Goal: Task Accomplishment & Management: Manage account settings

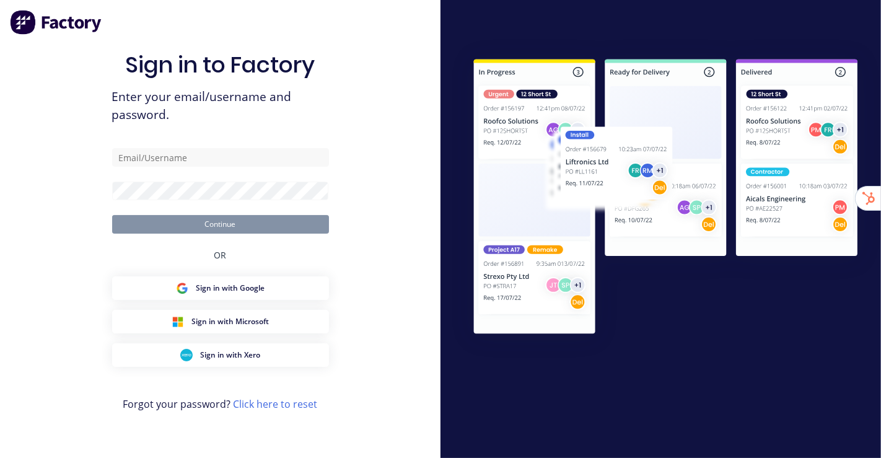
type input "[EMAIL_ADDRESS][DOMAIN_NAME]"
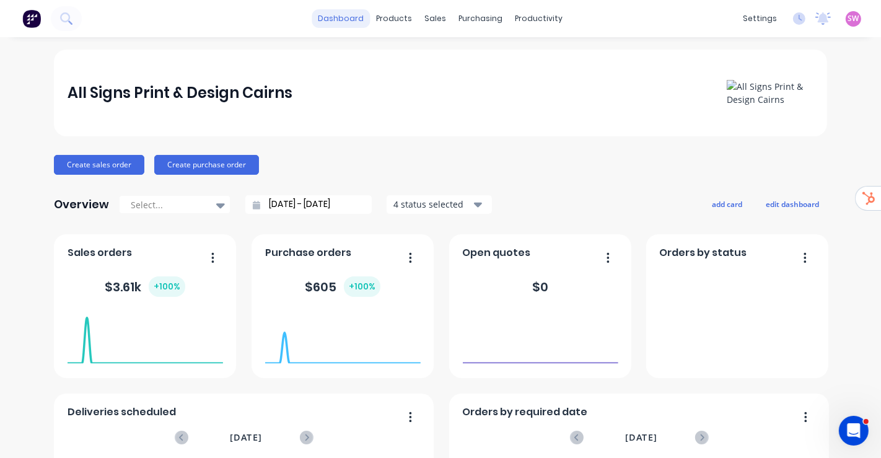
click at [346, 16] on link "dashboard" at bounding box center [341, 18] width 58 height 19
click at [848, 17] on span "SW" at bounding box center [853, 18] width 11 height 11
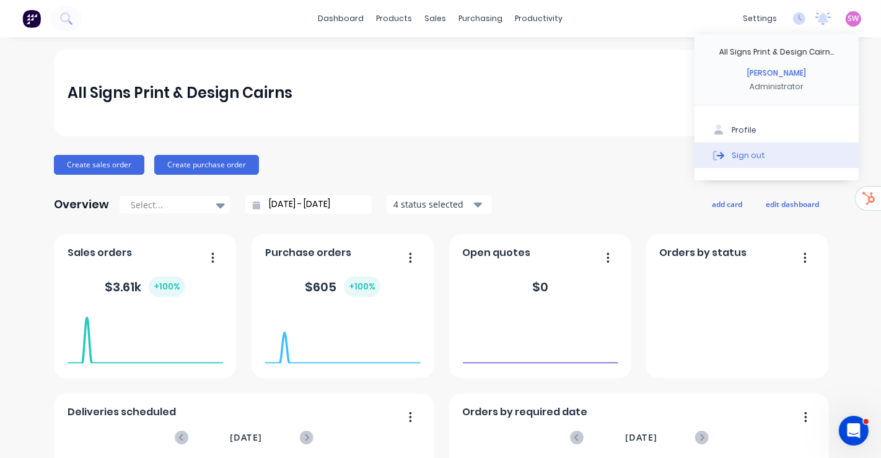
click at [741, 155] on div "Sign out" at bounding box center [747, 154] width 33 height 11
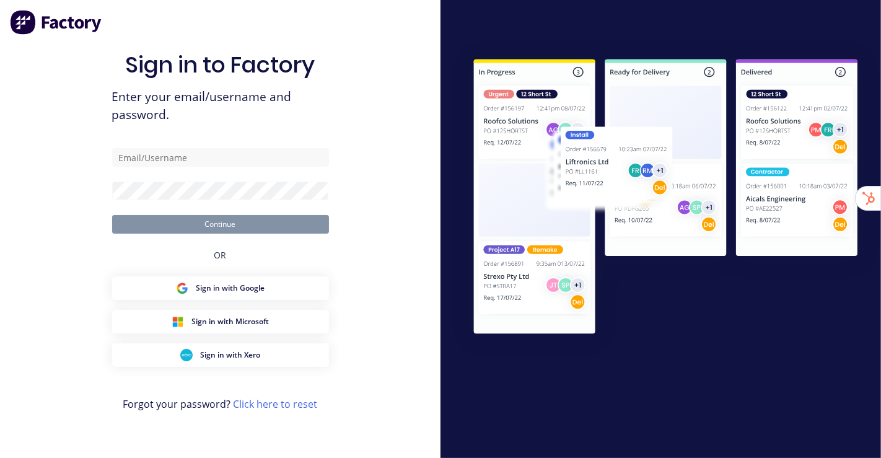
type input "[EMAIL_ADDRESS][DOMAIN_NAME]"
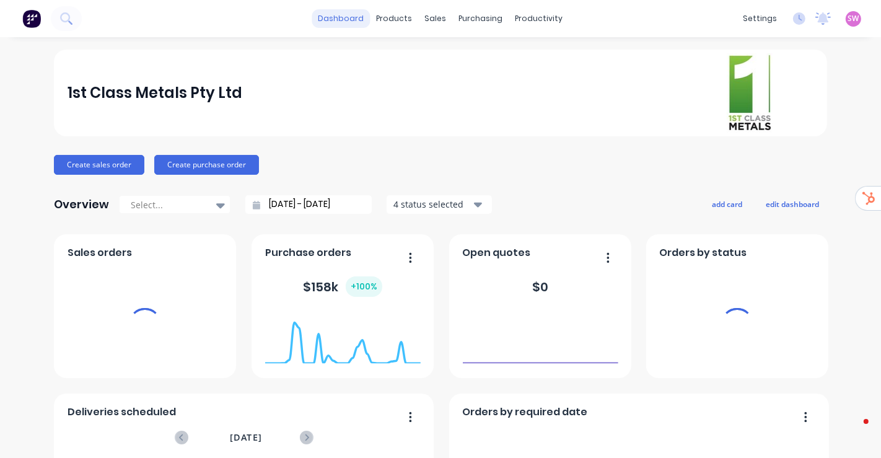
click at [334, 20] on link "dashboard" at bounding box center [341, 18] width 58 height 19
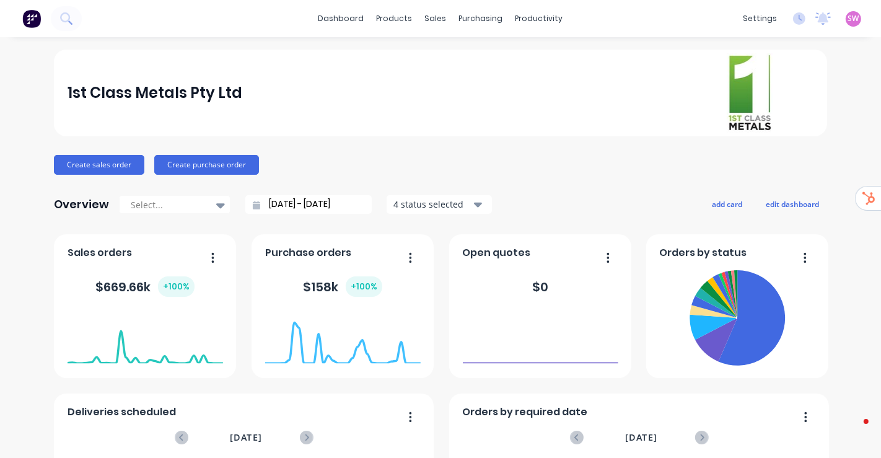
click at [329, 13] on link "dashboard" at bounding box center [341, 18] width 58 height 19
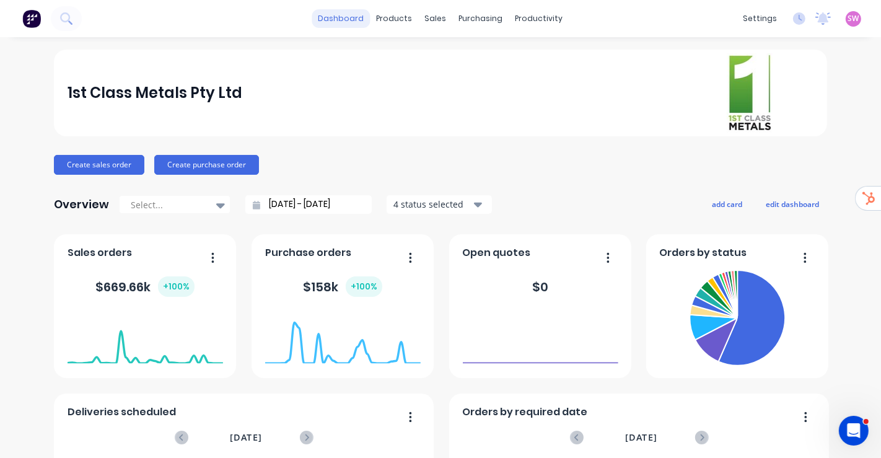
click at [334, 19] on link "dashboard" at bounding box center [341, 18] width 58 height 19
click at [848, 19] on span "SW" at bounding box center [853, 18] width 11 height 11
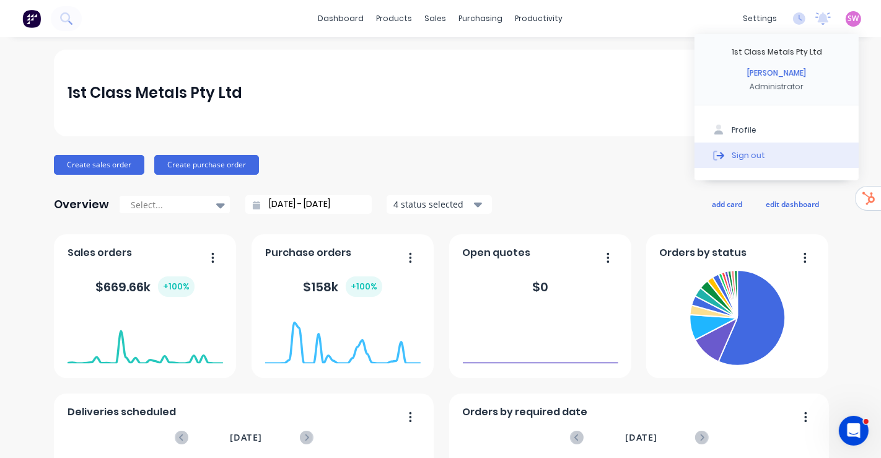
click at [744, 160] on button "Sign out" at bounding box center [776, 154] width 164 height 25
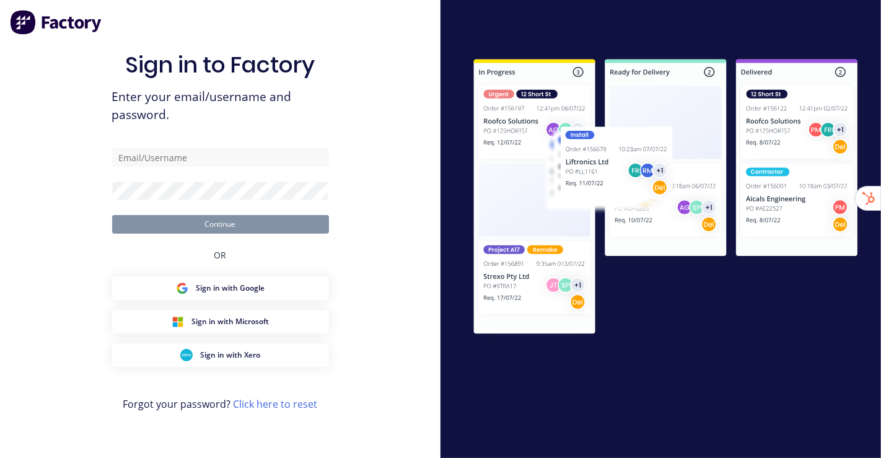
type input "stuart@factory.app"
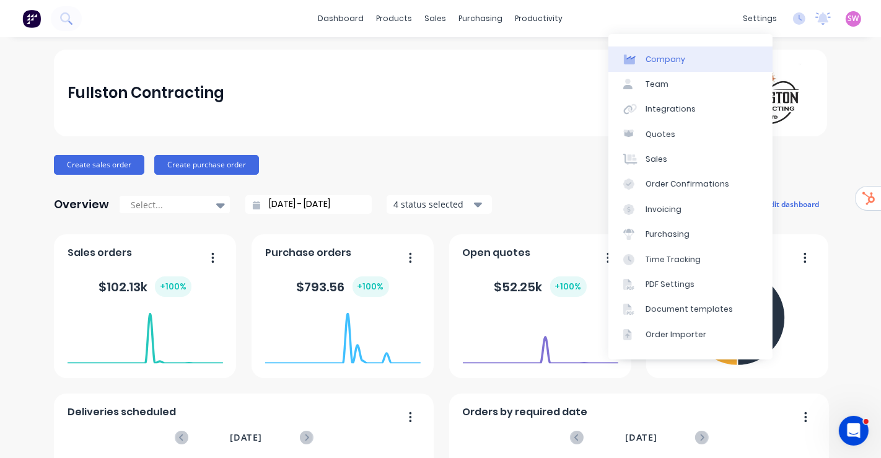
click at [705, 63] on link "Company" at bounding box center [690, 58] width 164 height 25
select select "AU"
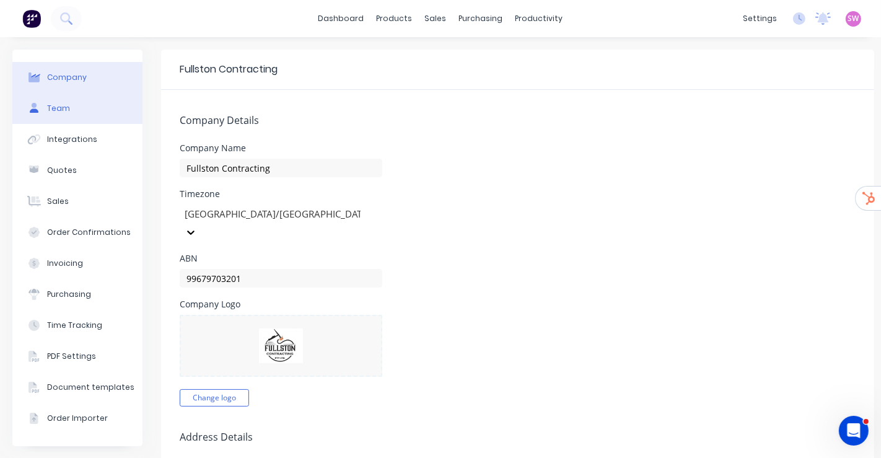
click at [74, 100] on button "Team" at bounding box center [77, 108] width 130 height 31
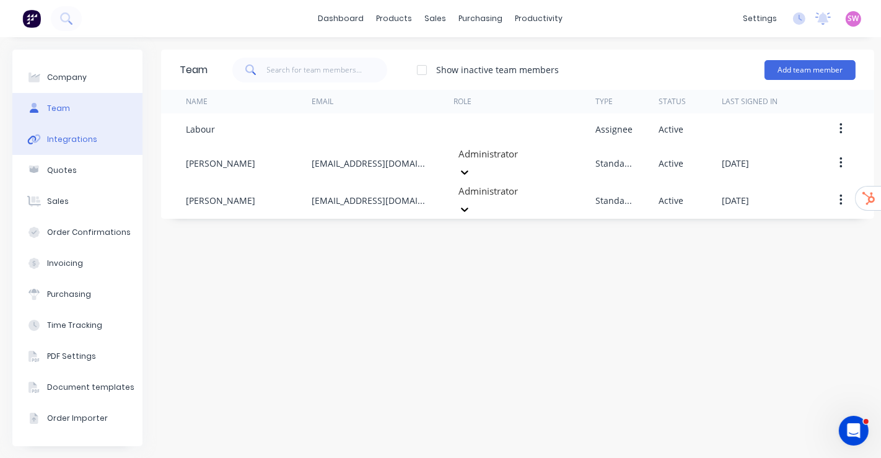
click at [85, 139] on div "Integrations" at bounding box center [72, 139] width 50 height 11
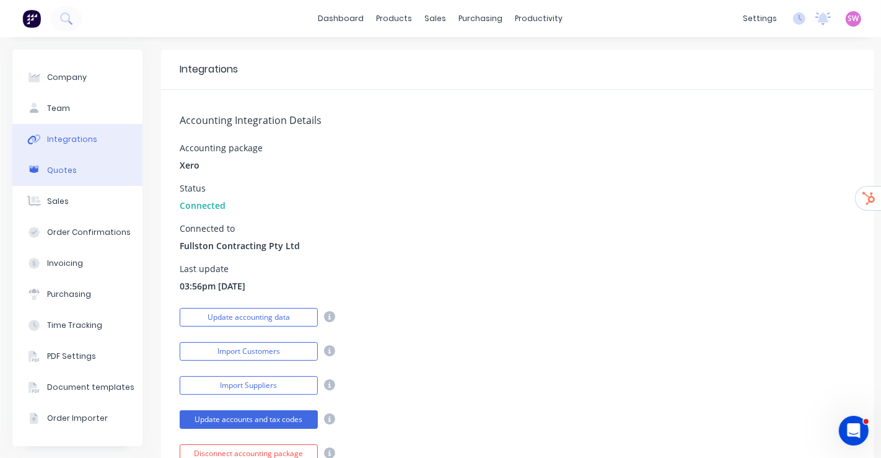
click at [38, 169] on icon at bounding box center [34, 169] width 9 height 7
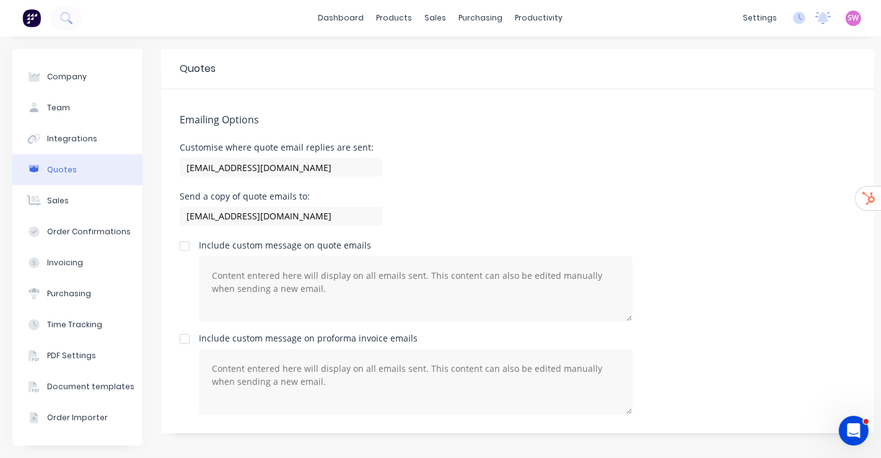
scroll to position [11, 0]
click at [50, 195] on div "Sales" at bounding box center [58, 200] width 22 height 11
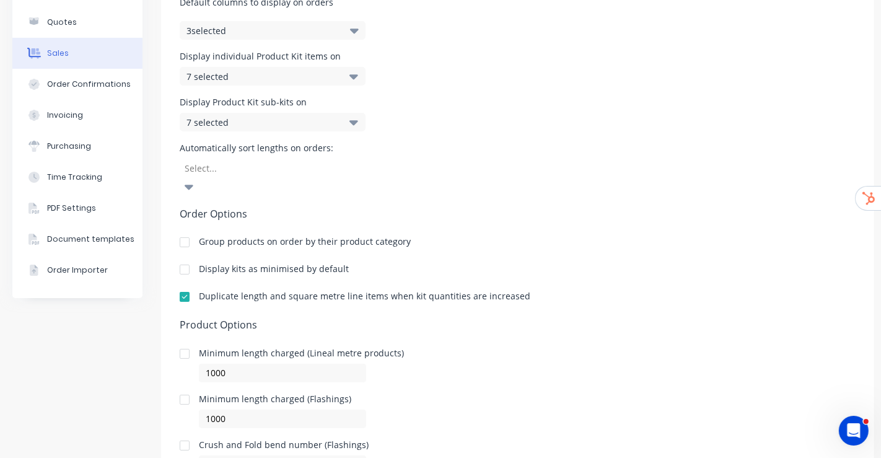
scroll to position [205, 0]
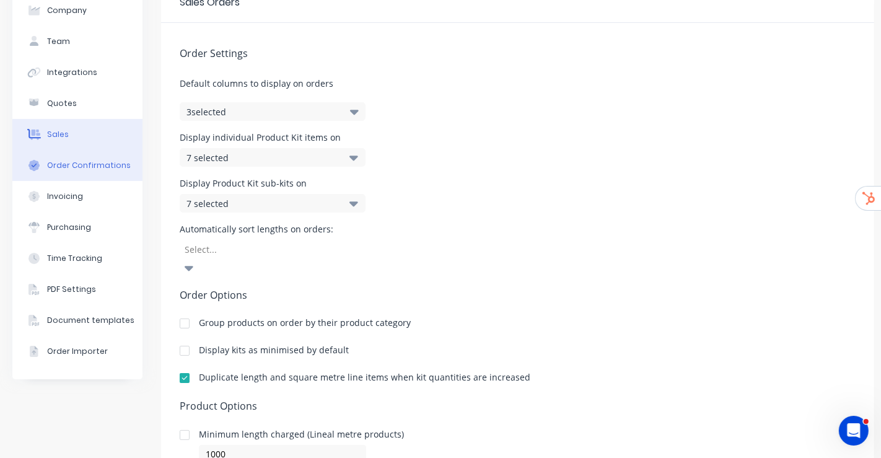
click at [72, 154] on button "Order Confirmations" at bounding box center [77, 165] width 130 height 31
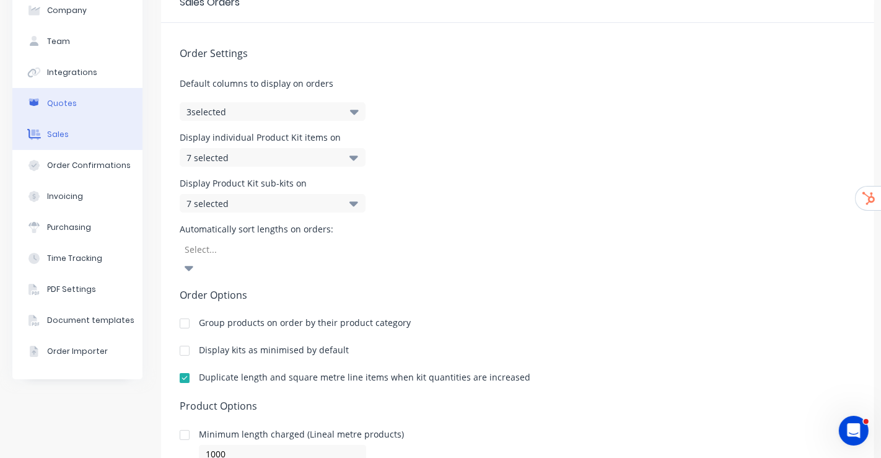
scroll to position [11, 0]
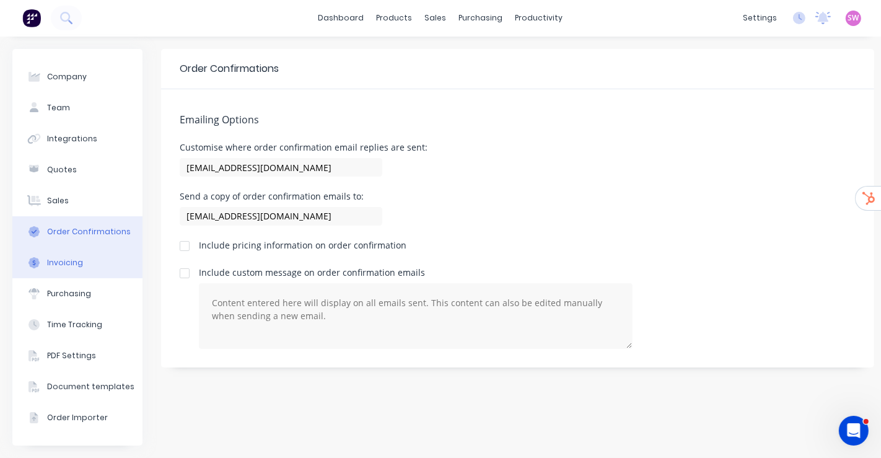
click at [74, 257] on div "Invoicing" at bounding box center [65, 262] width 36 height 11
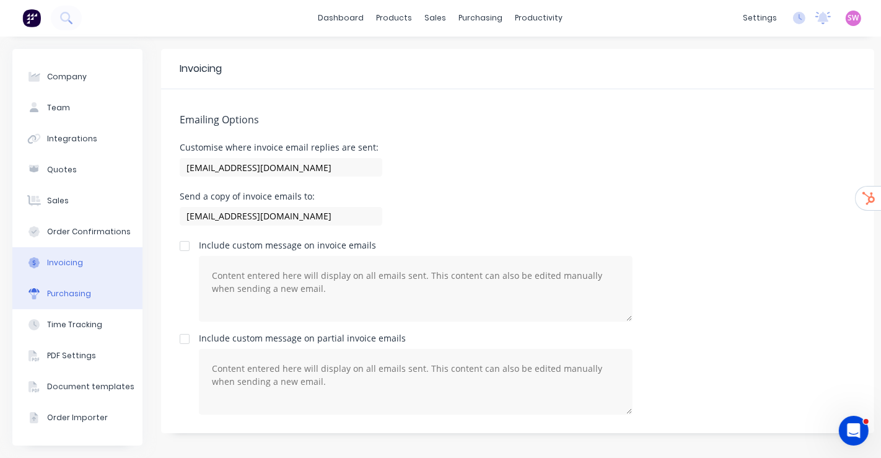
click at [66, 288] on div "Purchasing" at bounding box center [69, 293] width 44 height 11
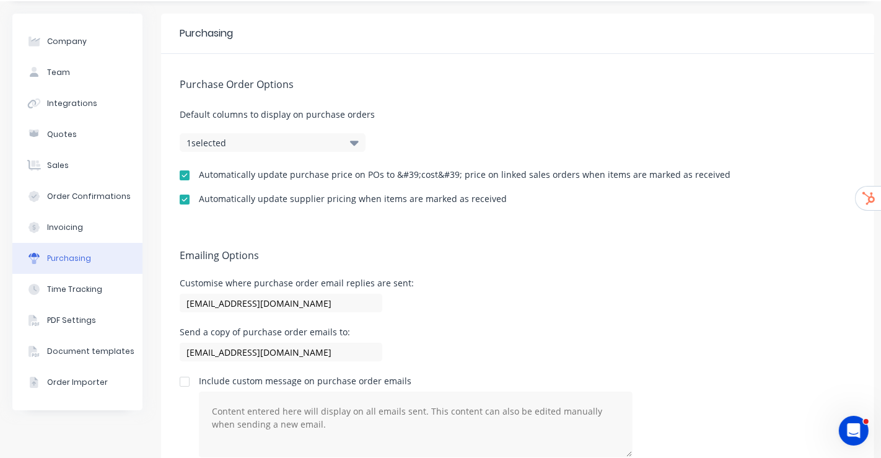
scroll to position [76, 0]
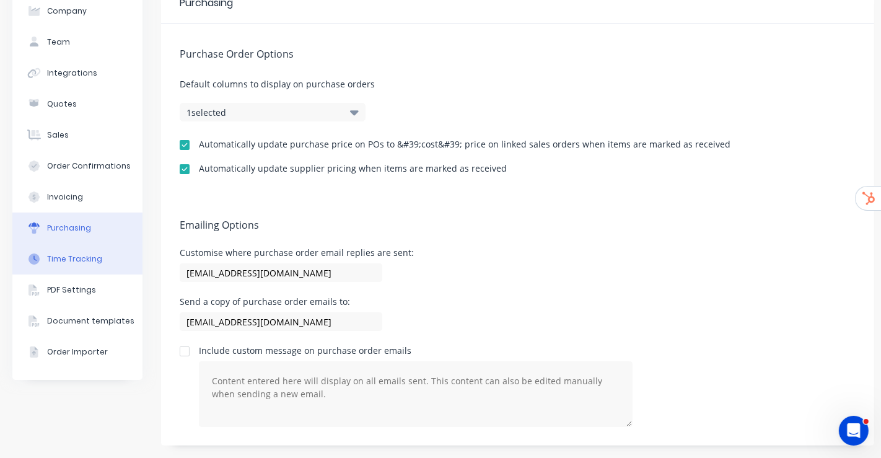
click at [47, 253] on div "Time Tracking" at bounding box center [74, 258] width 55 height 11
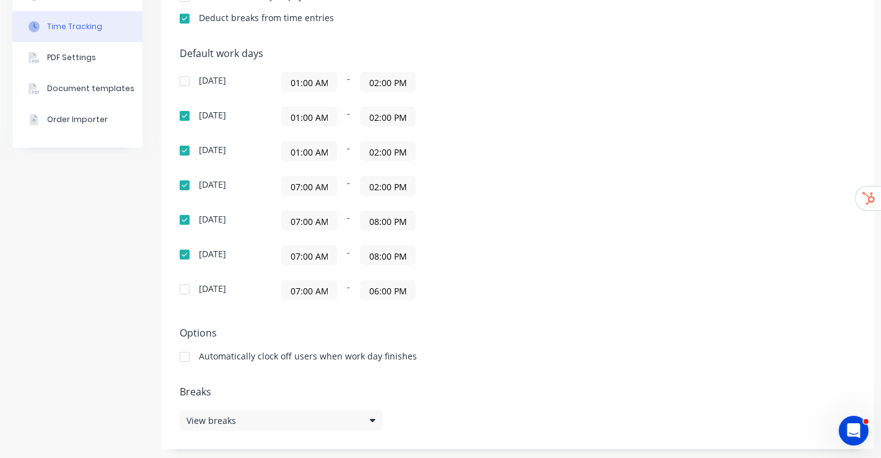
scroll to position [310, 0]
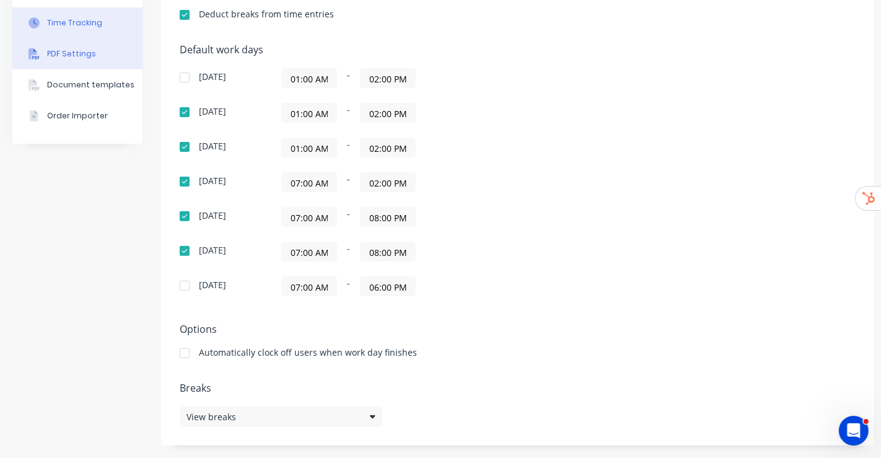
click at [85, 56] on button "PDF Settings" at bounding box center [77, 53] width 130 height 31
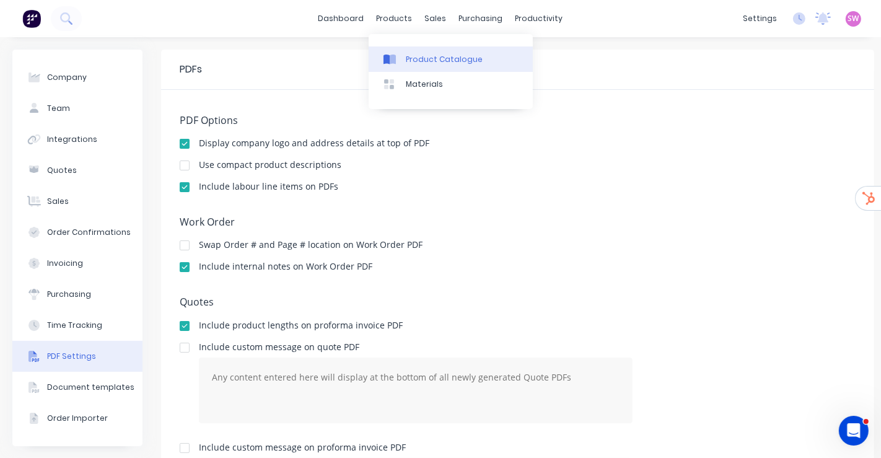
click at [429, 55] on div "Product Catalogue" at bounding box center [444, 59] width 77 height 11
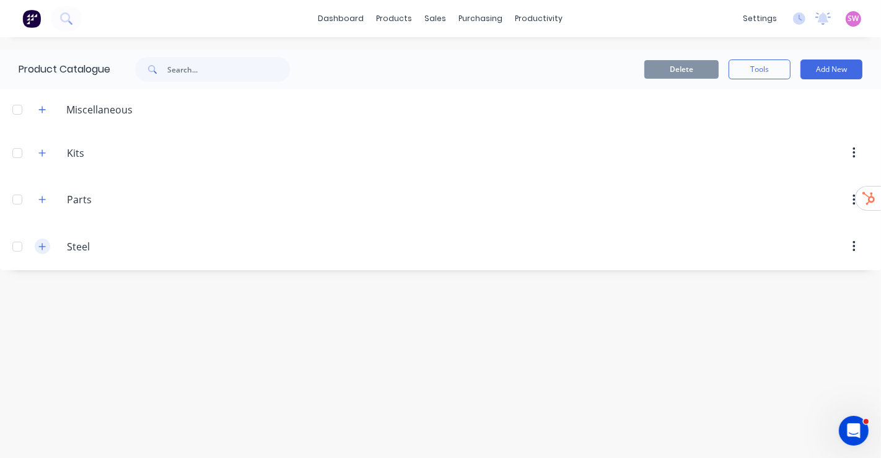
click at [44, 247] on icon "button" at bounding box center [41, 246] width 7 height 9
click at [46, 199] on button "button" at bounding box center [42, 199] width 15 height 15
click at [42, 155] on icon "button" at bounding box center [42, 152] width 7 height 7
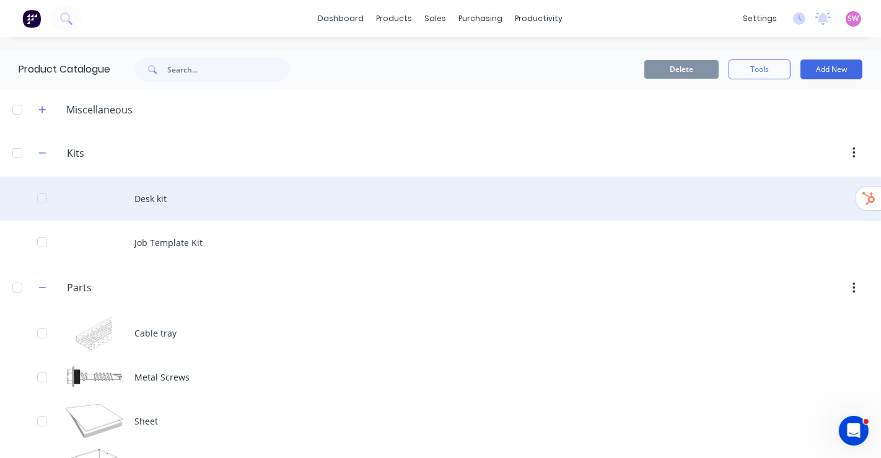
click at [42, 195] on div at bounding box center [42, 198] width 25 height 25
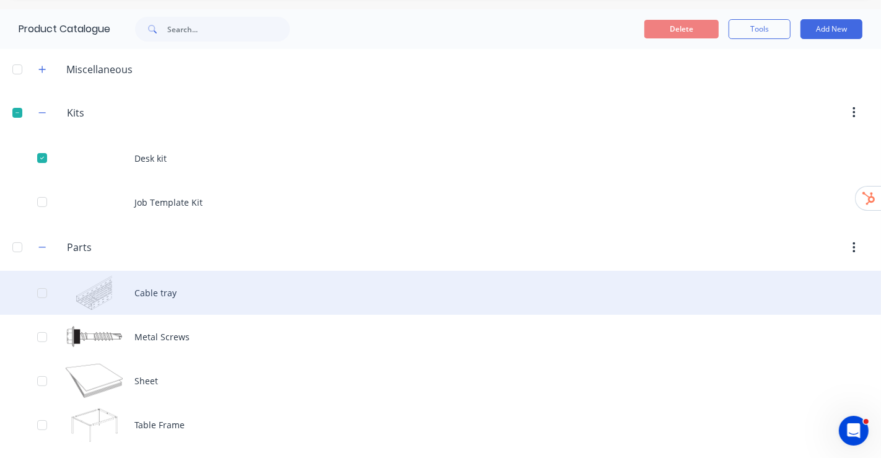
scroll to position [69, 0]
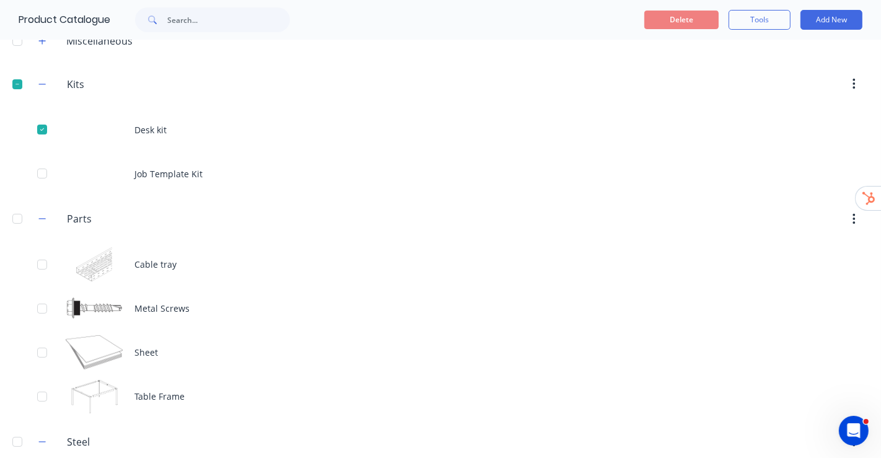
click at [12, 215] on div at bounding box center [17, 218] width 25 height 25
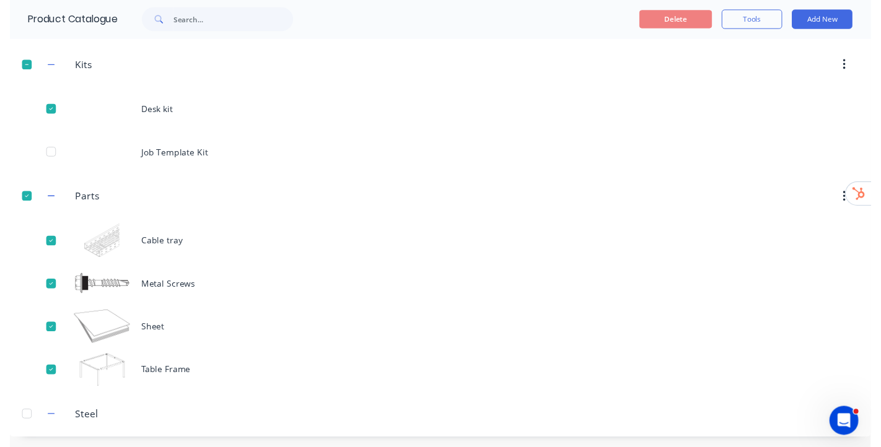
scroll to position [0, 0]
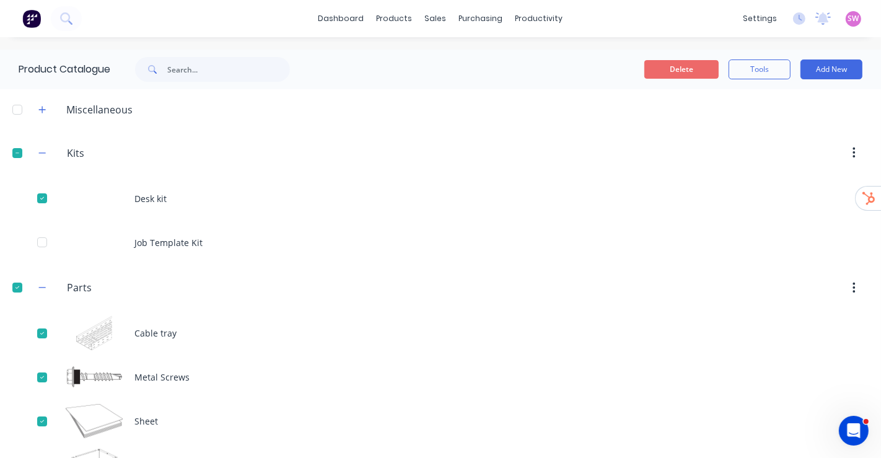
click at [665, 77] on button "Delete" at bounding box center [681, 69] width 74 height 19
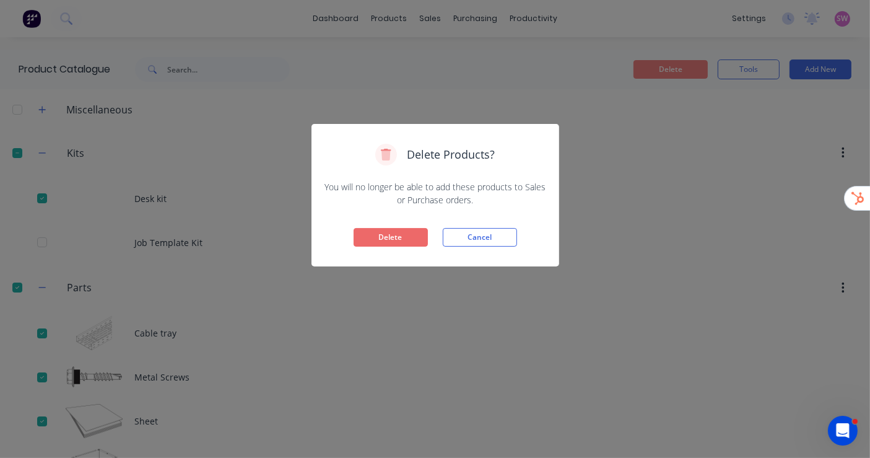
click at [406, 240] on button "Delete" at bounding box center [391, 237] width 74 height 19
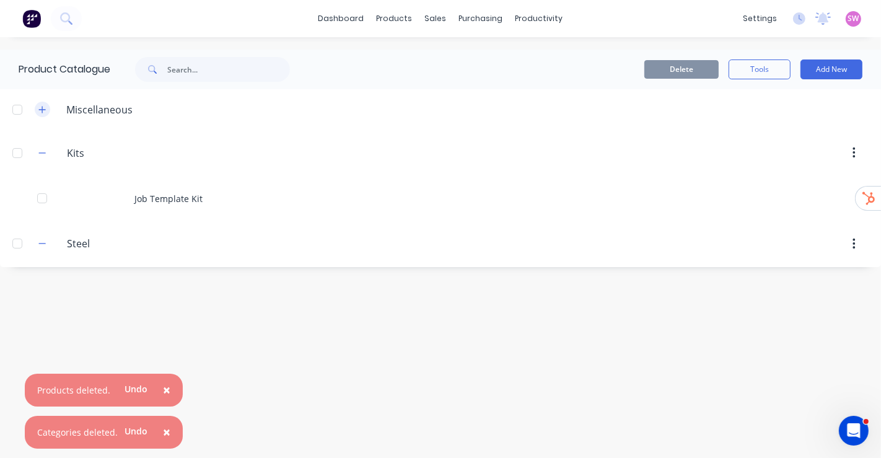
click at [45, 110] on icon "button" at bounding box center [41, 109] width 7 height 9
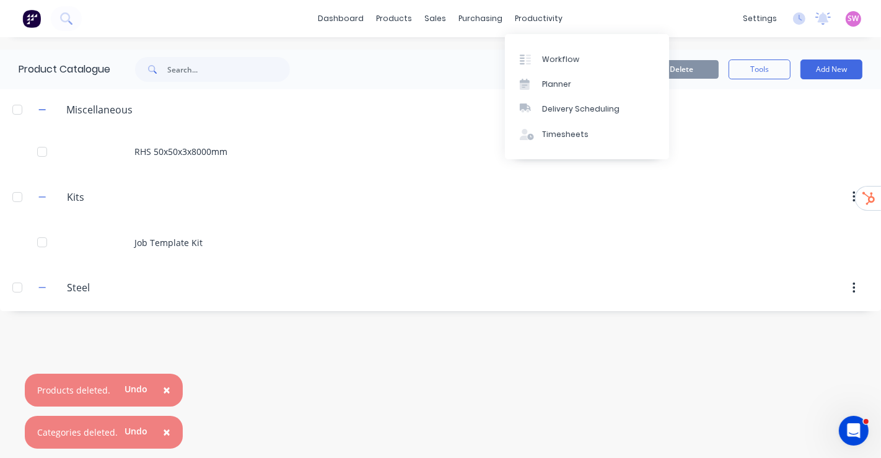
click at [553, 46] on div "Workflow Planner Delivery Scheduling Timesheets" at bounding box center [587, 96] width 164 height 125
click at [556, 56] on div "Workflow" at bounding box center [560, 59] width 37 height 11
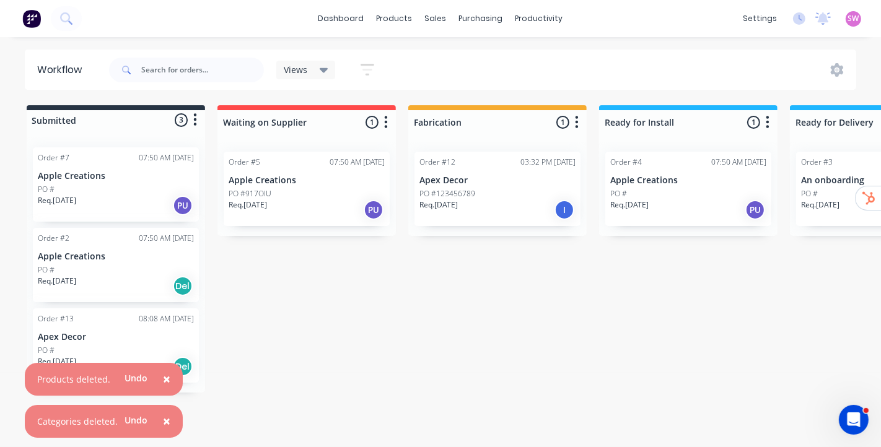
click at [163, 422] on span "×" at bounding box center [166, 421] width 7 height 17
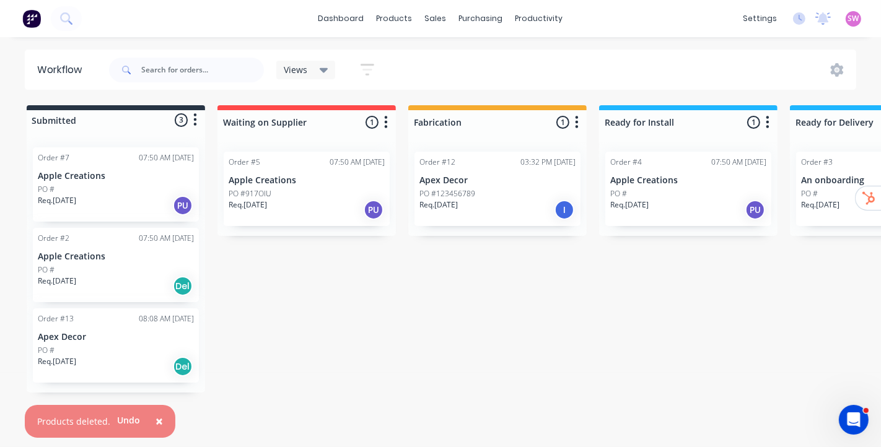
click at [158, 413] on span "×" at bounding box center [158, 421] width 7 height 17
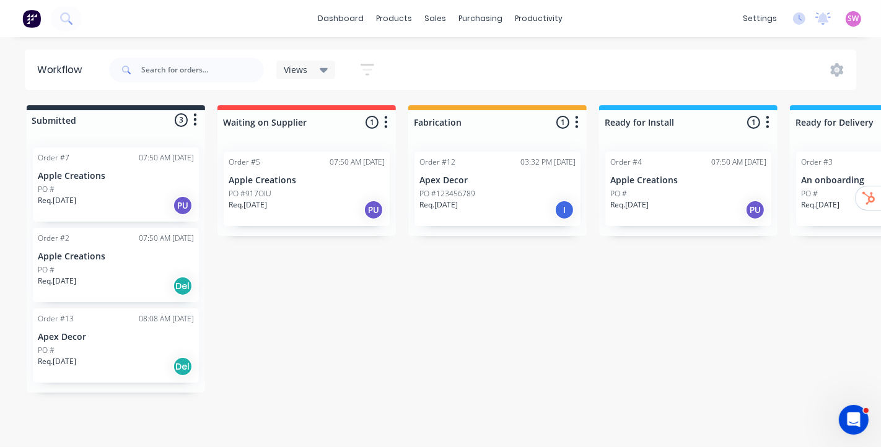
click at [520, 361] on div "Submitted 3 Status colour #273444 hex #273444 Save Cancel Summaries Total order…" at bounding box center [664, 248] width 1347 height 287
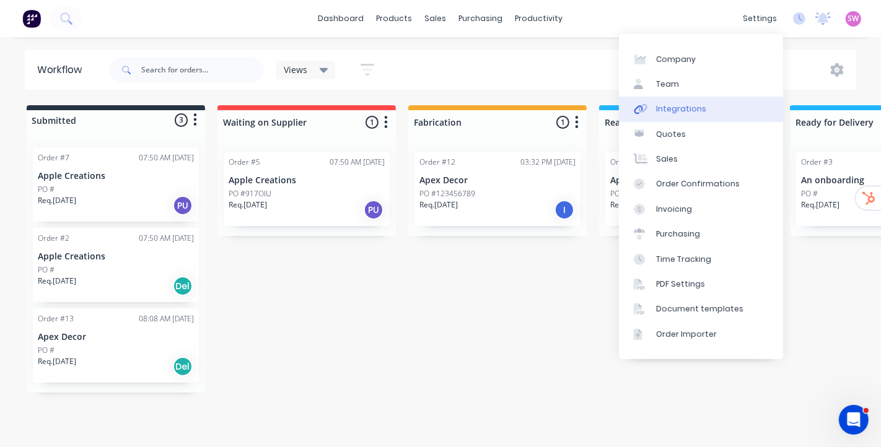
click at [697, 107] on div "Integrations" at bounding box center [681, 108] width 50 height 11
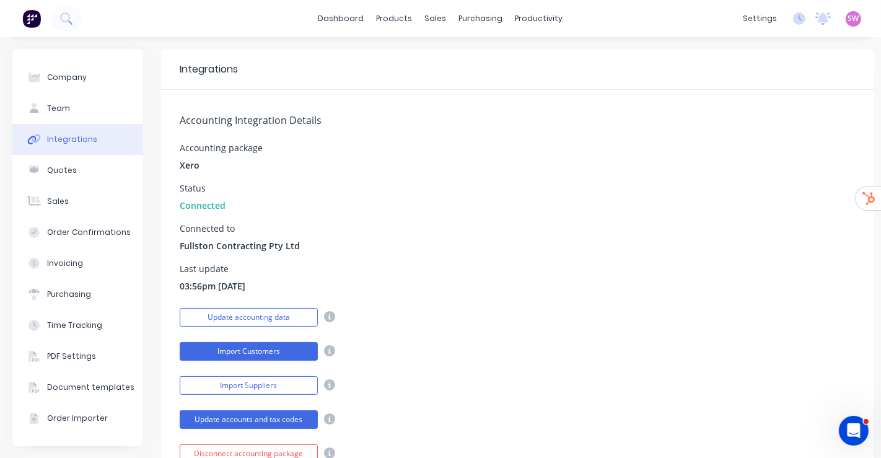
click at [271, 352] on button "Import Customers" at bounding box center [249, 351] width 138 height 19
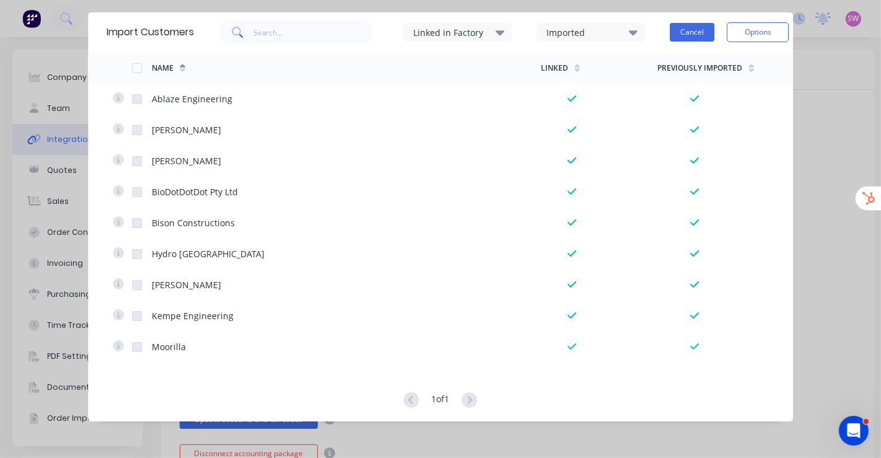
click at [694, 25] on button "Cancel" at bounding box center [692, 32] width 45 height 19
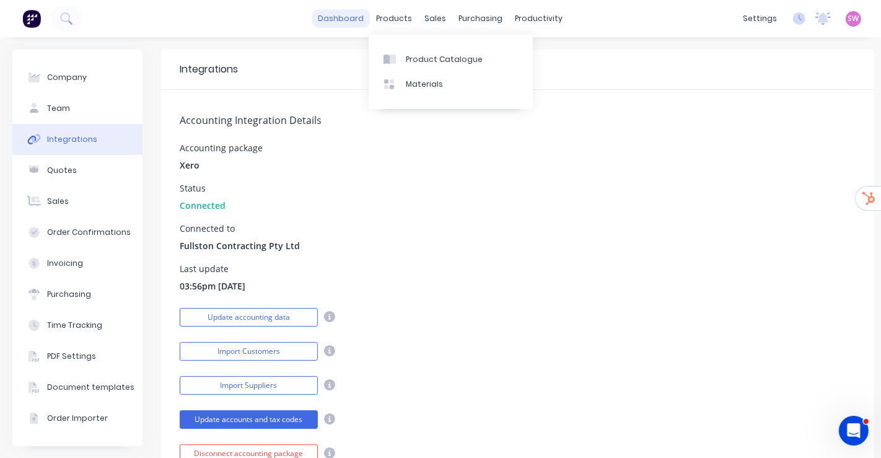
click at [359, 19] on link "dashboard" at bounding box center [341, 18] width 58 height 19
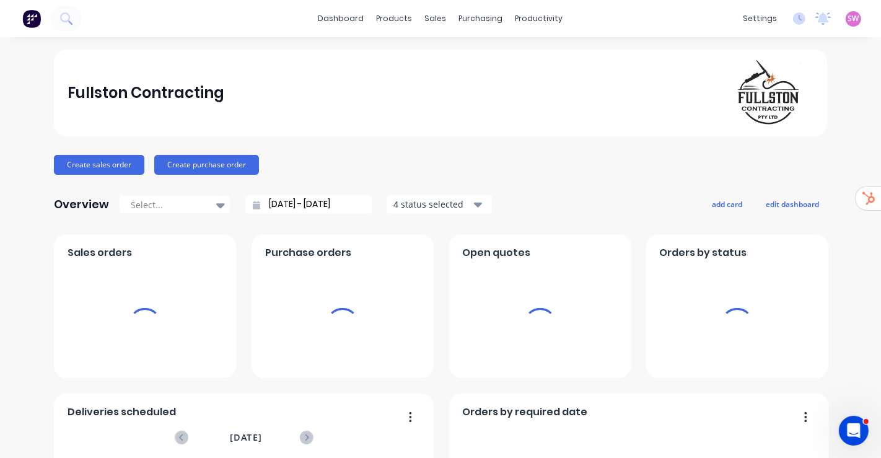
click at [848, 19] on span "SW" at bounding box center [853, 18] width 11 height 11
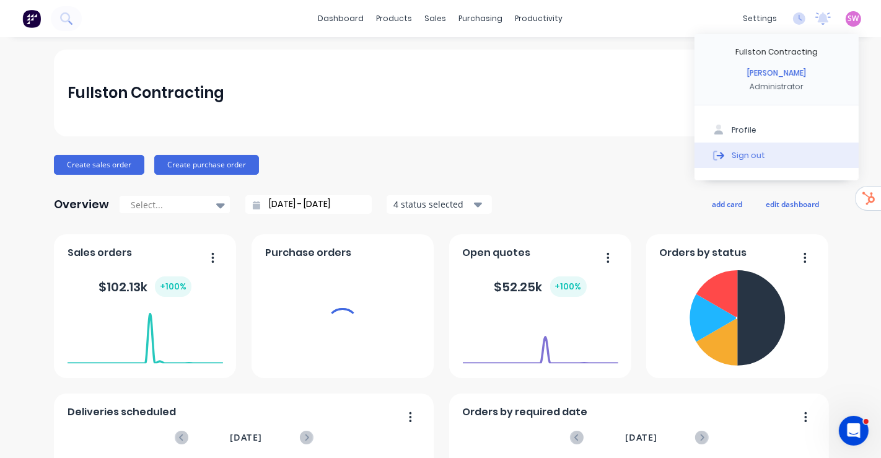
click at [766, 159] on button "Sign out" at bounding box center [776, 154] width 164 height 25
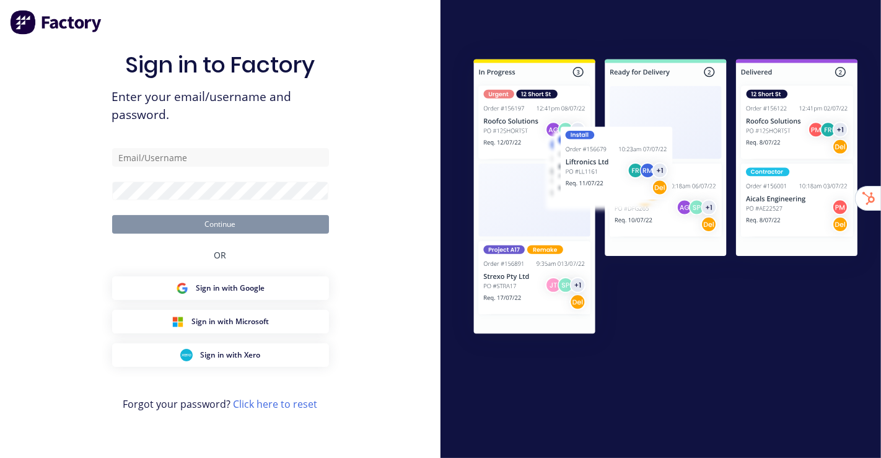
type input "[EMAIL_ADDRESS][DOMAIN_NAME]"
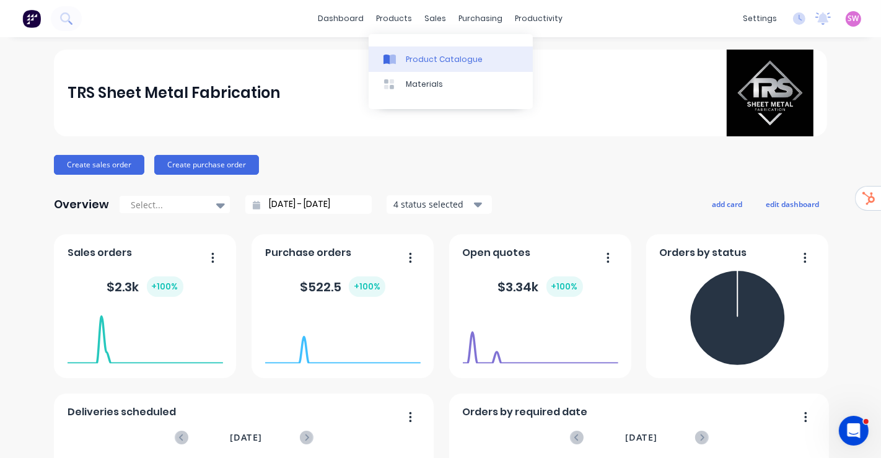
click at [421, 52] on link "Product Catalogue" at bounding box center [451, 58] width 164 height 25
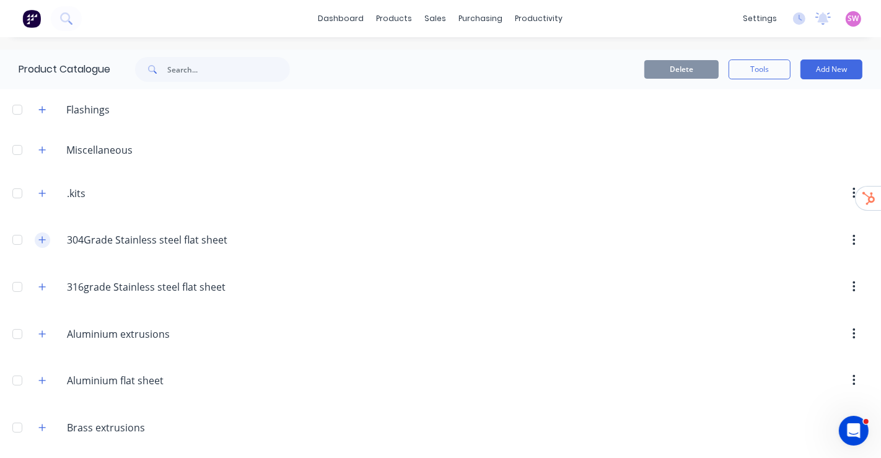
click at [46, 237] on button "button" at bounding box center [42, 239] width 15 height 15
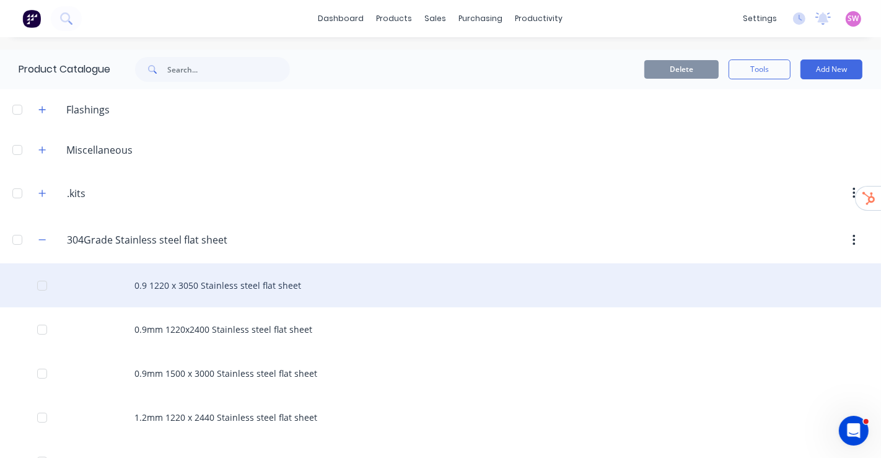
click at [234, 287] on div "0.9 1220 x 3050 Stainless steel flat sheet" at bounding box center [440, 285] width 881 height 44
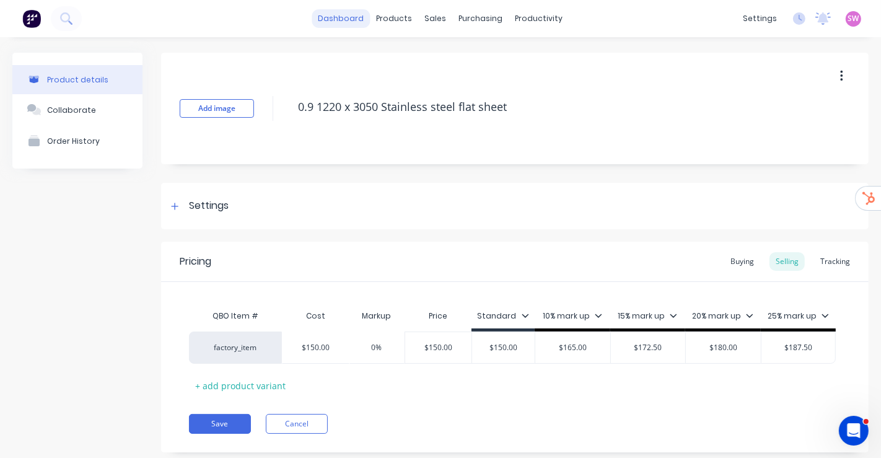
click at [339, 11] on link "dashboard" at bounding box center [341, 18] width 58 height 19
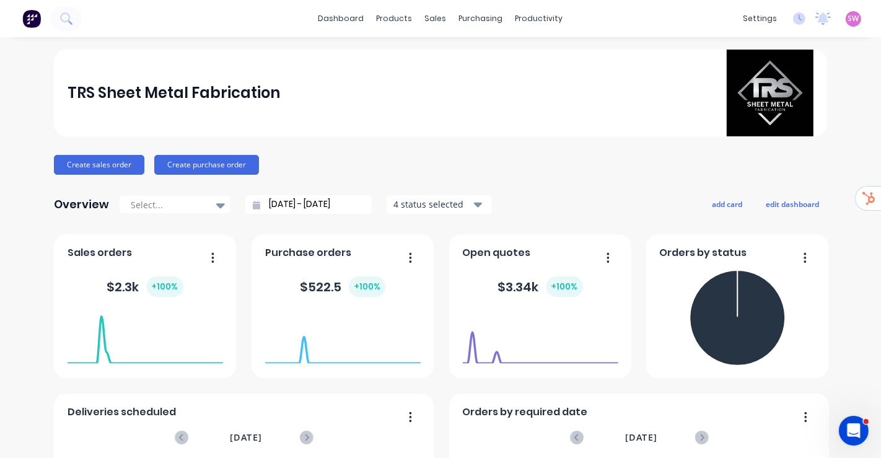
click at [845, 23] on div "SW TRS Sheet Metal Fabrication Stuart Wheatley Administrator Profile Sign out" at bounding box center [852, 18] width 15 height 15
click at [848, 19] on span "SW" at bounding box center [853, 18] width 11 height 11
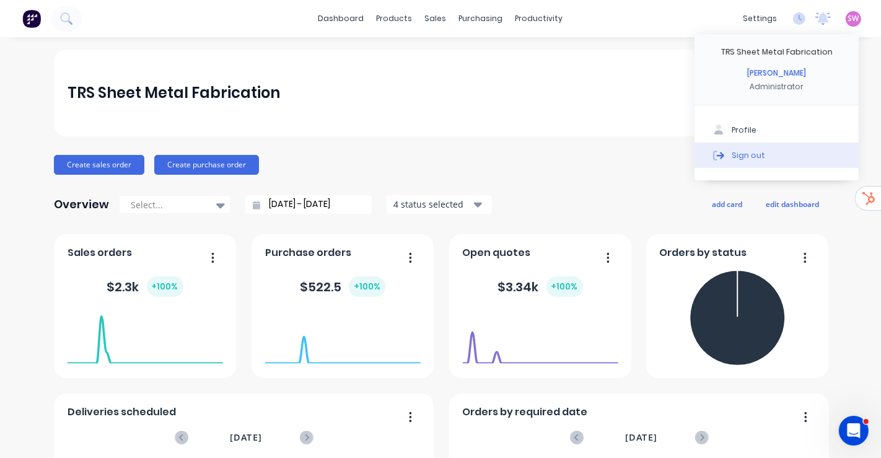
click at [754, 148] on button "Sign out" at bounding box center [776, 154] width 164 height 25
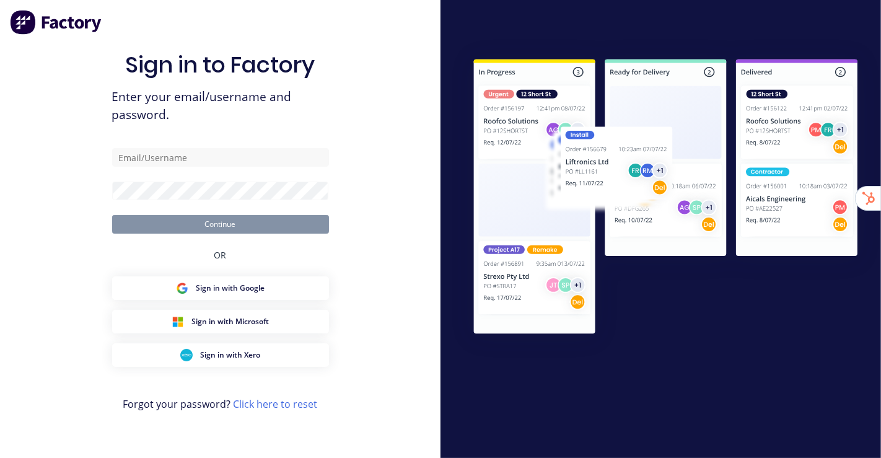
type input "[EMAIL_ADDRESS][DOMAIN_NAME]"
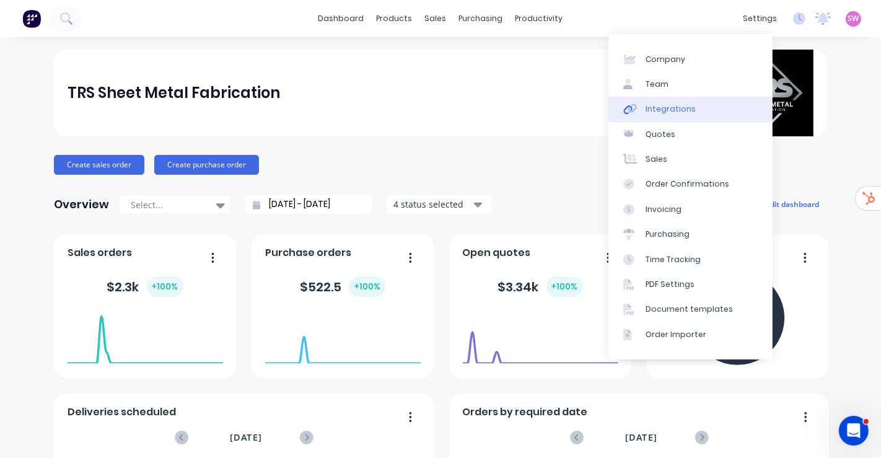
click at [680, 105] on div "Integrations" at bounding box center [670, 108] width 50 height 11
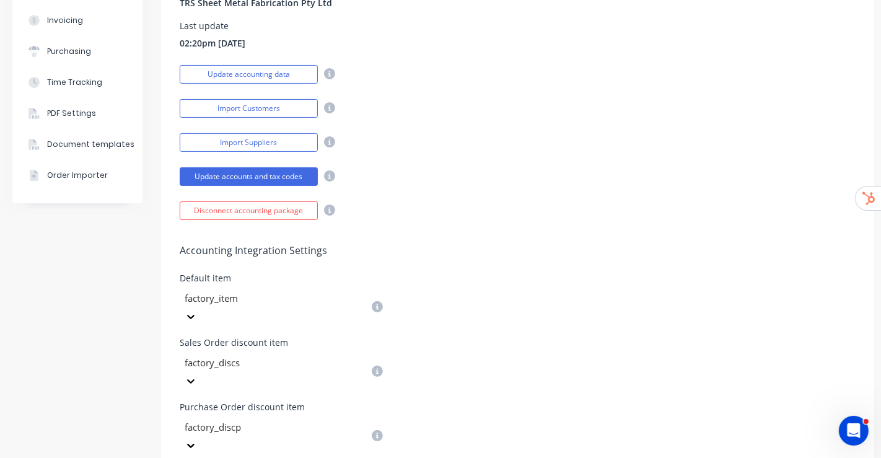
scroll to position [113, 0]
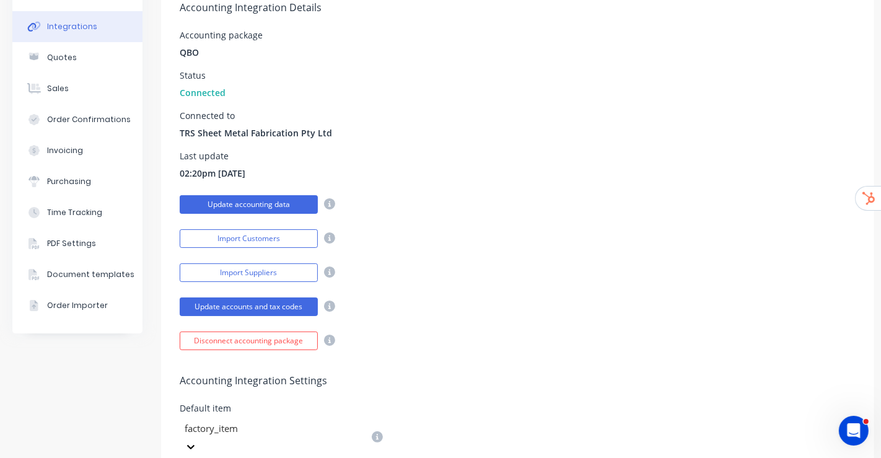
click at [250, 201] on button "Update accounting data" at bounding box center [249, 204] width 138 height 19
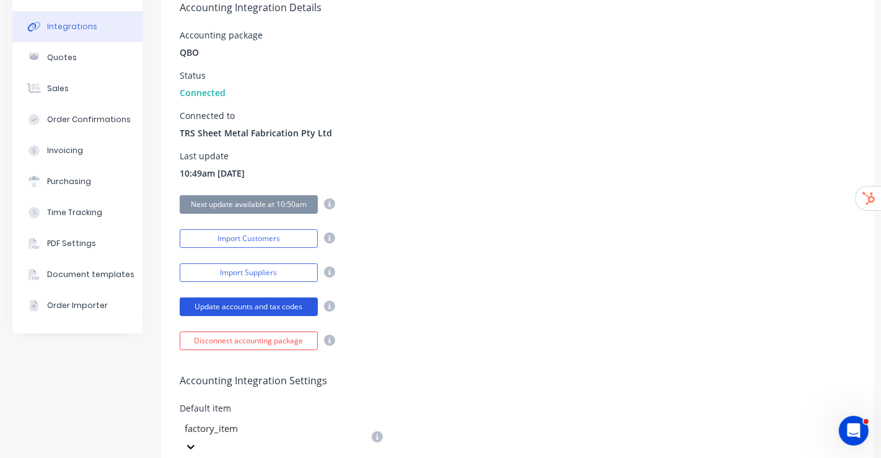
click at [256, 303] on button "Update accounts and tax codes" at bounding box center [249, 306] width 138 height 19
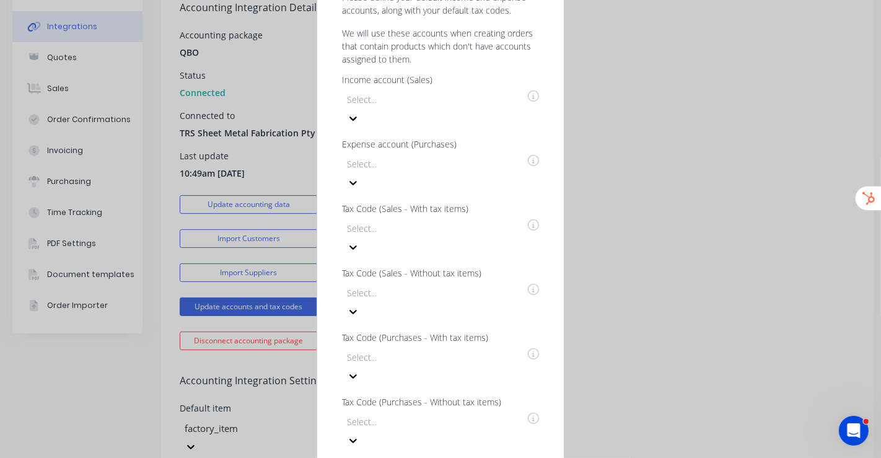
click at [668, 152] on div "Almost done! Please define your default income and expense accounts, along with…" at bounding box center [440, 229] width 881 height 458
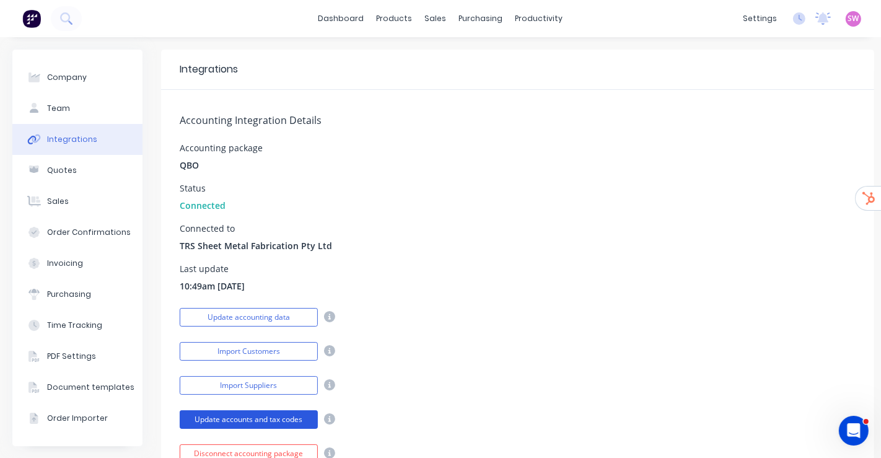
click at [265, 417] on button "Update accounts and tax codes" at bounding box center [249, 419] width 138 height 19
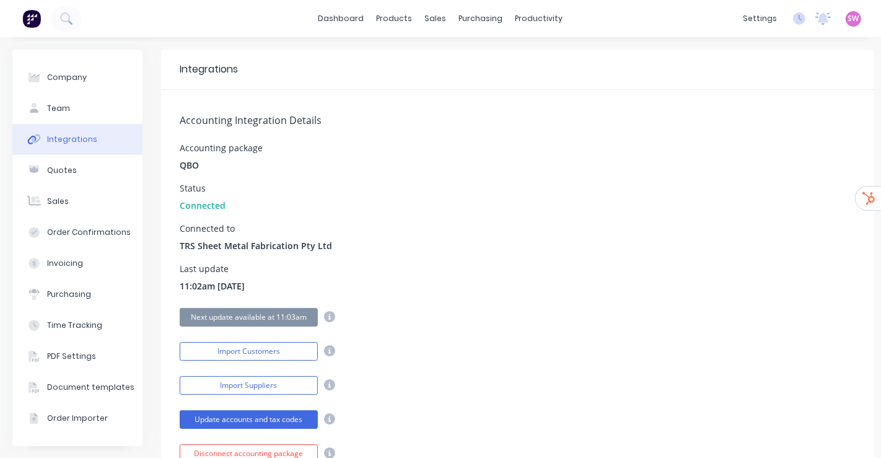
click at [848, 19] on span "SW" at bounding box center [853, 18] width 11 height 11
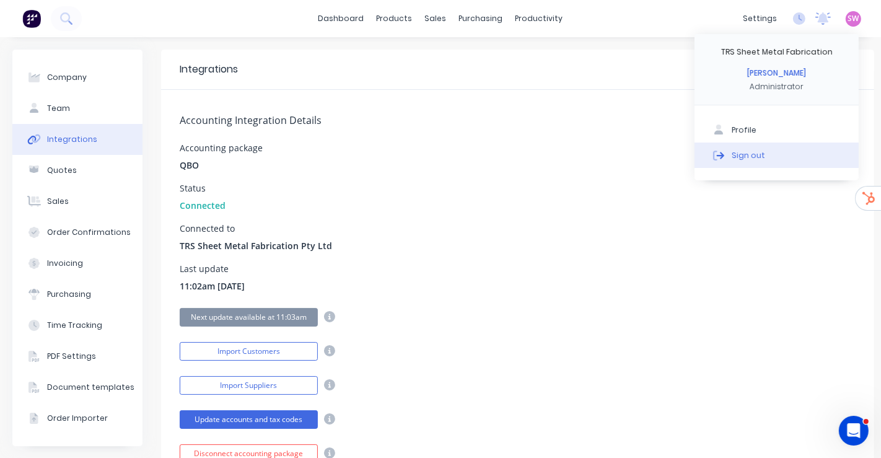
click at [753, 151] on button "Sign out" at bounding box center [776, 154] width 164 height 25
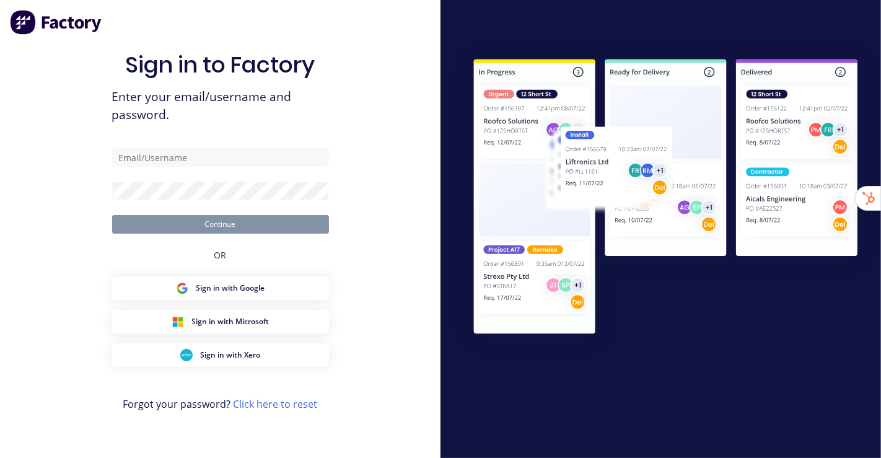
type input "[EMAIL_ADDRESS][DOMAIN_NAME]"
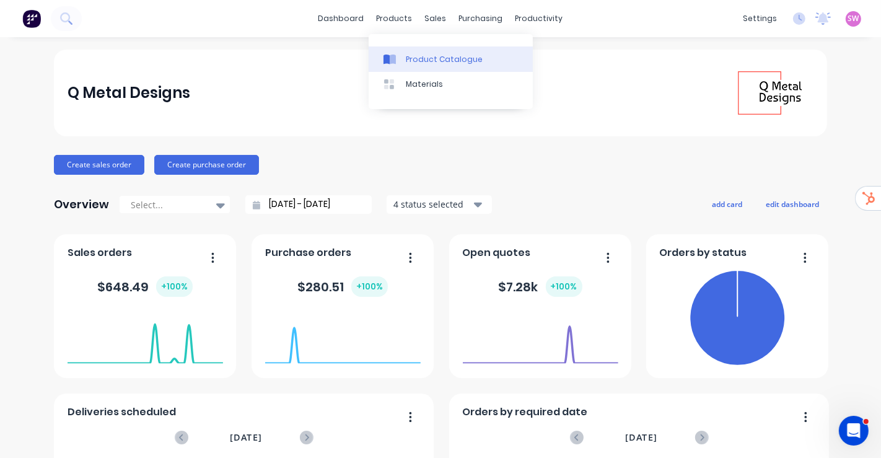
click at [439, 55] on div "Product Catalogue" at bounding box center [444, 59] width 77 height 11
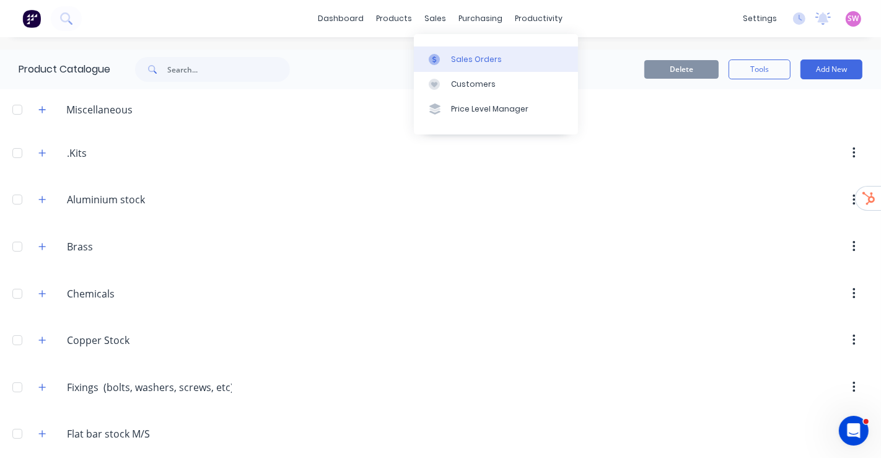
click at [467, 54] on div "Sales Orders" at bounding box center [476, 59] width 51 height 11
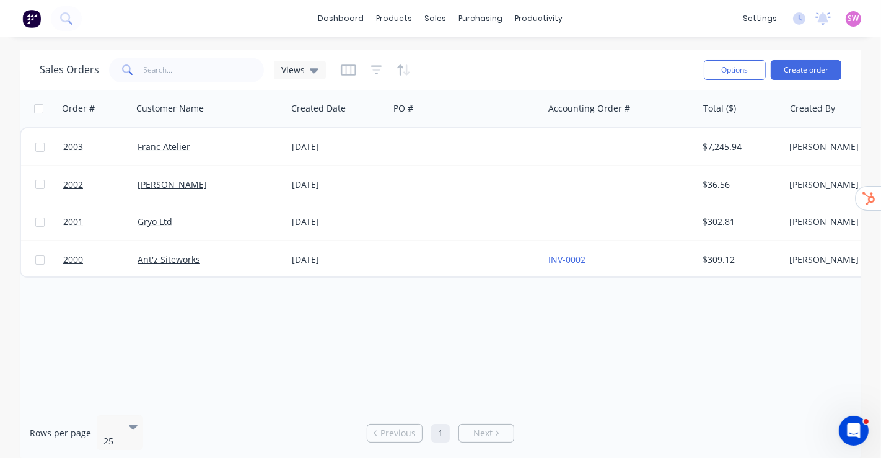
click at [511, 358] on div "Order # Customer Name Created Date PO # Accounting Order # Total ($) Created By…" at bounding box center [440, 247] width 841 height 315
click at [422, 63] on div "Product Catalogue" at bounding box center [449, 59] width 77 height 11
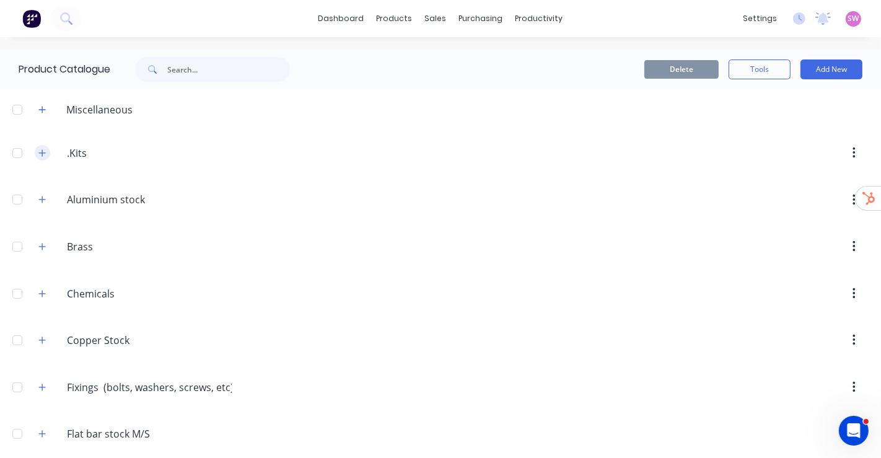
click at [46, 151] on button "button" at bounding box center [42, 152] width 15 height 15
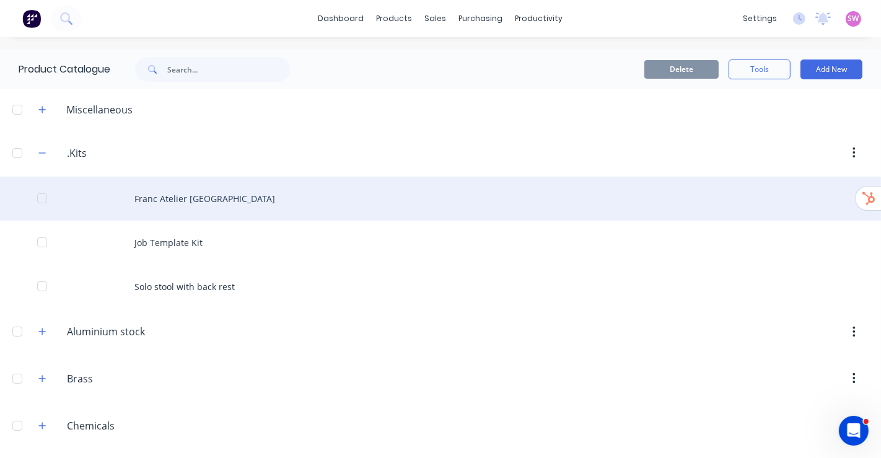
click at [225, 198] on div "Franc Atelier NZBS Island" at bounding box center [440, 199] width 881 height 44
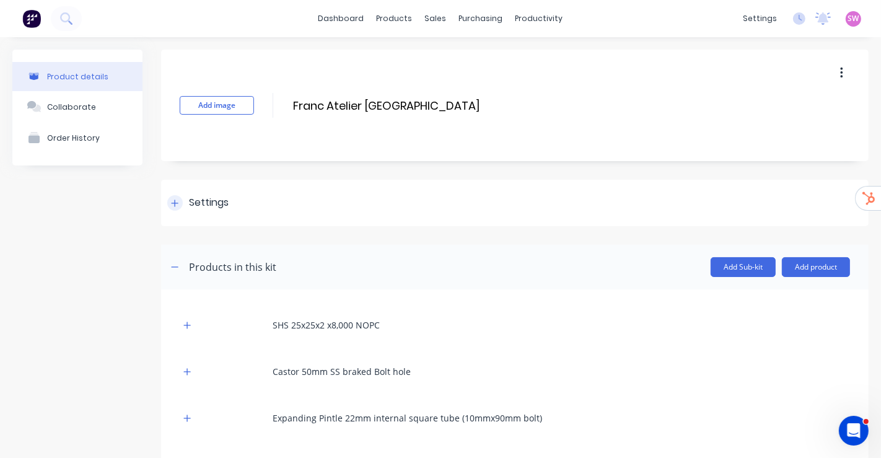
click at [207, 207] on div "Settings" at bounding box center [209, 202] width 40 height 15
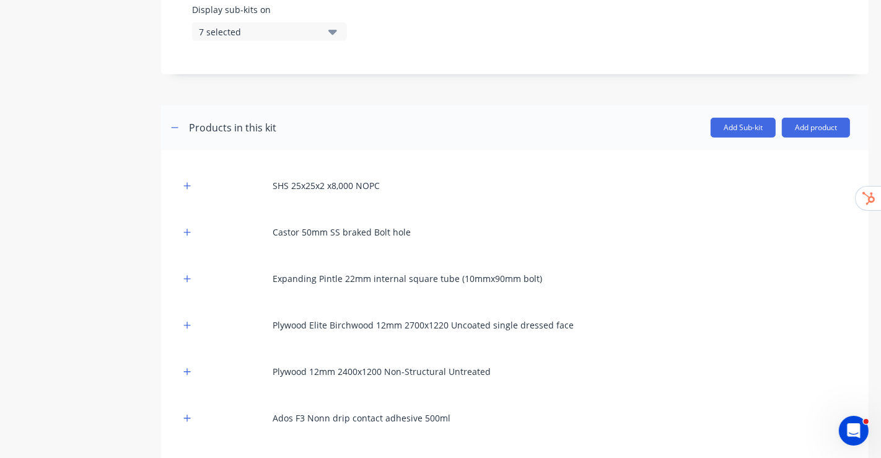
scroll to position [550, 0]
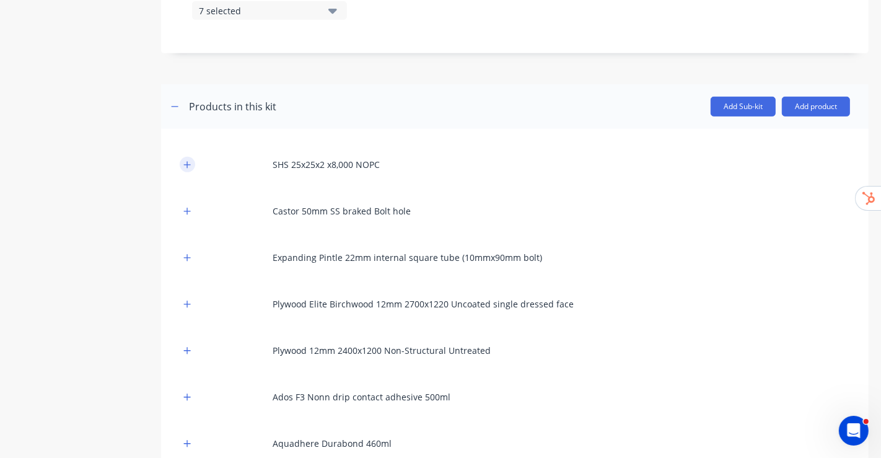
click at [190, 163] on icon "button" at bounding box center [187, 164] width 7 height 7
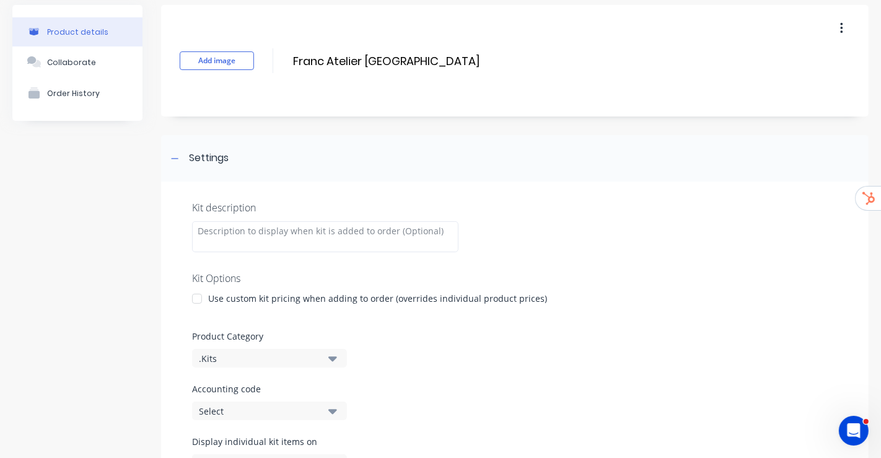
scroll to position [0, 0]
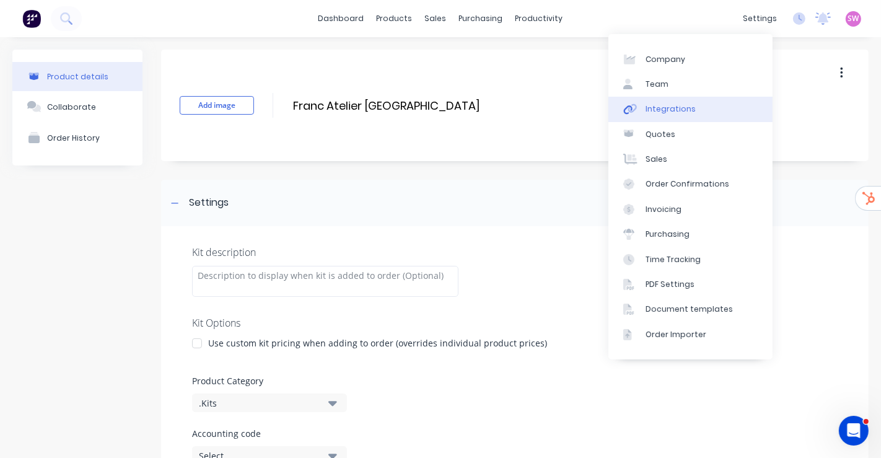
click at [711, 103] on link "Integrations" at bounding box center [690, 109] width 164 height 25
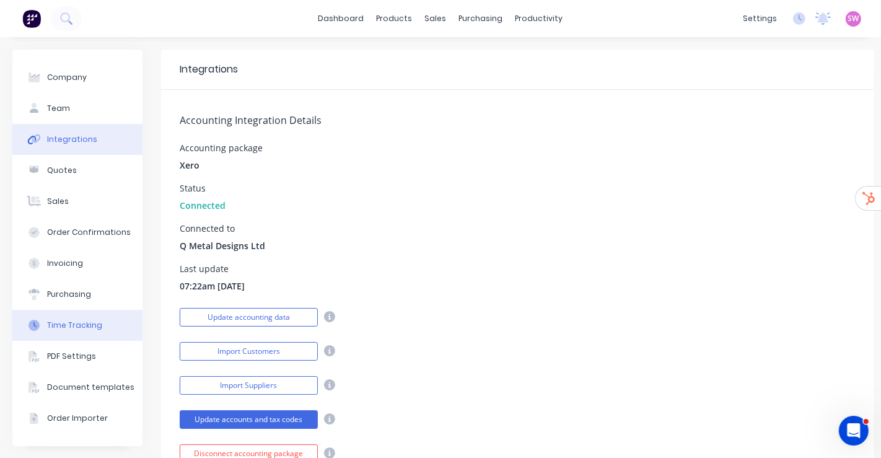
click at [74, 323] on div "Time Tracking" at bounding box center [74, 325] width 55 height 11
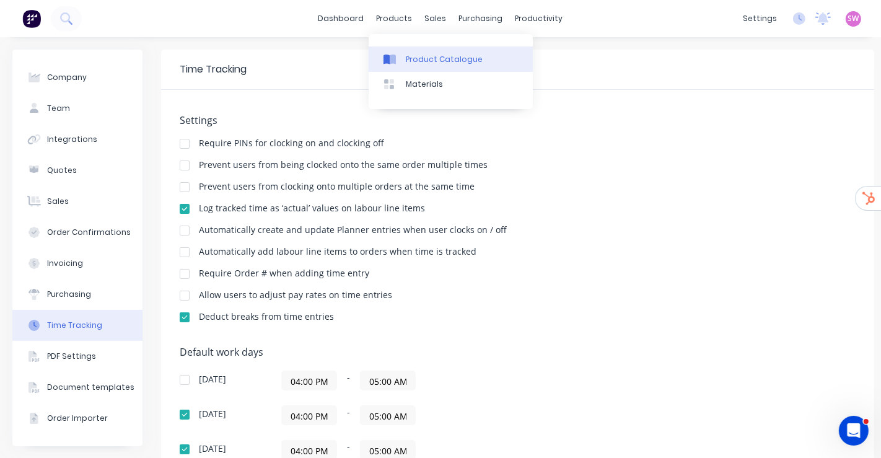
click at [432, 54] on div "Product Catalogue" at bounding box center [444, 59] width 77 height 11
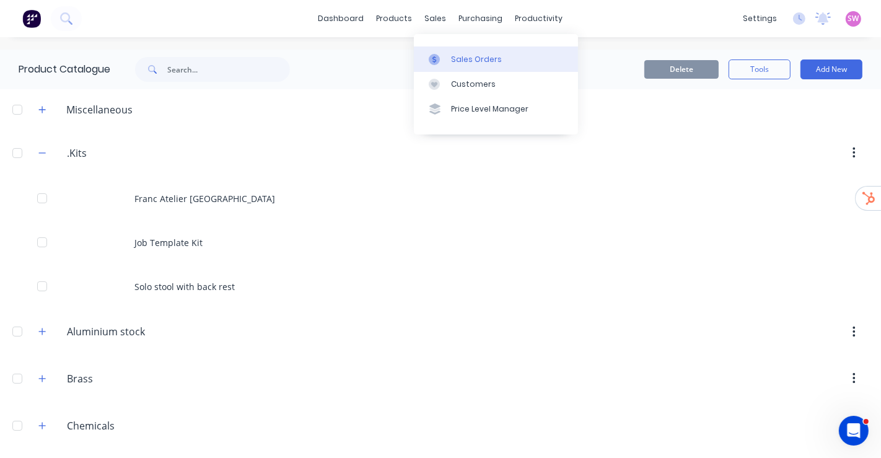
click at [447, 59] on div at bounding box center [438, 59] width 19 height 11
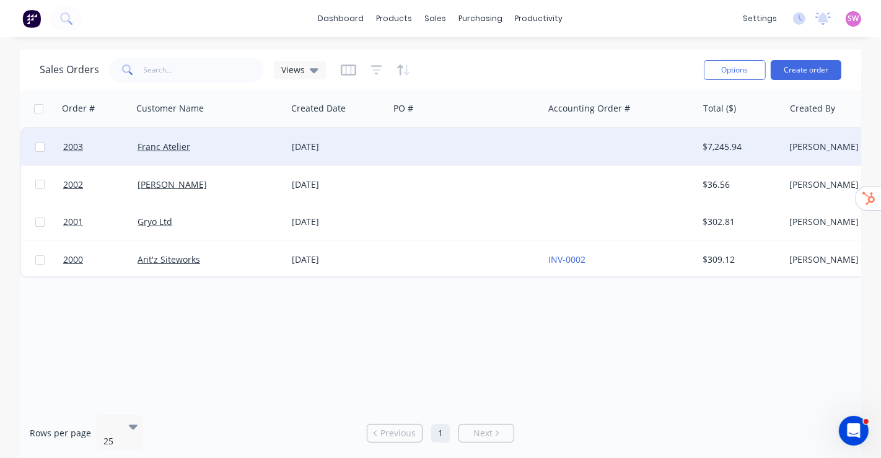
click at [398, 144] on div at bounding box center [466, 146] width 154 height 37
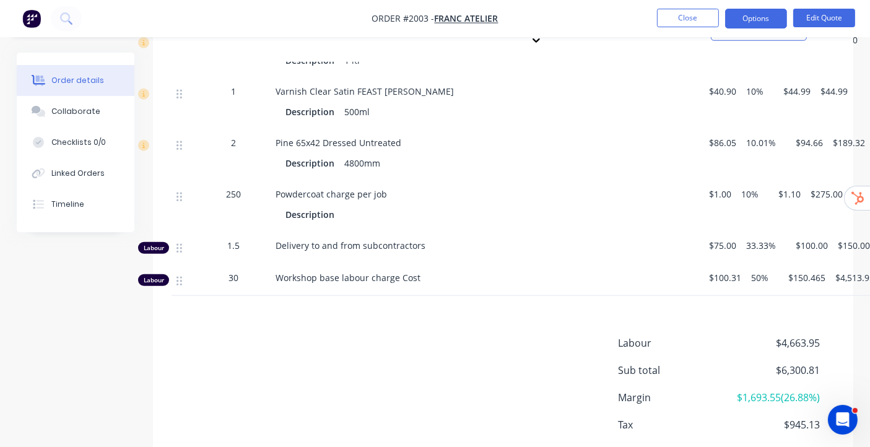
scroll to position [1032, 0]
click at [277, 231] on div "Labour 1.5 Delivery to and from subcontractors $75.00 33.33% $100.00 $150.00" at bounding box center [503, 247] width 663 height 32
drag, startPoint x: 279, startPoint y: 230, endPoint x: 427, endPoint y: 232, distance: 148.1
click at [427, 238] on div "Delivery to and from subcontractors" at bounding box center [488, 244] width 424 height 13
drag, startPoint x: 278, startPoint y: 268, endPoint x: 431, endPoint y: 268, distance: 153.0
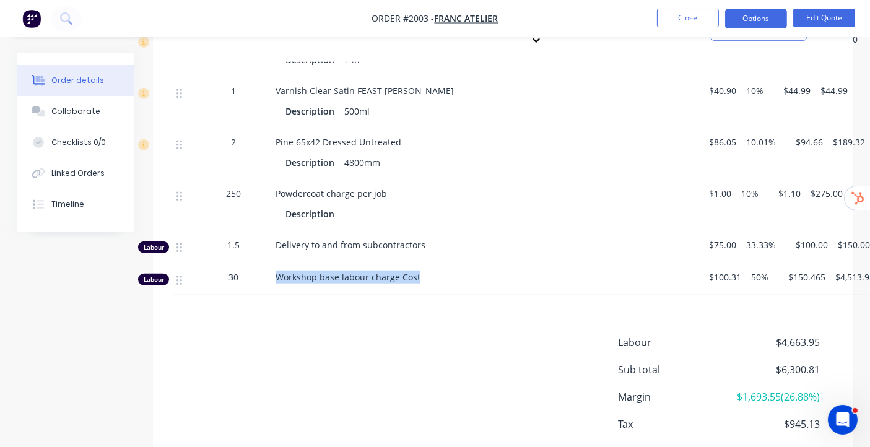
click at [431, 271] on div "Workshop base labour charge Cost" at bounding box center [488, 277] width 424 height 13
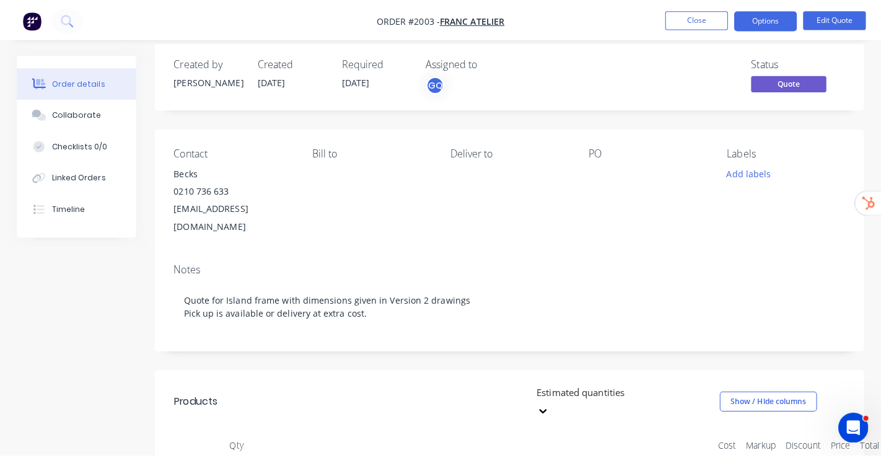
scroll to position [0, 0]
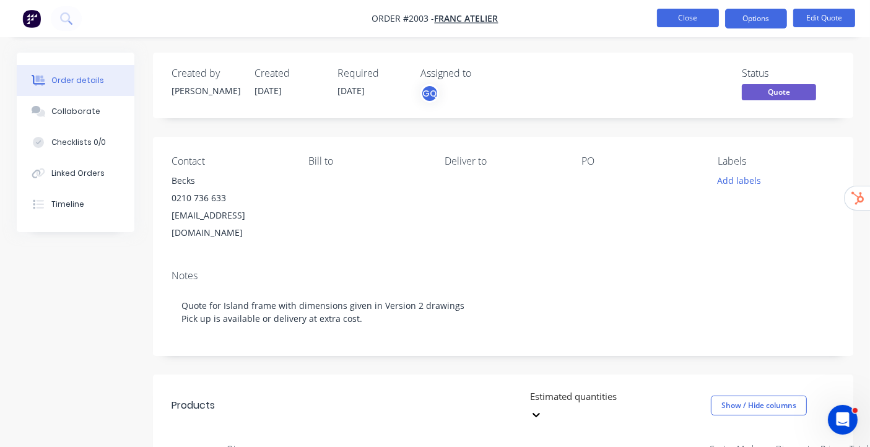
click at [681, 17] on button "Close" at bounding box center [688, 18] width 62 height 19
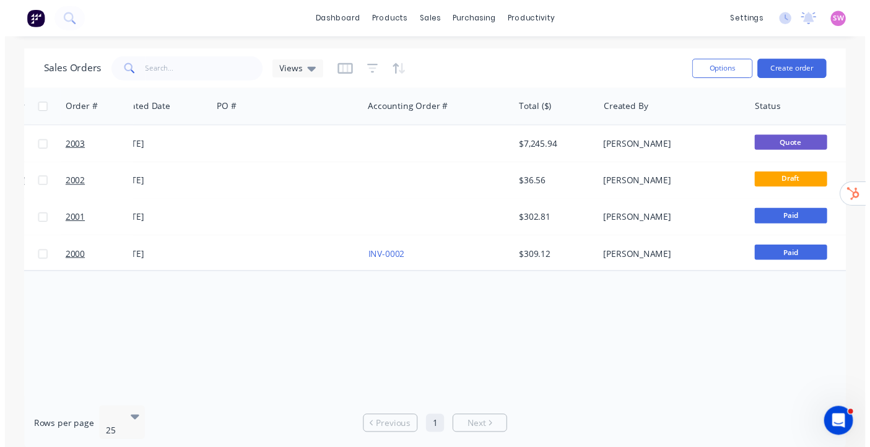
scroll to position [0, 175]
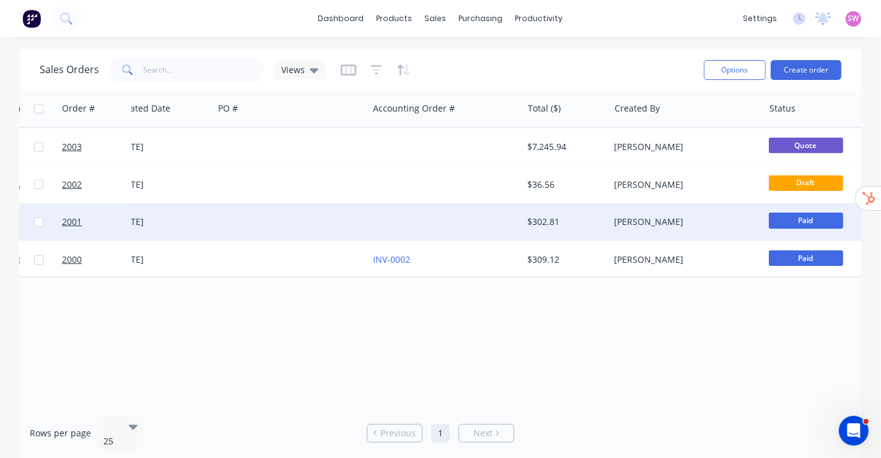
click at [564, 213] on div "$302.81" at bounding box center [566, 221] width 87 height 37
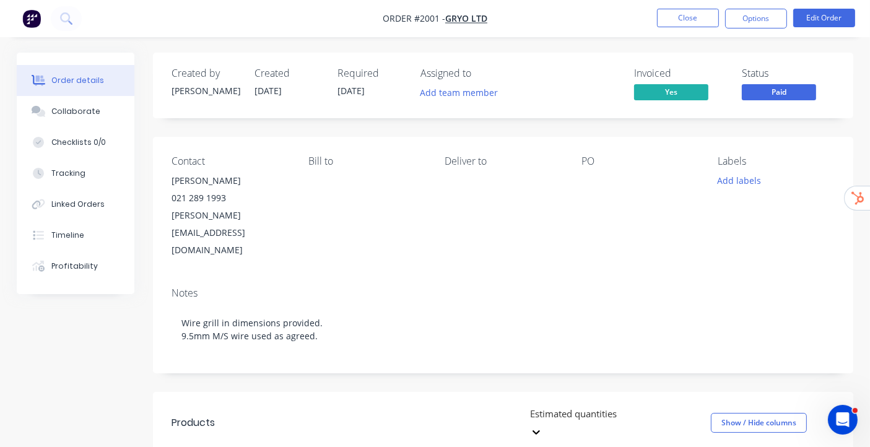
click at [702, 27] on button "Close" at bounding box center [688, 18] width 62 height 19
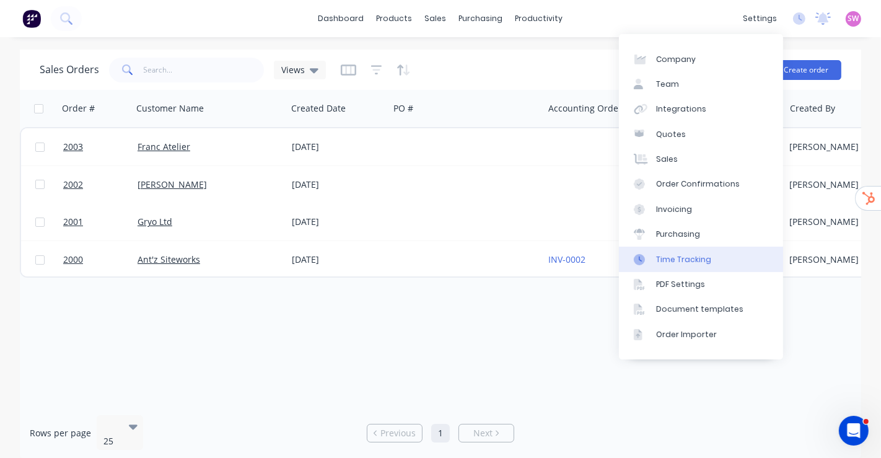
click at [681, 261] on div "Time Tracking" at bounding box center [683, 259] width 55 height 11
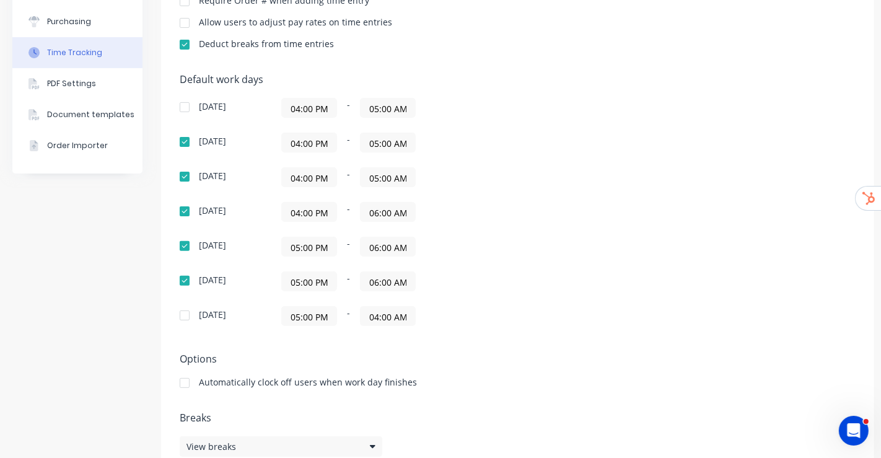
scroll to position [275, 0]
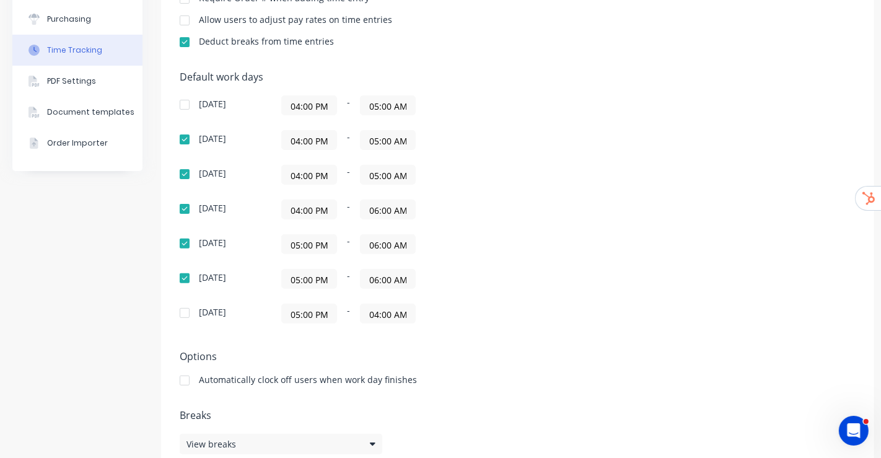
click at [304, 138] on input "04:00 PM" at bounding box center [309, 140] width 55 height 19
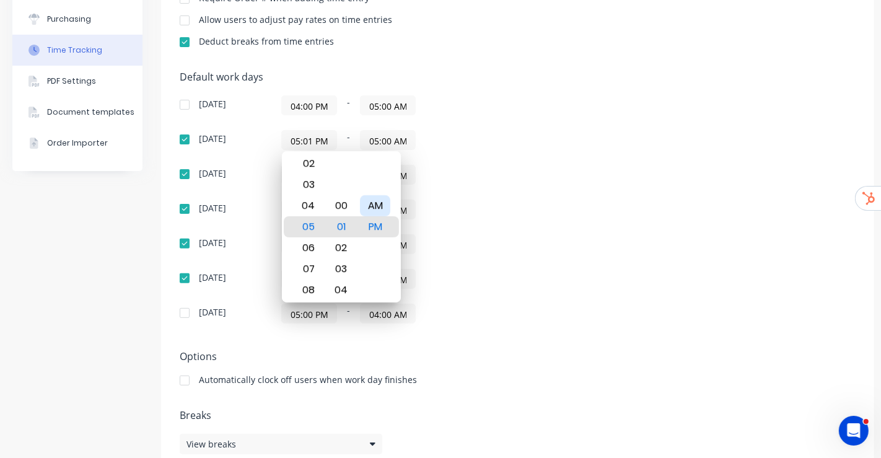
click at [373, 207] on div "AM" at bounding box center [375, 205] width 30 height 21
type input "05:01 AM"
click at [517, 144] on div "05:01 AM - 05:00 AM" at bounding box center [436, 140] width 310 height 20
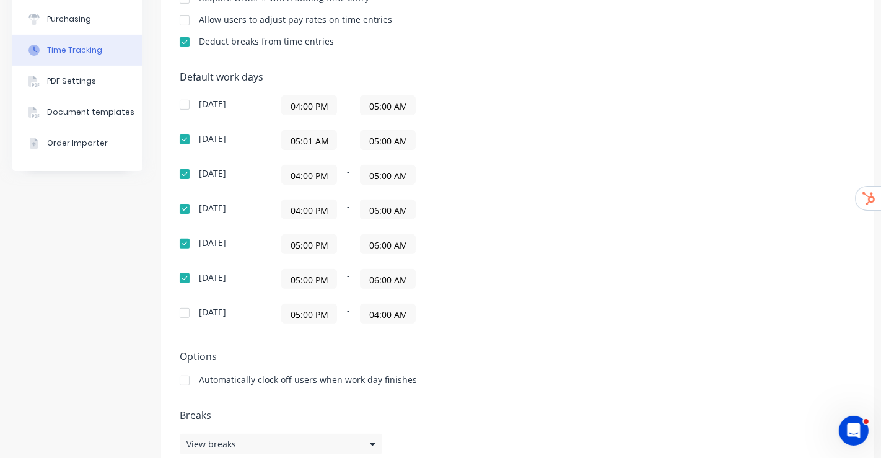
click at [393, 136] on input "05:00 AM" at bounding box center [387, 140] width 55 height 19
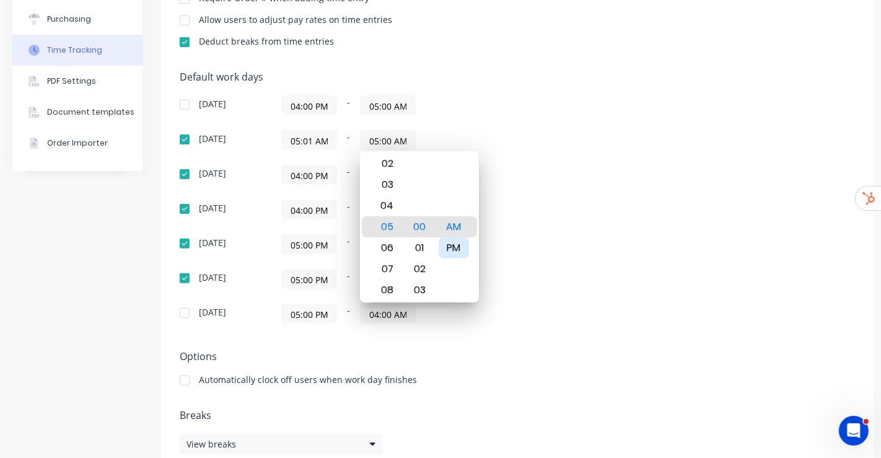
click at [446, 245] on div "PM" at bounding box center [454, 247] width 30 height 21
type input "05:00 PM"
click at [539, 131] on div "05:01 AM - 05:00 PM" at bounding box center [436, 140] width 310 height 20
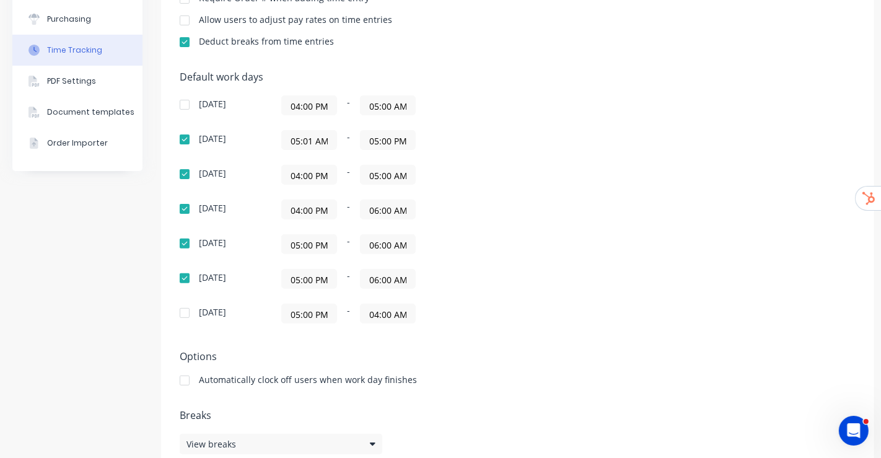
click at [500, 227] on div "Sunday 04:00 PM - 05:00 AM Monday 05:01 AM - 05:00 PM Tuesday 04:00 PM - 05:00 …" at bounding box center [397, 209] width 434 height 228
click at [71, 79] on div "PDF Settings" at bounding box center [71, 81] width 49 height 11
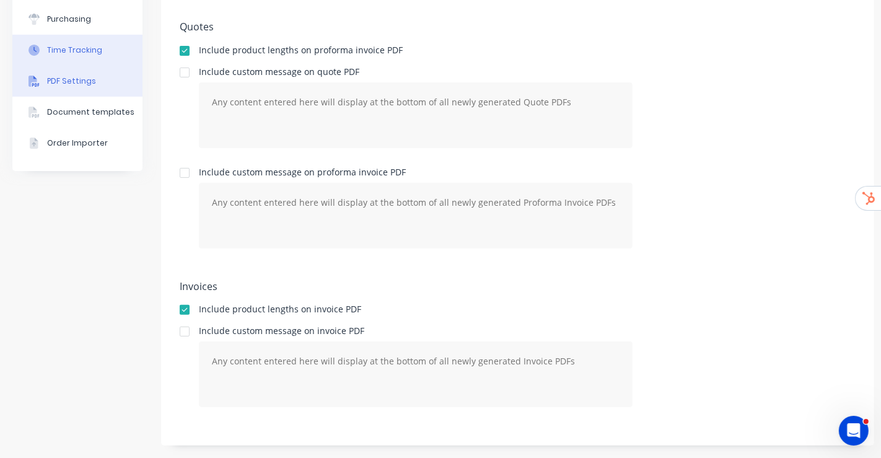
click at [69, 47] on div "Time Tracking" at bounding box center [74, 50] width 55 height 11
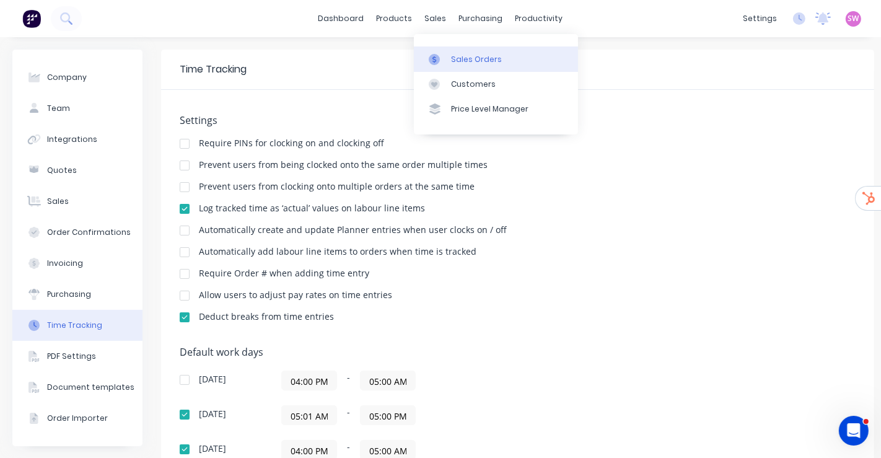
click at [461, 49] on link "Sales Orders" at bounding box center [496, 58] width 164 height 25
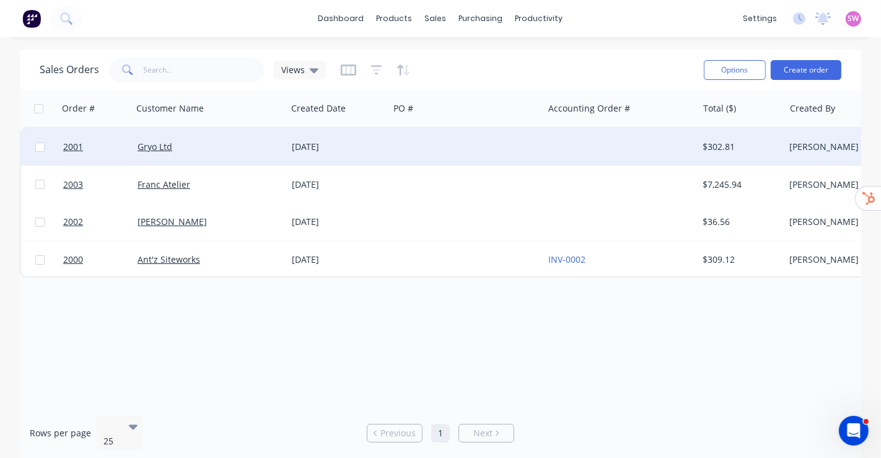
click at [439, 150] on div at bounding box center [466, 146] width 154 height 37
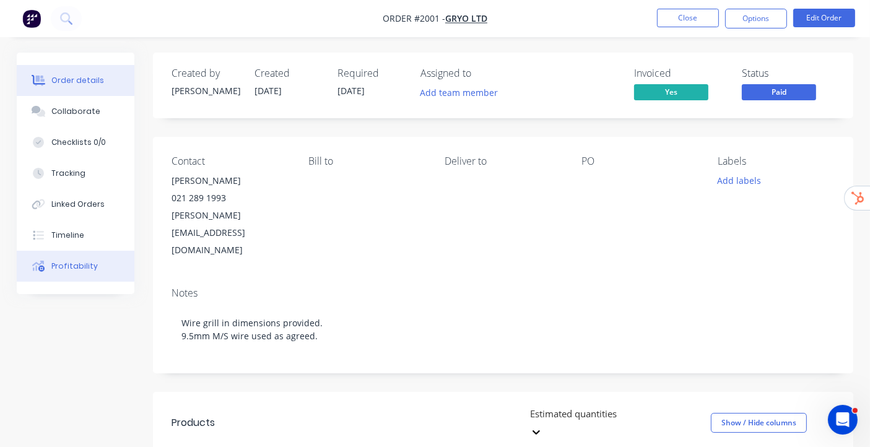
click at [48, 268] on button "Profitability" at bounding box center [76, 266] width 118 height 31
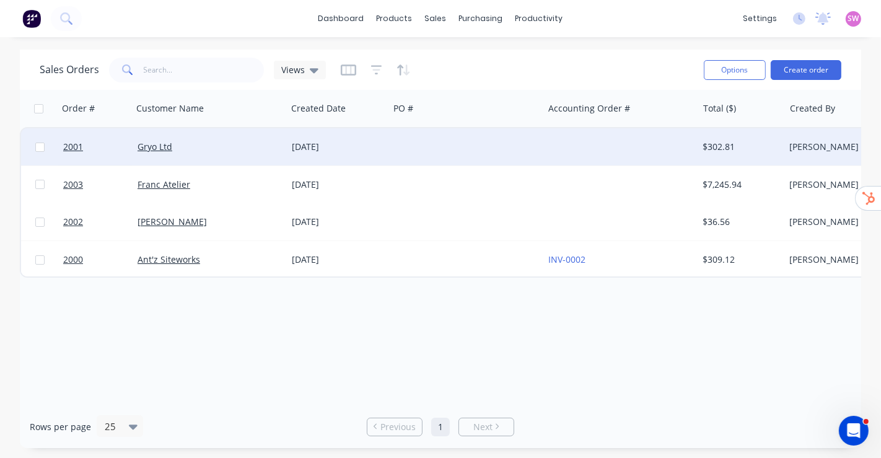
click at [509, 144] on div at bounding box center [466, 146] width 154 height 37
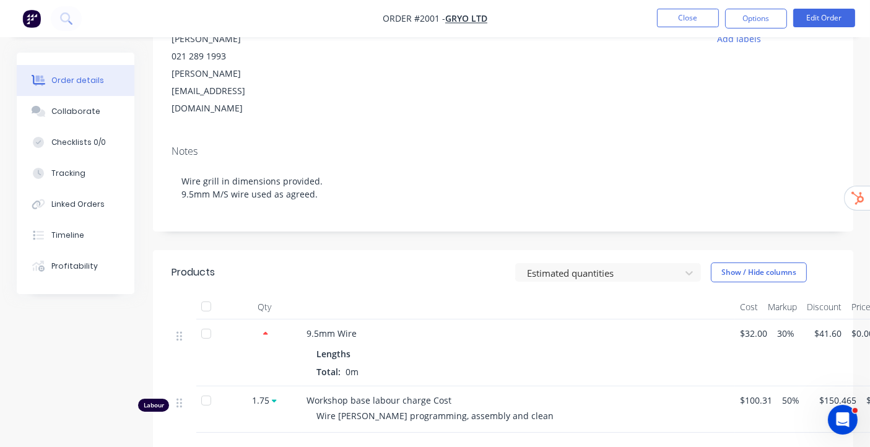
scroll to position [138, 0]
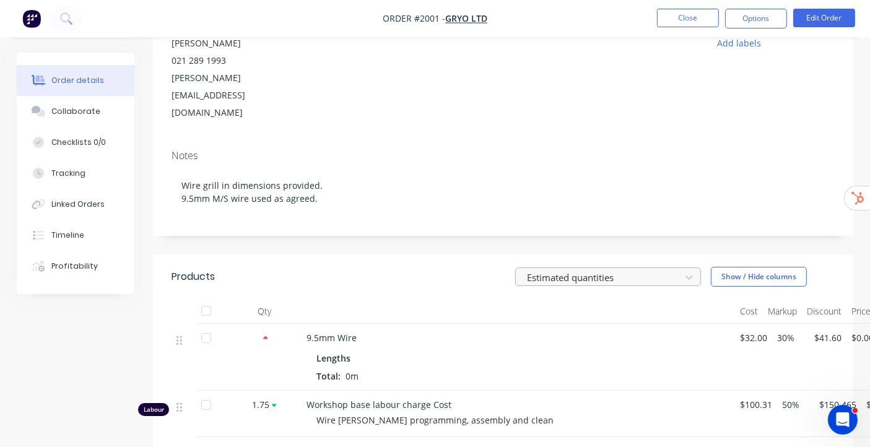
click at [639, 269] on div at bounding box center [600, 276] width 149 height 15
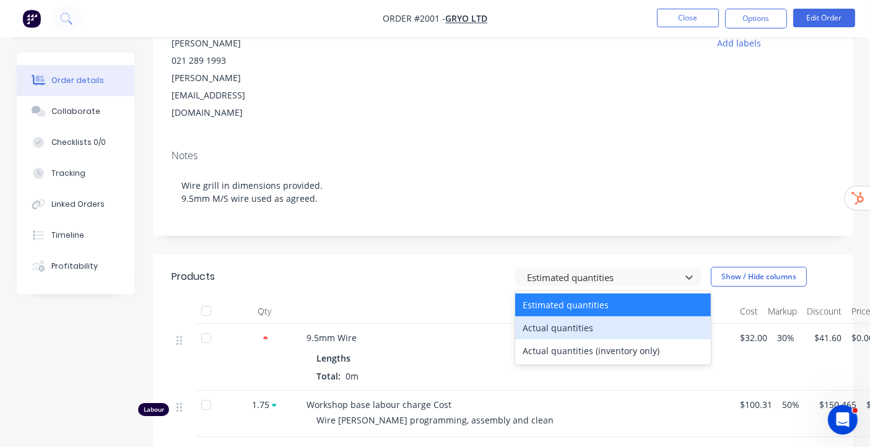
click at [585, 317] on div "Actual quantities" at bounding box center [613, 328] width 196 height 23
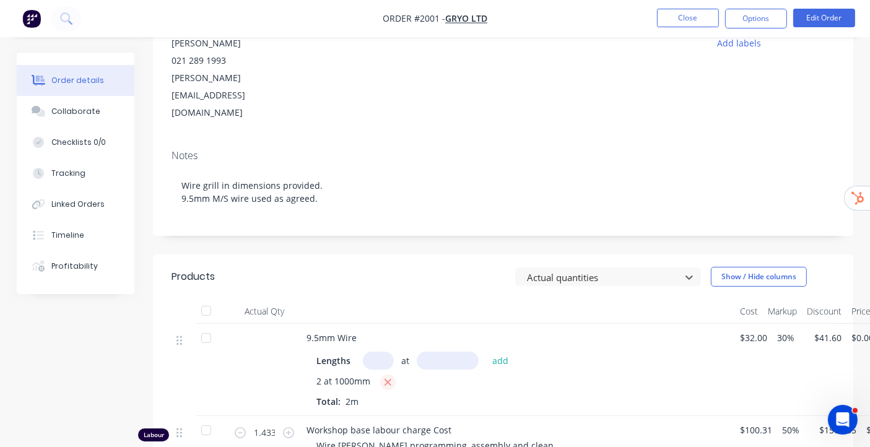
click at [386, 379] on icon "button" at bounding box center [388, 382] width 7 height 7
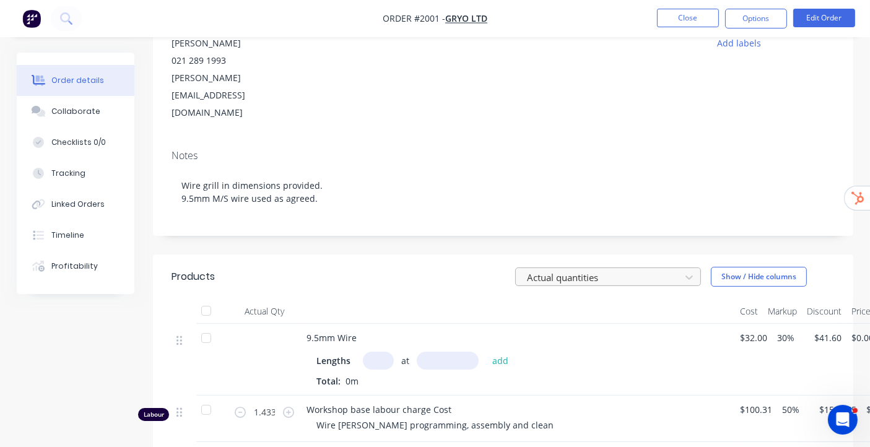
click at [637, 269] on div at bounding box center [600, 276] width 149 height 15
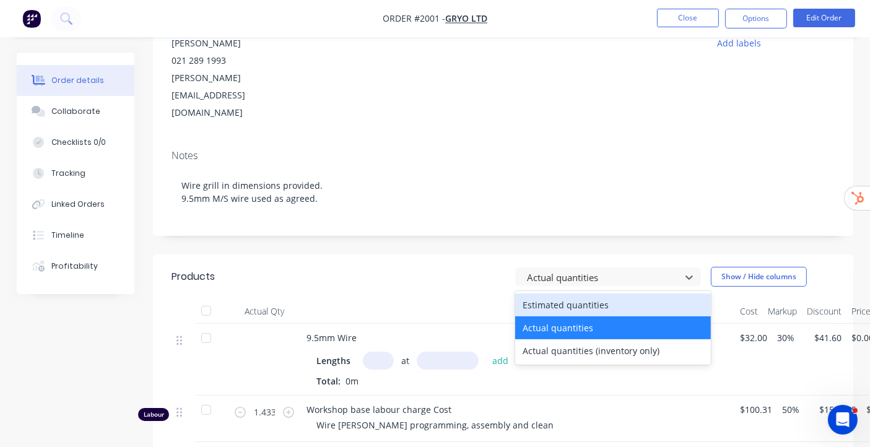
click at [600, 294] on div "Estimated quantities" at bounding box center [613, 305] width 196 height 23
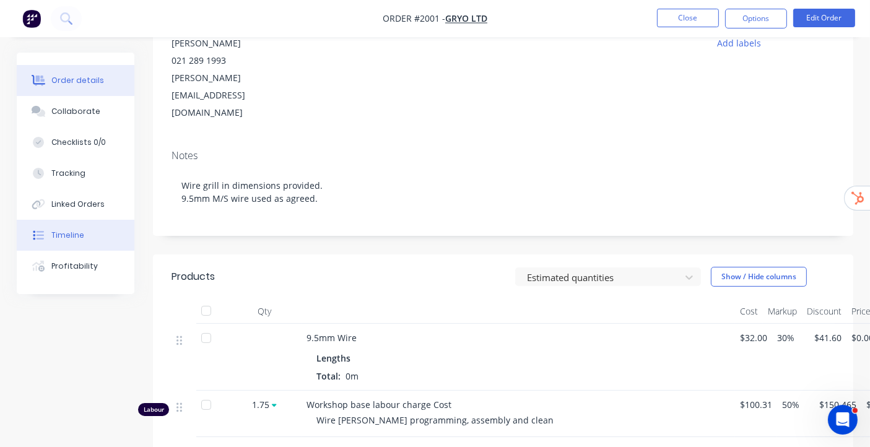
click at [58, 247] on button "Timeline" at bounding box center [76, 235] width 118 height 31
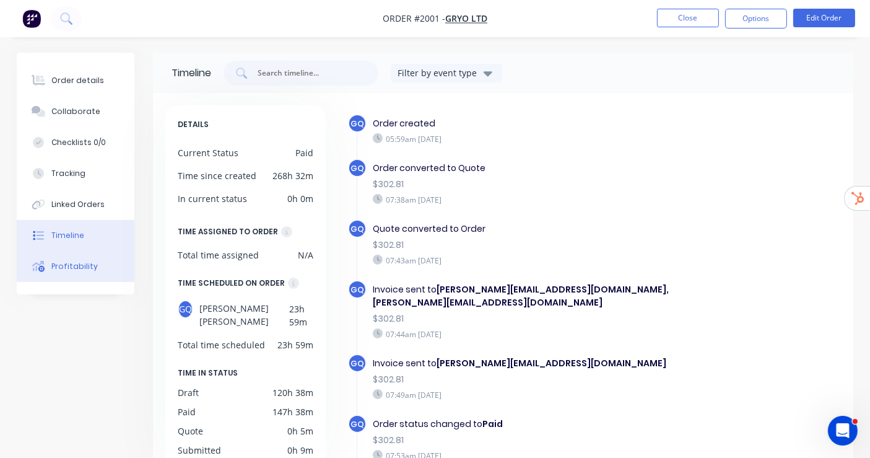
click at [60, 264] on div "Profitability" at bounding box center [74, 266] width 46 height 11
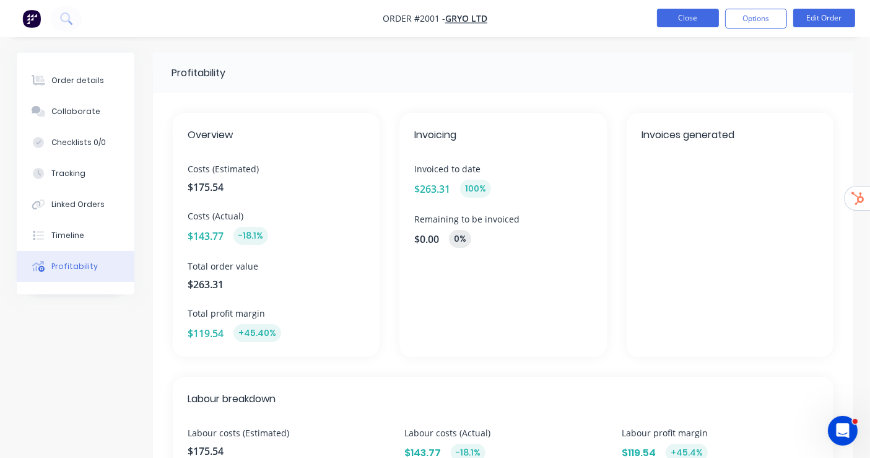
click at [686, 24] on button "Close" at bounding box center [688, 18] width 62 height 19
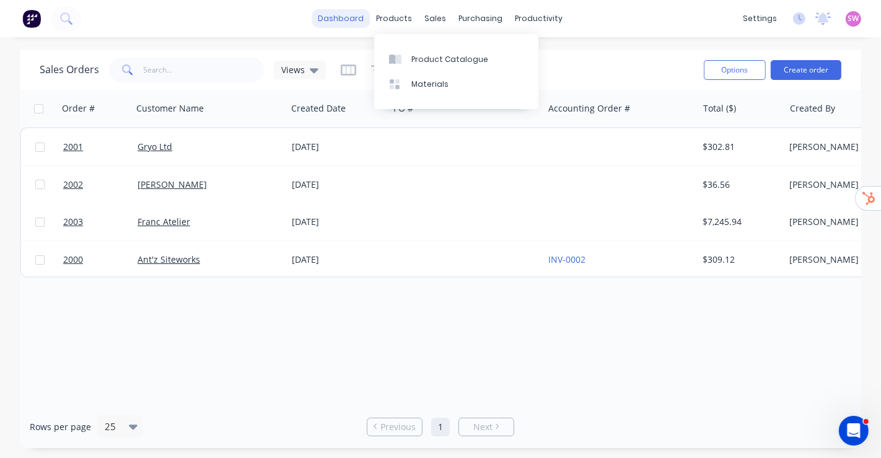
click at [339, 20] on link "dashboard" at bounding box center [341, 18] width 58 height 19
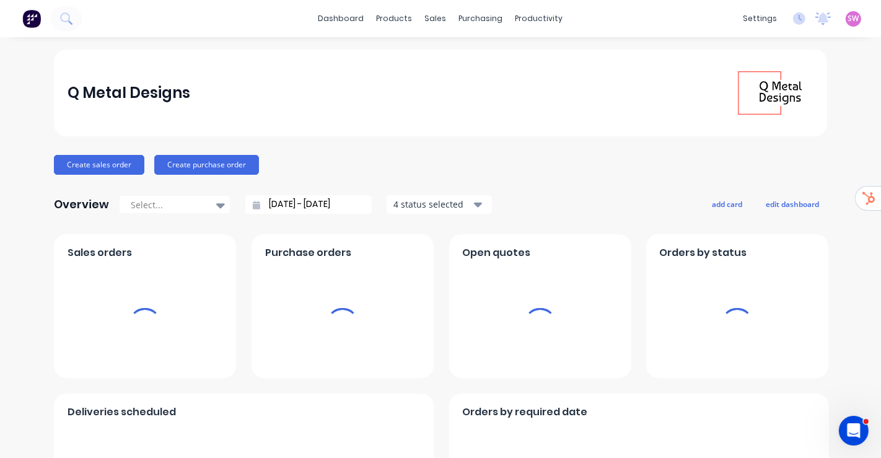
click at [848, 24] on span "SW" at bounding box center [853, 18] width 11 height 11
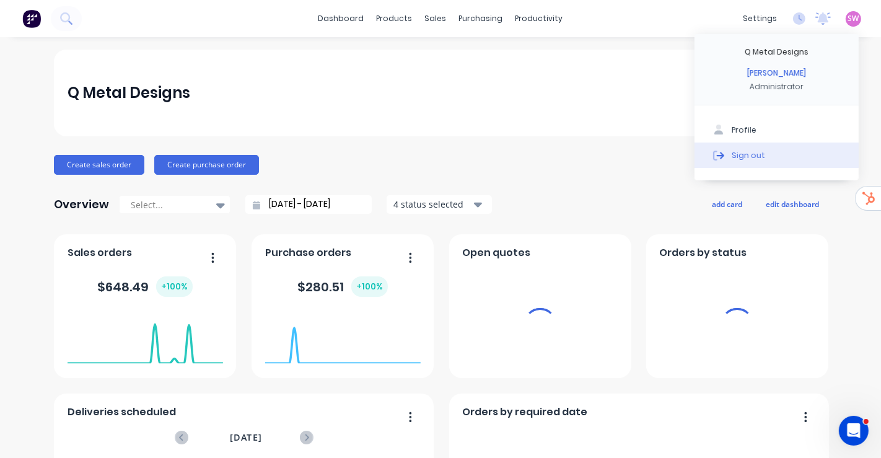
click at [745, 147] on button "Sign out" at bounding box center [776, 154] width 164 height 25
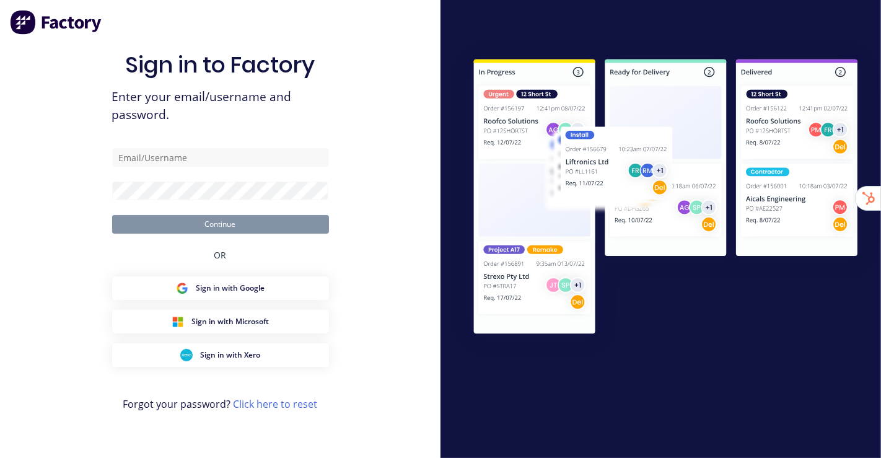
type input "[EMAIL_ADDRESS][DOMAIN_NAME]"
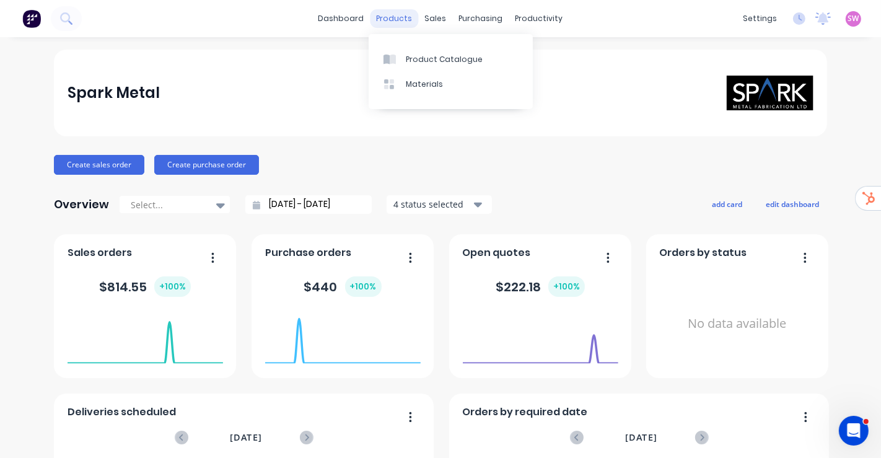
click at [385, 16] on div "products" at bounding box center [394, 18] width 48 height 19
click at [422, 54] on div "Product Catalogue" at bounding box center [444, 59] width 77 height 11
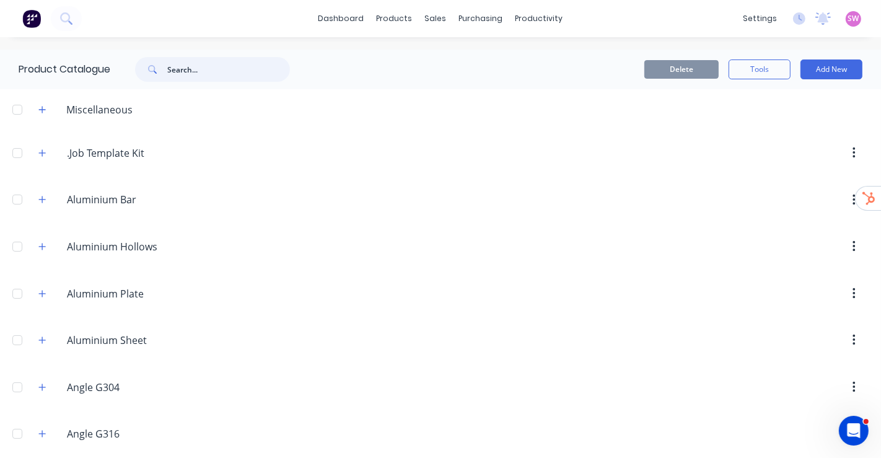
click at [245, 72] on input "text" at bounding box center [228, 69] width 123 height 25
type input "hra"
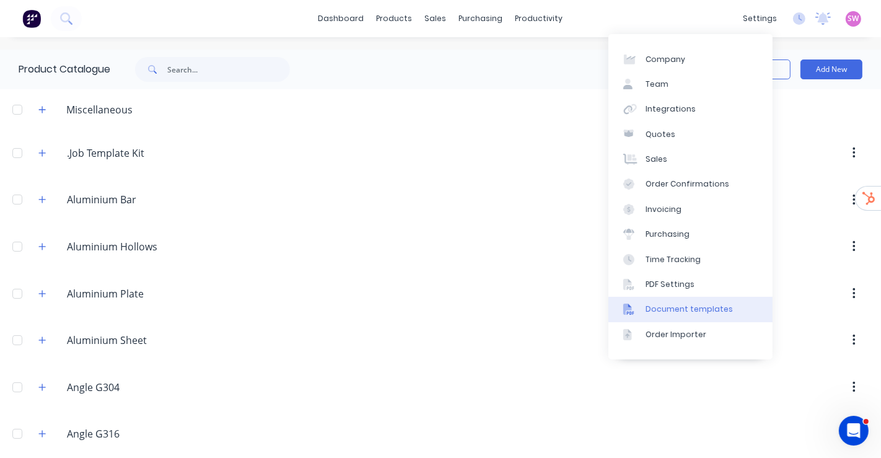
click at [702, 312] on div "Document templates" at bounding box center [688, 308] width 87 height 11
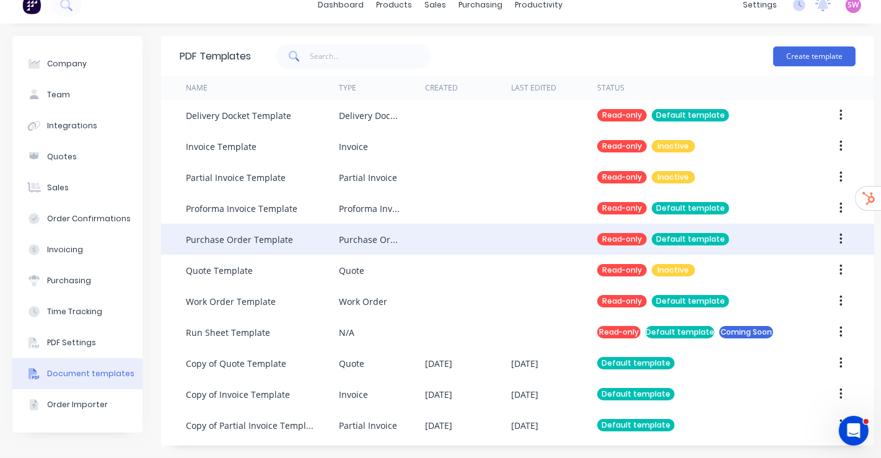
scroll to position [24, 0]
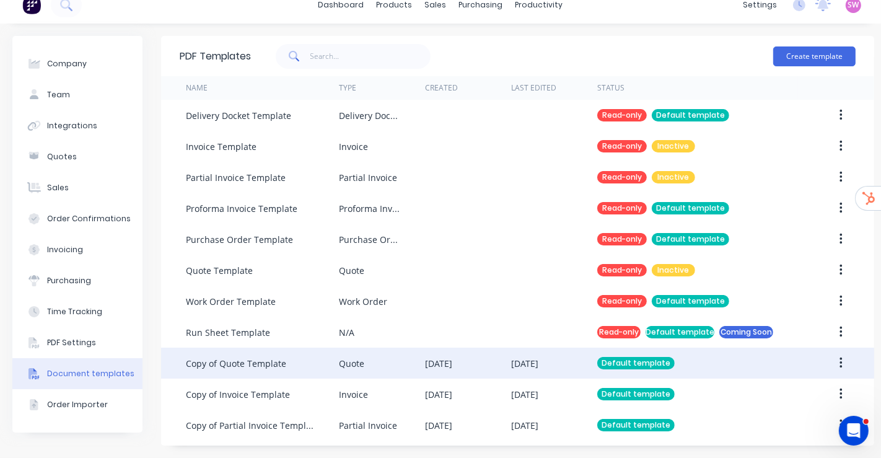
click at [518, 357] on div "[DATE]" at bounding box center [524, 363] width 27 height 13
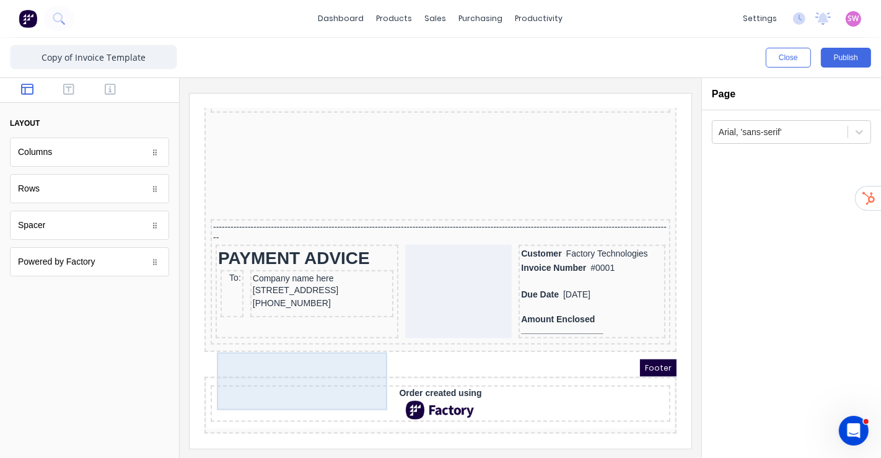
scroll to position [1276, 0]
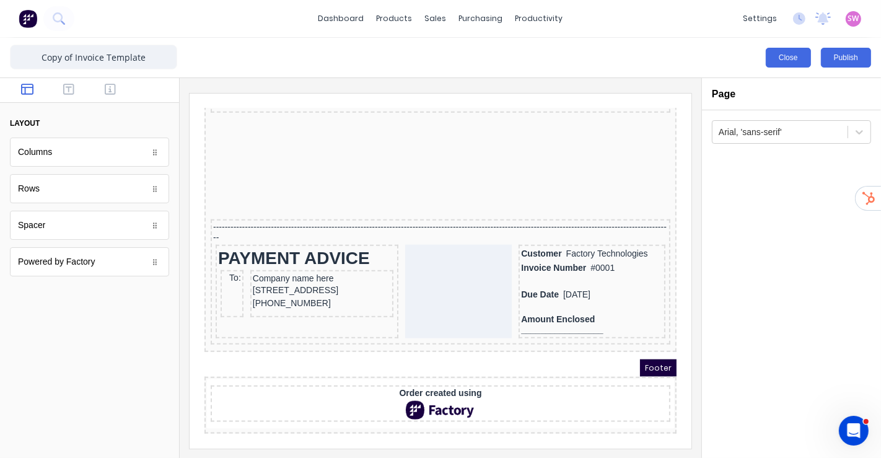
click at [784, 63] on button "Close" at bounding box center [788, 58] width 45 height 20
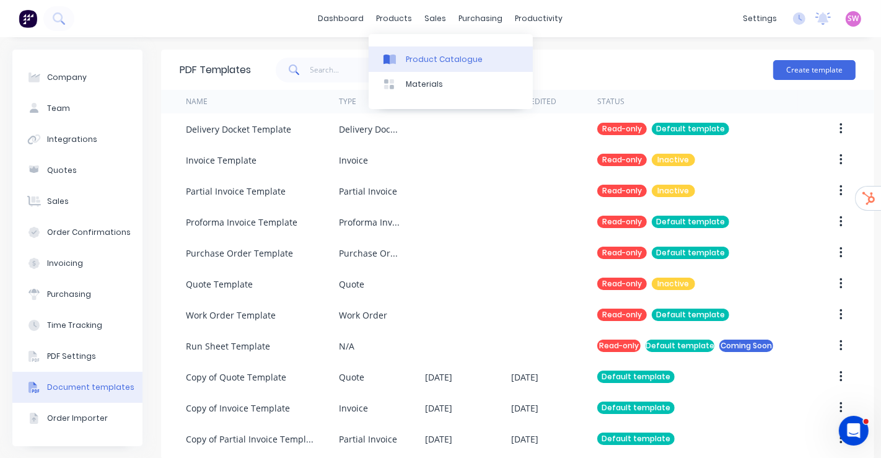
click at [414, 51] on link "Product Catalogue" at bounding box center [451, 58] width 164 height 25
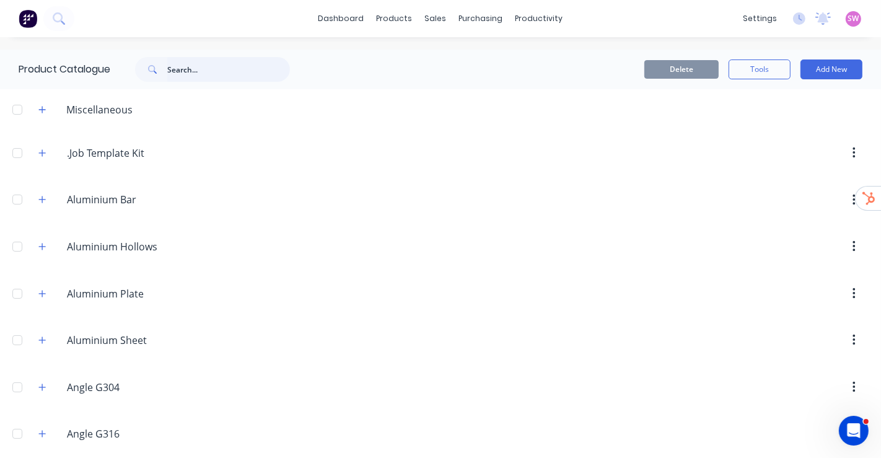
click at [195, 63] on input "text" at bounding box center [228, 69] width 123 height 25
type input "shs"
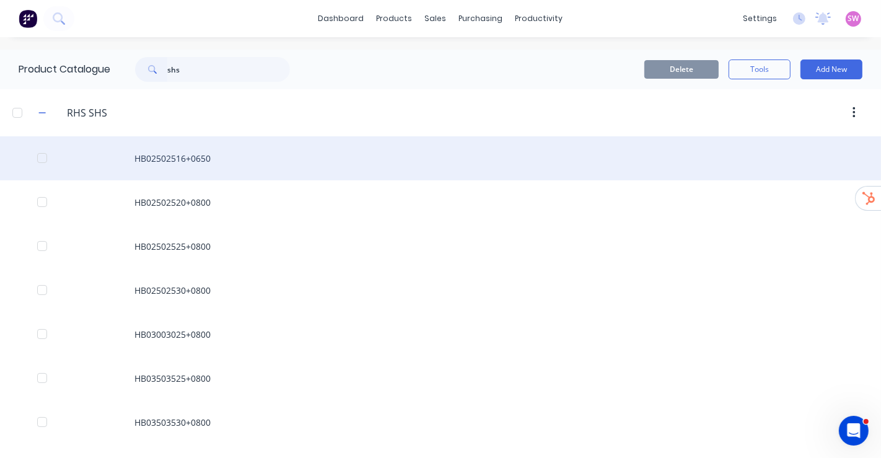
click at [168, 146] on div "HB02502516+0650" at bounding box center [440, 158] width 881 height 44
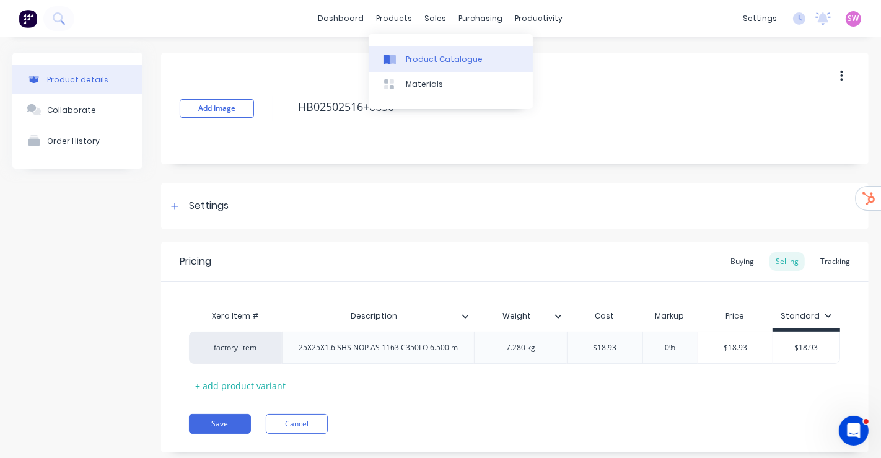
click at [399, 50] on link "Product Catalogue" at bounding box center [451, 58] width 164 height 25
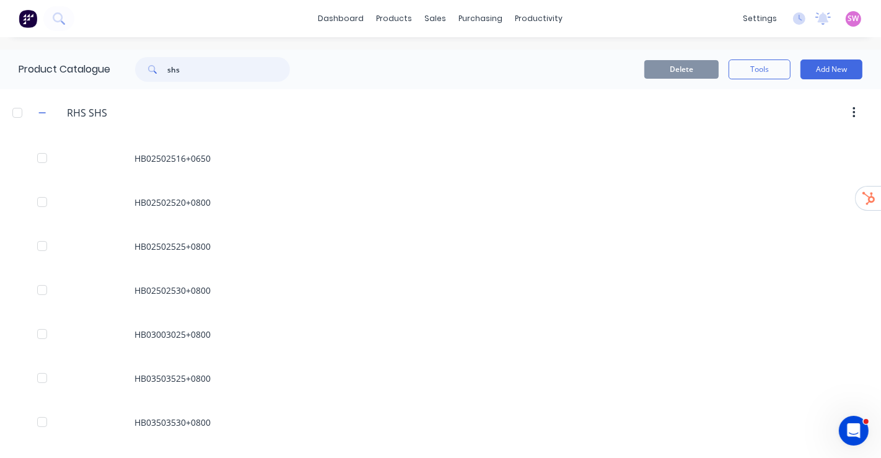
drag, startPoint x: 216, startPoint y: 69, endPoint x: 56, endPoint y: 61, distance: 159.4
click at [56, 61] on div "Product Catalogue shs" at bounding box center [160, 70] width 321 height 40
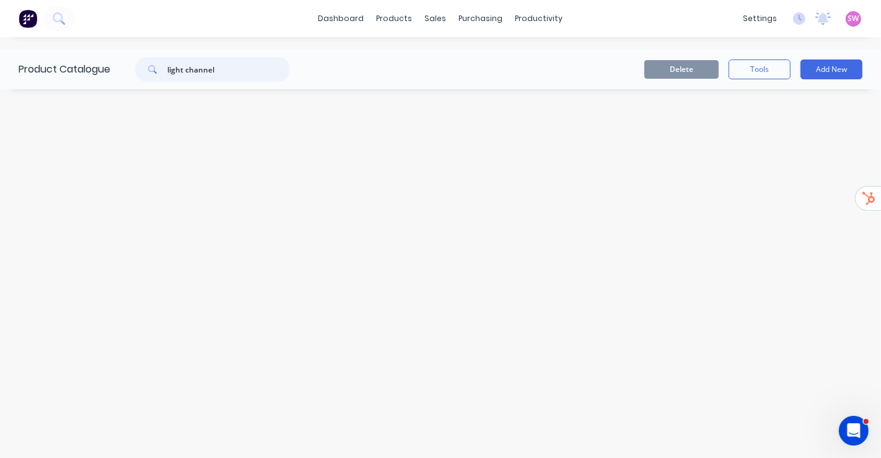
drag, startPoint x: 200, startPoint y: 69, endPoint x: 224, endPoint y: 75, distance: 24.9
click at [201, 69] on input "light channel" at bounding box center [228, 69] width 123 height 25
type input "l"
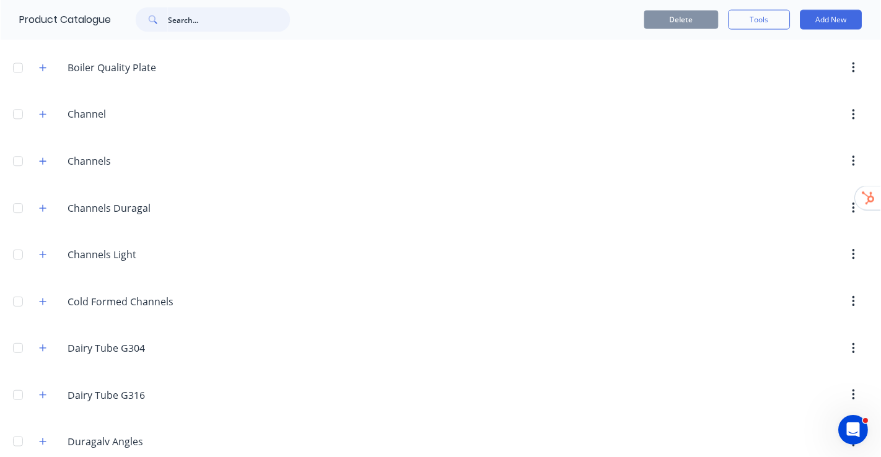
scroll to position [619, 0]
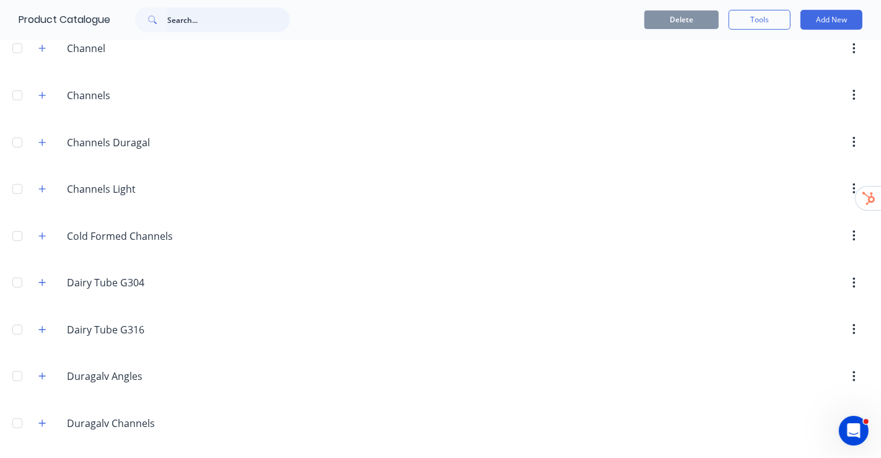
click at [214, 30] on input "text" at bounding box center [228, 19] width 123 height 25
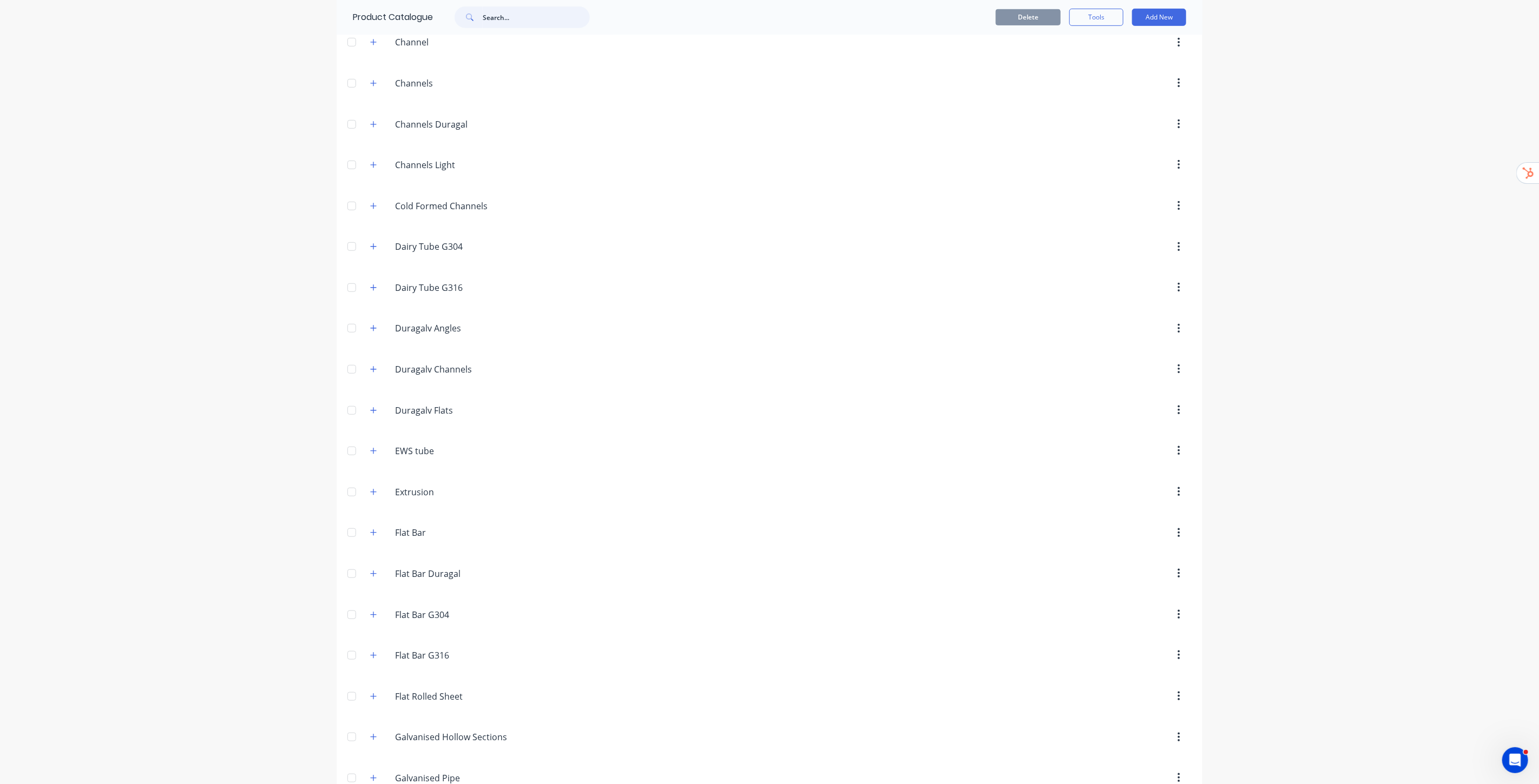
click at [507, 22] on input "text" at bounding box center [535, 17] width 107 height 22
paste input "P0123677"
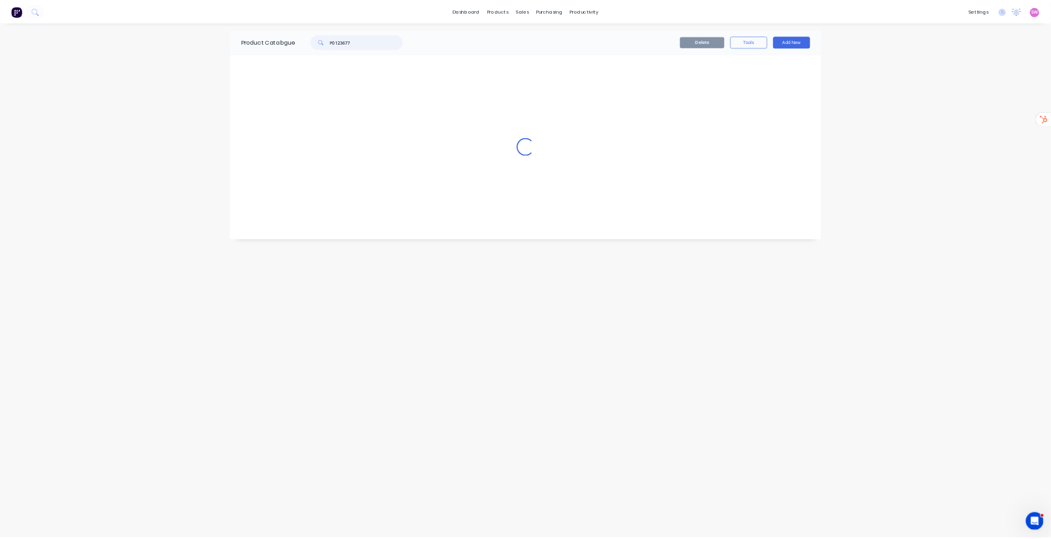
scroll to position [0, 0]
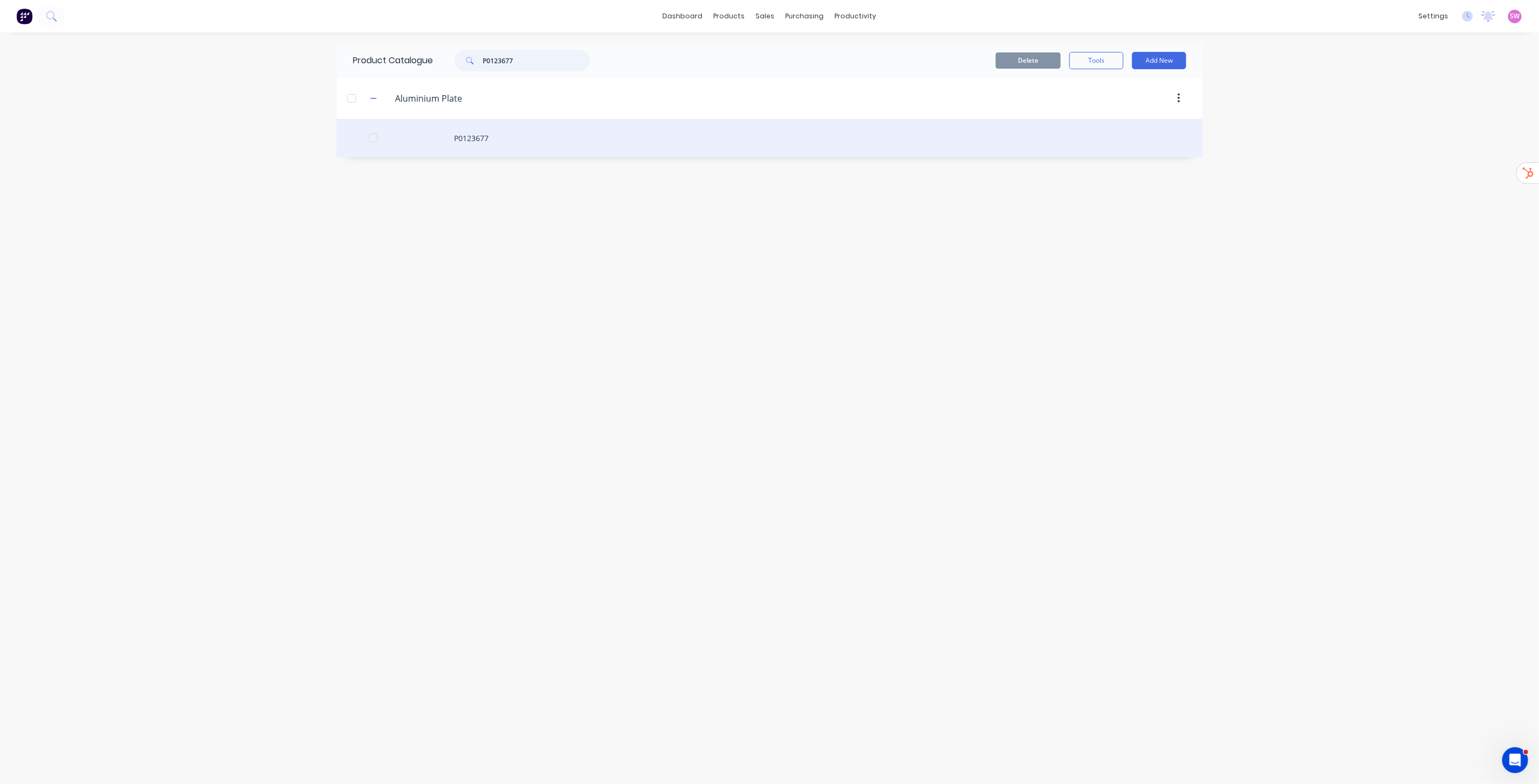
type input "P0123677"
click at [467, 143] on div "P0123677" at bounding box center [769, 138] width 866 height 38
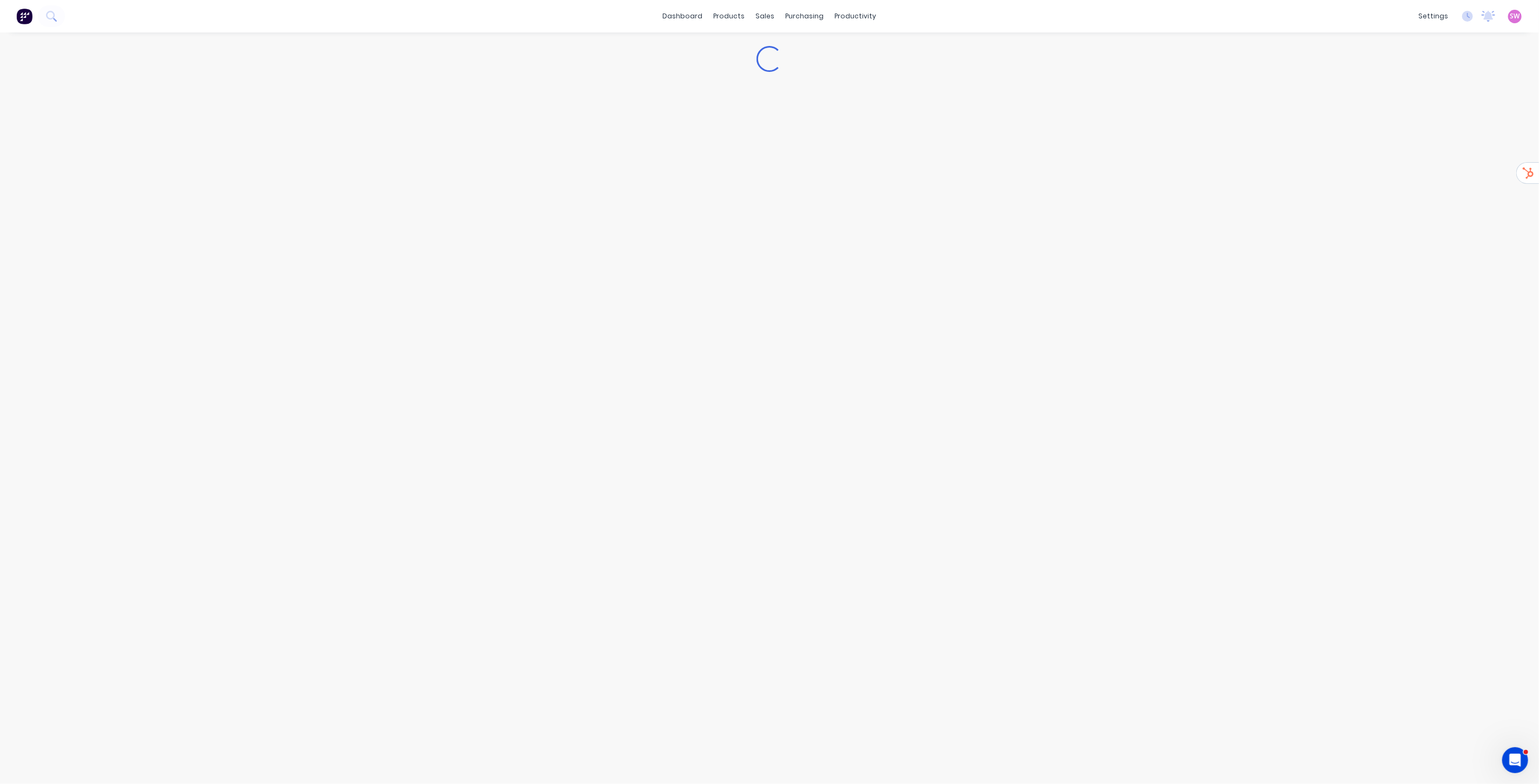
type textarea "x"
click at [769, 56] on div "Sales Orders" at bounding box center [805, 52] width 45 height 10
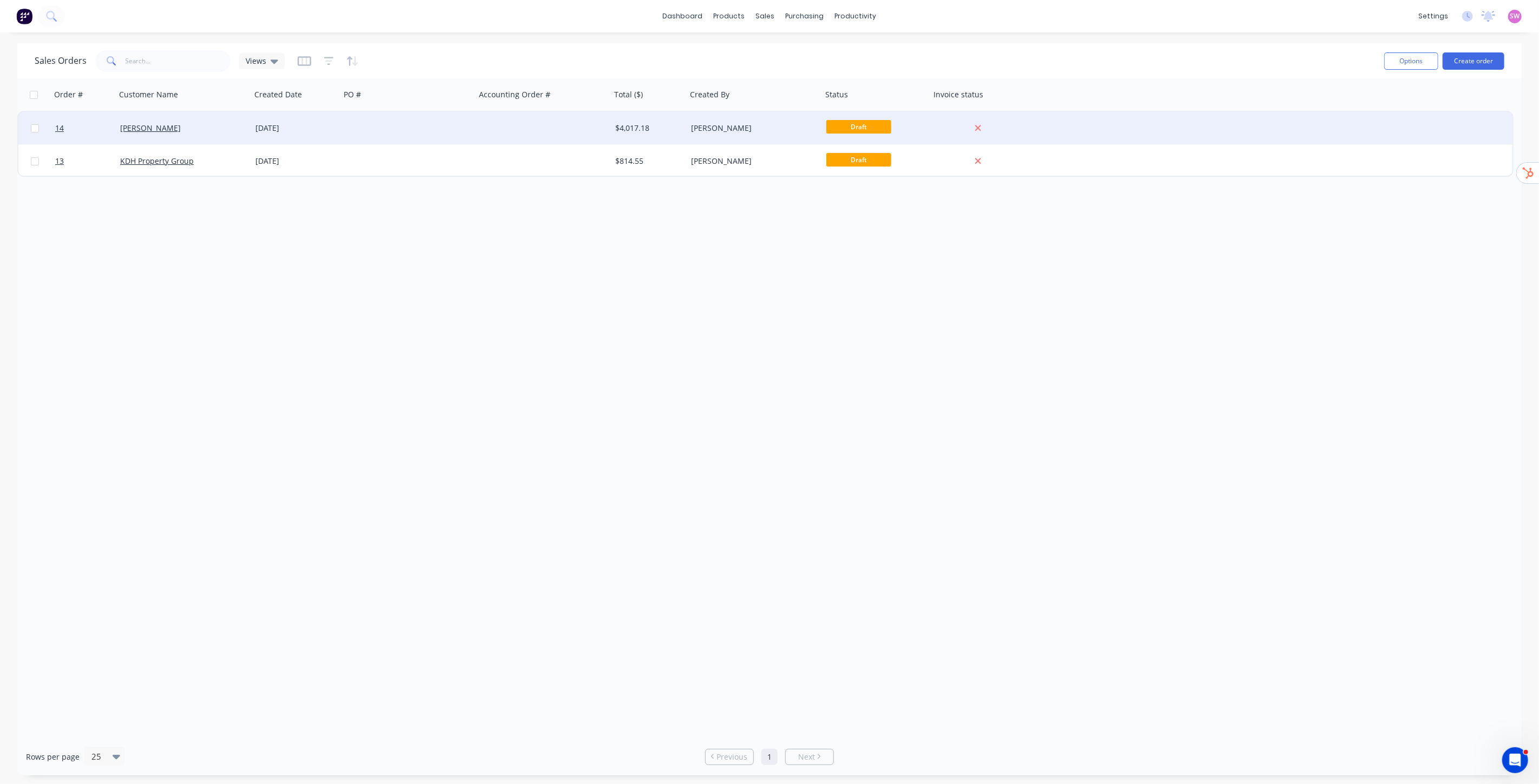
click at [464, 123] on div at bounding box center [408, 127] width 135 height 32
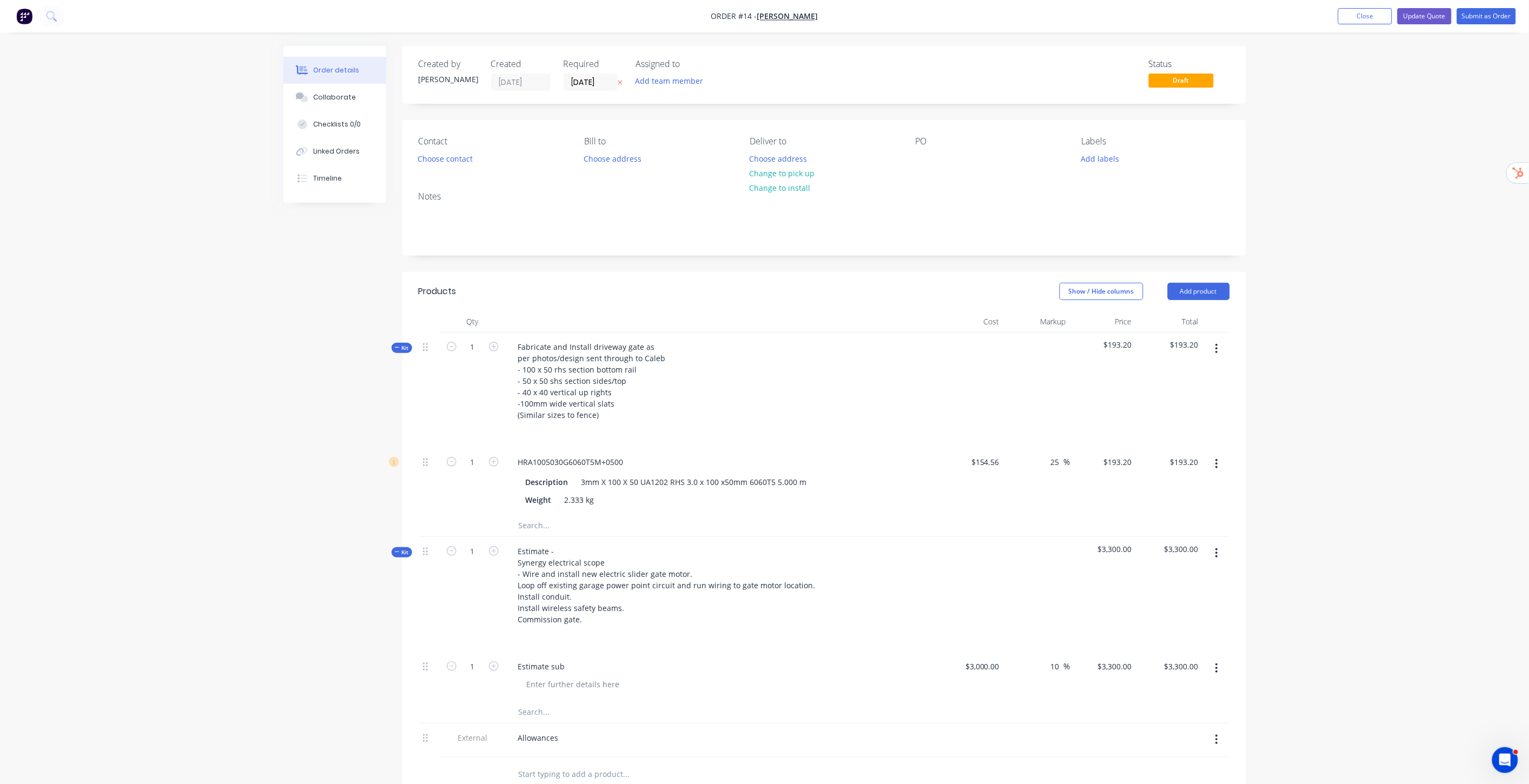
click at [543, 399] on input "text" at bounding box center [626, 526] width 217 height 22
paste input "P0123677"
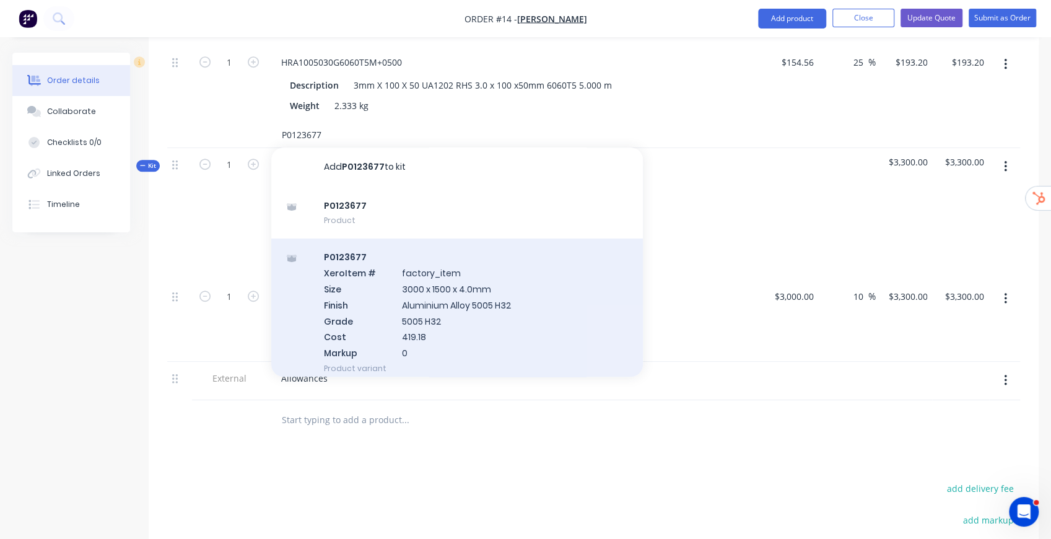
scroll to position [454, 0]
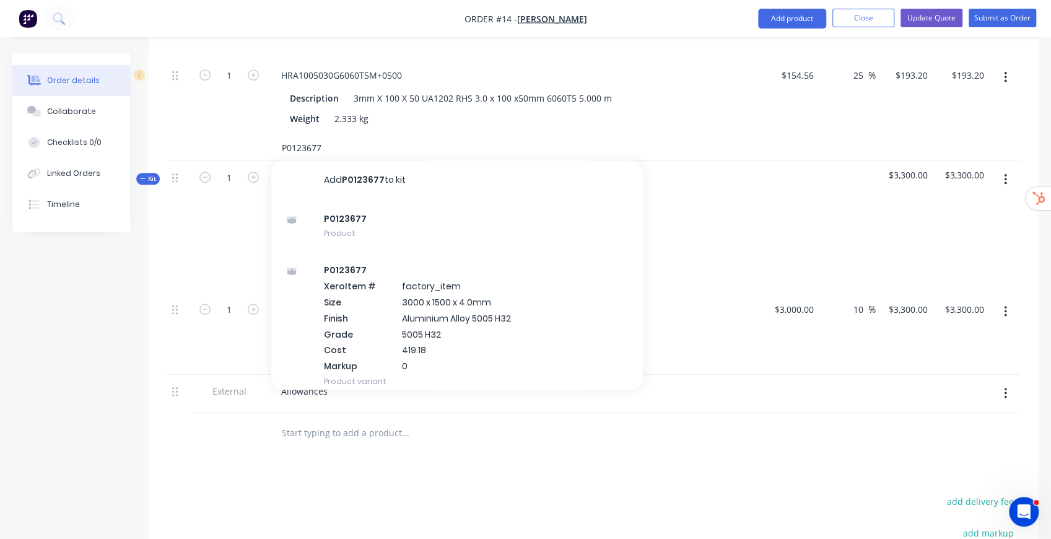
click at [317, 142] on input "P0123677" at bounding box center [405, 148] width 248 height 25
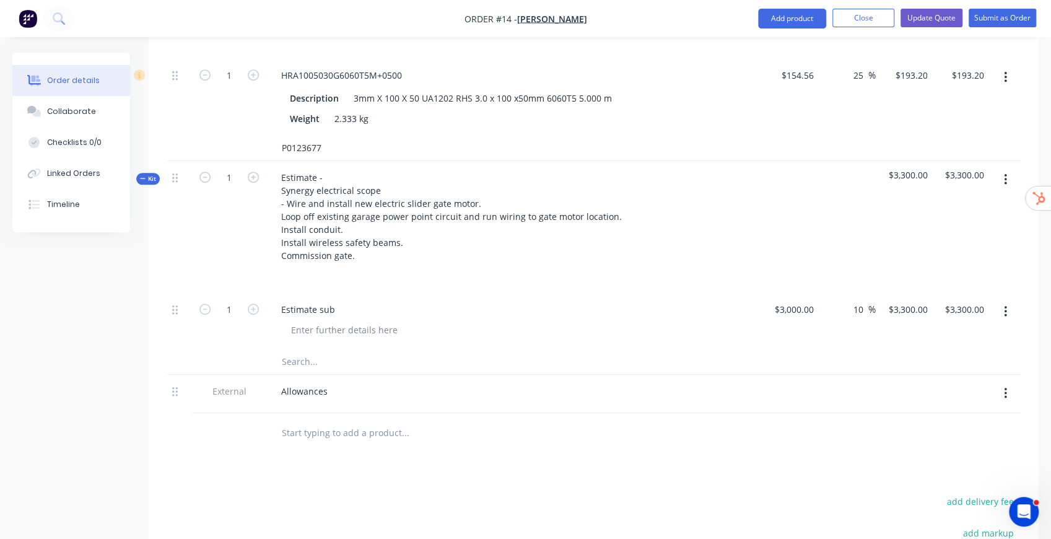
drag, startPoint x: 326, startPoint y: 145, endPoint x: 264, endPoint y: 146, distance: 61.9
click at [264, 146] on div "P0123677" at bounding box center [593, 148] width 853 height 25
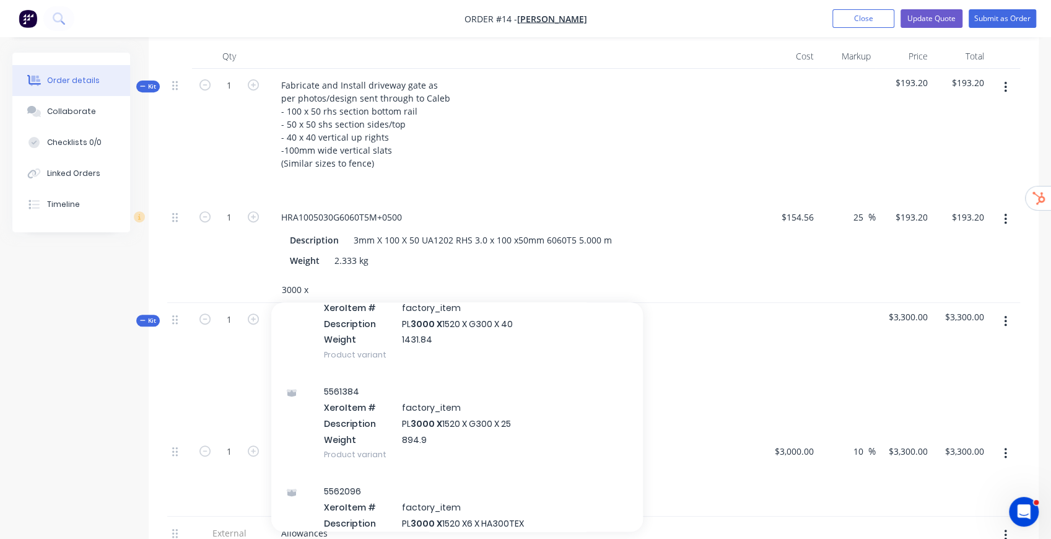
scroll to position [289, 0]
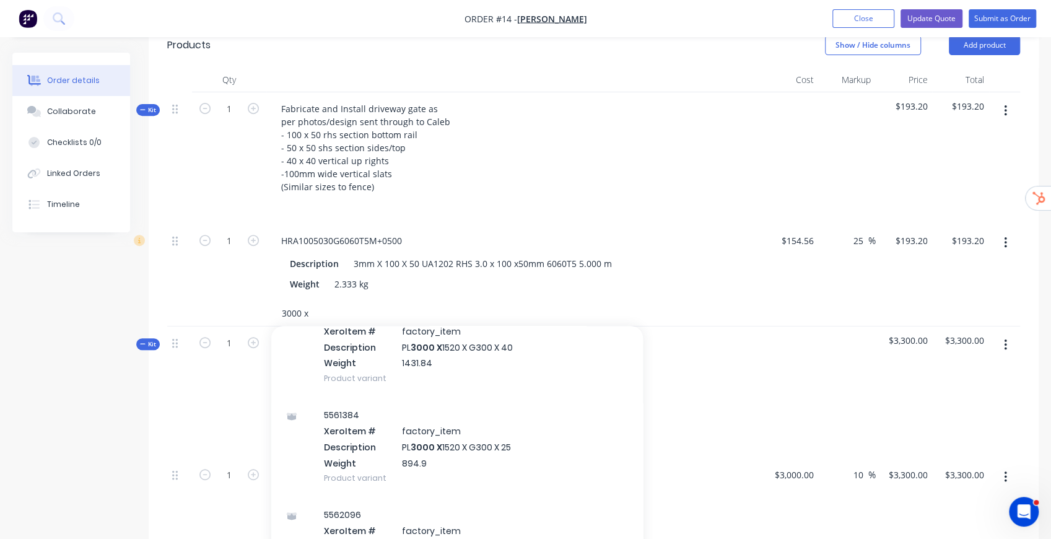
type input "3000 x"
click at [880, 109] on button "button" at bounding box center [1005, 111] width 29 height 22
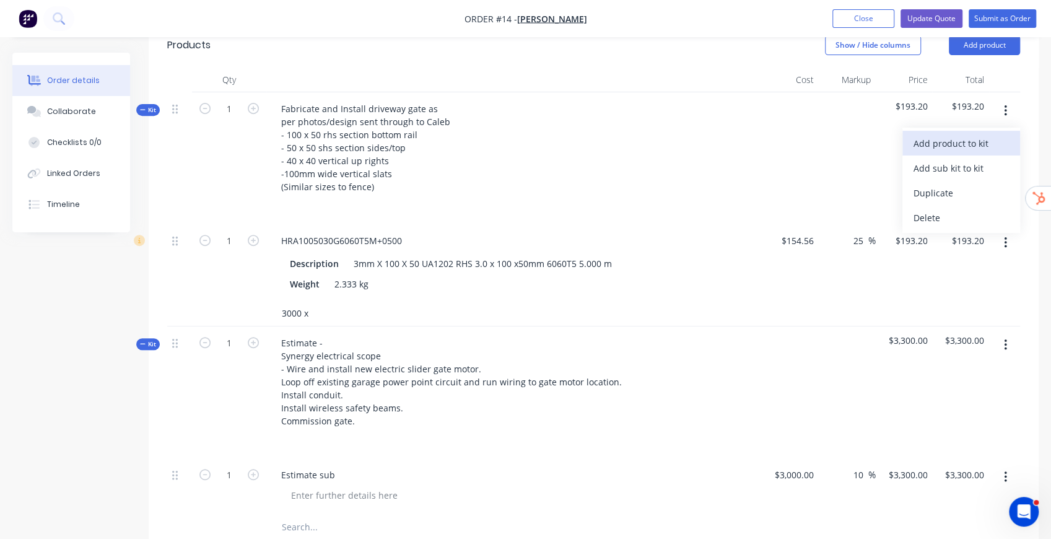
click at [880, 138] on div "Add product to kit" at bounding box center [961, 143] width 95 height 18
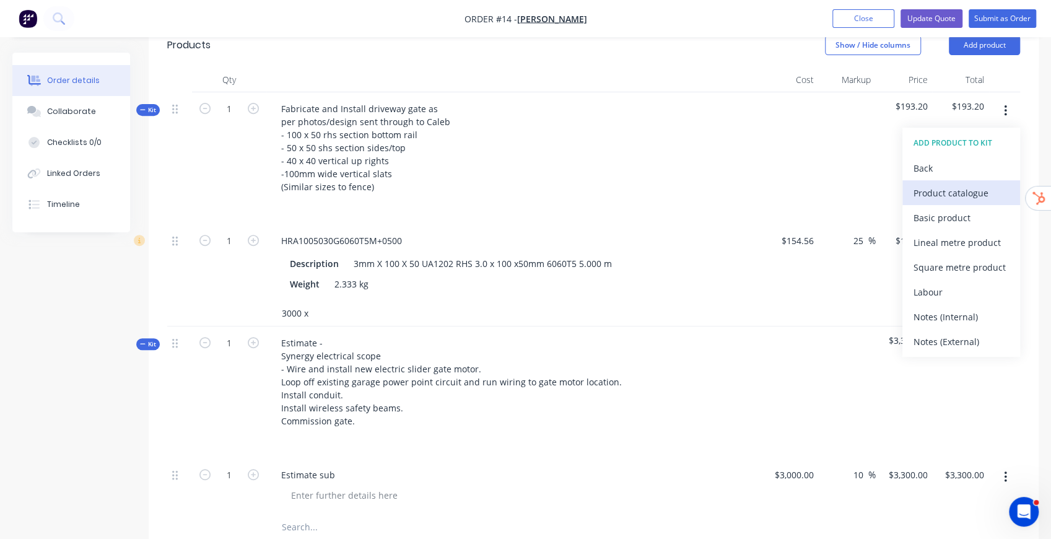
click at [880, 187] on div "Product catalogue" at bounding box center [961, 193] width 95 height 18
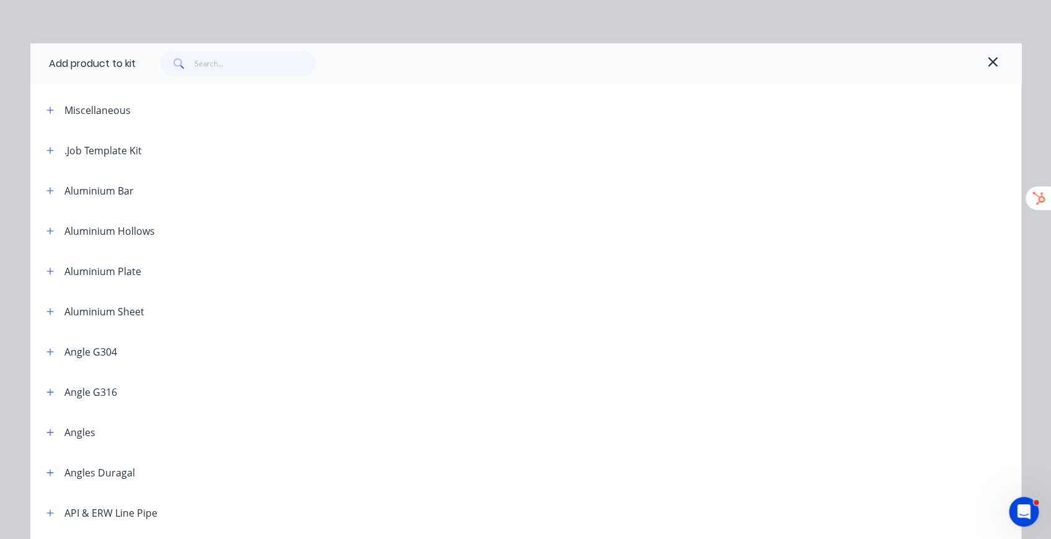
scroll to position [0, 0]
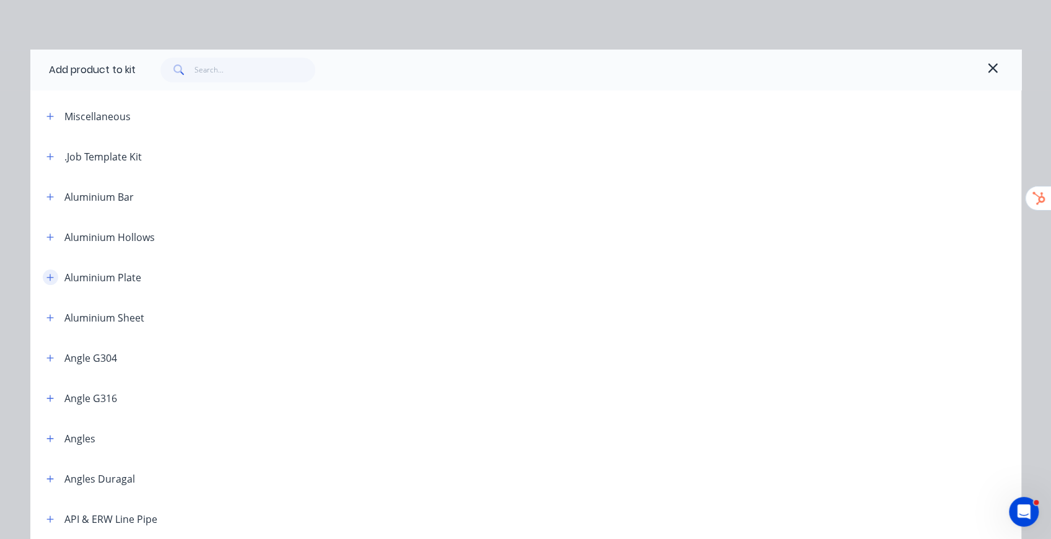
click at [46, 277] on icon "button" at bounding box center [49, 277] width 7 height 9
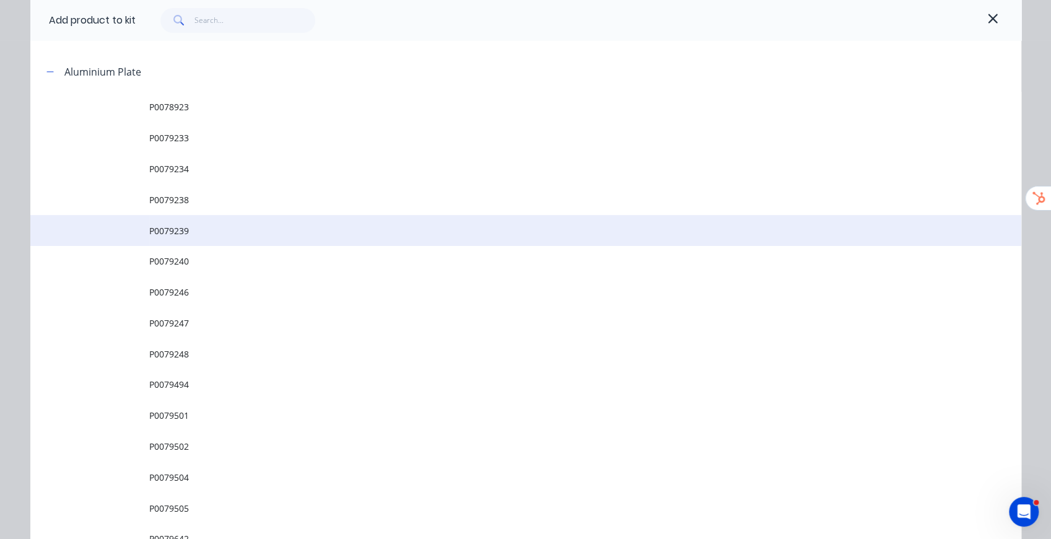
scroll to position [206, 0]
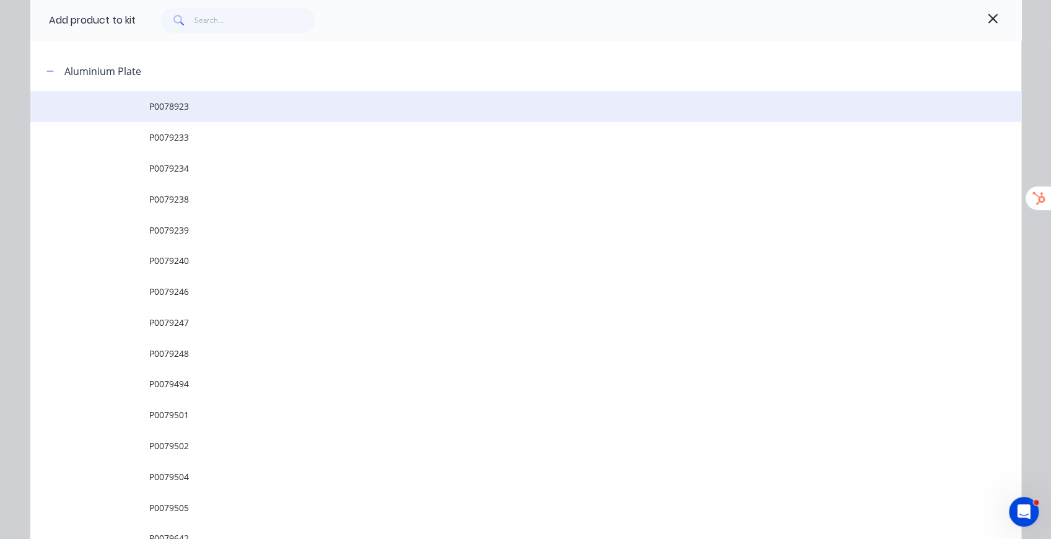
click at [181, 115] on td "P0078923" at bounding box center [585, 106] width 872 height 31
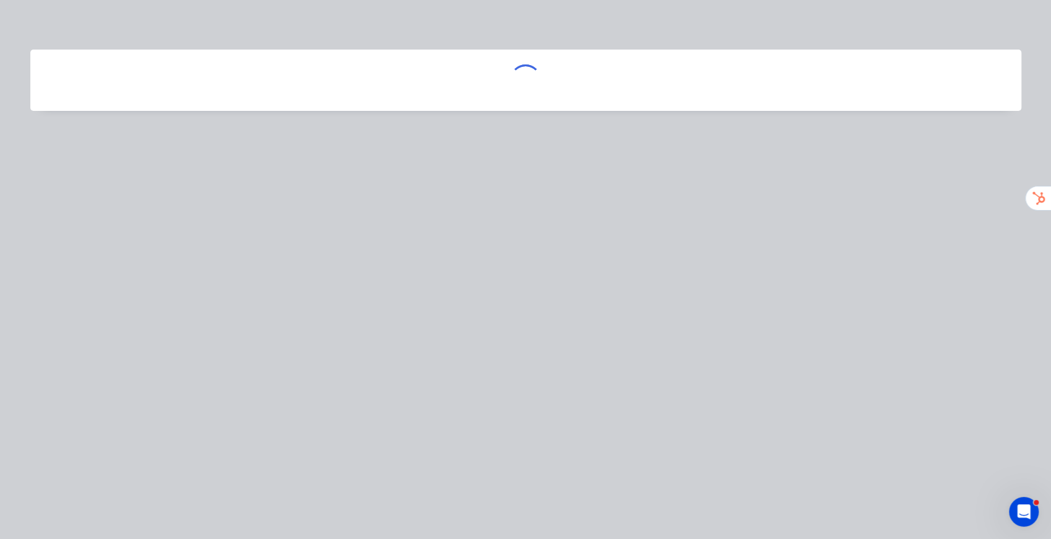
scroll to position [0, 0]
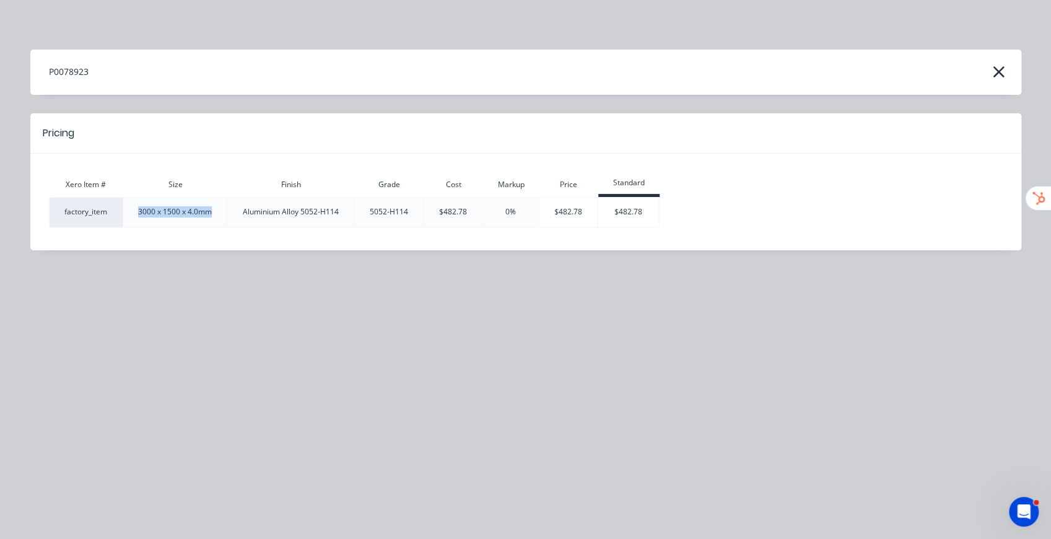
drag, startPoint x: 214, startPoint y: 211, endPoint x: 123, endPoint y: 211, distance: 91.7
click at [123, 211] on div "3000 x 1500 x 4.0mm" at bounding box center [174, 211] width 103 height 11
click at [880, 71] on icon "button" at bounding box center [998, 72] width 11 height 11
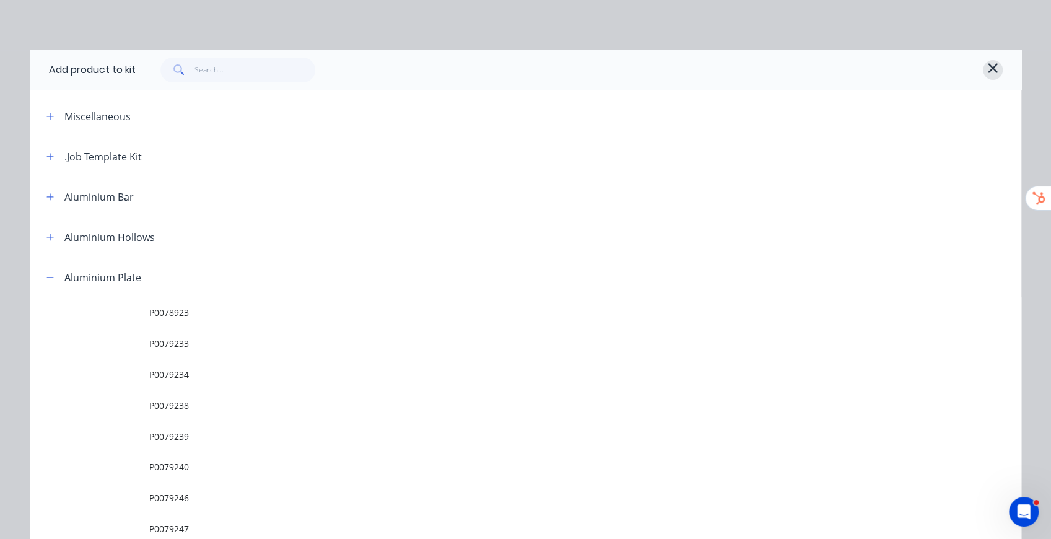
click at [880, 64] on button "button" at bounding box center [993, 70] width 20 height 20
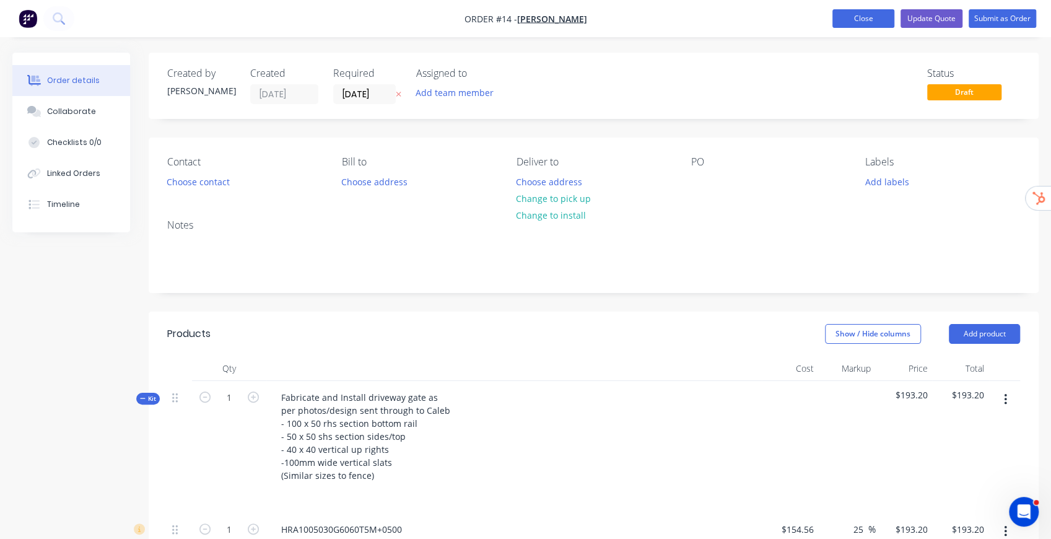
click at [880, 12] on button "Close" at bounding box center [863, 18] width 62 height 19
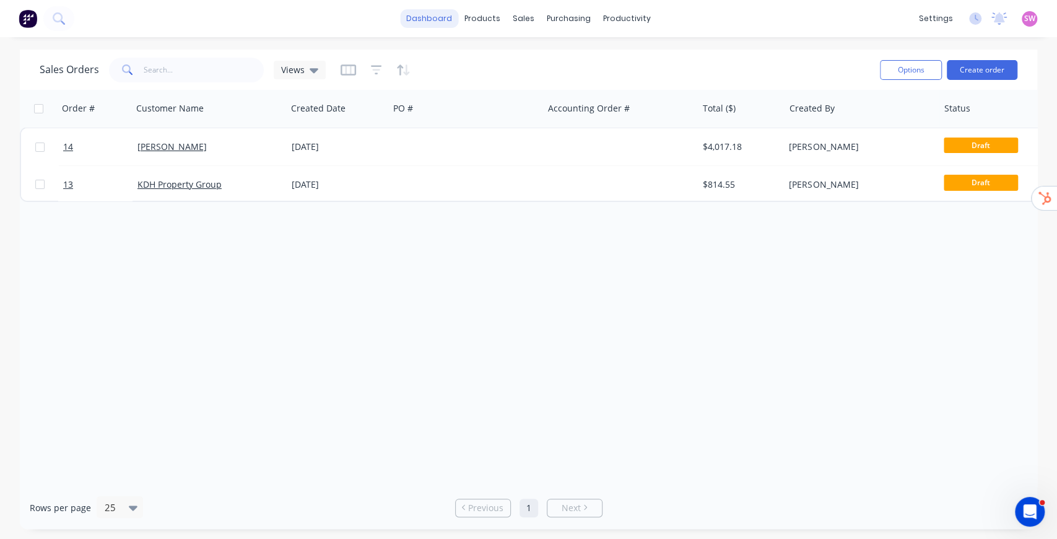
click at [438, 17] on link "dashboard" at bounding box center [429, 18] width 58 height 19
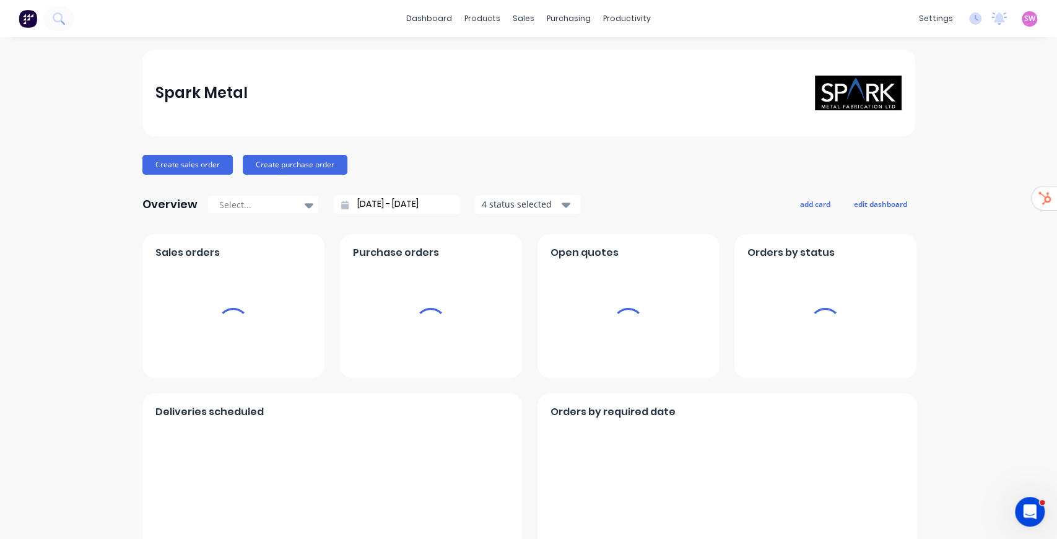
click at [880, 19] on span "SW" at bounding box center [1029, 18] width 11 height 11
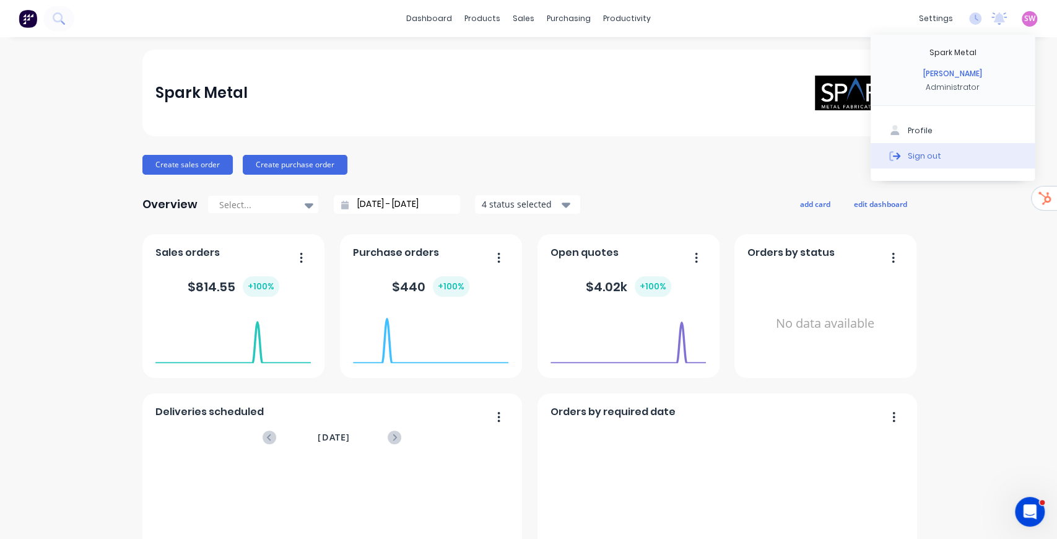
click at [880, 159] on div "Sign out" at bounding box center [924, 155] width 33 height 11
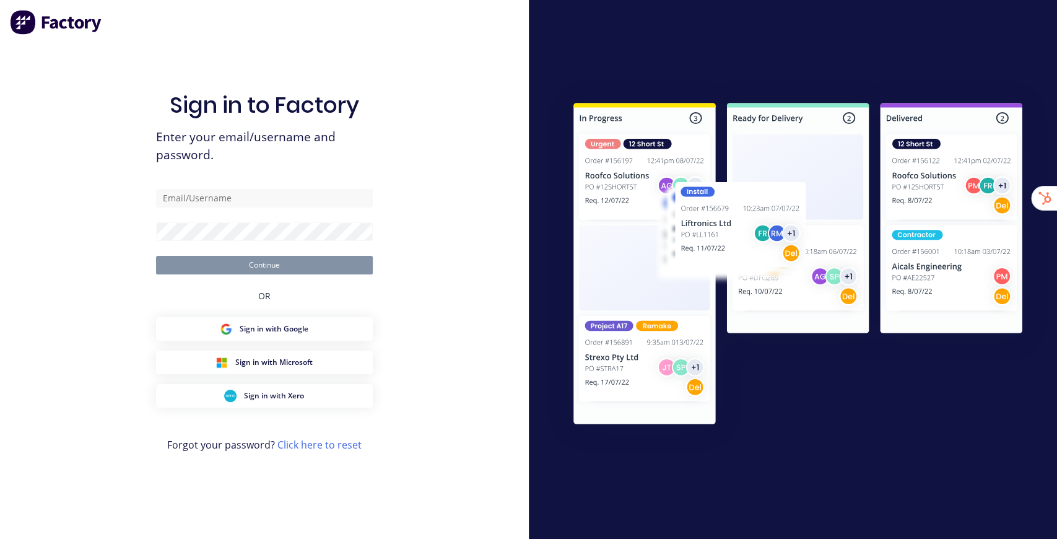
type input "[EMAIL_ADDRESS][DOMAIN_NAME]"
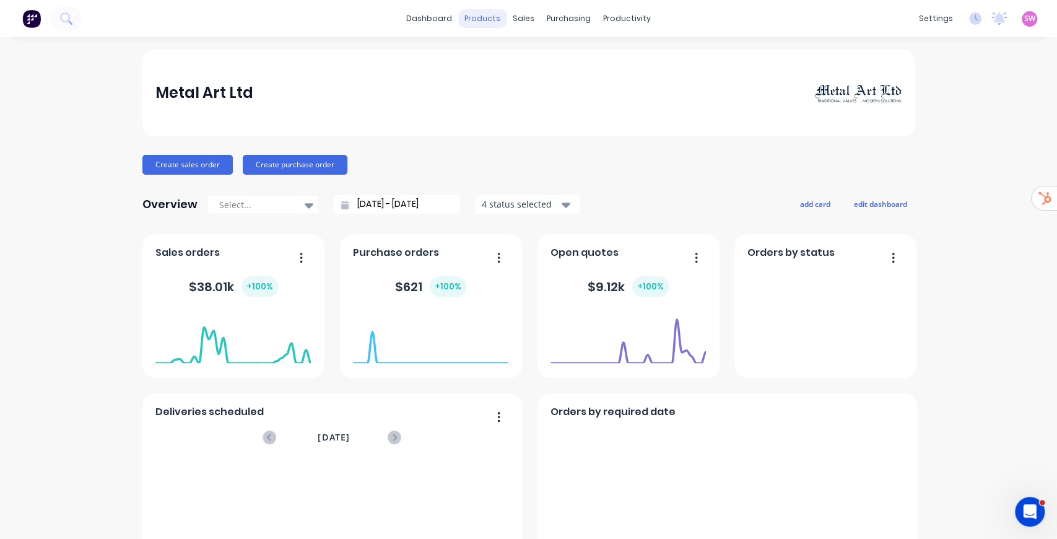
click at [482, 22] on div "products" at bounding box center [482, 18] width 48 height 19
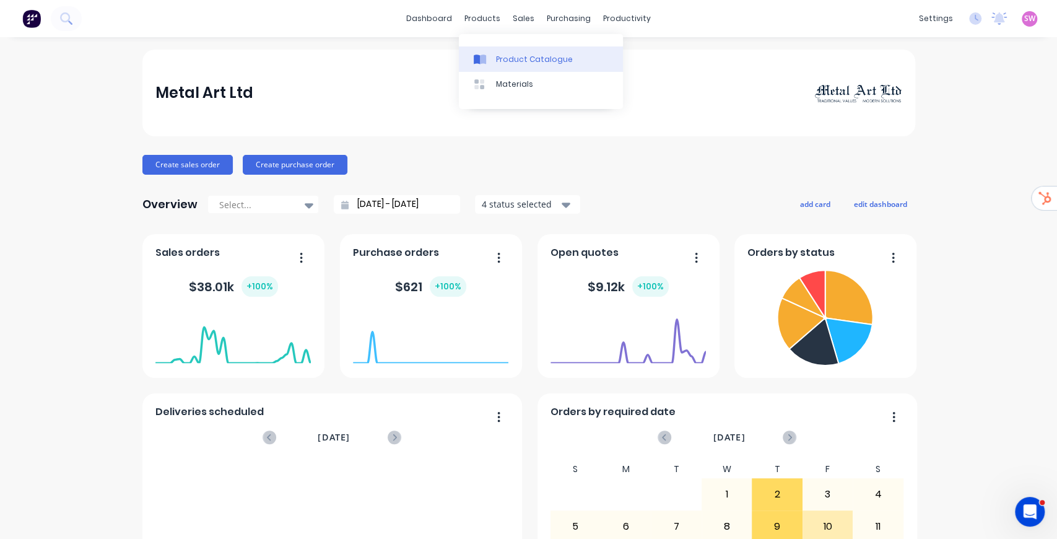
click at [516, 55] on div "Product Catalogue" at bounding box center [534, 59] width 77 height 11
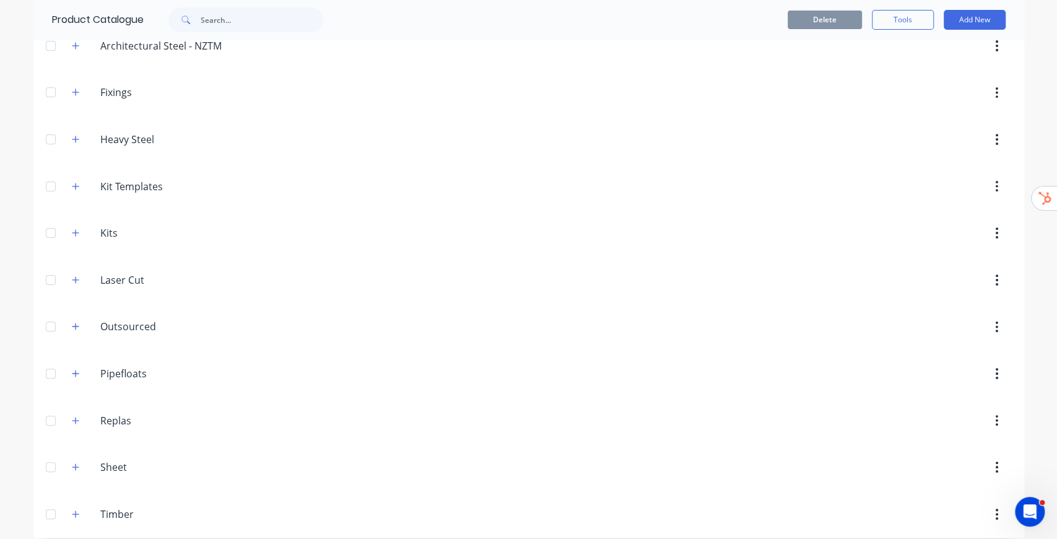
scroll to position [113, 0]
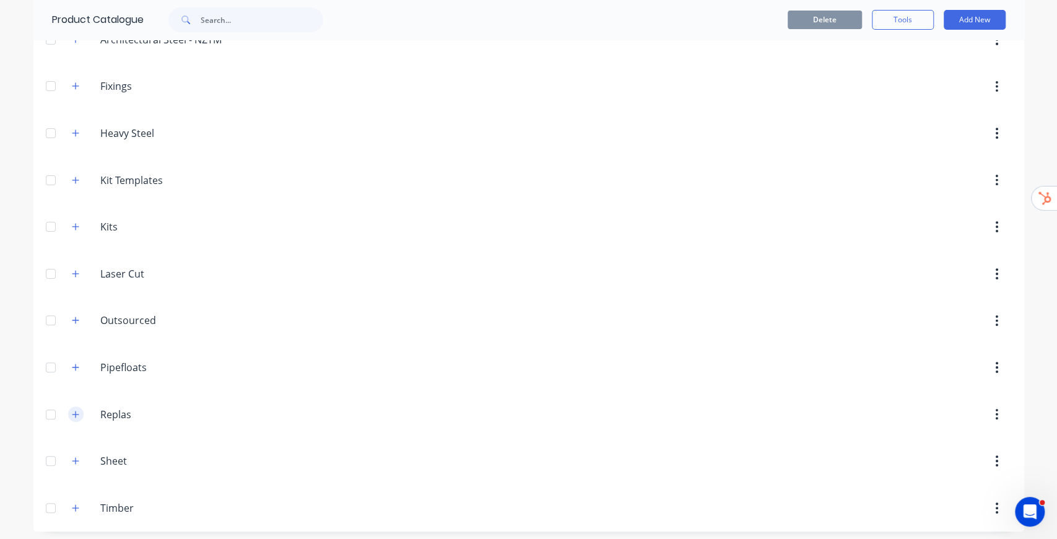
click at [74, 413] on icon "button" at bounding box center [75, 414] width 7 height 9
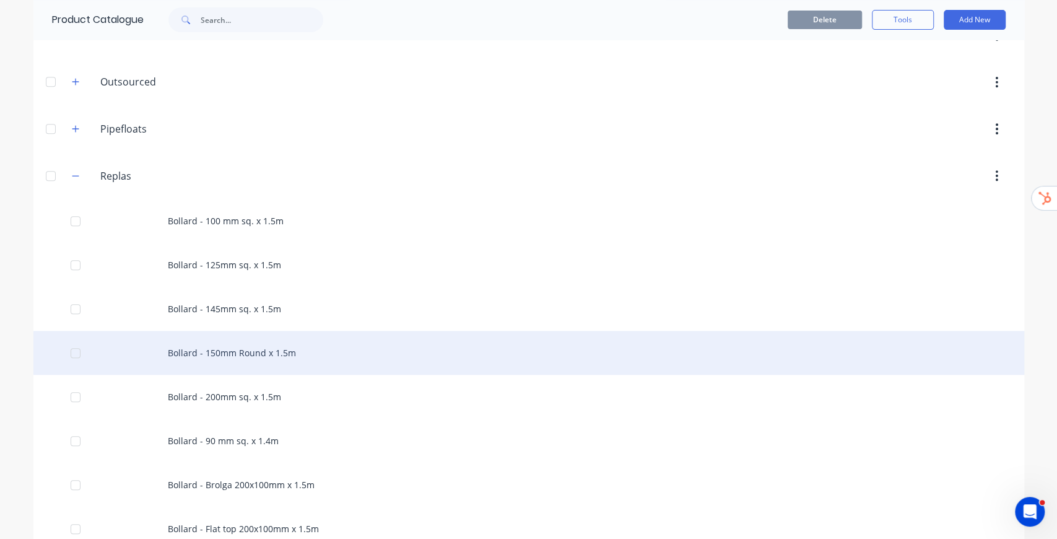
scroll to position [361, 0]
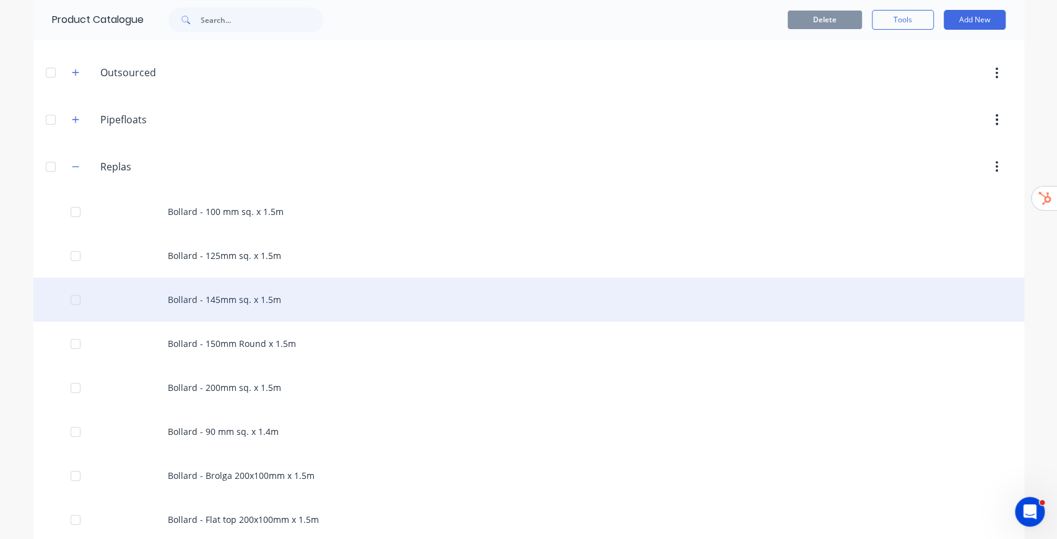
click at [266, 305] on div "Bollard - 145mm sq. x 1.5m" at bounding box center [528, 299] width 991 height 44
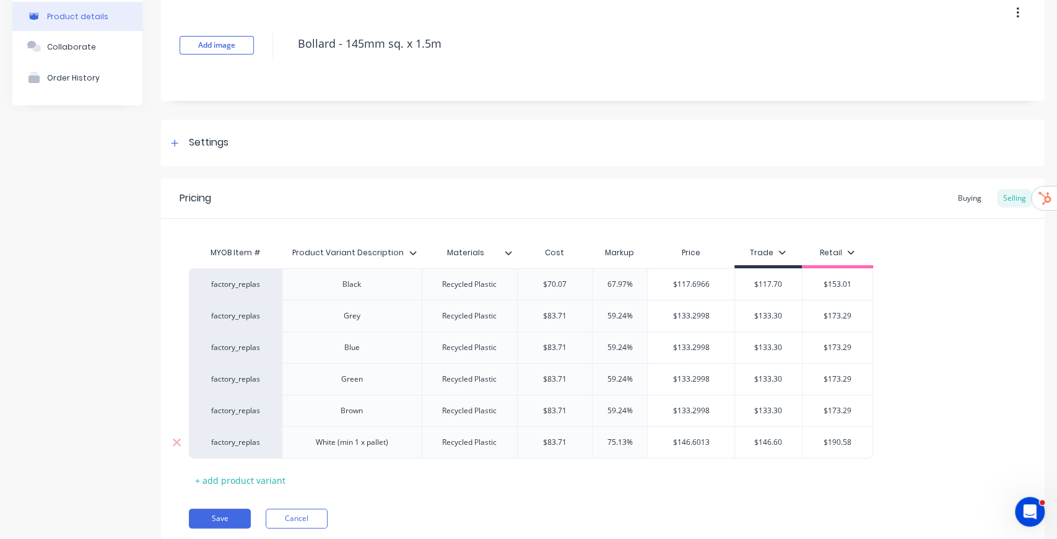
scroll to position [103, 0]
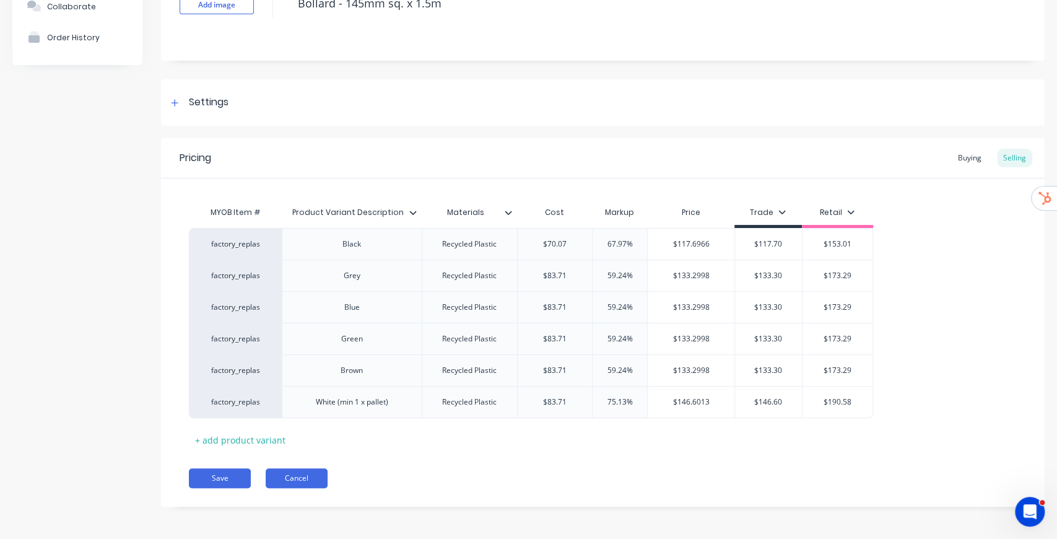
click at [317, 468] on button "Cancel" at bounding box center [297, 478] width 62 height 20
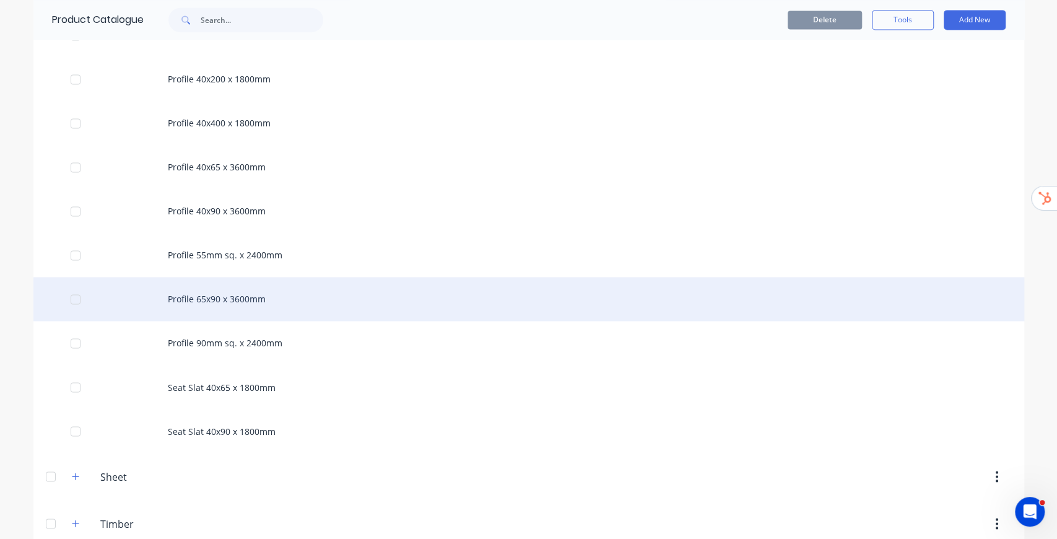
scroll to position [1213, 0]
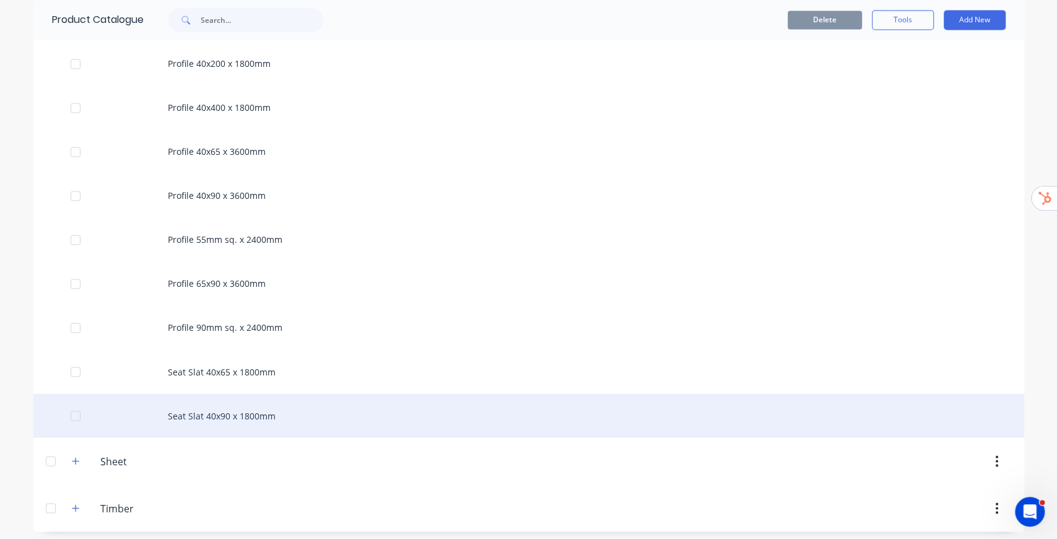
click at [277, 409] on div "Seat Slat 40x90 x 1800mm" at bounding box center [528, 415] width 991 height 44
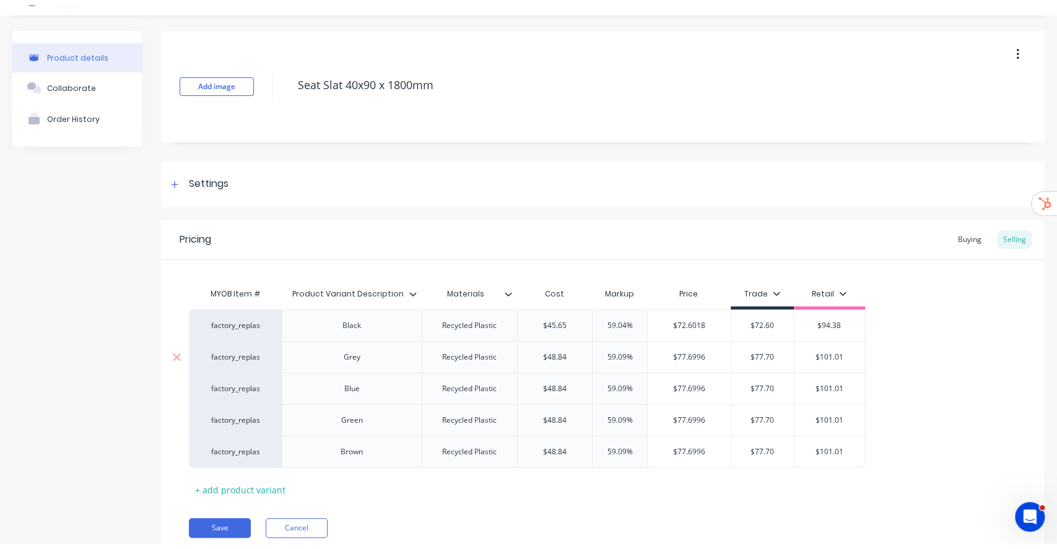
scroll to position [41, 0]
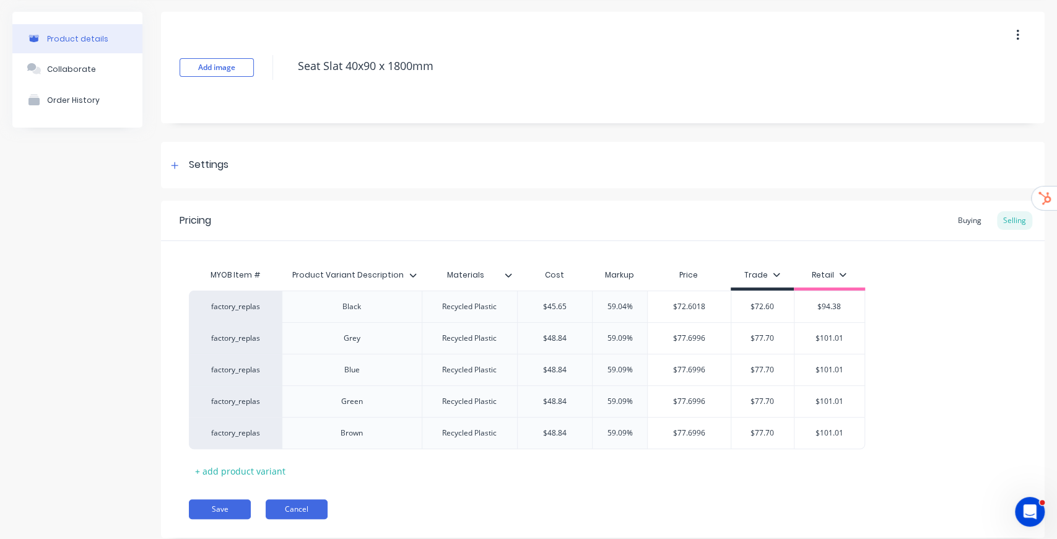
click at [301, 507] on button "Cancel" at bounding box center [297, 509] width 62 height 20
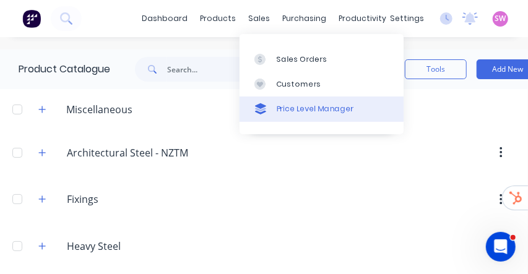
drag, startPoint x: 284, startPoint y: 49, endPoint x: 341, endPoint y: 98, distance: 75.6
click at [284, 49] on link "Sales Orders" at bounding box center [322, 58] width 164 height 25
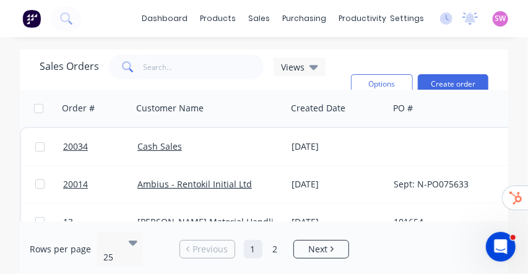
click at [438, 45] on div "dashboard products sales purchasing productivity dashboard products Product Cat…" at bounding box center [264, 137] width 528 height 274
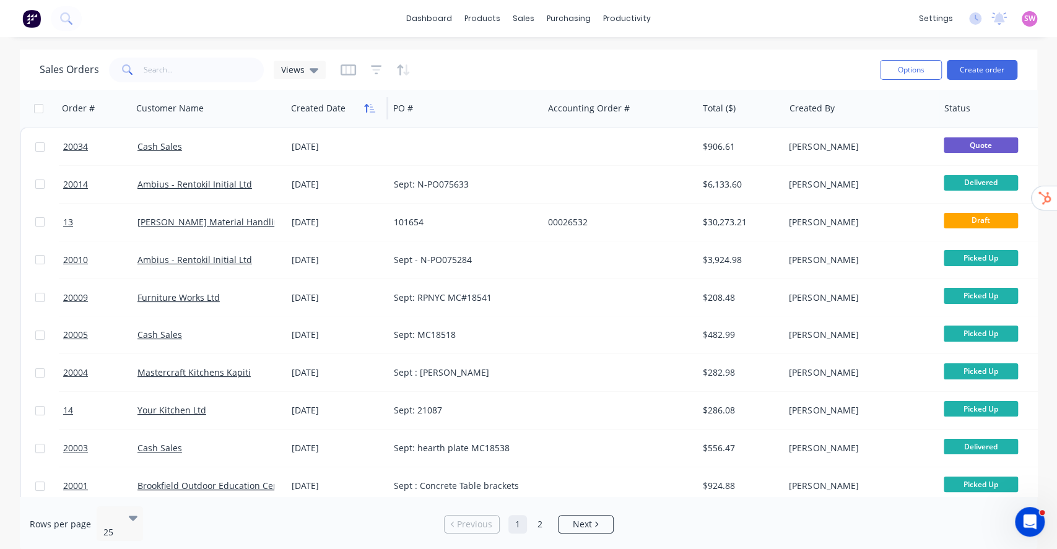
click at [373, 111] on icon "button" at bounding box center [373, 108] width 6 height 9
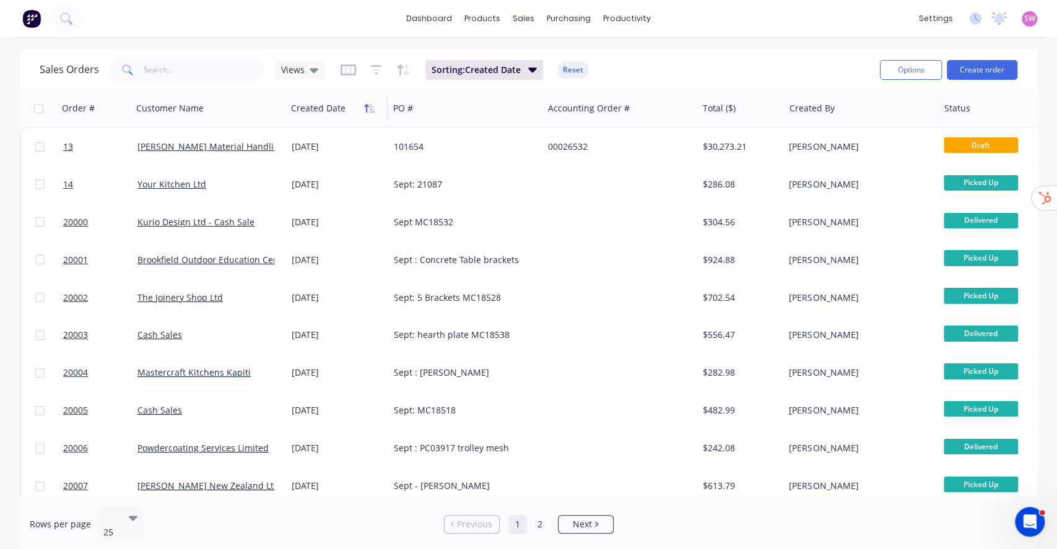
click at [373, 111] on icon "button" at bounding box center [369, 108] width 11 height 10
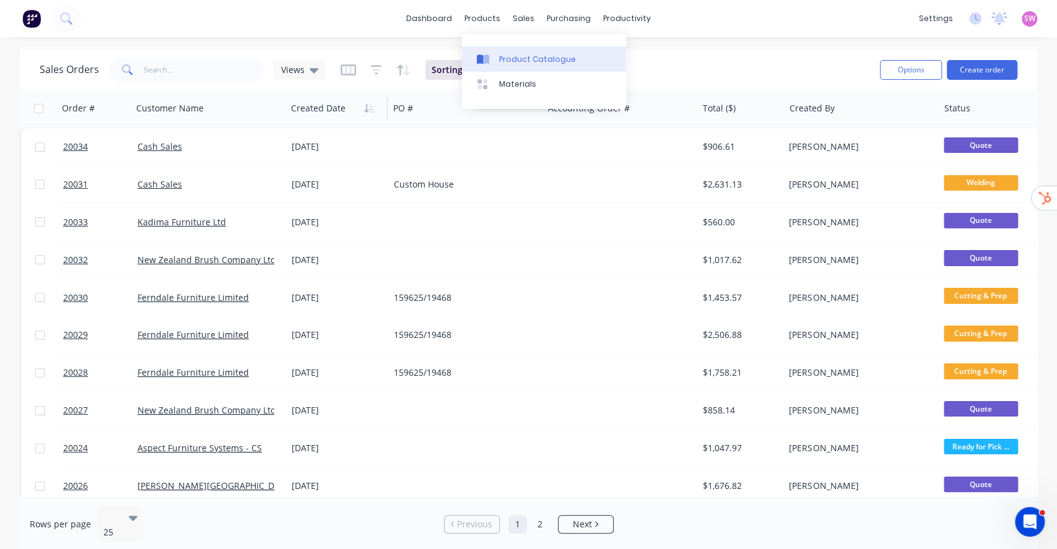
click at [524, 54] on div "Product Catalogue" at bounding box center [537, 59] width 77 height 11
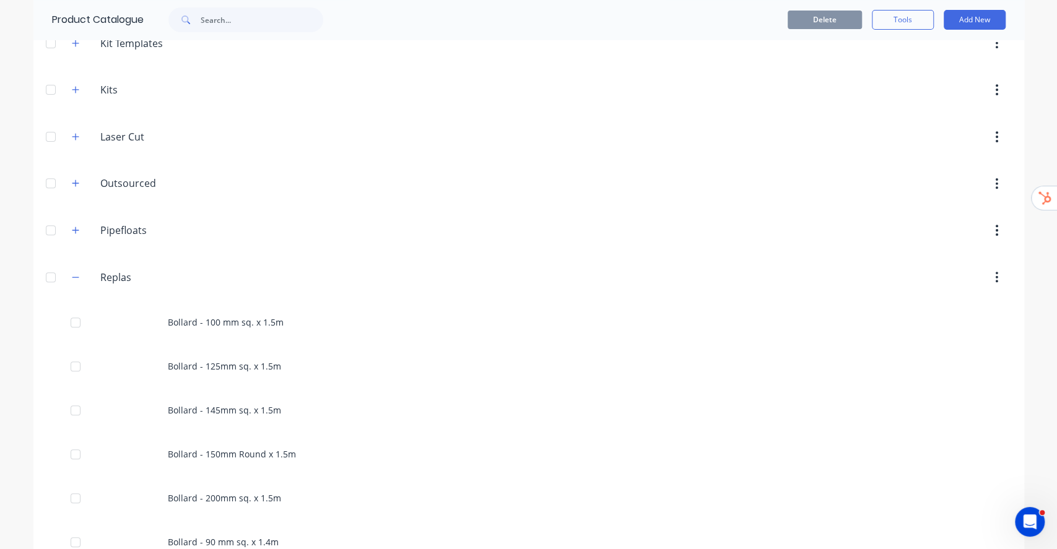
scroll to position [248, 0]
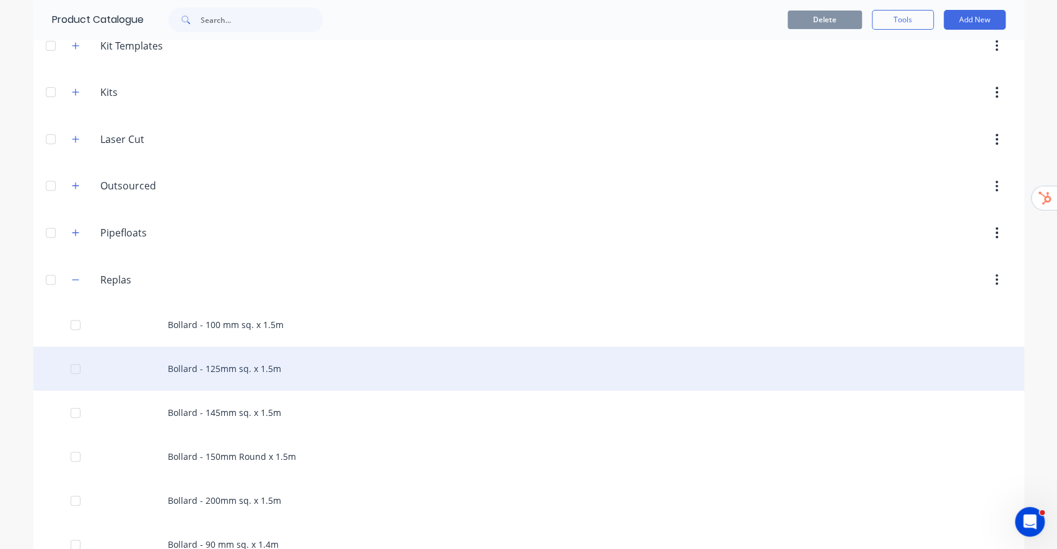
click at [231, 372] on div "Bollard - 125mm sq. x 1.5m" at bounding box center [528, 369] width 991 height 44
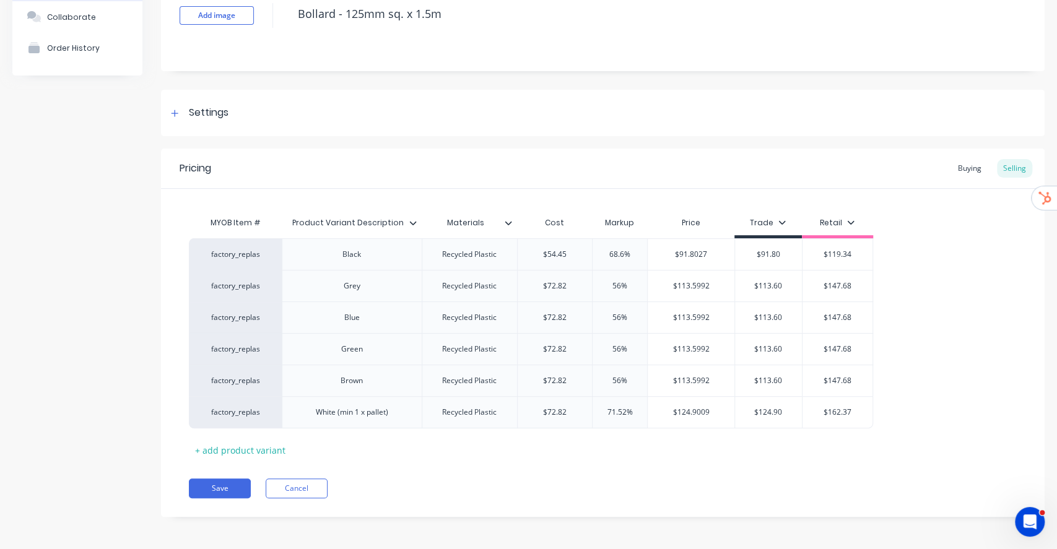
scroll to position [94, 0]
click at [207, 110] on div "Settings" at bounding box center [209, 111] width 40 height 15
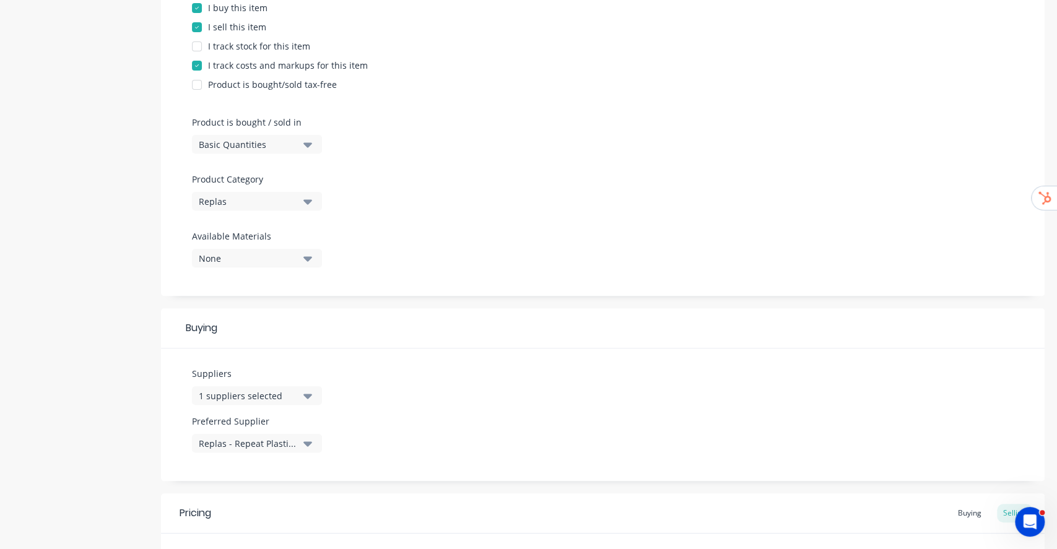
scroll to position [424, 0]
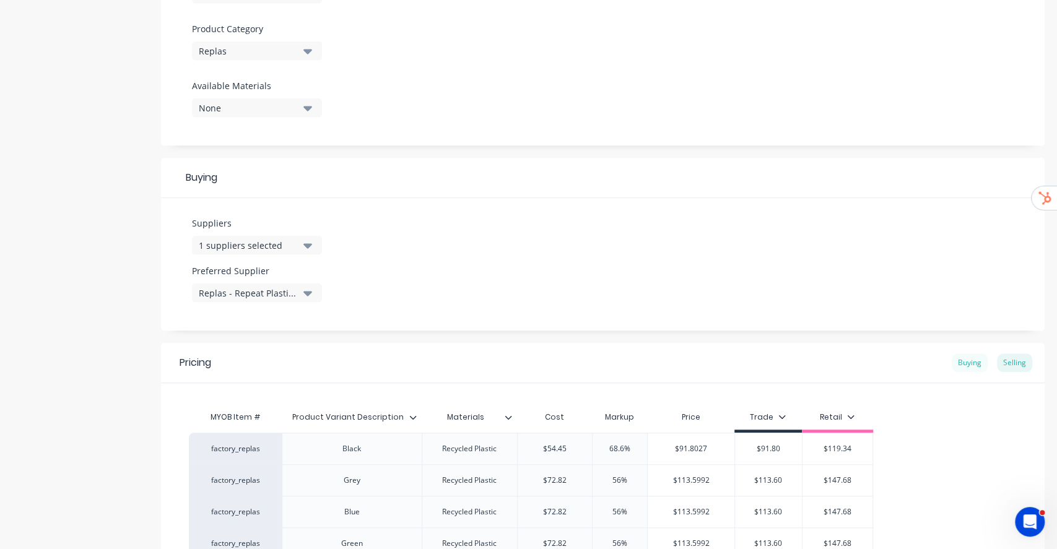
click at [954, 363] on div "Buying" at bounding box center [970, 363] width 36 height 19
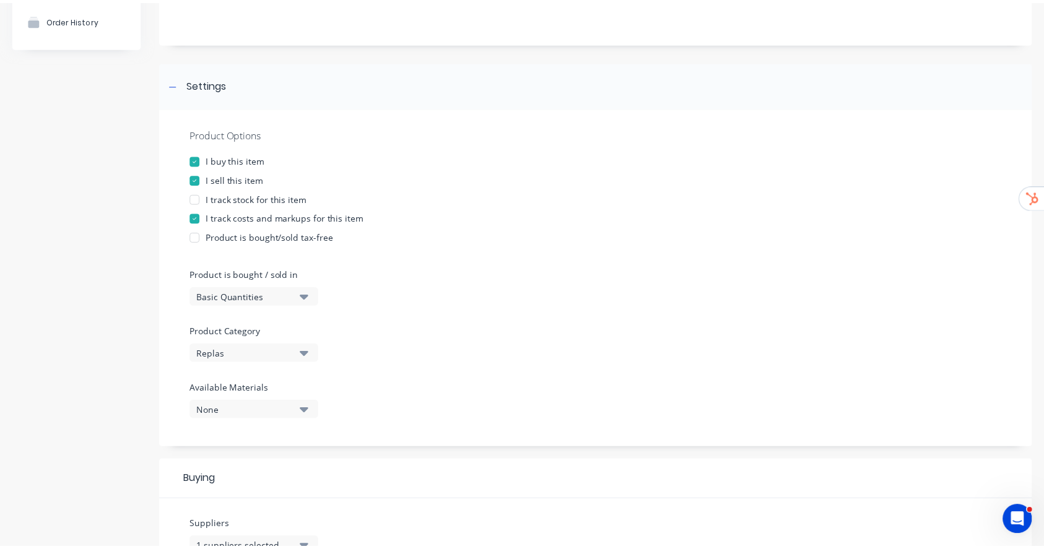
scroll to position [0, 0]
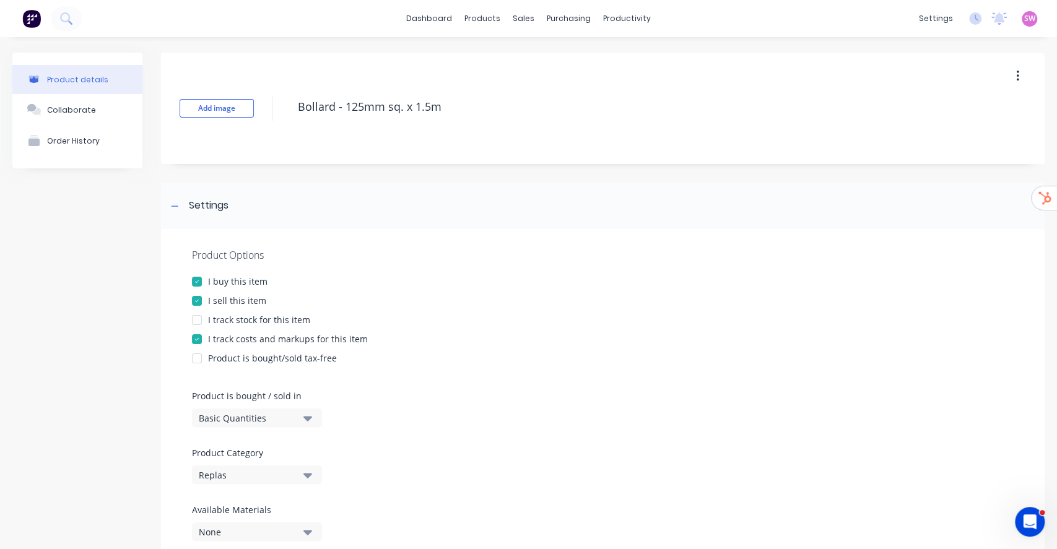
click at [1024, 15] on span "SW" at bounding box center [1029, 18] width 11 height 11
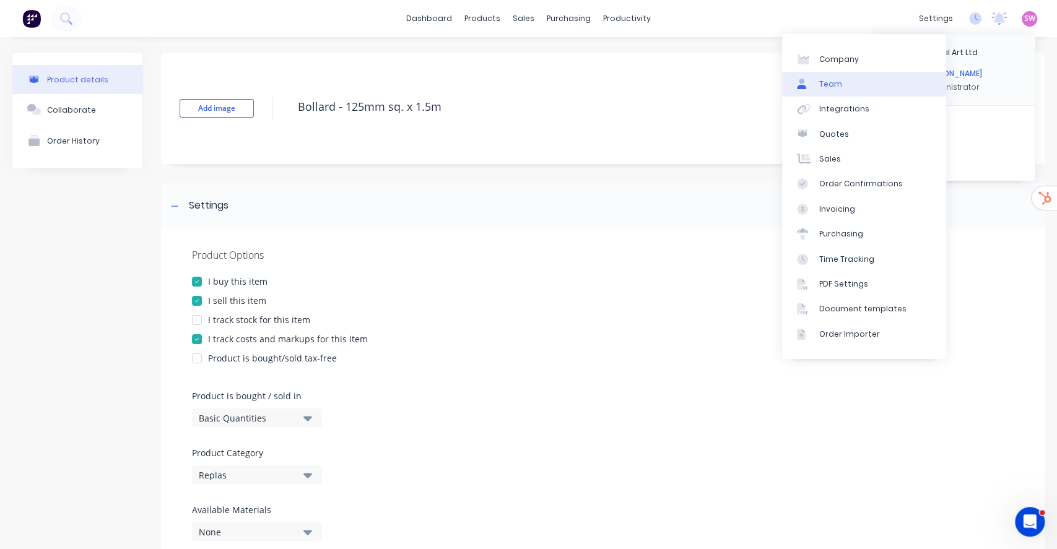
click at [852, 77] on link "Team" at bounding box center [864, 84] width 164 height 25
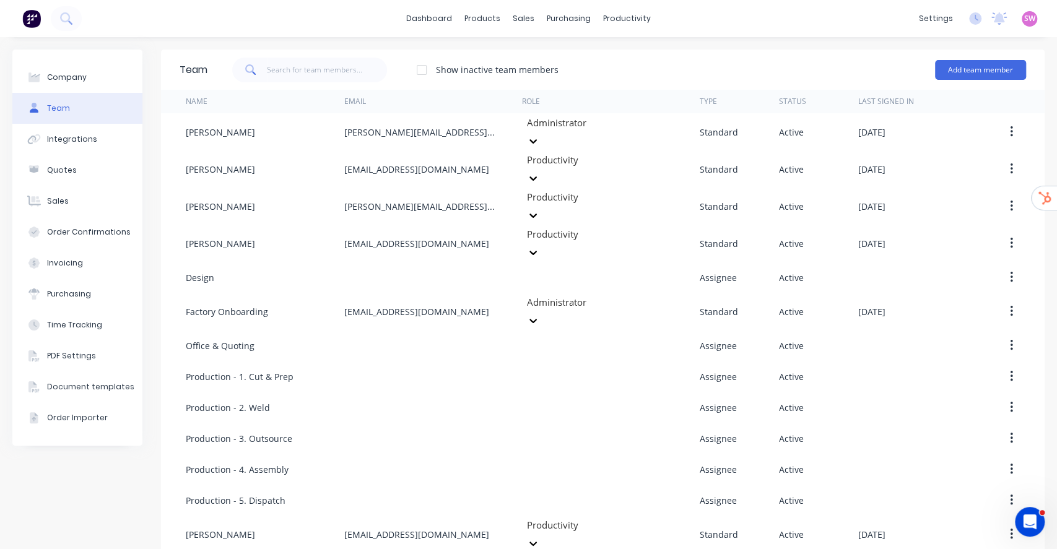
click at [1024, 17] on span "SW" at bounding box center [1029, 18] width 11 height 11
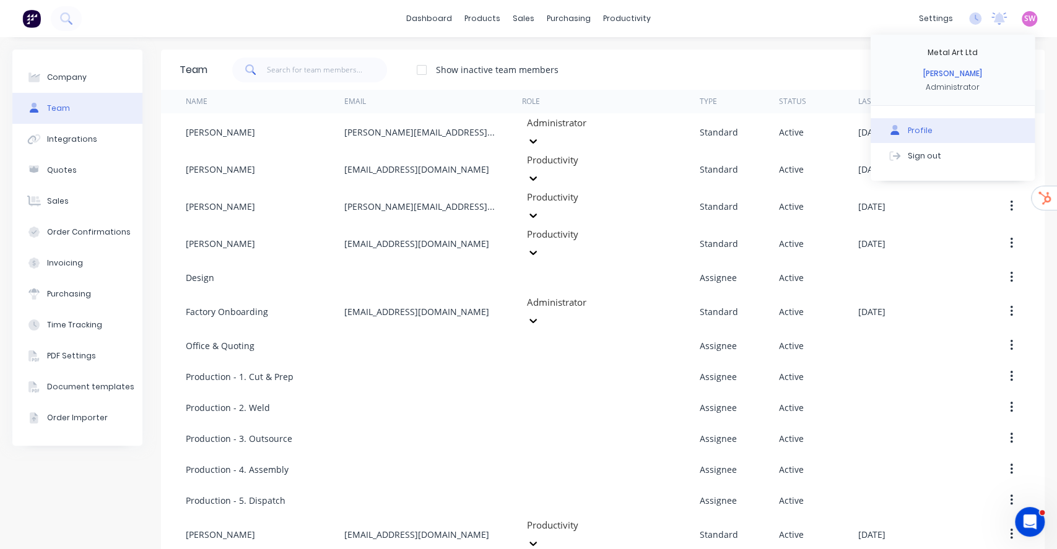
click at [923, 133] on button "Profile" at bounding box center [953, 130] width 164 height 25
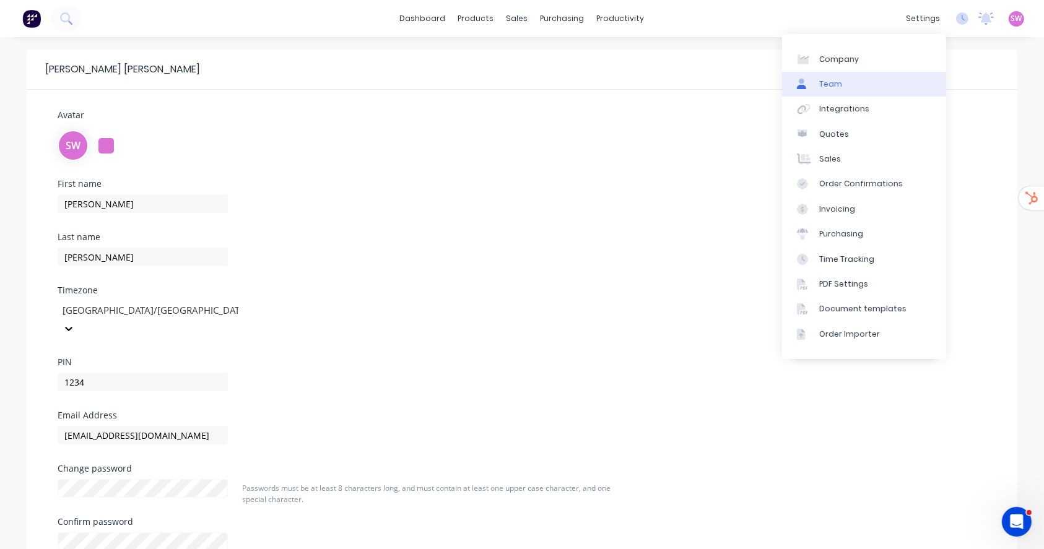
click at [855, 77] on link "Team" at bounding box center [864, 84] width 164 height 25
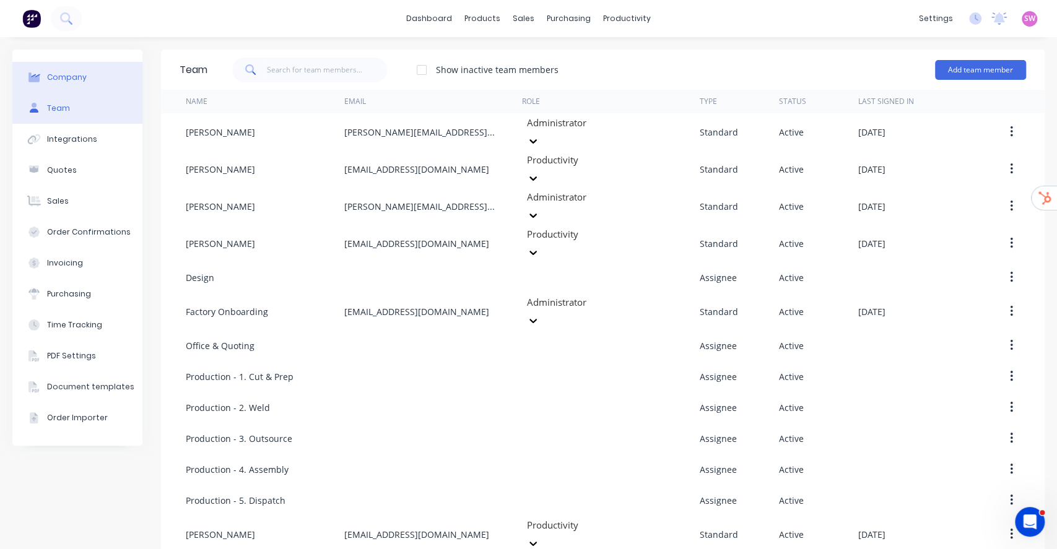
click at [64, 72] on div "Company" at bounding box center [67, 77] width 40 height 11
select select "NZ"
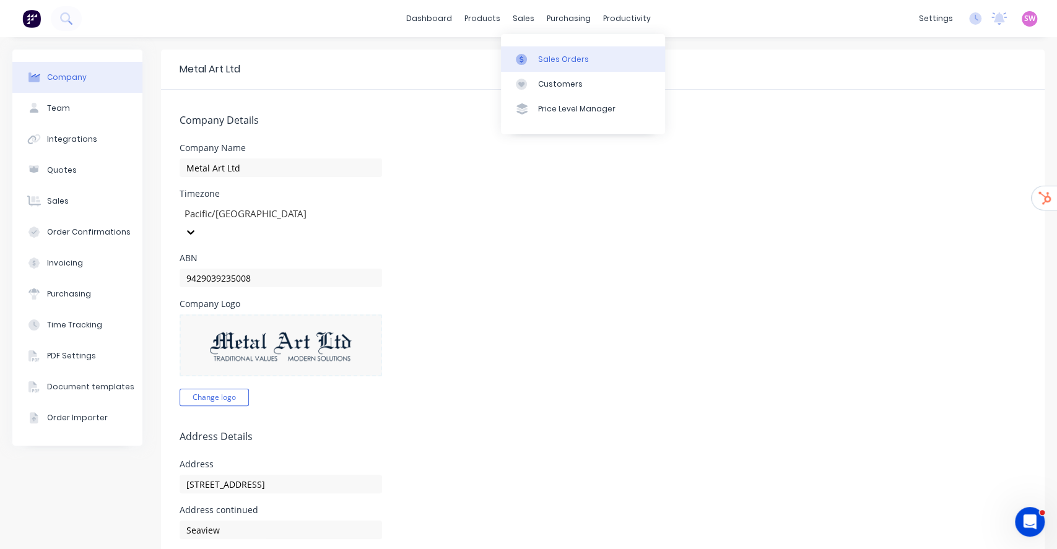
click at [555, 57] on div "Sales Orders" at bounding box center [563, 59] width 51 height 11
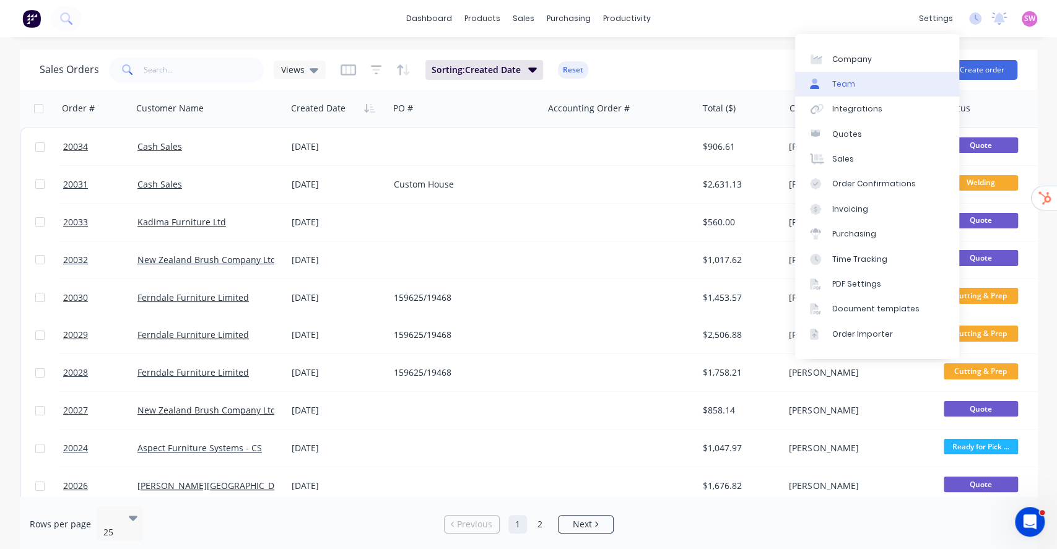
click at [855, 81] on link "Team" at bounding box center [877, 84] width 164 height 25
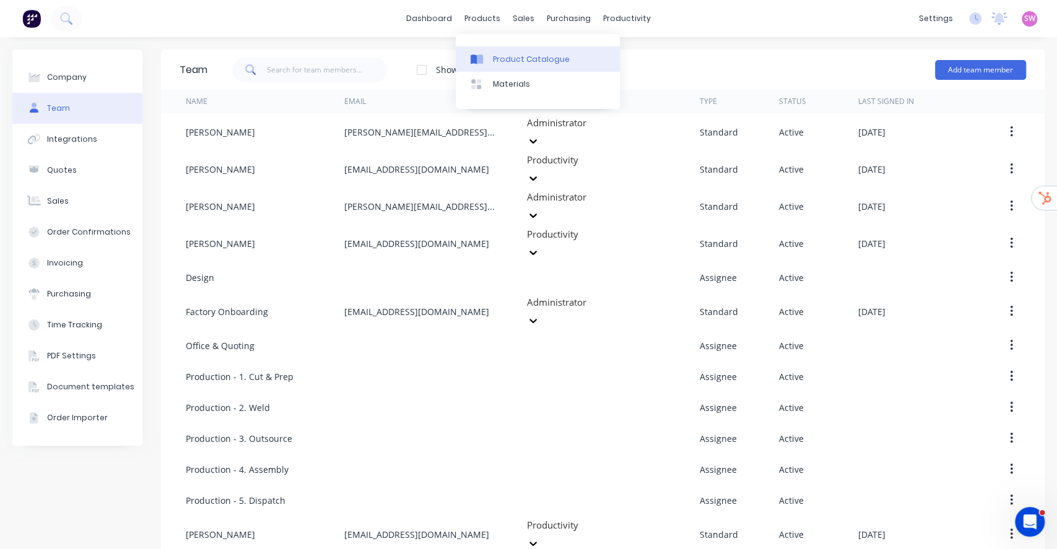
click at [518, 51] on link "Product Catalogue" at bounding box center [538, 58] width 164 height 25
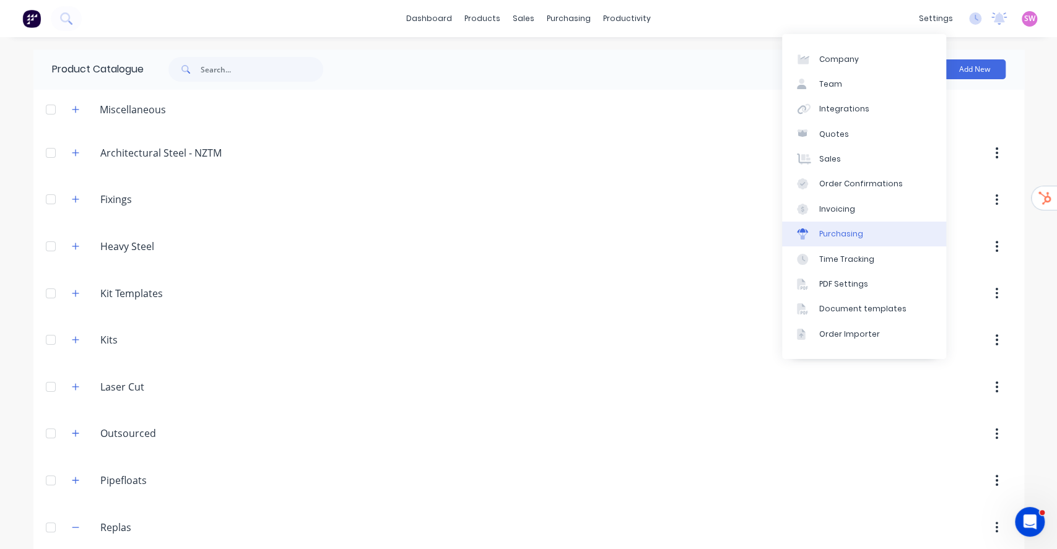
click at [846, 235] on div "Purchasing" at bounding box center [841, 234] width 44 height 11
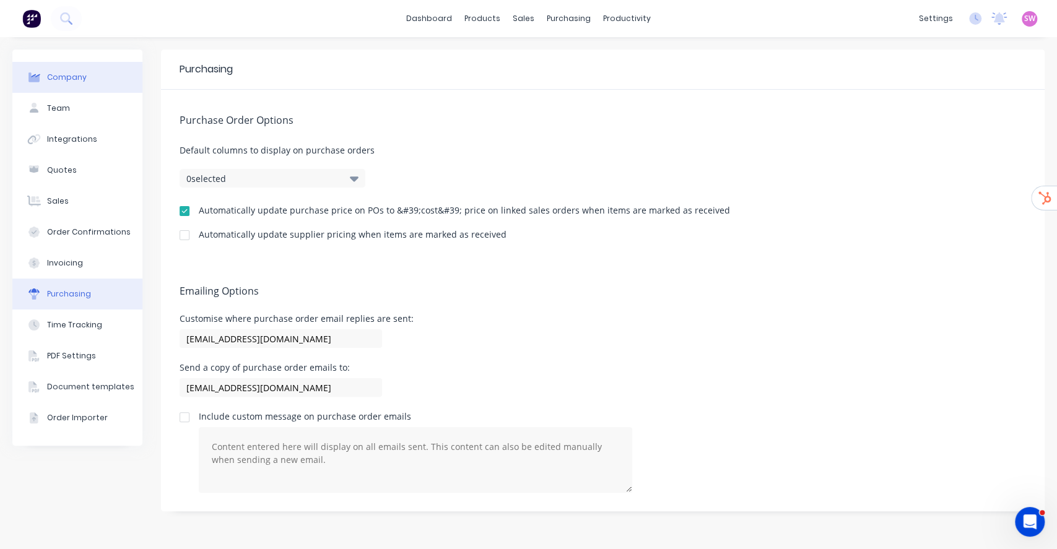
click at [82, 81] on div "Company" at bounding box center [67, 77] width 40 height 11
select select "NZ"
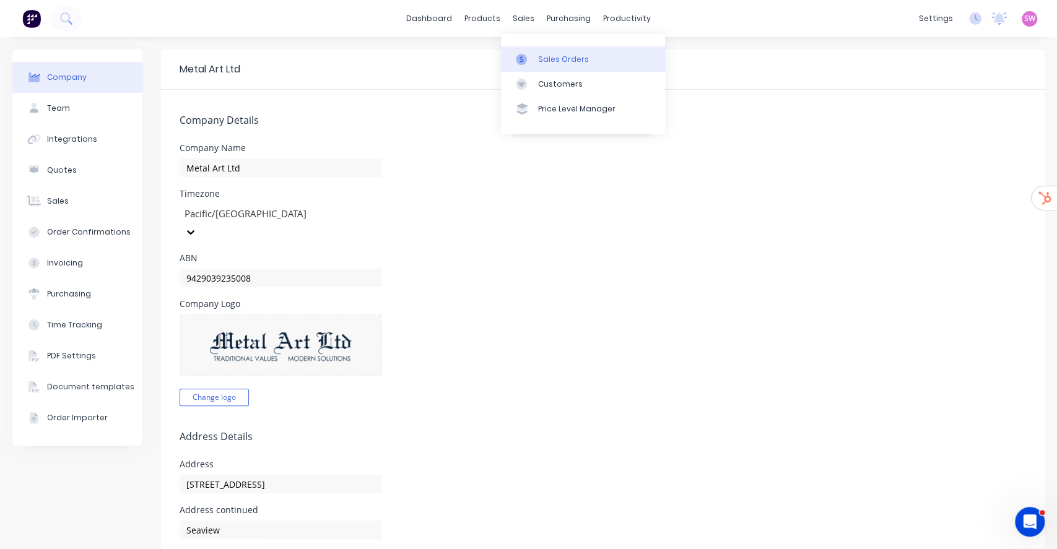
click at [543, 47] on link "Sales Orders" at bounding box center [583, 58] width 164 height 25
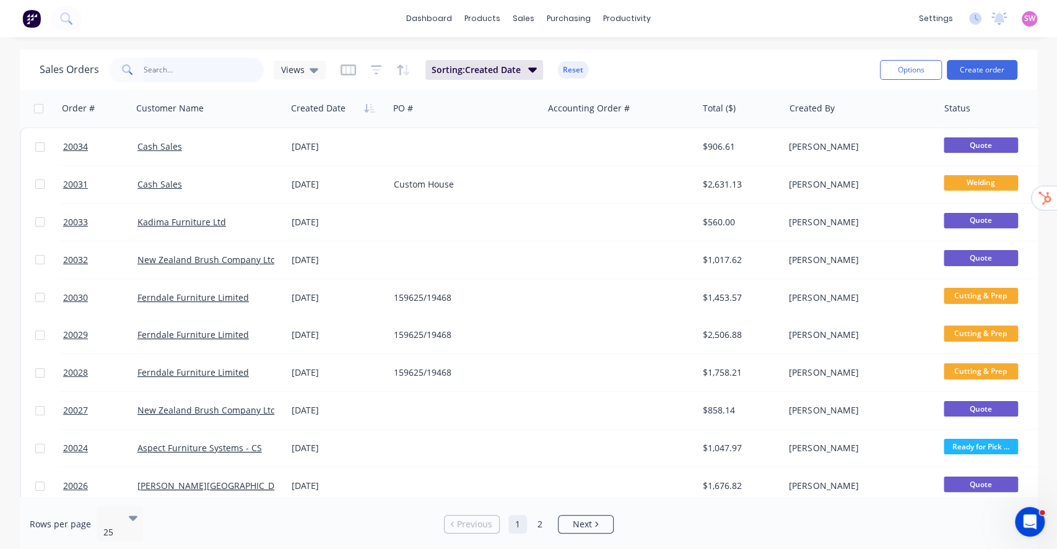
click at [194, 77] on input "text" at bounding box center [204, 70] width 121 height 25
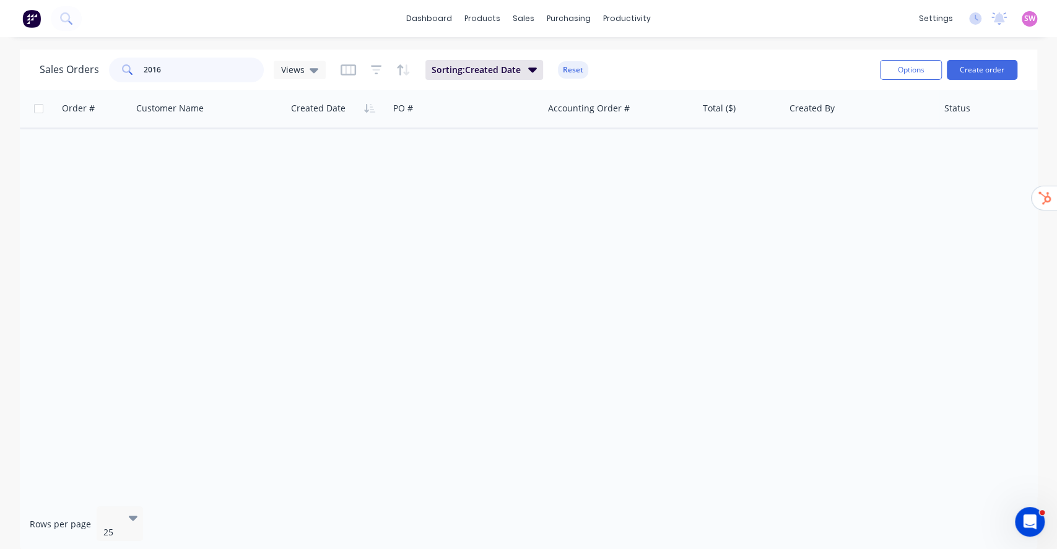
click at [146, 67] on input "2016" at bounding box center [204, 70] width 121 height 25
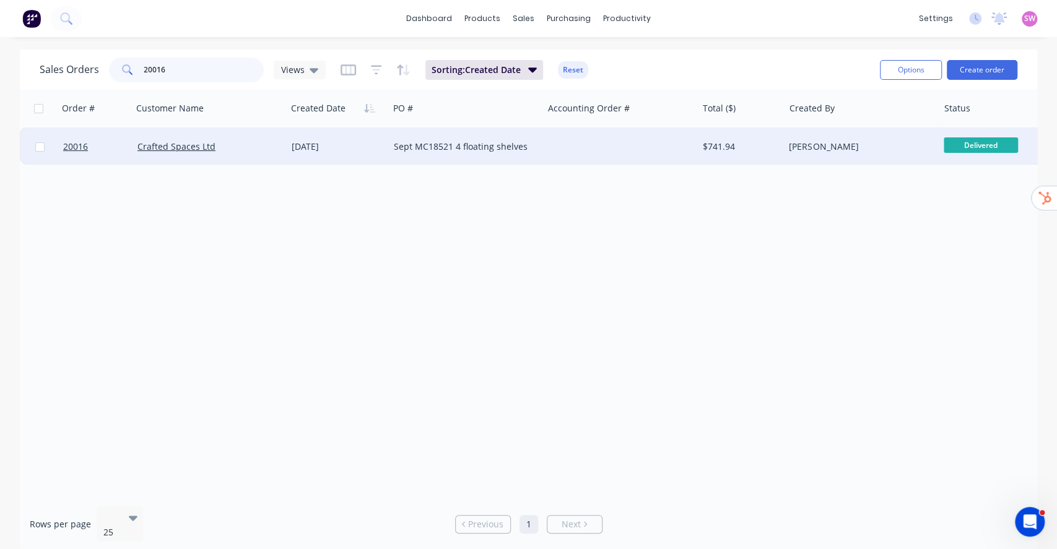
type input "20016"
click at [635, 147] on div at bounding box center [620, 146] width 154 height 37
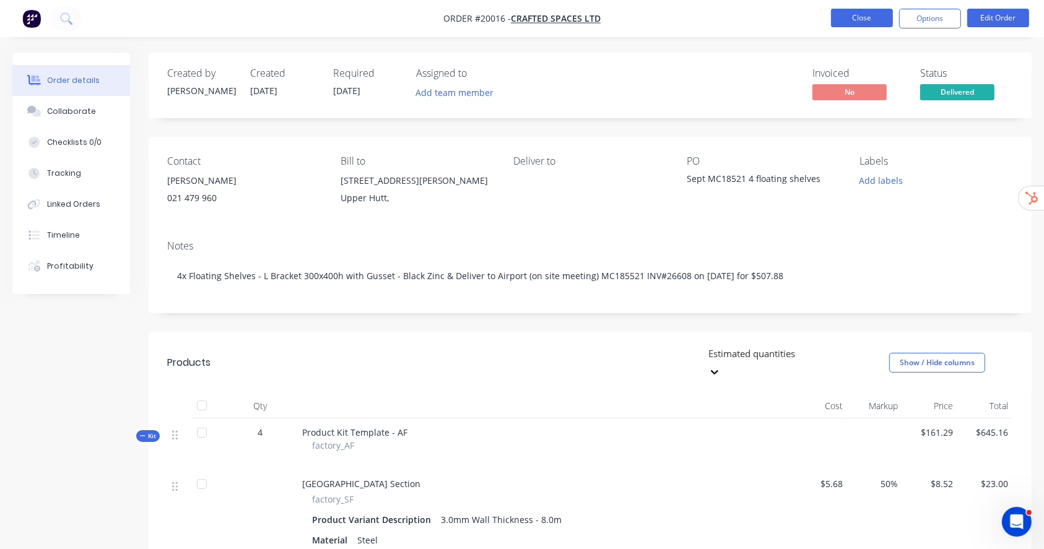
click at [860, 18] on button "Close" at bounding box center [862, 18] width 62 height 19
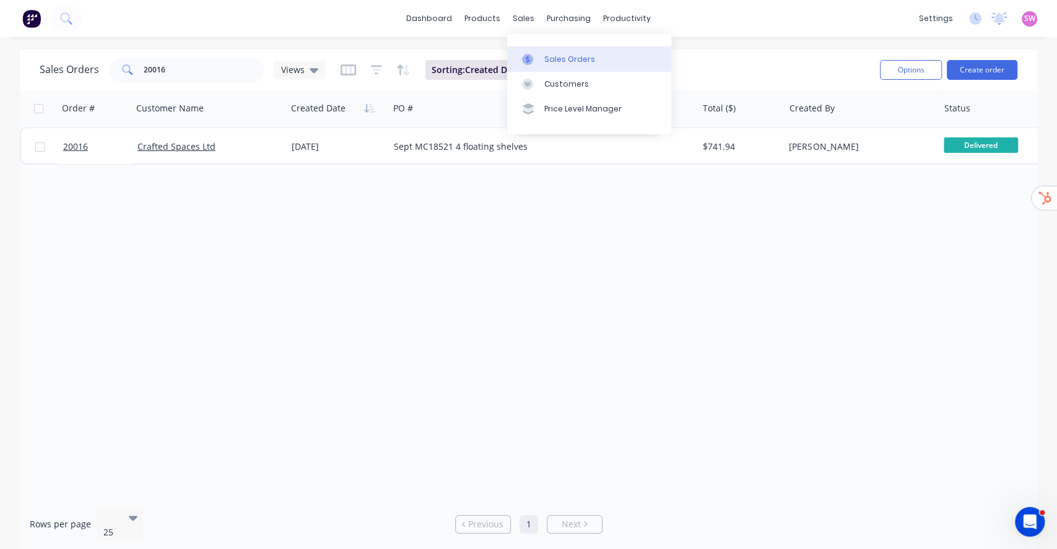
click at [550, 52] on link "Sales Orders" at bounding box center [589, 58] width 164 height 25
click at [575, 64] on button "Reset" at bounding box center [573, 69] width 30 height 17
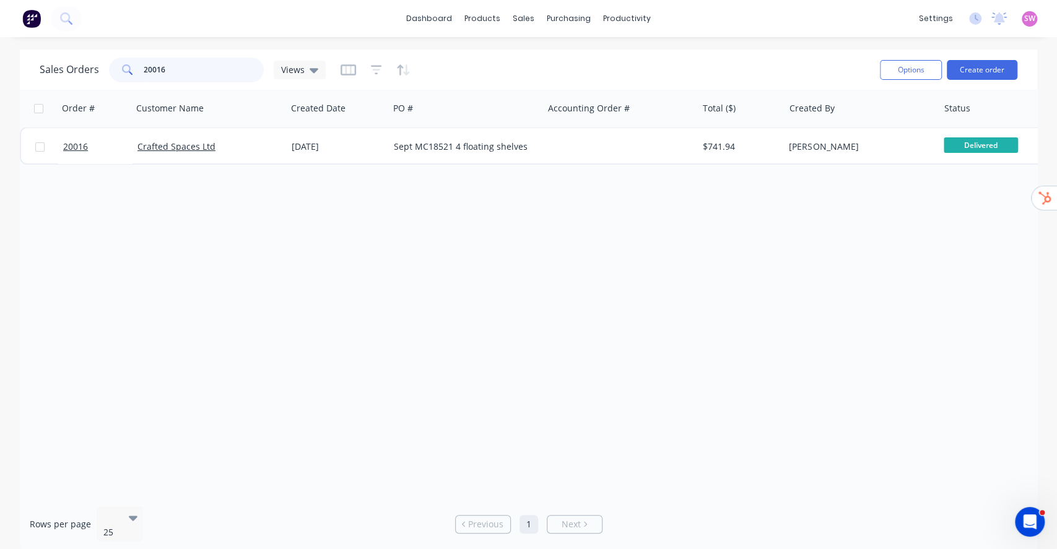
drag, startPoint x: 167, startPoint y: 79, endPoint x: 20, endPoint y: 72, distance: 147.0
click at [37, 75] on div "Sales Orders 20016 Views Options Create order" at bounding box center [529, 70] width 1018 height 40
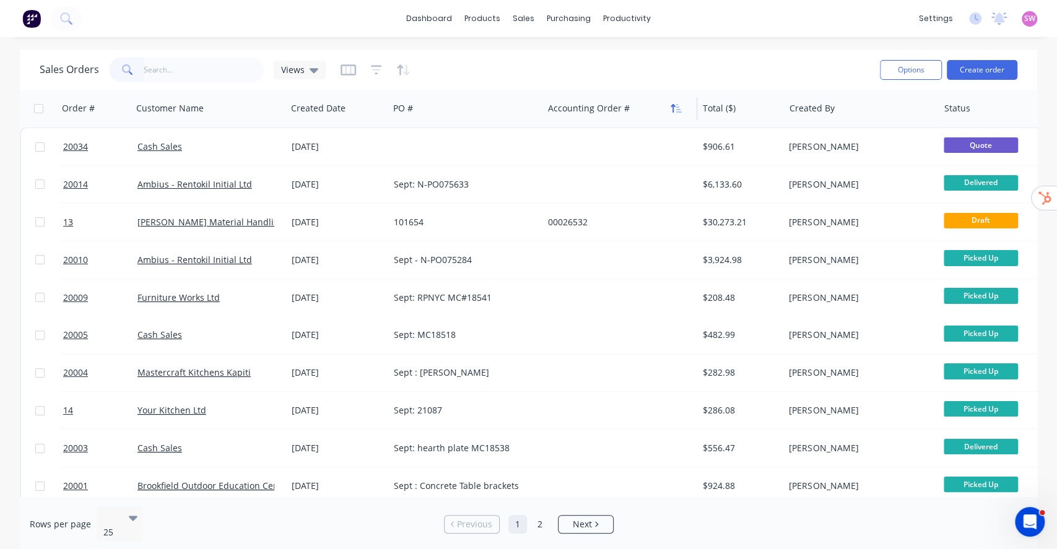
click at [673, 109] on icon "button" at bounding box center [673, 108] width 4 height 9
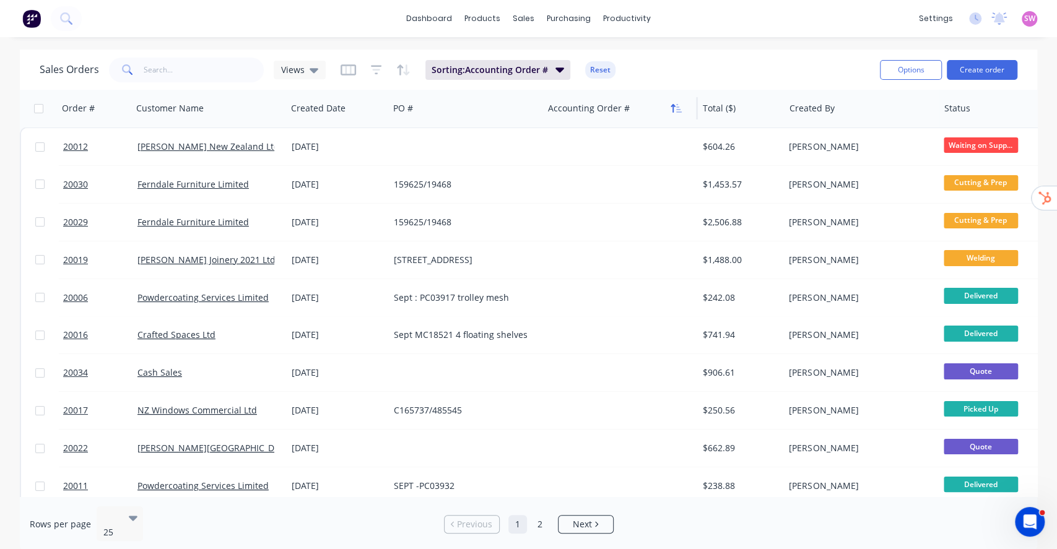
click at [676, 107] on icon "button" at bounding box center [676, 108] width 11 height 10
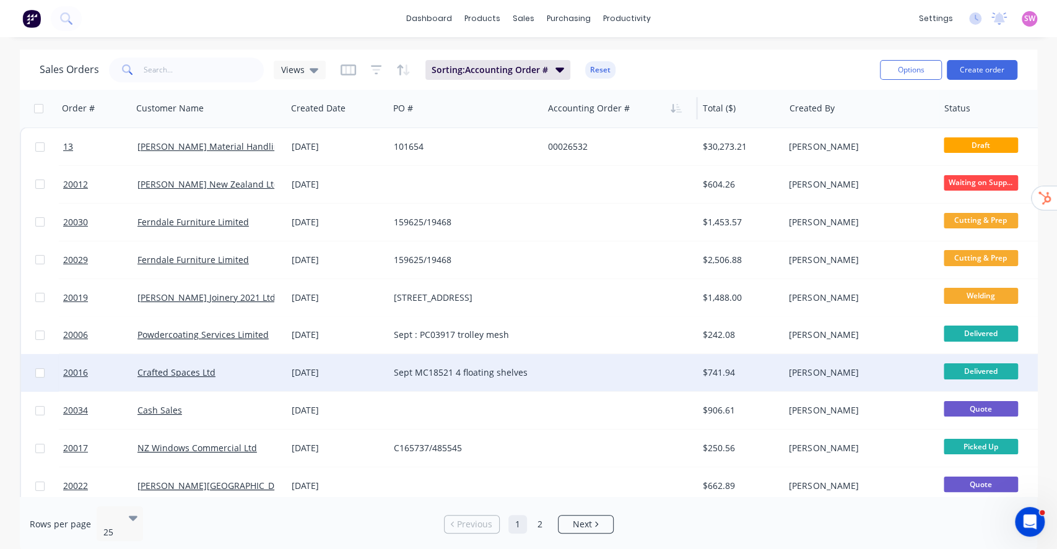
click at [622, 374] on div at bounding box center [620, 372] width 154 height 37
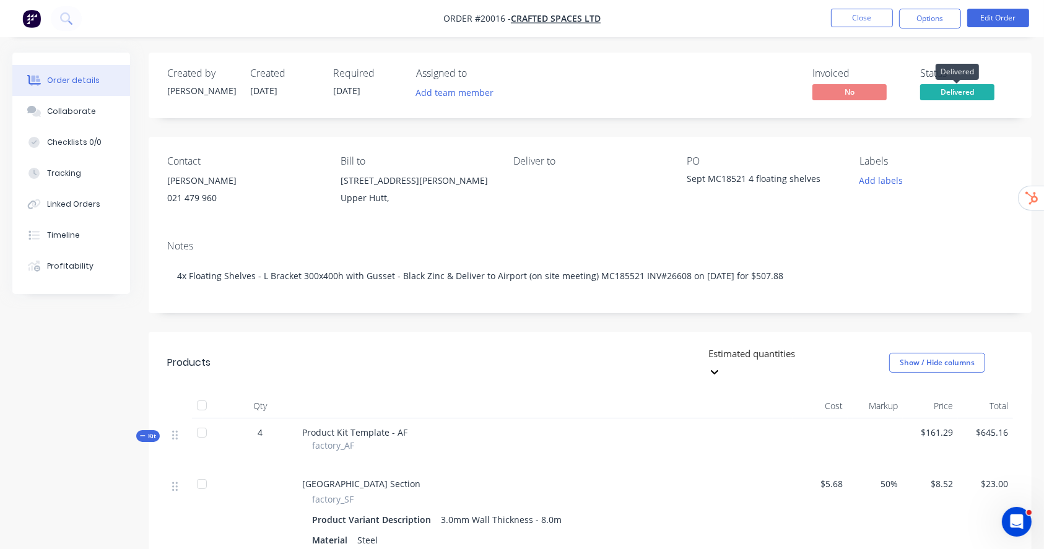
click at [976, 92] on span "Delivered" at bounding box center [957, 91] width 74 height 15
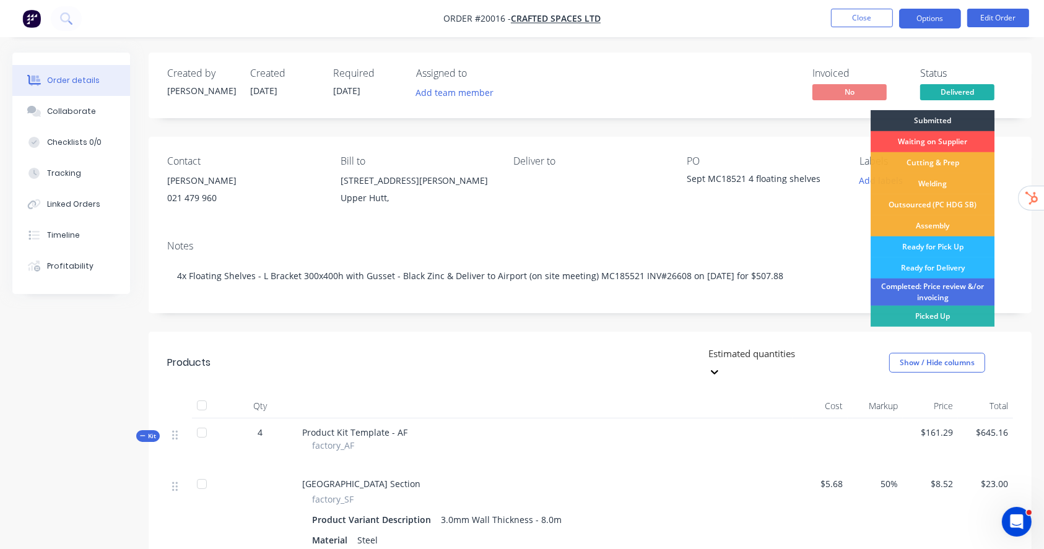
click at [927, 9] on button "Options" at bounding box center [930, 19] width 62 height 20
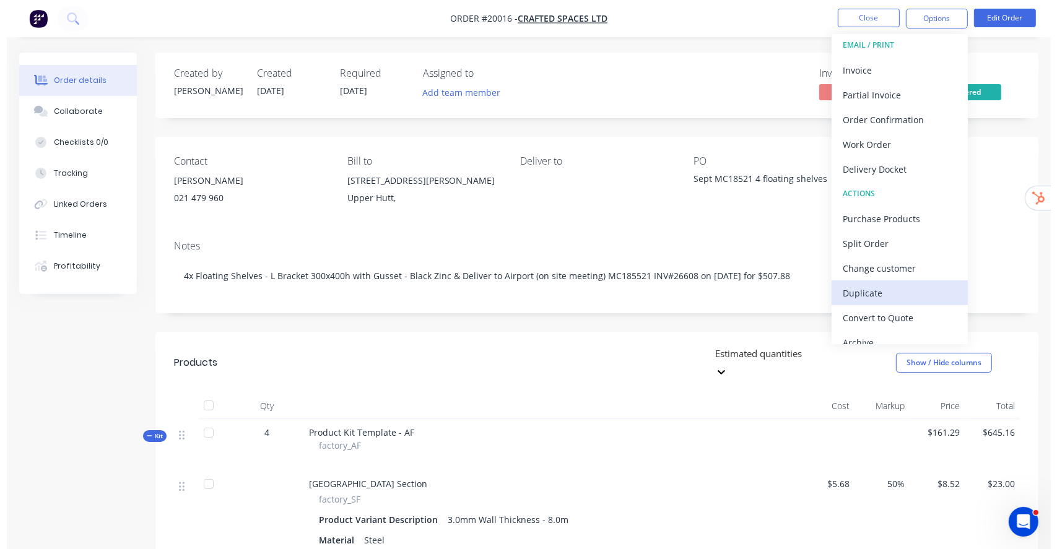
scroll to position [18, 0]
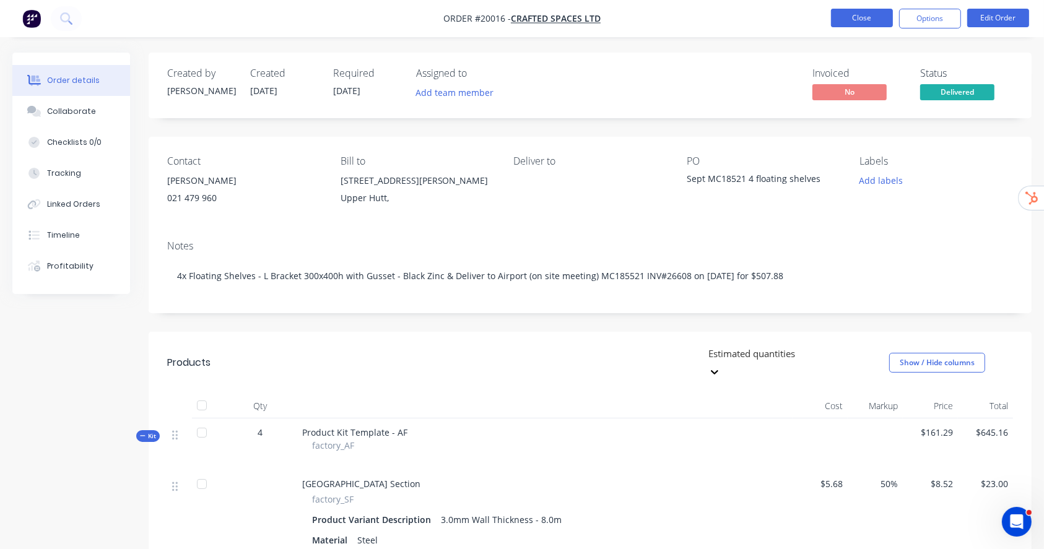
click at [875, 13] on button "Close" at bounding box center [862, 18] width 62 height 19
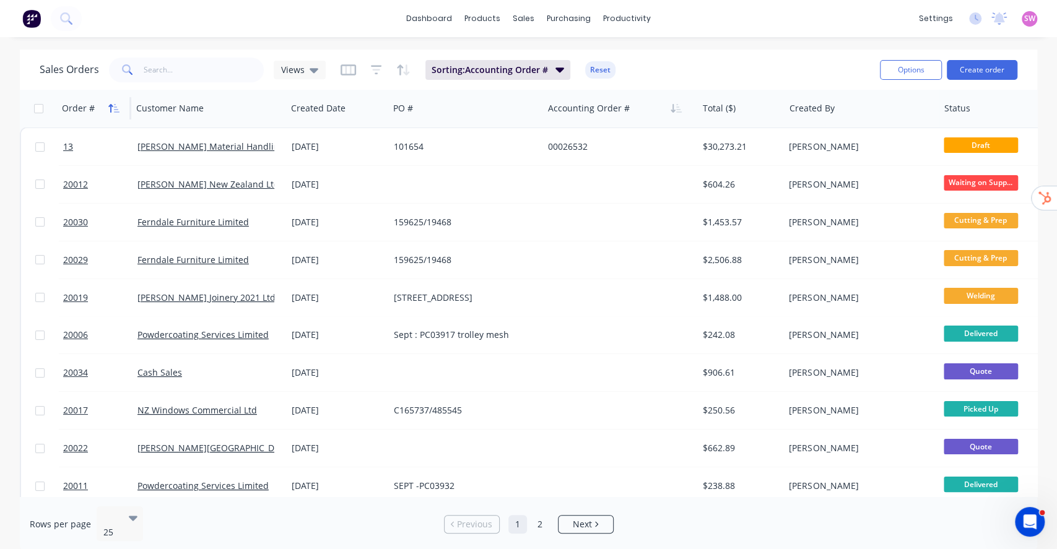
click at [114, 107] on icon "button" at bounding box center [113, 108] width 11 height 10
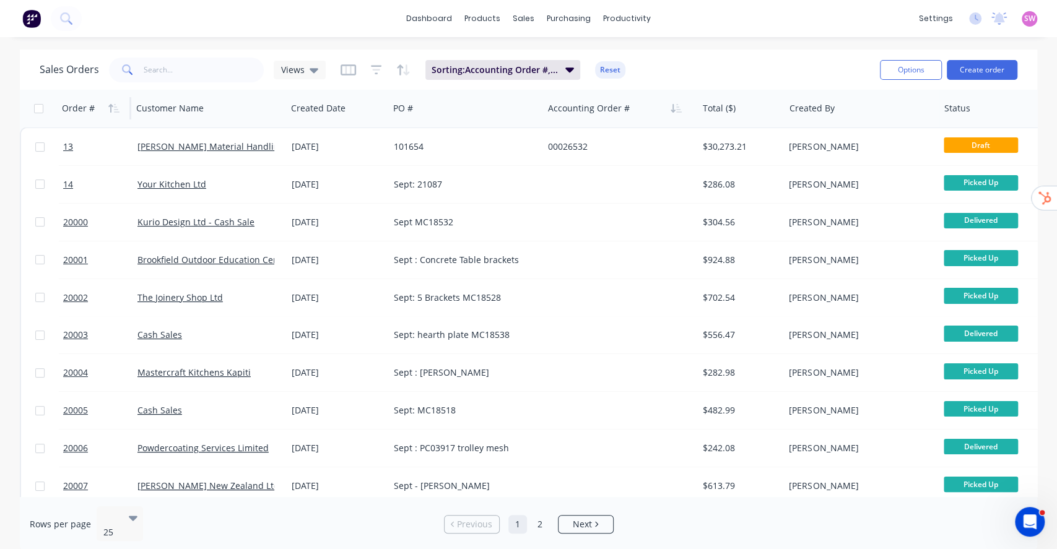
click at [114, 107] on icon "button" at bounding box center [113, 108] width 11 height 10
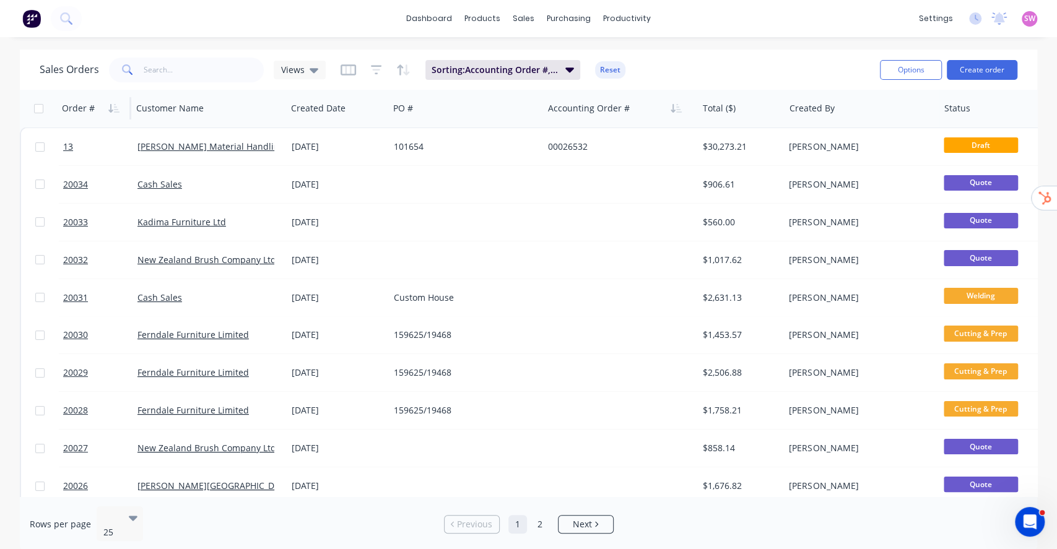
click at [114, 107] on icon "button" at bounding box center [113, 108] width 11 height 10
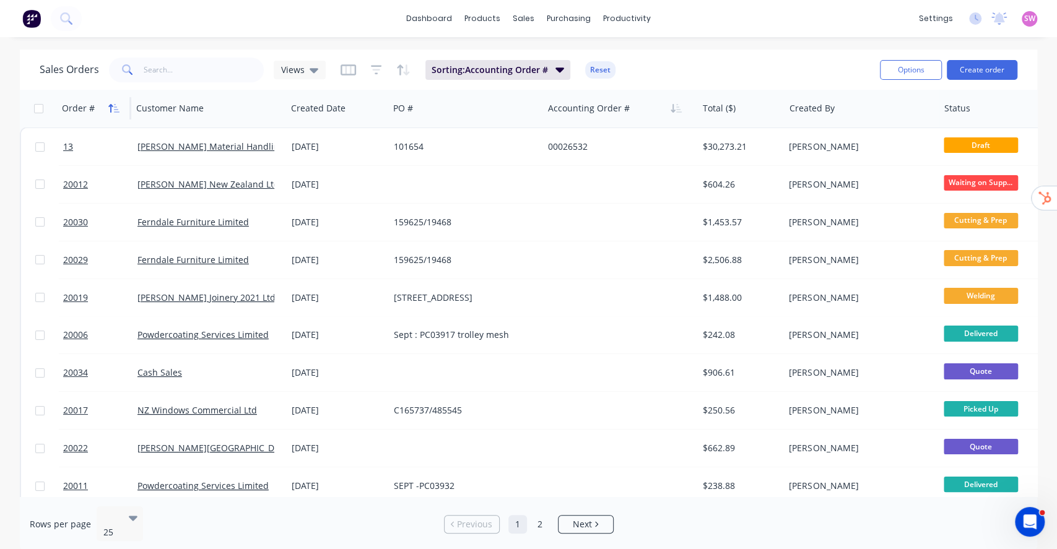
click at [110, 100] on button "button" at bounding box center [114, 108] width 19 height 19
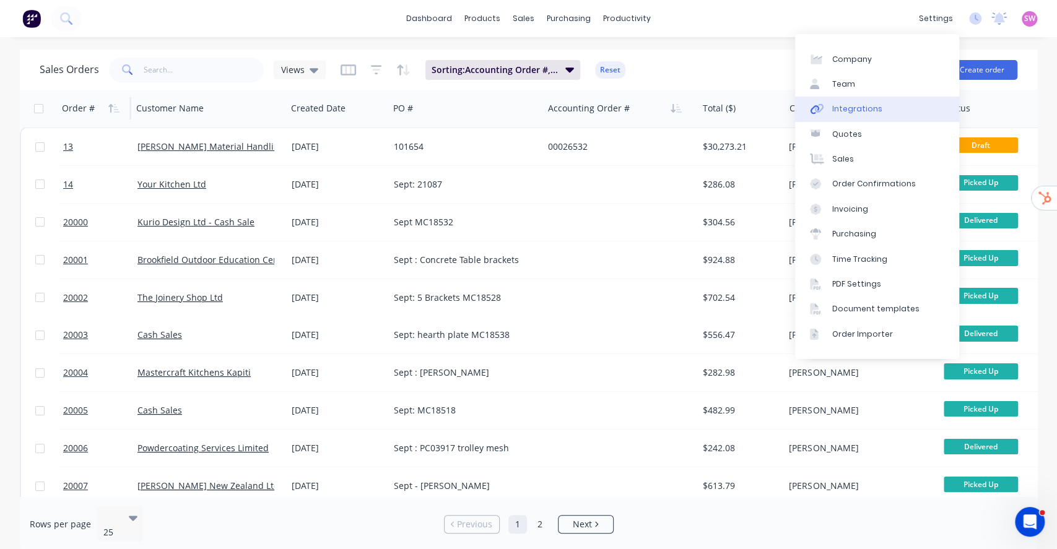
click at [854, 104] on div "Integrations" at bounding box center [857, 108] width 50 height 11
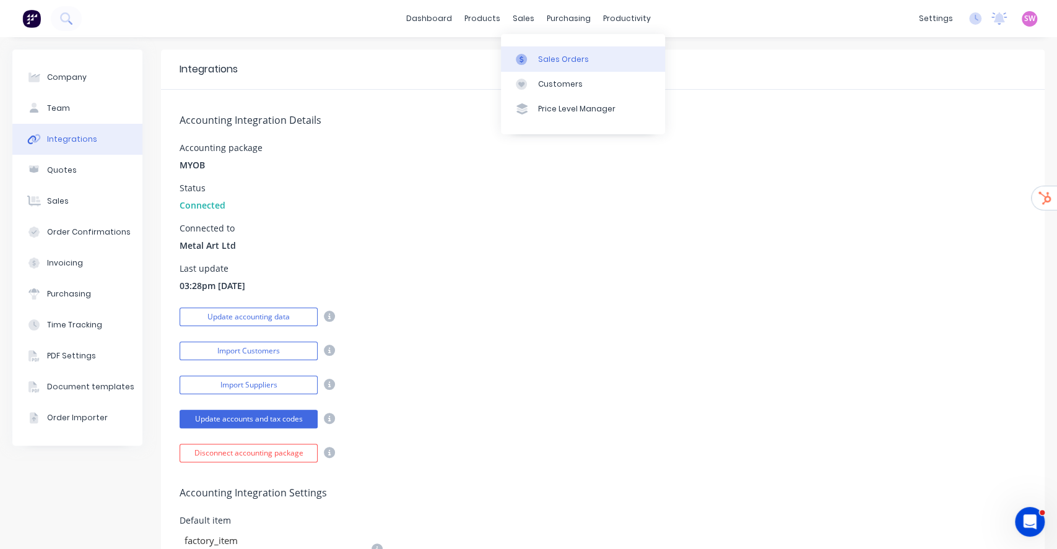
click at [556, 59] on div "Sales Orders" at bounding box center [563, 59] width 51 height 11
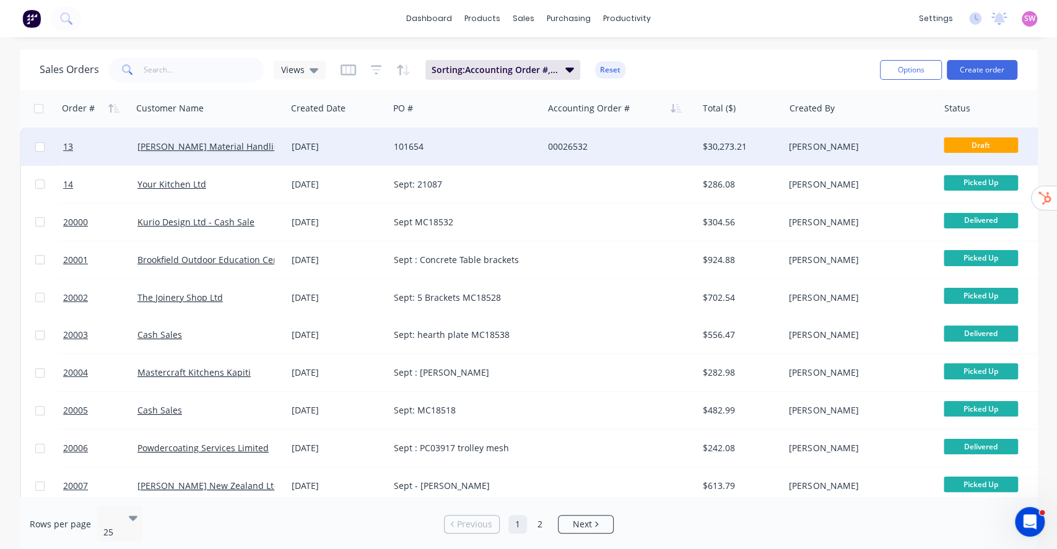
click at [639, 154] on div "00026532" at bounding box center [620, 146] width 154 height 37
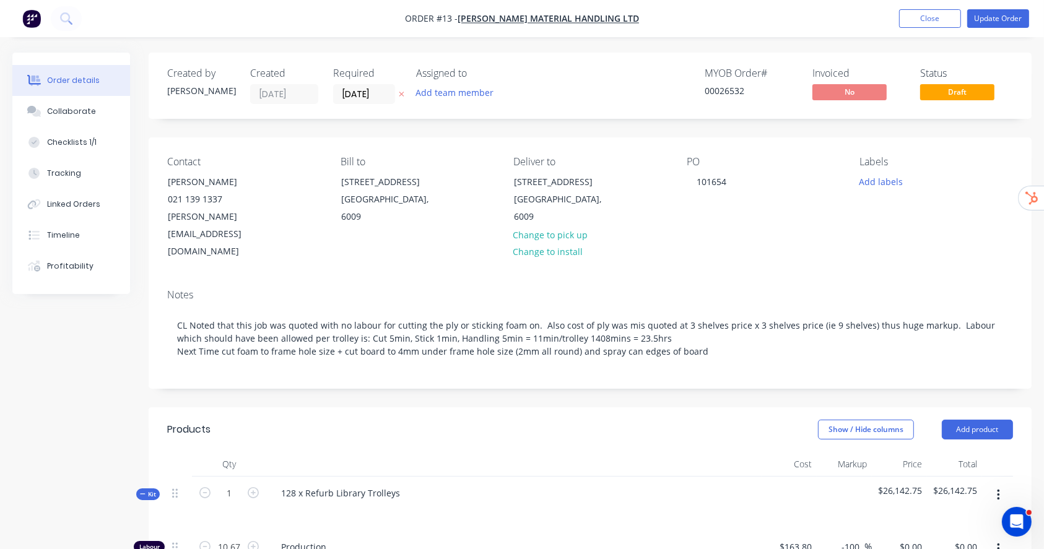
drag, startPoint x: 725, startPoint y: 69, endPoint x: 774, endPoint y: 65, distance: 49.1
click at [774, 65] on div "Created by [PERSON_NAME] Created [DATE] Required [DATE] Assigned to Add team me…" at bounding box center [590, 86] width 883 height 66
click at [931, 17] on button "Close" at bounding box center [930, 18] width 62 height 19
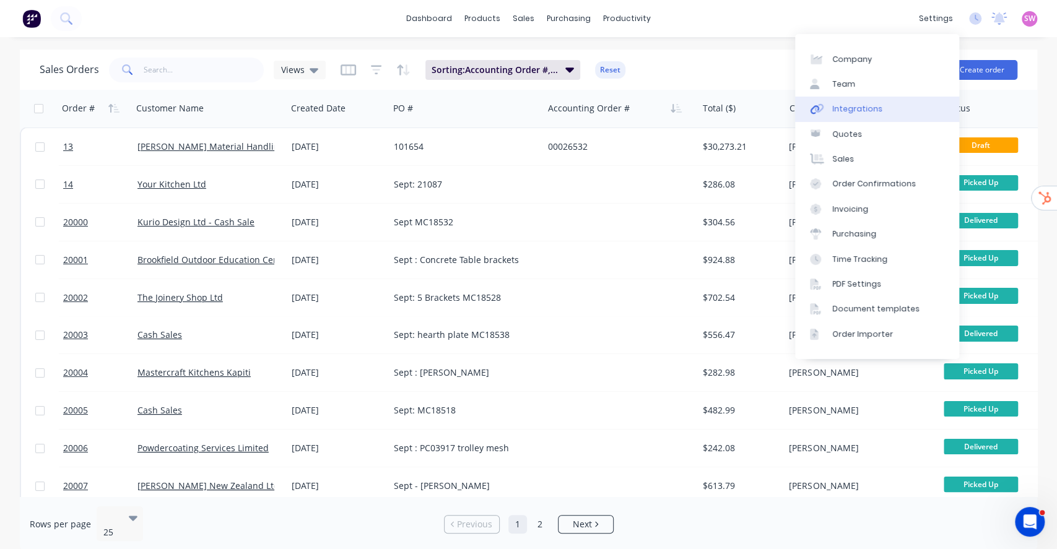
click at [860, 111] on div "Integrations" at bounding box center [857, 108] width 50 height 11
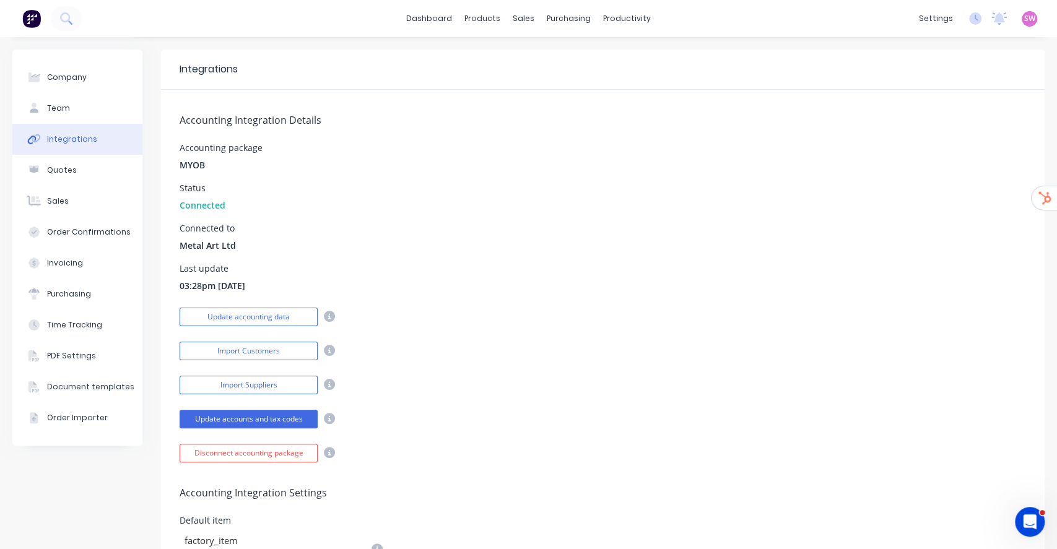
scroll to position [578, 0]
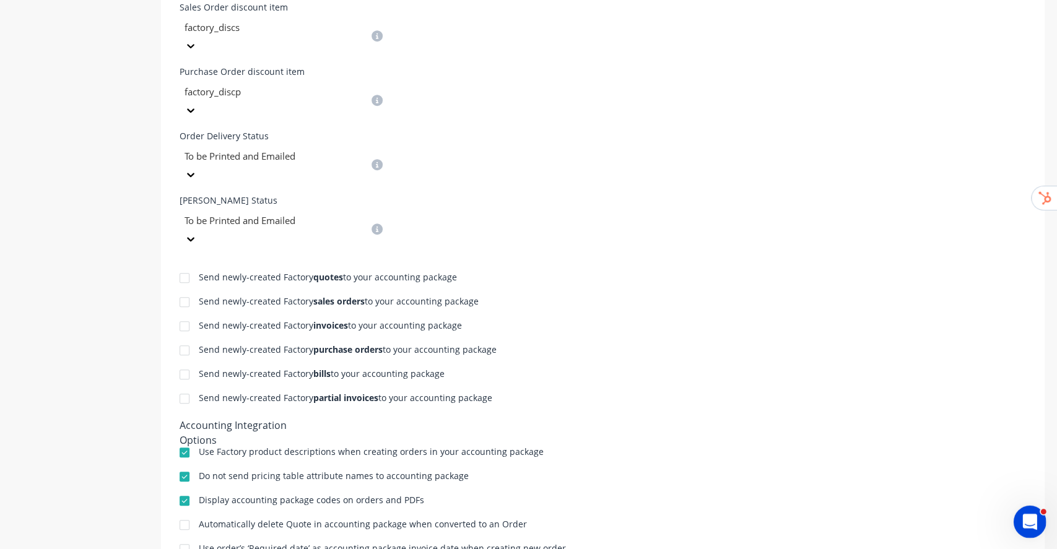
click at [1031, 505] on div "Open Intercom Messenger" at bounding box center [1028, 520] width 41 height 41
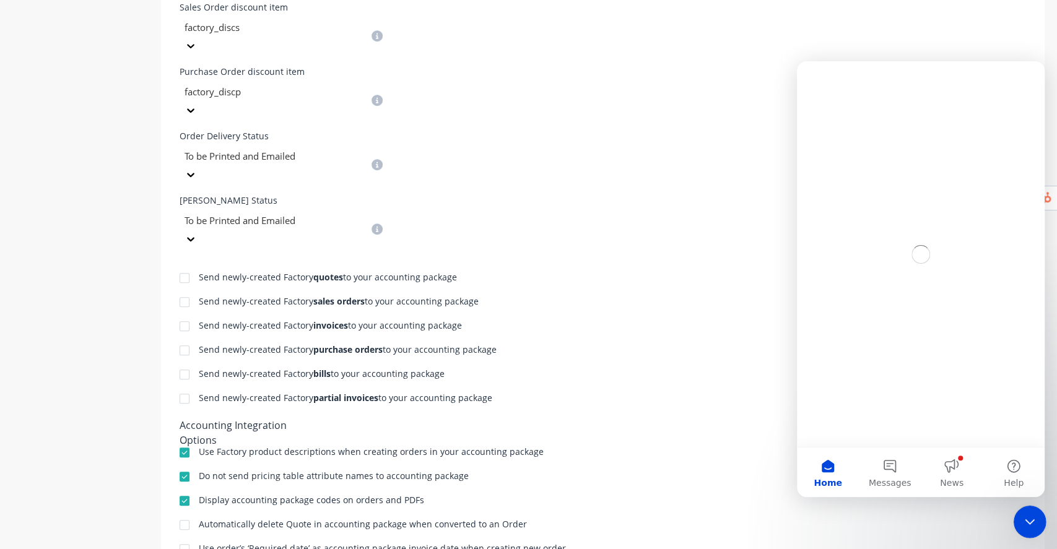
scroll to position [0, 0]
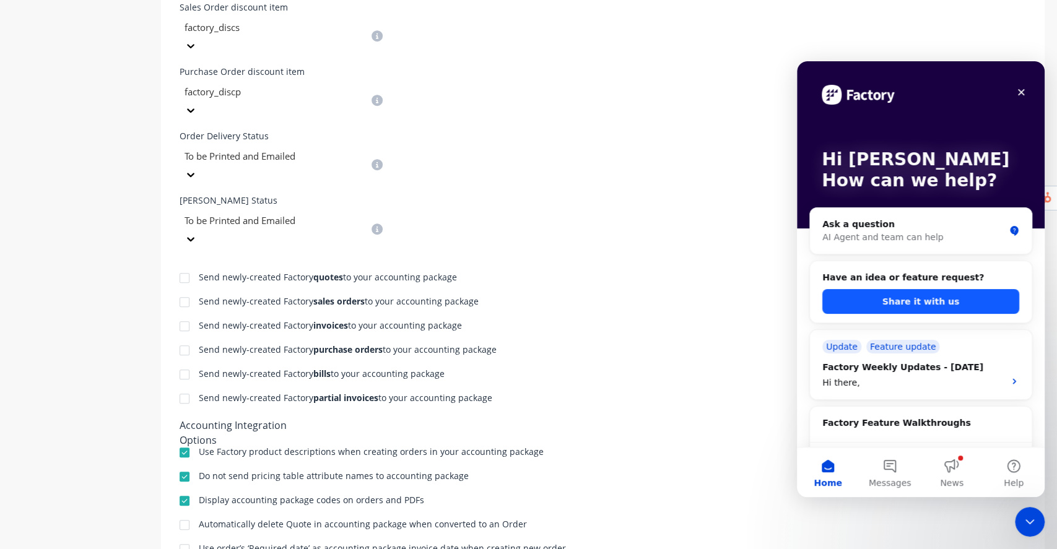
click at [908, 299] on button "Share it with us" at bounding box center [921, 301] width 197 height 25
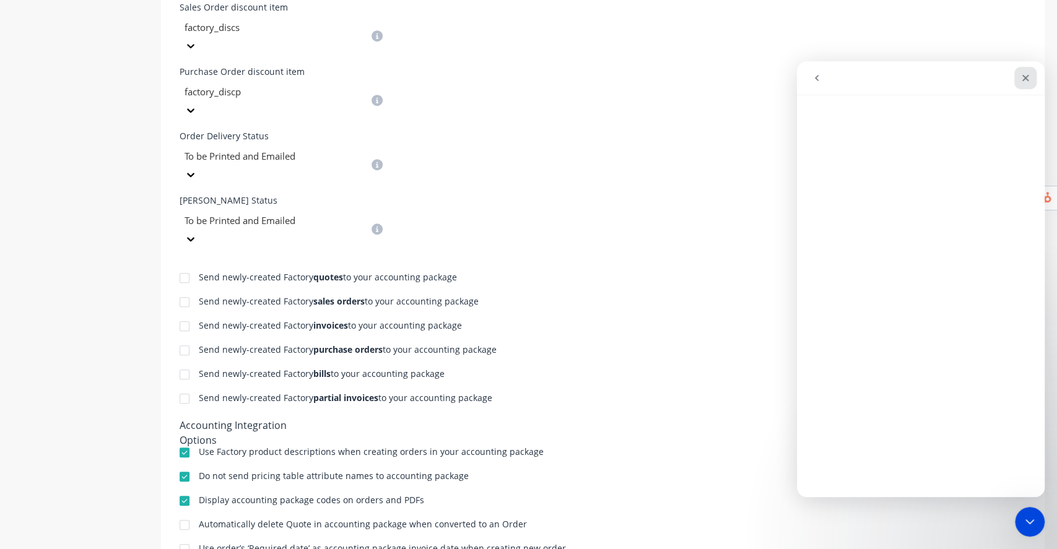
click at [1024, 77] on icon "Close" at bounding box center [1026, 78] width 7 height 7
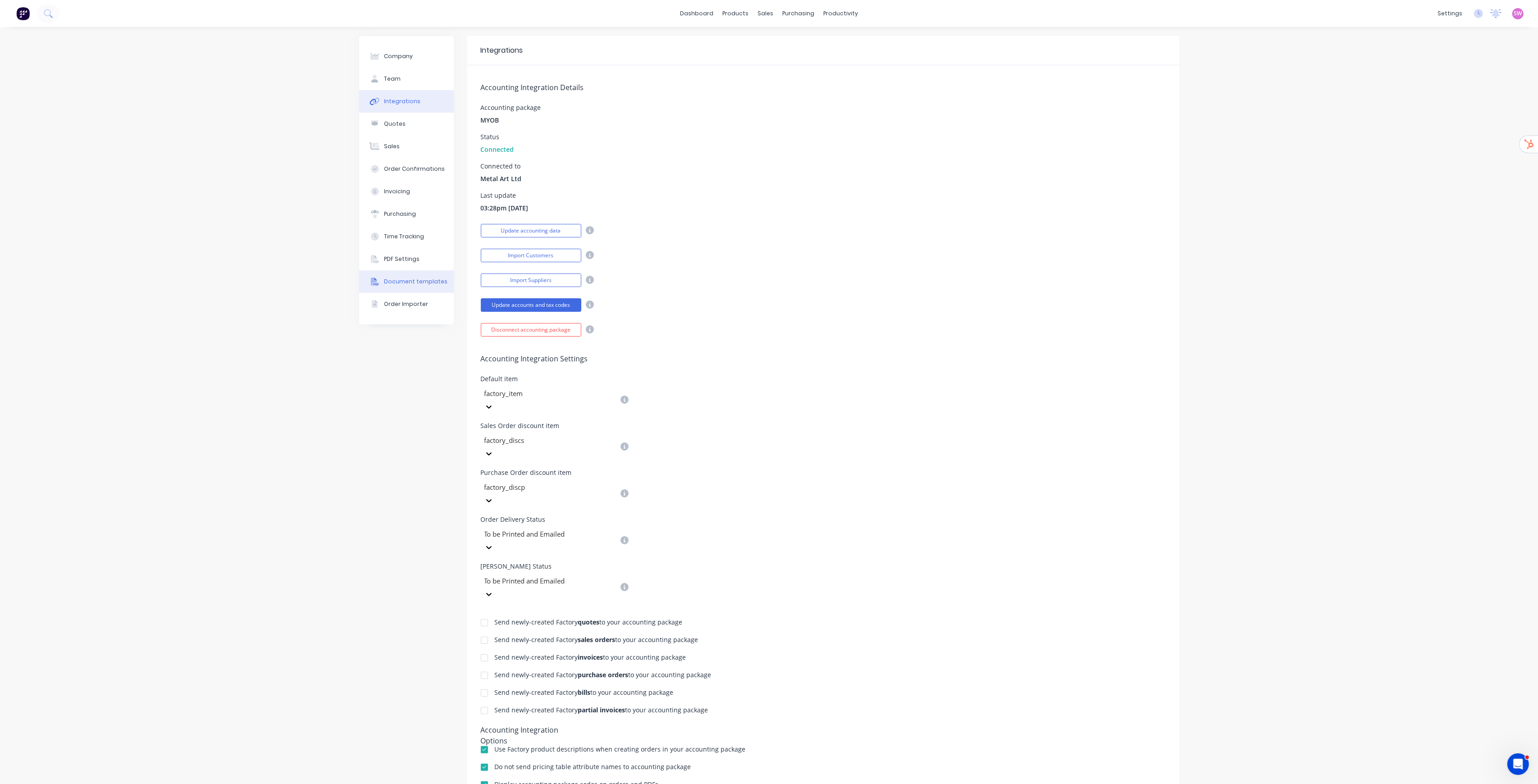
click at [422, 280] on div "Document templates" at bounding box center [415, 281] width 63 height 8
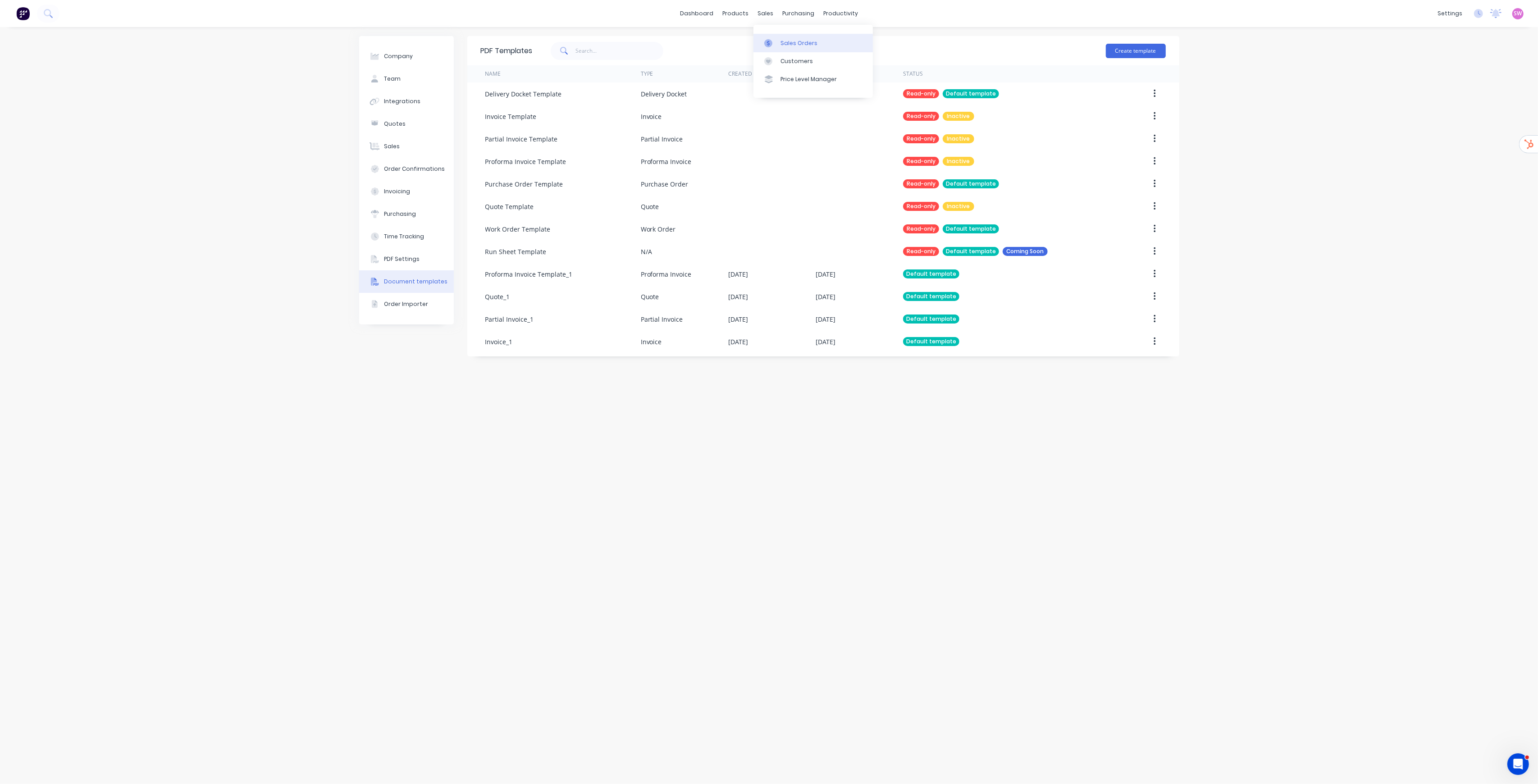
click at [769, 42] on div "Sales Orders" at bounding box center [799, 43] width 37 height 8
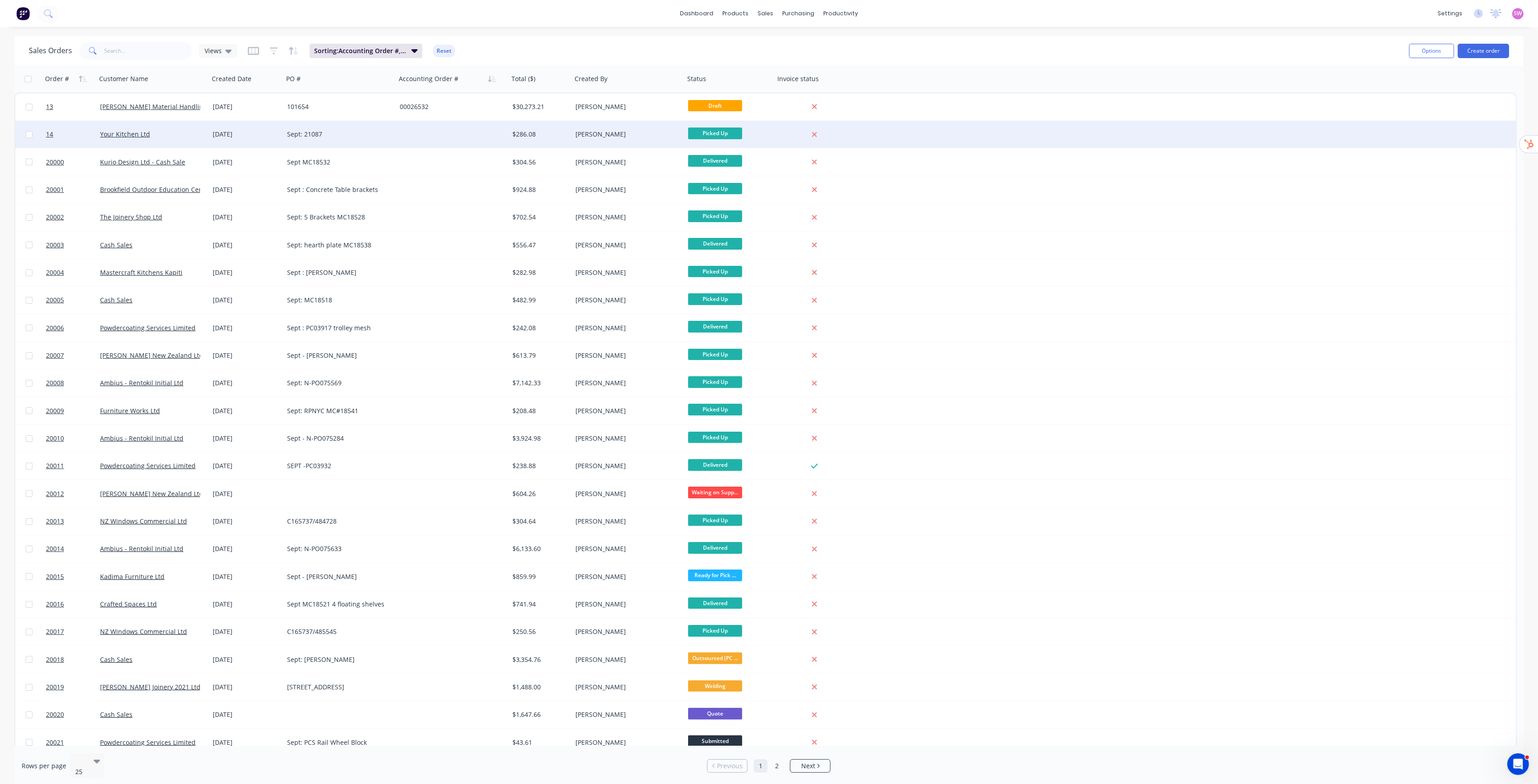
click at [505, 144] on div at bounding box center [452, 134] width 113 height 27
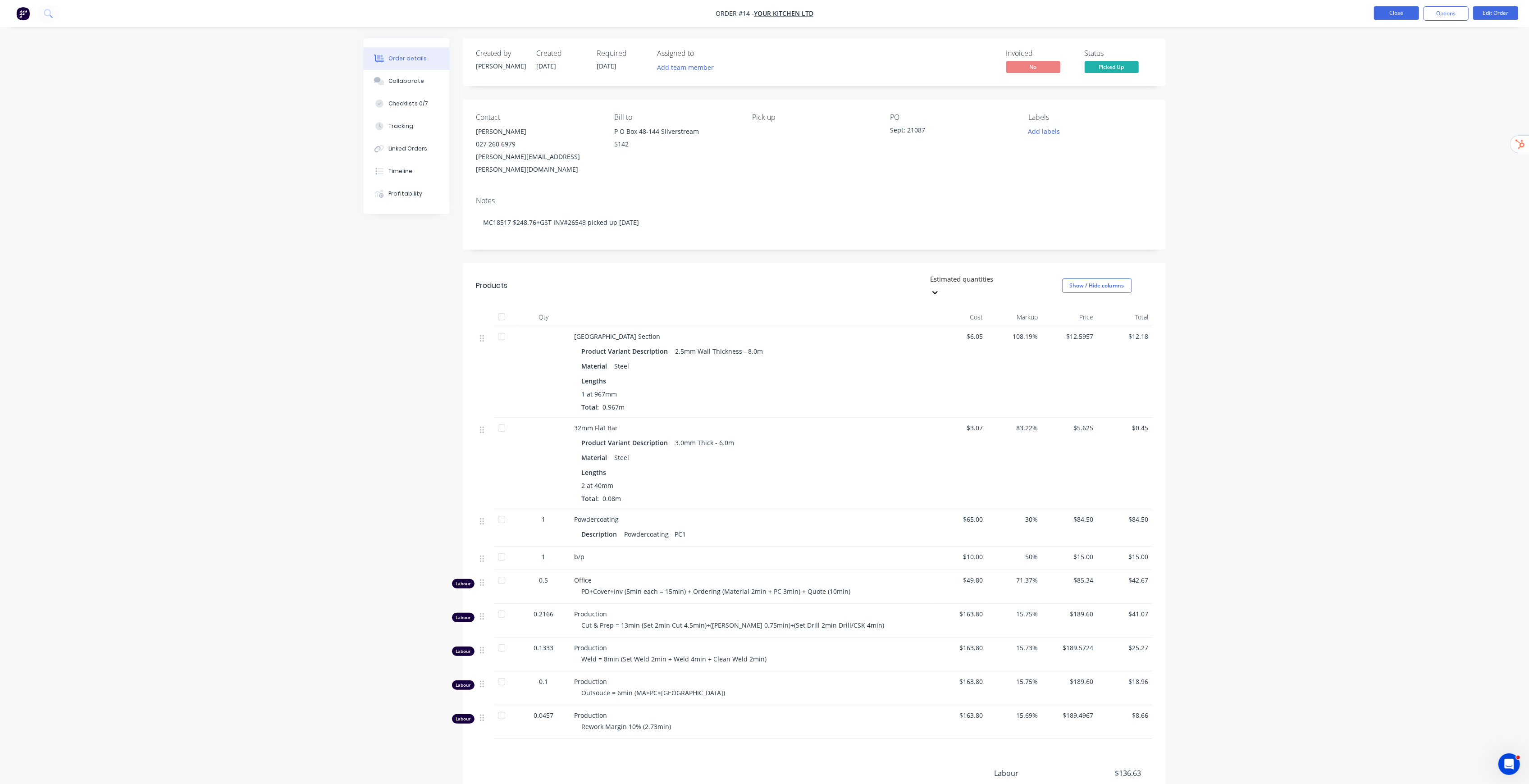
click at [769, 9] on button "Close" at bounding box center [1396, 13] width 45 height 14
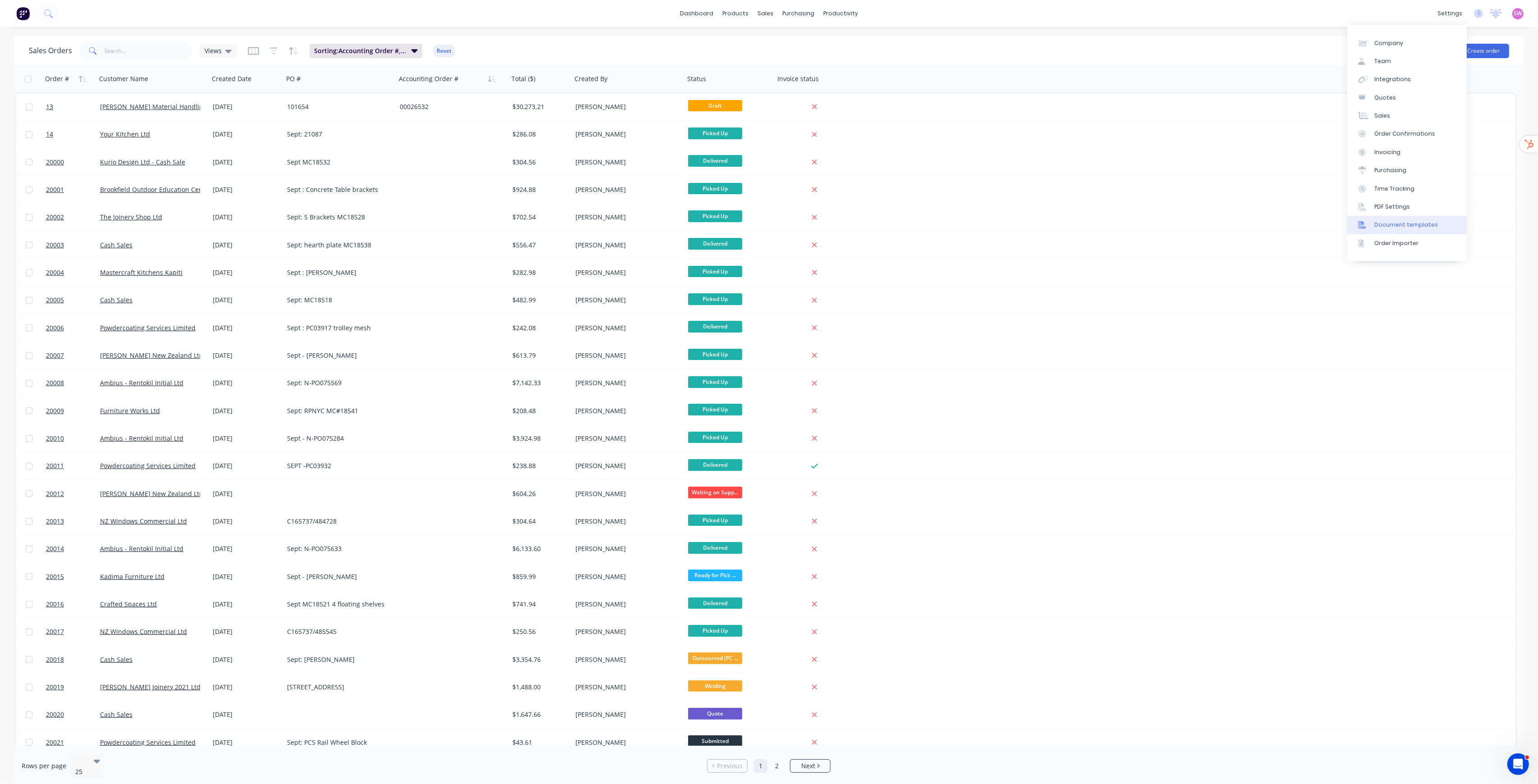
click at [769, 222] on div "Document templates" at bounding box center [1406, 224] width 63 height 8
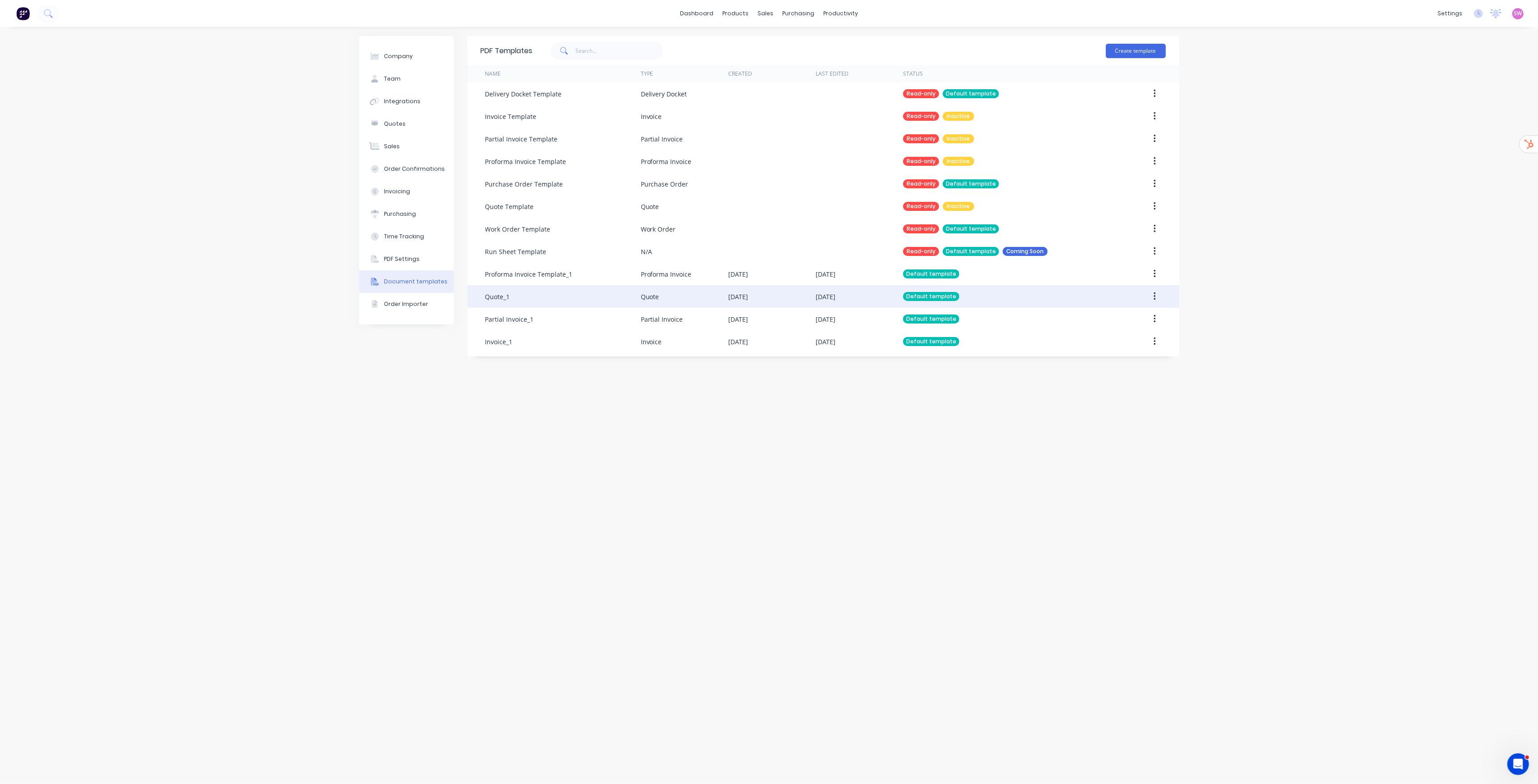
click at [769, 297] on div "[DATE]" at bounding box center [772, 296] width 87 height 23
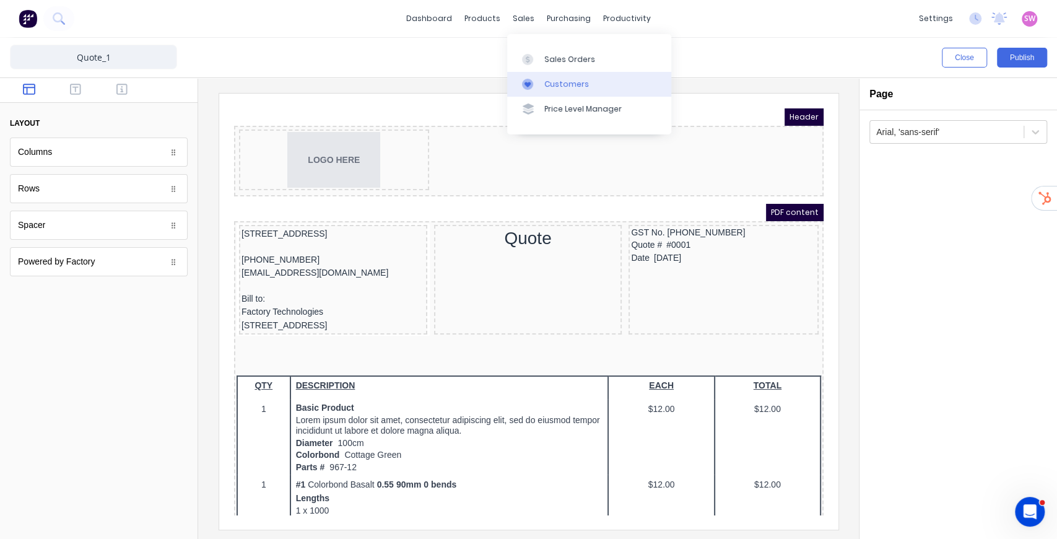
click at [559, 76] on link "Customers" at bounding box center [589, 84] width 164 height 25
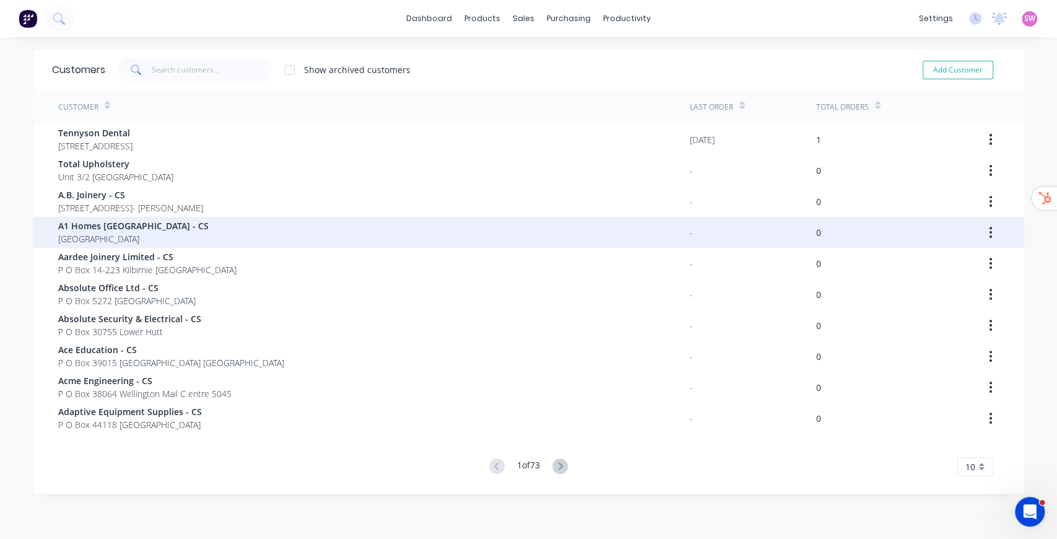
click at [90, 235] on span "[GEOGRAPHIC_DATA]" at bounding box center [133, 238] width 151 height 13
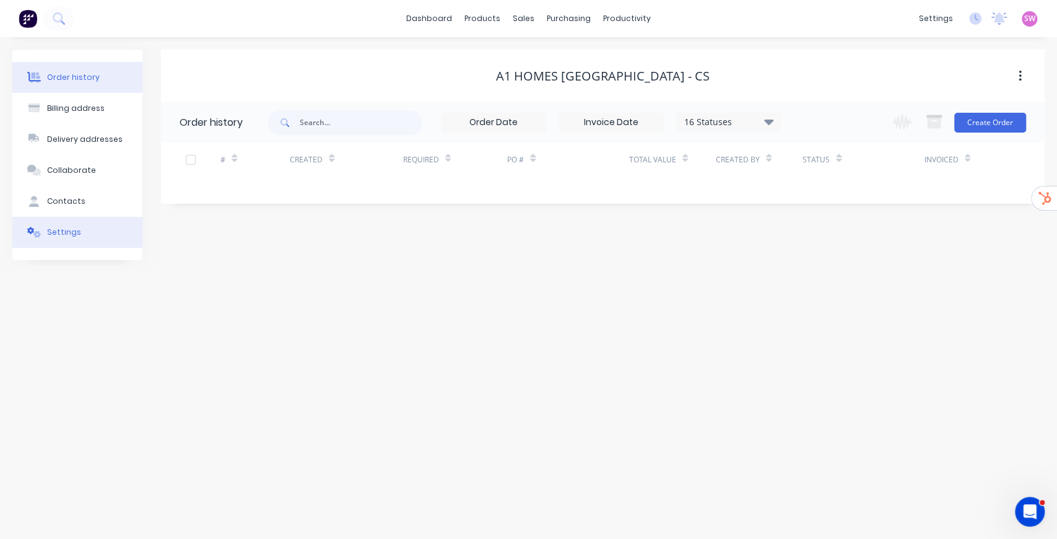
click at [64, 238] on button "Settings" at bounding box center [77, 232] width 130 height 31
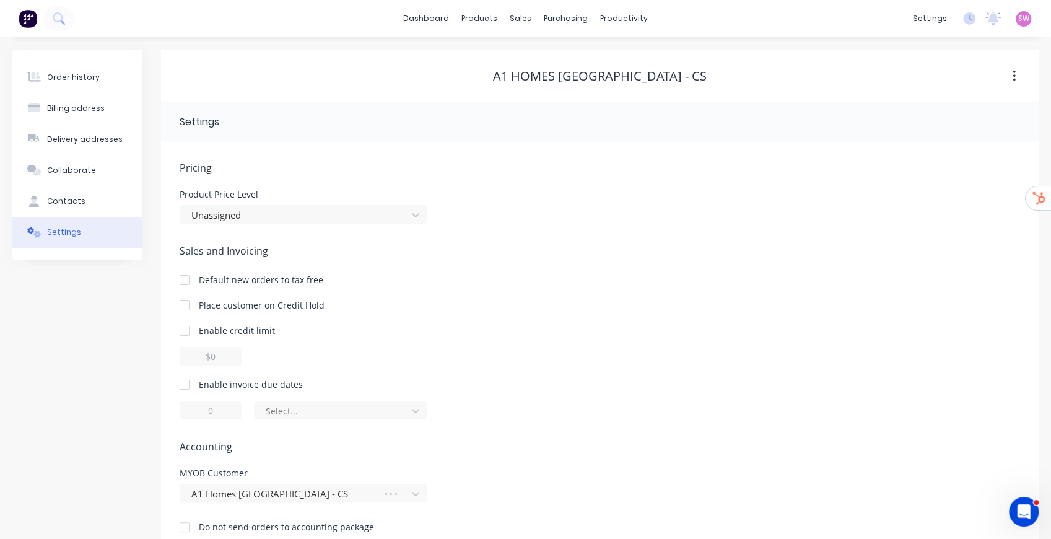
scroll to position [27, 0]
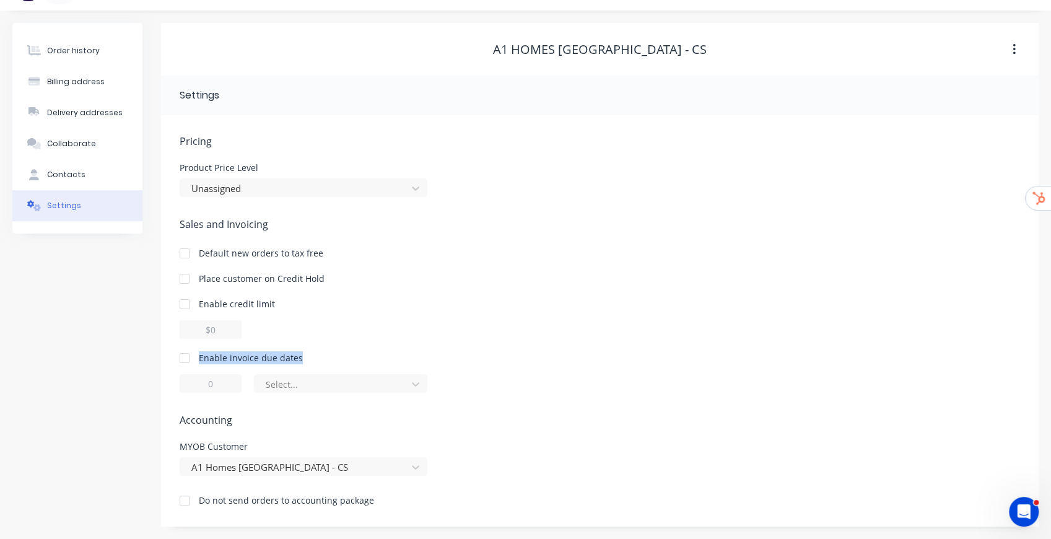
drag, startPoint x: 199, startPoint y: 354, endPoint x: 318, endPoint y: 354, distance: 118.9
click at [318, 354] on div "Enable invoice due dates" at bounding box center [600, 357] width 840 height 13
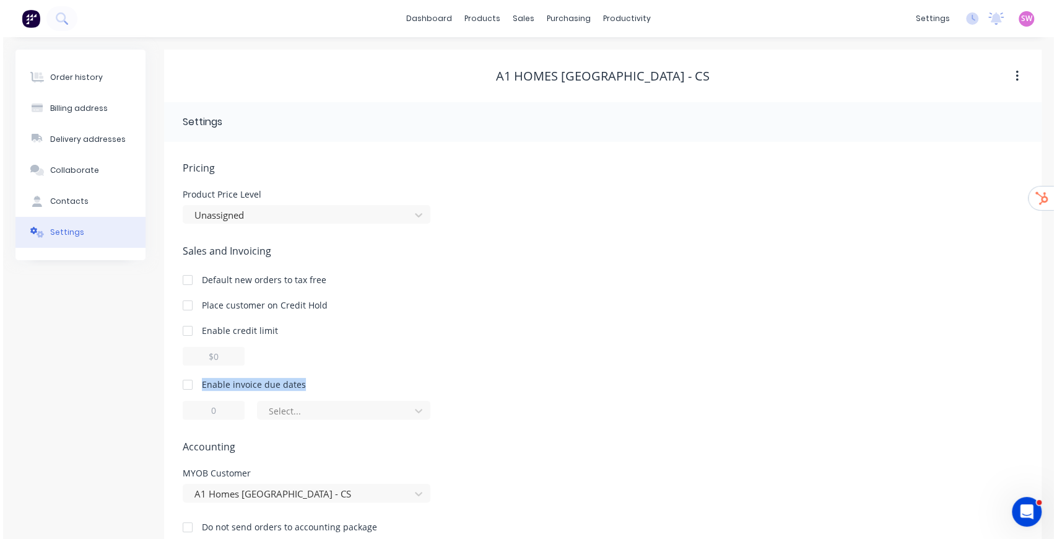
scroll to position [0, 0]
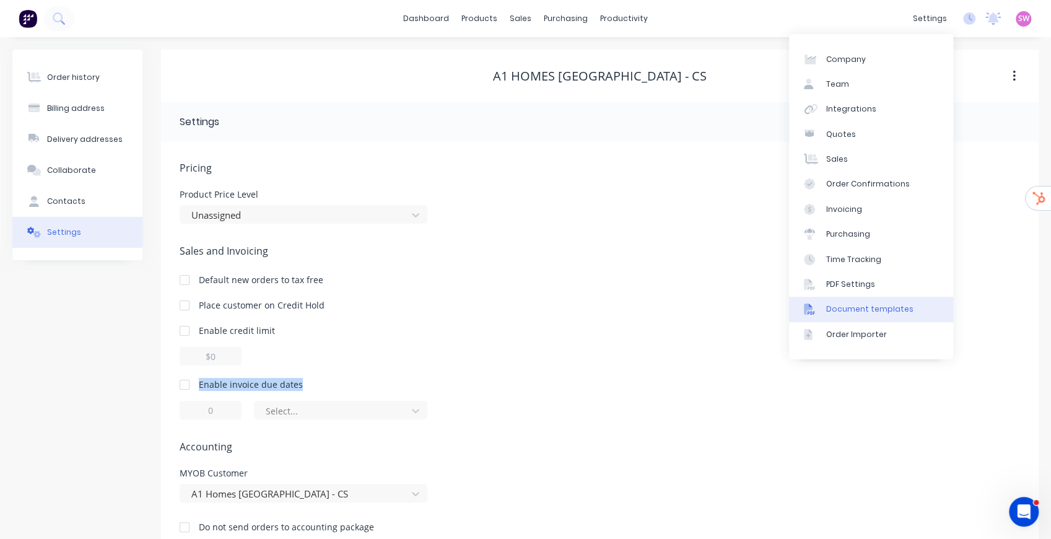
click at [872, 303] on div "Document templates" at bounding box center [869, 308] width 87 height 11
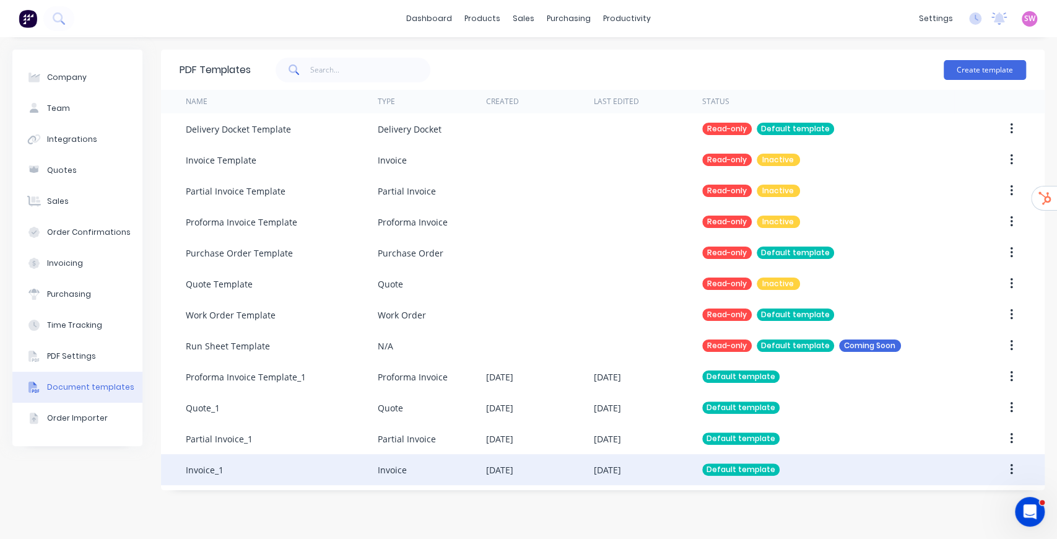
click at [487, 467] on div "[DATE]" at bounding box center [499, 469] width 27 height 13
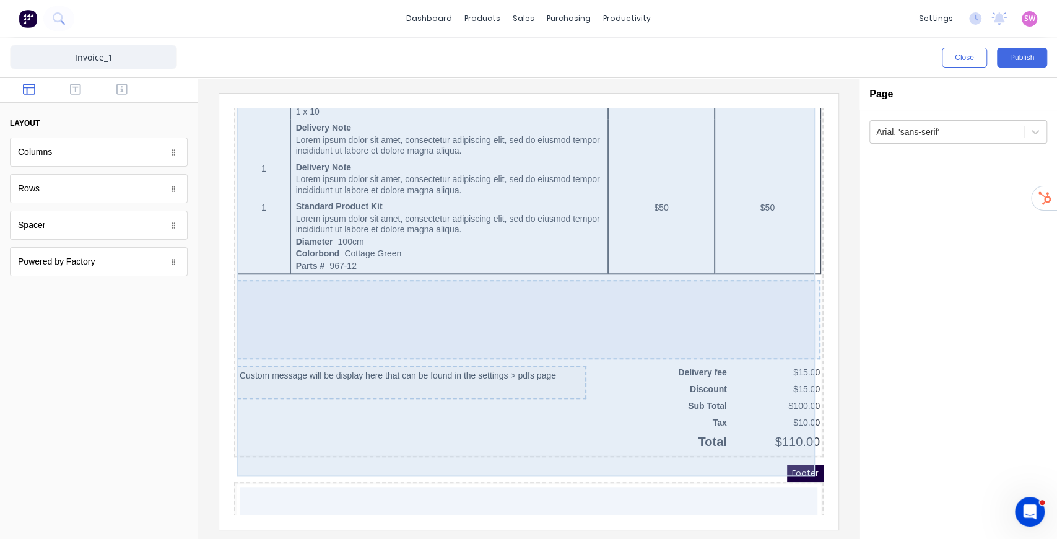
scroll to position [790, 0]
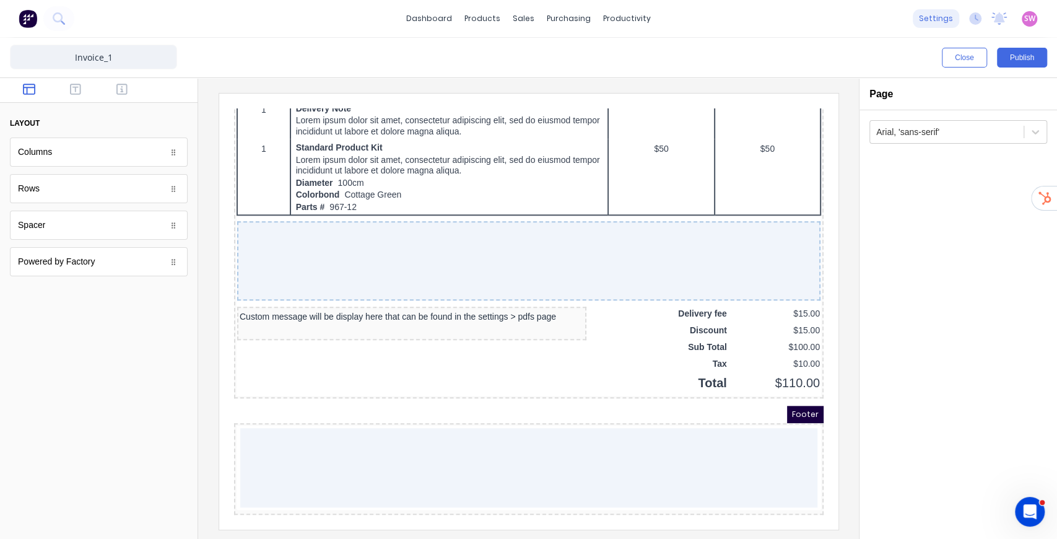
click at [943, 30] on div "dashboard products sales purchasing productivity dashboard products Product Cat…" at bounding box center [528, 18] width 1057 height 37
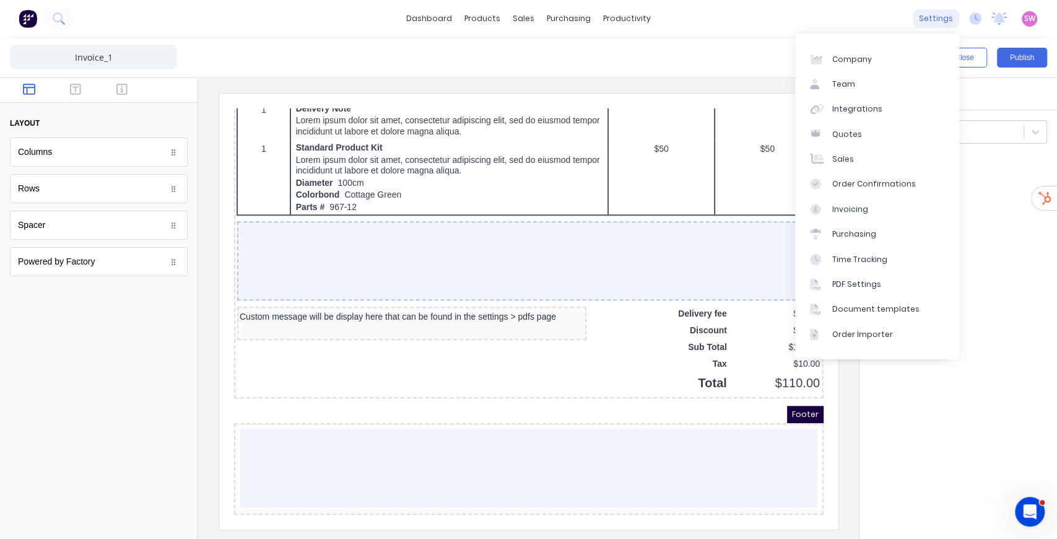
click at [946, 25] on div "settings" at bounding box center [936, 18] width 46 height 19
click at [864, 281] on div "PDF Settings" at bounding box center [856, 284] width 49 height 11
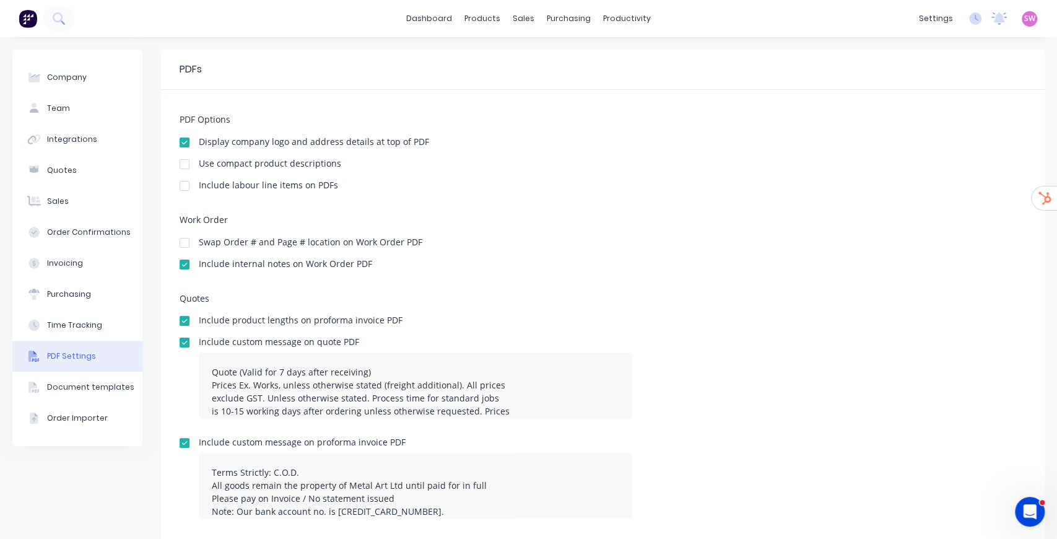
drag, startPoint x: 740, startPoint y: 259, endPoint x: 742, endPoint y: 266, distance: 7.1
click at [742, 262] on div "Include internal notes on Work Order PDF" at bounding box center [603, 266] width 847 height 12
drag, startPoint x: 211, startPoint y: 373, endPoint x: 398, endPoint y: 365, distance: 187.2
click at [398, 365] on textarea "Quote (Valid for 7 days after receiving) Prices Ex. Works, unless otherwise sta…" at bounding box center [416, 385] width 434 height 66
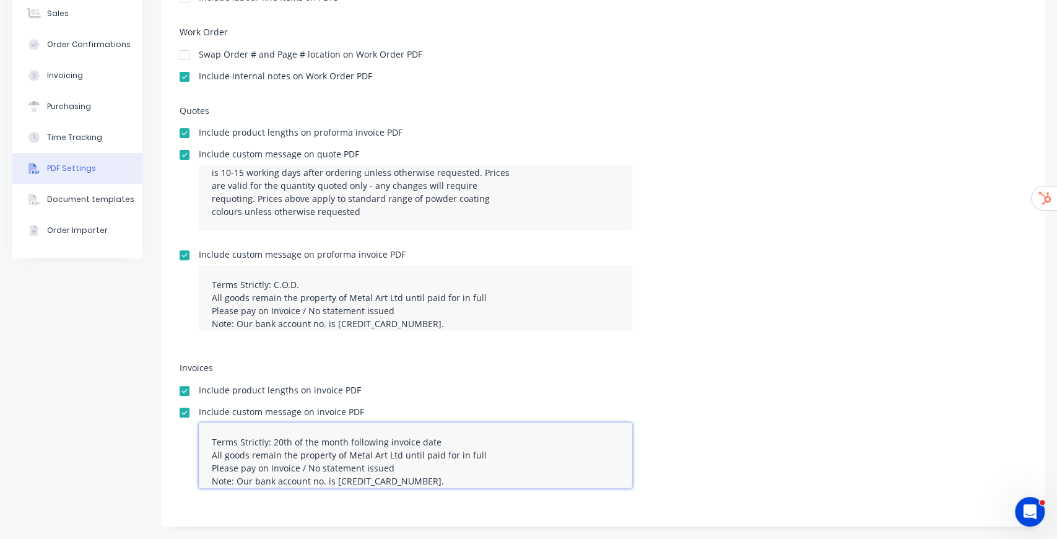
drag, startPoint x: 272, startPoint y: 445, endPoint x: 445, endPoint y: 436, distance: 173.1
click at [445, 436] on textarea "Terms Strictly: 20th of the month following invoice date All goods remain the p…" at bounding box center [416, 455] width 434 height 66
click at [264, 439] on textarea "Terms Strictly: 20th of the month following invoice date All goods remain the p…" at bounding box center [416, 455] width 434 height 66
drag, startPoint x: 212, startPoint y: 441, endPoint x: 443, endPoint y: 439, distance: 230.4
click at [443, 439] on textarea "Terms Strictly: 20th of the month following invoice date All goods remain the p…" at bounding box center [416, 455] width 434 height 66
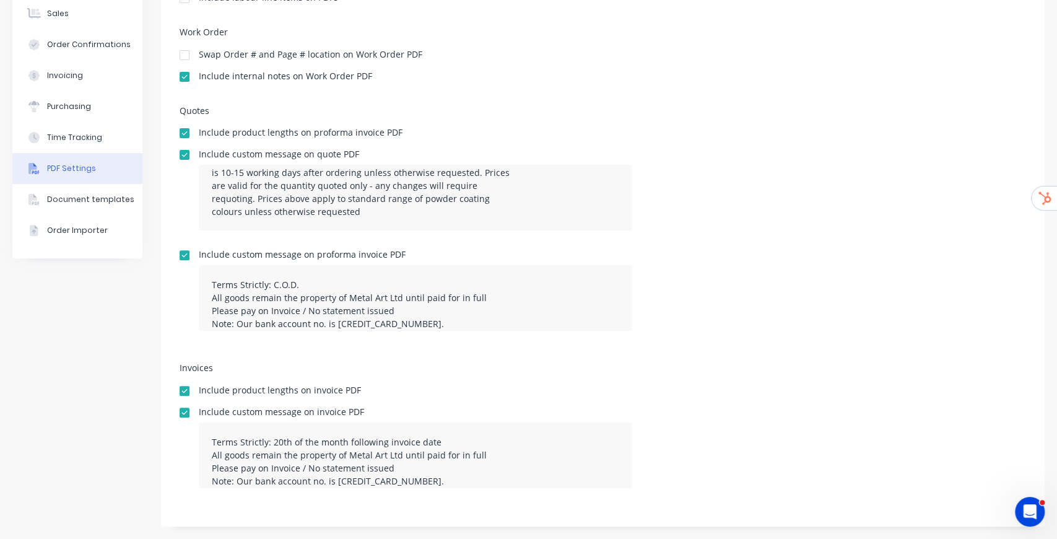
click at [714, 403] on div "Invoices Include product lengths on invoice PDF Include custom message on invoi…" at bounding box center [603, 435] width 847 height 145
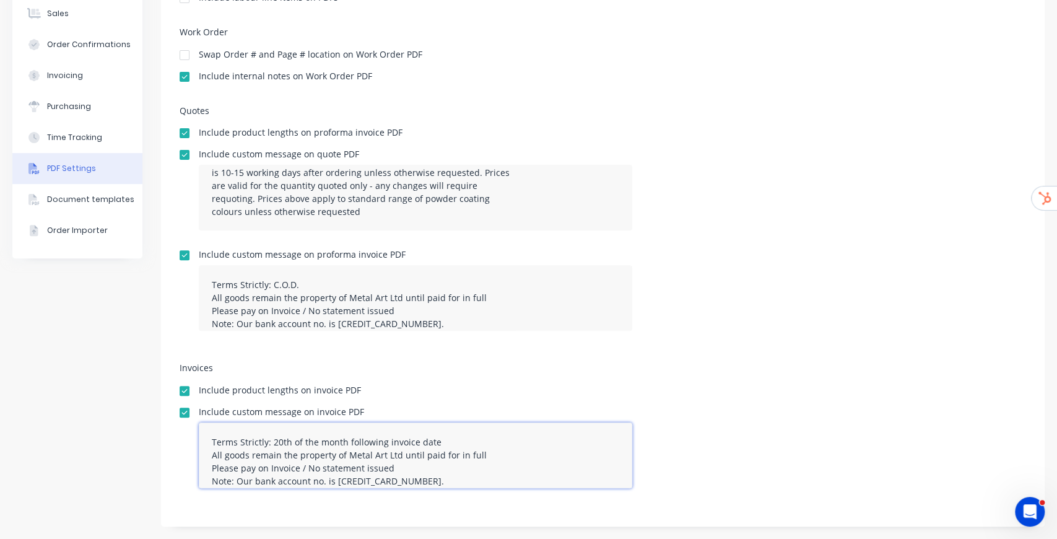
drag, startPoint x: 271, startPoint y: 440, endPoint x: 433, endPoint y: 435, distance: 161.7
click at [433, 435] on textarea "Terms Strictly: 20th of the month following invoice date All goods remain the p…" at bounding box center [416, 455] width 434 height 66
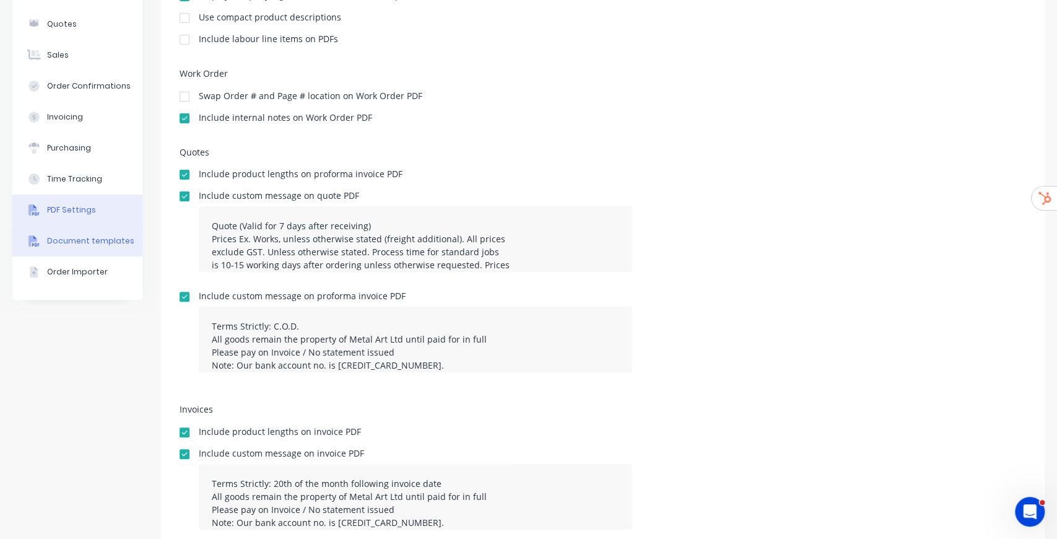
click at [68, 248] on button "Document templates" at bounding box center [77, 240] width 130 height 31
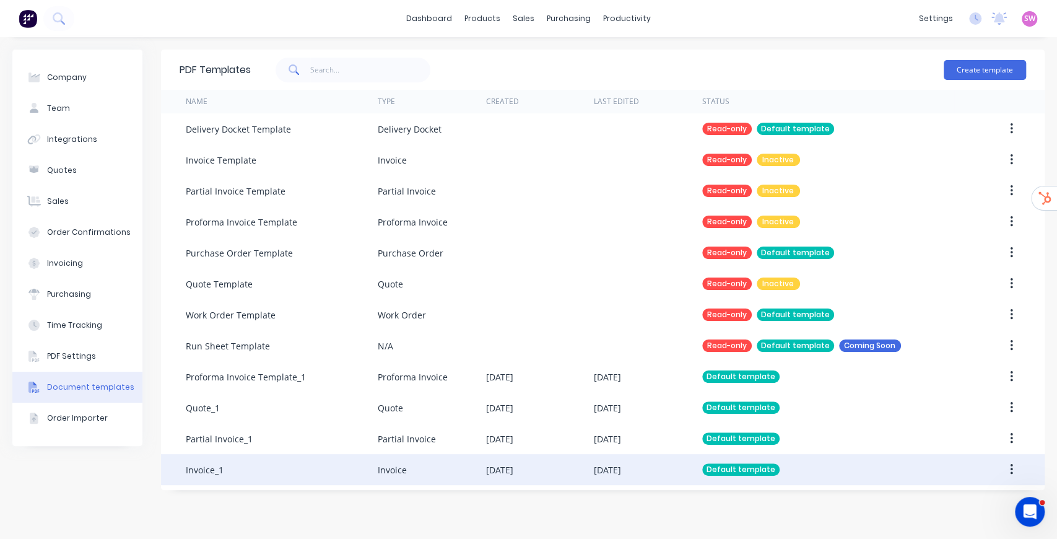
click at [534, 457] on div "[DATE]" at bounding box center [540, 469] width 108 height 31
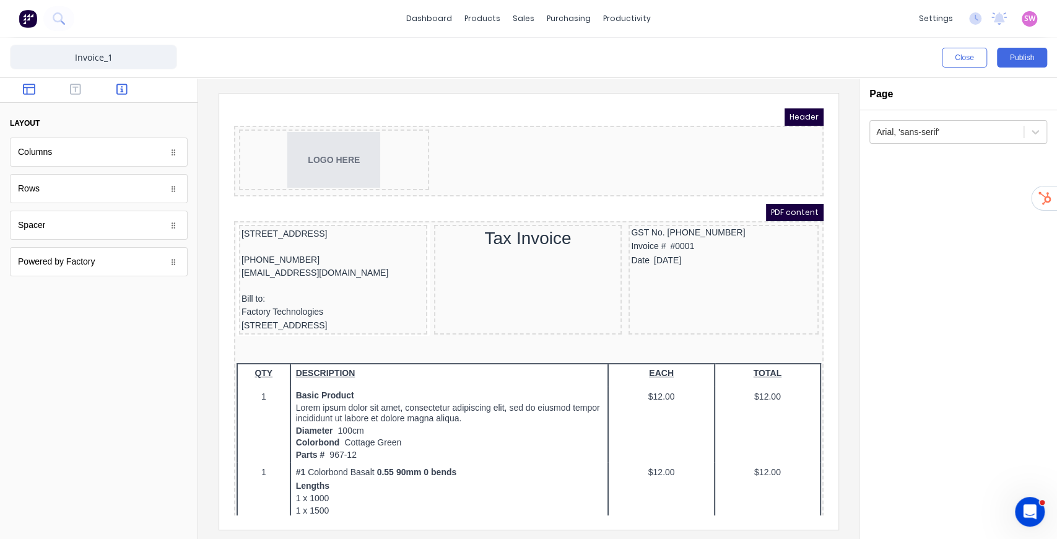
click at [121, 88] on icon "button" at bounding box center [121, 89] width 11 height 12
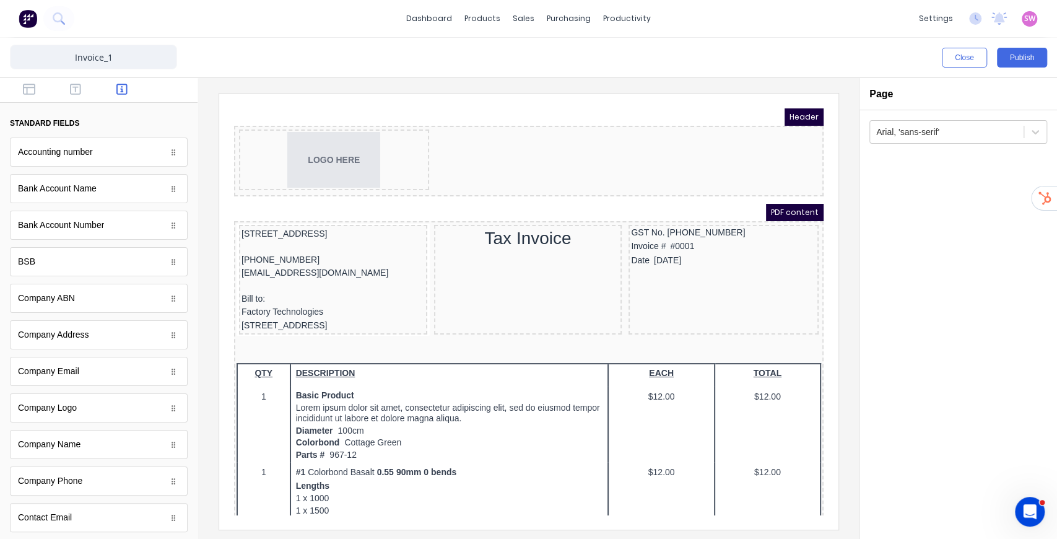
scroll to position [530, 0]
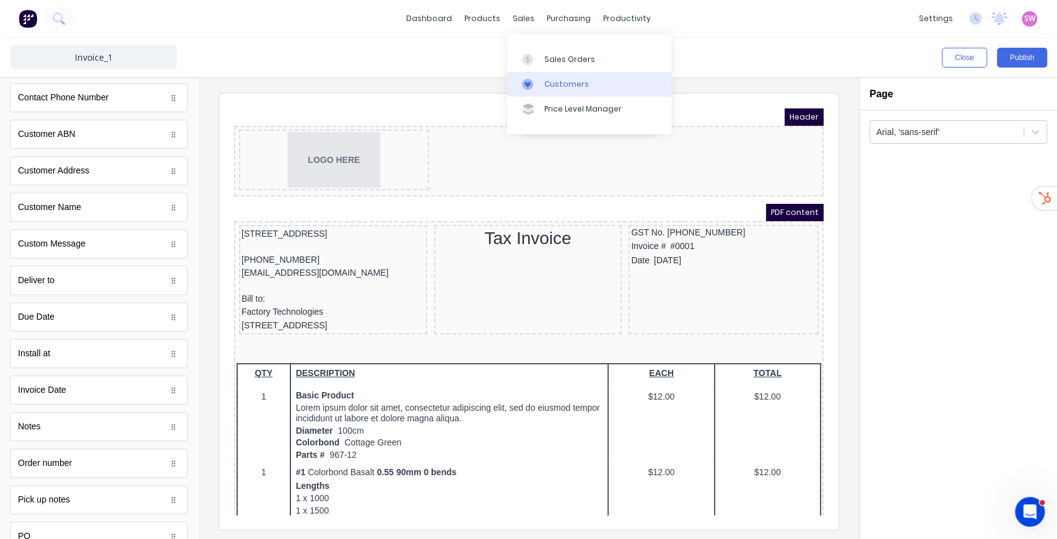
click at [570, 87] on div "Customers" at bounding box center [566, 84] width 45 height 11
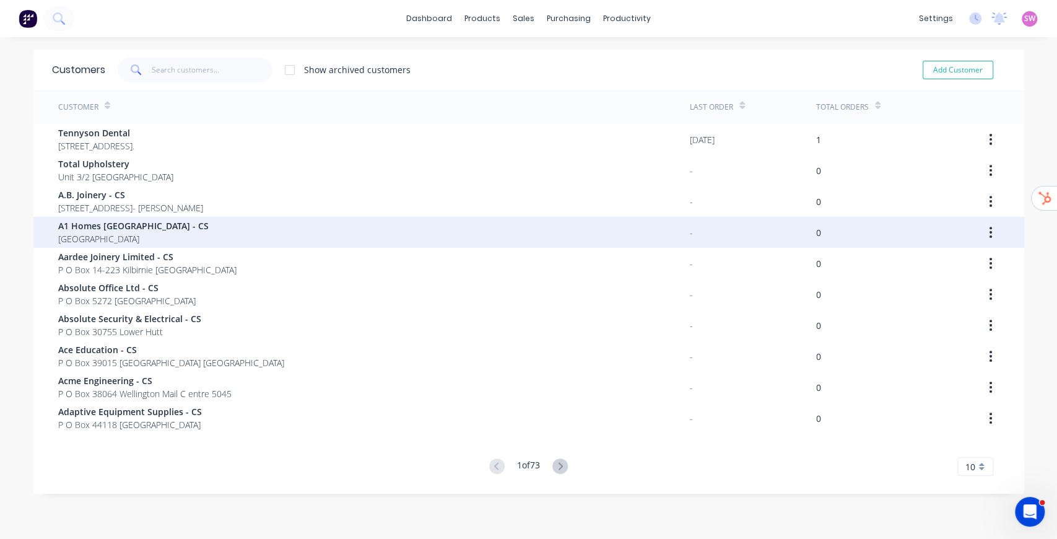
click at [143, 242] on span "[GEOGRAPHIC_DATA]" at bounding box center [133, 238] width 151 height 13
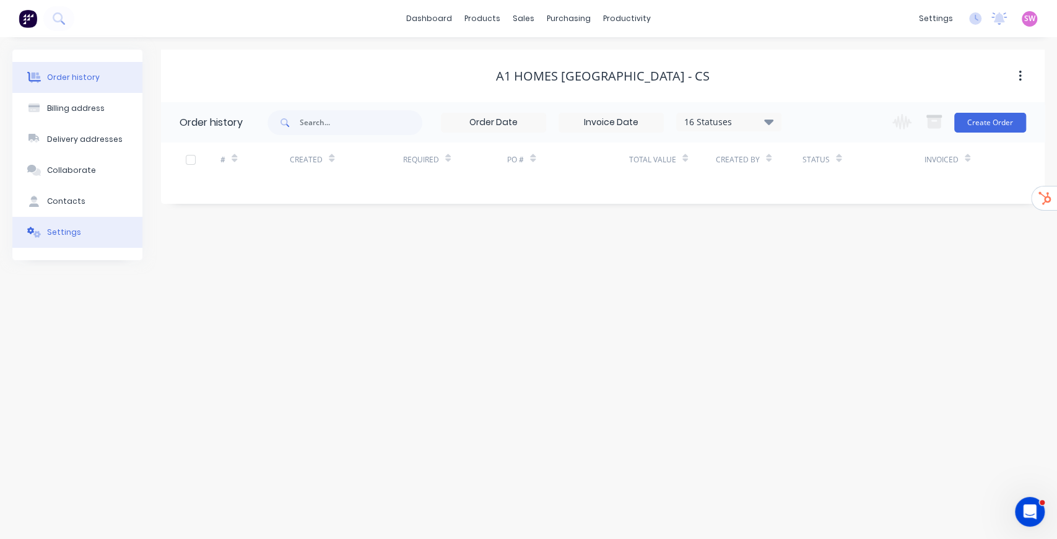
click at [69, 233] on div "Settings" at bounding box center [64, 232] width 34 height 11
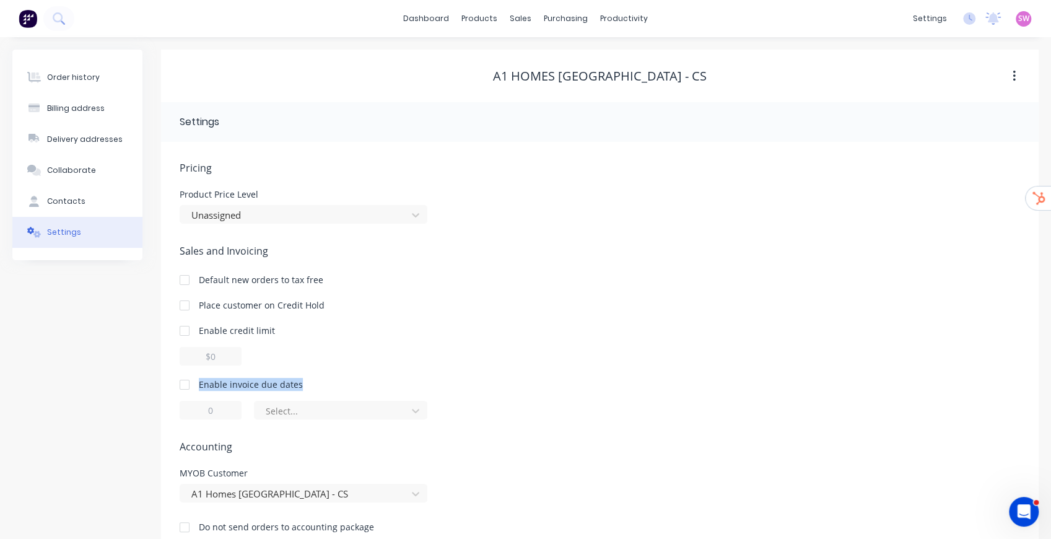
drag, startPoint x: 198, startPoint y: 384, endPoint x: 328, endPoint y: 381, distance: 129.5
click at [328, 381] on div "Enable invoice due dates" at bounding box center [600, 384] width 840 height 13
click at [567, 83] on div "Customers" at bounding box center [563, 84] width 45 height 11
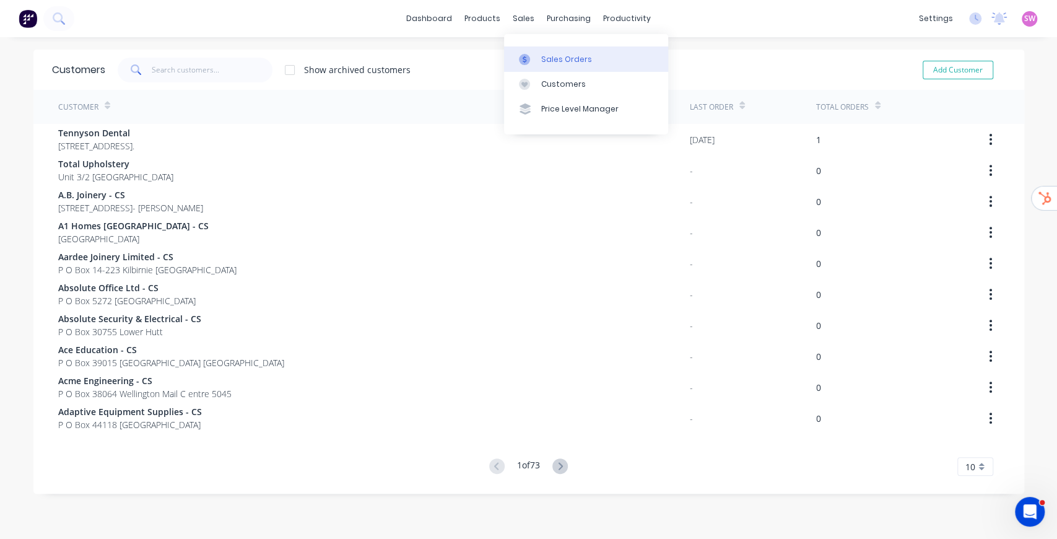
click at [549, 55] on div "Sales Orders" at bounding box center [566, 59] width 51 height 11
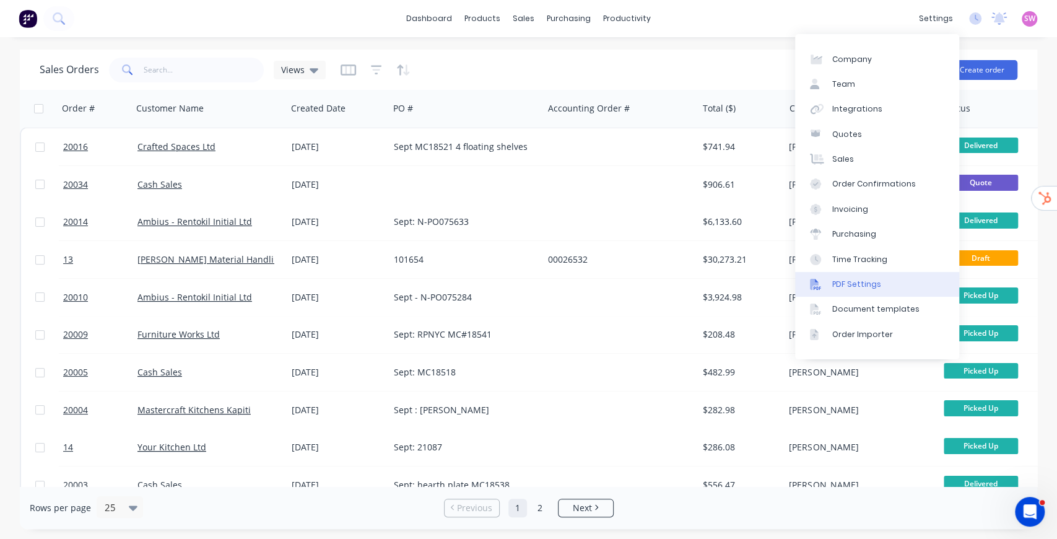
click at [859, 284] on div "PDF Settings" at bounding box center [856, 284] width 49 height 11
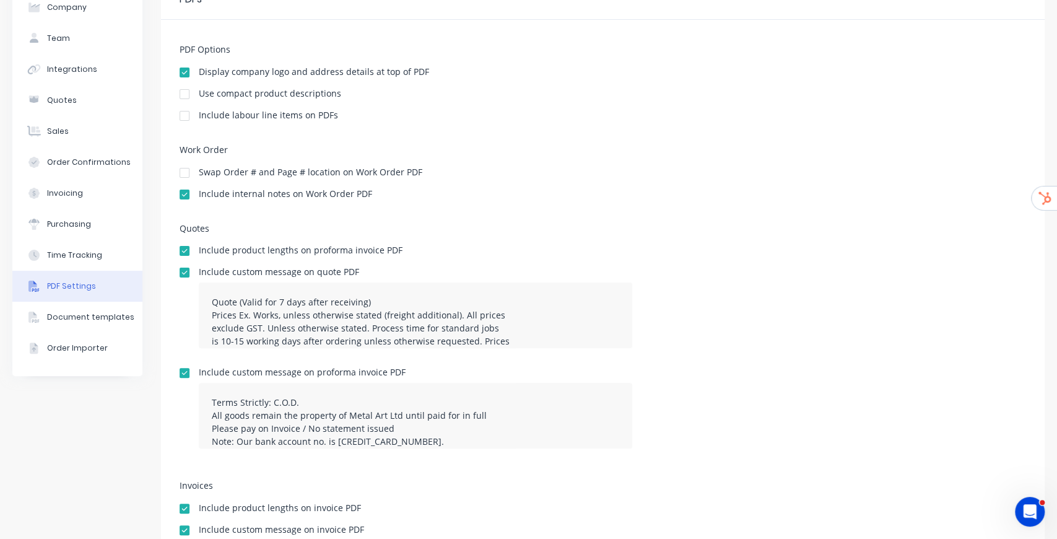
scroll to position [82, 0]
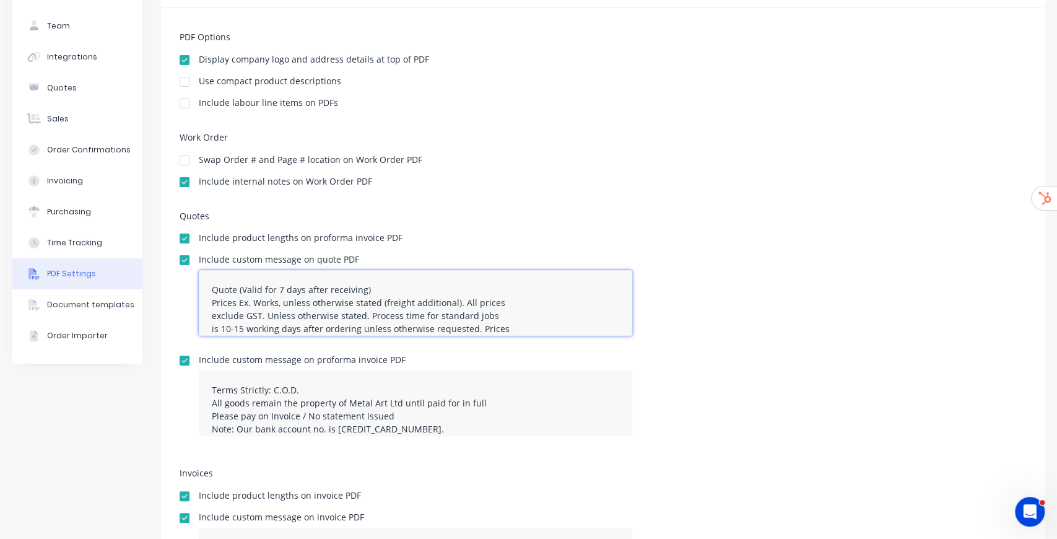
drag, startPoint x: 211, startPoint y: 290, endPoint x: 372, endPoint y: 282, distance: 160.6
click at [372, 280] on textarea "Quote (Valid for 7 days after receiving) Prices Ex. Works, unless otherwise sta…" at bounding box center [416, 303] width 434 height 66
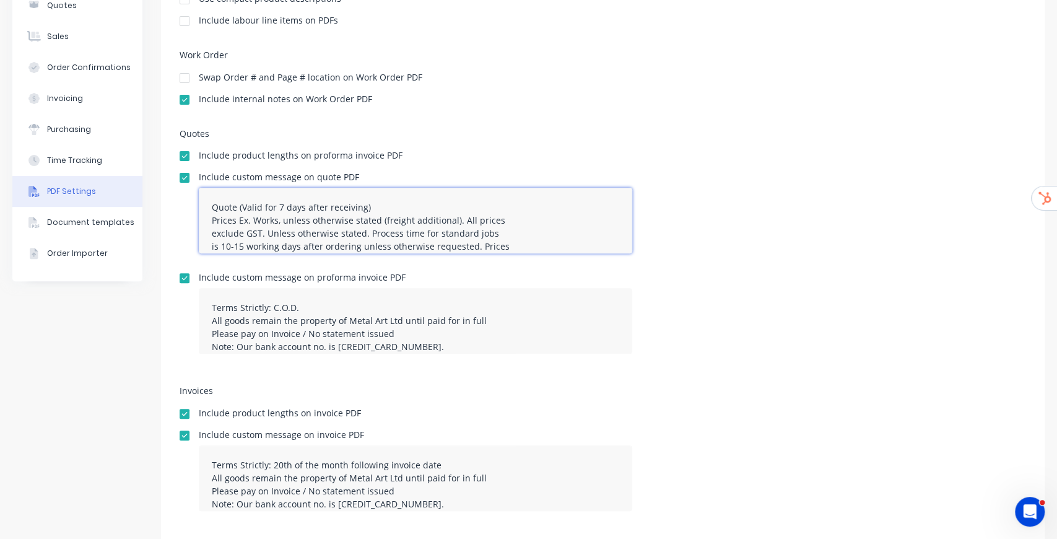
scroll to position [0, 0]
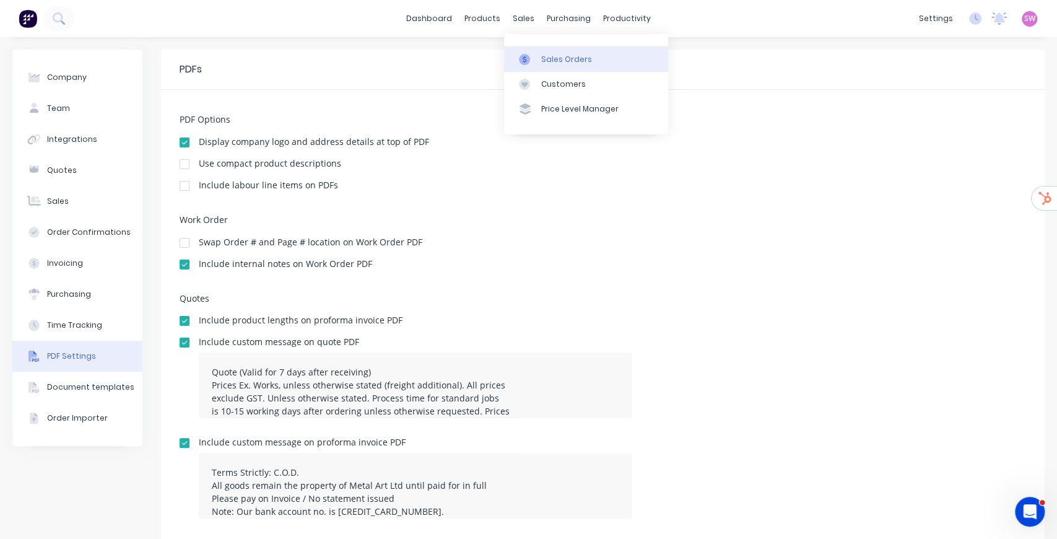
click at [551, 58] on div "Sales Orders" at bounding box center [566, 59] width 51 height 11
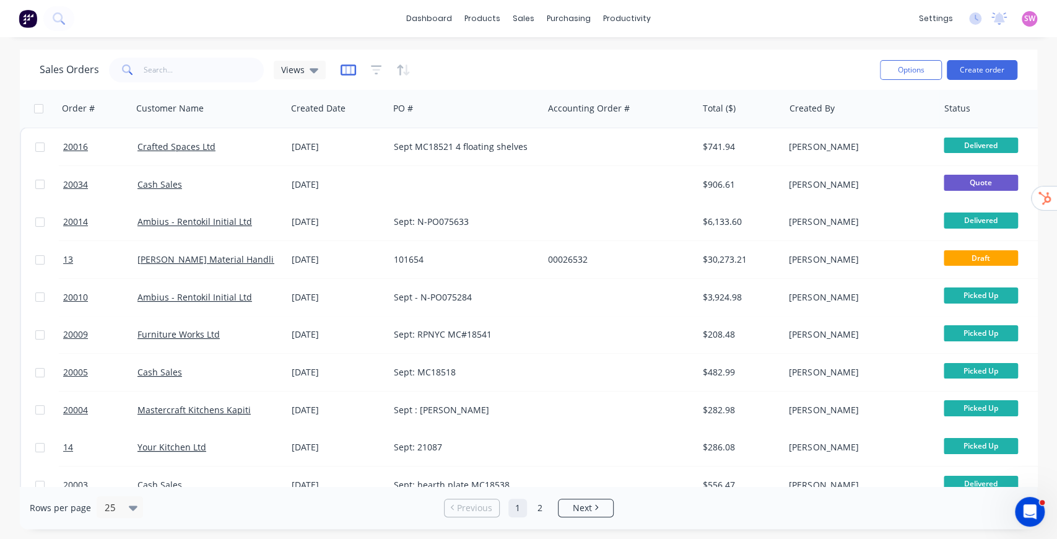
click at [341, 66] on icon "button" at bounding box center [348, 69] width 15 height 11
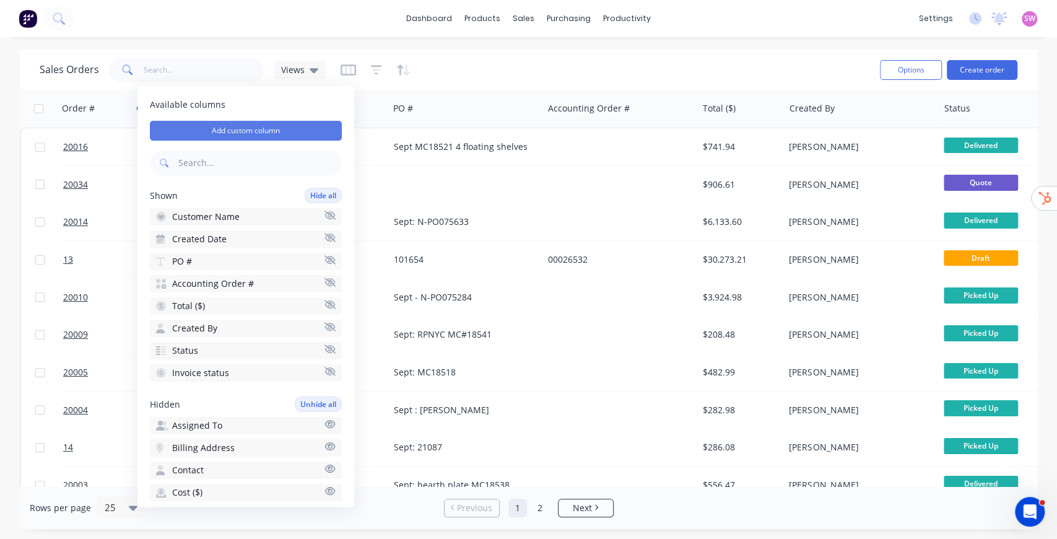
click at [244, 127] on button "Add custom column" at bounding box center [246, 131] width 192 height 20
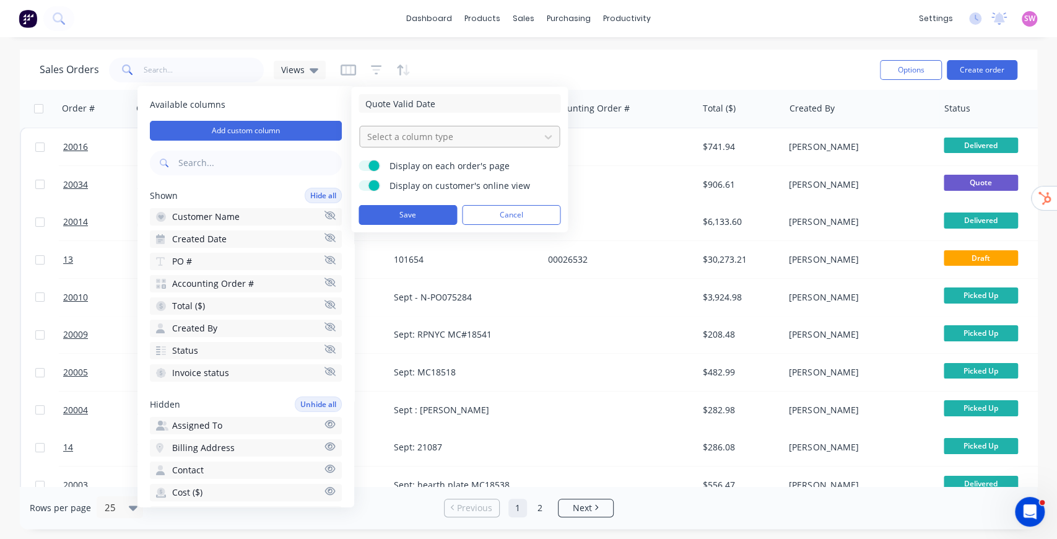
type input "Quote Valid Date"
click at [431, 134] on div at bounding box center [449, 136] width 167 height 15
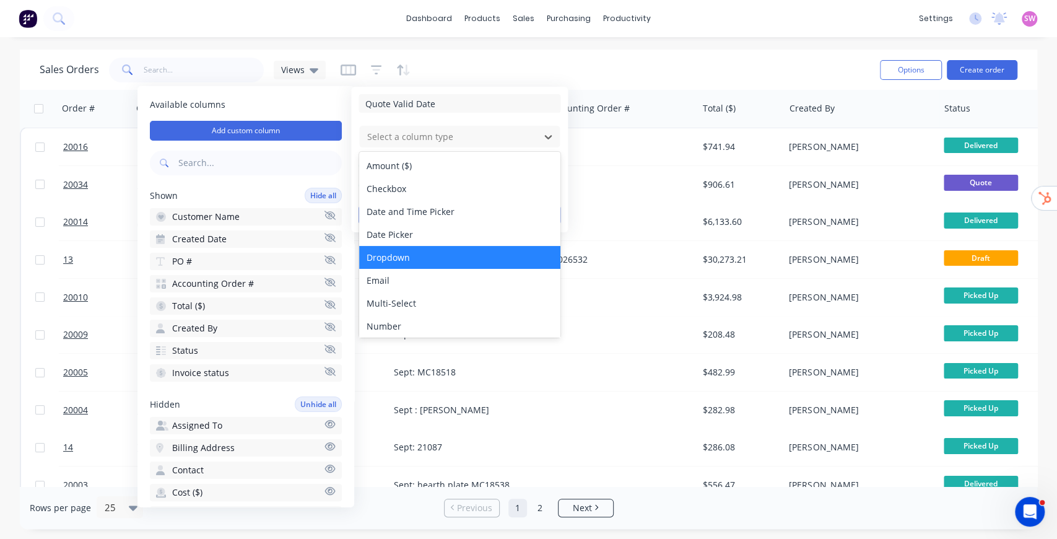
click at [425, 259] on div "Dropdown" at bounding box center [459, 257] width 201 height 23
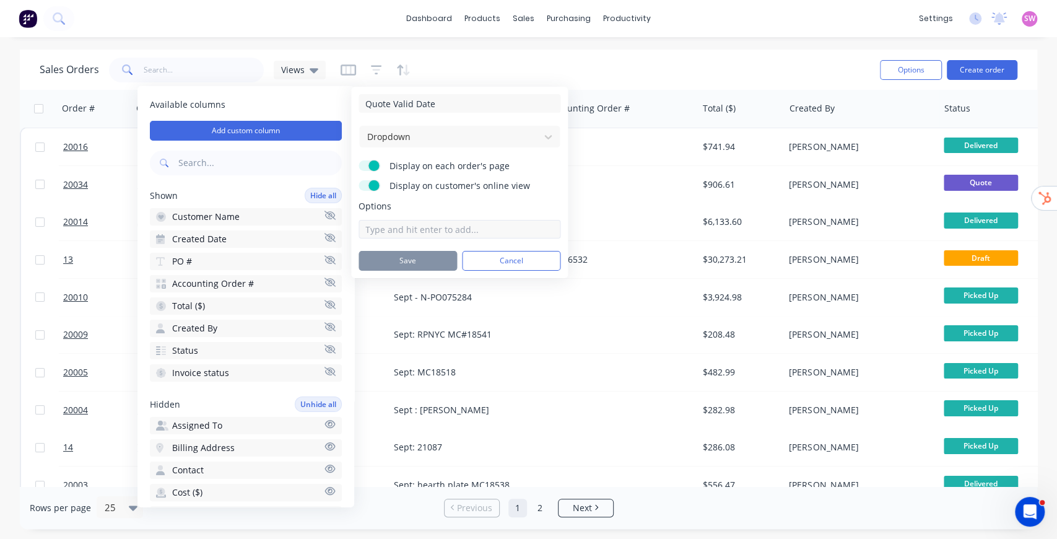
click at [417, 237] on input at bounding box center [460, 229] width 202 height 19
type input "7 days from quote date"
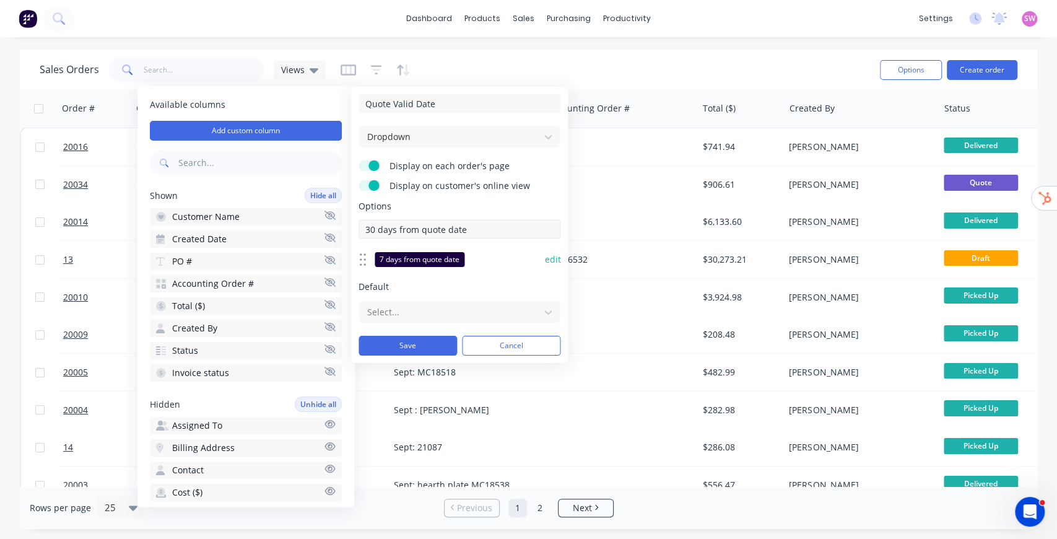
type input "30 days from quote date"
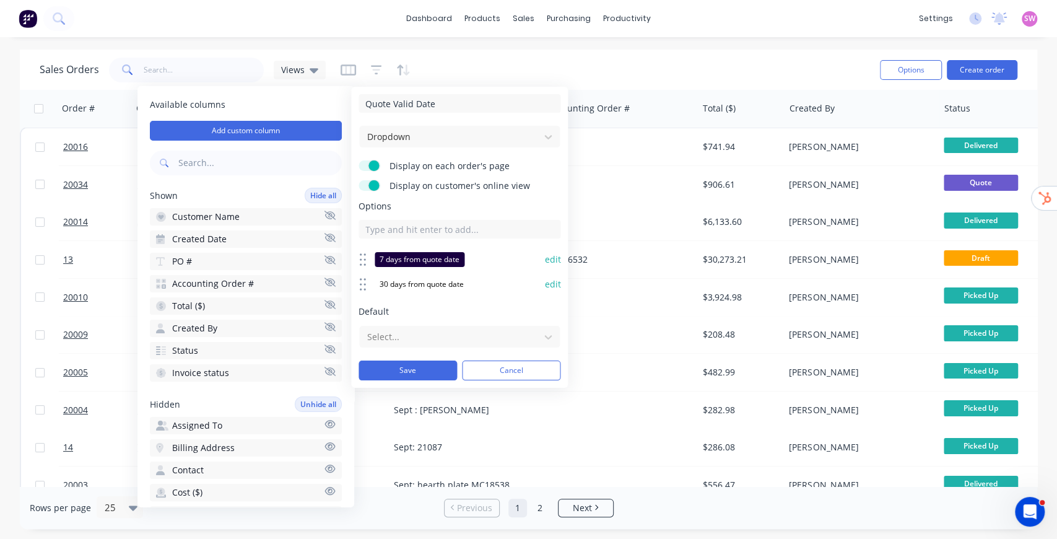
click at [546, 256] on button "edit" at bounding box center [552, 259] width 16 height 12
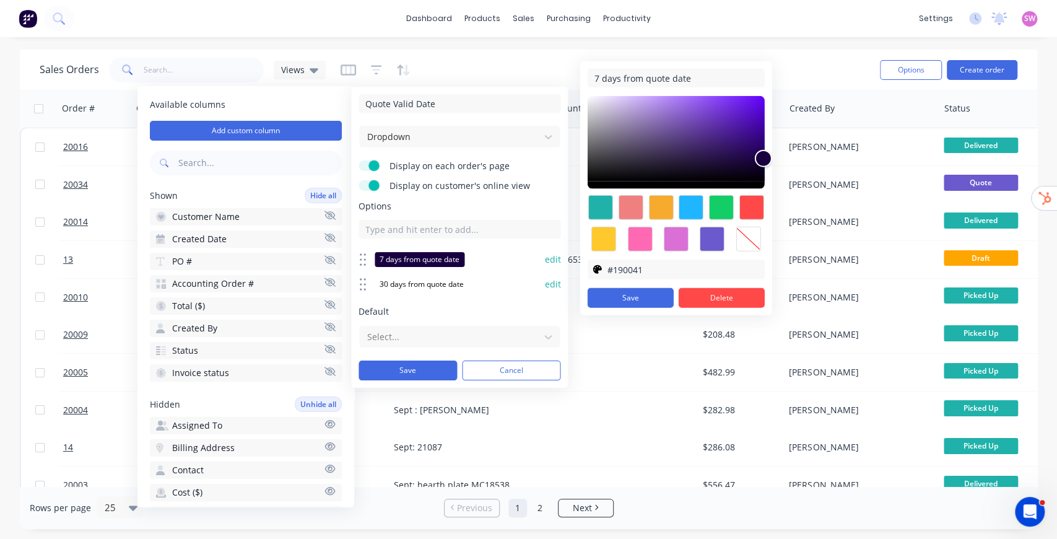
click at [753, 237] on div at bounding box center [748, 239] width 25 height 25
type input "transparent"
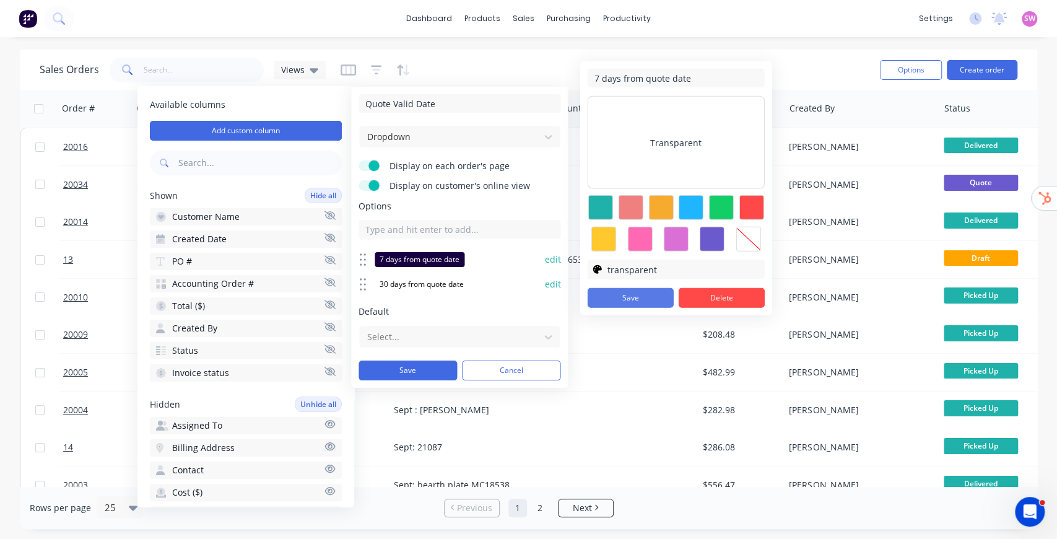
click at [657, 293] on button "Save" at bounding box center [631, 298] width 86 height 20
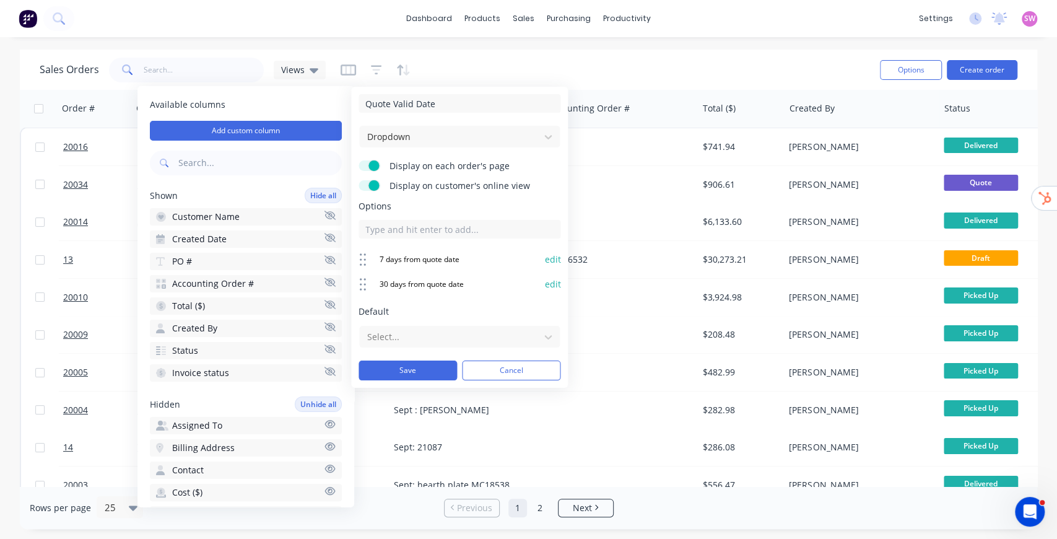
click at [548, 284] on button "edit" at bounding box center [552, 284] width 16 height 12
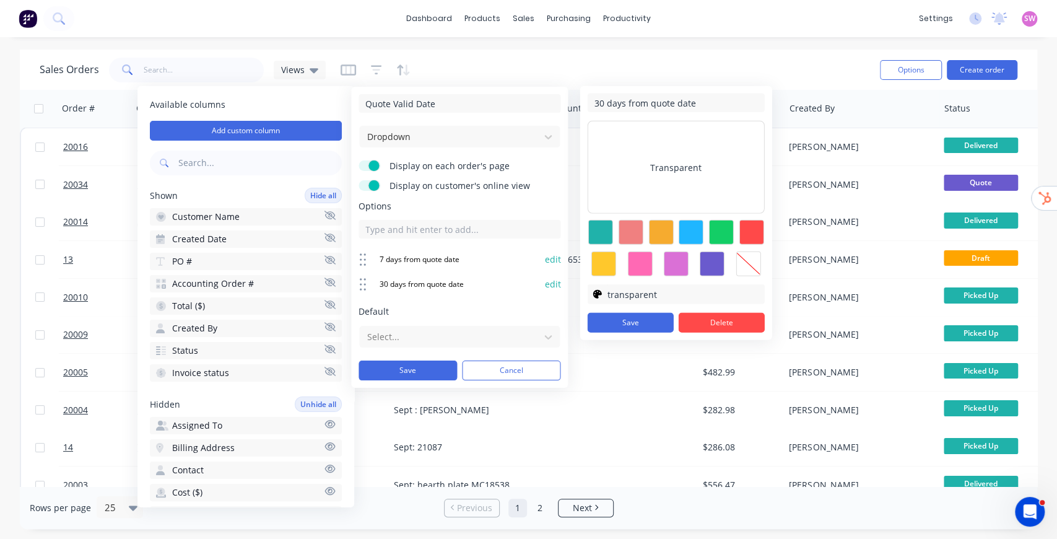
click at [747, 261] on div at bounding box center [748, 263] width 25 height 25
click at [618, 322] on button "Save" at bounding box center [631, 323] width 86 height 20
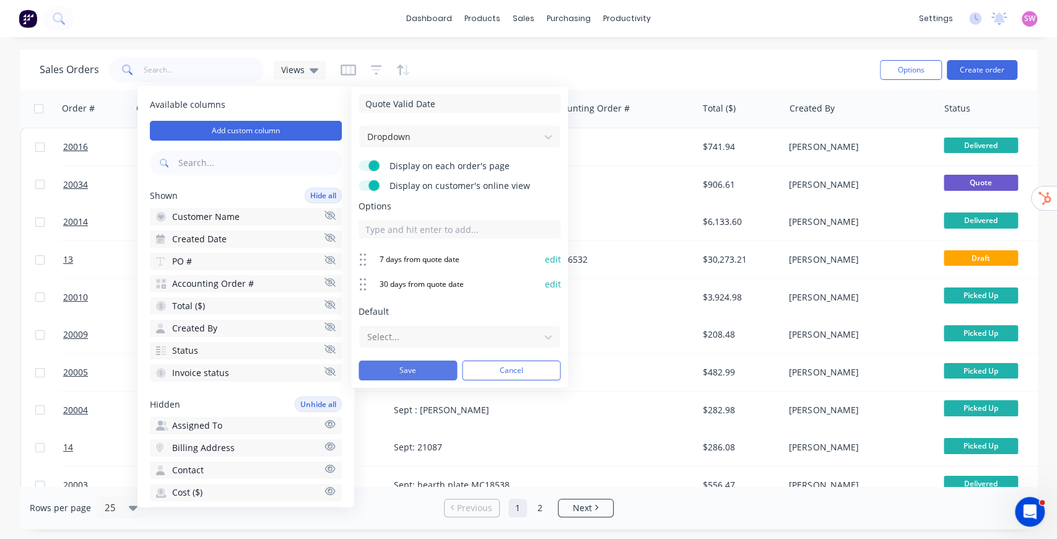
click at [428, 369] on button "Save" at bounding box center [408, 370] width 98 height 20
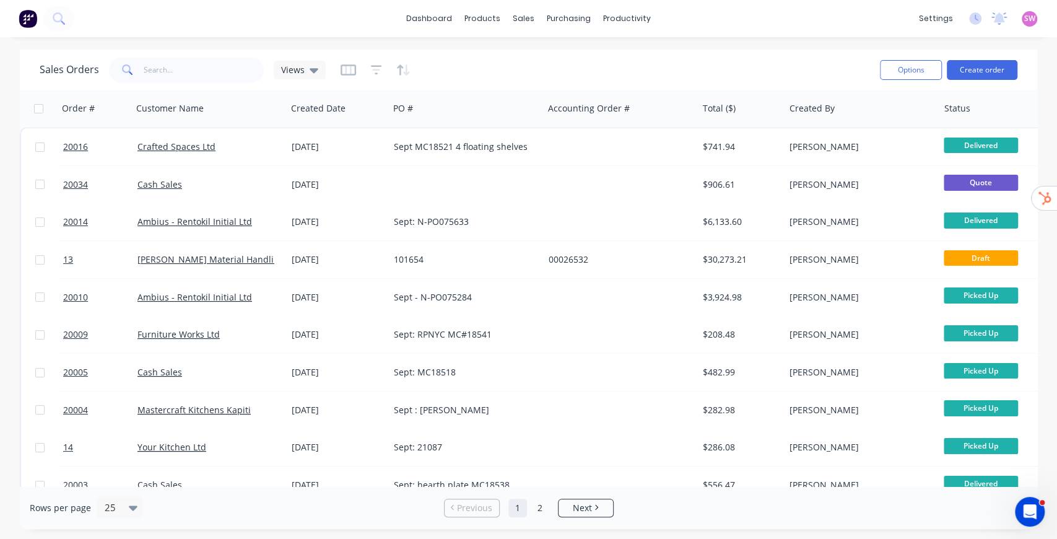
scroll to position [0, 286]
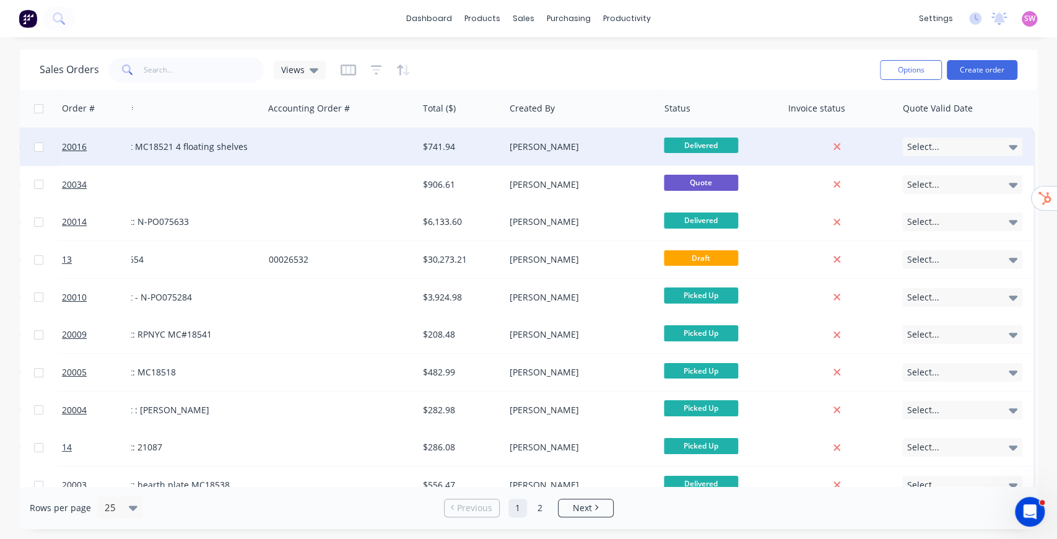
click at [979, 152] on div "Select..." at bounding box center [962, 147] width 120 height 19
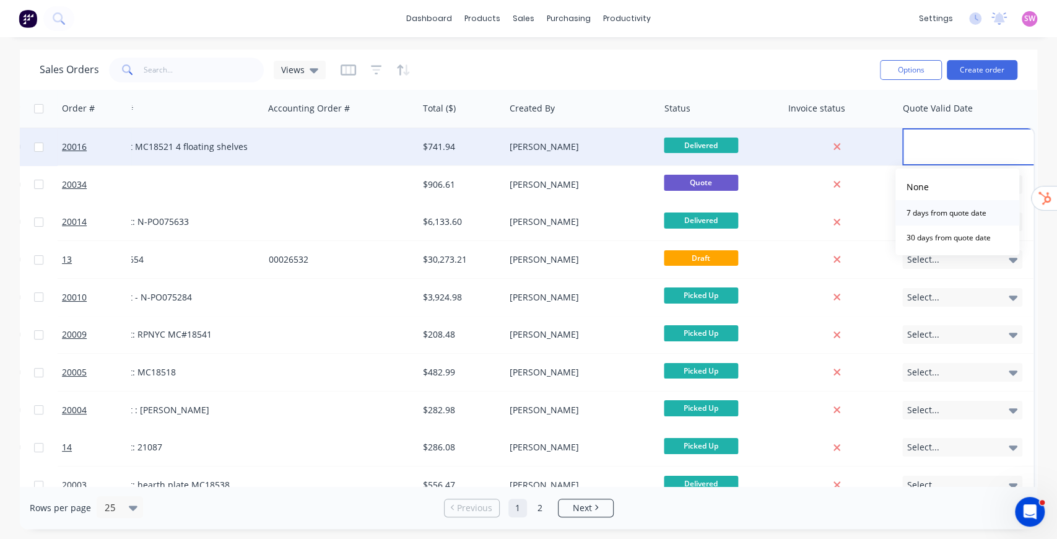
click at [963, 208] on div "7 days from quote date" at bounding box center [947, 212] width 90 height 17
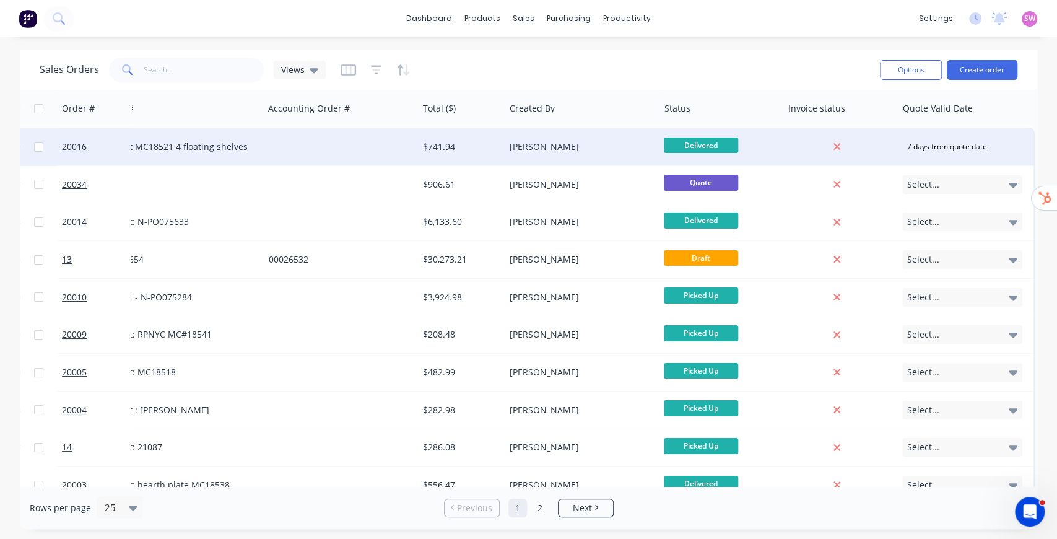
click at [767, 149] on div "Delivered" at bounding box center [721, 147] width 114 height 19
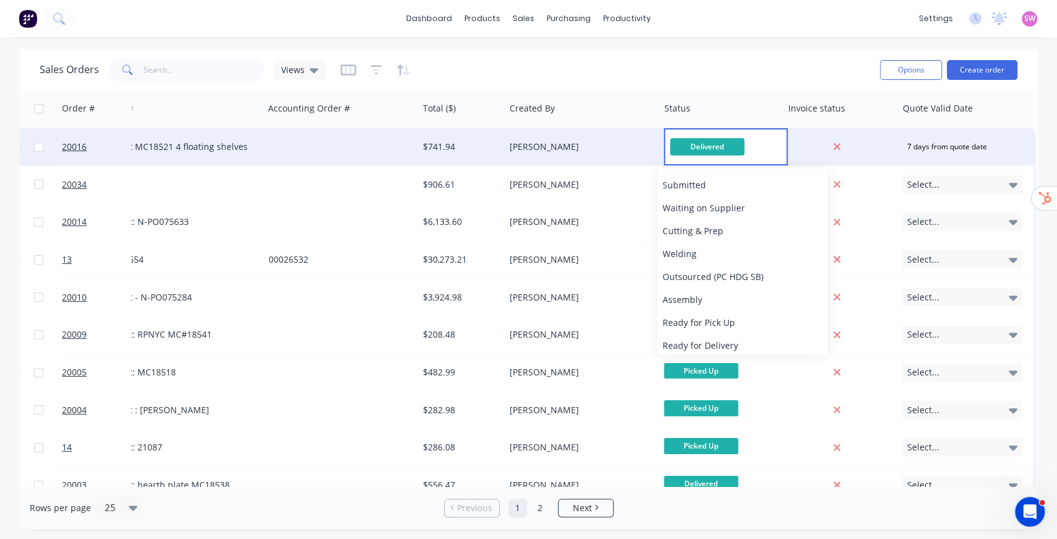
click at [536, 149] on div "[PERSON_NAME]" at bounding box center [579, 147] width 138 height 12
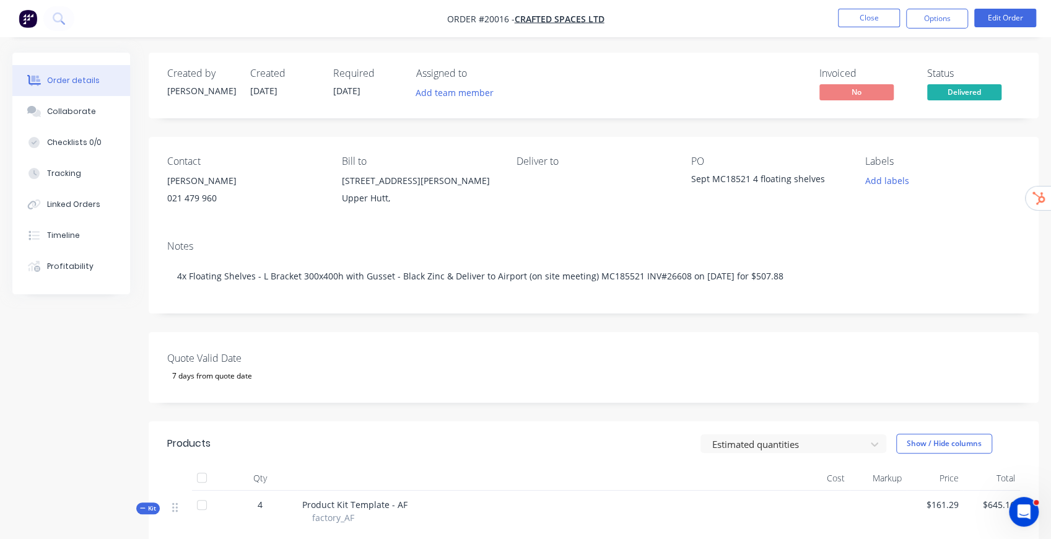
click at [237, 377] on div "7 days from quote date" at bounding box center [212, 376] width 90 height 16
click at [229, 457] on div "30 days from quote date" at bounding box center [224, 450] width 94 height 16
click at [216, 377] on div "30 days from quote date" at bounding box center [214, 376] width 94 height 16
click at [222, 422] on div "7 days from quote date" at bounding box center [222, 425] width 90 height 16
click at [886, 20] on button "Close" at bounding box center [869, 18] width 62 height 19
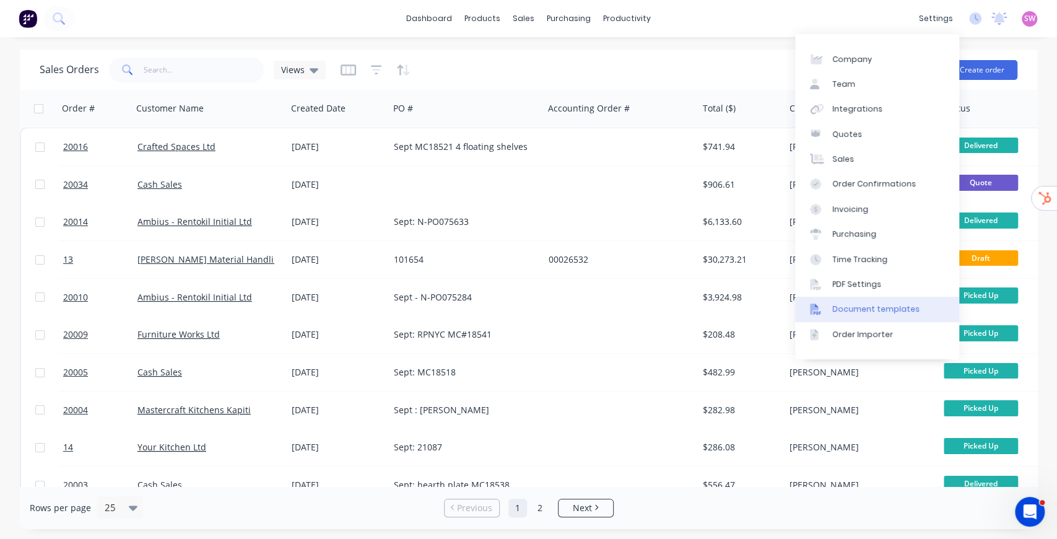
click at [899, 312] on div "Document templates" at bounding box center [875, 308] width 87 height 11
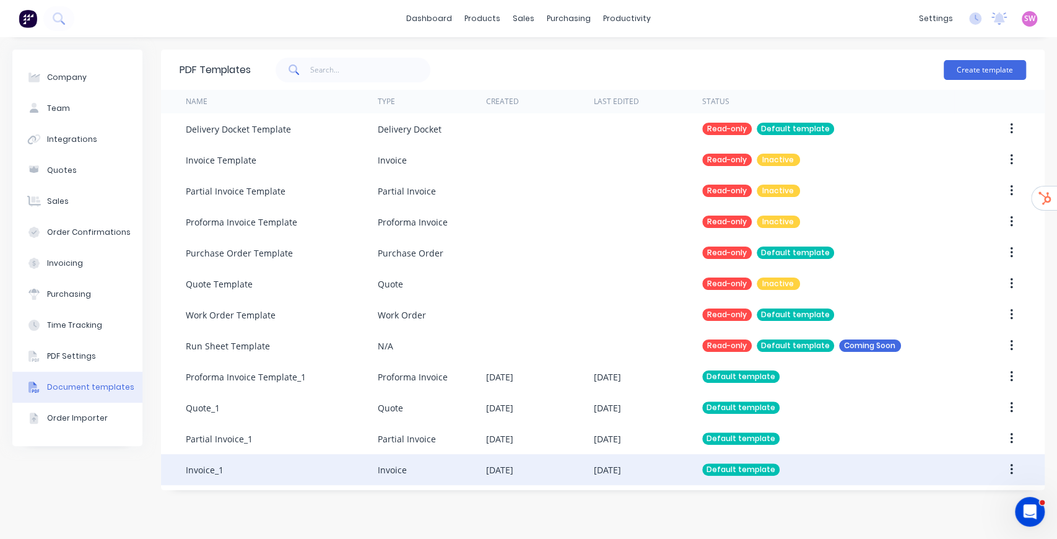
click at [583, 465] on div "[DATE]" at bounding box center [540, 469] width 108 height 31
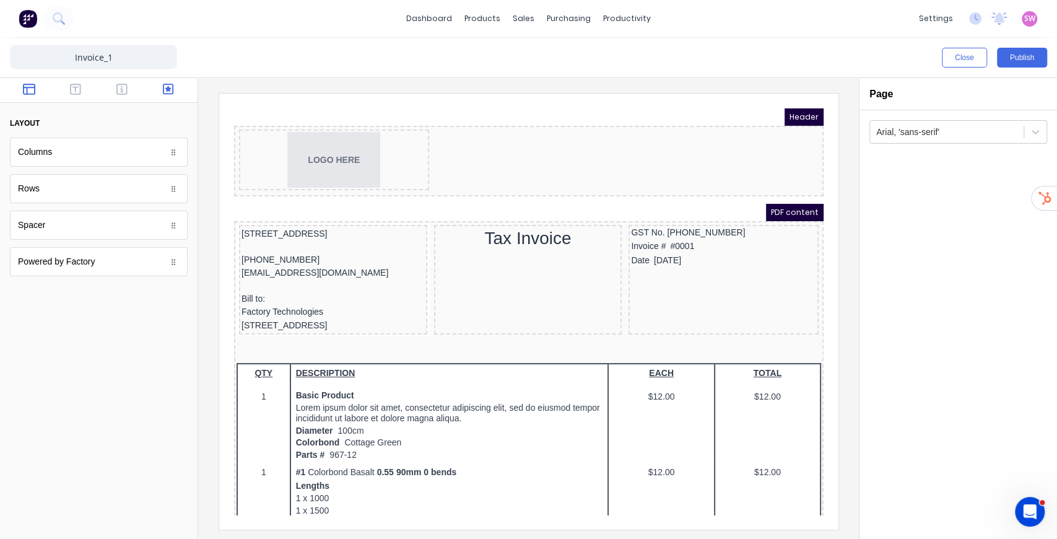
click at [169, 89] on icon "button" at bounding box center [168, 89] width 11 height 11
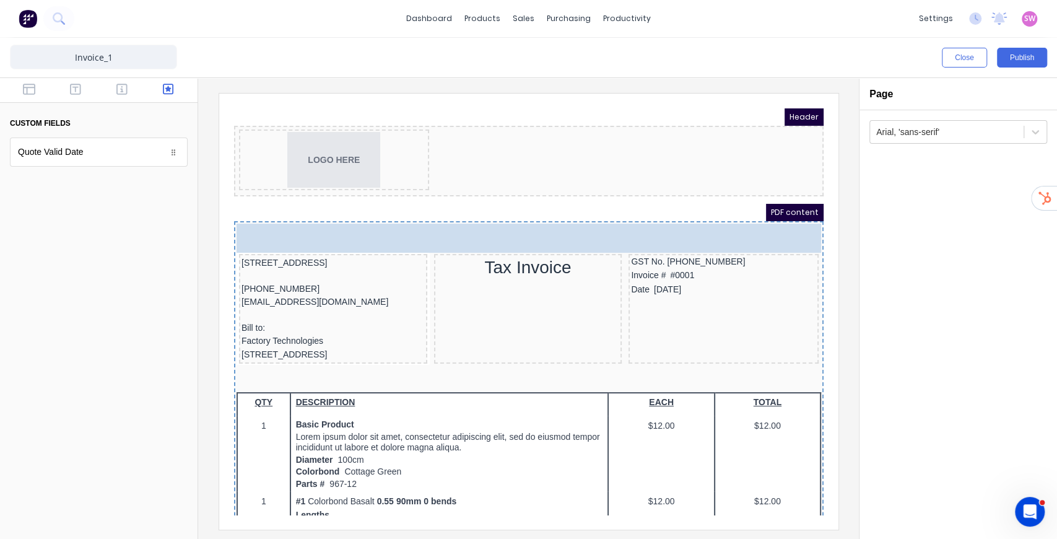
drag, startPoint x: 52, startPoint y: 151, endPoint x: 556, endPoint y: 204, distance: 506.4
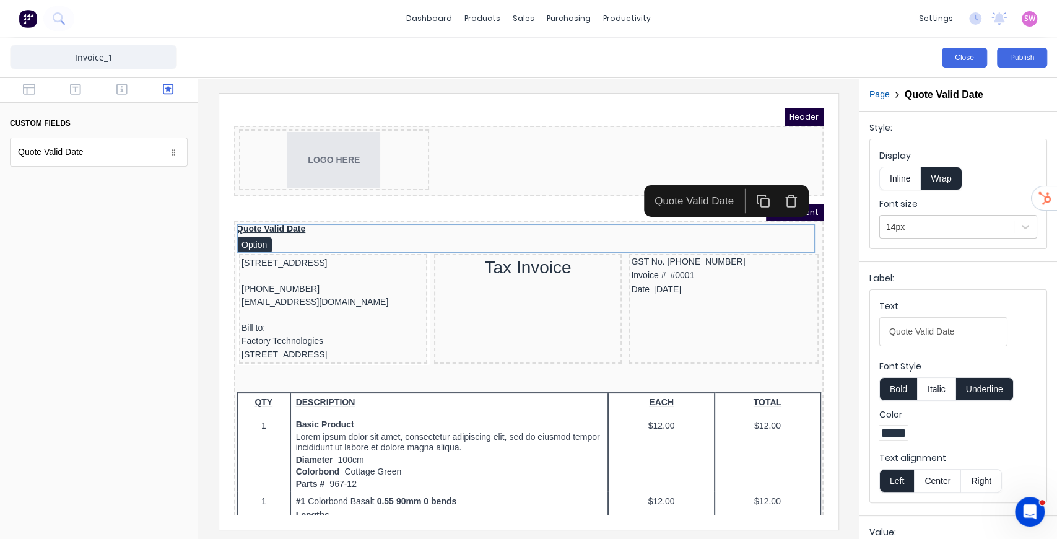
click at [974, 53] on button "Close" at bounding box center [964, 58] width 45 height 20
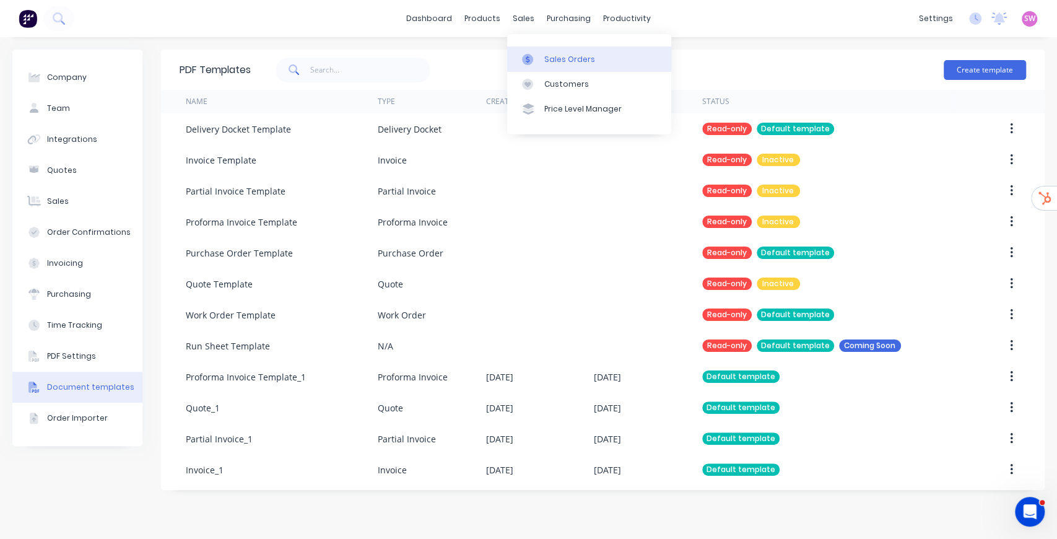
click at [561, 58] on div "Sales Orders" at bounding box center [569, 59] width 51 height 11
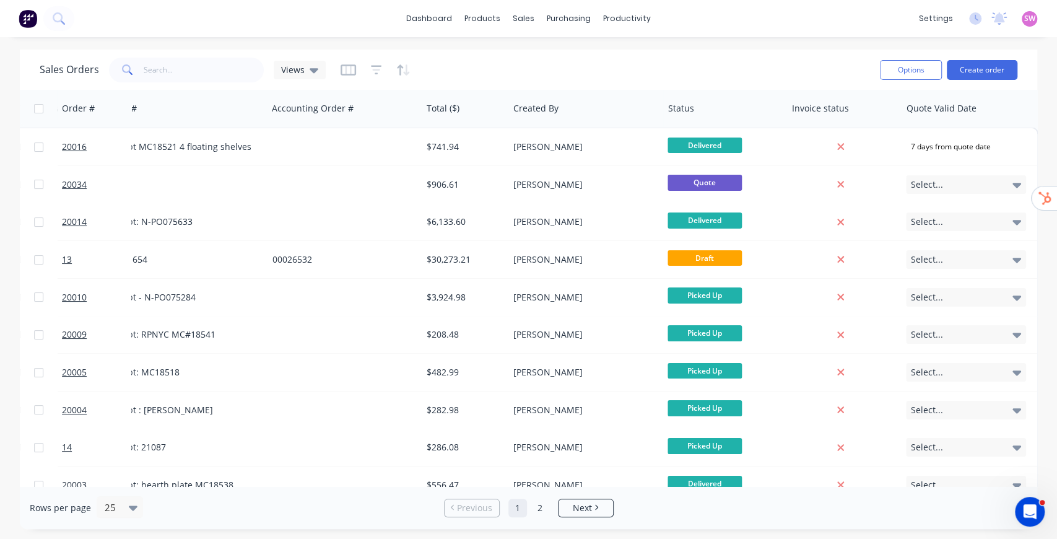
scroll to position [0, 286]
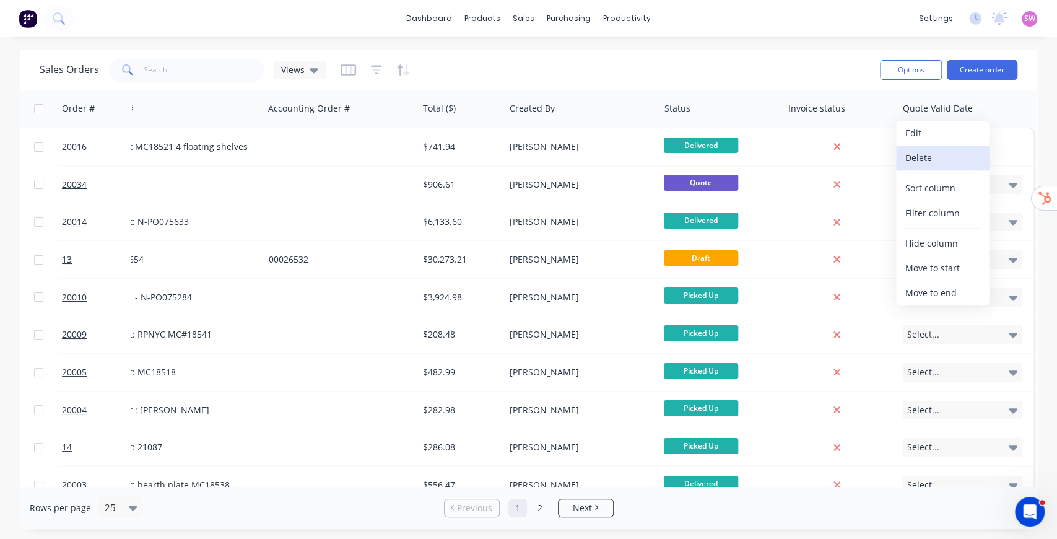
click at [925, 155] on button "Delete" at bounding box center [942, 158] width 93 height 25
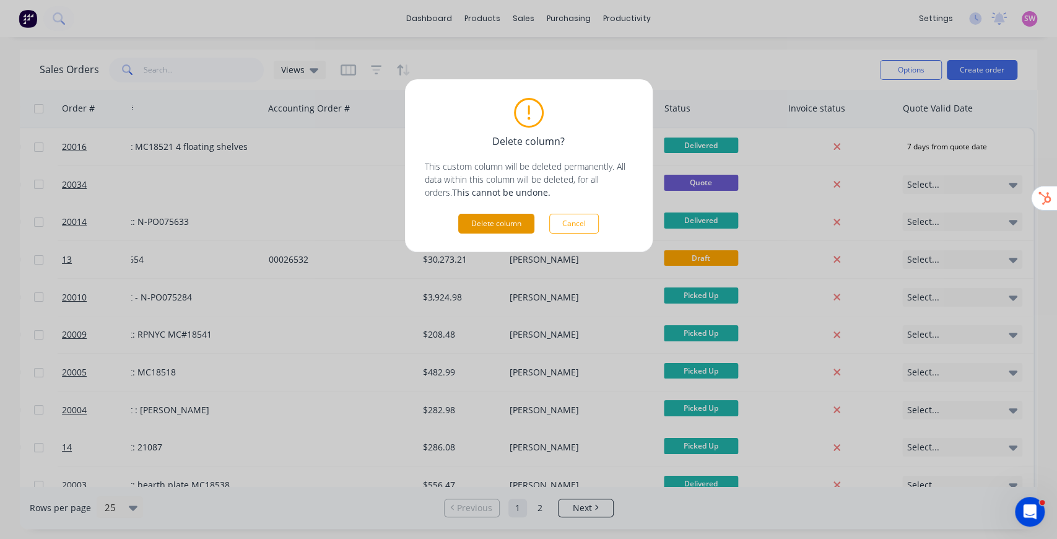
click at [494, 225] on button "Delete column" at bounding box center [496, 224] width 76 height 20
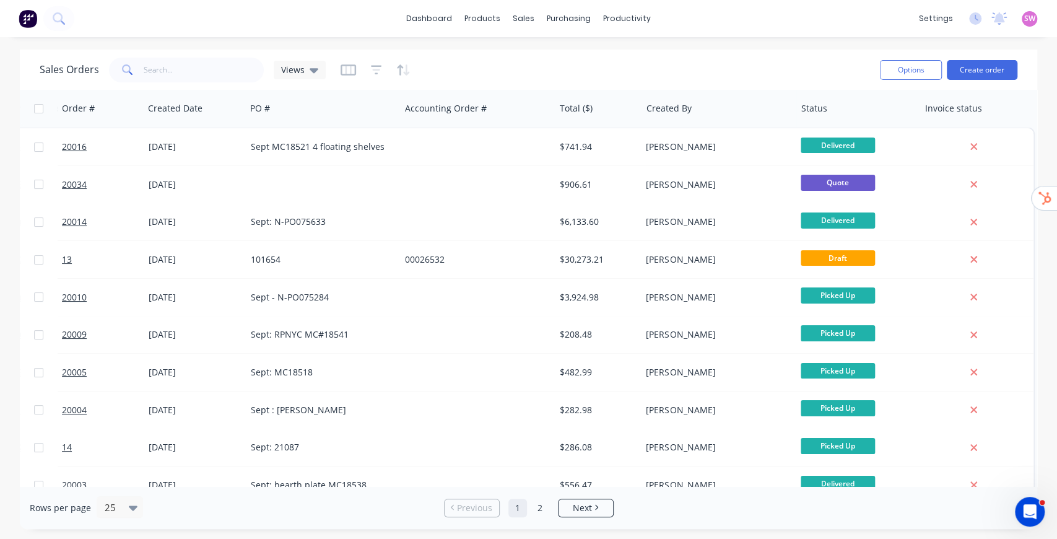
scroll to position [0, 149]
click at [345, 71] on icon "button" at bounding box center [348, 70] width 15 height 12
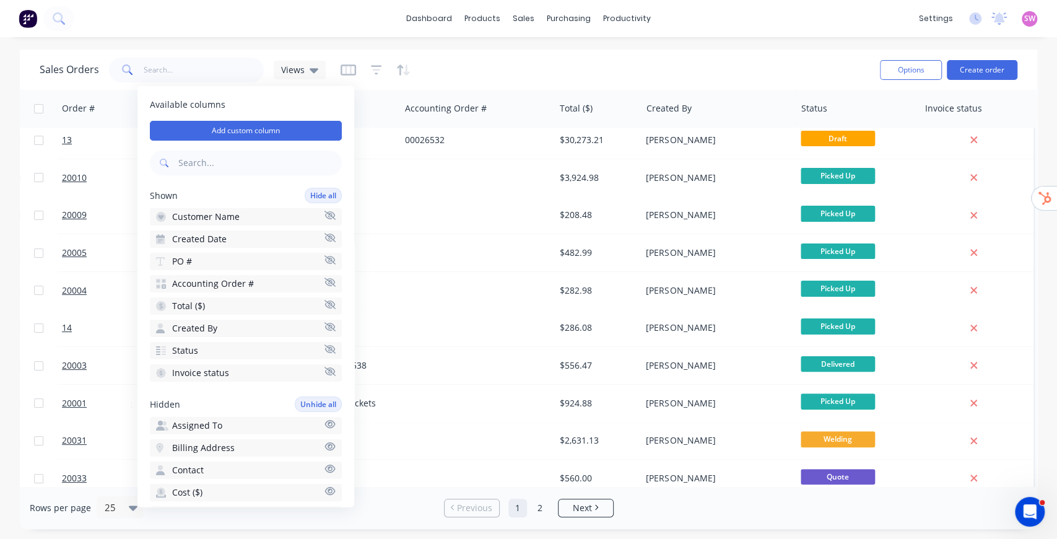
scroll to position [124, 149]
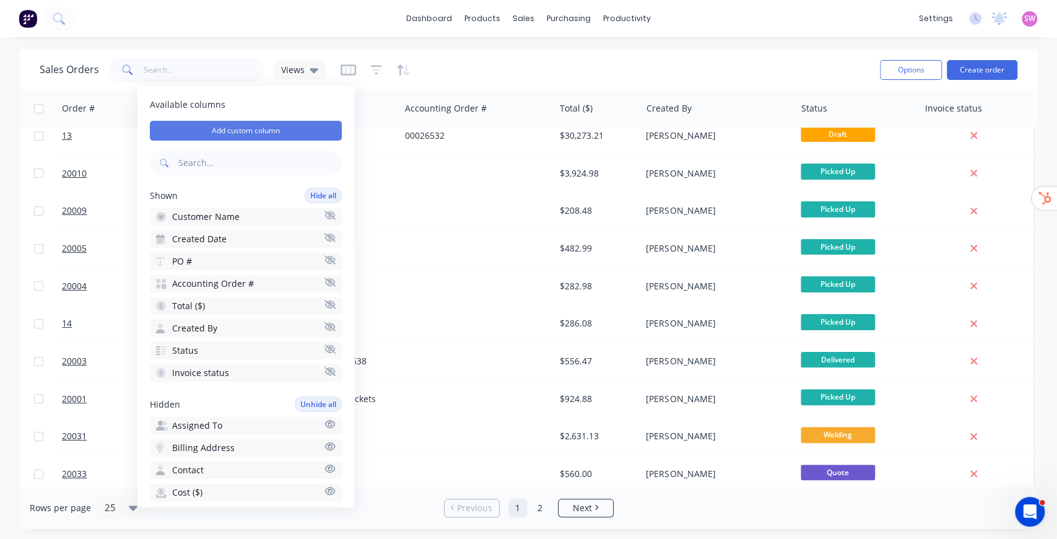
click at [251, 131] on button "Add custom column" at bounding box center [246, 131] width 192 height 20
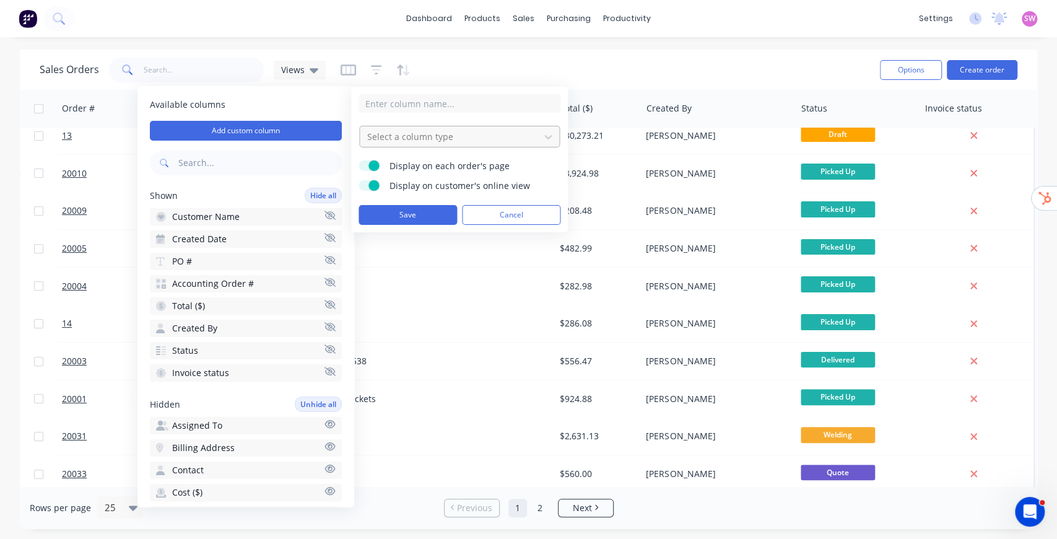
click at [447, 126] on div "Select a column type" at bounding box center [449, 136] width 175 height 20
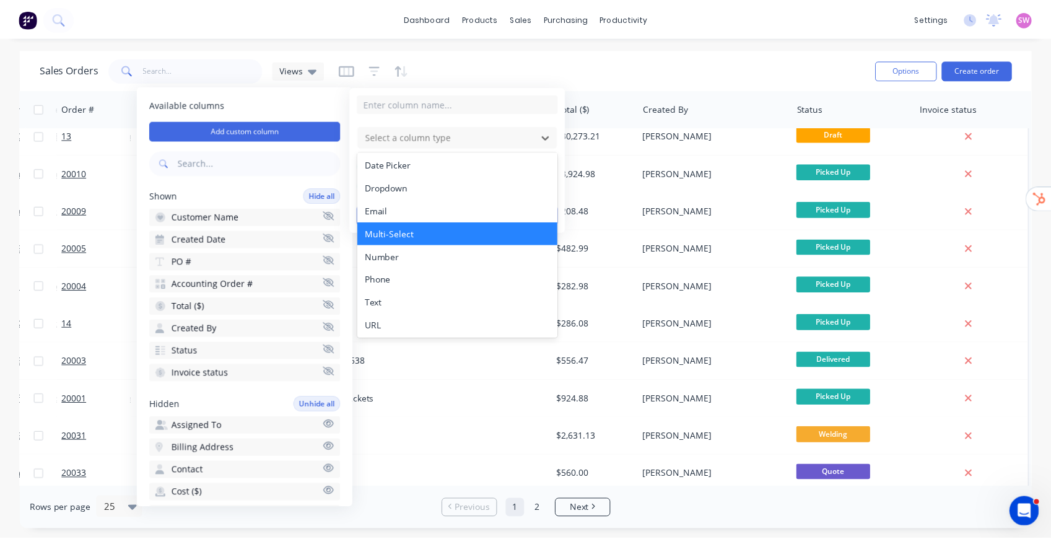
scroll to position [71, 0]
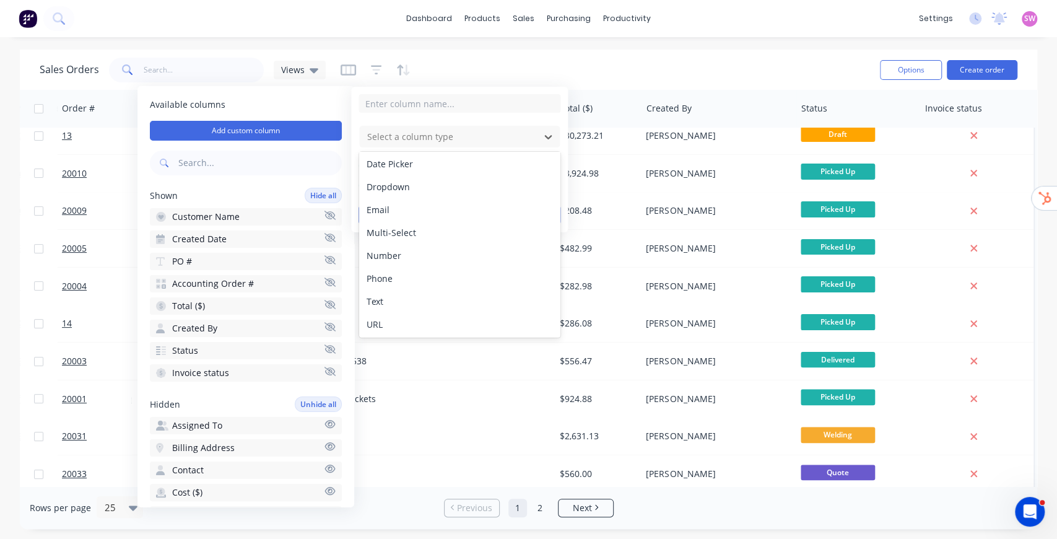
click at [577, 63] on div "Sales Orders Views" at bounding box center [455, 70] width 831 height 30
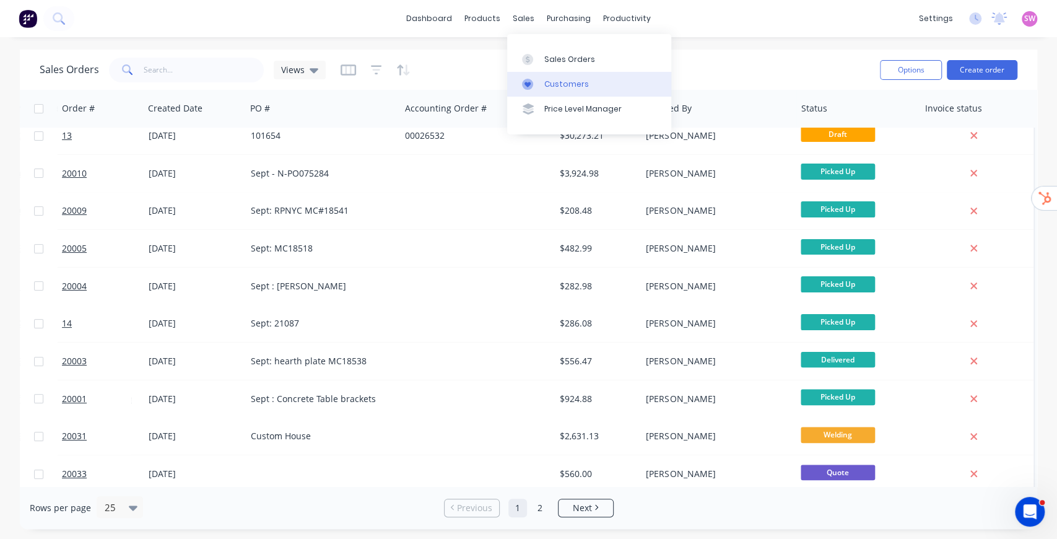
click at [577, 82] on div "Customers" at bounding box center [566, 84] width 45 height 11
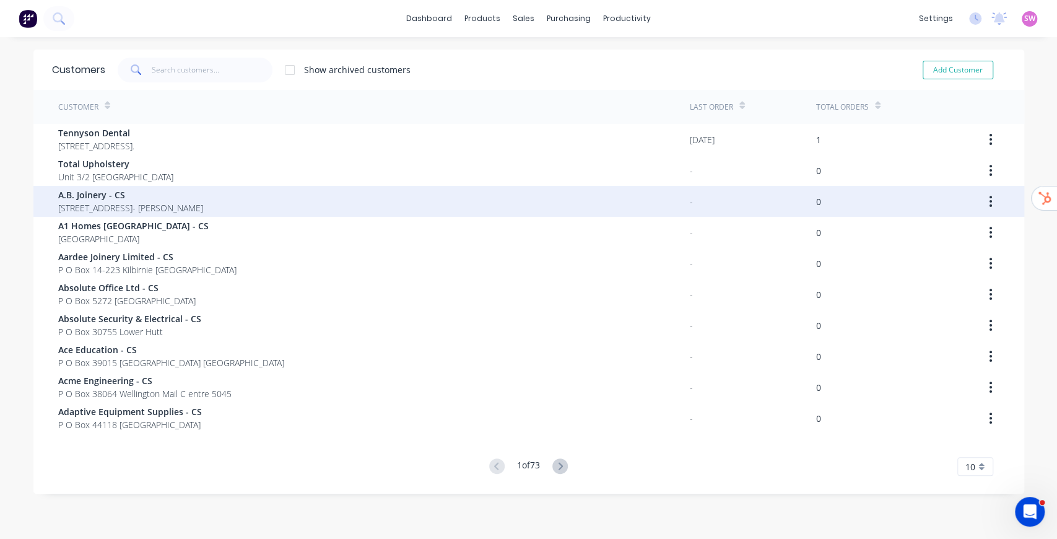
click at [125, 211] on span "13 Fraser Street Wainui- o-mata" at bounding box center [130, 207] width 145 height 13
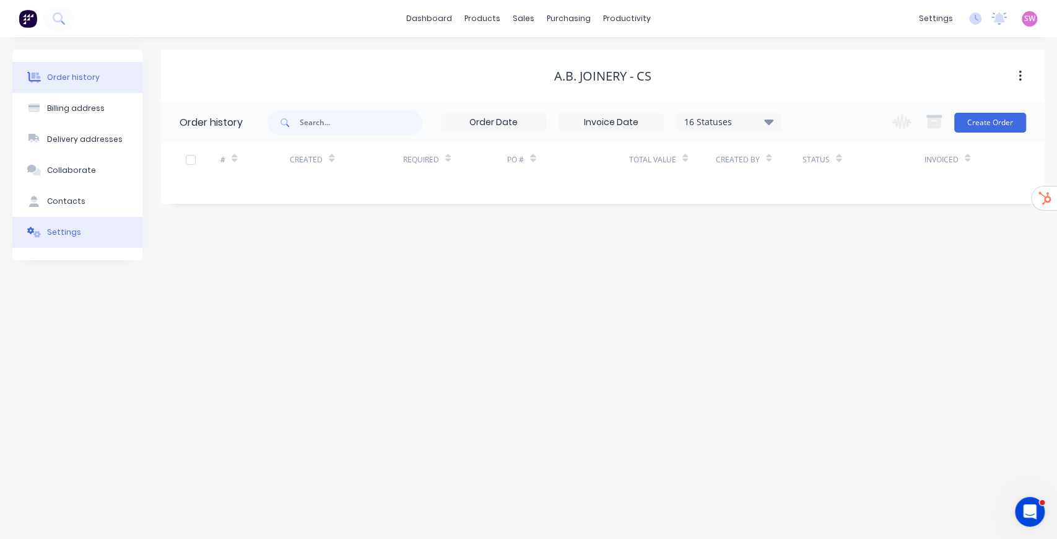
click at [71, 235] on div "Settings" at bounding box center [64, 232] width 34 height 11
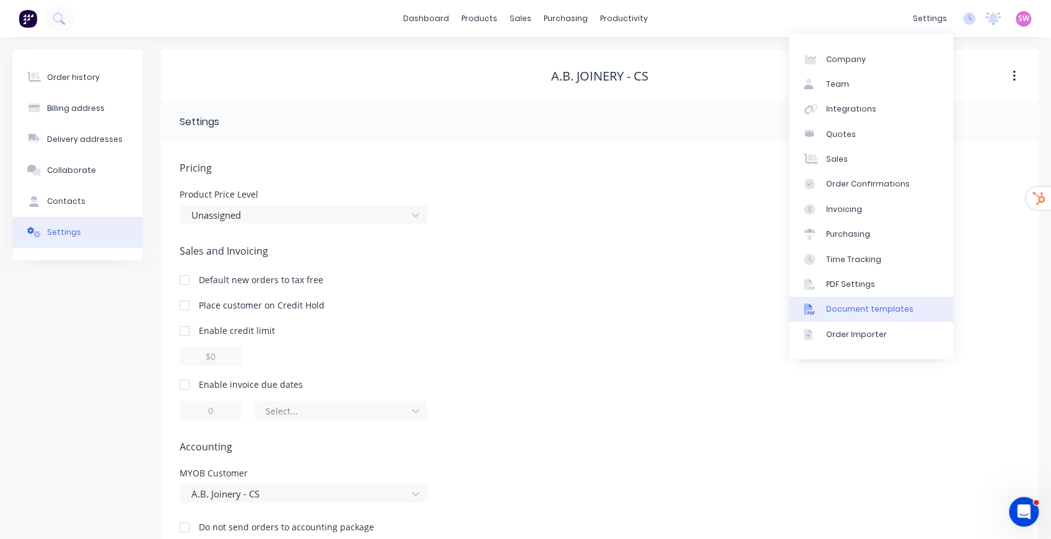
click at [890, 313] on div "Document templates" at bounding box center [869, 308] width 87 height 11
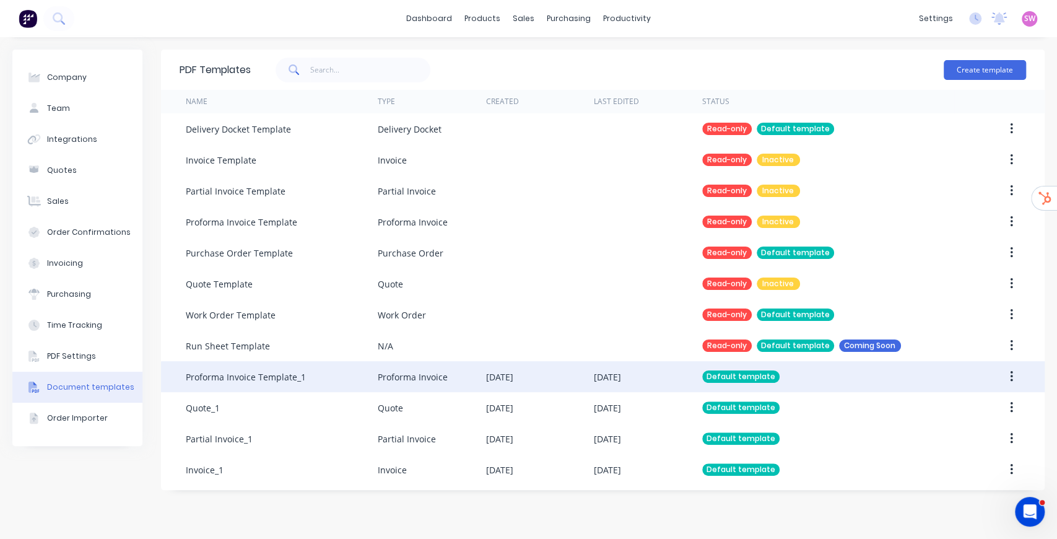
click at [657, 380] on div "08 Oct 2025" at bounding box center [648, 376] width 108 height 31
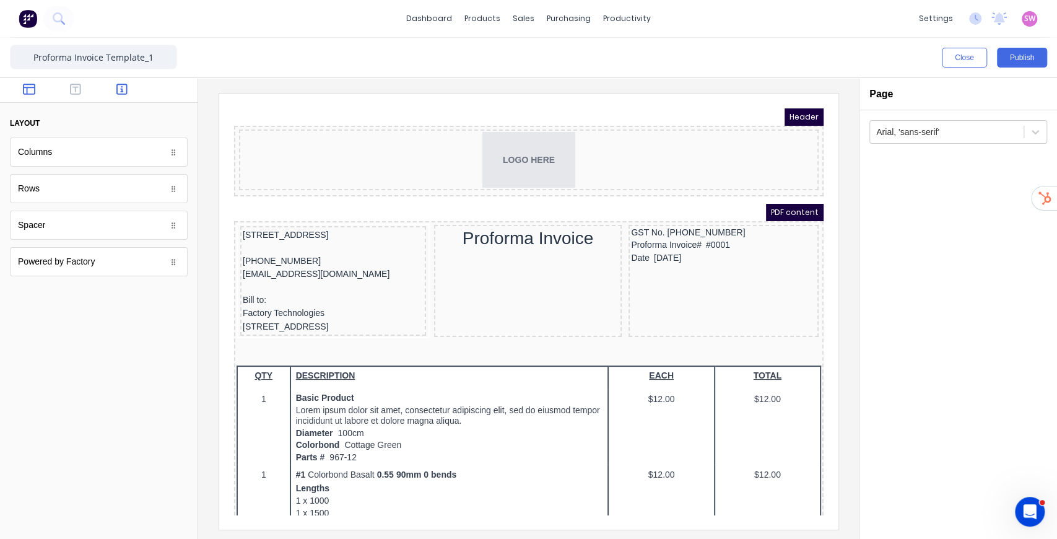
click at [126, 90] on icon "button" at bounding box center [121, 89] width 11 height 11
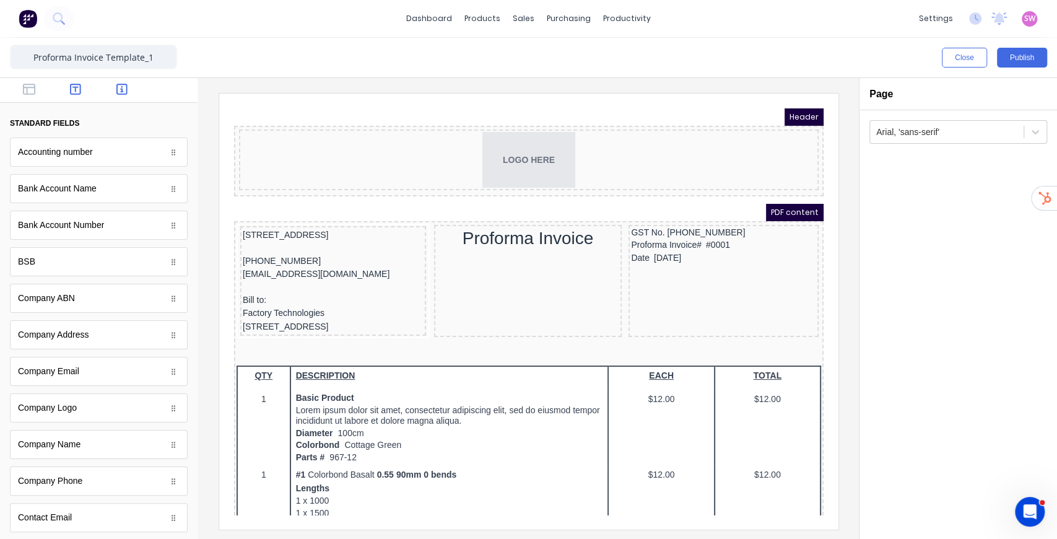
click at [75, 89] on icon "button" at bounding box center [75, 89] width 11 height 12
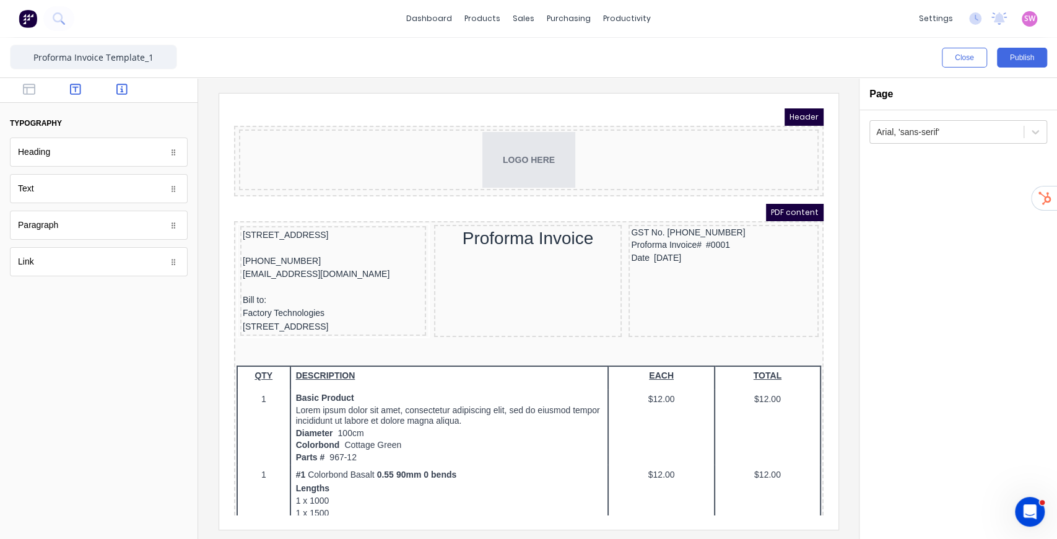
click at [114, 88] on button "button" at bounding box center [122, 90] width 39 height 15
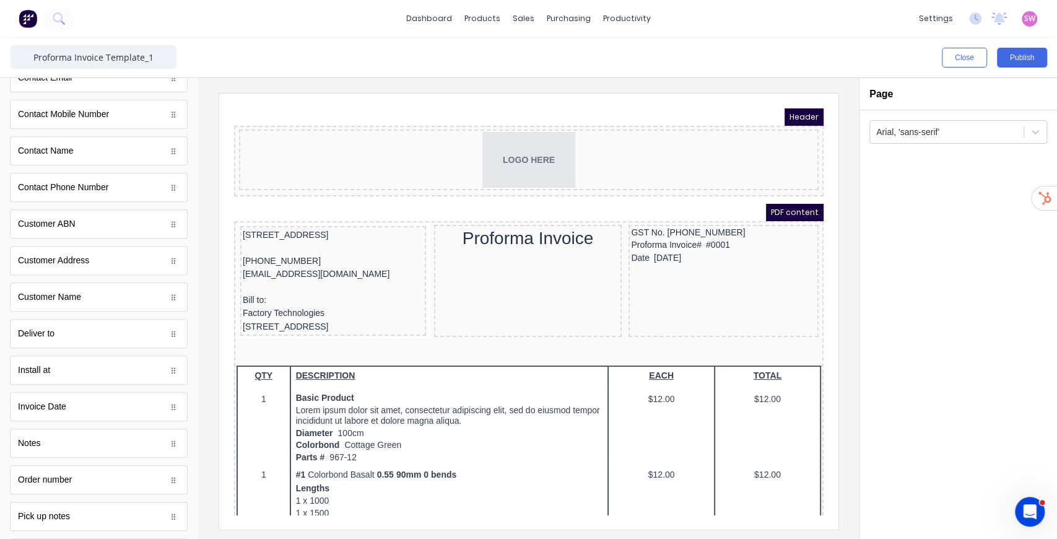
scroll to position [454, 0]
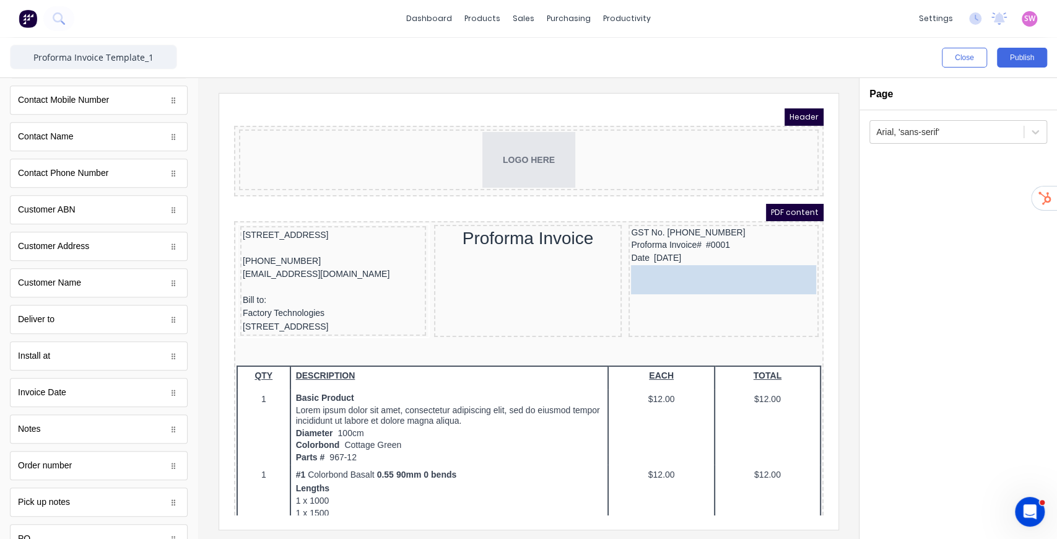
drag, startPoint x: 36, startPoint y: 313, endPoint x: 700, endPoint y: 281, distance: 664.8
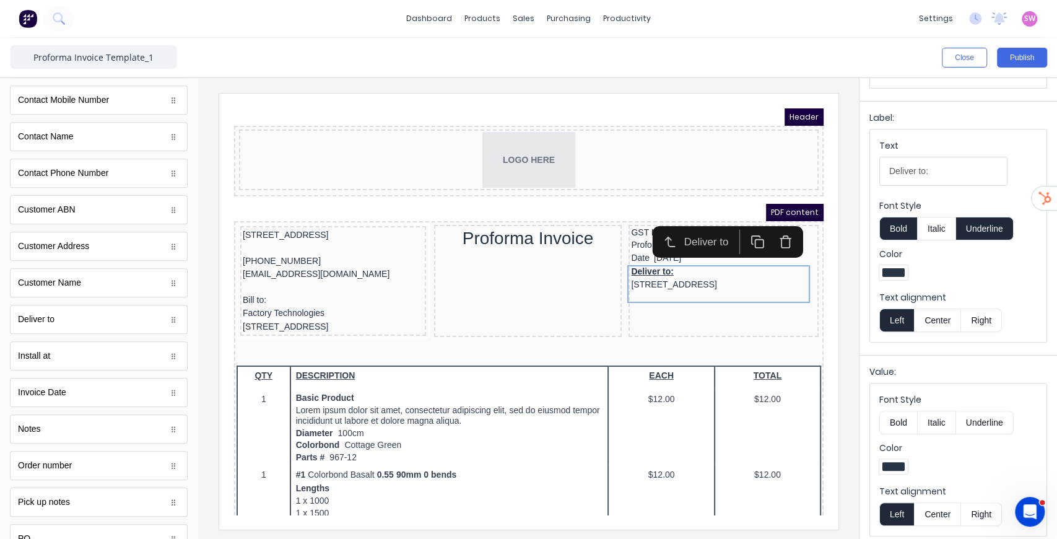
scroll to position [162, 0]
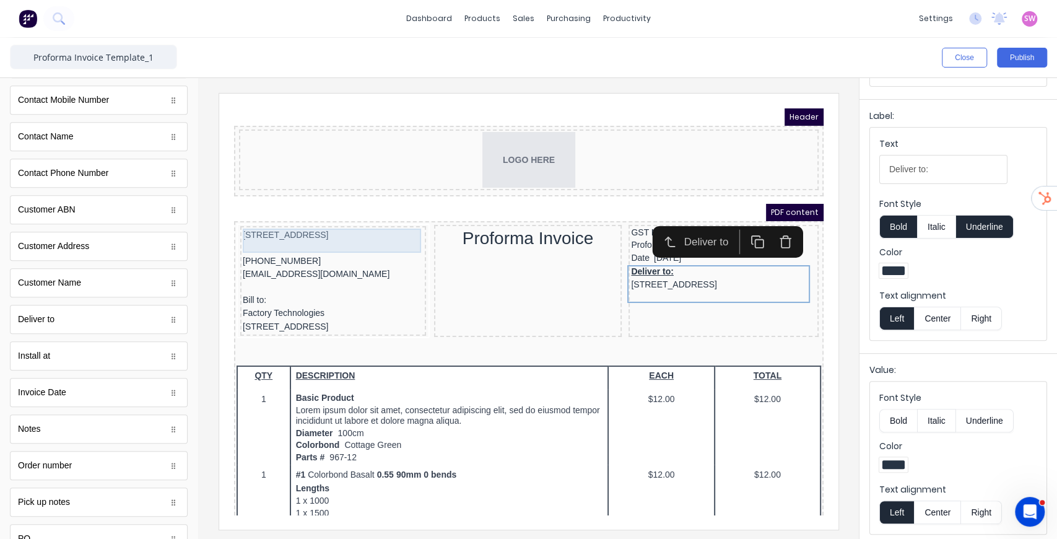
click at [307, 224] on div "234 Beach Road Gold Coast, Queensland, Australia, 4217" at bounding box center [317, 221] width 181 height 14
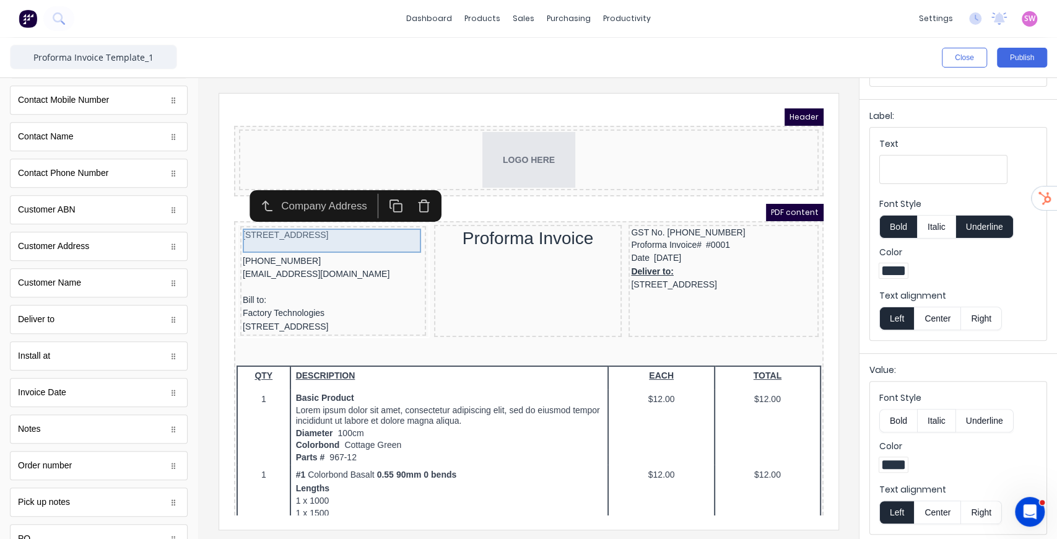
scroll to position [0, 0]
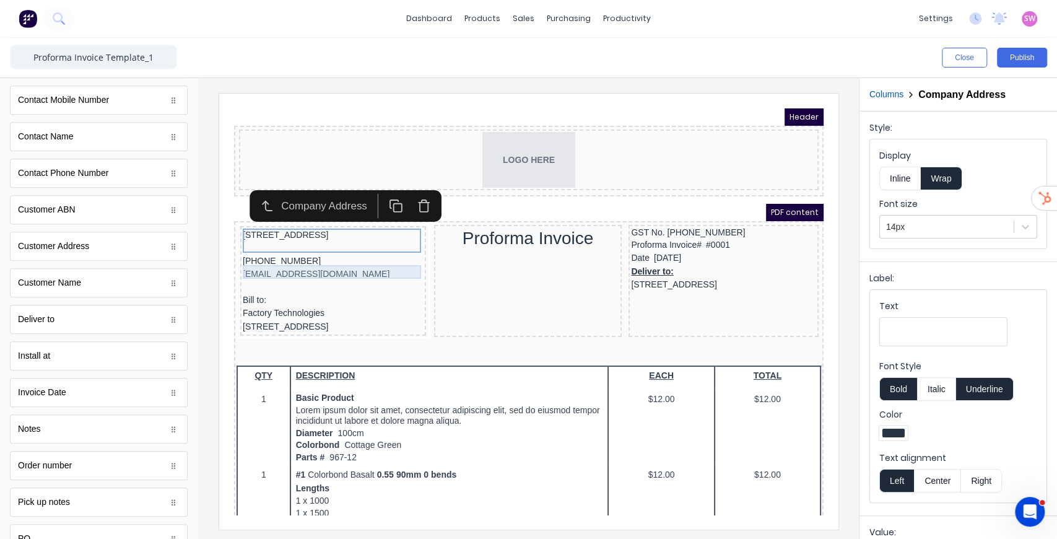
click at [278, 253] on div "(042) 2222 3333" at bounding box center [317, 247] width 181 height 14
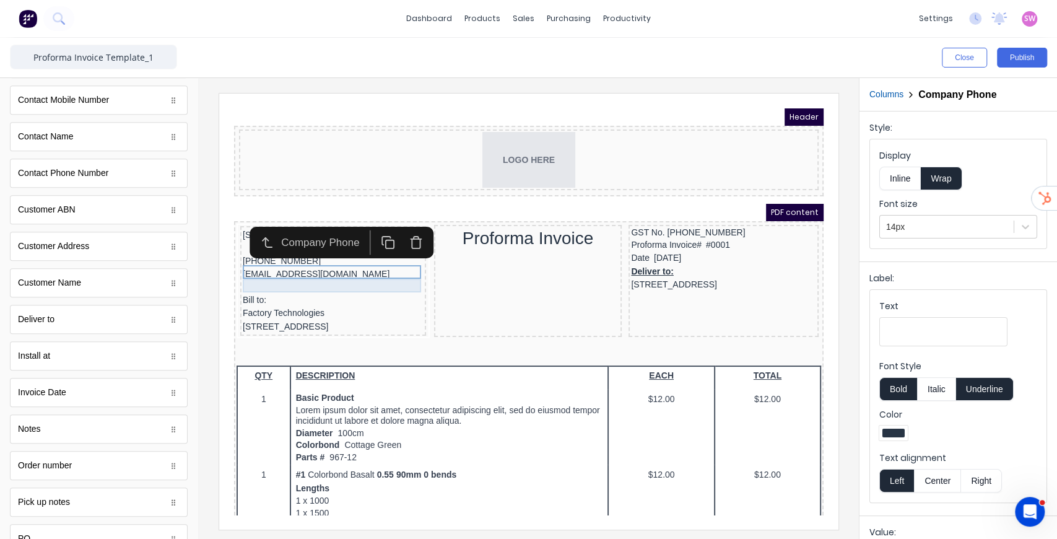
click at [273, 266] on div "xxxxxxx@xxxxx.com" at bounding box center [317, 260] width 181 height 14
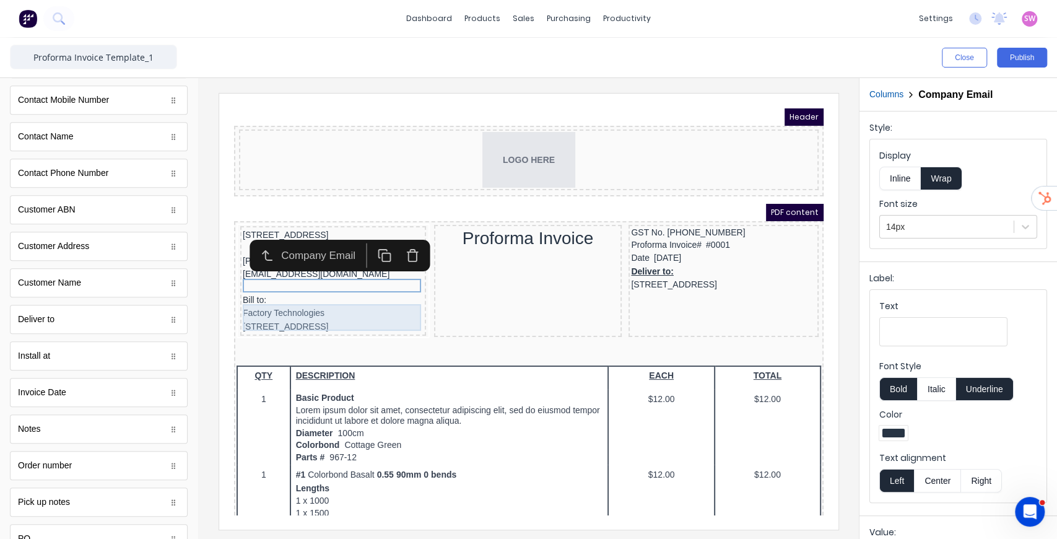
click at [273, 298] on div "Bill to: Factory Technologies" at bounding box center [317, 292] width 181 height 27
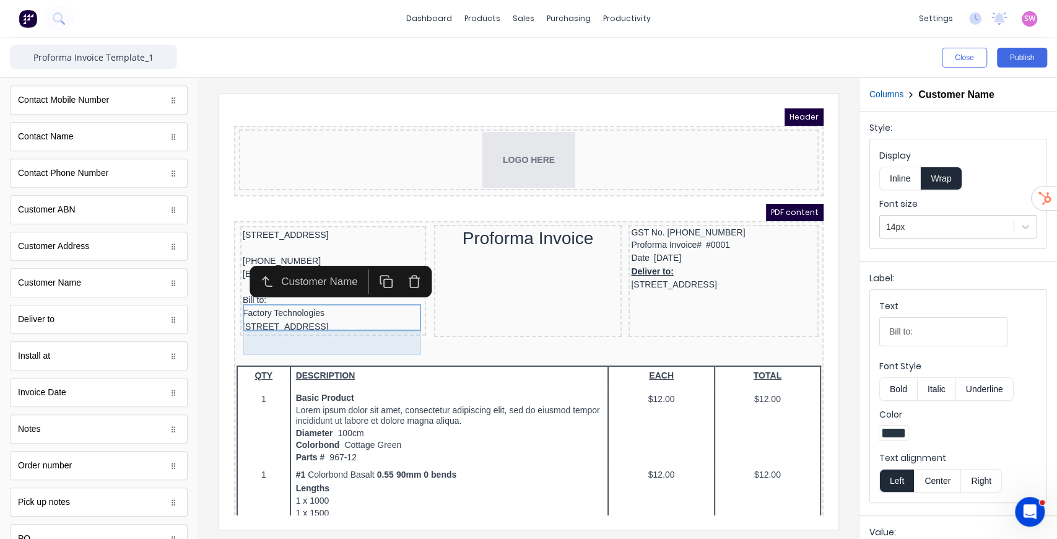
click at [277, 319] on div "234 Beach Road Gold Coast, Queensland, Australia, 4217" at bounding box center [317, 312] width 181 height 14
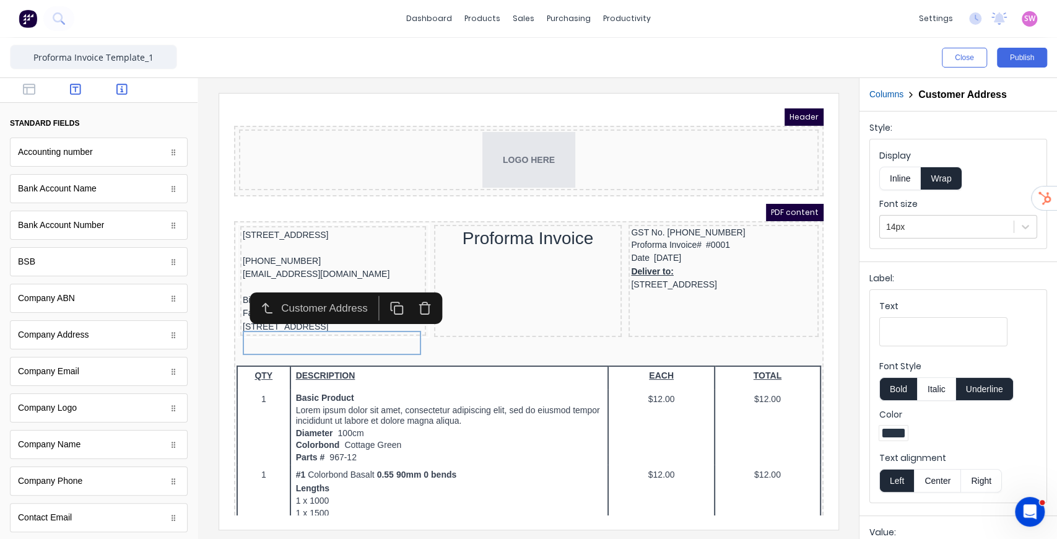
click at [75, 93] on icon "button" at bounding box center [75, 89] width 11 height 12
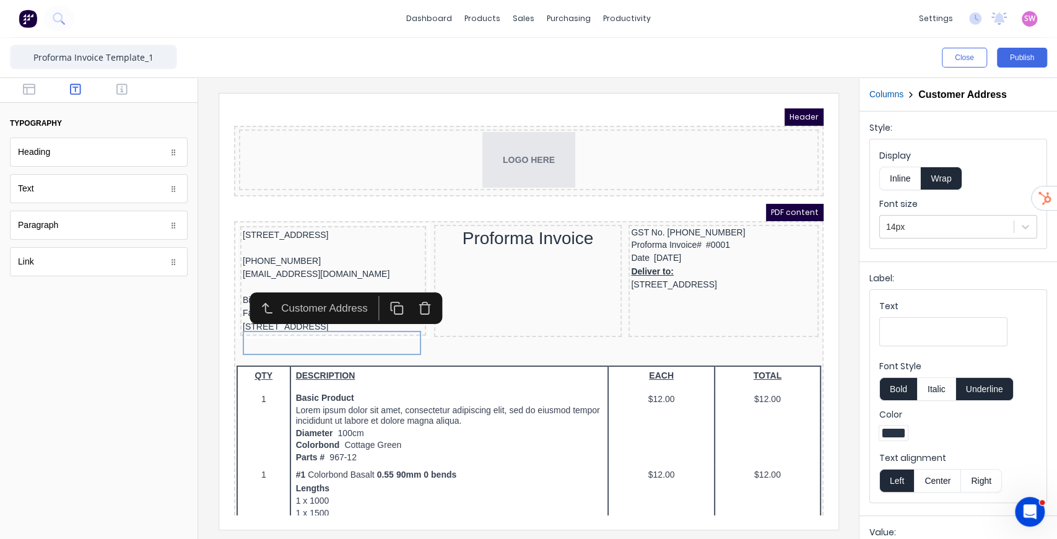
drag, startPoint x: 57, startPoint y: 107, endPoint x: 33, endPoint y: 98, distance: 24.9
click at [56, 107] on div "typography Heading Heading Text Text Paragraph Paragraph Link Link" at bounding box center [99, 182] width 178 height 188
click at [33, 95] on button "button" at bounding box center [29, 90] width 39 height 15
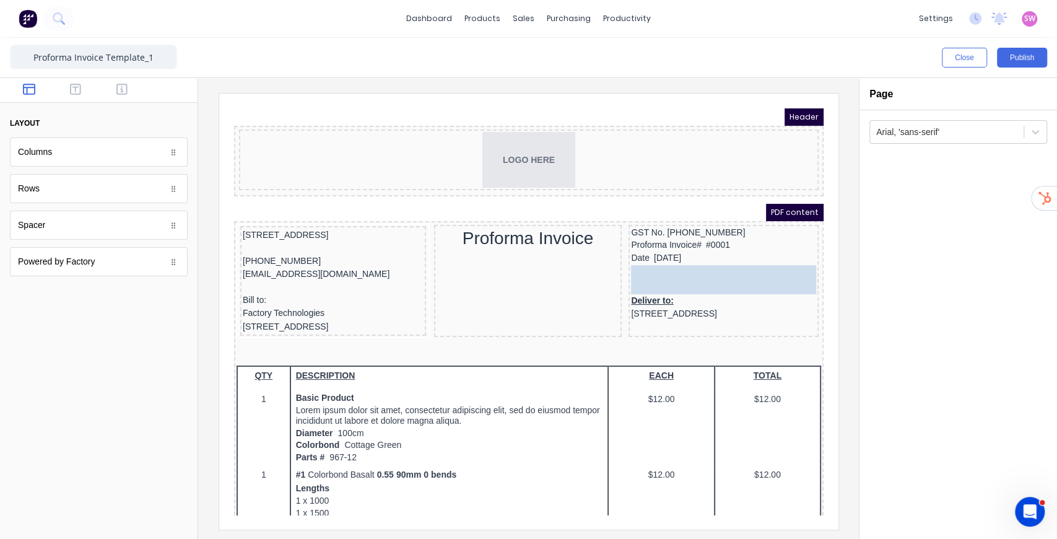
drag, startPoint x: 46, startPoint y: 224, endPoint x: 663, endPoint y: 263, distance: 617.5
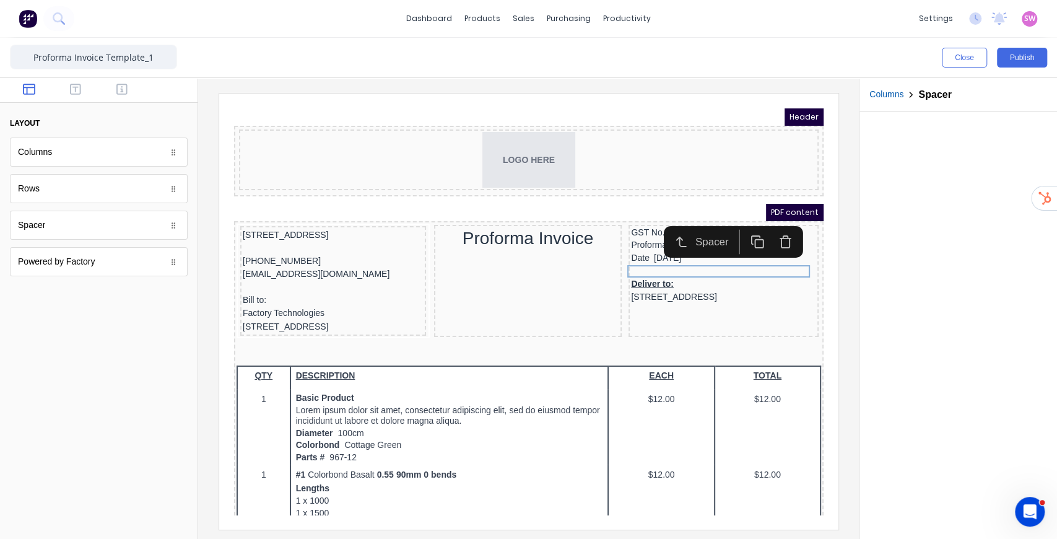
click at [746, 226] on icon "button" at bounding box center [742, 227] width 14 height 14
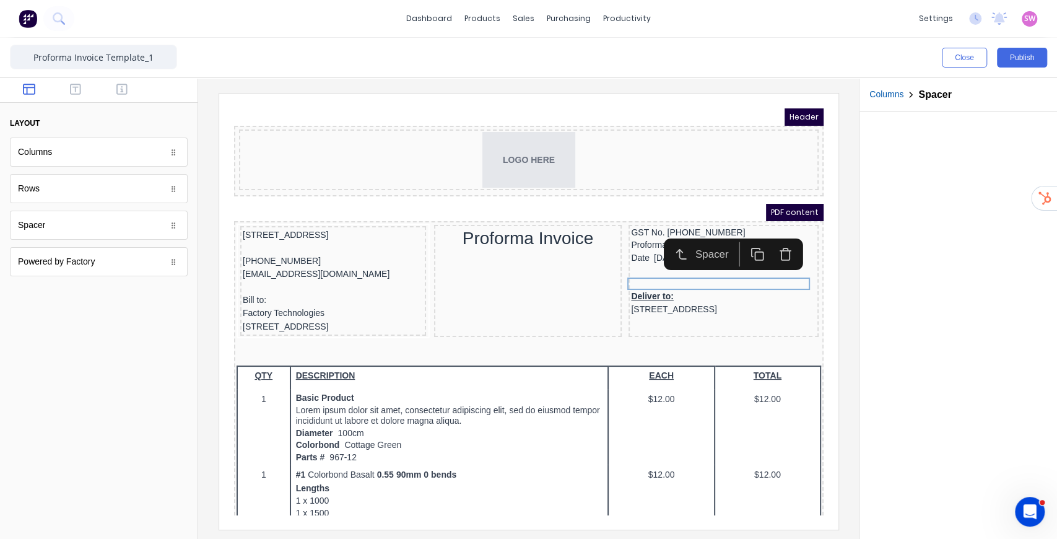
click at [740, 236] on icon "button" at bounding box center [742, 239] width 14 height 14
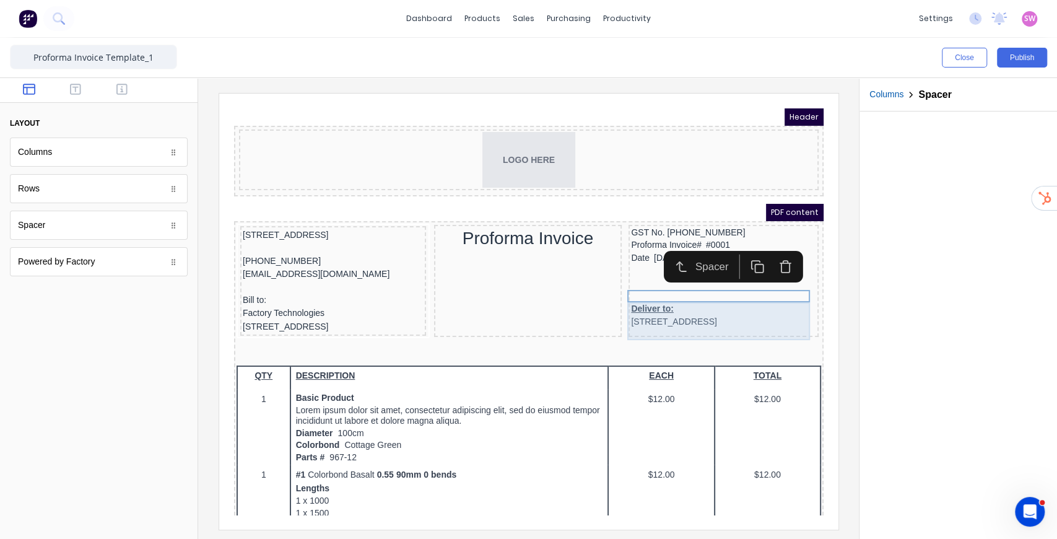
click at [663, 298] on div "Deliver to: 234 Beach Road Gold Coast, Queensland, Australia" at bounding box center [708, 300] width 185 height 27
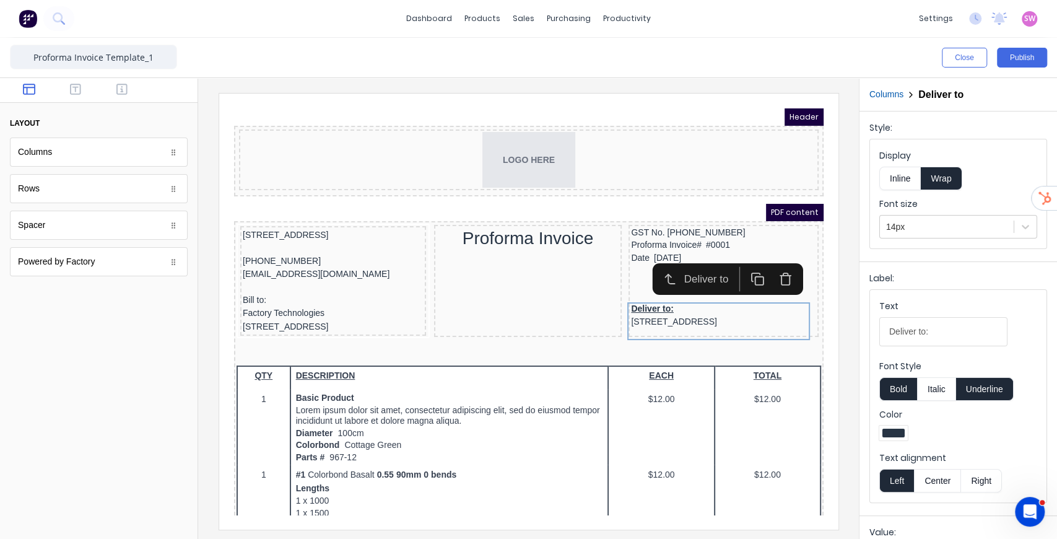
click at [989, 385] on button "Underline" at bounding box center [985, 389] width 58 height 24
click at [903, 380] on button "Bold" at bounding box center [899, 389] width 38 height 24
click at [1026, 56] on button "Publish" at bounding box center [1022, 58] width 50 height 20
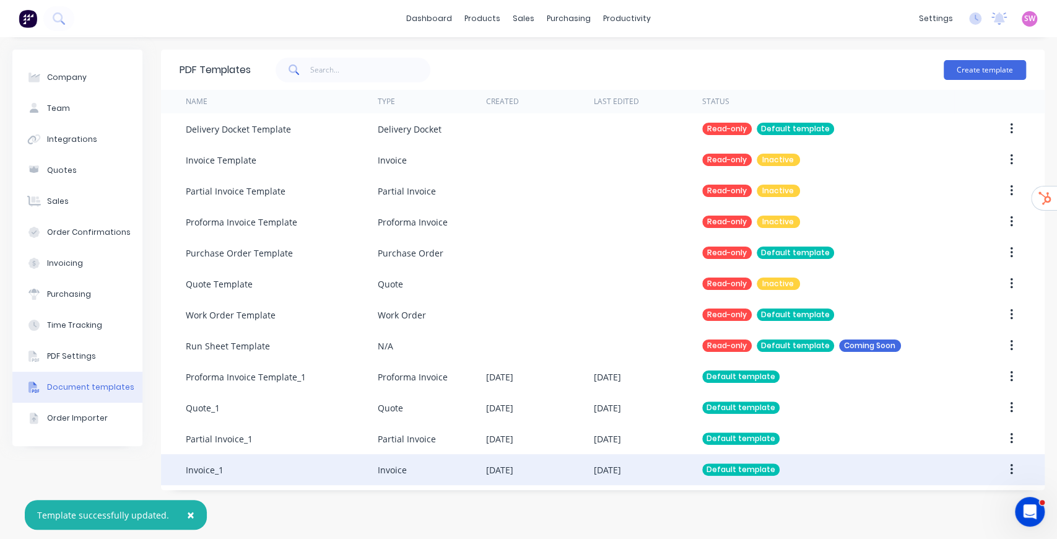
click at [594, 472] on div "04 Aug 2025" at bounding box center [607, 469] width 27 height 13
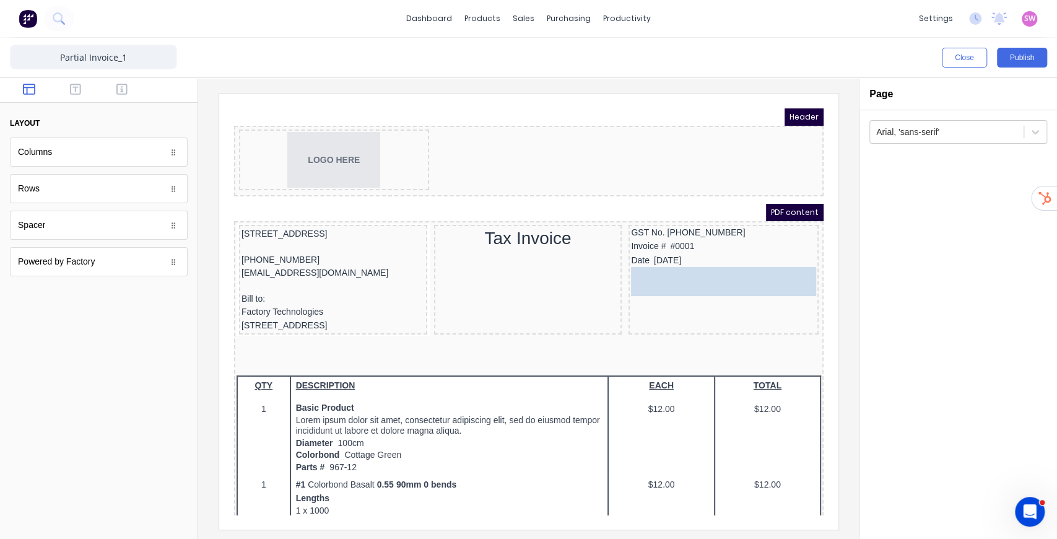
drag, startPoint x: 40, startPoint y: 215, endPoint x: 704, endPoint y: 264, distance: 665.8
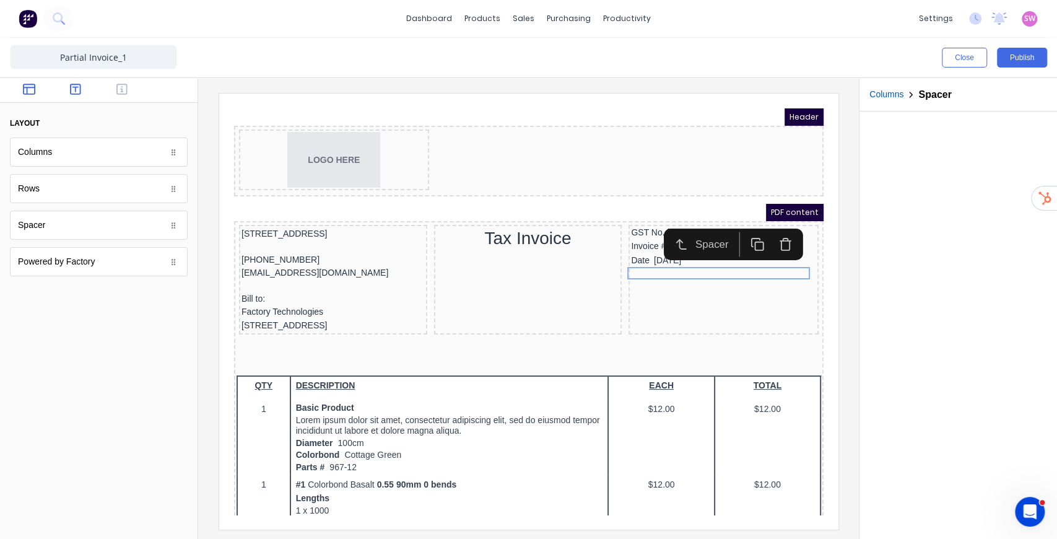
drag, startPoint x: 74, startPoint y: 86, endPoint x: 82, endPoint y: 90, distance: 9.1
click at [74, 87] on icon "button" at bounding box center [75, 89] width 11 height 12
drag, startPoint x: 141, startPoint y: 92, endPoint x: 129, endPoint y: 93, distance: 12.4
click at [141, 92] on div at bounding box center [99, 90] width 198 height 25
click at [128, 93] on button "button" at bounding box center [122, 90] width 39 height 15
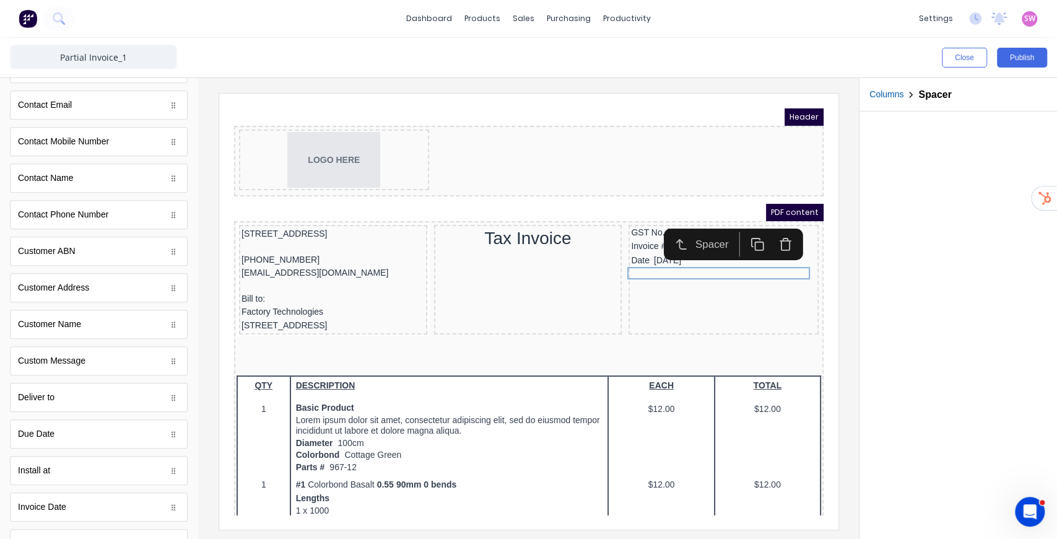
scroll to position [536, 0]
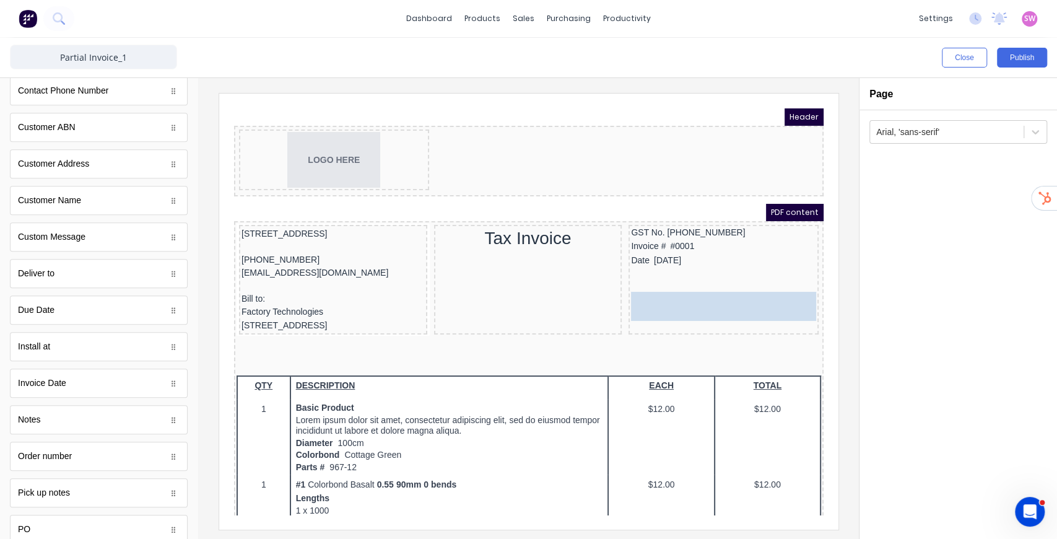
drag, startPoint x: 61, startPoint y: 267, endPoint x: 464, endPoint y: 201, distance: 408.6
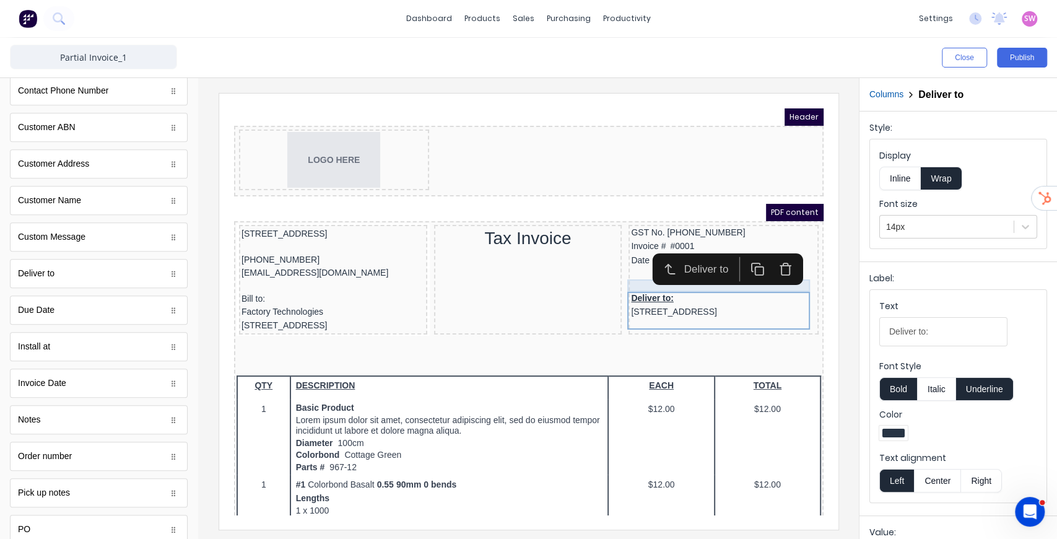
click at [621, 268] on div at bounding box center [708, 270] width 185 height 12
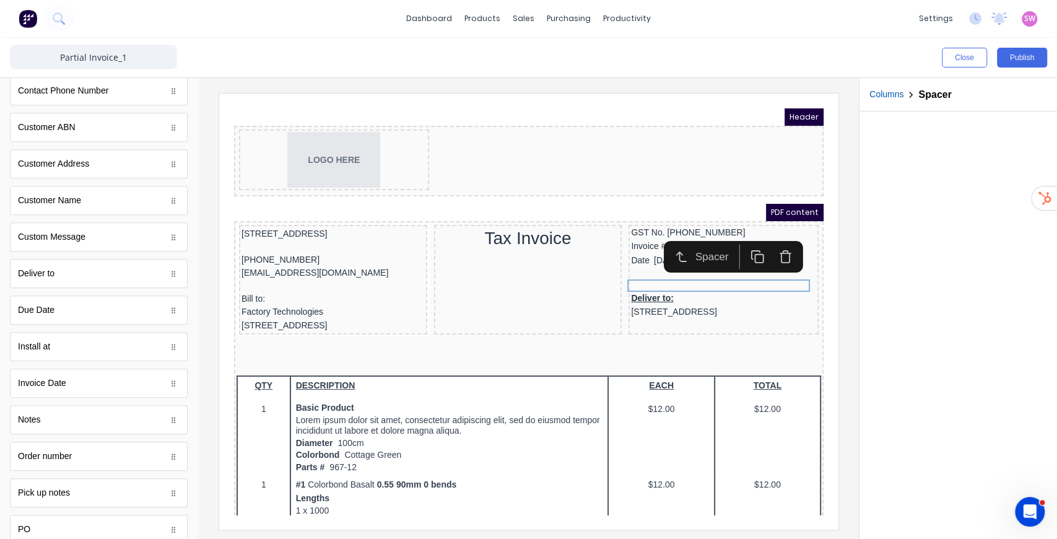
click at [738, 242] on icon "button" at bounding box center [742, 242] width 14 height 14
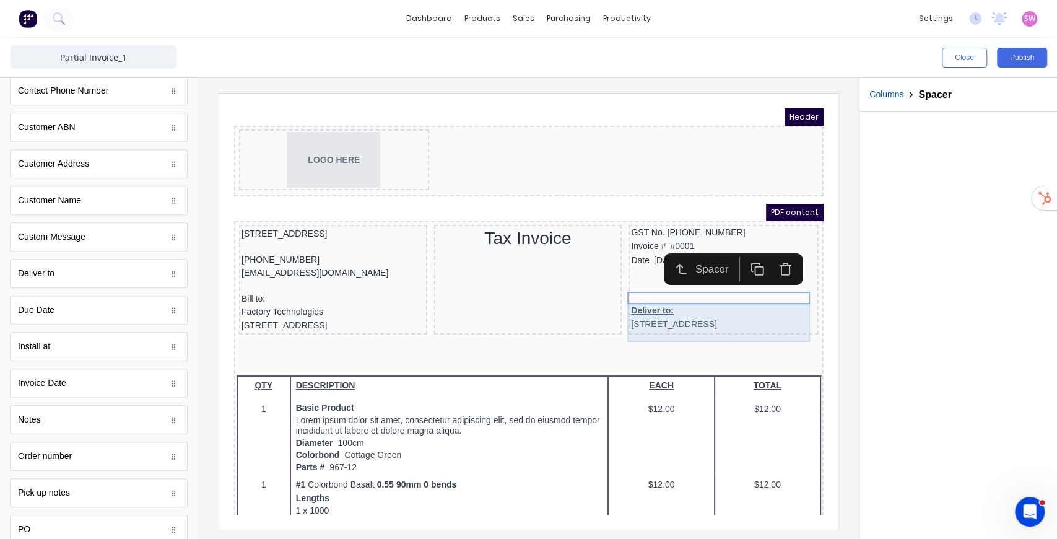
click at [625, 300] on div "Deliver to: 234 Beach Road Gold Coast, Queensland, Australia" at bounding box center [708, 302] width 185 height 27
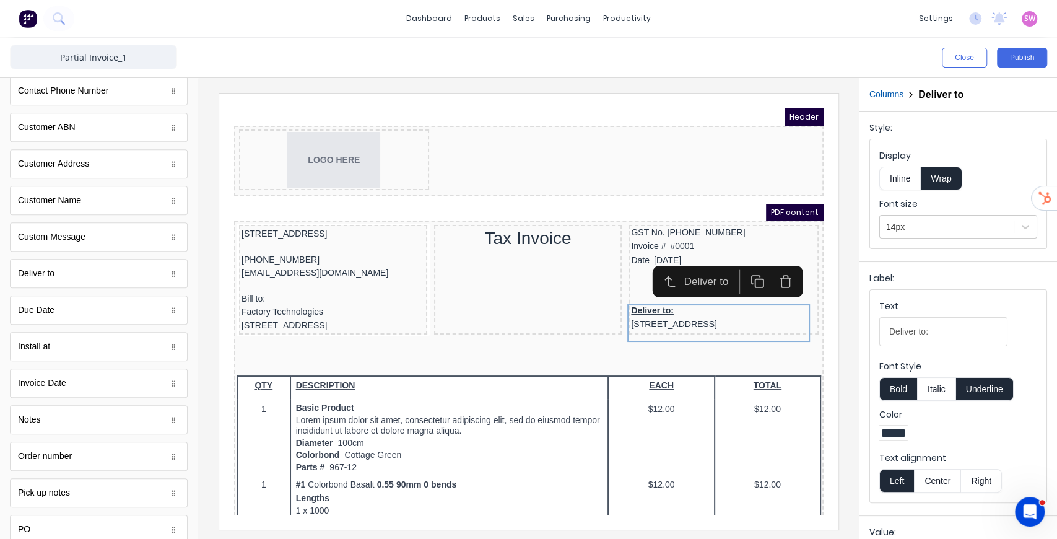
click at [1003, 385] on button "Underline" at bounding box center [985, 389] width 58 height 24
click at [892, 385] on button "Bold" at bounding box center [899, 389] width 38 height 24
click at [1023, 61] on button "Publish" at bounding box center [1022, 58] width 50 height 20
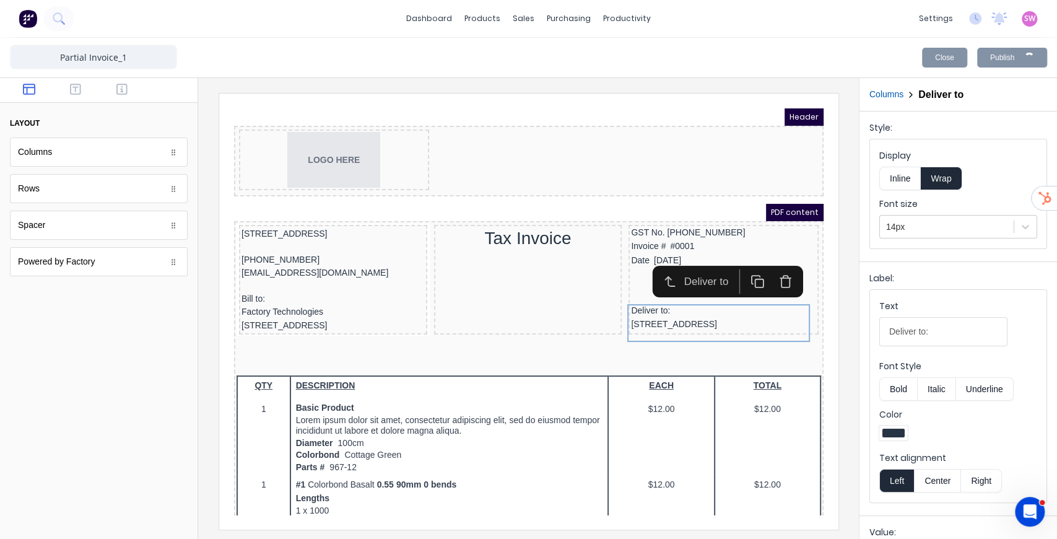
scroll to position [0, 0]
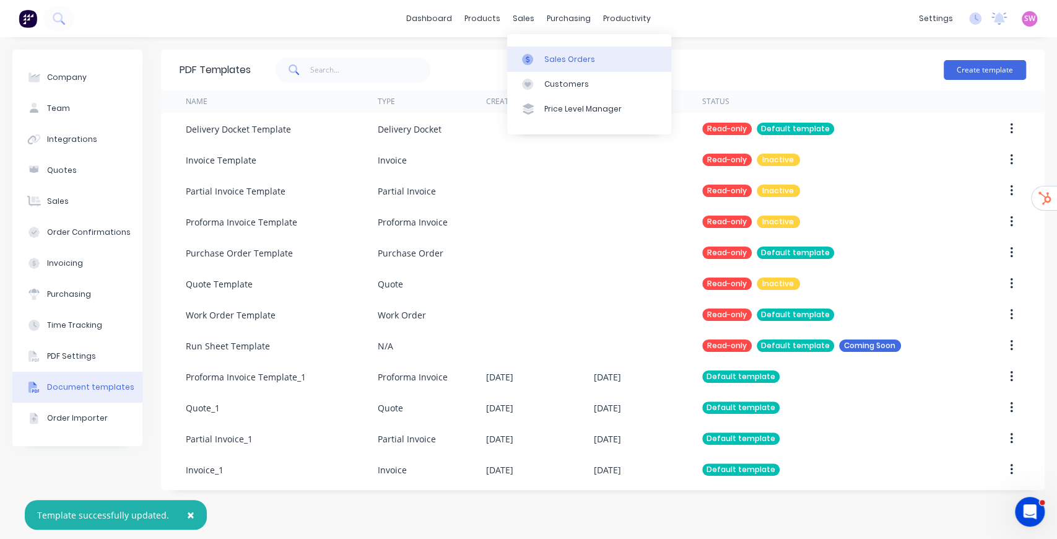
click at [577, 59] on div "Sales Orders" at bounding box center [569, 59] width 51 height 11
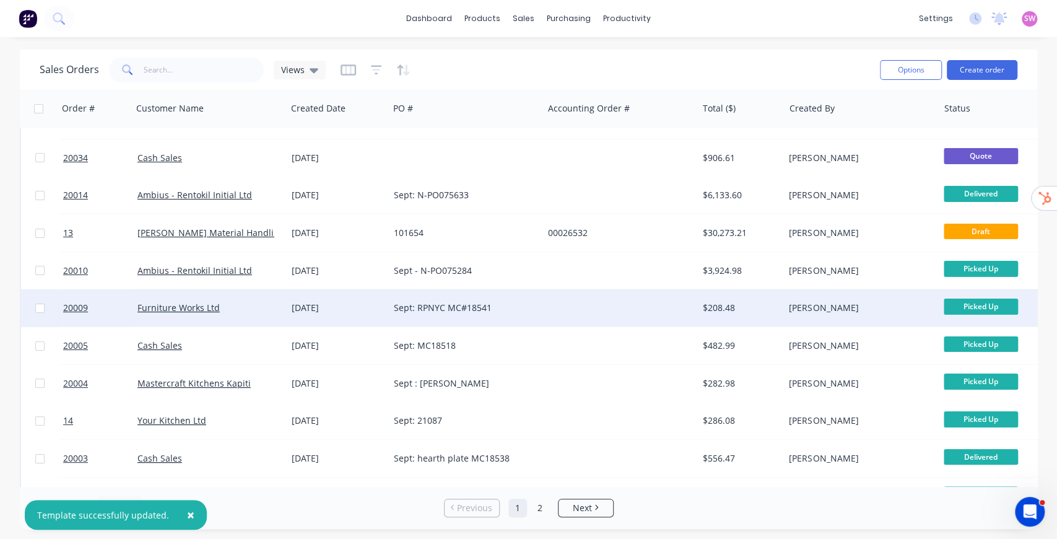
scroll to position [41, 0]
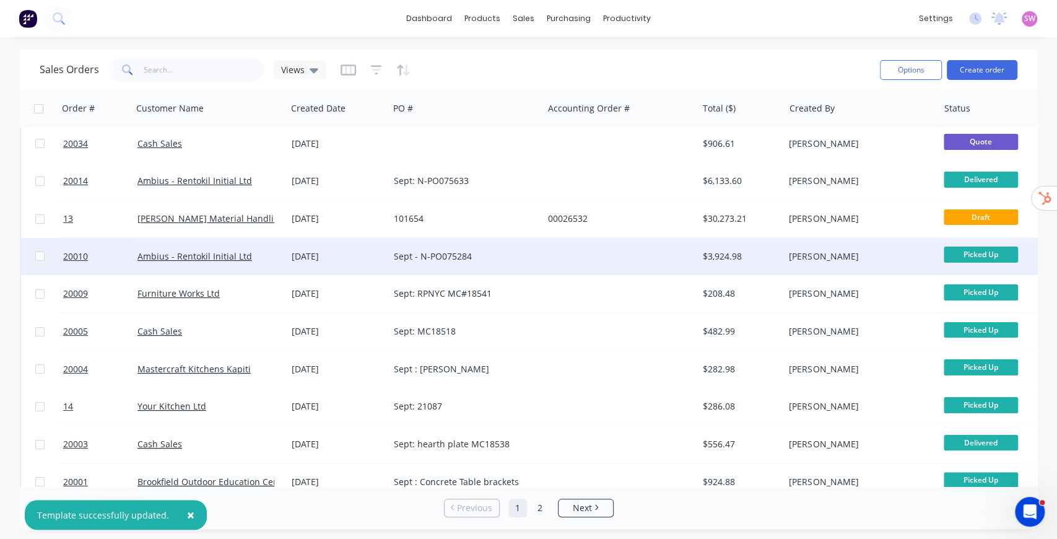
click at [782, 244] on div "$3,924.98" at bounding box center [741, 256] width 87 height 37
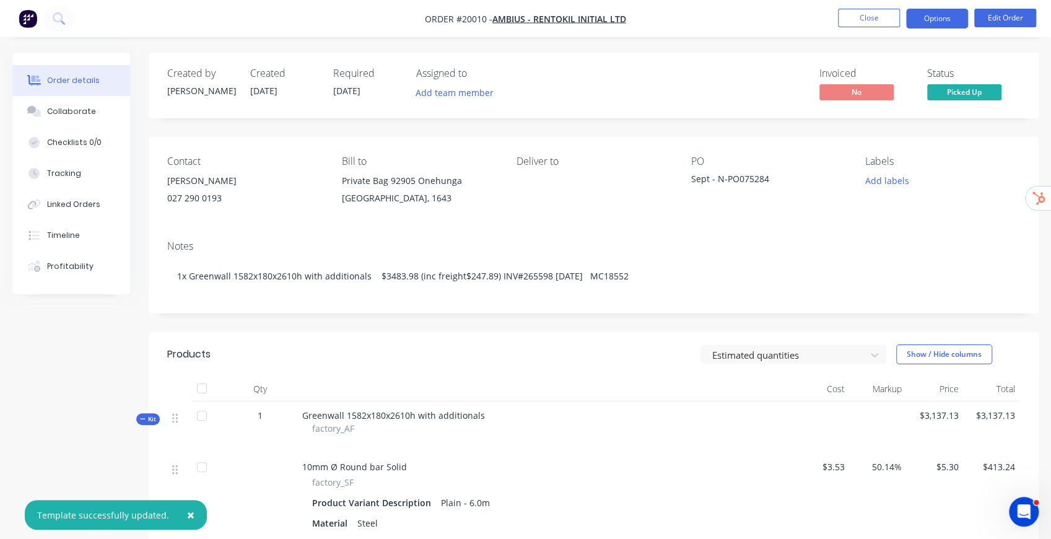
click at [951, 20] on button "Options" at bounding box center [937, 19] width 62 height 20
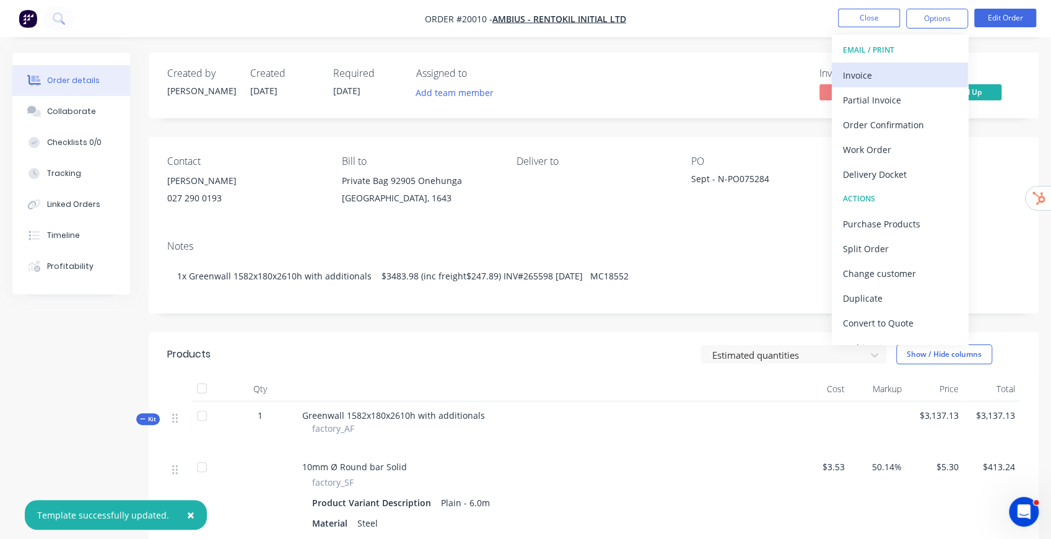
click at [871, 70] on div "Invoice" at bounding box center [900, 75] width 114 height 18
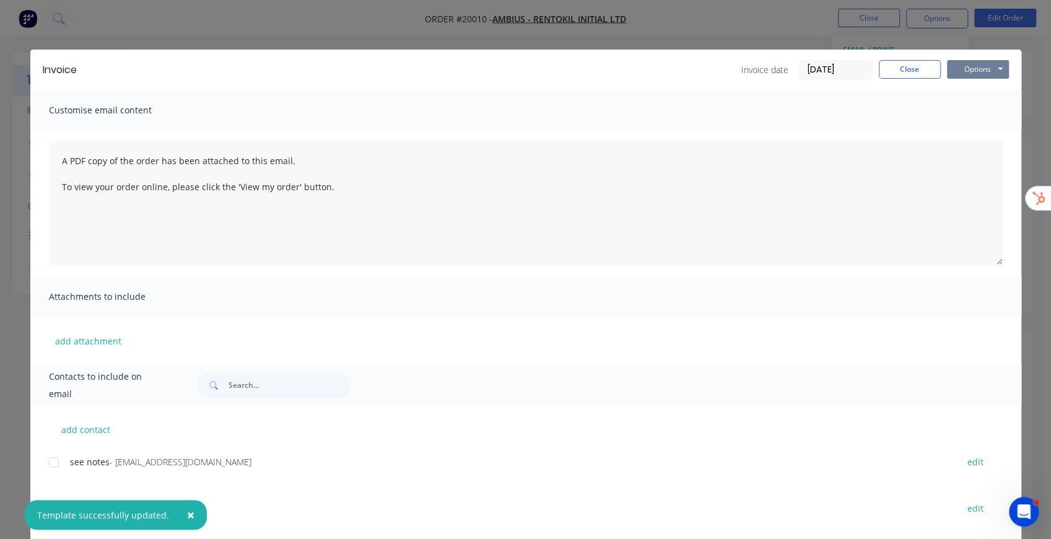
click at [972, 66] on button "Options" at bounding box center [978, 69] width 62 height 19
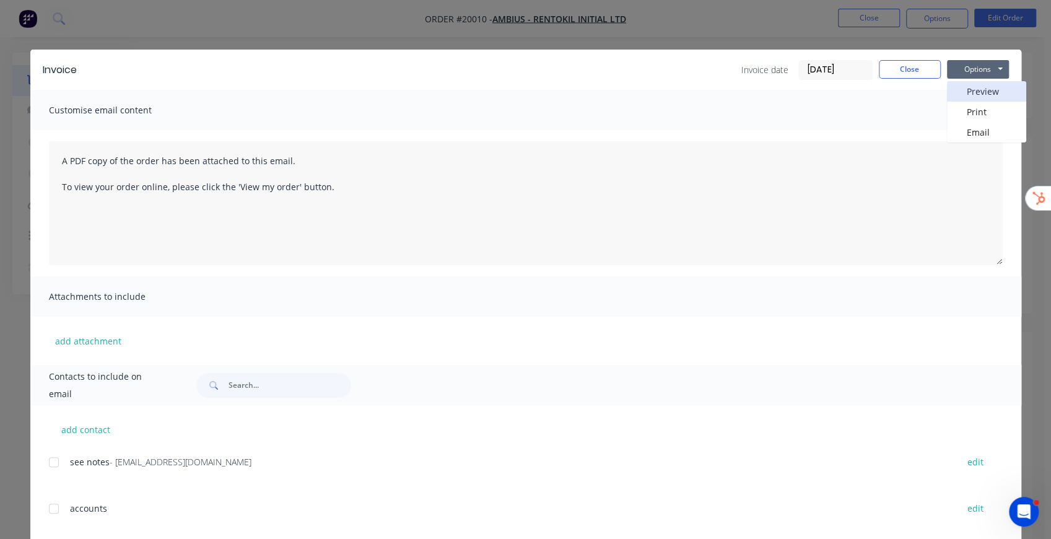
click at [980, 90] on button "Preview" at bounding box center [986, 91] width 79 height 20
click at [906, 66] on button "Close" at bounding box center [910, 69] width 62 height 19
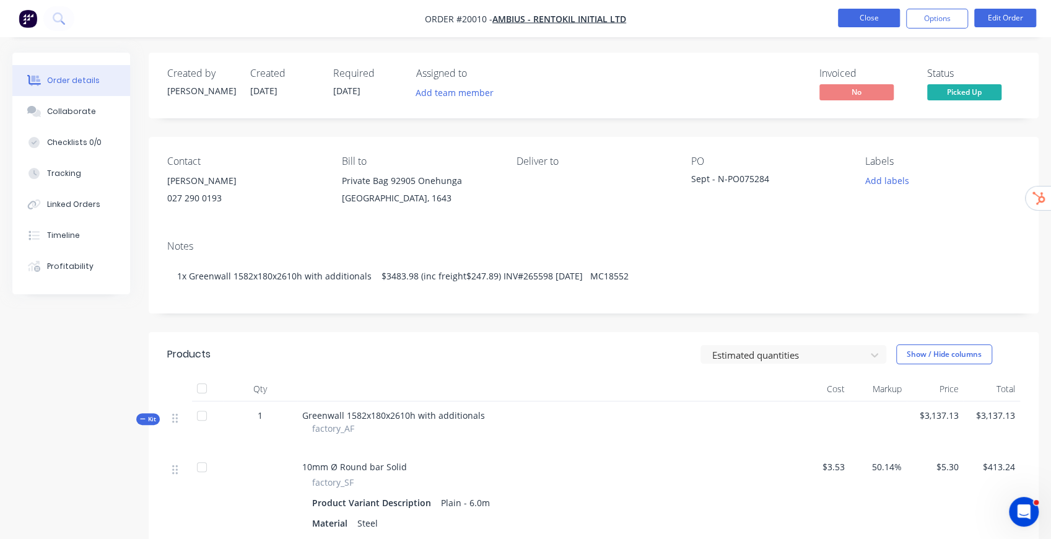
click at [871, 17] on button "Close" at bounding box center [869, 18] width 62 height 19
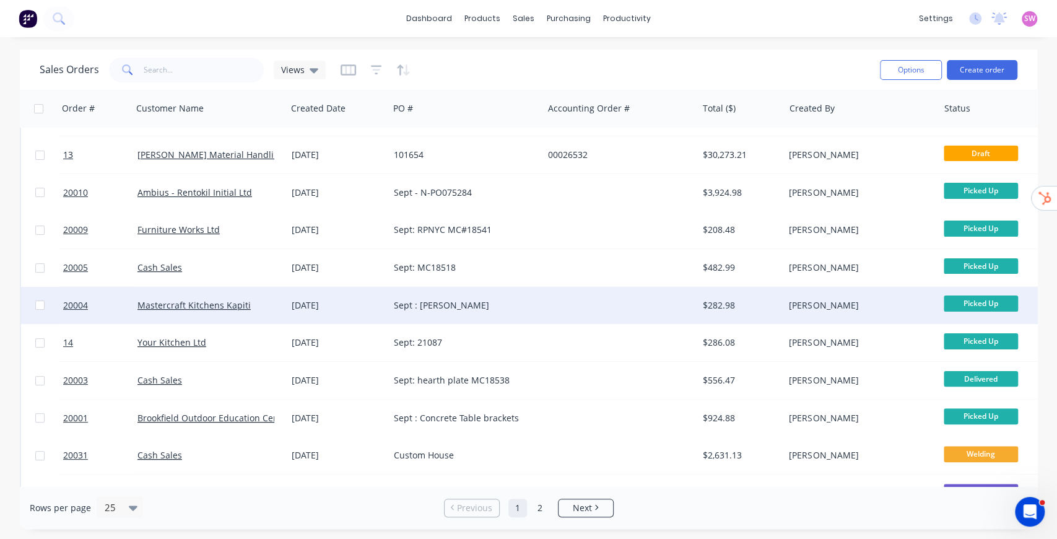
scroll to position [124, 0]
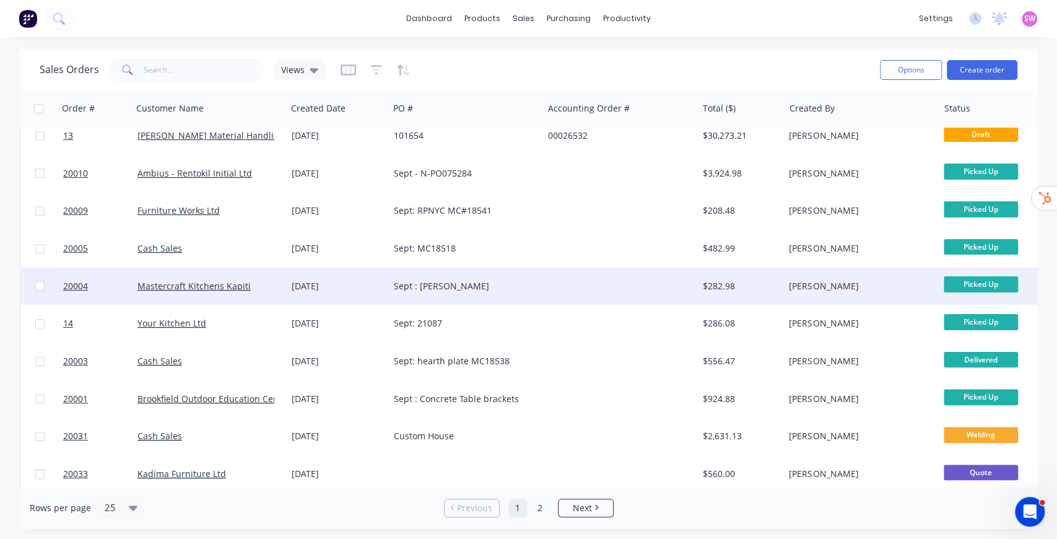
click at [730, 299] on div "$282.98" at bounding box center [741, 286] width 87 height 37
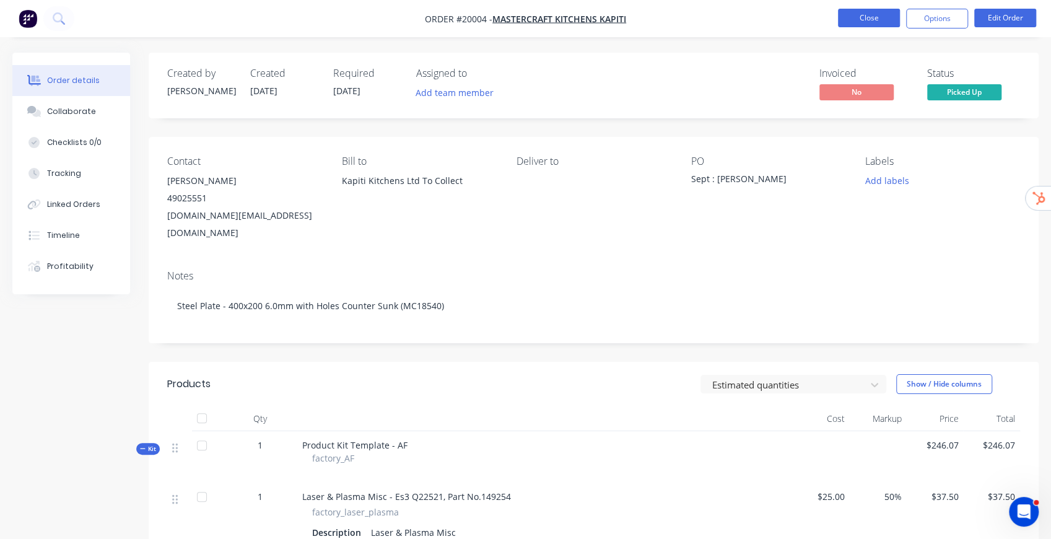
click at [871, 16] on button "Close" at bounding box center [869, 18] width 62 height 19
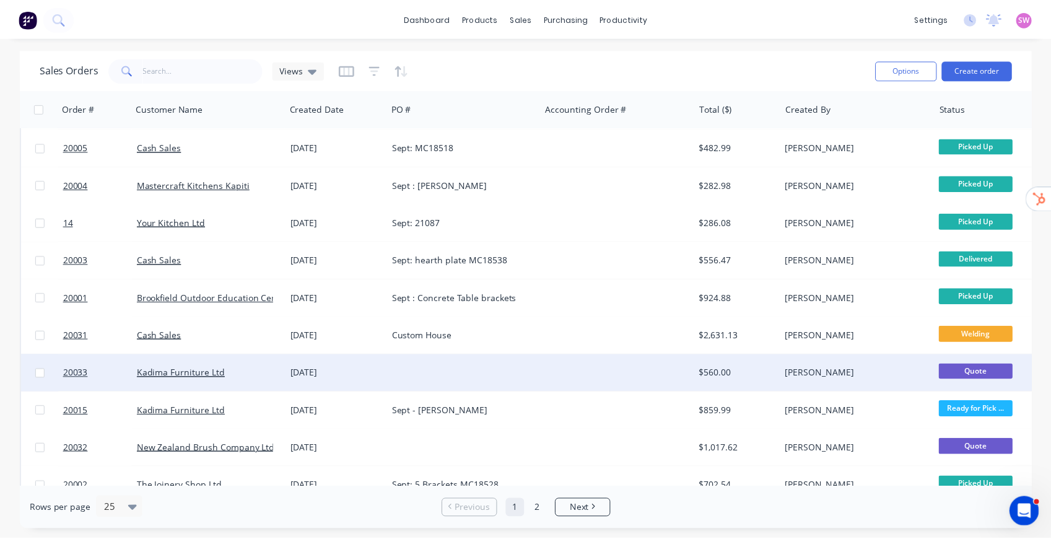
scroll to position [289, 0]
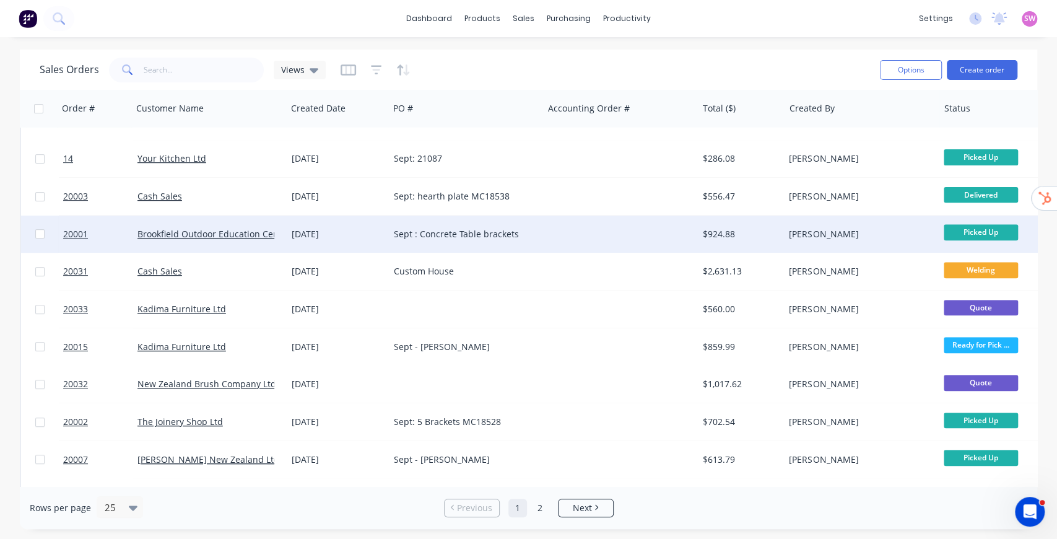
click at [790, 216] on div "[PERSON_NAME]" at bounding box center [861, 234] width 154 height 37
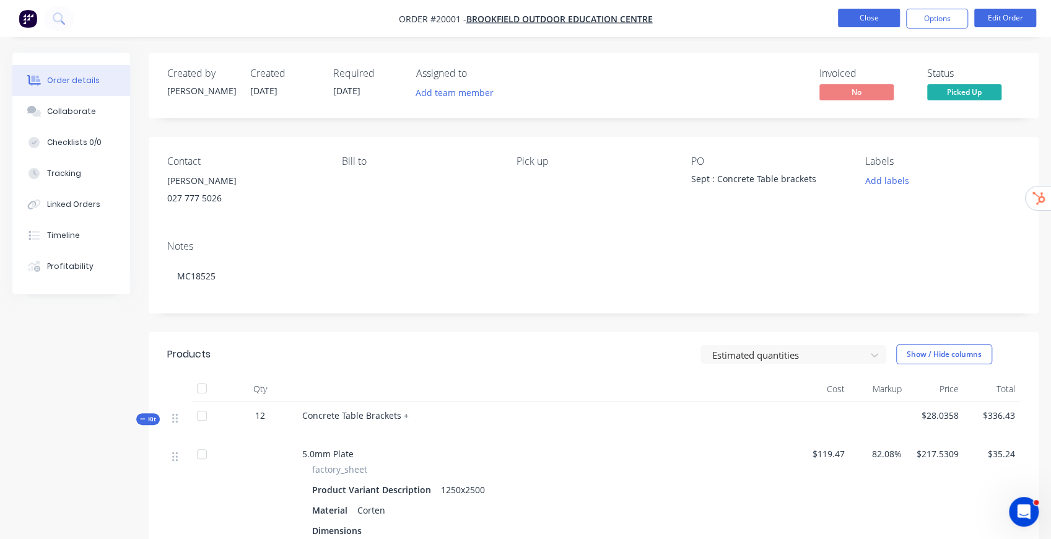
click at [882, 19] on button "Close" at bounding box center [869, 18] width 62 height 19
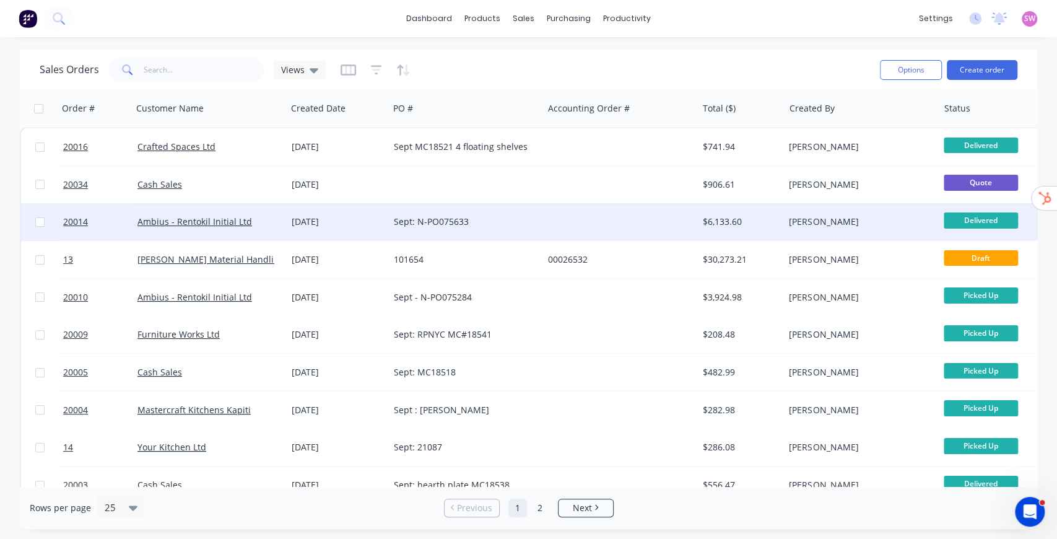
click at [851, 220] on div "[PERSON_NAME]" at bounding box center [858, 222] width 138 height 12
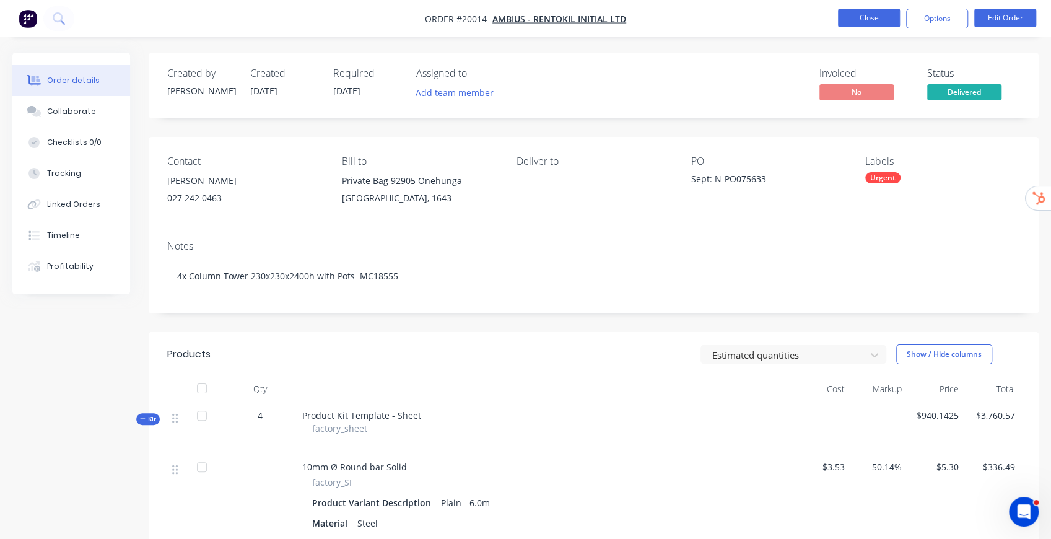
click at [884, 14] on button "Close" at bounding box center [869, 18] width 62 height 19
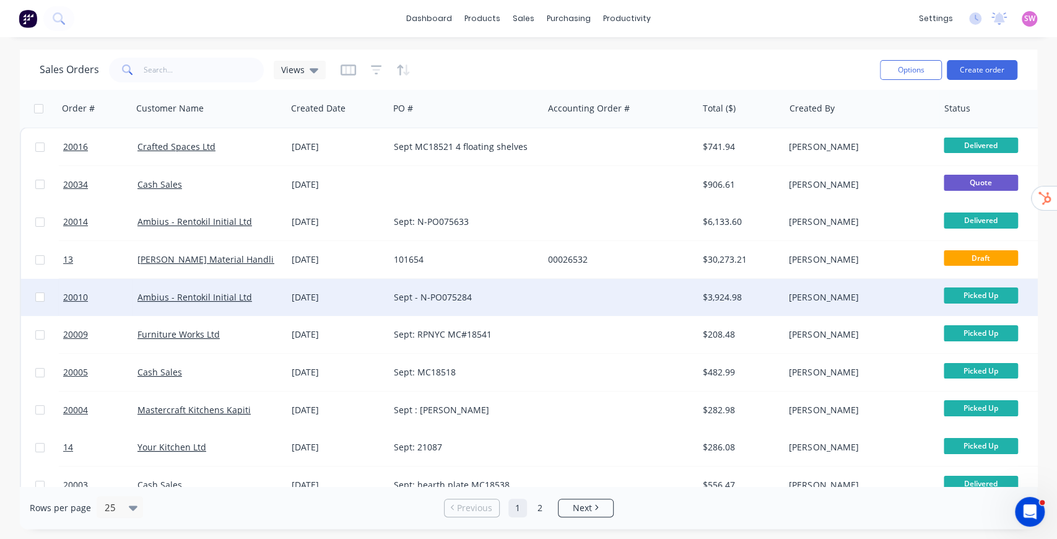
click at [663, 289] on div at bounding box center [620, 297] width 154 height 37
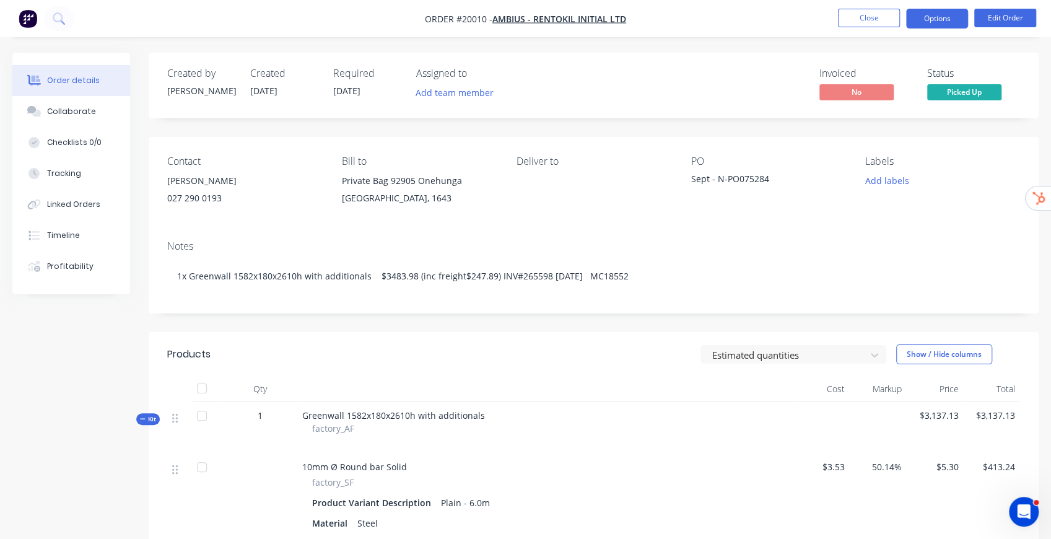
click at [944, 17] on button "Options" at bounding box center [937, 19] width 62 height 20
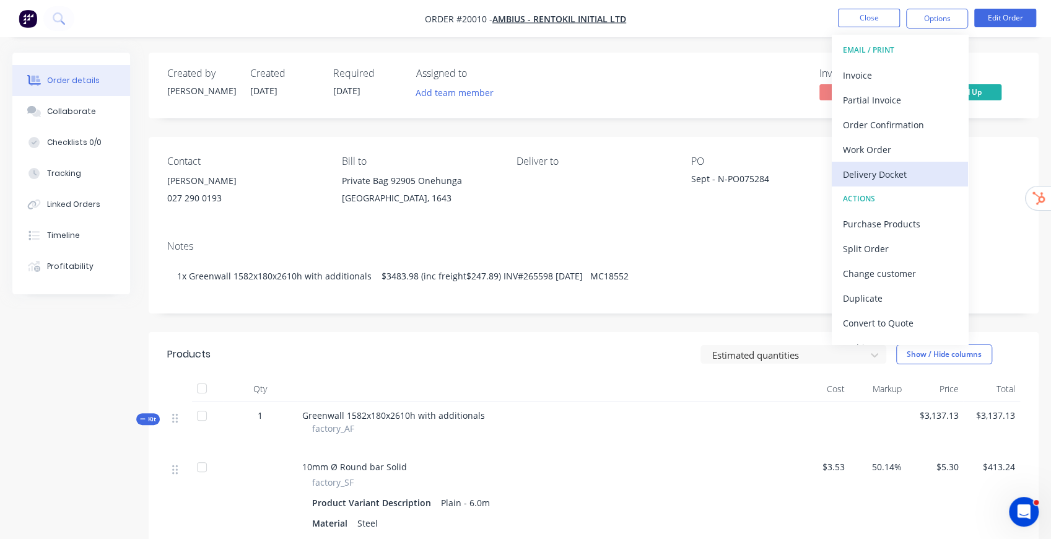
click at [895, 179] on div "Delivery Docket" at bounding box center [900, 174] width 114 height 18
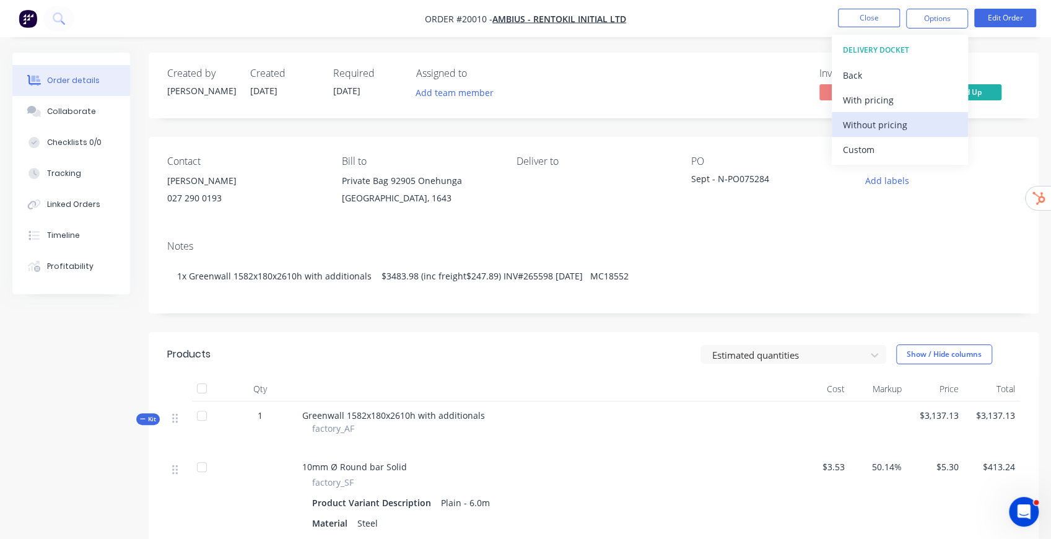
click at [884, 123] on div "Without pricing" at bounding box center [900, 125] width 114 height 18
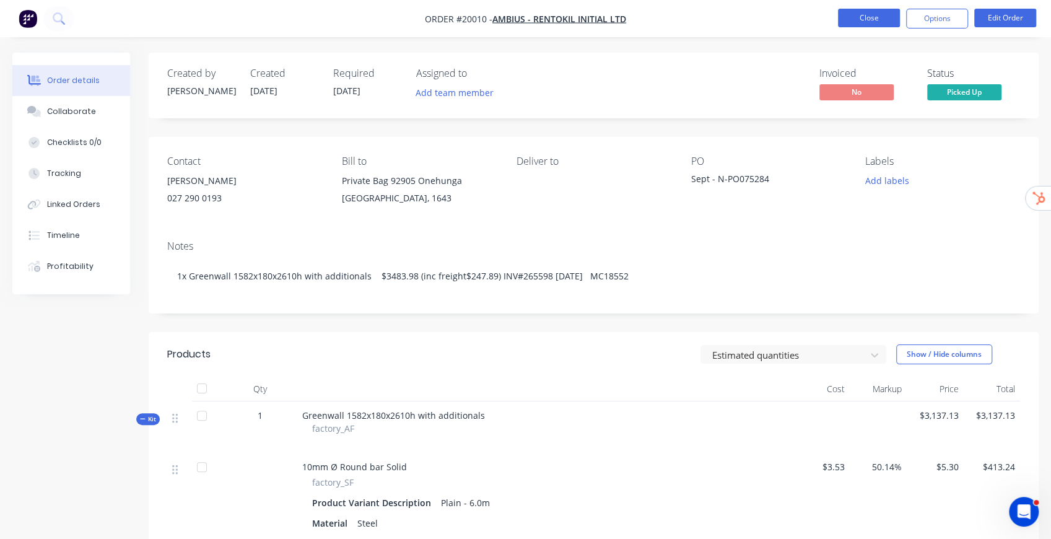
click at [866, 17] on button "Close" at bounding box center [869, 18] width 62 height 19
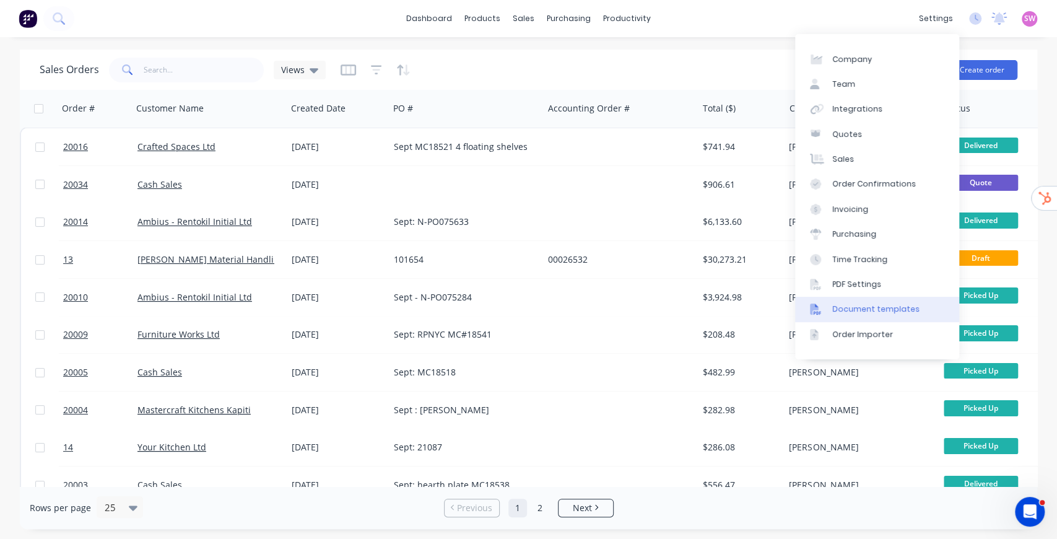
click at [896, 311] on div "Document templates" at bounding box center [875, 308] width 87 height 11
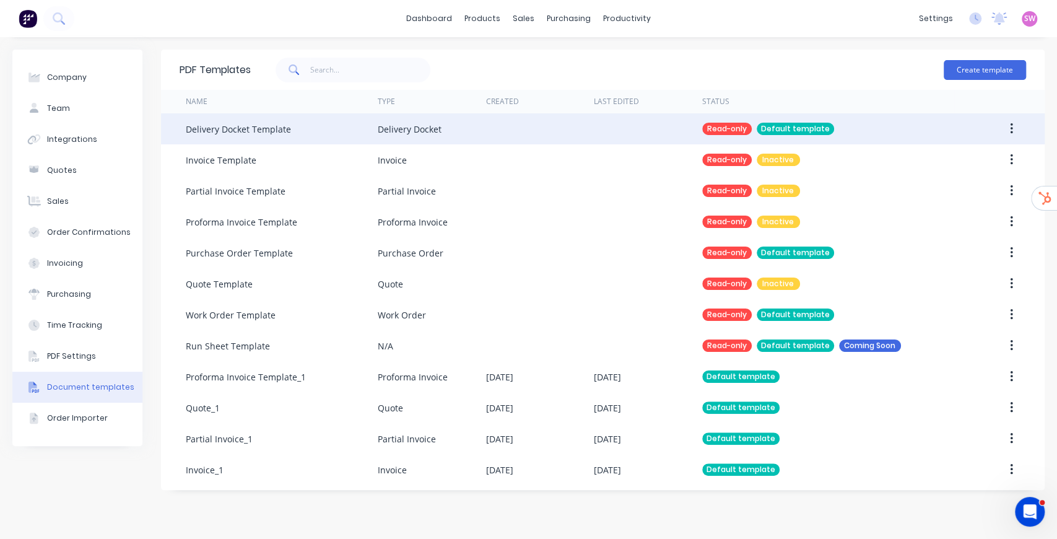
click at [1010, 123] on icon "button" at bounding box center [1011, 129] width 3 height 14
click at [964, 158] on div "Duplicate" at bounding box center [967, 161] width 95 height 18
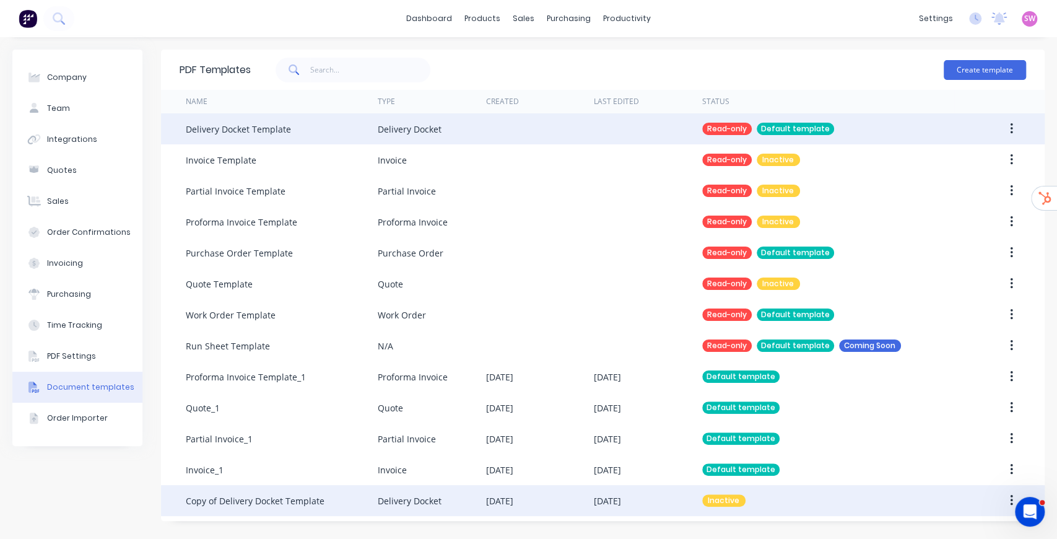
click at [1008, 495] on button "button" at bounding box center [1011, 500] width 29 height 22
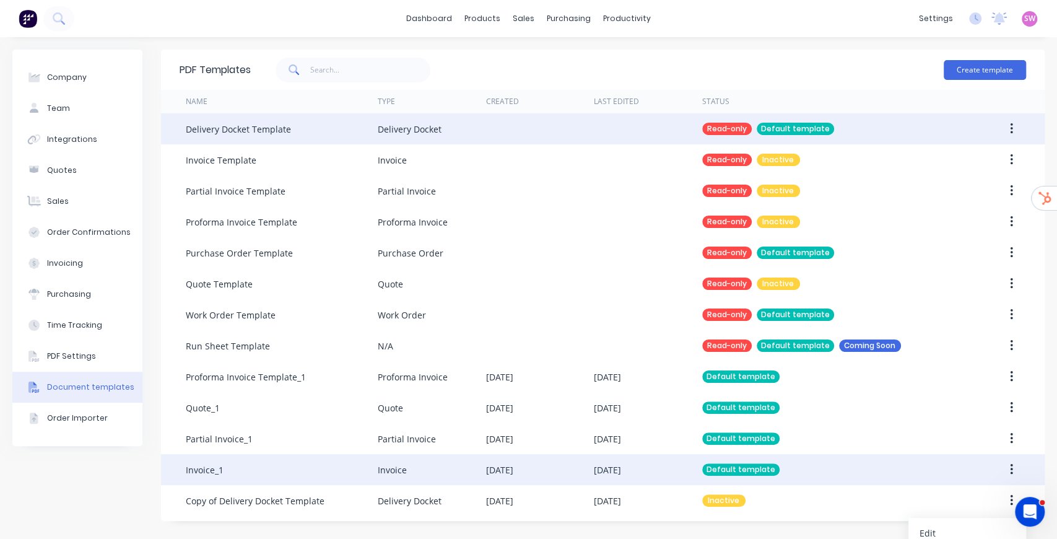
scroll to position [84, 0]
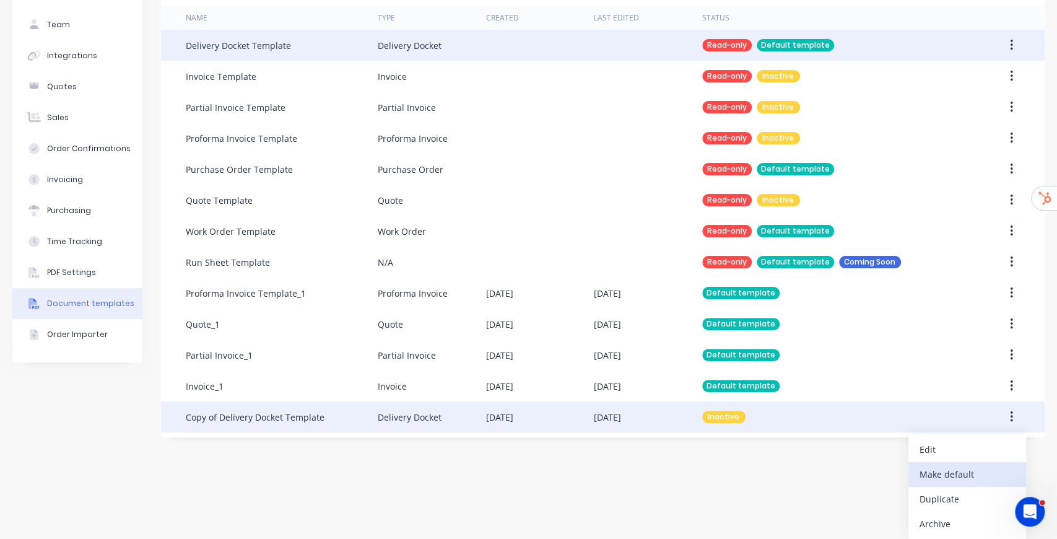
click at [953, 477] on div "Make default" at bounding box center [967, 474] width 95 height 18
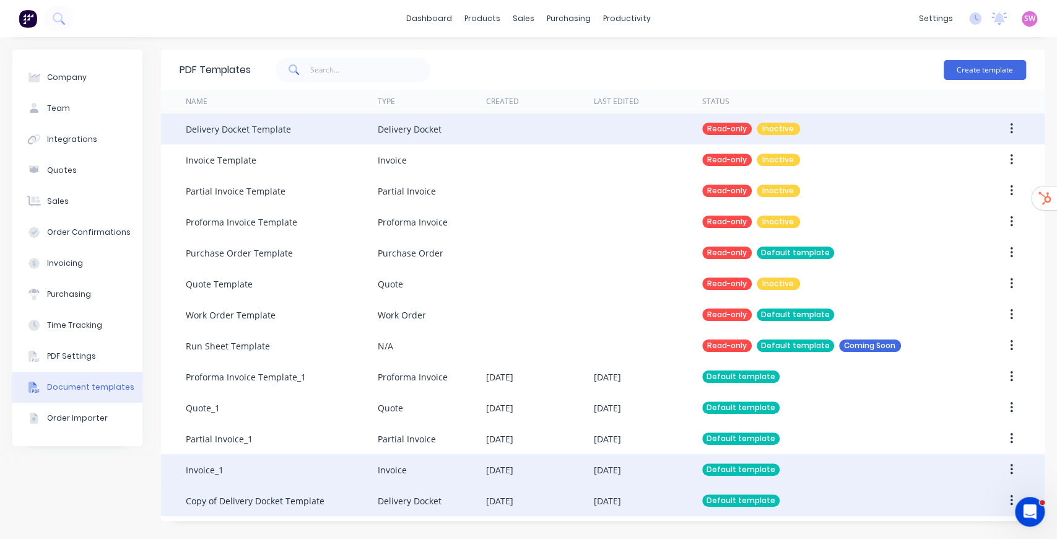
scroll to position [0, 0]
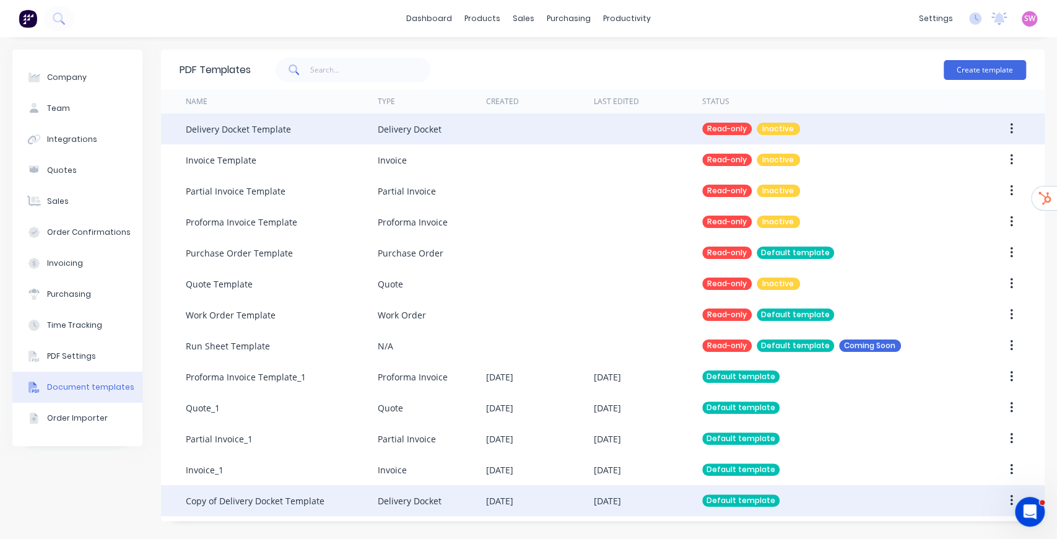
click at [611, 497] on div "[DATE]" at bounding box center [607, 500] width 27 height 13
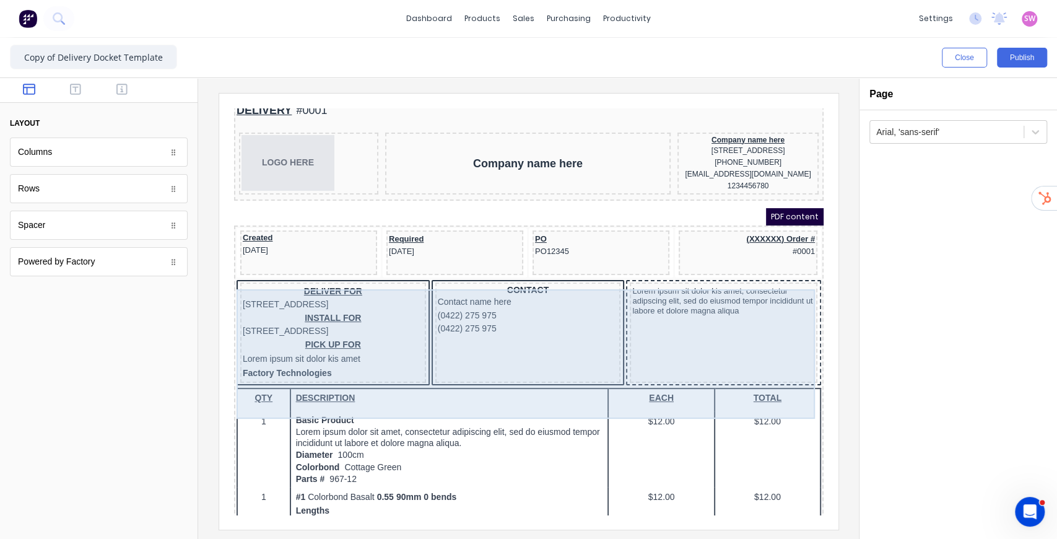
scroll to position [41, 0]
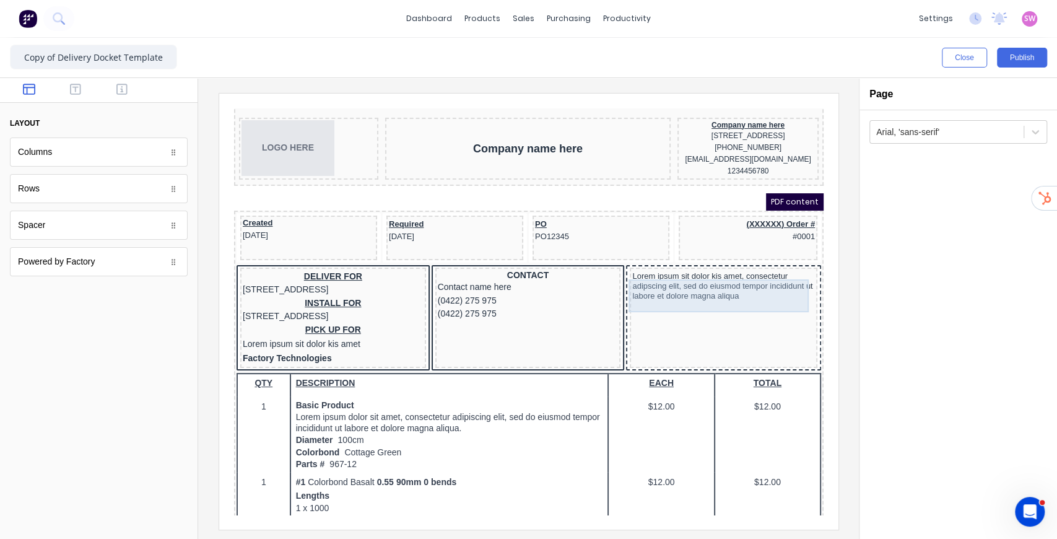
click at [689, 271] on div "Lorem ipsum sit dolor kis amet, consectetur adipscing elit, sed do eiusmod temp…" at bounding box center [708, 271] width 183 height 33
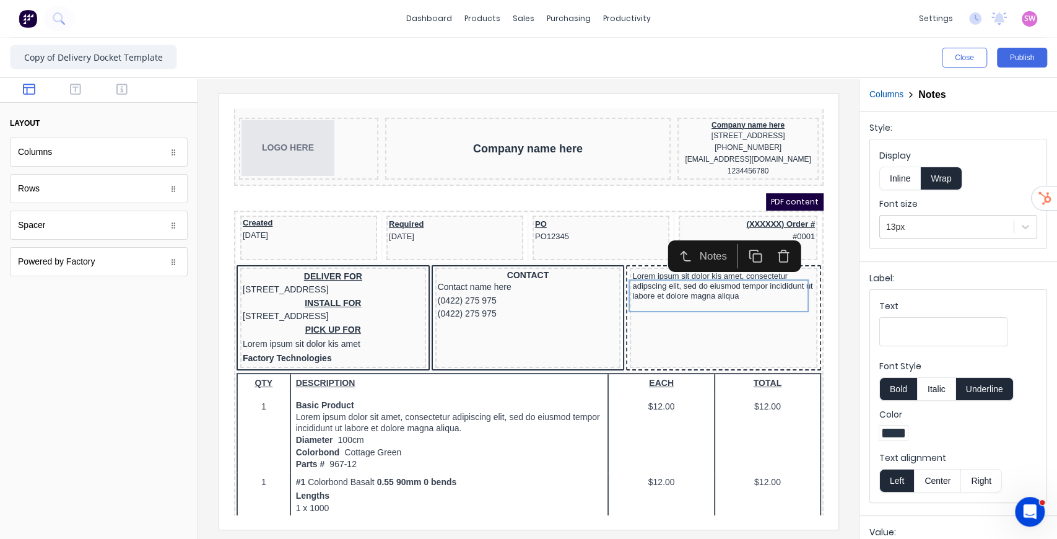
click at [771, 238] on icon "button" at bounding box center [769, 238] width 11 height 0
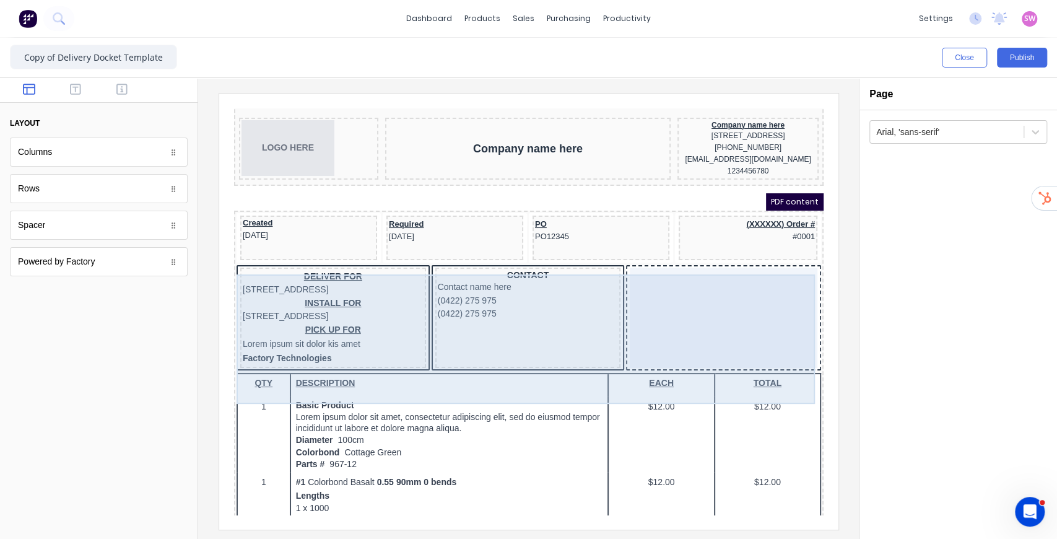
click at [736, 302] on div at bounding box center [708, 303] width 188 height 100
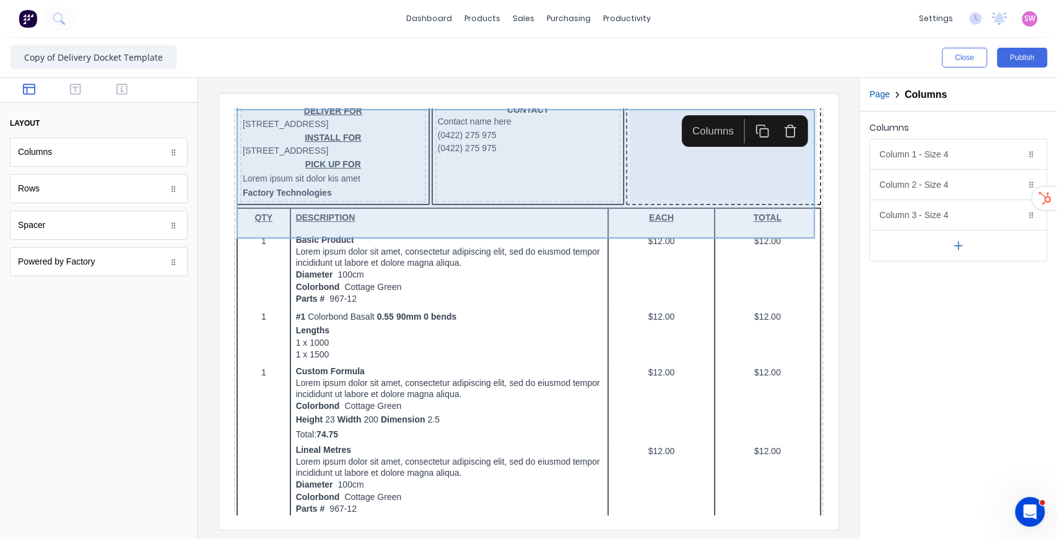
scroll to position [0, 0]
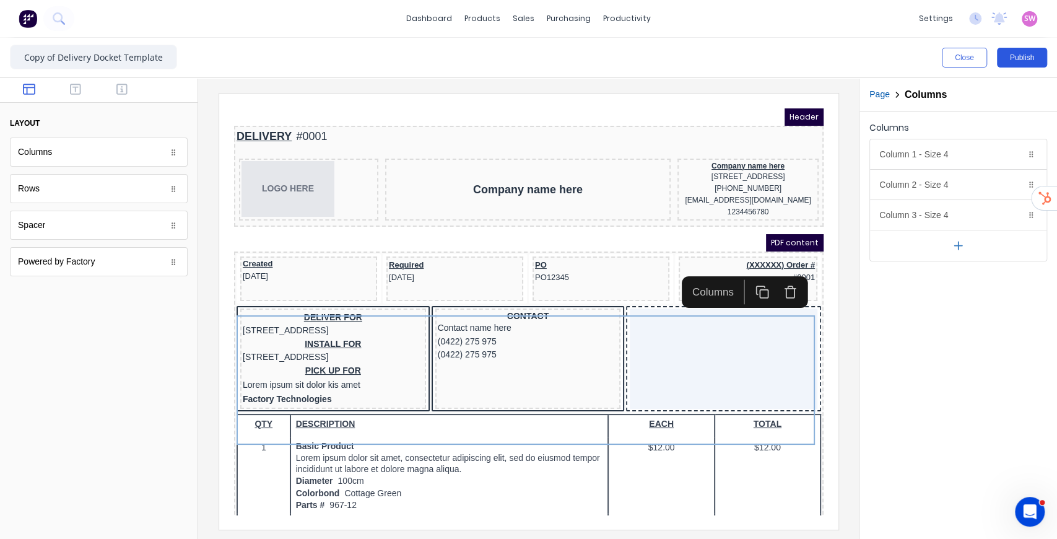
click at [1032, 56] on button "Publish" at bounding box center [1022, 58] width 50 height 20
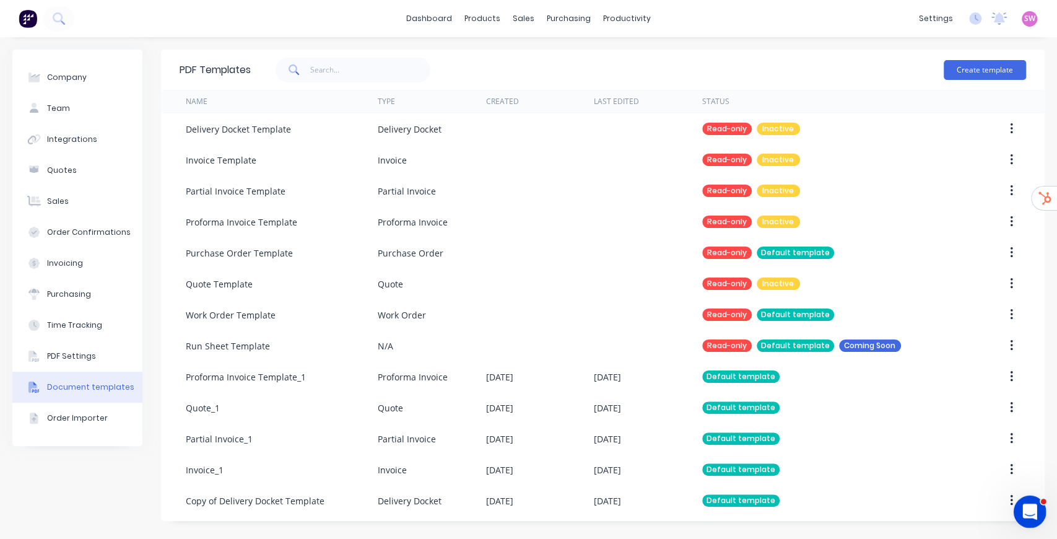
click at [1036, 507] on icon "Open Intercom Messenger" at bounding box center [1028, 510] width 20 height 20
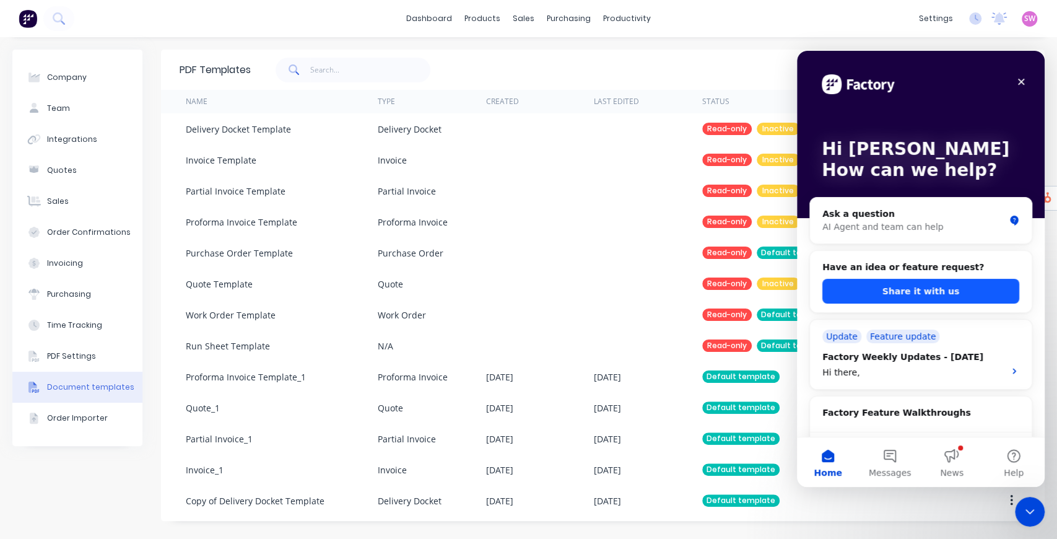
click at [927, 292] on button "Share it with us" at bounding box center [921, 291] width 197 height 25
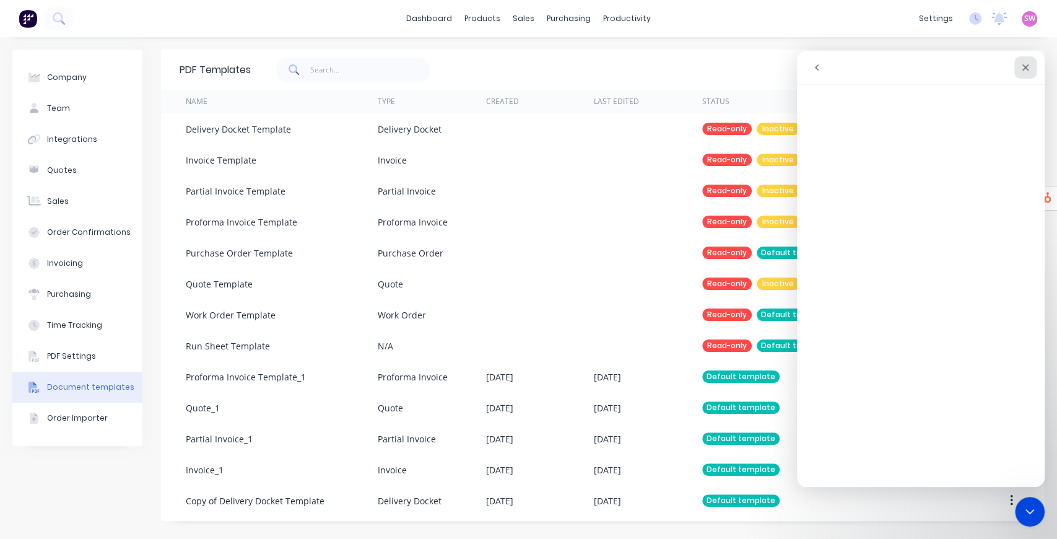
click at [1028, 63] on icon "Close" at bounding box center [1026, 68] width 10 height 10
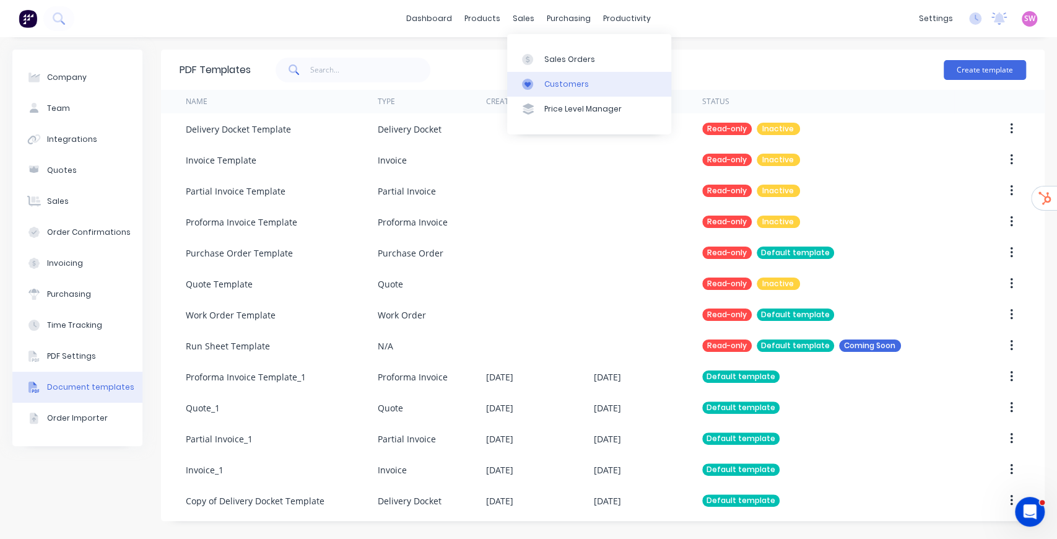
drag, startPoint x: 548, startPoint y: 51, endPoint x: 590, endPoint y: 84, distance: 53.0
click at [548, 51] on link "Sales Orders" at bounding box center [589, 58] width 164 height 25
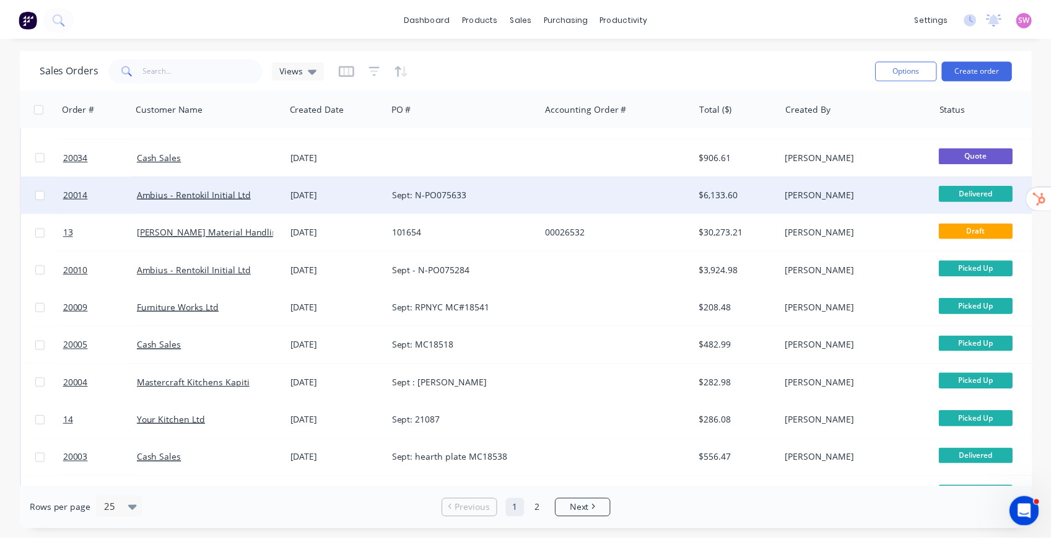
scroll to position [41, 0]
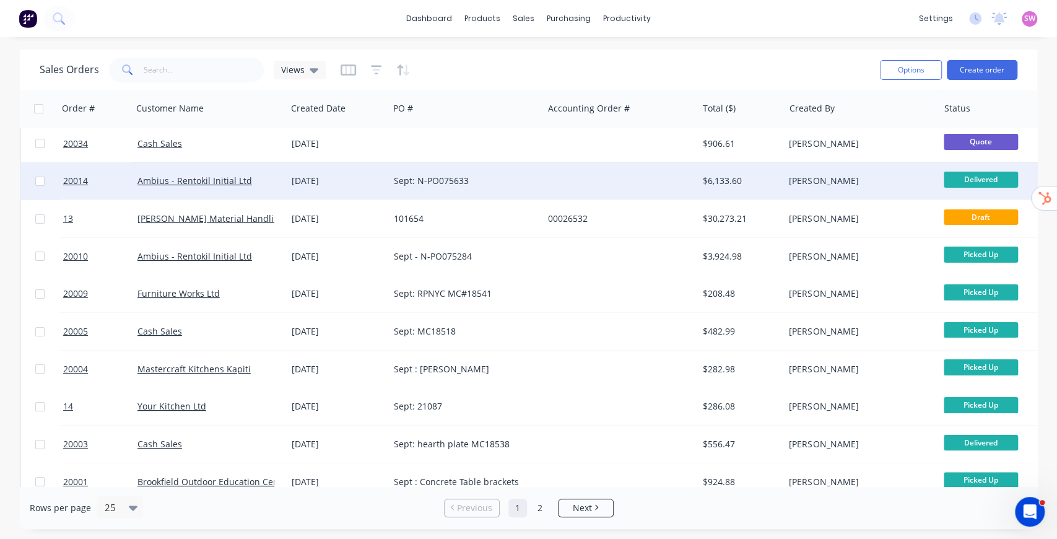
click at [588, 190] on div at bounding box center [620, 180] width 154 height 37
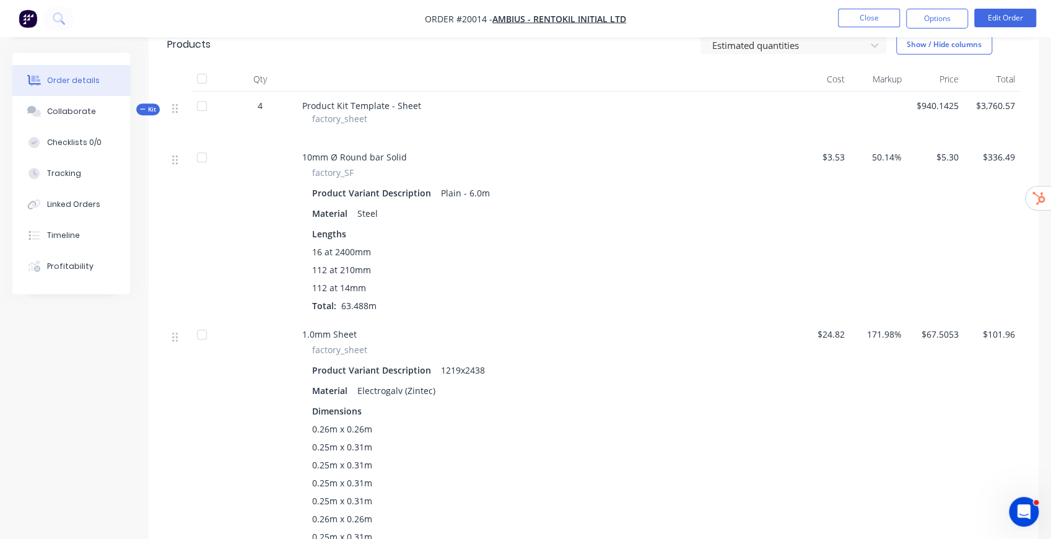
scroll to position [124, 0]
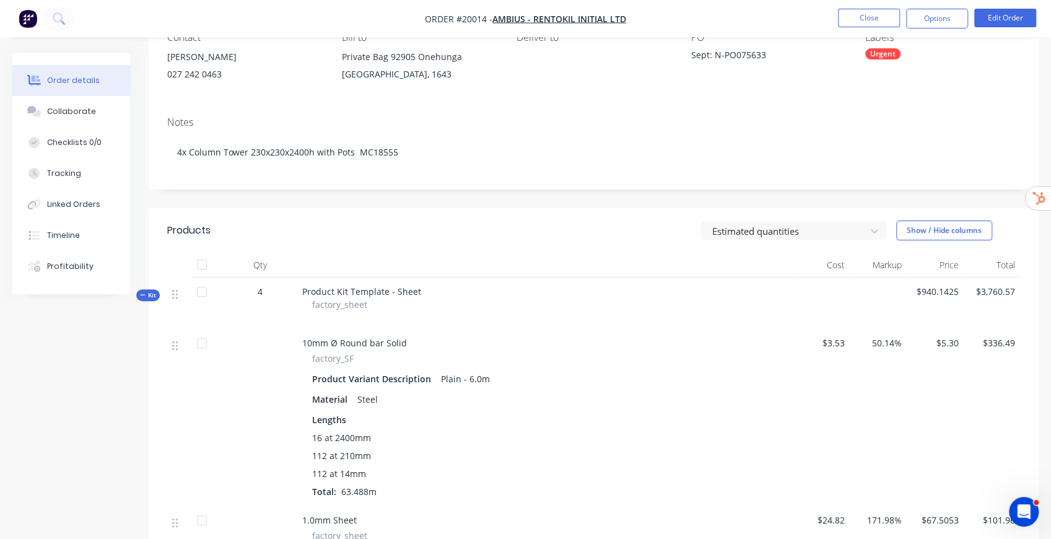
click at [146, 295] on span "Kit" at bounding box center [148, 294] width 16 height 9
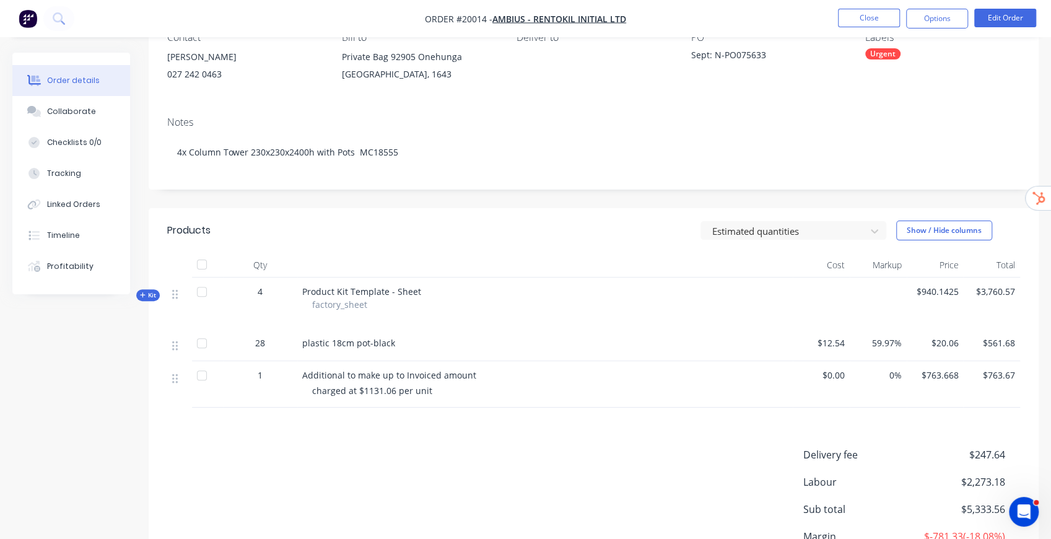
click at [154, 297] on span "Kit" at bounding box center [148, 294] width 16 height 9
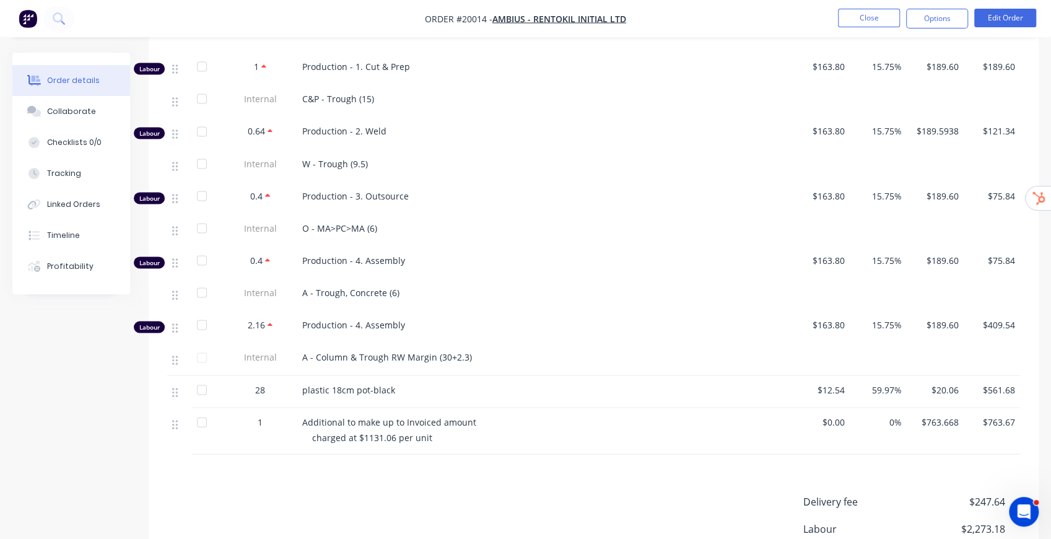
scroll to position [1532, 0]
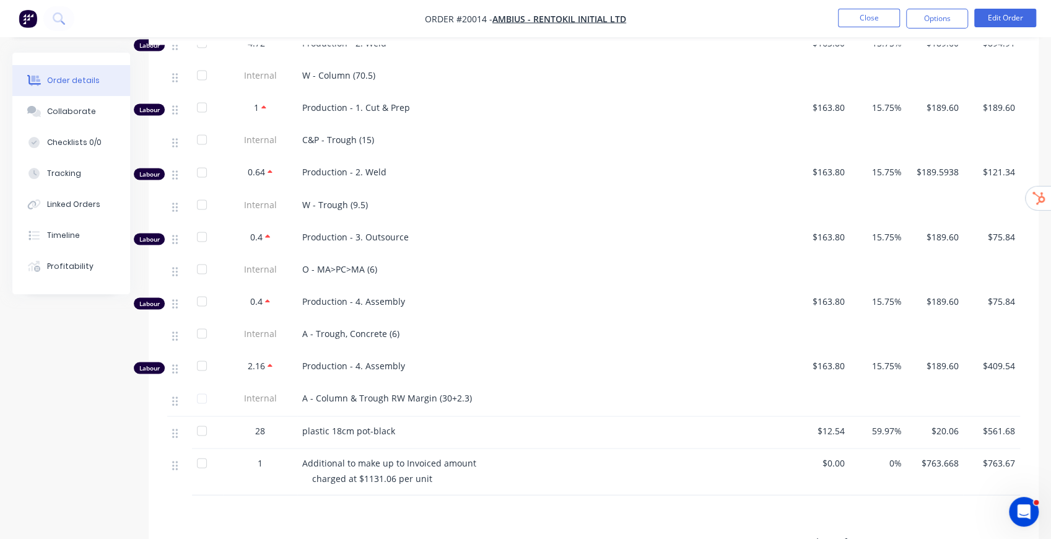
click at [365, 456] on div "Additional to make up to Invoiced amount charged at $1131.06 per unit" at bounding box center [544, 471] width 495 height 46
drag, startPoint x: 305, startPoint y: 466, endPoint x: 439, endPoint y: 478, distance: 134.3
click at [439, 478] on div "Additional to make up to Invoiced amount charged at $1131.06 per unit" at bounding box center [544, 471] width 495 height 46
click at [437, 478] on div "charged at $1131.06 per unit" at bounding box center [550, 477] width 476 height 13
drag, startPoint x: 308, startPoint y: 463, endPoint x: 432, endPoint y: 483, distance: 125.5
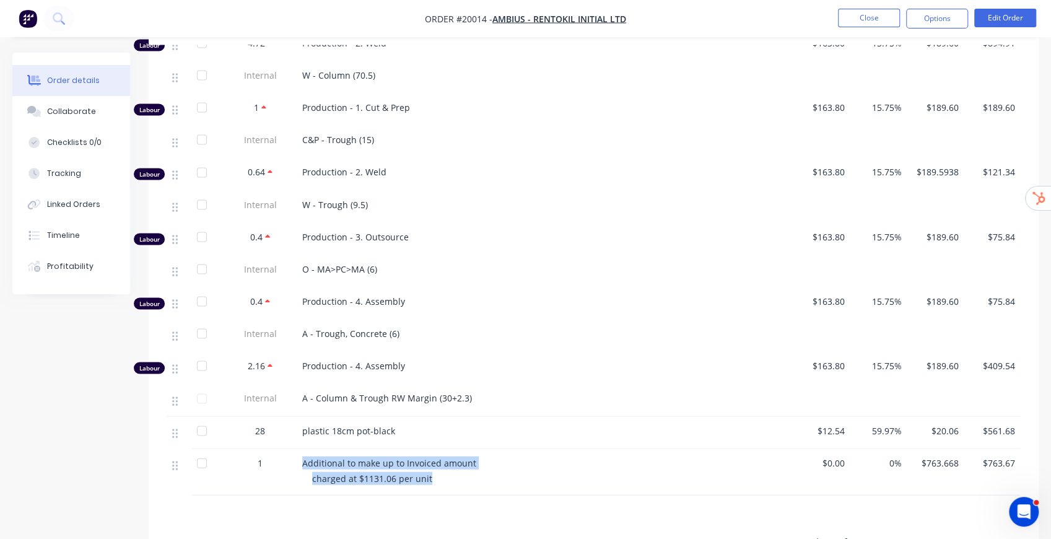
click at [432, 483] on div "Additional to make up to Invoiced amount charged at $1131.06 per unit" at bounding box center [544, 471] width 495 height 46
click at [436, 479] on div "charged at $1131.06 per unit" at bounding box center [550, 477] width 476 height 13
drag, startPoint x: 428, startPoint y: 481, endPoint x: 295, endPoint y: 467, distance: 133.9
click at [295, 467] on div "1 Additional to make up to Invoiced amount charged at $1131.06 per unit $0.00 0…" at bounding box center [593, 471] width 853 height 46
drag, startPoint x: 827, startPoint y: 465, endPoint x: 850, endPoint y: 465, distance: 23.5
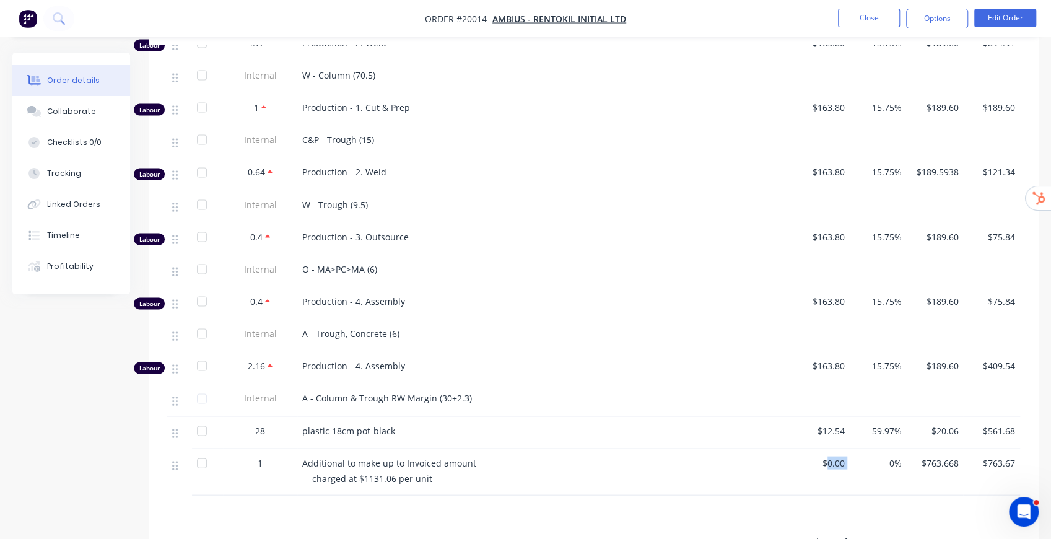
click at [850, 465] on div "1 Additional to make up to Invoiced amount charged at $1131.06 per unit $0.00 0…" at bounding box center [593, 471] width 853 height 46
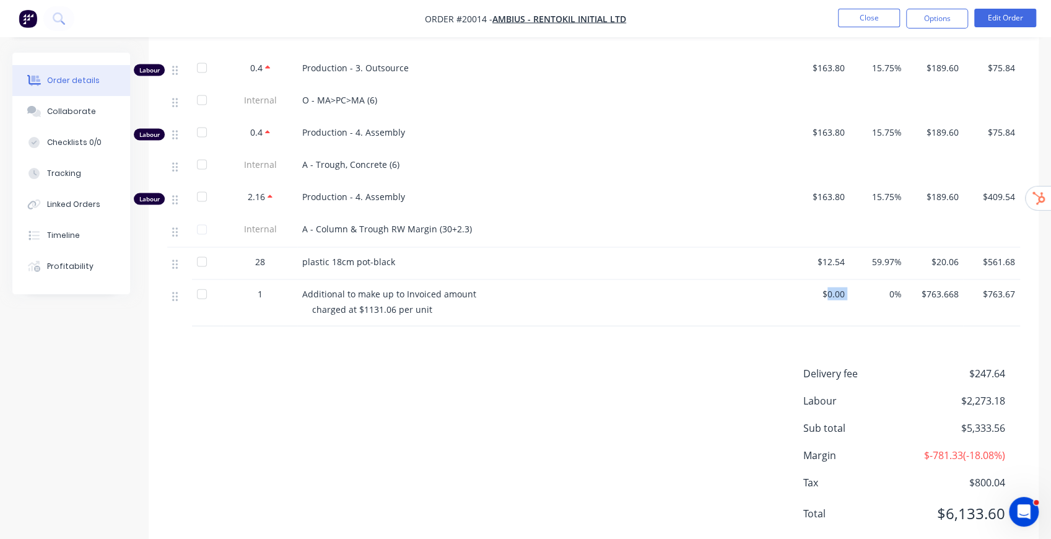
scroll to position [1739, 0]
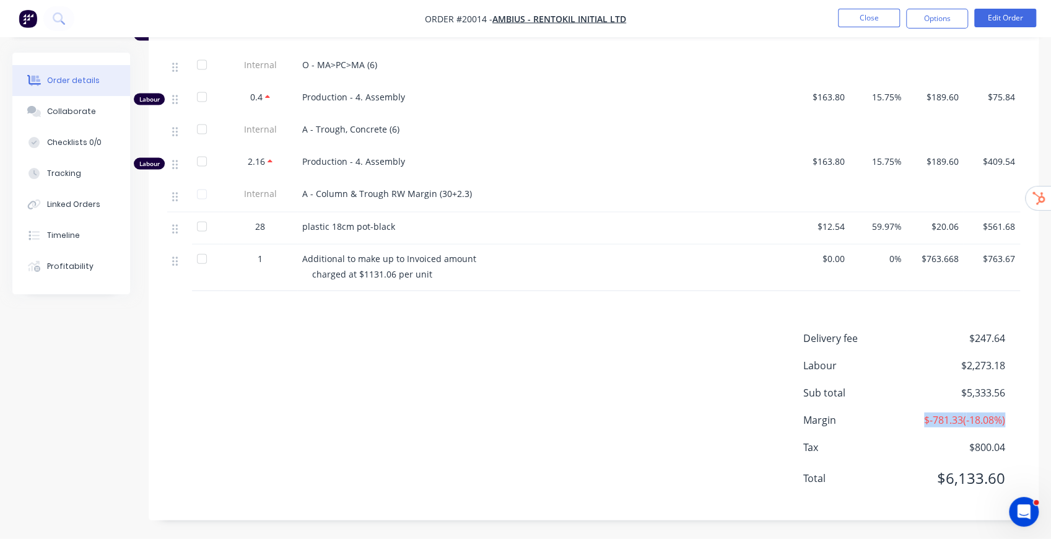
drag, startPoint x: 933, startPoint y: 418, endPoint x: 1009, endPoint y: 416, distance: 75.6
click at [1009, 416] on div "Margin $-781.33 ( -18.08 %)" at bounding box center [911, 420] width 217 height 15
drag, startPoint x: 821, startPoint y: 257, endPoint x: 849, endPoint y: 256, distance: 27.3
click at [849, 256] on div "$0.00" at bounding box center [821, 268] width 57 height 46
drag, startPoint x: 256, startPoint y: 258, endPoint x: 270, endPoint y: 258, distance: 13.6
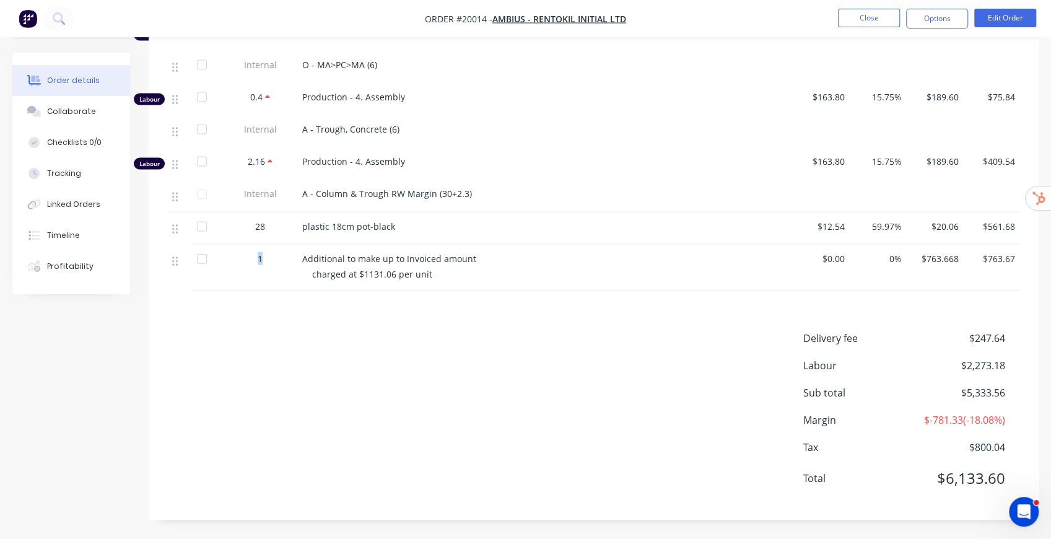
click at [270, 258] on div "1" at bounding box center [260, 258] width 64 height 13
click at [365, 254] on span "Additional to make up to Invoiced amount" at bounding box center [389, 259] width 174 height 12
click at [67, 173] on div "Tracking" at bounding box center [64, 173] width 34 height 11
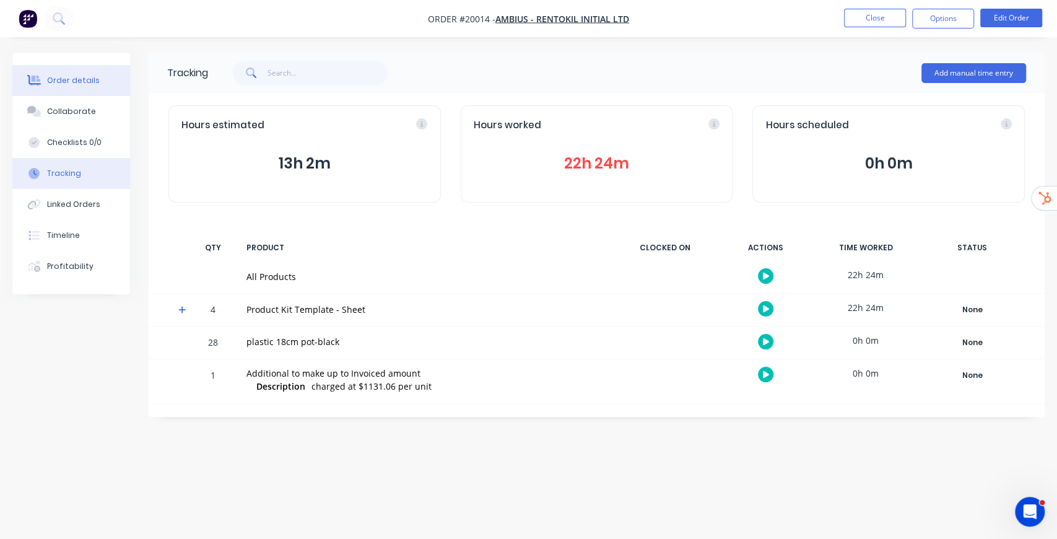
click at [66, 72] on button "Order details" at bounding box center [71, 80] width 118 height 31
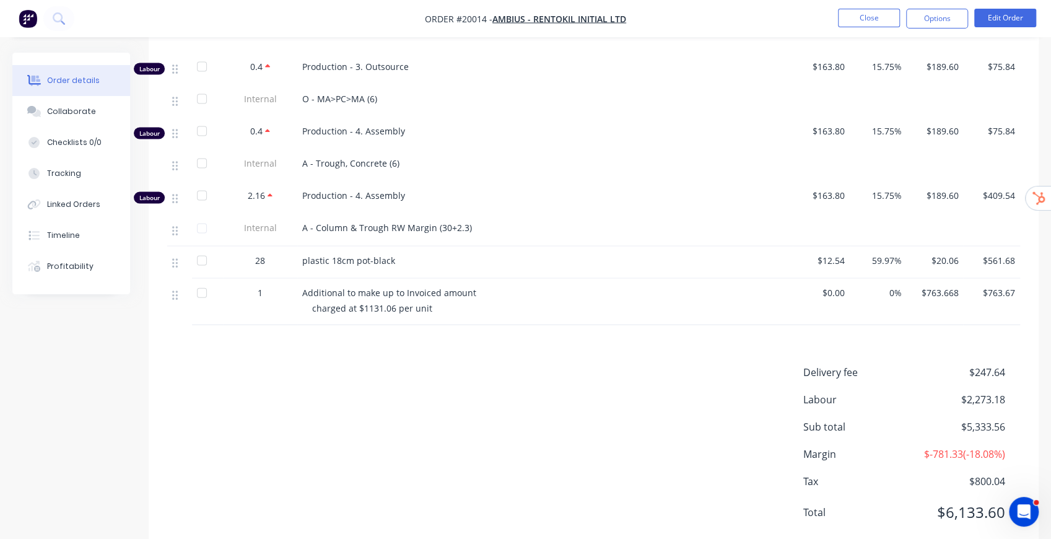
scroll to position [1739, 0]
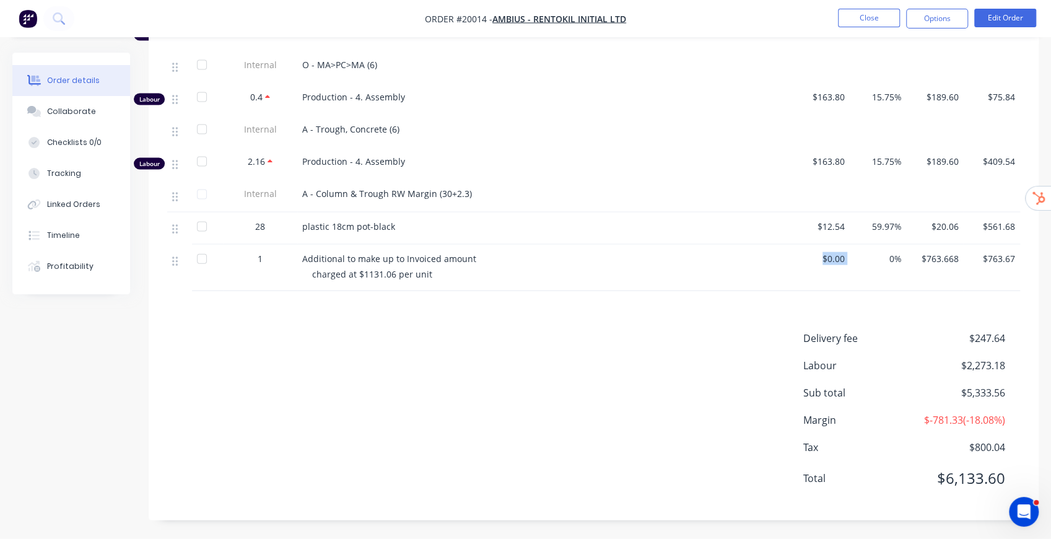
drag, startPoint x: 821, startPoint y: 263, endPoint x: 853, endPoint y: 258, distance: 32.6
click at [853, 258] on div "1 Additional to make up to Invoiced amount charged at $1131.06 per unit $0.00 0…" at bounding box center [593, 268] width 853 height 46
drag, startPoint x: 954, startPoint y: 419, endPoint x: 1007, endPoint y: 420, distance: 53.3
click at [1007, 420] on div "Margin $-781.33 ( -18.08 %)" at bounding box center [911, 420] width 217 height 15
drag, startPoint x: 928, startPoint y: 256, endPoint x: 969, endPoint y: 261, distance: 41.3
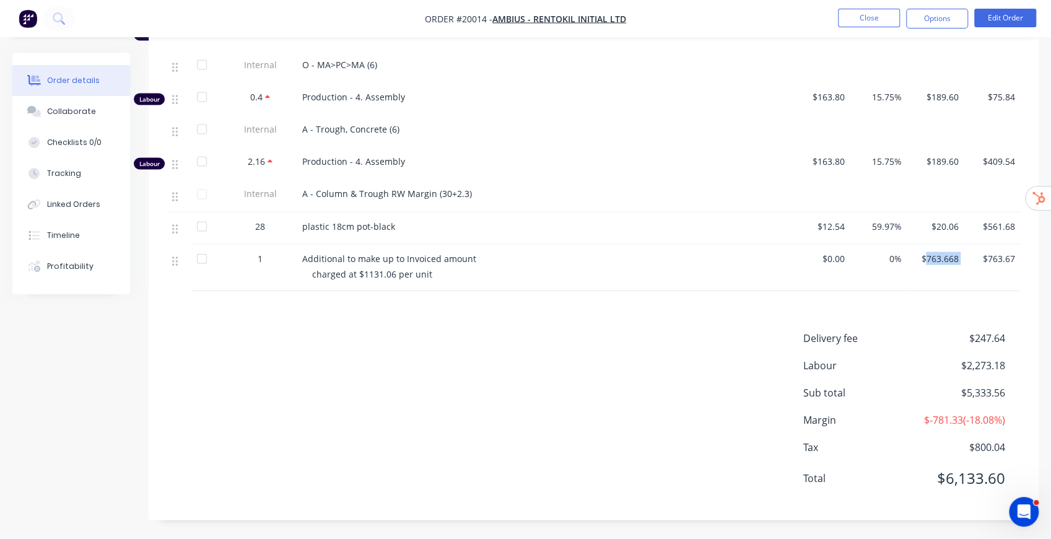
click at [969, 261] on div "1 Additional to make up to Invoiced amount charged at $1131.06 per unit $0.00 0…" at bounding box center [593, 268] width 853 height 46
click at [875, 17] on button "Close" at bounding box center [869, 18] width 62 height 19
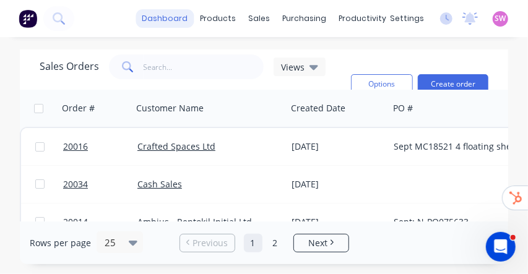
click at [169, 12] on link "dashboard" at bounding box center [165, 18] width 58 height 19
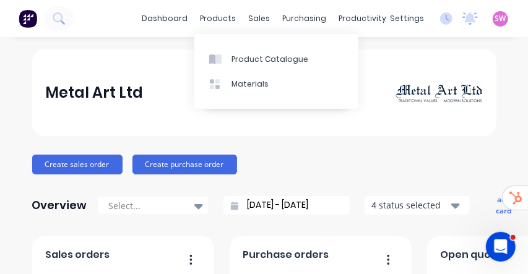
click at [497, 19] on span "SW" at bounding box center [500, 18] width 11 height 11
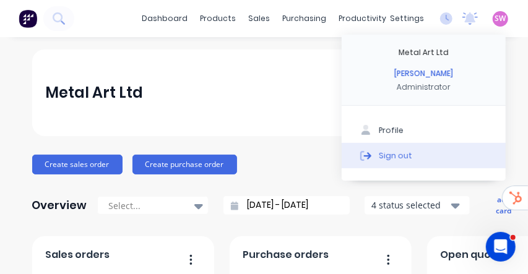
click at [390, 152] on div "Sign out" at bounding box center [395, 155] width 33 height 11
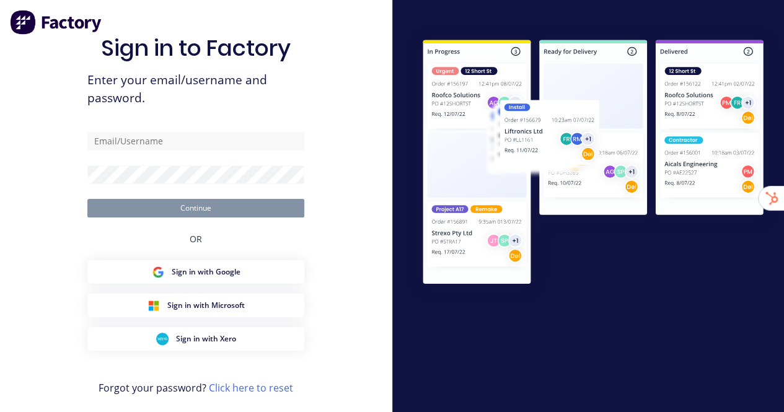
type input "[EMAIL_ADDRESS][DOMAIN_NAME]"
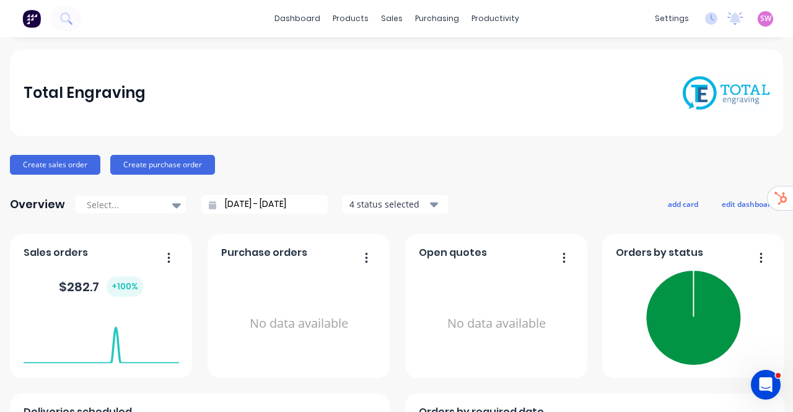
click at [263, 77] on div "Total Engraving" at bounding box center [397, 93] width 746 height 34
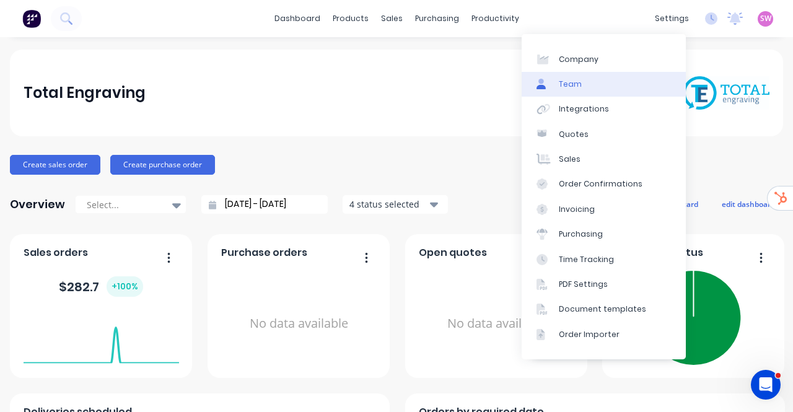
click at [605, 85] on link "Team" at bounding box center [604, 84] width 164 height 25
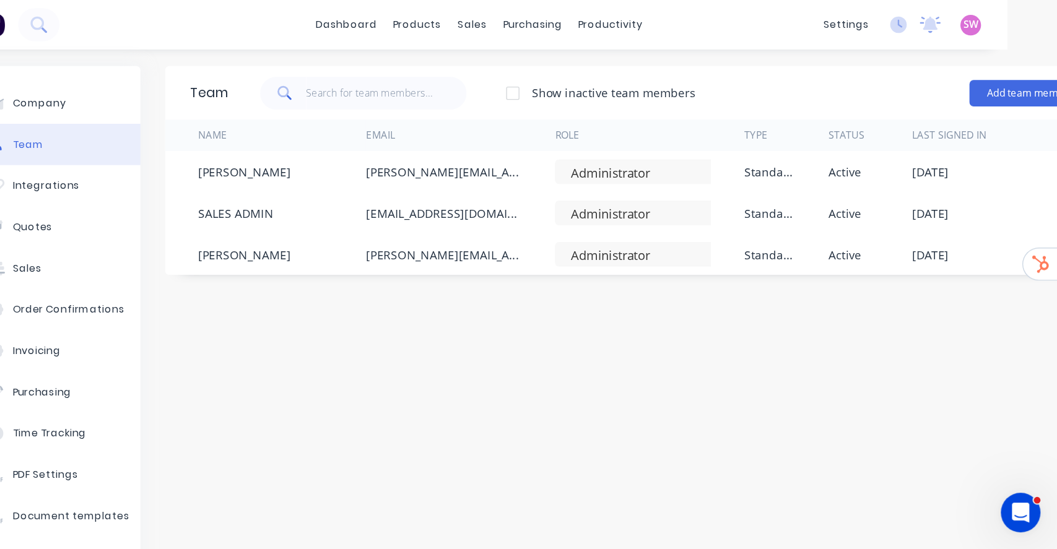
scroll to position [0, 90]
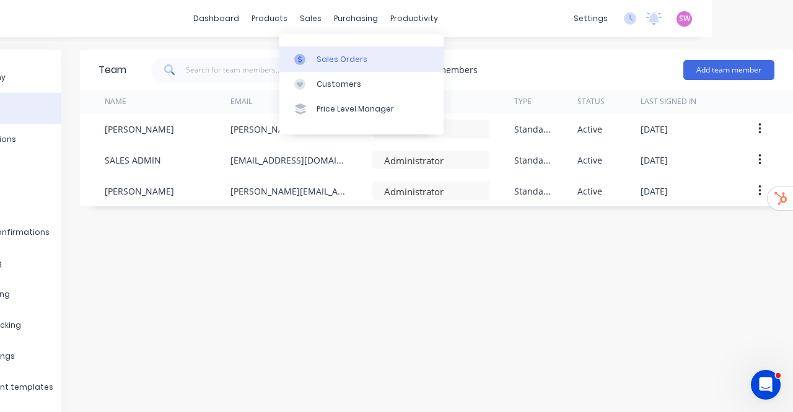
click at [330, 59] on div "Sales Orders" at bounding box center [342, 59] width 51 height 11
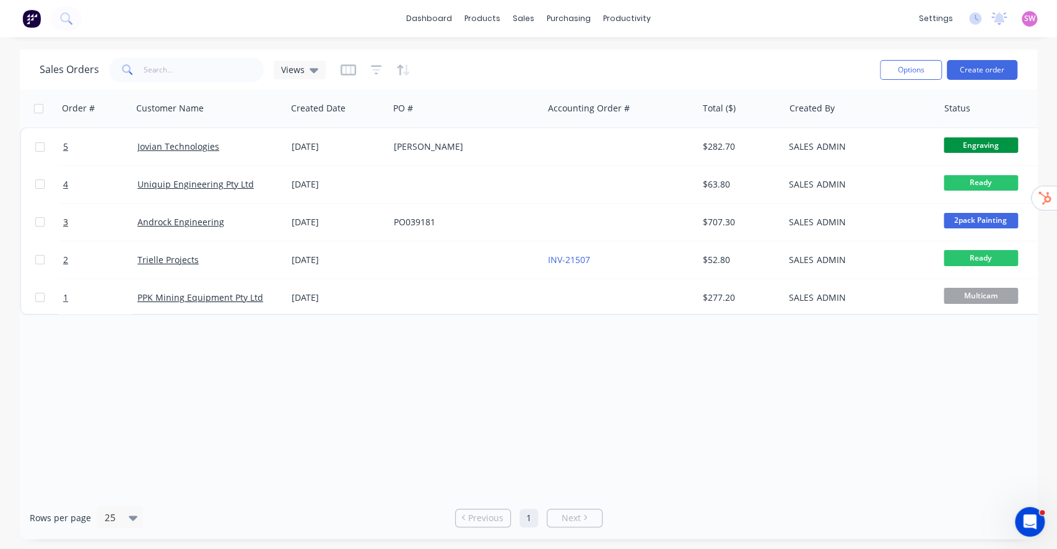
click at [783, 12] on div "dashboard products sales purchasing productivity dashboard products Product Cat…" at bounding box center [528, 18] width 1057 height 37
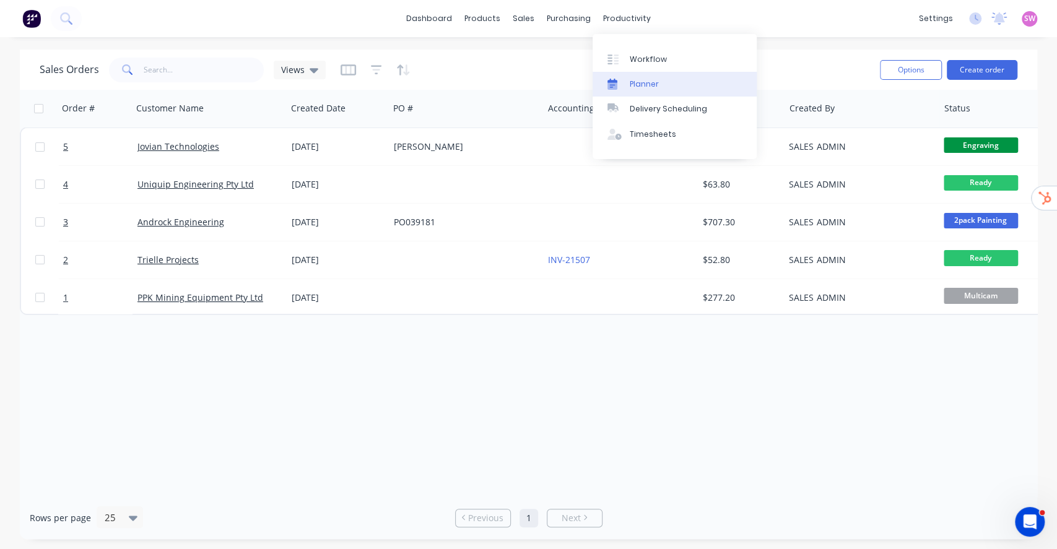
click at [657, 87] on div "Planner" at bounding box center [644, 84] width 29 height 11
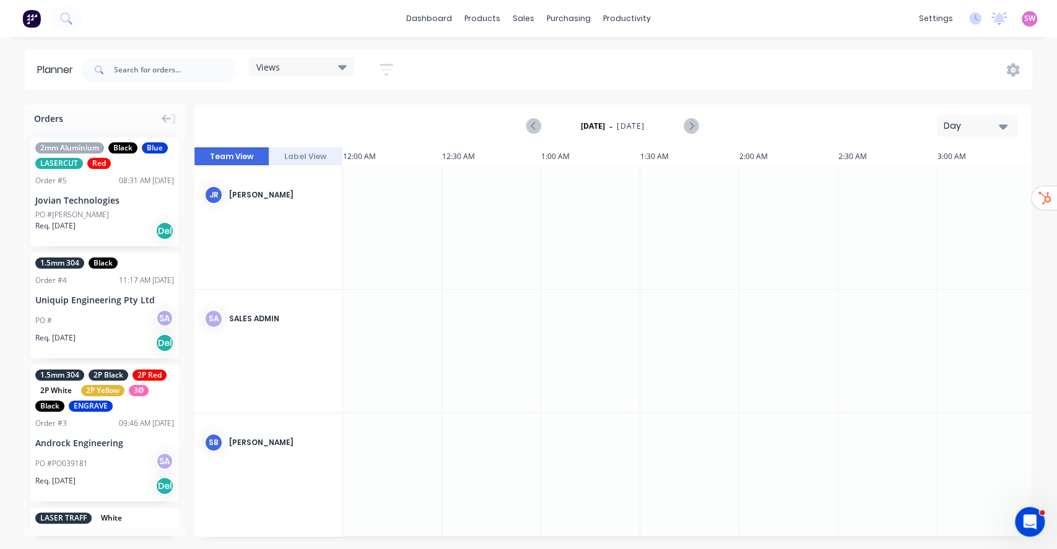
scroll to position [0, 2775]
click at [341, 85] on div "Views Save new view None (Default) edit Standard1 edit Show/Hide users Show/Hid…" at bounding box center [242, 69] width 327 height 37
click at [323, 61] on div "Views" at bounding box center [301, 66] width 90 height 11
drag, startPoint x: 480, startPoint y: 66, endPoint x: 461, endPoint y: 70, distance: 18.9
click at [481, 66] on div "Views Save new view None (Default) edit Standard1 edit Show/Hide users Show/Hid…" at bounding box center [555, 69] width 953 height 37
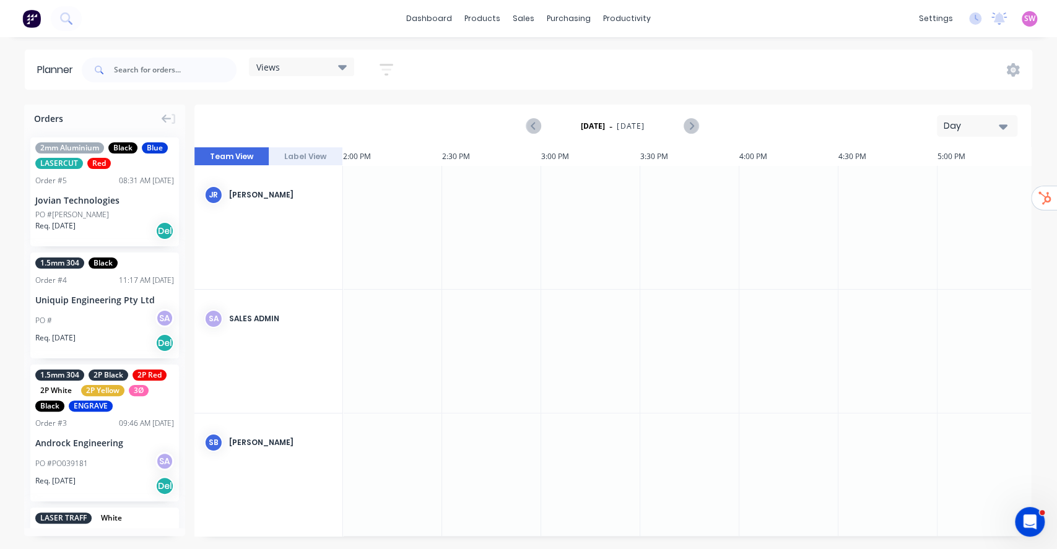
click at [391, 64] on icon "button" at bounding box center [387, 70] width 14 height 12
click at [530, 58] on div "Views Save new view None (Default) edit Standard1 edit Show/Hide users Show/Hid…" at bounding box center [555, 69] width 953 height 37
click at [381, 71] on icon "button" at bounding box center [387, 69] width 14 height 15
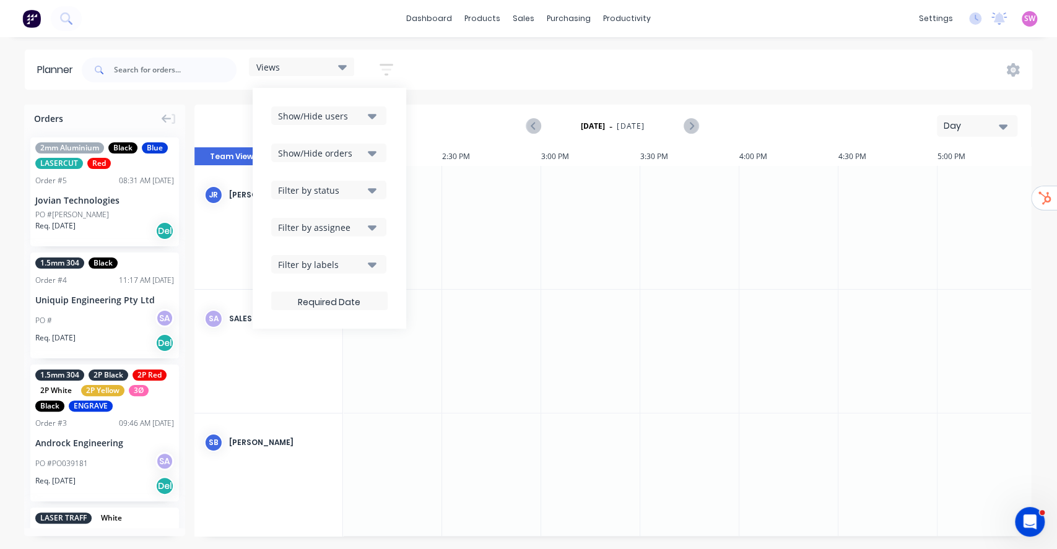
click at [372, 108] on button "Show/Hide users" at bounding box center [328, 116] width 115 height 19
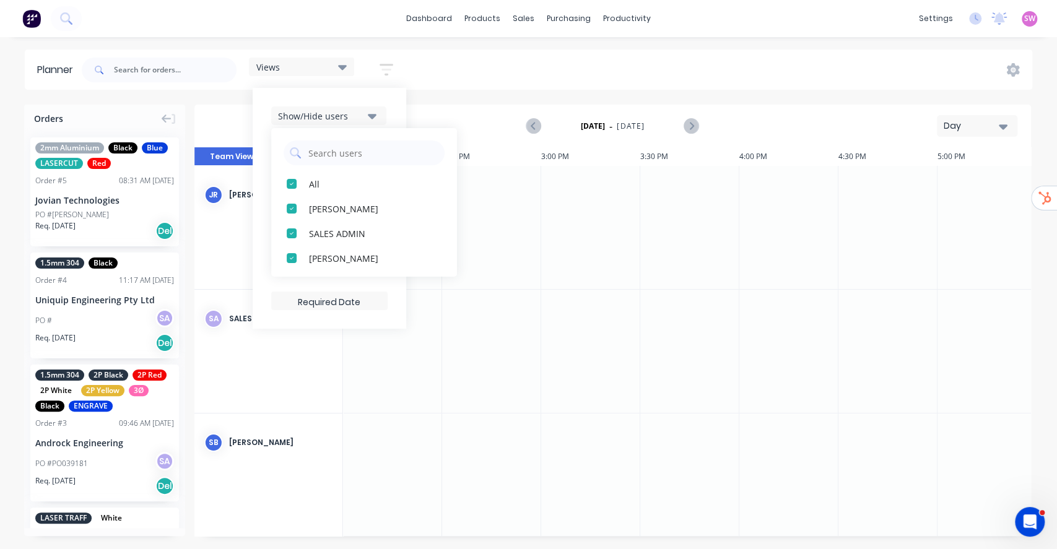
click at [386, 89] on div "Show/Hide users All [PERSON_NAME] SALES ADMIN [PERSON_NAME] Show/Hide orders Fi…" at bounding box center [330, 208] width 154 height 241
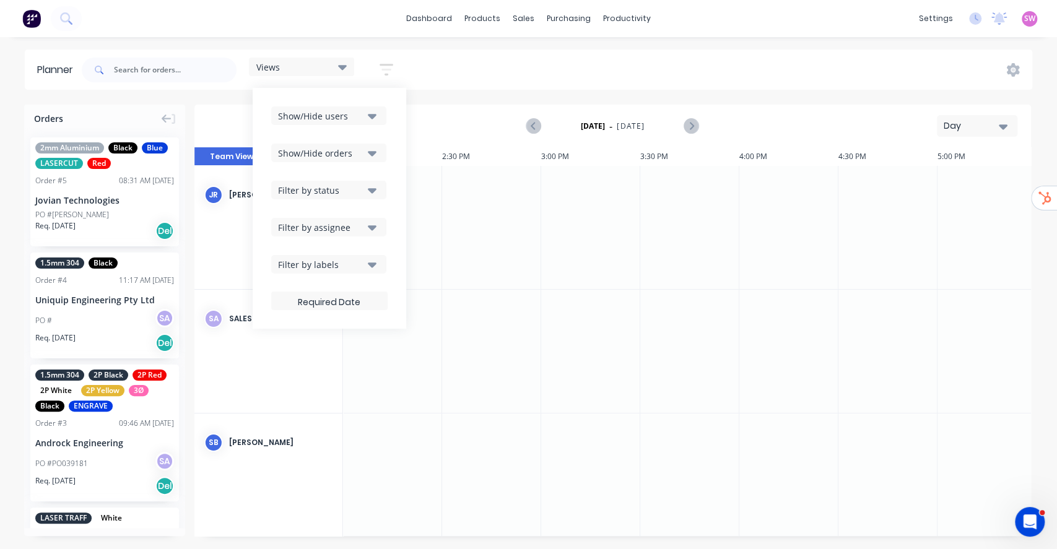
click at [359, 147] on div "Show/Hide orders" at bounding box center [321, 153] width 86 height 13
click at [359, 144] on button "Show/Hide orders" at bounding box center [328, 153] width 115 height 19
click at [364, 188] on div "Filter by status" at bounding box center [321, 190] width 86 height 13
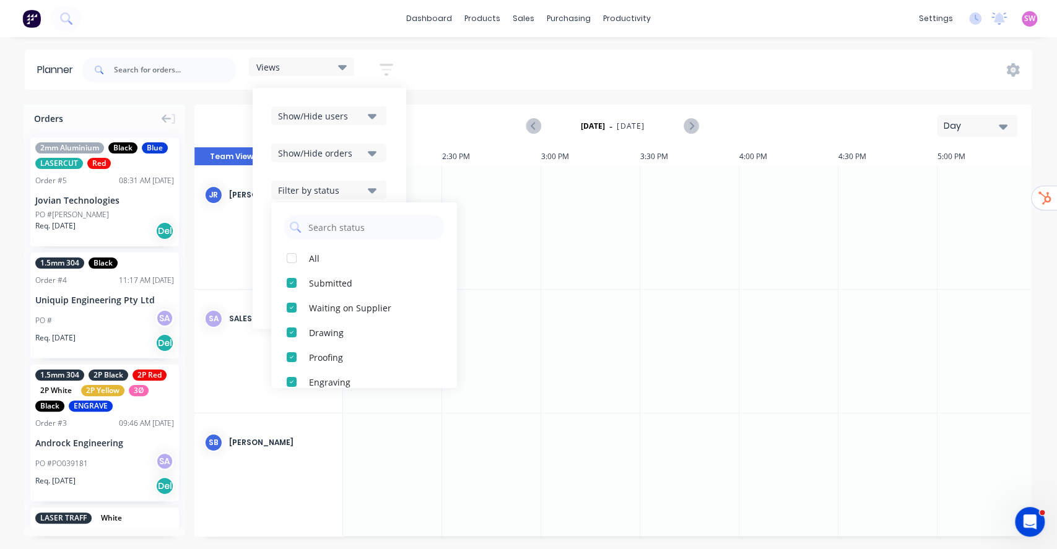
click at [377, 196] on icon "button" at bounding box center [372, 190] width 9 height 14
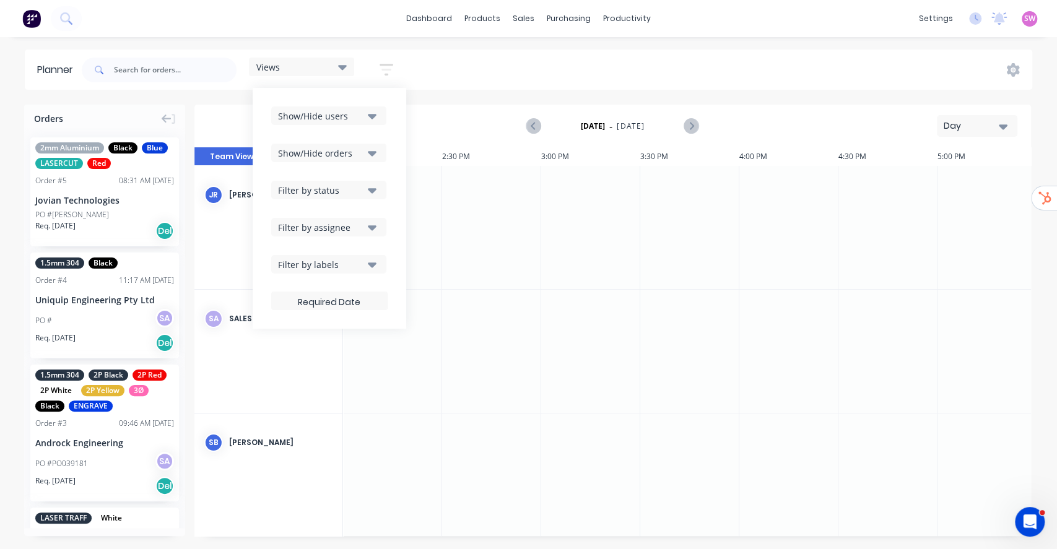
click at [377, 233] on icon "button" at bounding box center [372, 227] width 9 height 14
click at [386, 216] on div "Show/Hide users Show/Hide orders Filter by status Filter by assignee All Unassi…" at bounding box center [329, 209] width 116 height 204
click at [376, 260] on icon "button" at bounding box center [372, 265] width 9 height 14
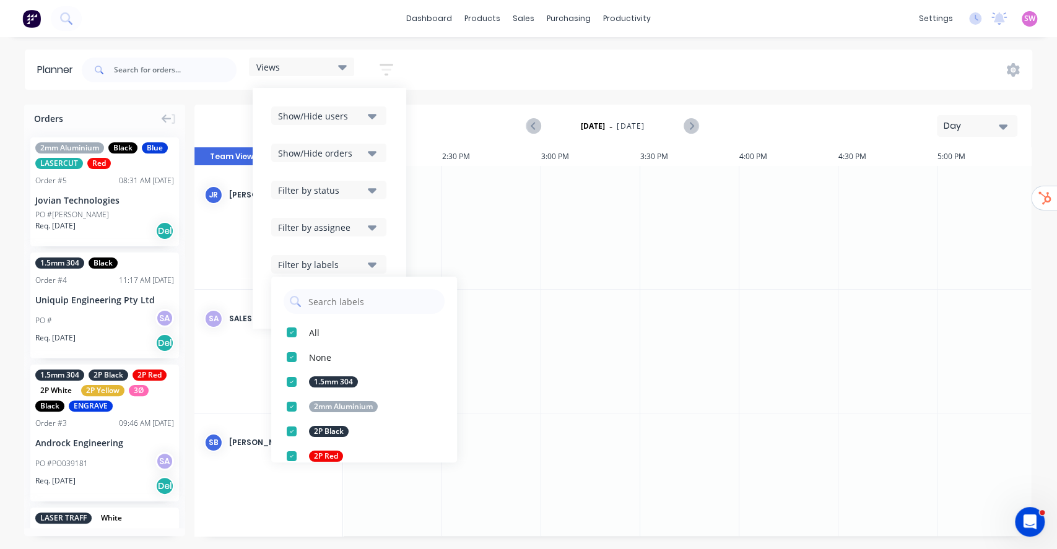
click at [378, 263] on button "Filter by labels" at bounding box center [328, 264] width 115 height 19
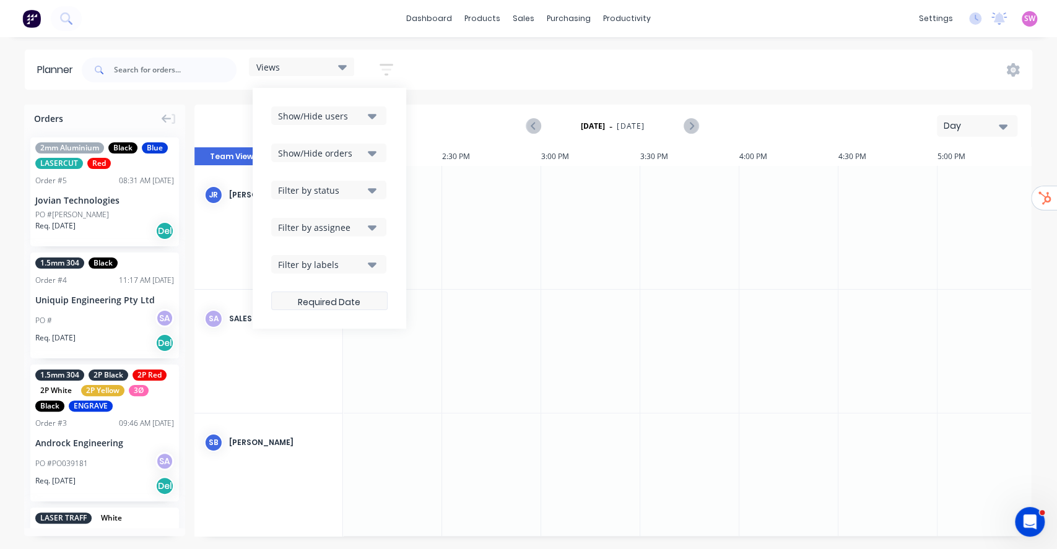
click at [344, 299] on label at bounding box center [329, 301] width 116 height 19
click at [344, 299] on input at bounding box center [329, 302] width 115 height 24
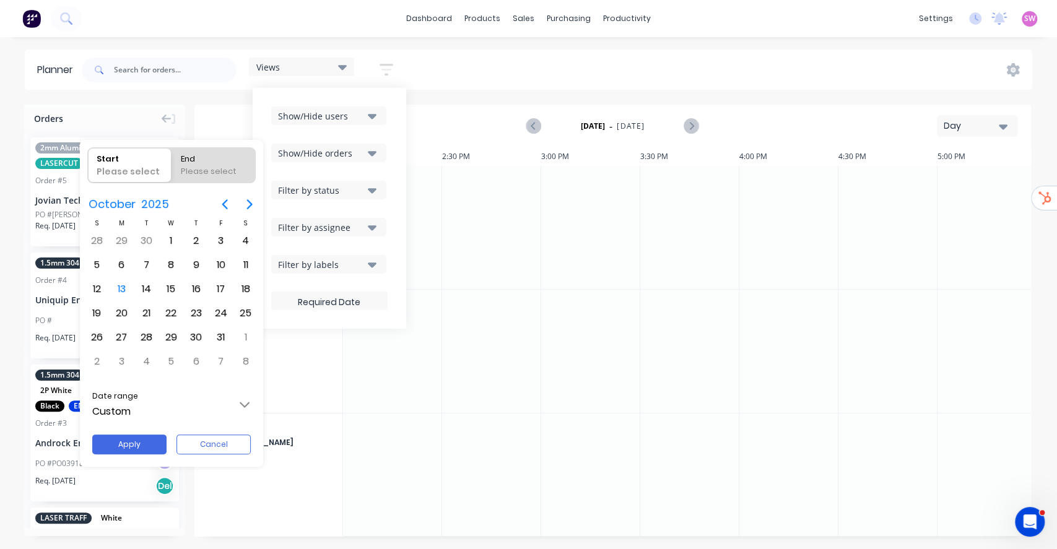
click at [235, 398] on input "Custom" at bounding box center [172, 405] width 180 height 35
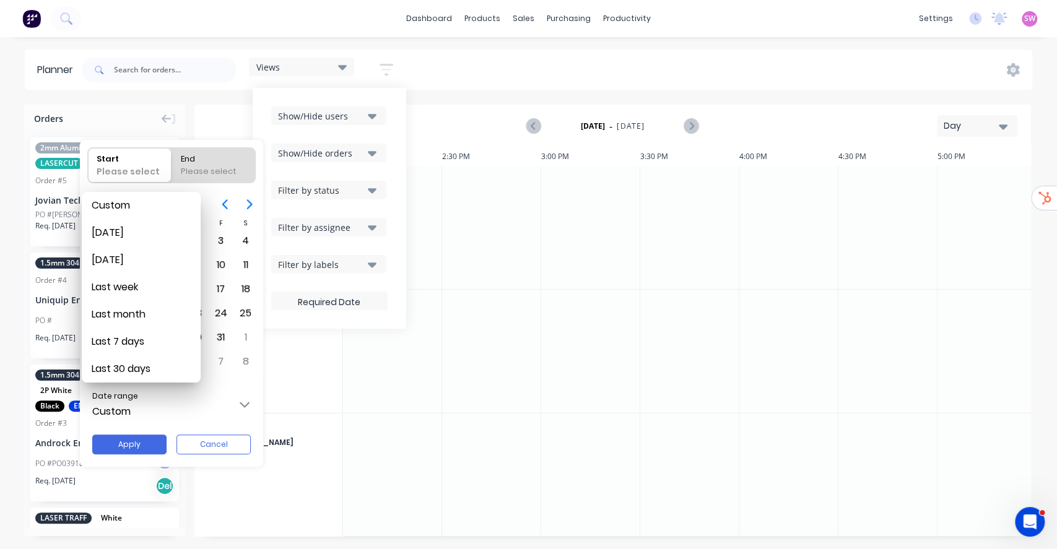
click at [783, 128] on div at bounding box center [528, 275] width 1255 height 748
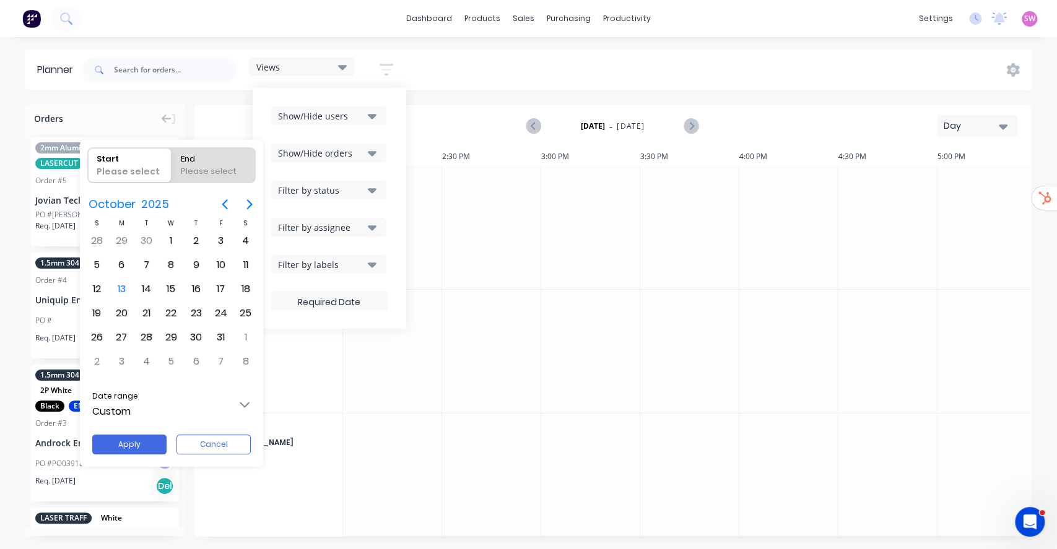
click at [781, 97] on div at bounding box center [528, 275] width 1255 height 748
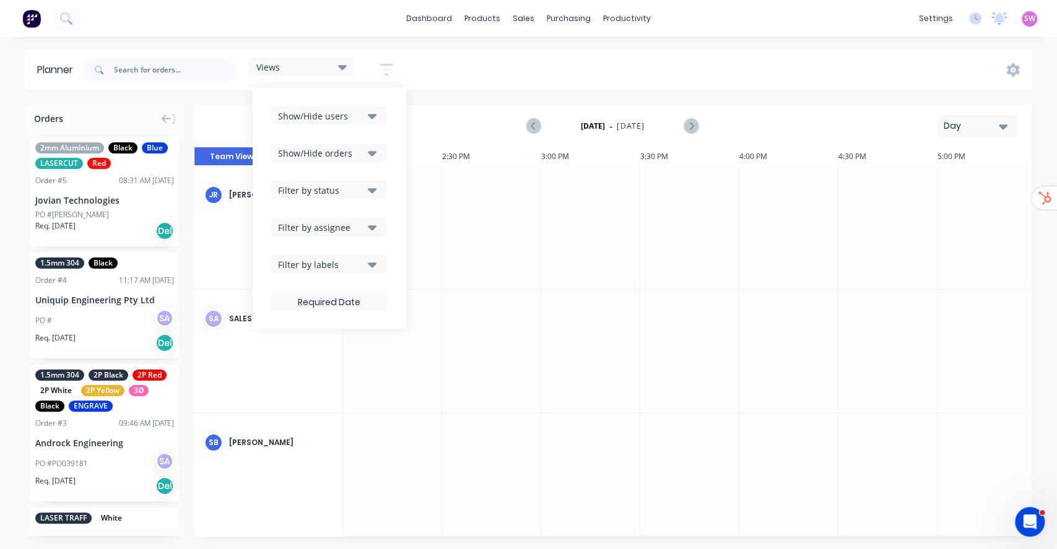
click at [783, 63] on div "Views Save new view None (Default) edit Standard1 edit Show/Hide users Show/Hid…" at bounding box center [555, 69] width 953 height 37
click at [295, 66] on div "Views" at bounding box center [301, 66] width 90 height 11
click at [356, 67] on div "Views Save new view None (Default) edit Standard1 edit Show/Hide users Show/Hid…" at bounding box center [327, 70] width 157 height 24
click at [388, 66] on icon "button" at bounding box center [387, 69] width 14 height 15
click at [392, 66] on icon "button" at bounding box center [387, 70] width 14 height 12
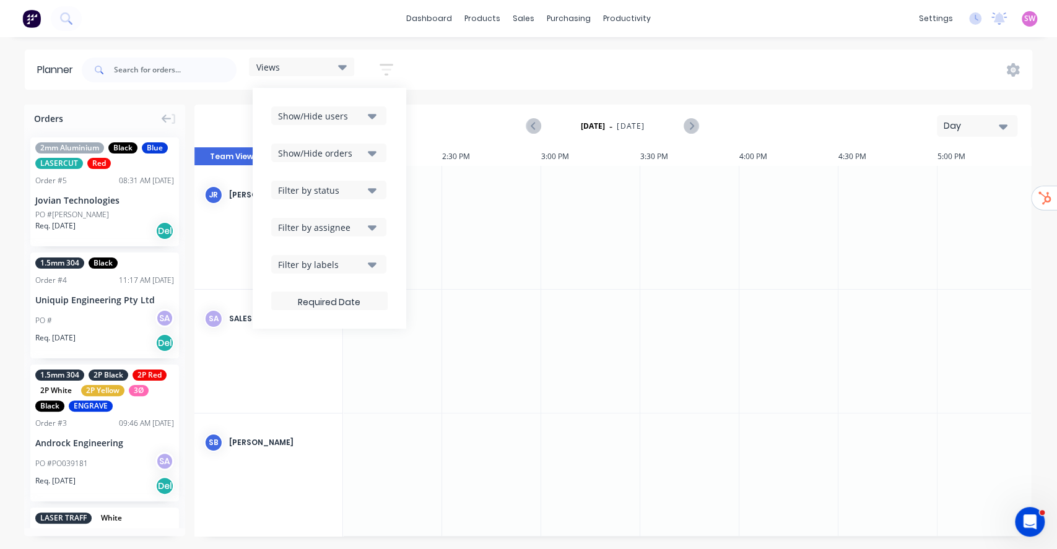
click at [783, 130] on button "Day" at bounding box center [977, 126] width 81 height 22
click at [783, 185] on div "Week" at bounding box center [955, 184] width 123 height 25
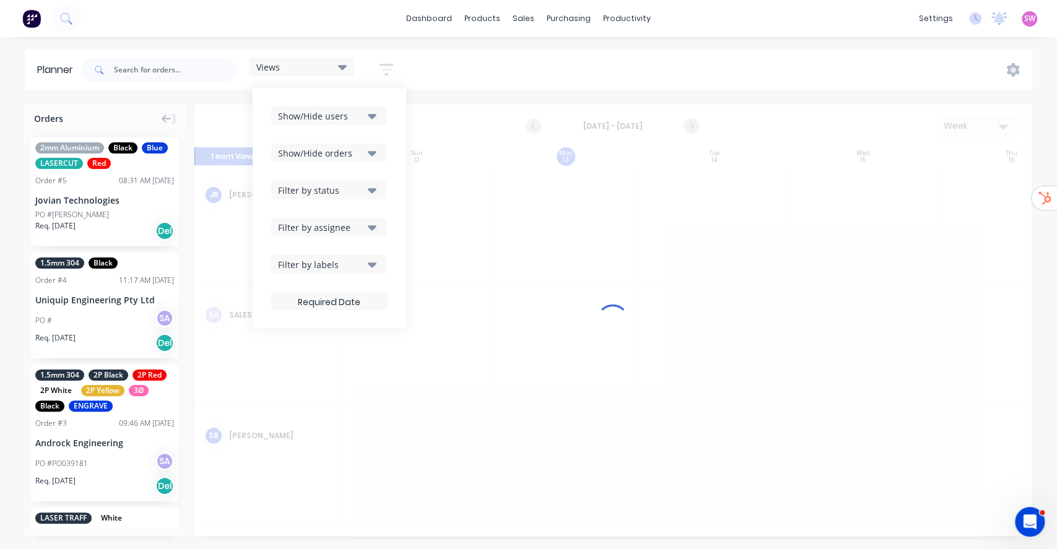
scroll to position [0, 0]
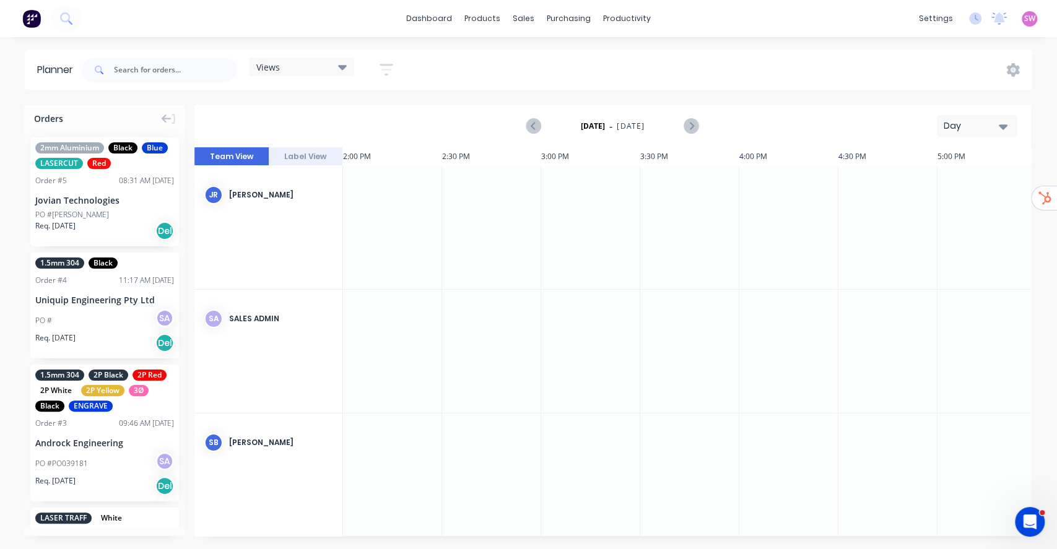
click at [998, 128] on div "Day" at bounding box center [972, 126] width 57 height 13
click at [958, 185] on div "Week" at bounding box center [955, 184] width 123 height 25
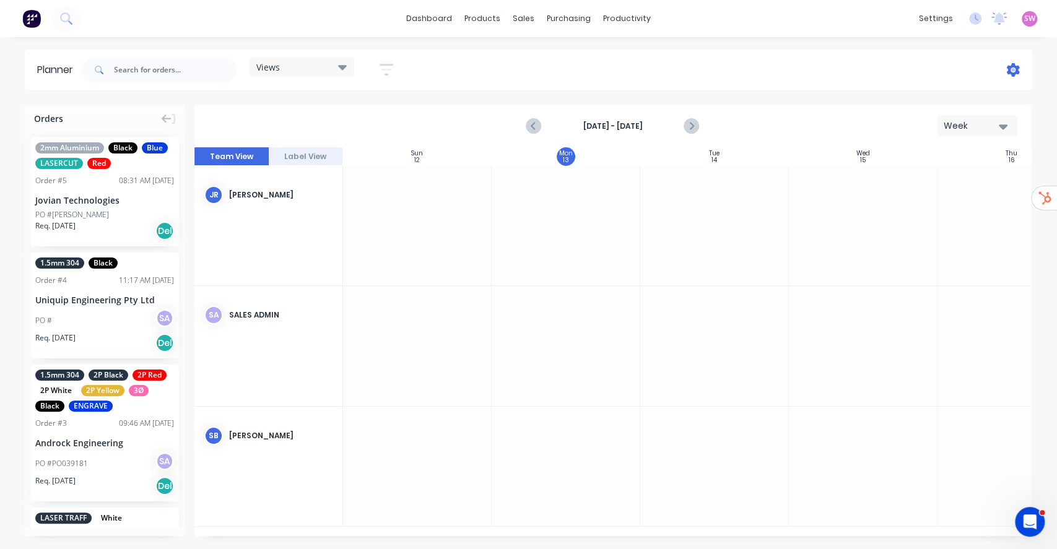
click at [1017, 67] on icon at bounding box center [1013, 70] width 13 height 14
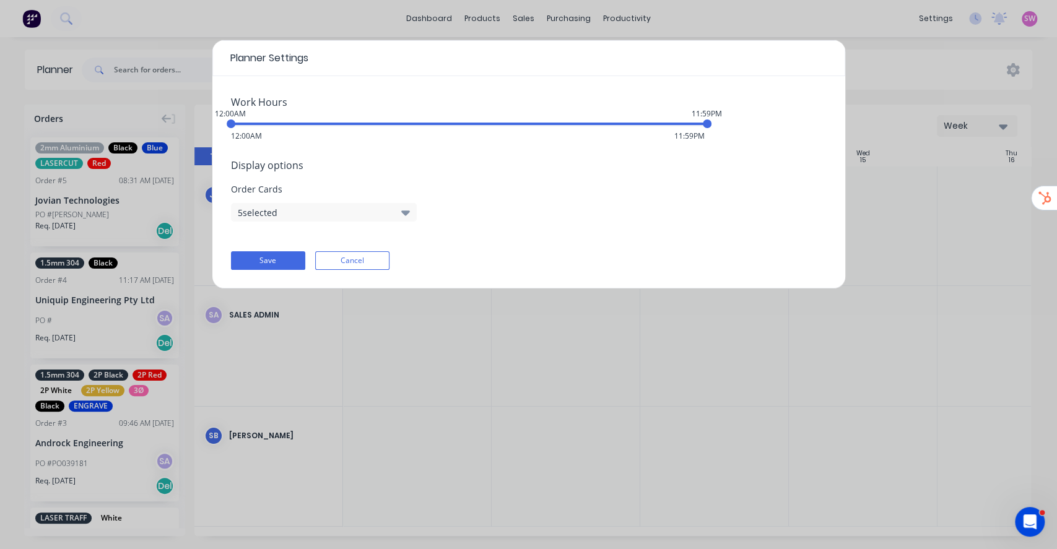
click at [382, 218] on button "5 selected" at bounding box center [324, 212] width 186 height 19
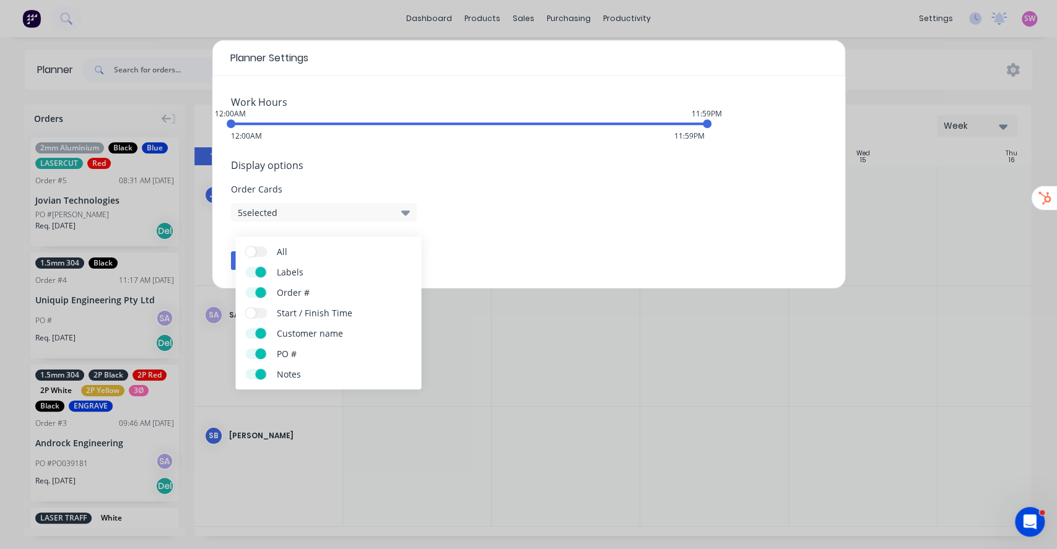
click at [534, 193] on span "Order Cards" at bounding box center [529, 189] width 596 height 13
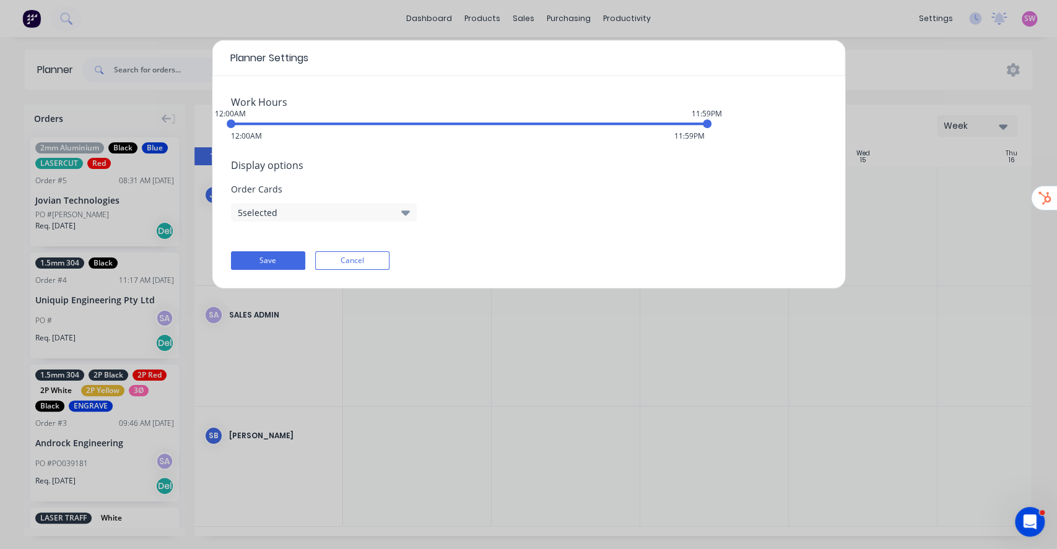
click at [394, 209] on button "5 selected" at bounding box center [324, 212] width 186 height 19
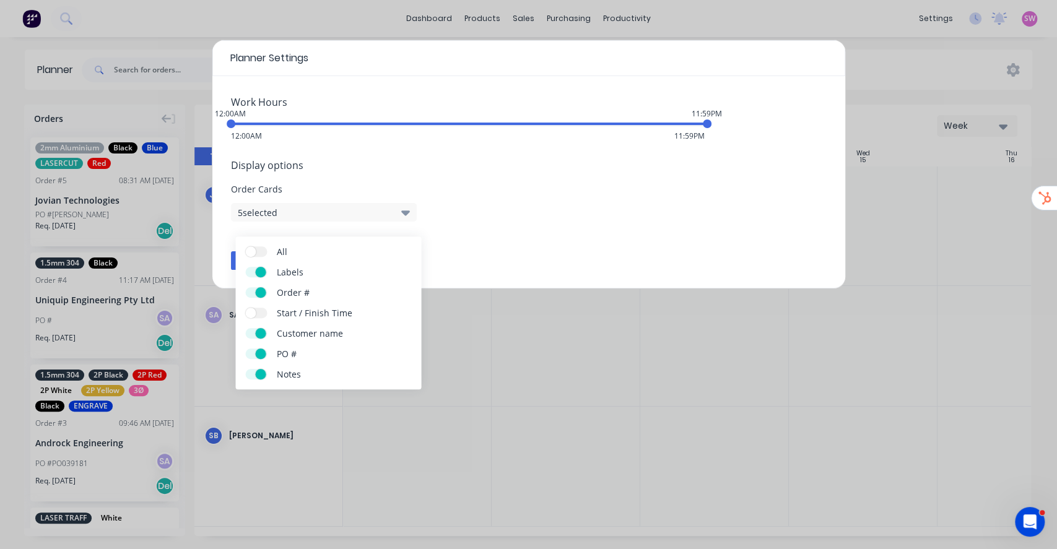
click at [505, 184] on span "Order Cards" at bounding box center [529, 189] width 596 height 13
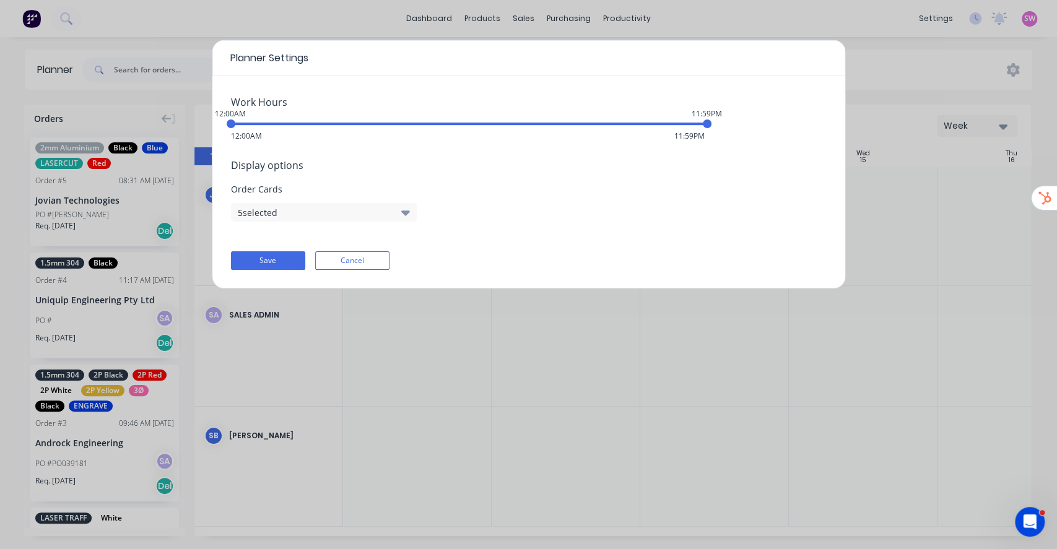
click at [392, 209] on button "5 selected" at bounding box center [324, 212] width 186 height 19
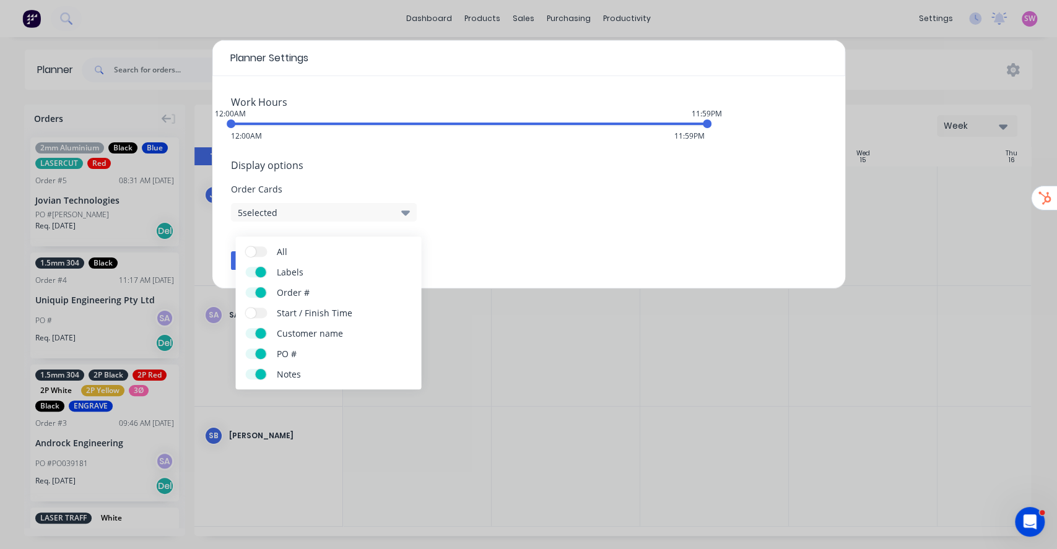
click at [478, 192] on span "Order Cards" at bounding box center [529, 189] width 596 height 13
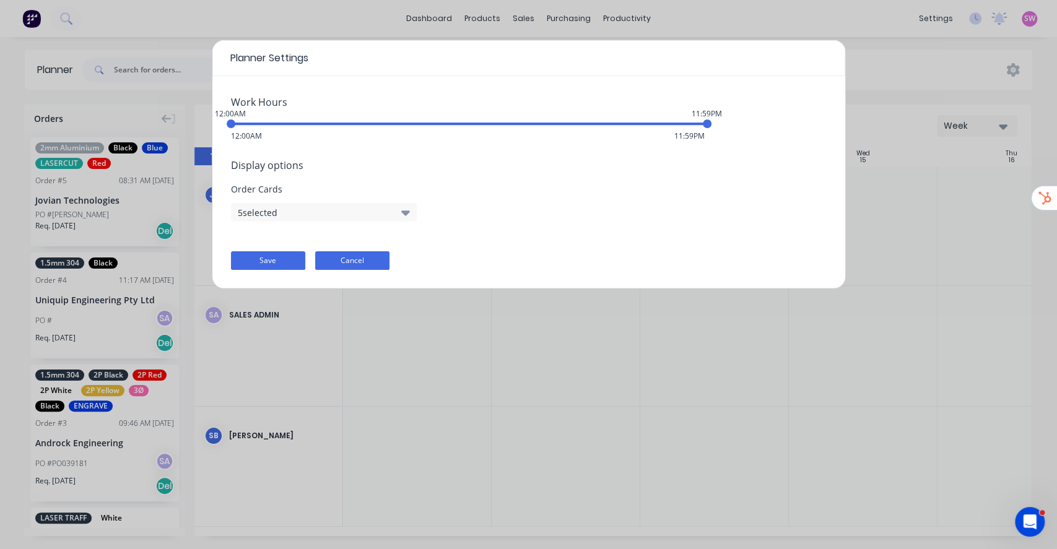
click at [350, 263] on button "Cancel" at bounding box center [352, 260] width 74 height 19
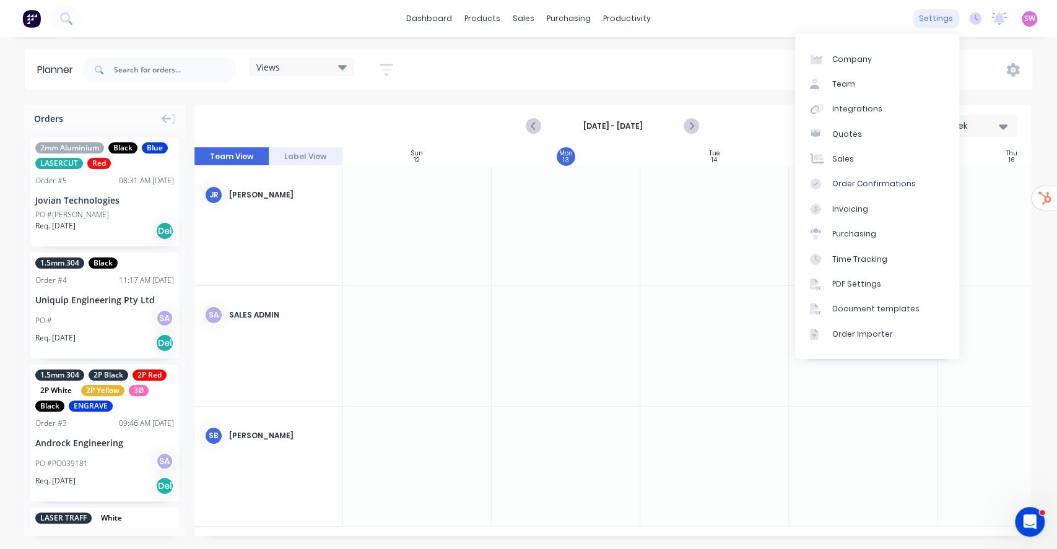
click at [938, 26] on div "settings" at bounding box center [936, 18] width 46 height 19
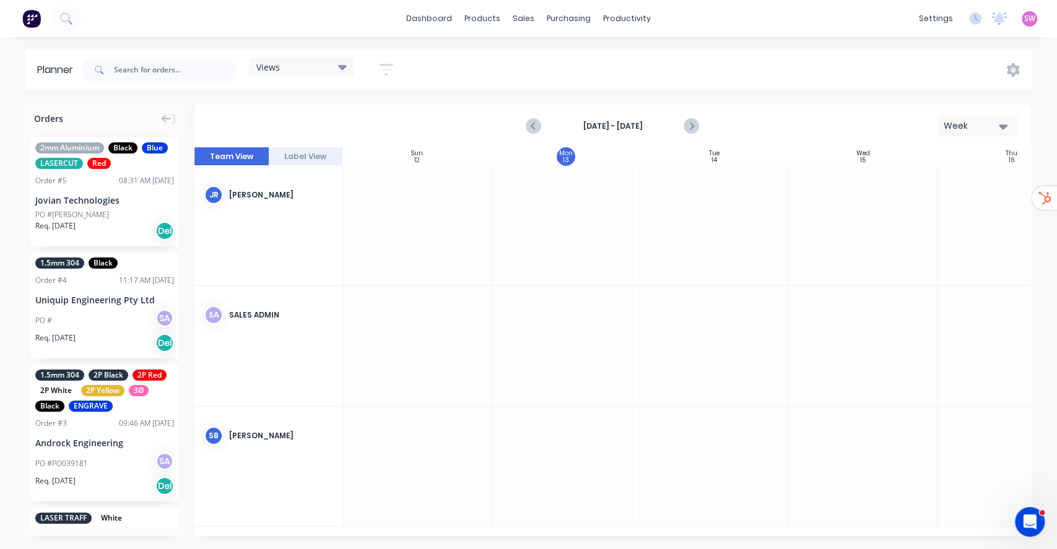
drag, startPoint x: 629, startPoint y: 66, endPoint x: 590, endPoint y: 69, distance: 39.1
click at [629, 65] on div "Views Save new view None (Default) edit Standard1 edit Show/Hide users Show/Hid…" at bounding box center [555, 69] width 953 height 37
click at [385, 65] on icon "button" at bounding box center [387, 70] width 14 height 12
click at [344, 72] on icon at bounding box center [342, 67] width 9 height 14
click at [456, 56] on div "Views Save new view None (Default) edit Standard1 edit Show/Hide users Show/Hid…" at bounding box center [555, 69] width 953 height 37
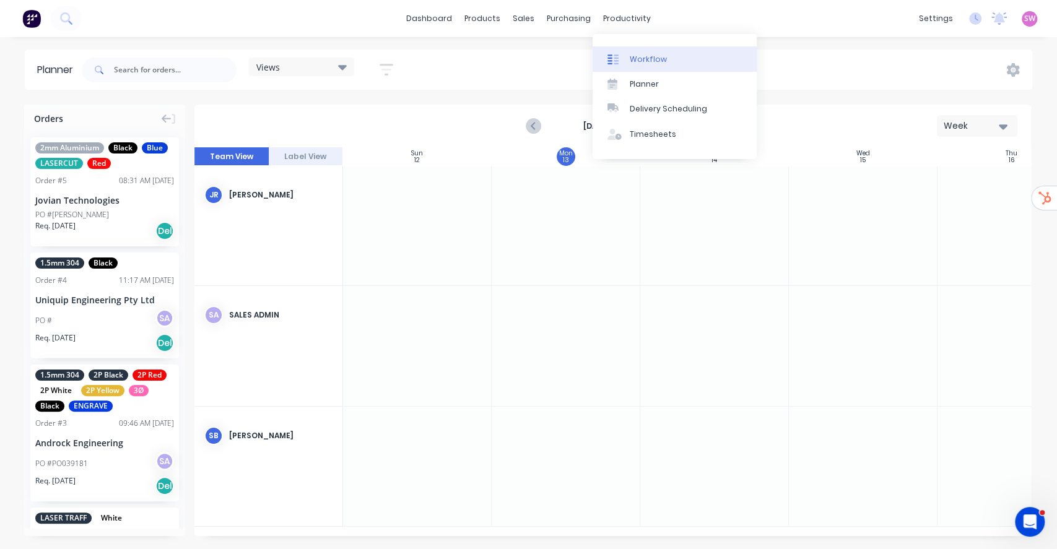
click at [676, 60] on link "Workflow" at bounding box center [675, 58] width 164 height 25
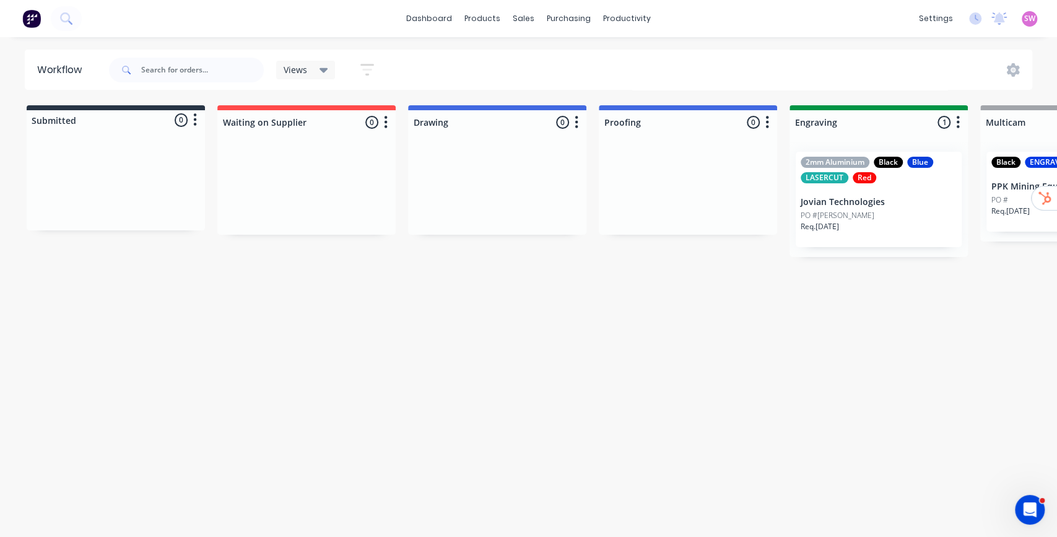
click at [372, 71] on icon "button" at bounding box center [367, 69] width 14 height 15
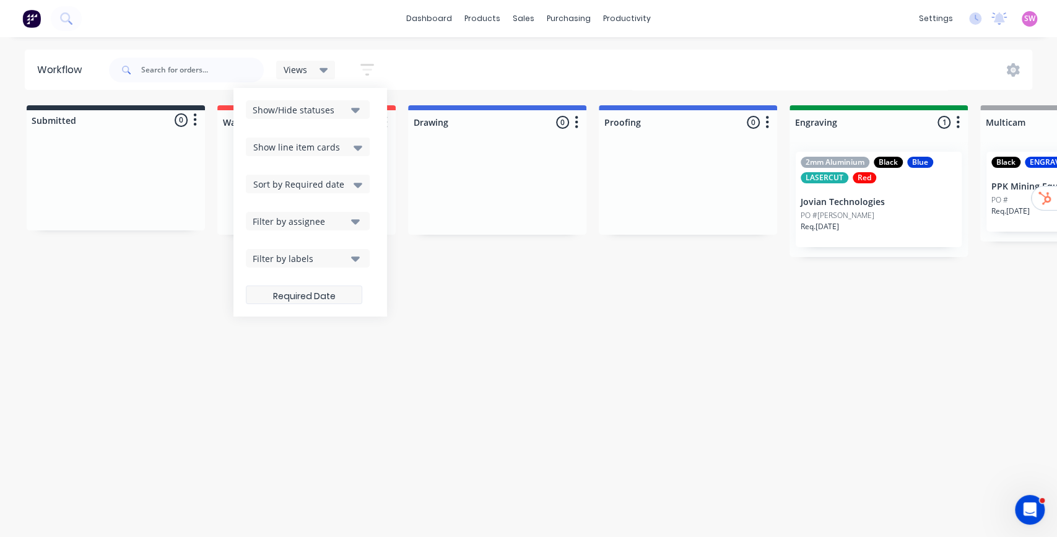
click at [325, 292] on label at bounding box center [304, 295] width 116 height 19
click at [325, 292] on input at bounding box center [304, 296] width 115 height 24
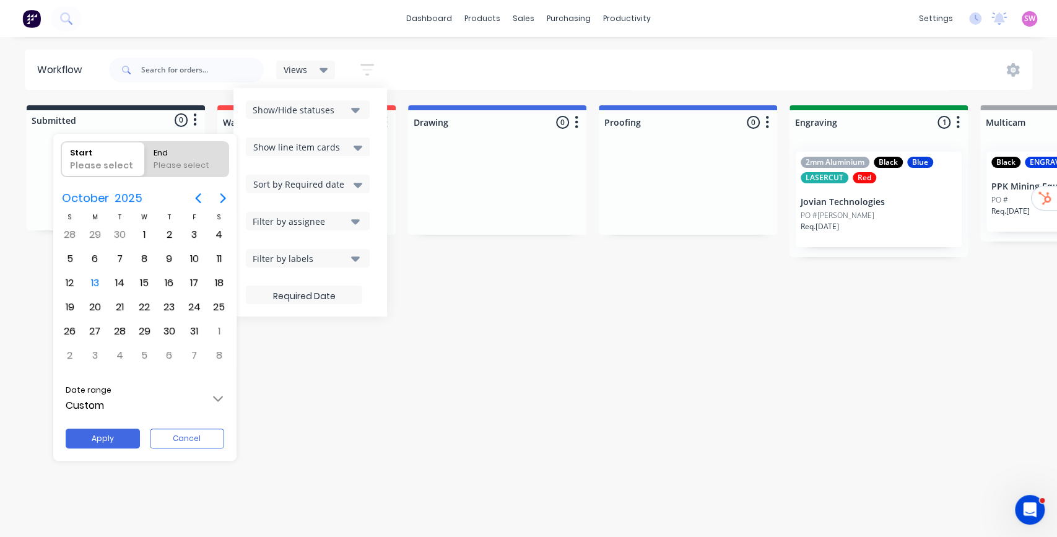
click at [208, 399] on input "Custom" at bounding box center [145, 399] width 180 height 35
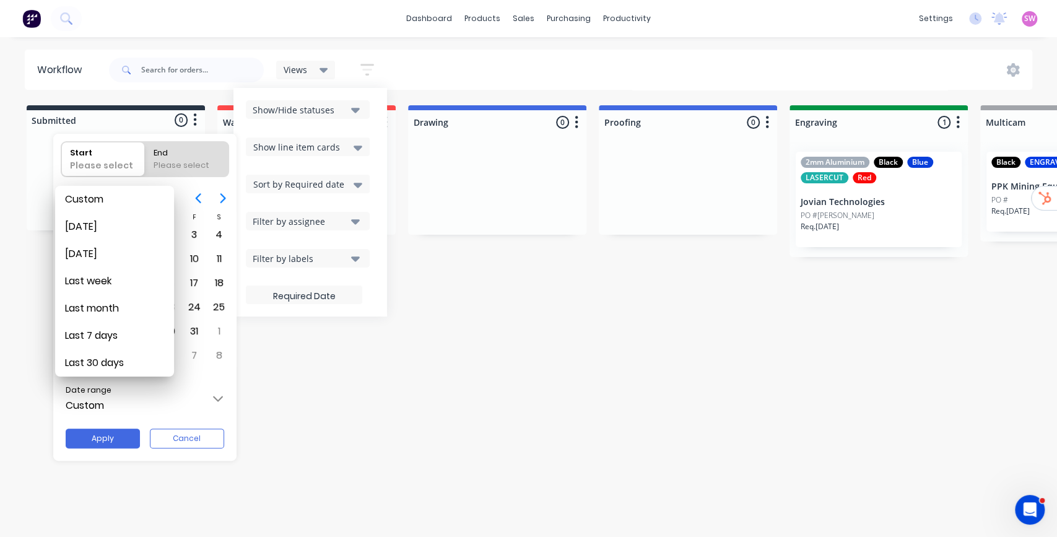
click at [209, 152] on div at bounding box center [528, 268] width 1255 height 735
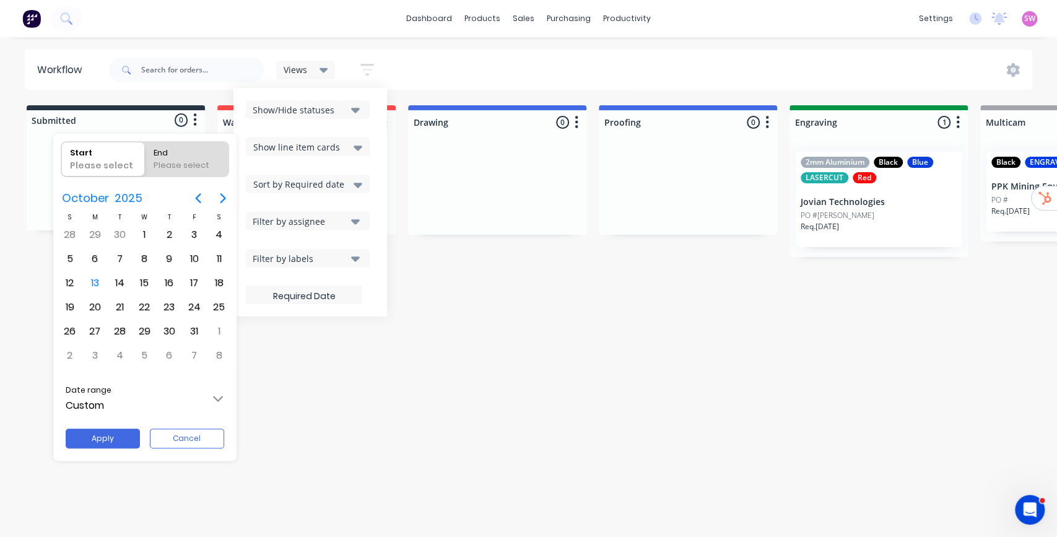
click at [771, 66] on div at bounding box center [528, 268] width 1255 height 735
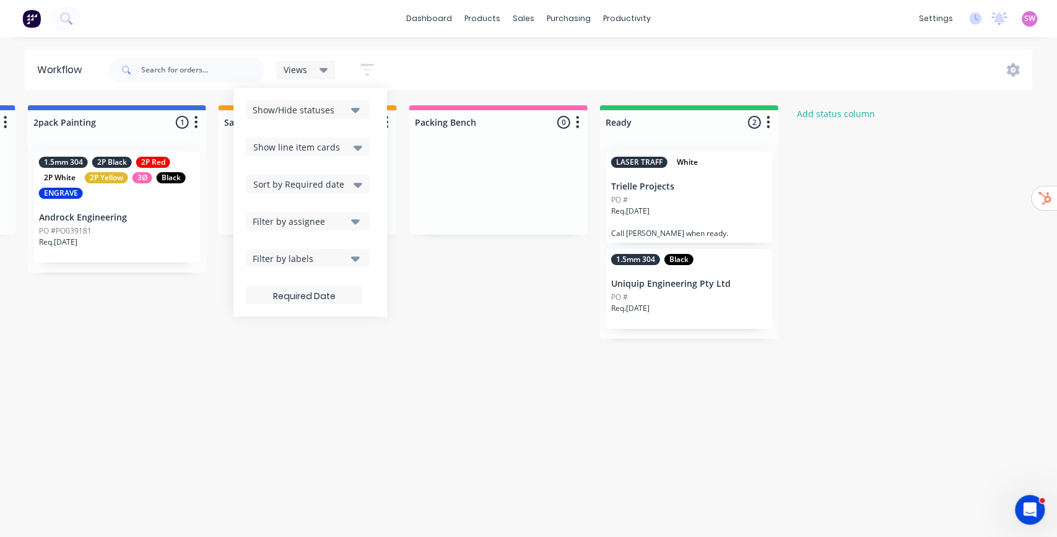
scroll to position [0, 1851]
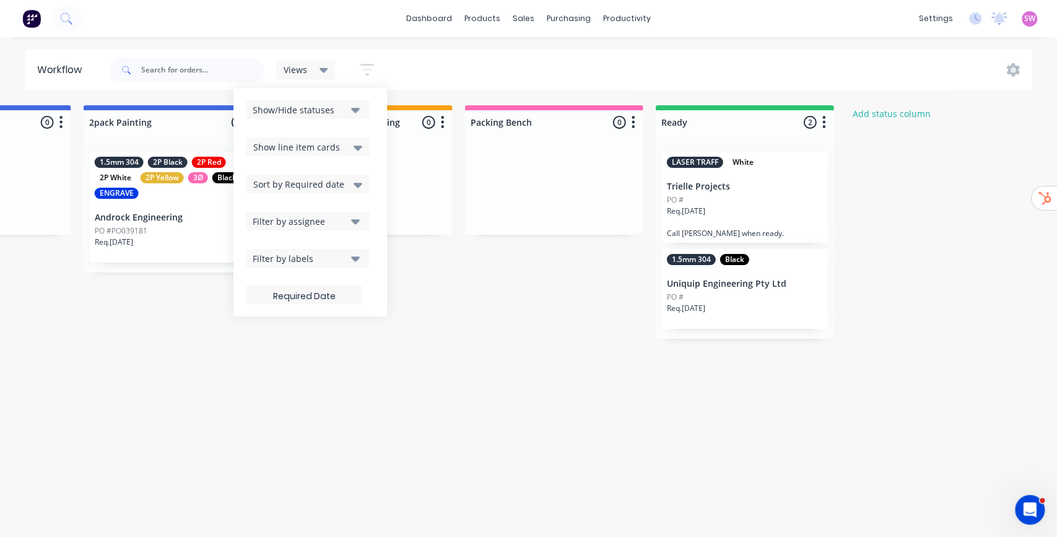
click at [326, 67] on icon at bounding box center [324, 70] width 9 height 14
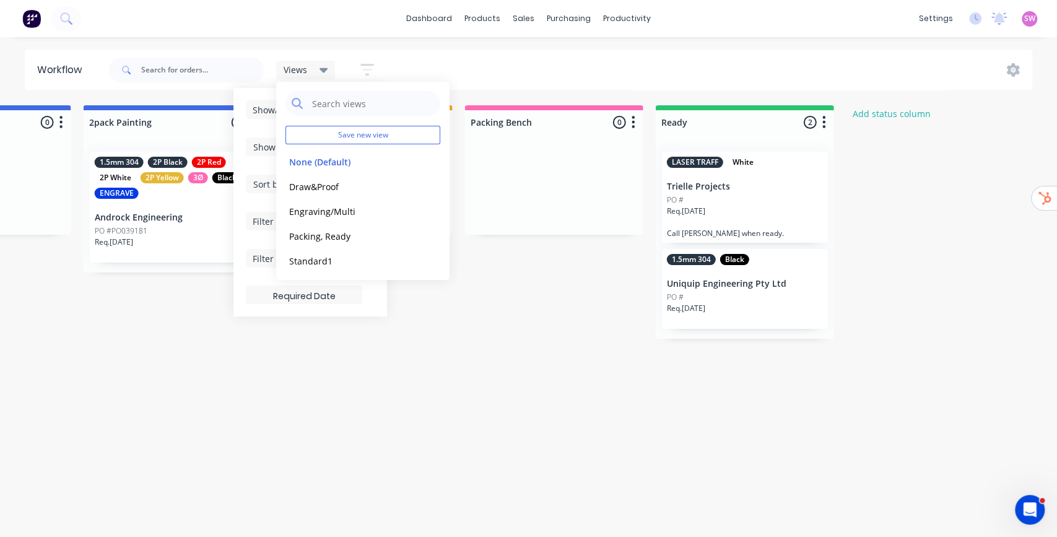
click at [362, 62] on icon "button" at bounding box center [367, 69] width 14 height 15
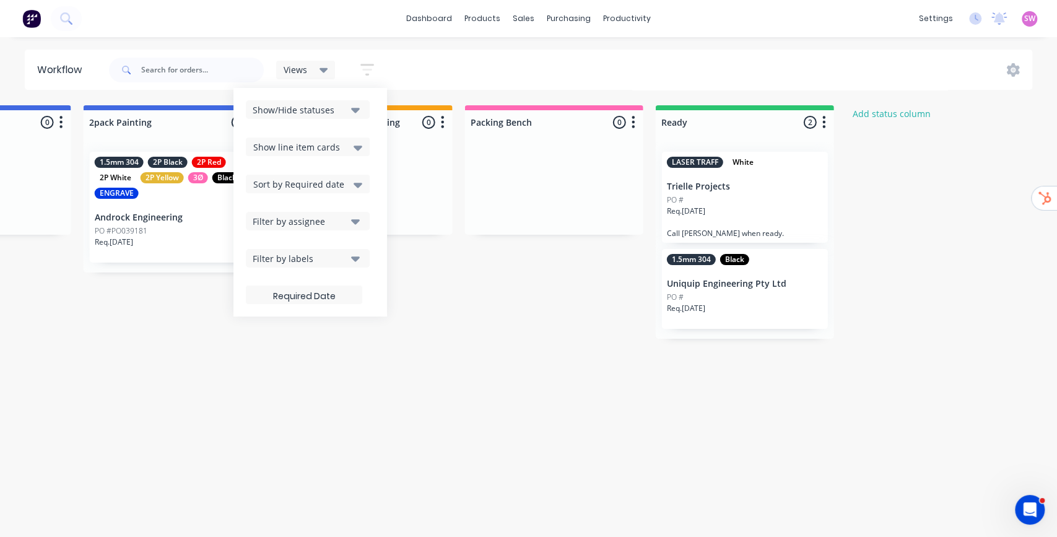
click at [367, 65] on icon "button" at bounding box center [367, 70] width 14 height 12
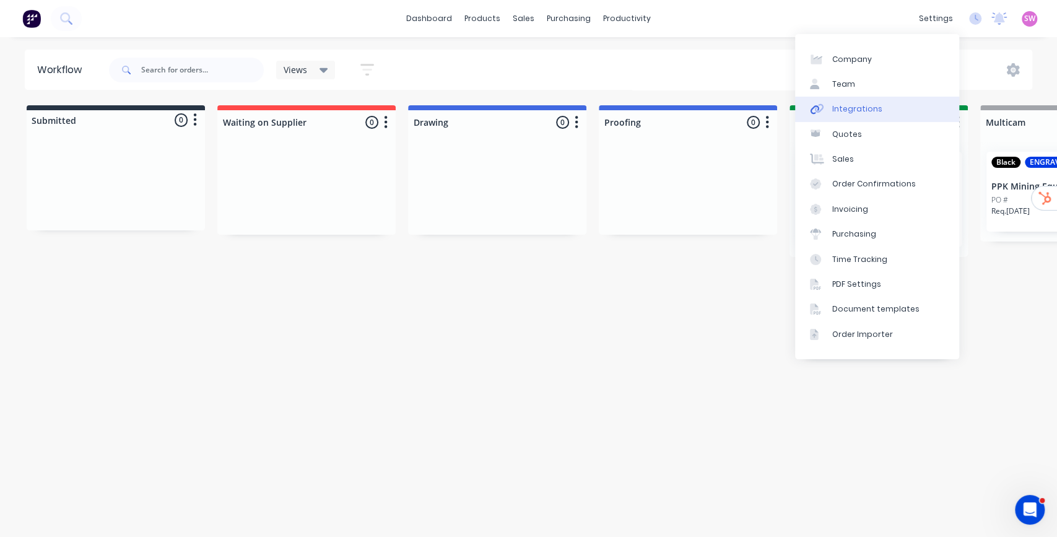
click at [882, 107] on link "Integrations" at bounding box center [877, 109] width 164 height 25
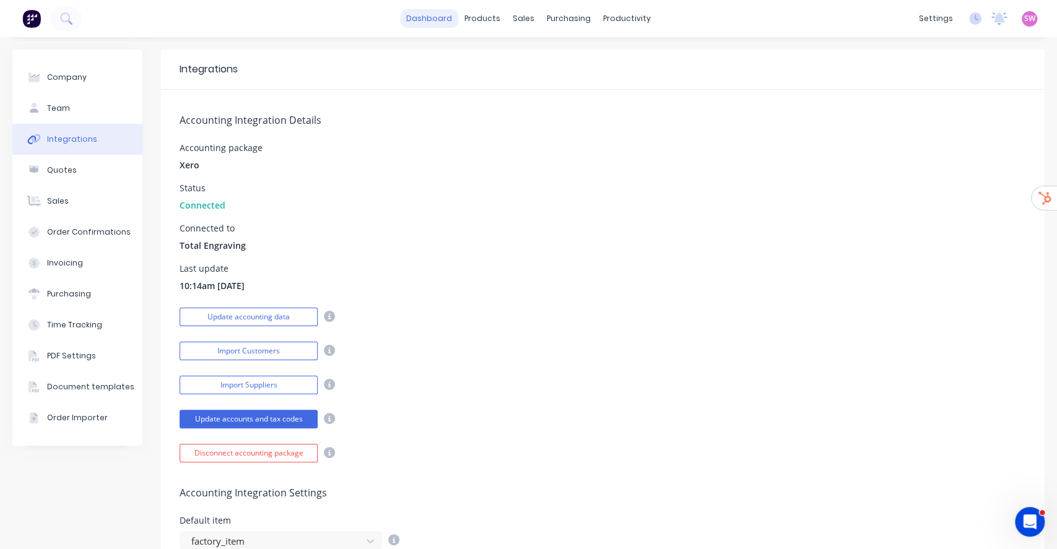
click at [427, 15] on link "dashboard" at bounding box center [429, 18] width 58 height 19
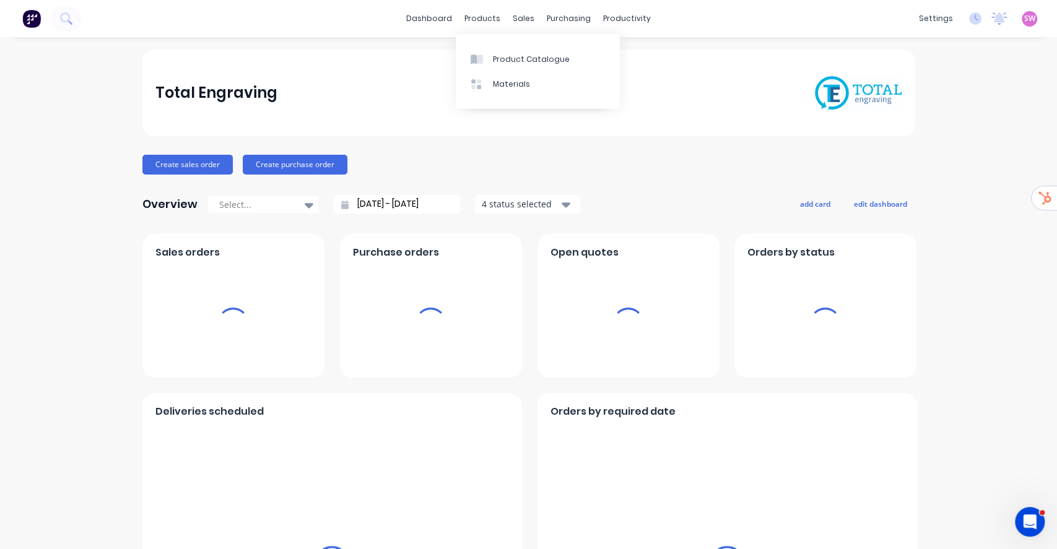
click at [1024, 16] on span "SW" at bounding box center [1029, 18] width 11 height 11
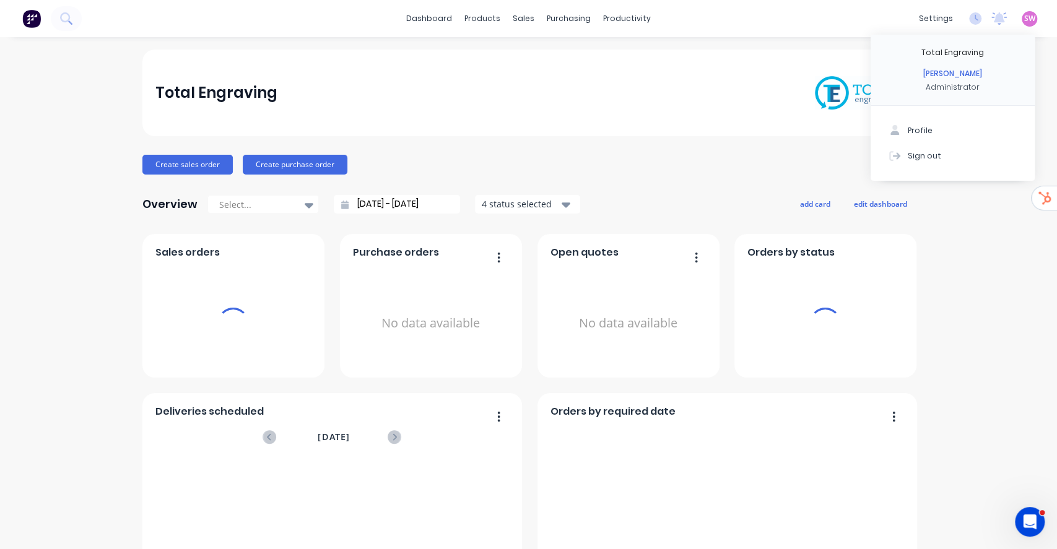
click at [920, 163] on button "Sign out" at bounding box center [953, 155] width 164 height 25
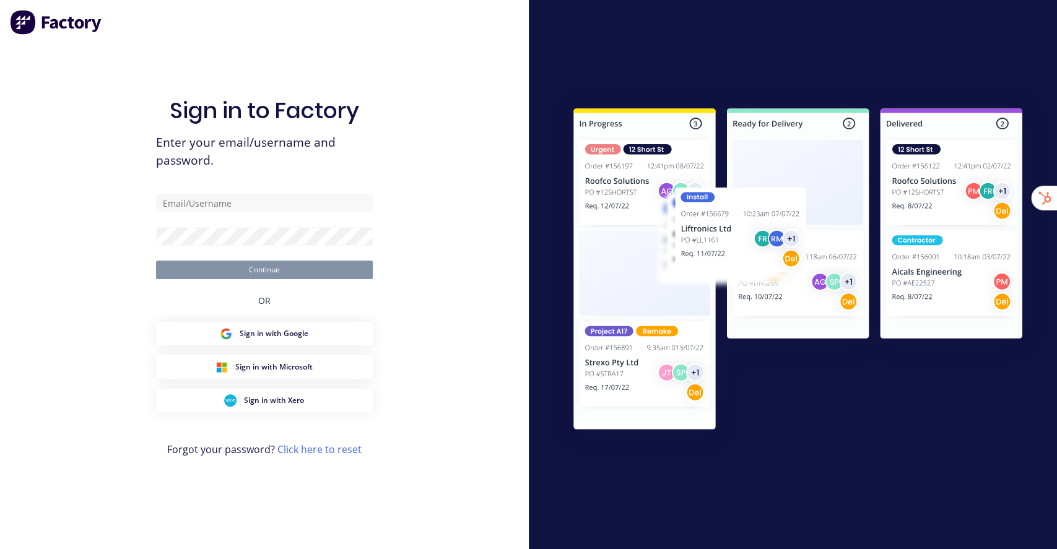
type input "[EMAIL_ADDRESS][DOMAIN_NAME]"
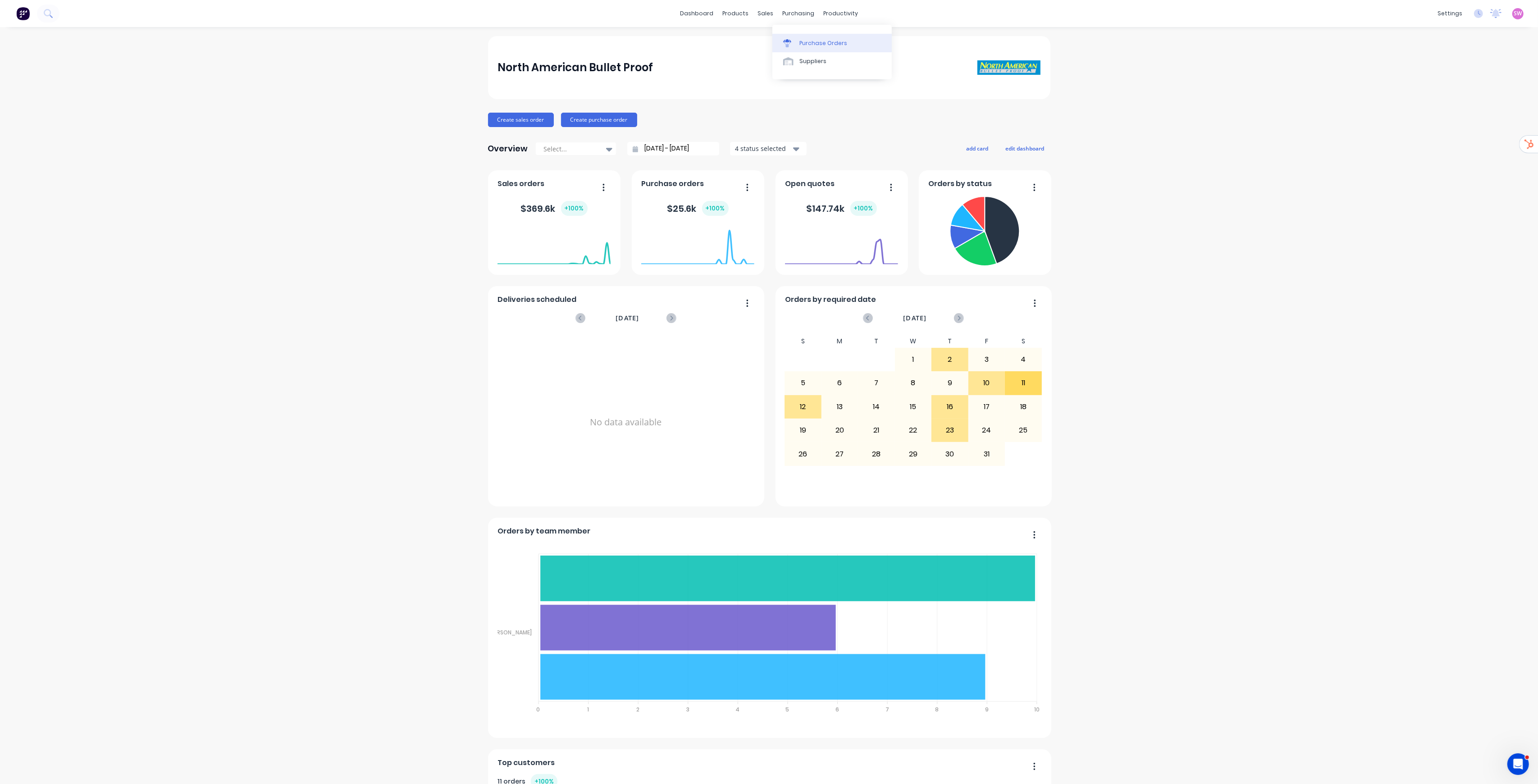
click at [769, 36] on link "Purchase Orders" at bounding box center [832, 42] width 119 height 18
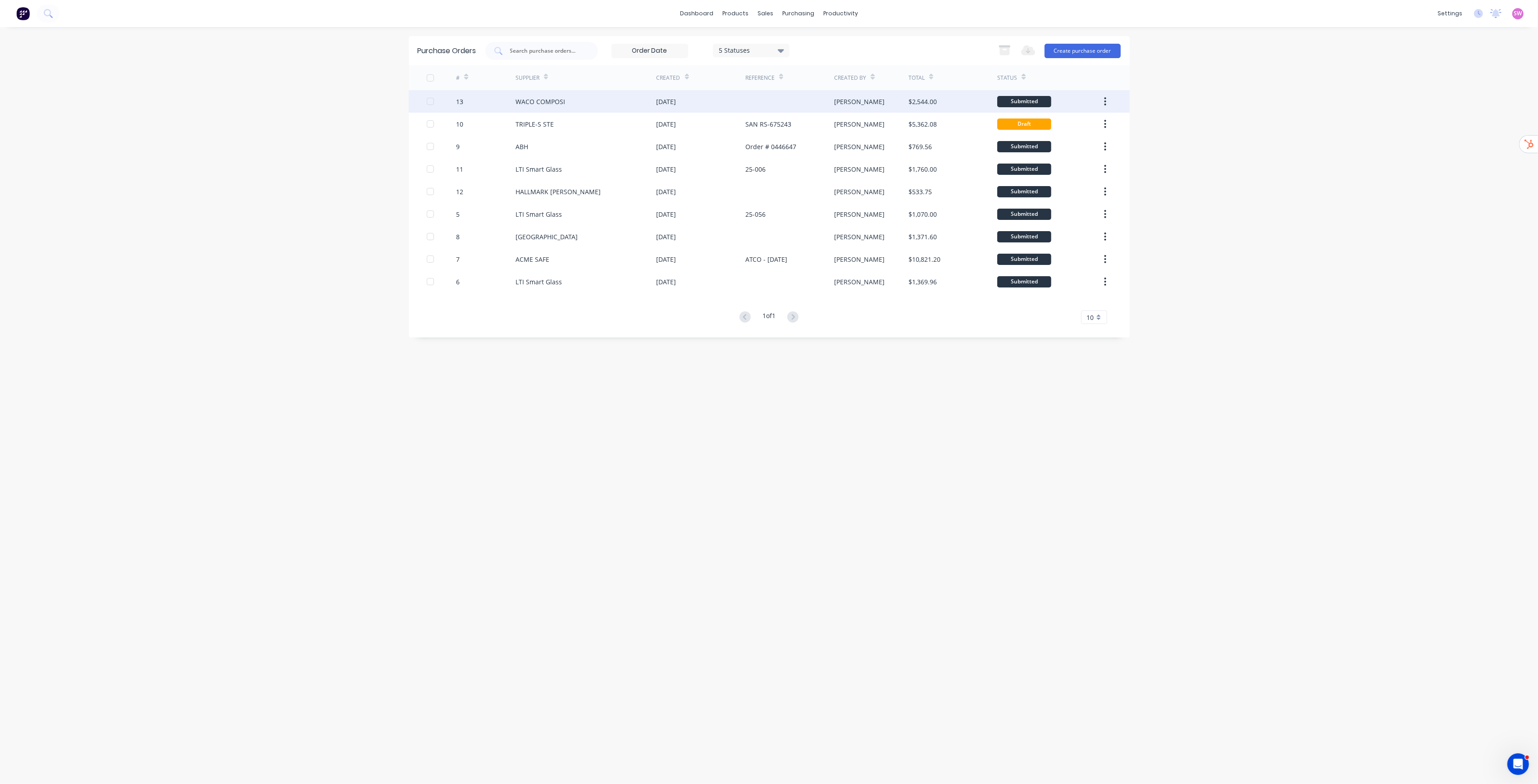
click at [769, 99] on div at bounding box center [789, 101] width 89 height 23
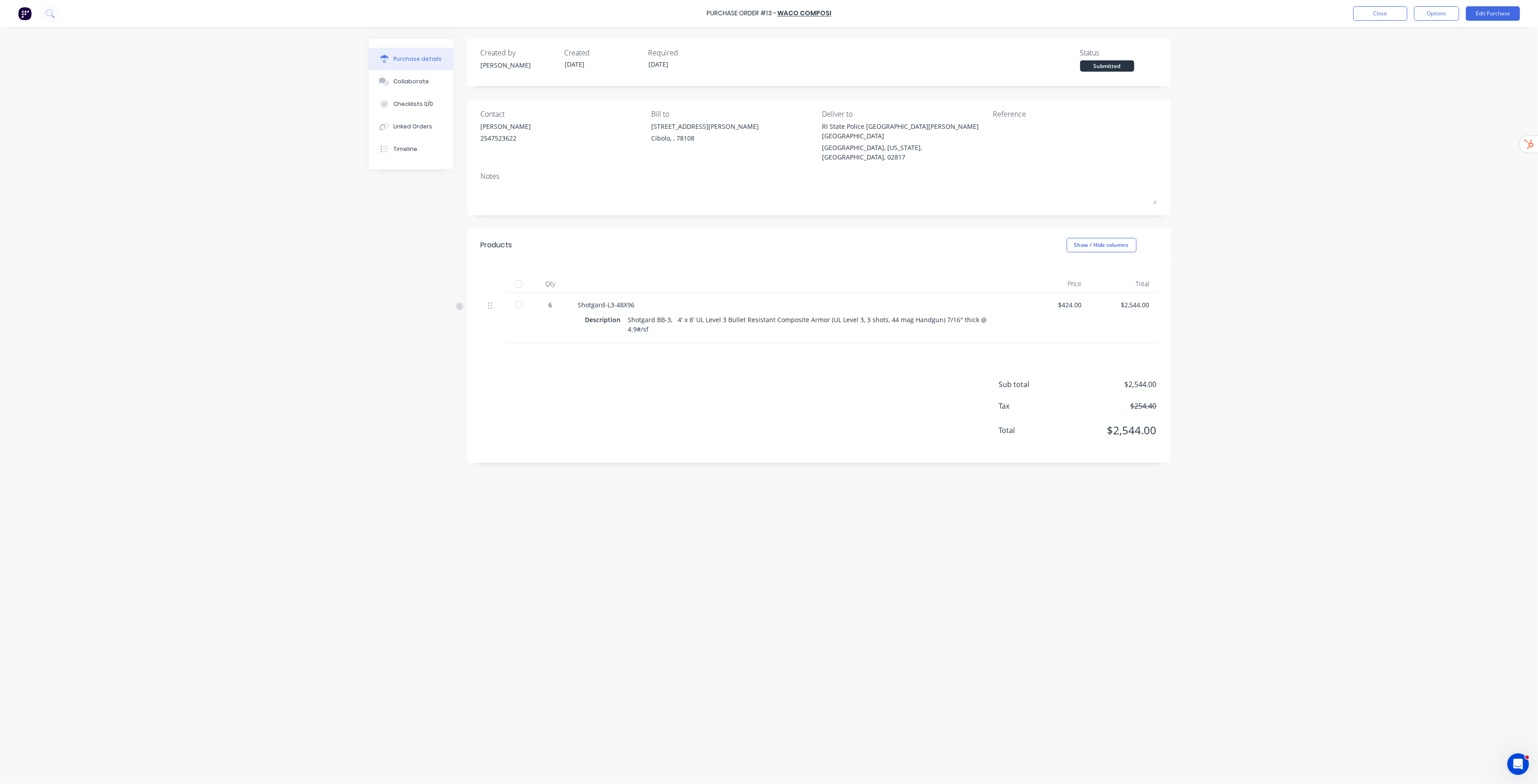
click at [769, 292] on div "Purchase Order #13 - WACO COMPOSI Close Options Edit Purchase Purchase details …" at bounding box center [769, 392] width 1538 height 784
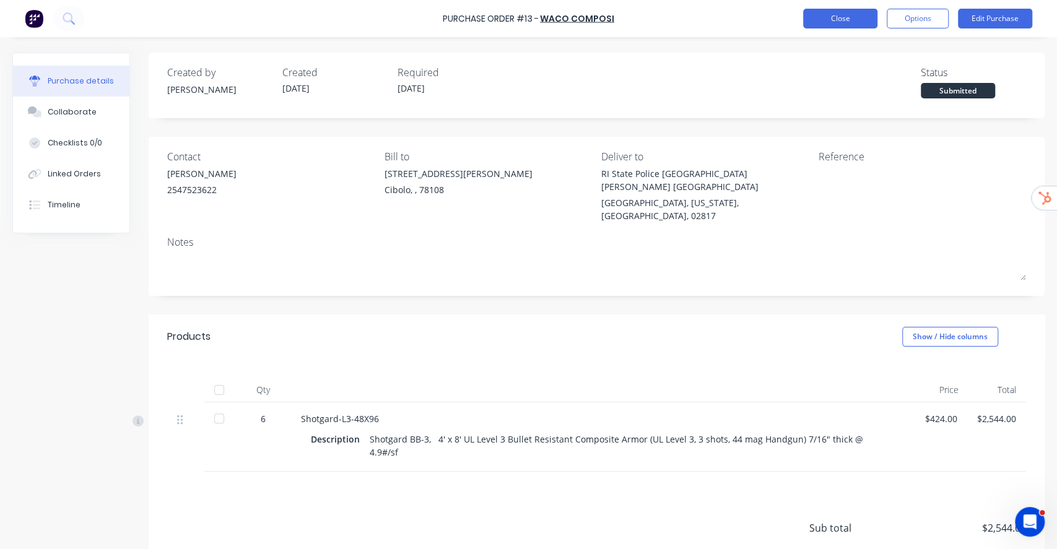
click at [868, 9] on button "Close" at bounding box center [840, 19] width 74 height 20
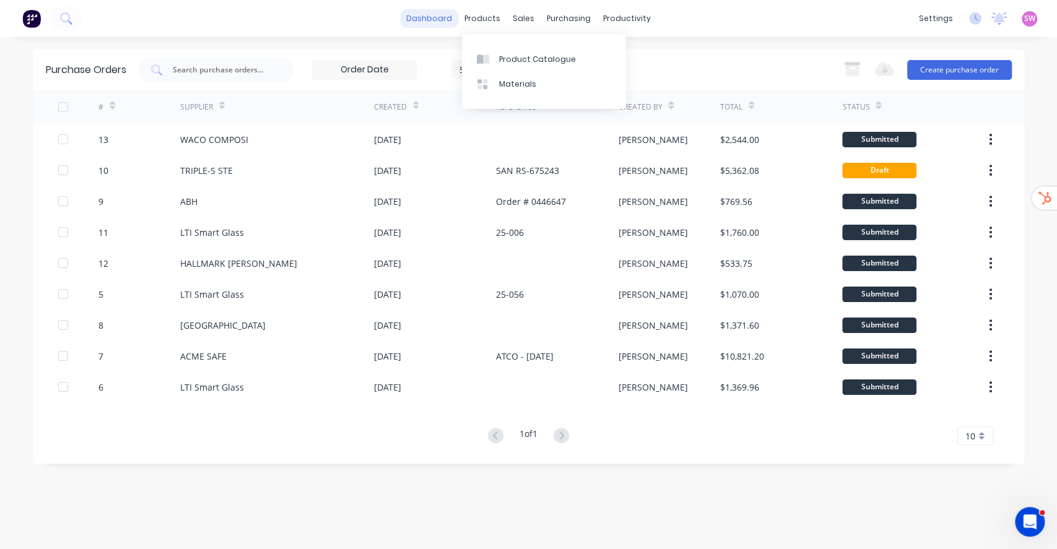
click at [443, 24] on link "dashboard" at bounding box center [429, 18] width 58 height 19
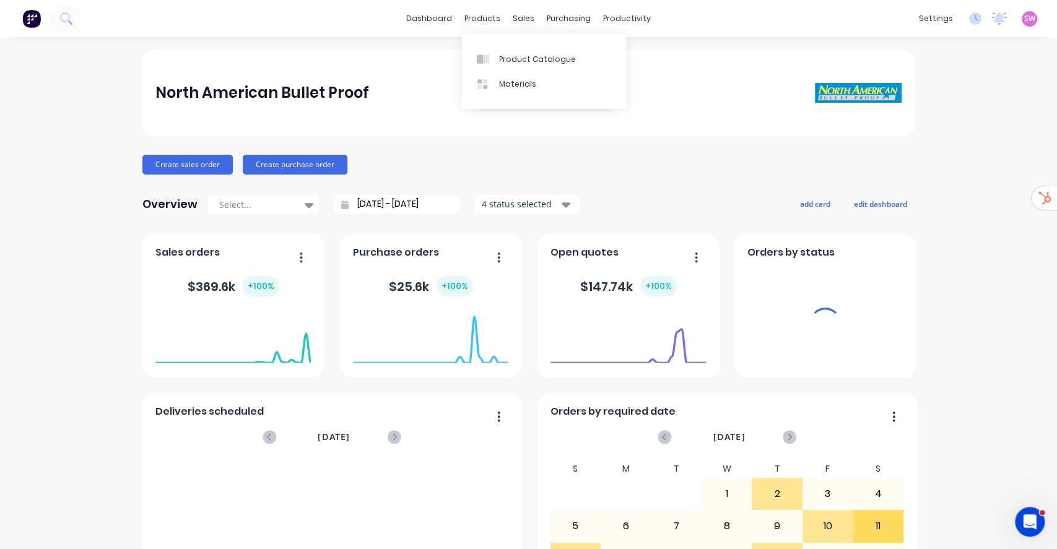
click at [1022, 11] on div "SW North American Bullet Proof [PERSON_NAME] Administrator Profile Sign out" at bounding box center [1029, 18] width 15 height 15
click at [1023, 21] on div "SW North American Bullet Proof [PERSON_NAME] Administrator Profile Sign out" at bounding box center [1029, 18] width 15 height 15
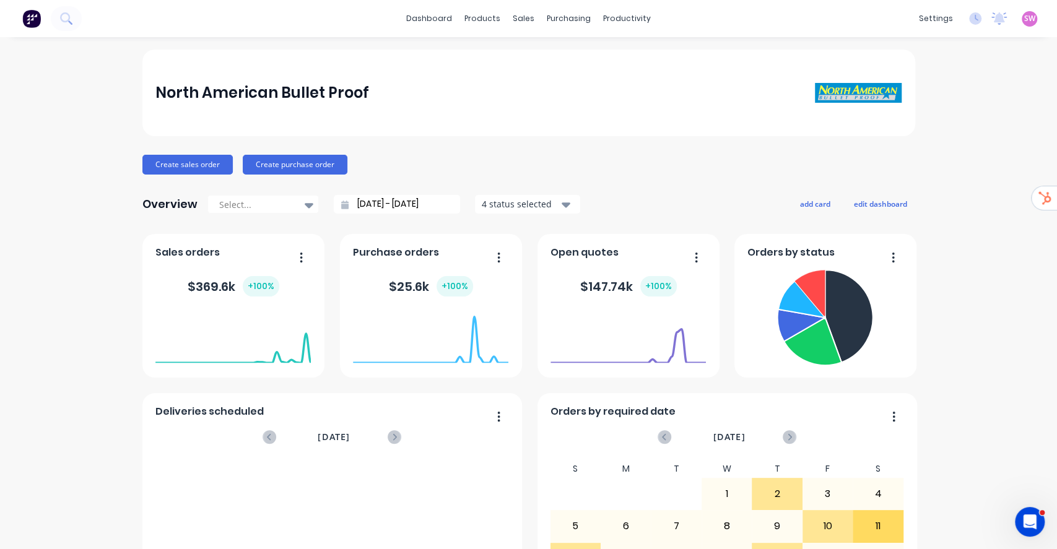
click at [1024, 15] on span "SW" at bounding box center [1029, 18] width 11 height 11
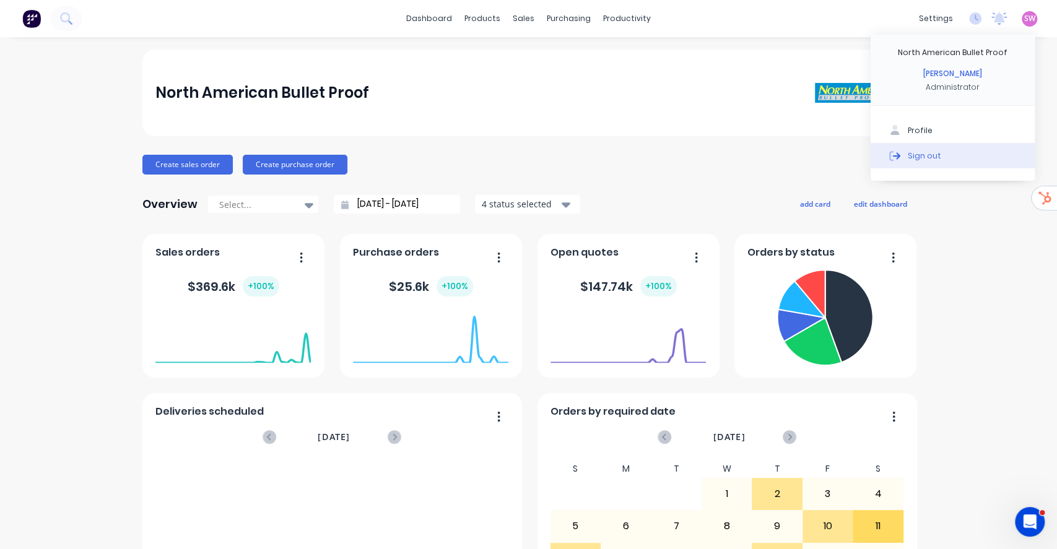
click at [924, 161] on div "Sign out" at bounding box center [924, 155] width 33 height 11
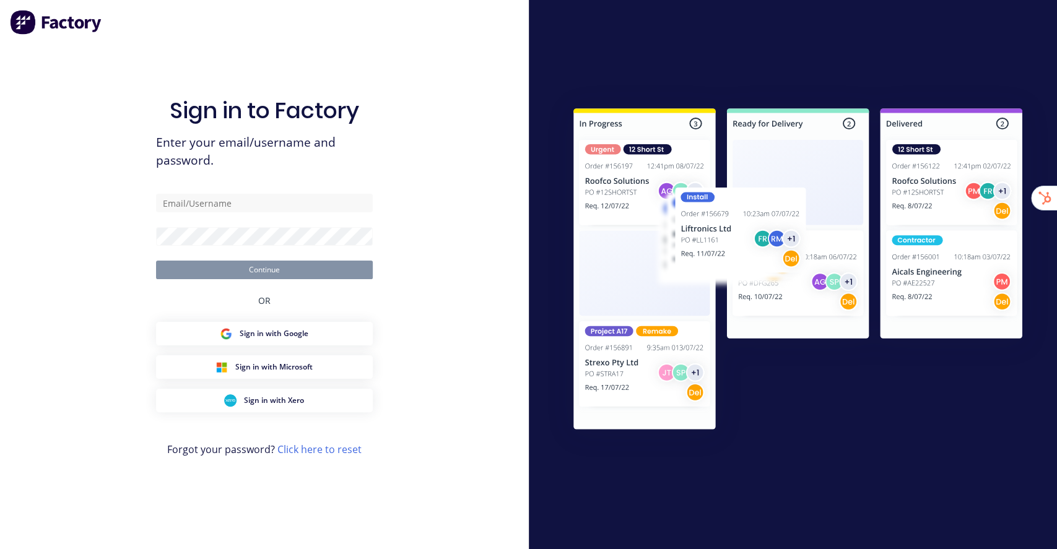
type input "stuart@factory.app"
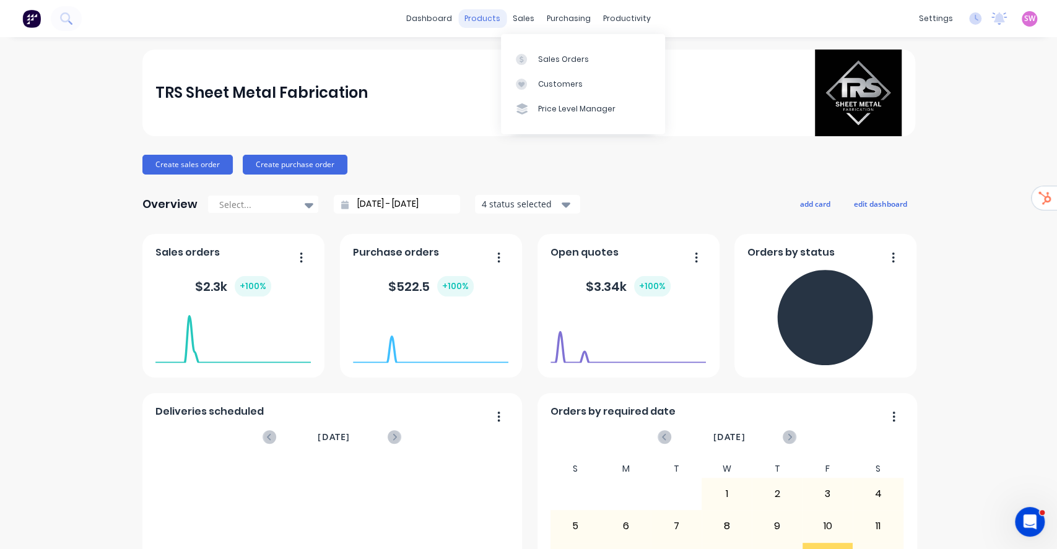
click at [491, 17] on div "products" at bounding box center [482, 18] width 48 height 19
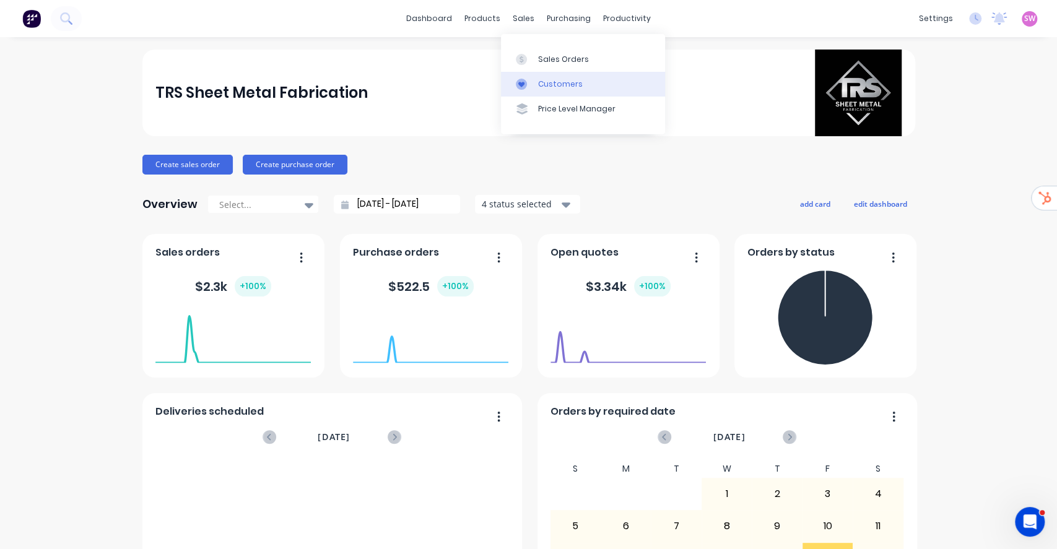
click at [550, 81] on div "Customers" at bounding box center [560, 84] width 45 height 11
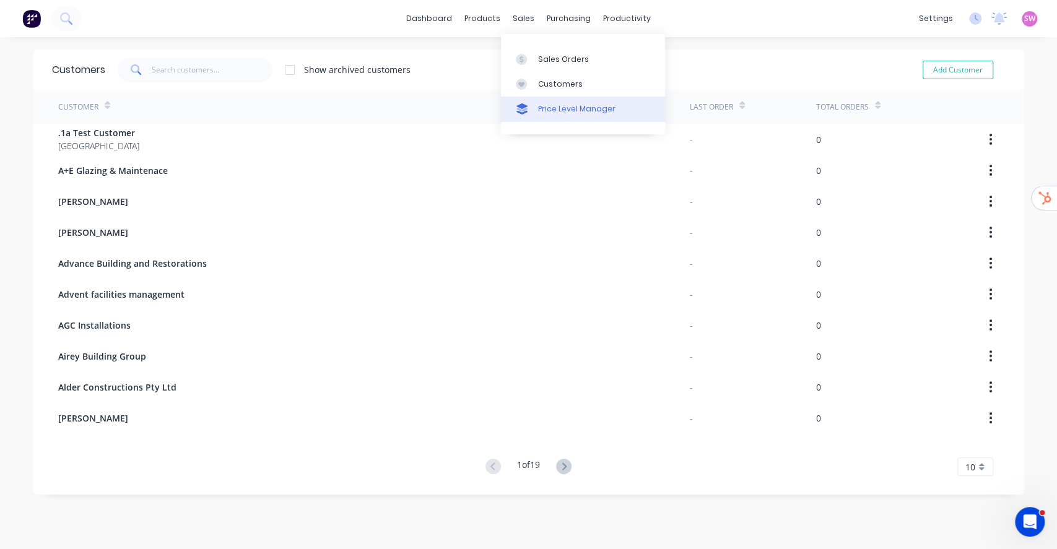
click at [558, 108] on div "Price Level Manager" at bounding box center [576, 108] width 77 height 11
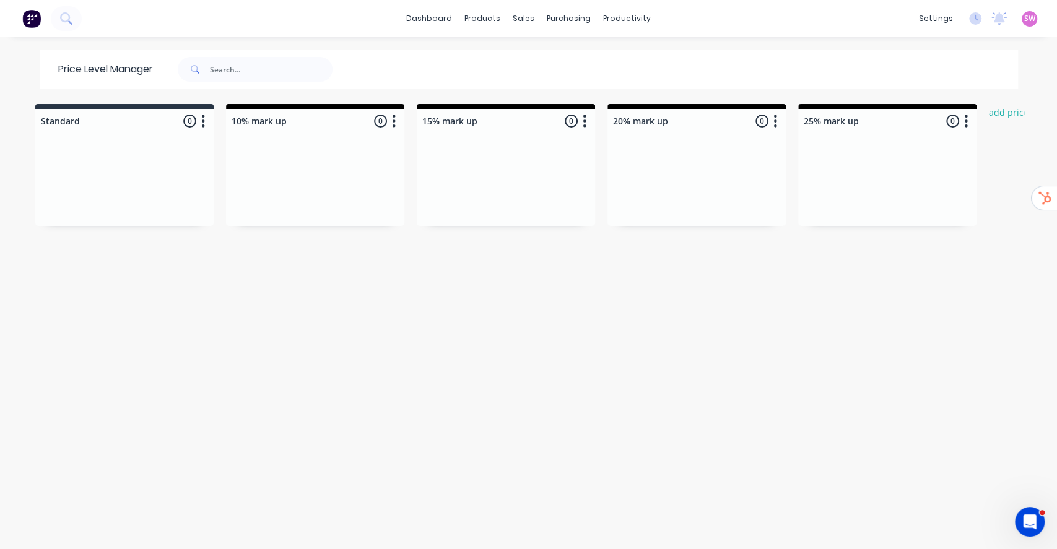
scroll to position [0, 224]
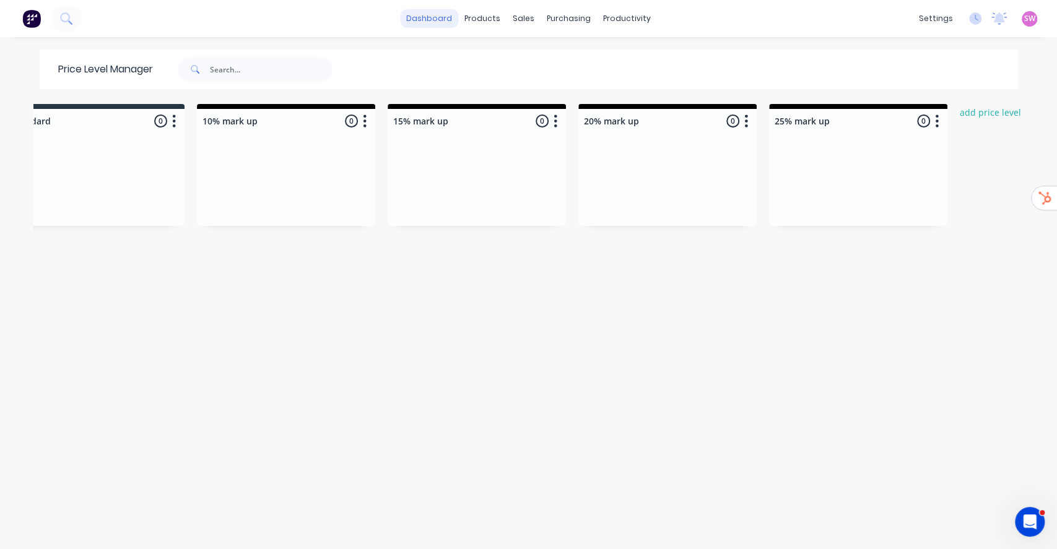
click at [434, 19] on link "dashboard" at bounding box center [429, 18] width 58 height 19
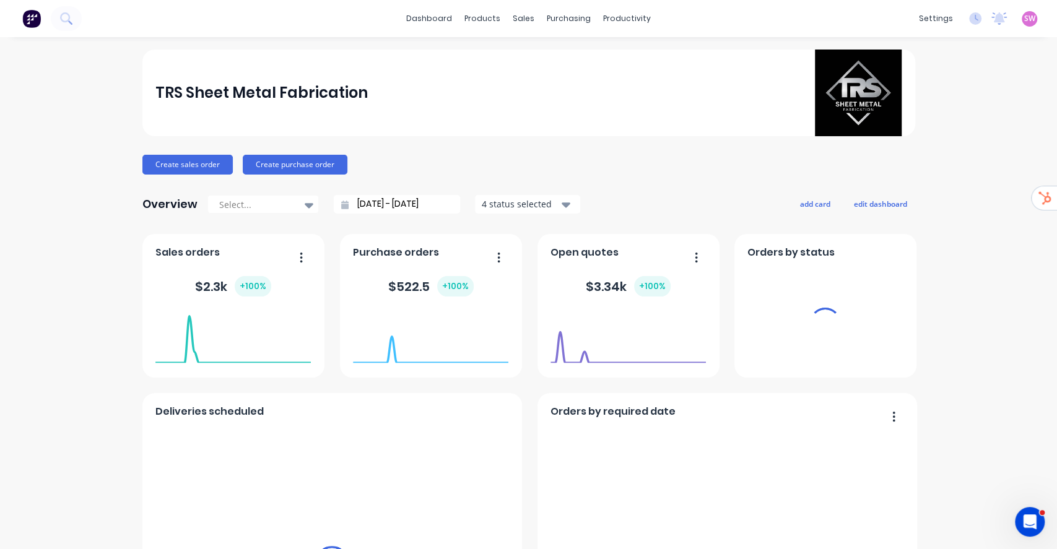
click at [1024, 17] on span "SW" at bounding box center [1029, 18] width 11 height 11
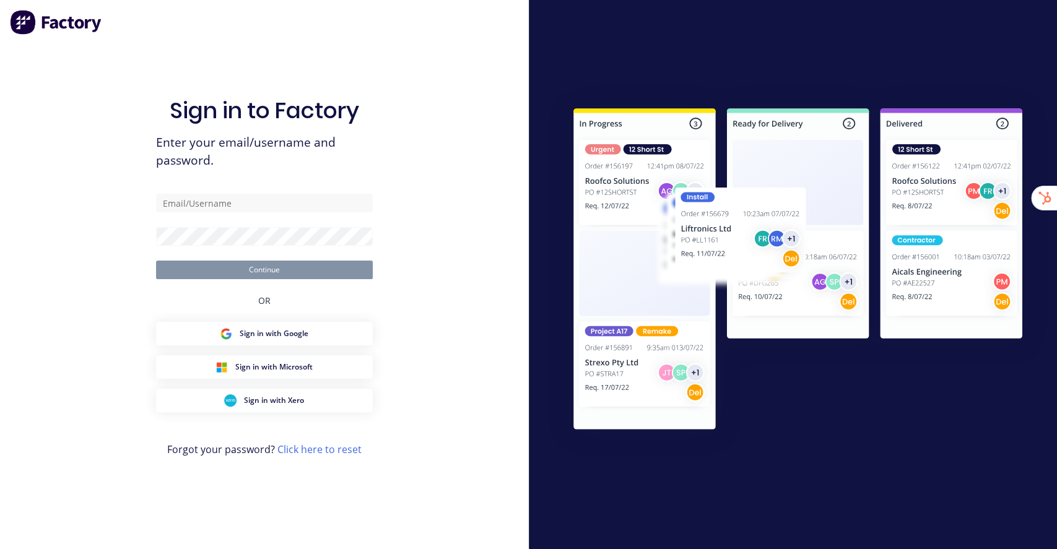
type input "[EMAIL_ADDRESS][DOMAIN_NAME]"
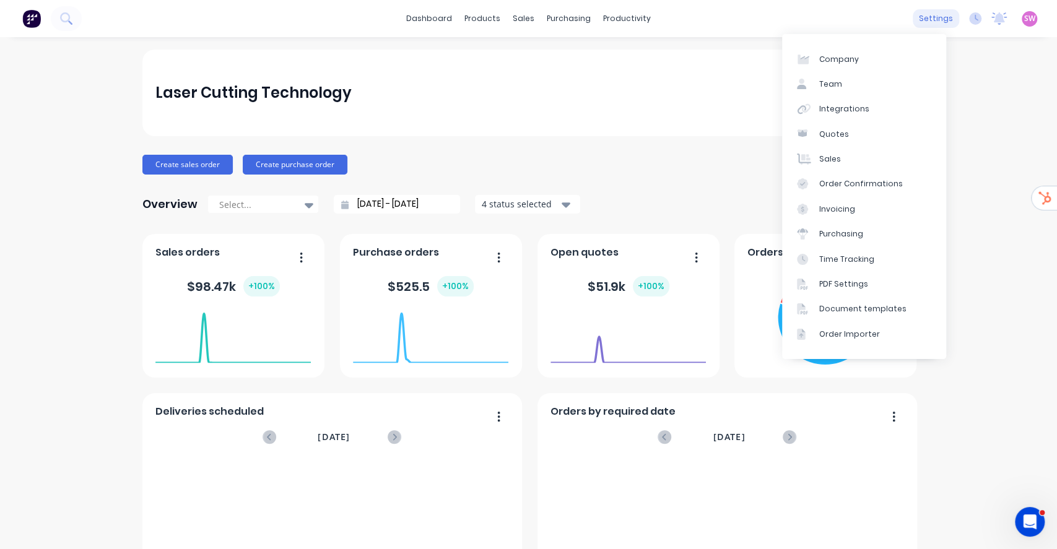
click at [934, 20] on div "settings" at bounding box center [936, 18] width 46 height 19
click at [875, 76] on link "Team" at bounding box center [864, 84] width 164 height 25
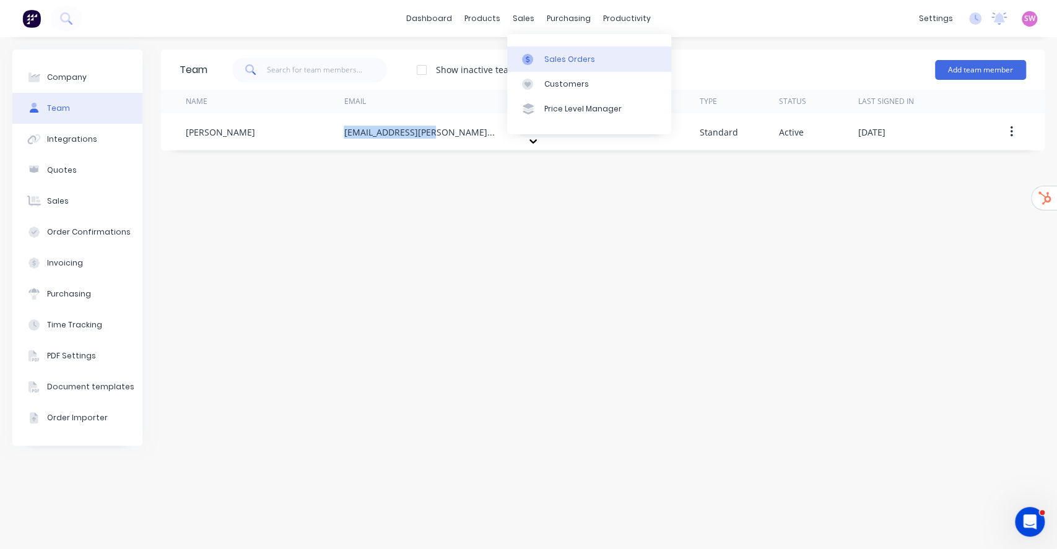
click at [542, 54] on link "Sales Orders" at bounding box center [589, 58] width 164 height 25
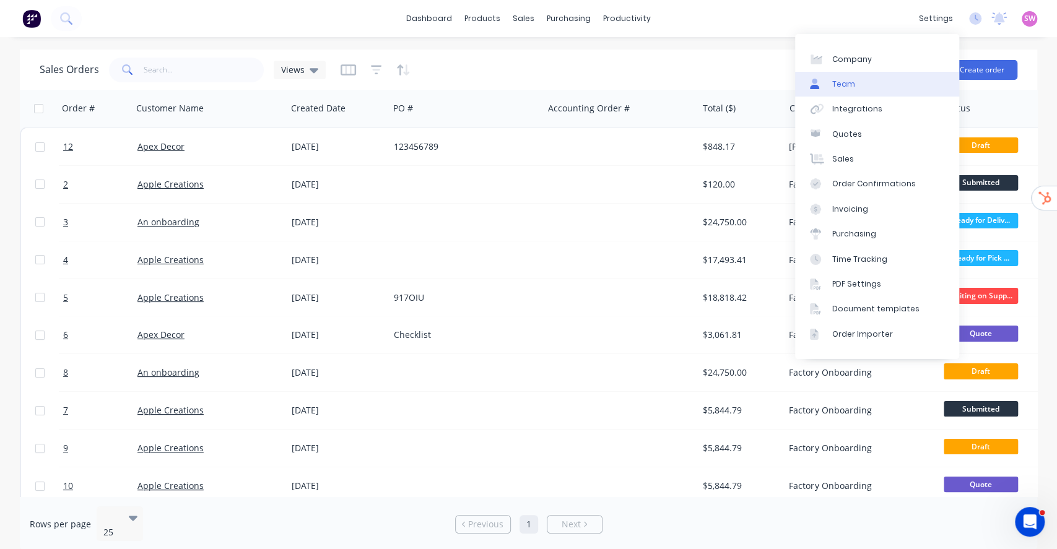
click at [842, 84] on div "Team" at bounding box center [843, 84] width 23 height 11
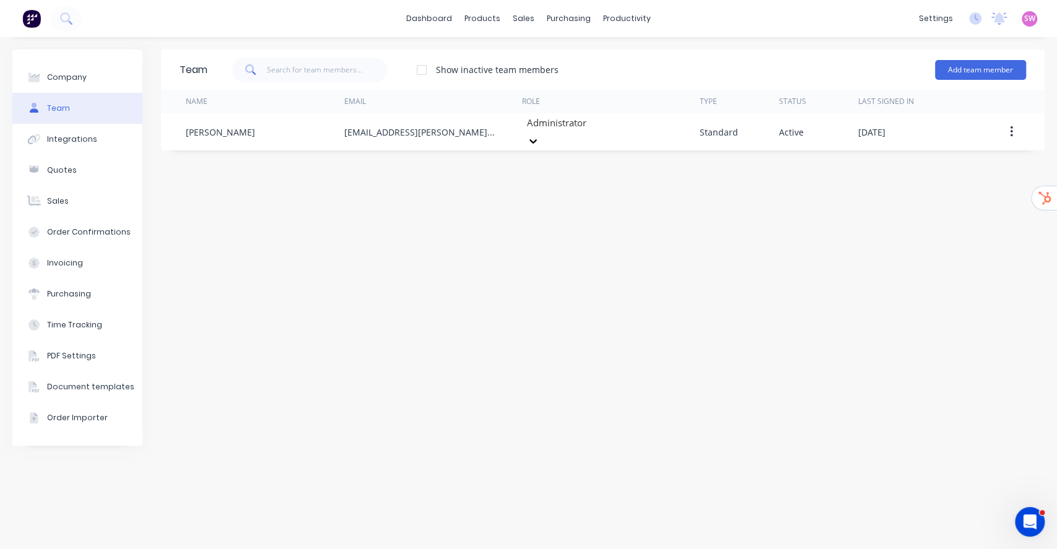
click at [785, 347] on div "Team Show inactive team members Add team member Name Email Role Type Status Las…" at bounding box center [603, 293] width 884 height 487
click at [600, 218] on div "Team Show inactive team members Add team member Name Email Role Type Status Las…" at bounding box center [603, 293] width 884 height 487
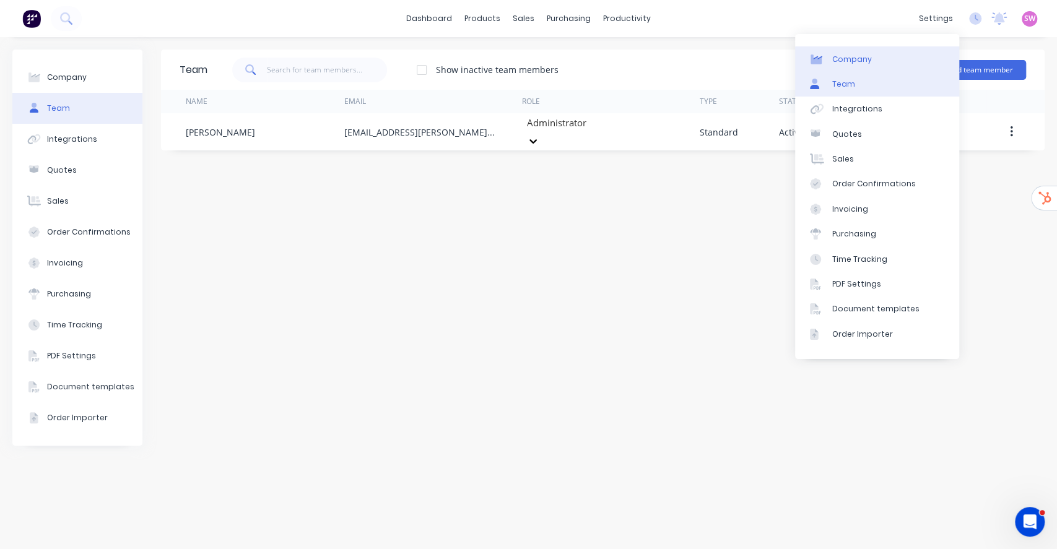
click at [819, 58] on icon at bounding box center [816, 60] width 11 height 10
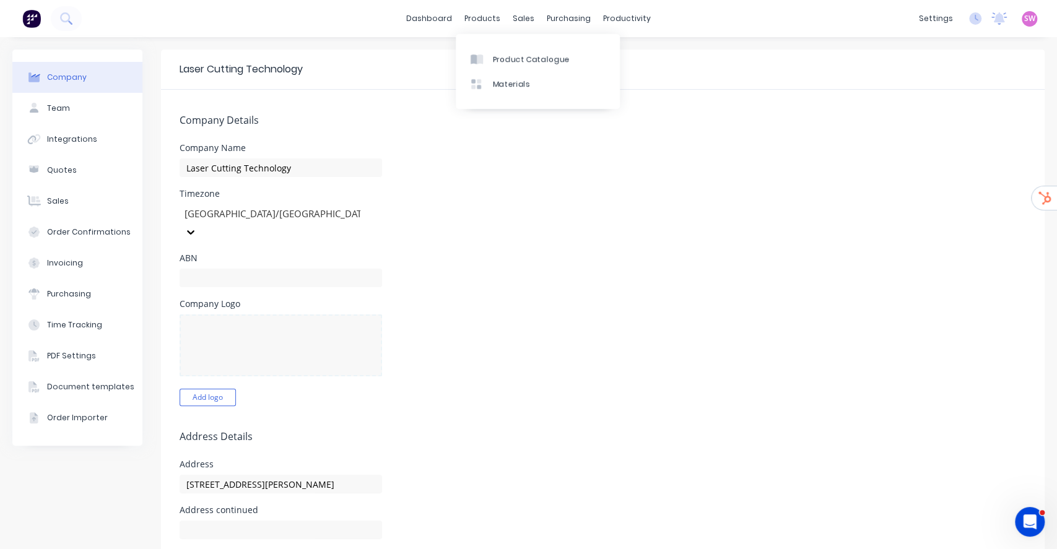
click at [408, 7] on div "dashboard products sales purchasing productivity dashboard products Product Cat…" at bounding box center [528, 18] width 1057 height 37
click at [414, 15] on link "dashboard" at bounding box center [429, 18] width 58 height 19
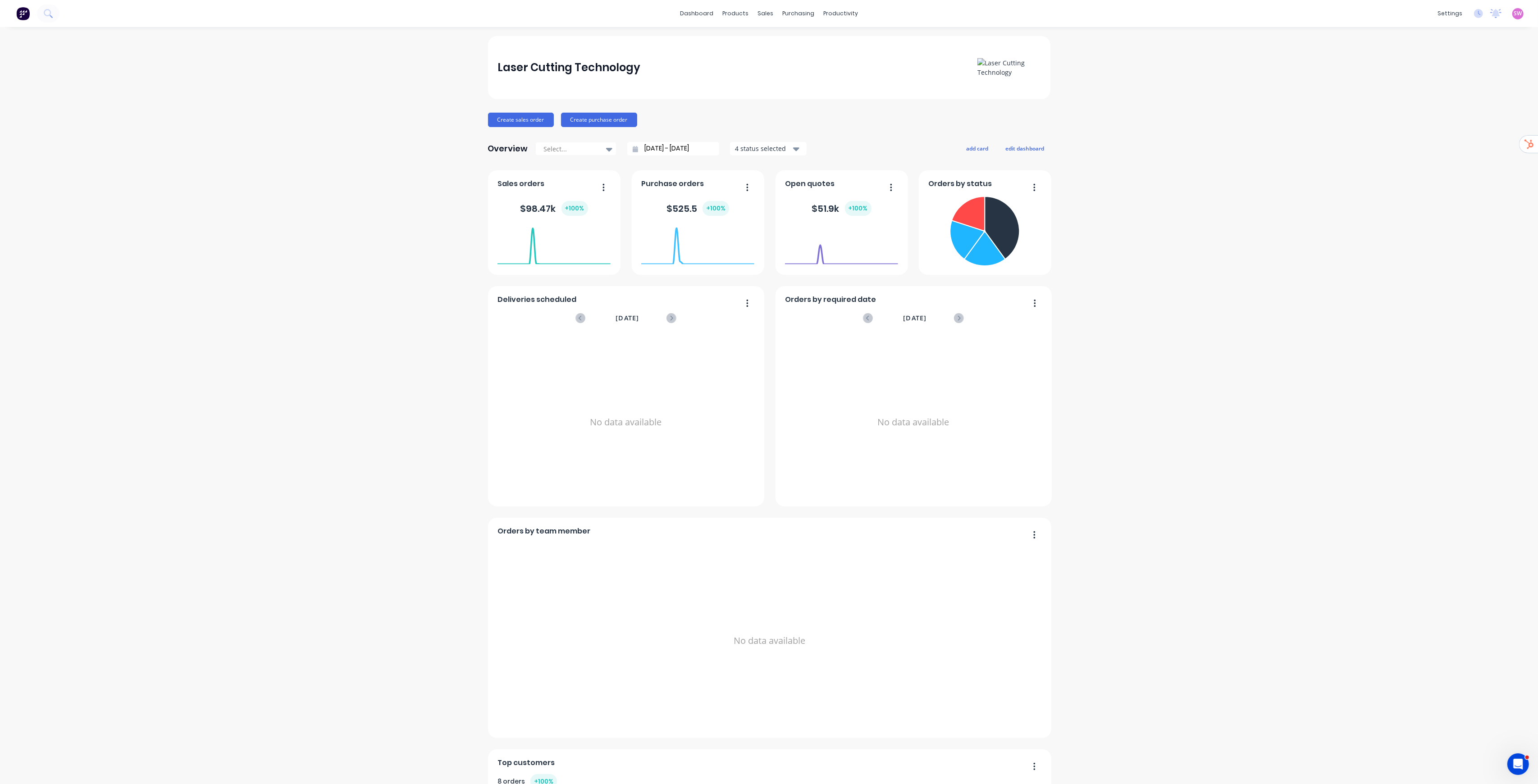
click at [769, 44] on div "Sales Orders" at bounding box center [794, 43] width 37 height 8
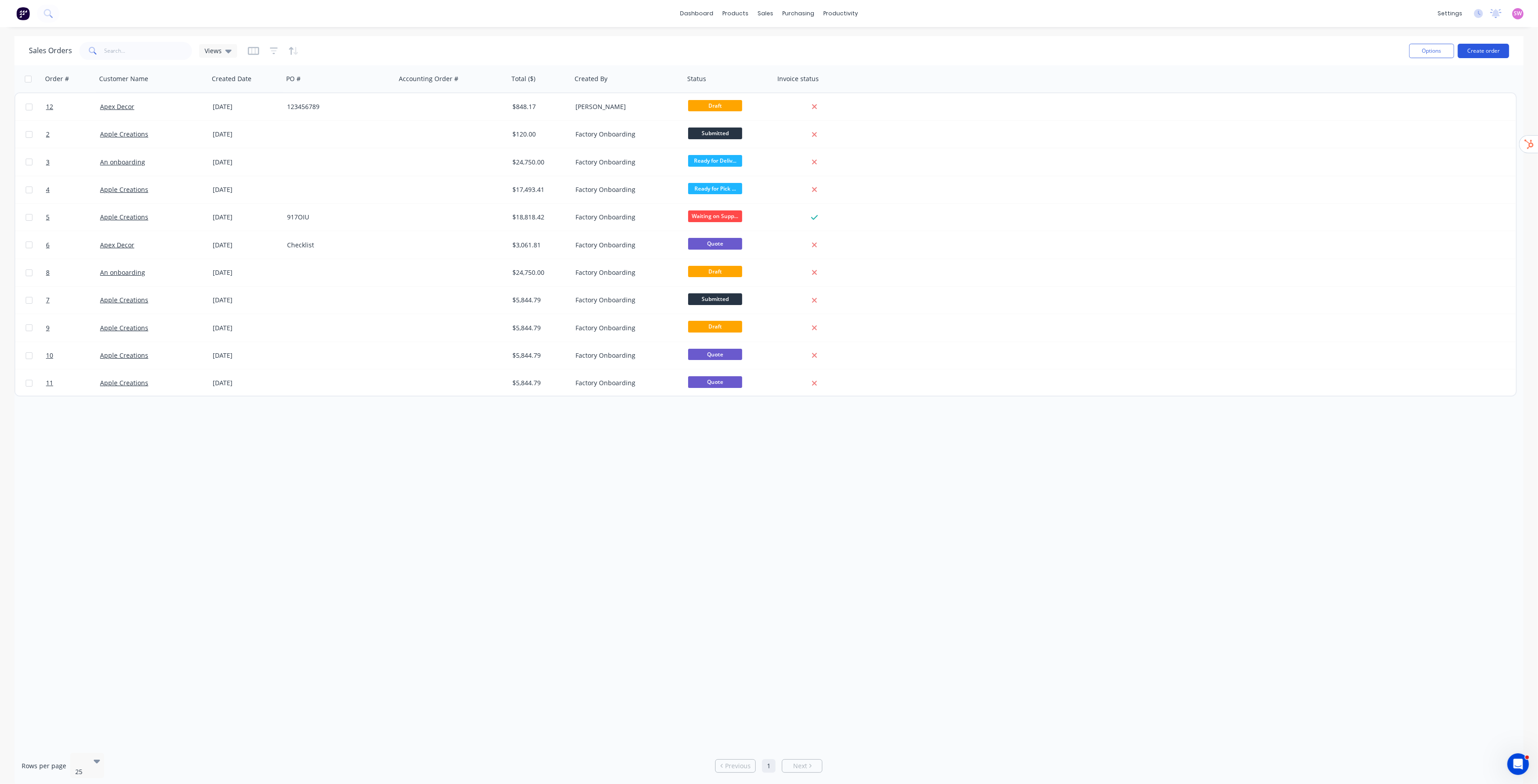
click at [769, 49] on button "Create order" at bounding box center [1483, 51] width 52 height 15
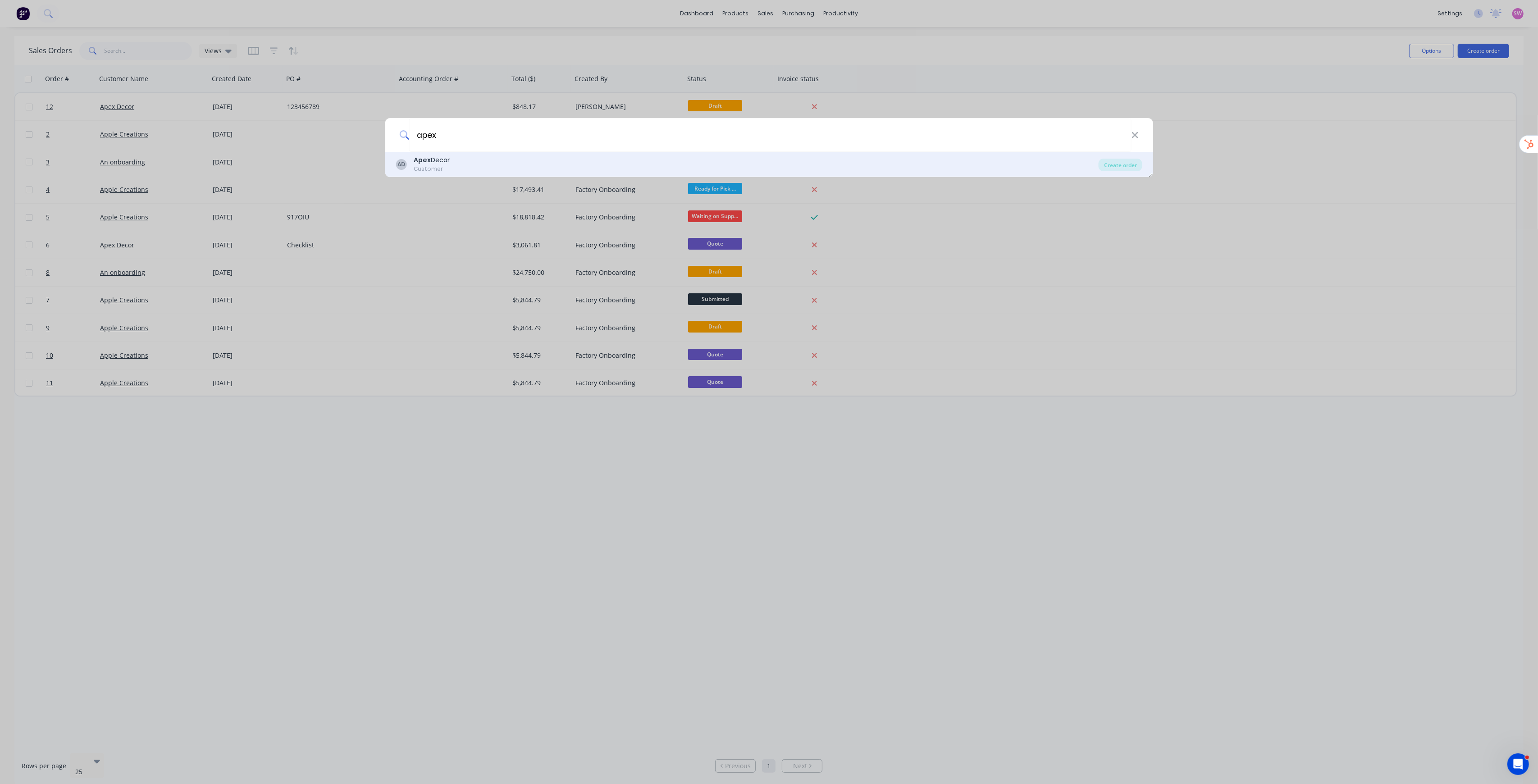
type input "apex"
click at [563, 156] on div "AD Apex Decor Customer" at bounding box center [747, 164] width 703 height 17
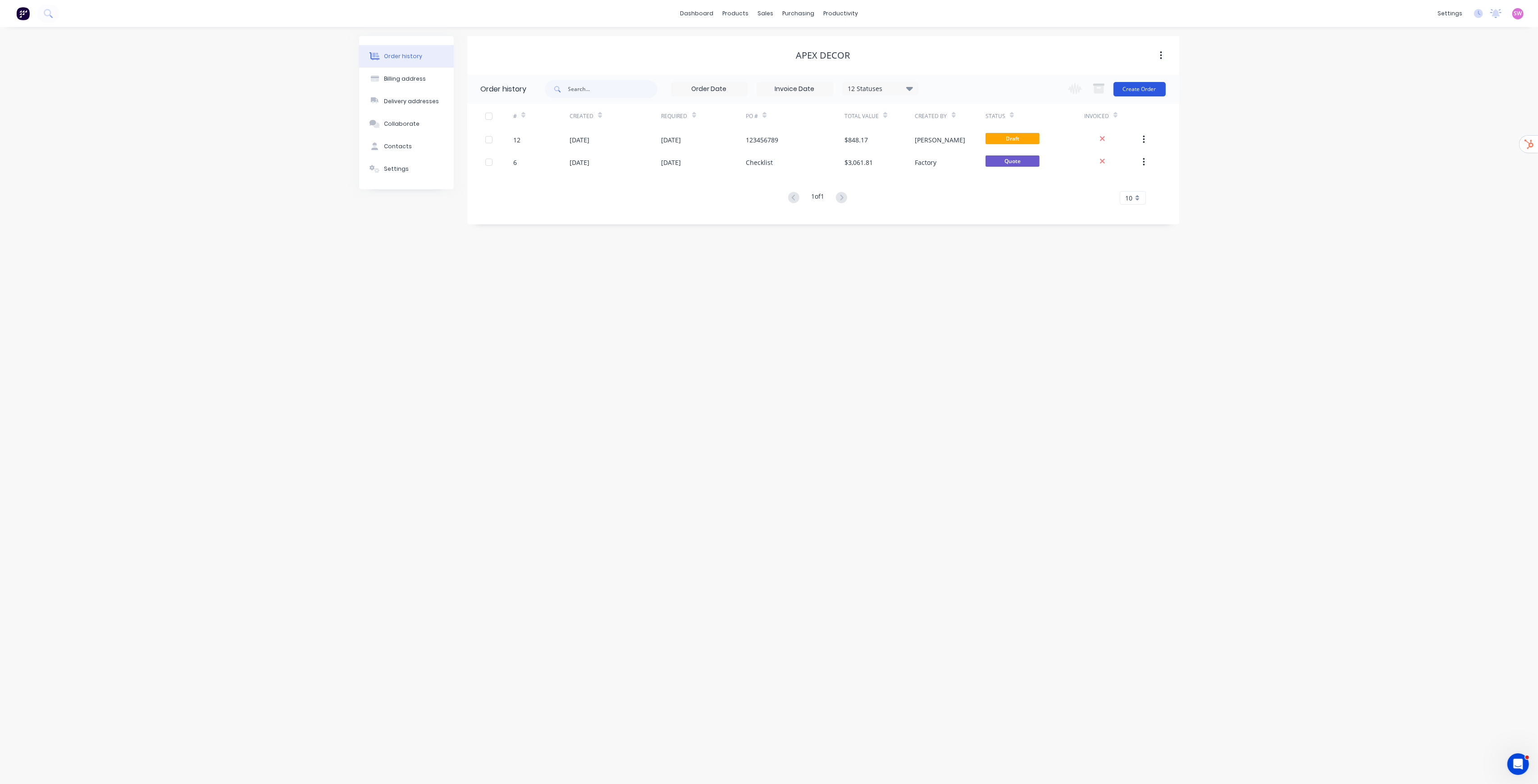
click at [769, 91] on button "Create Order" at bounding box center [1139, 89] width 52 height 15
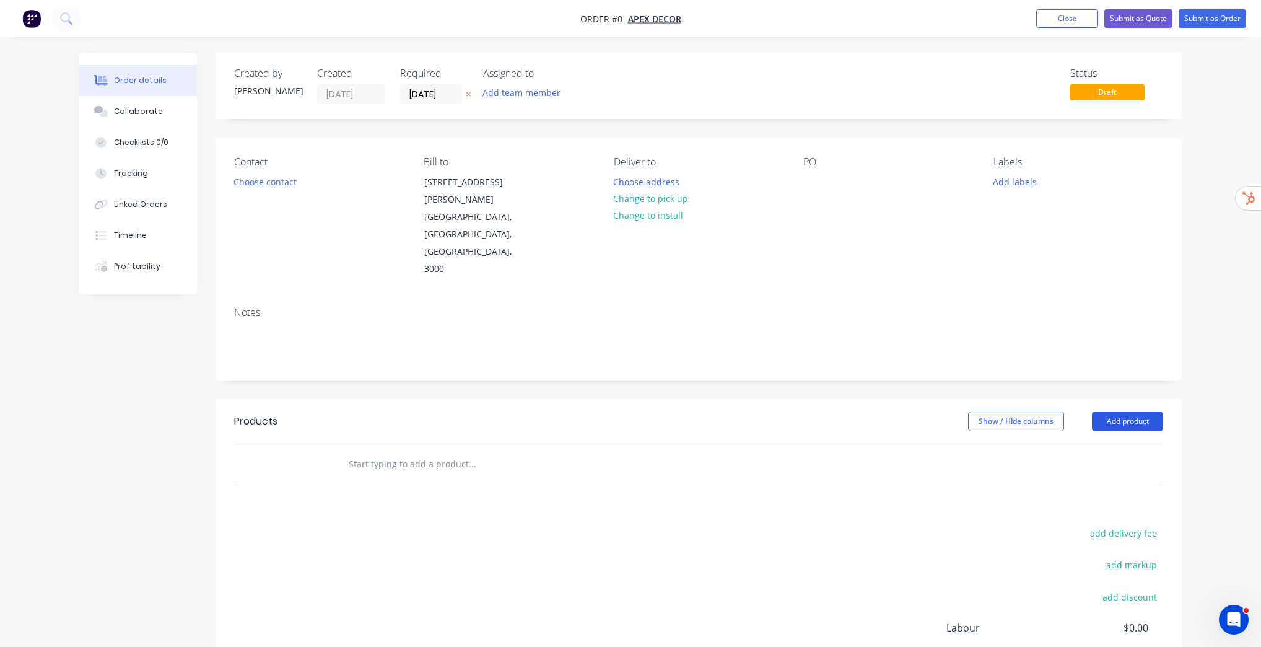
click at [1057, 411] on button "Add product" at bounding box center [1127, 421] width 71 height 20
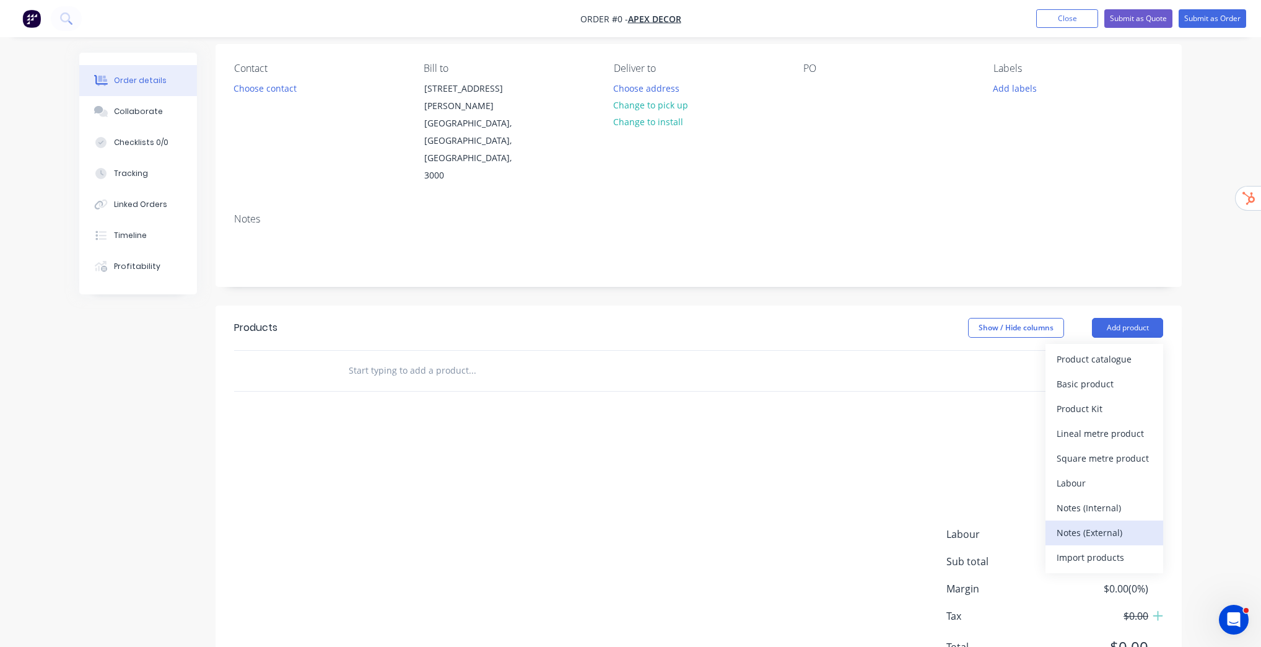
scroll to position [101, 0]
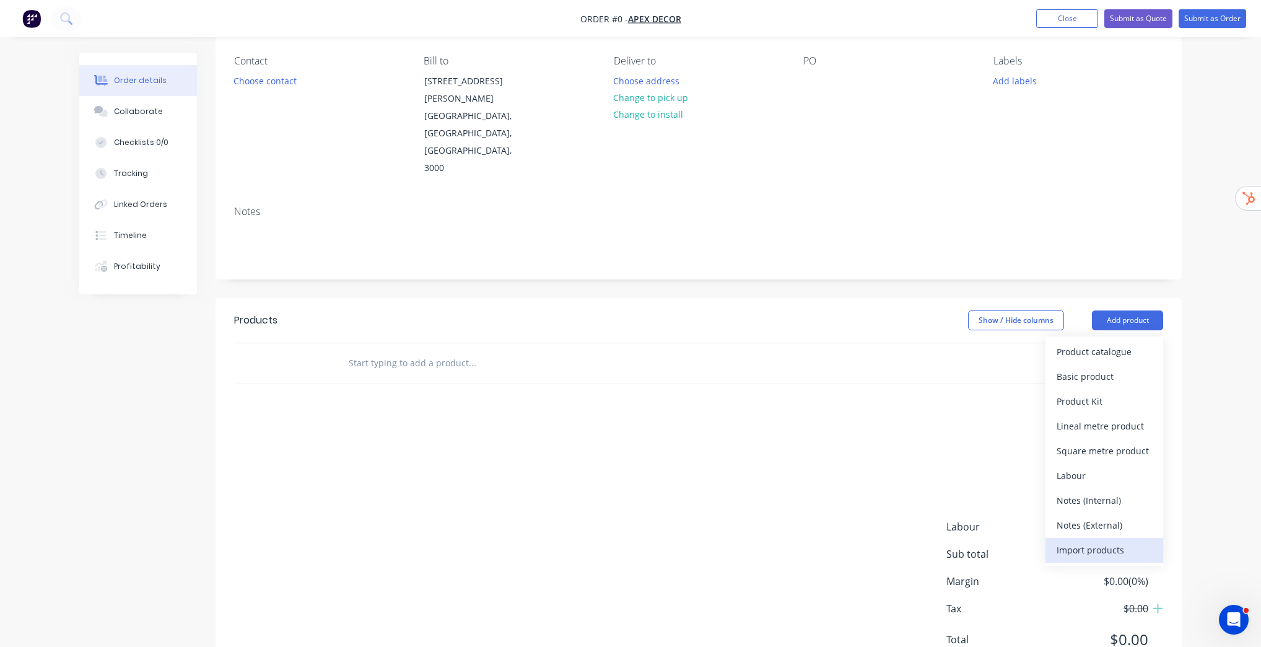
click at [1057, 541] on div "Import products" at bounding box center [1104, 550] width 95 height 18
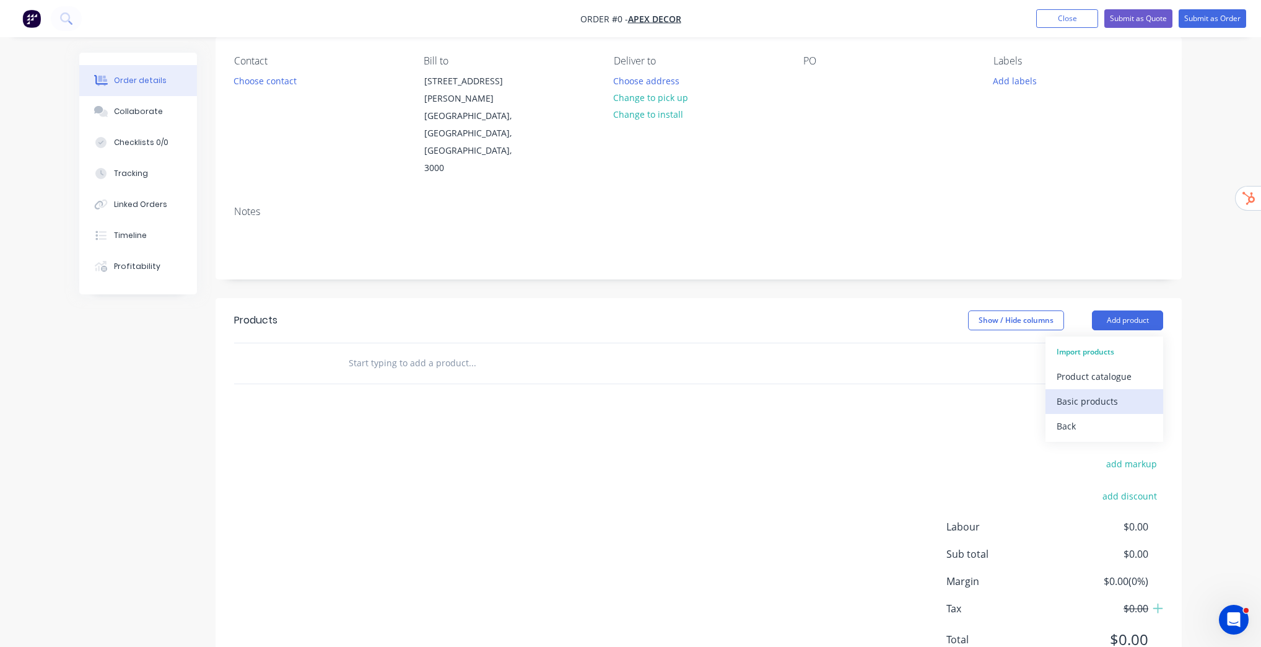
click at [1057, 392] on div "Basic products" at bounding box center [1104, 401] width 95 height 18
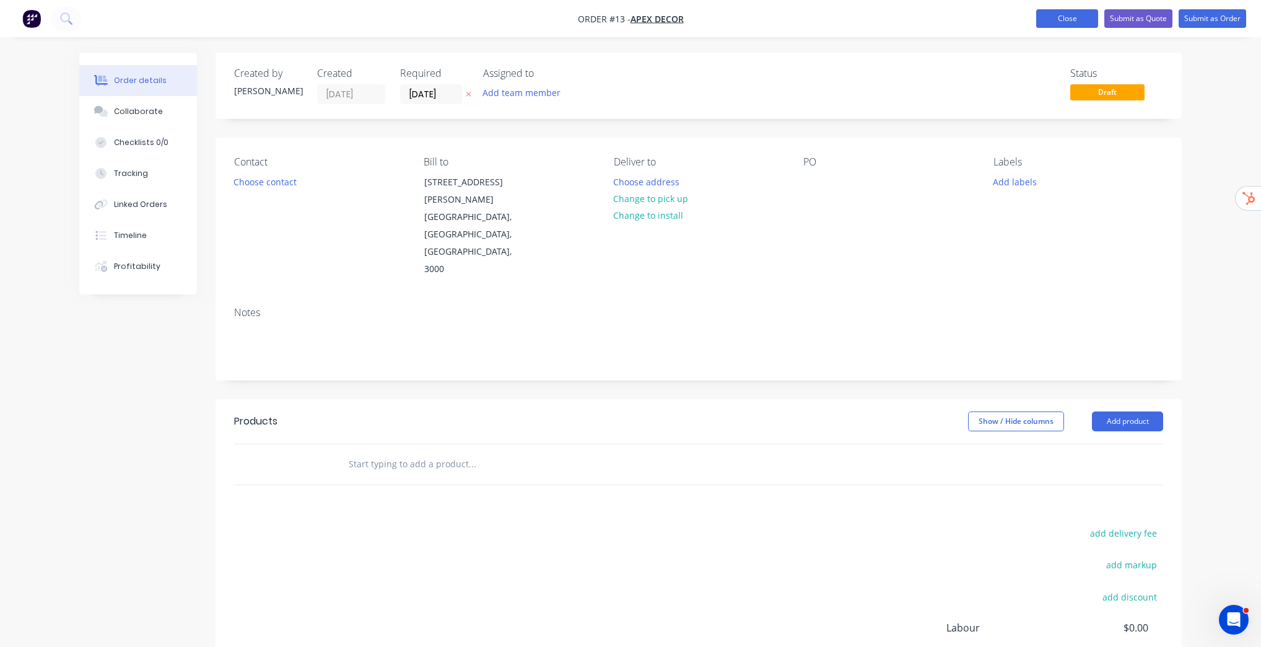
click at [1057, 17] on button "Close" at bounding box center [1067, 18] width 62 height 19
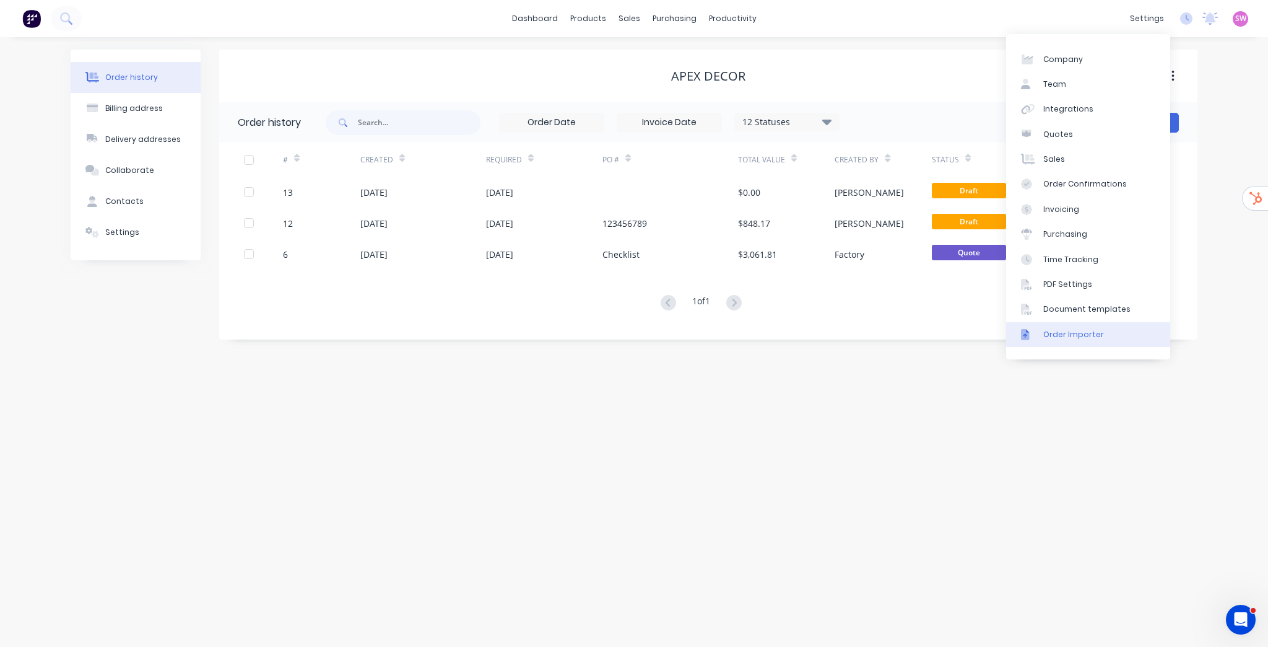
click at [1057, 340] on link "Order Importer" at bounding box center [1088, 334] width 164 height 25
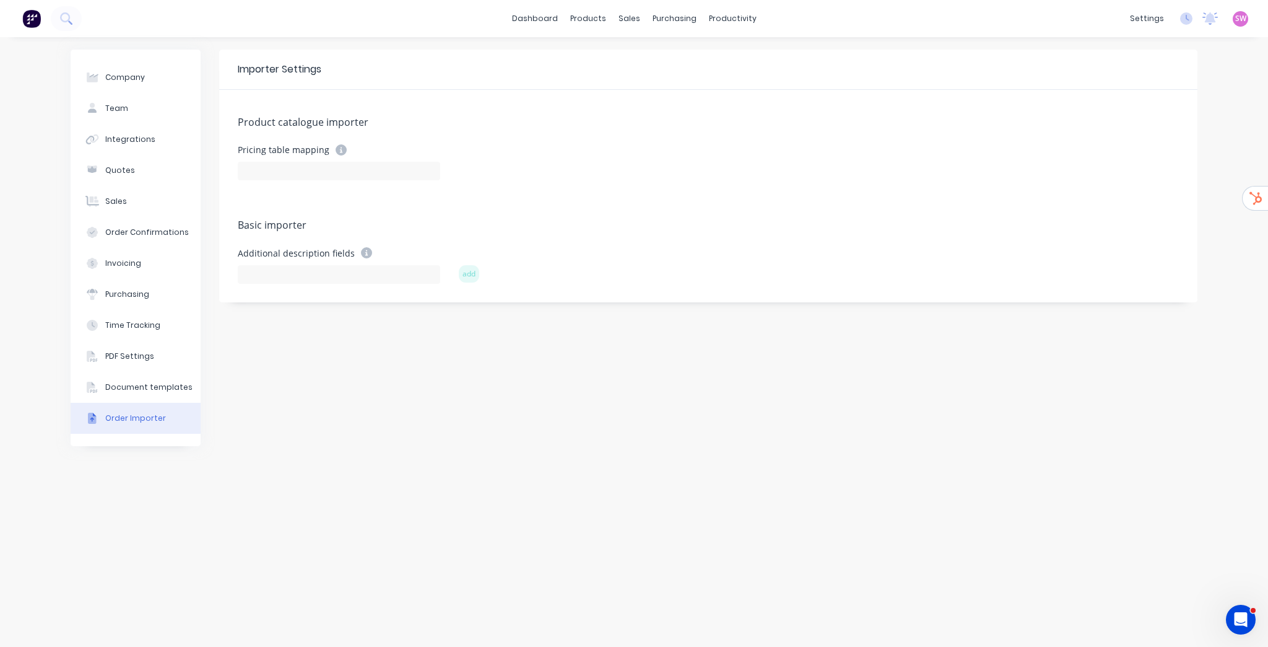
click at [352, 340] on div "Importer Settings Product catalogue importer Pricing table mapping Basic import…" at bounding box center [708, 342] width 979 height 585
click at [334, 416] on div "Importer Settings Product catalogue importer Pricing table mapping Basic import…" at bounding box center [708, 342] width 979 height 585
click at [671, 347] on div "Importer Settings Product catalogue importer Pricing table mapping Basic import…" at bounding box center [708, 342] width 979 height 585
click at [633, 17] on div "sales" at bounding box center [630, 18] width 34 height 19
click at [679, 57] on div "Sales Orders" at bounding box center [675, 59] width 51 height 11
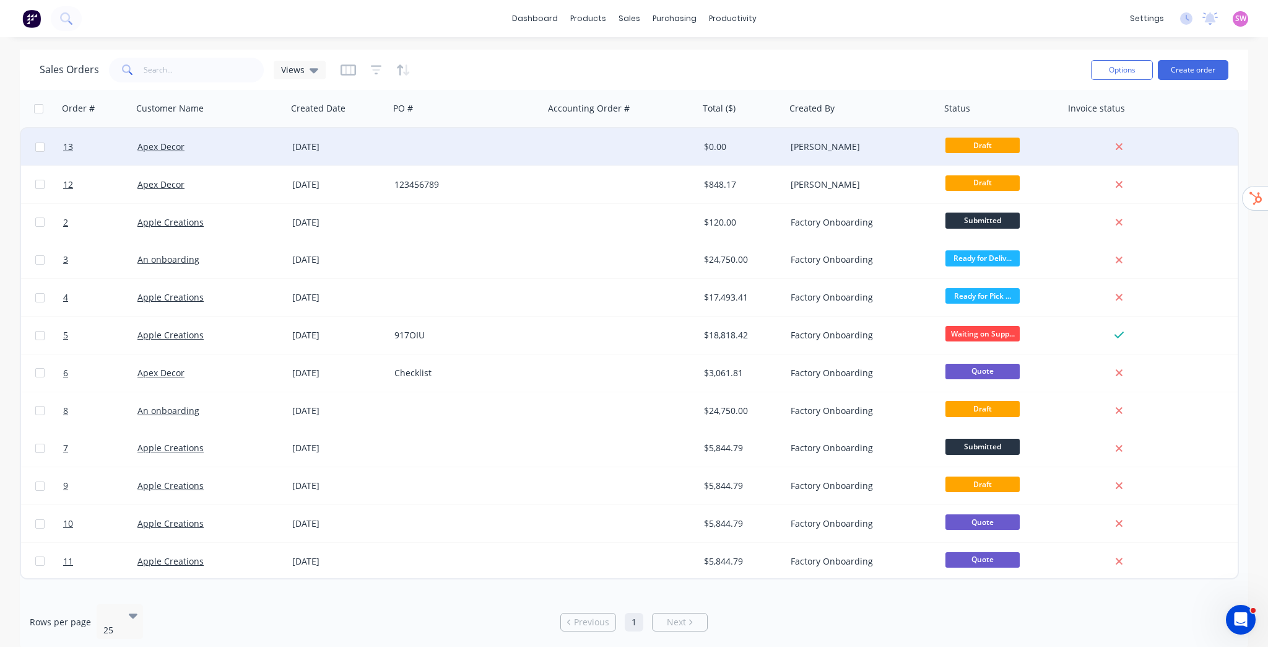
click at [802, 148] on div "[PERSON_NAME]" at bounding box center [860, 147] width 138 height 12
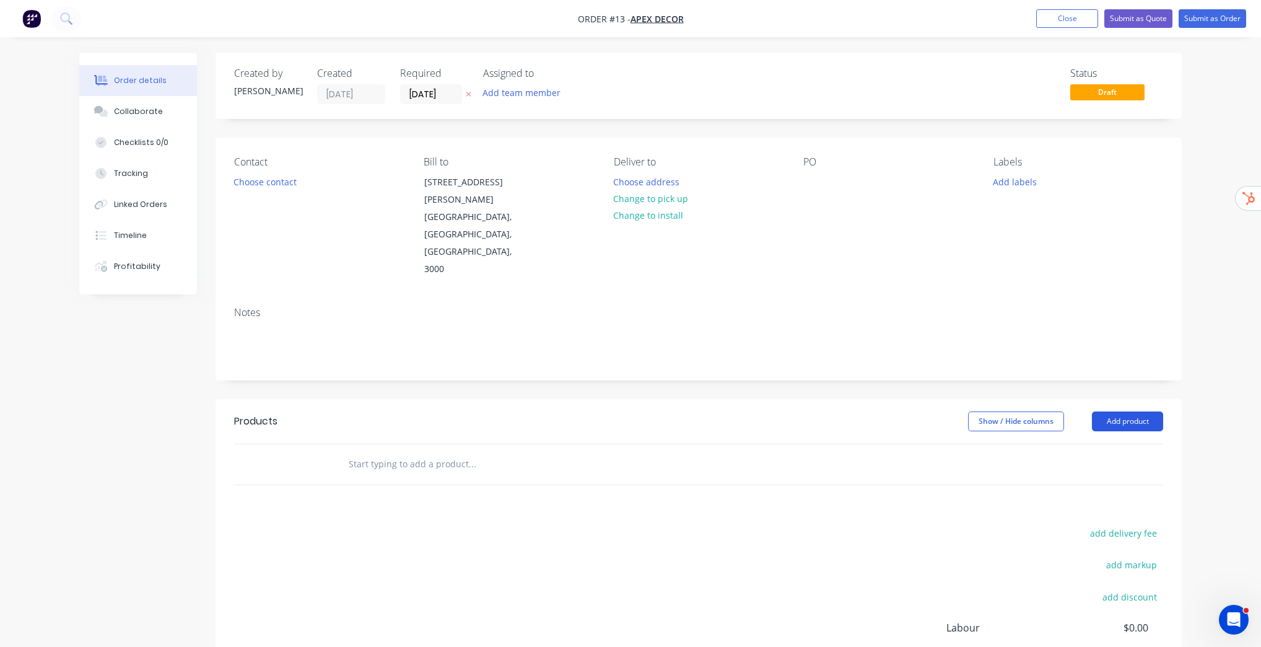
click at [1057, 411] on button "Add product" at bounding box center [1127, 421] width 71 height 20
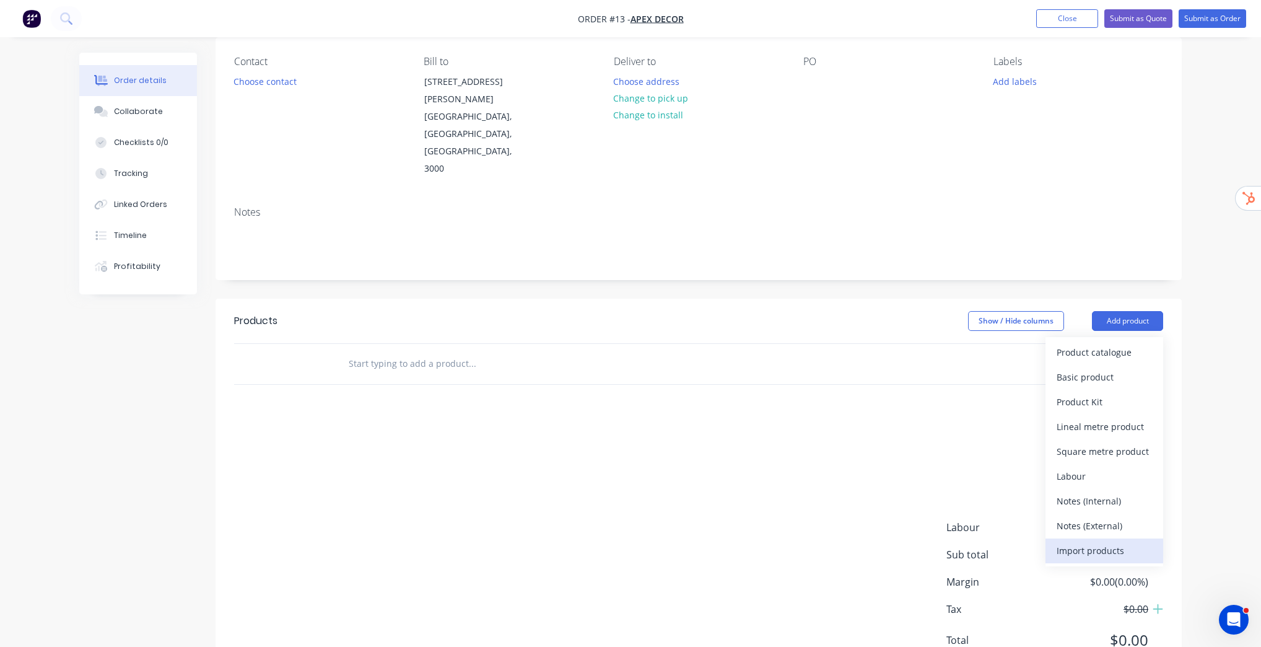
scroll to position [101, 0]
click at [1057, 538] on button "Import products" at bounding box center [1105, 550] width 118 height 25
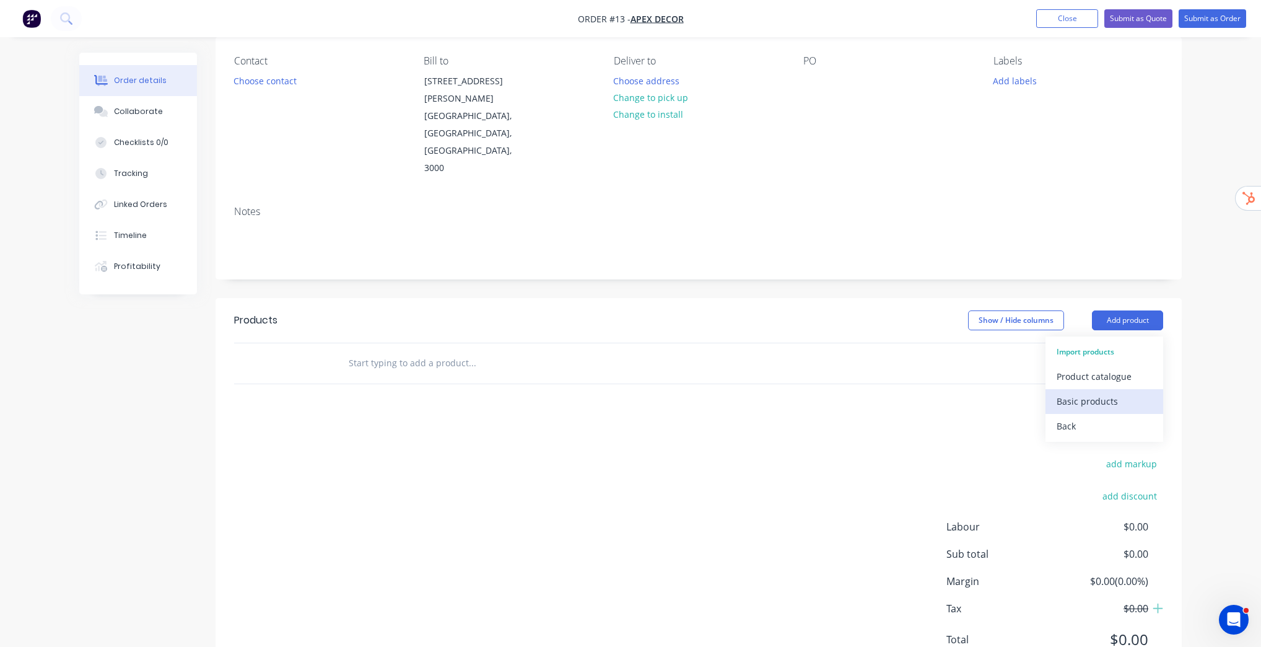
click at [1057, 392] on div "Basic products" at bounding box center [1104, 401] width 95 height 18
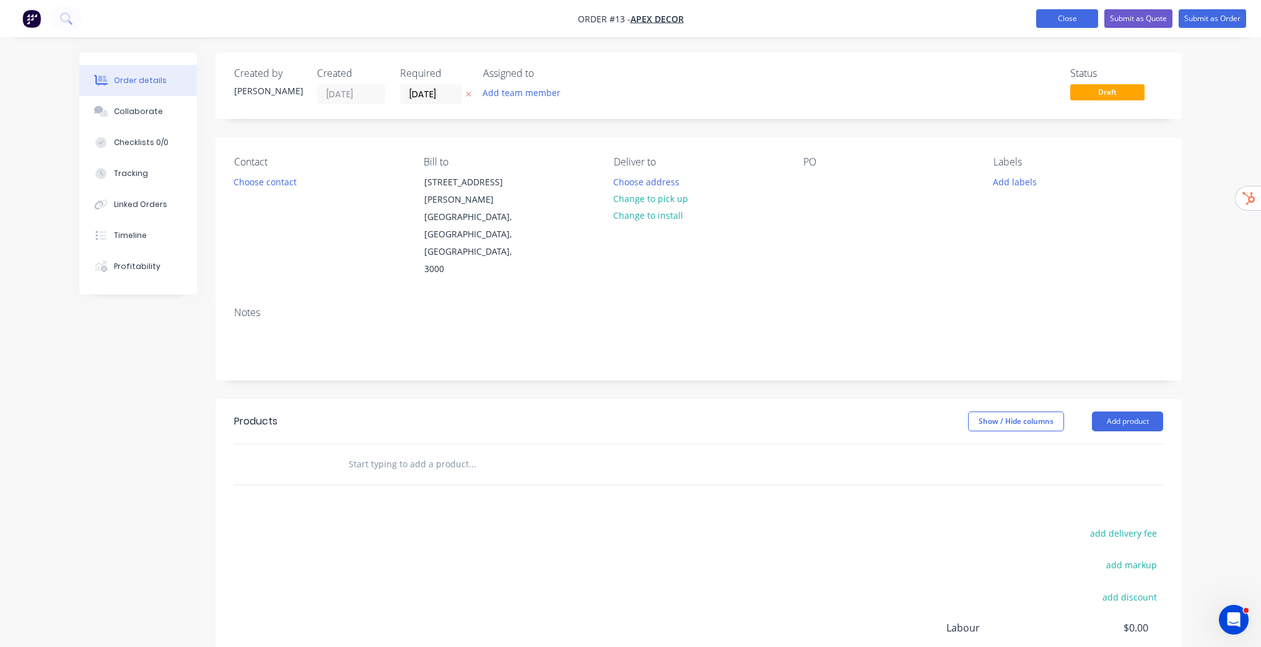
click at [1057, 17] on button "Close" at bounding box center [1067, 18] width 62 height 19
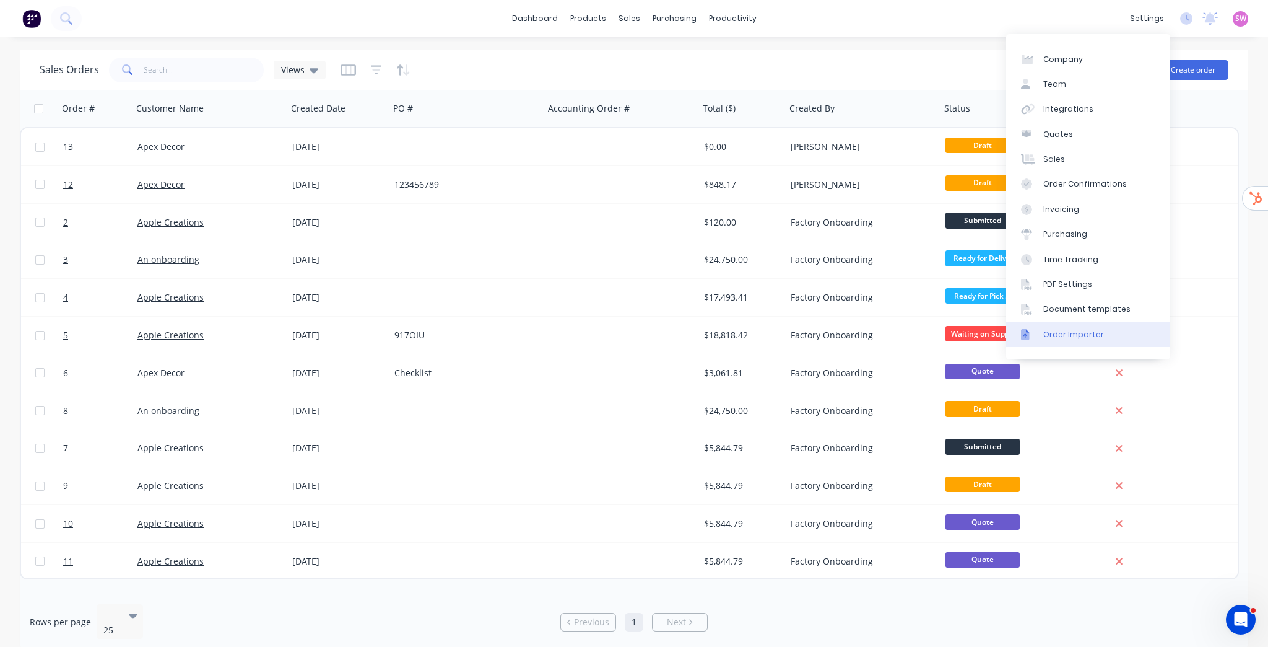
click at [1057, 330] on div "Order Importer" at bounding box center [1074, 334] width 61 height 11
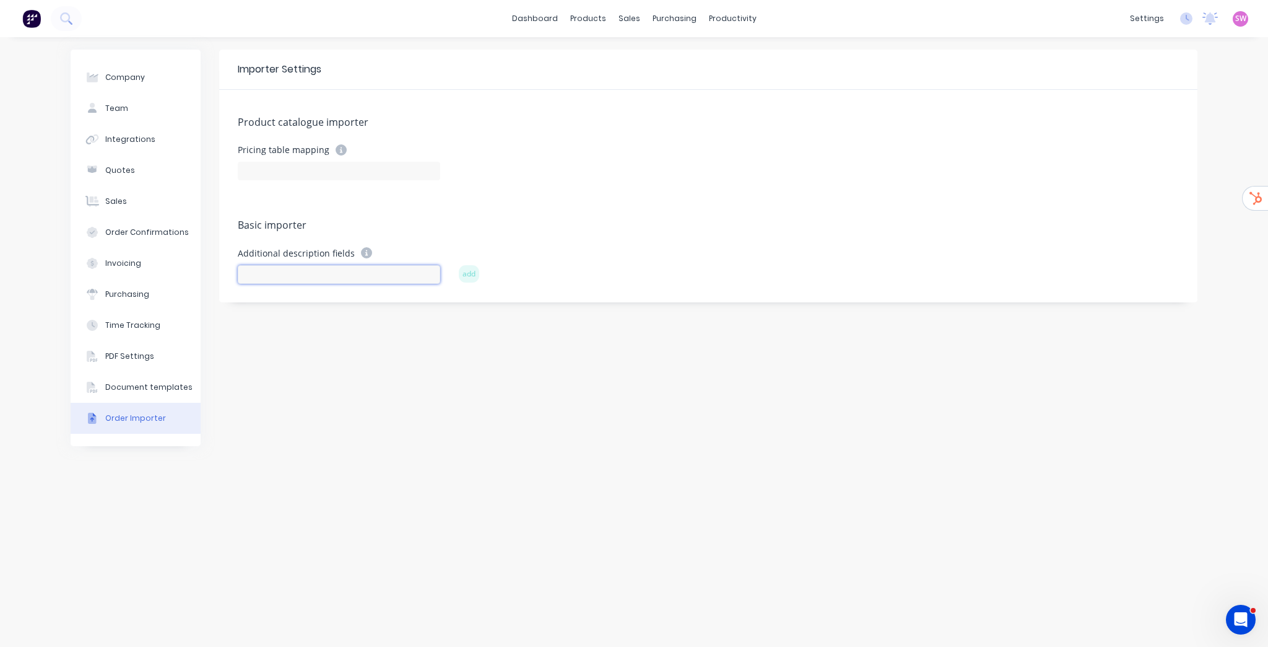
click at [288, 273] on input at bounding box center [339, 274] width 203 height 19
click at [298, 272] on input at bounding box center [339, 274] width 203 height 19
type input "Material"
click at [302, 271] on input at bounding box center [339, 274] width 203 height 19
type input "Thickness"
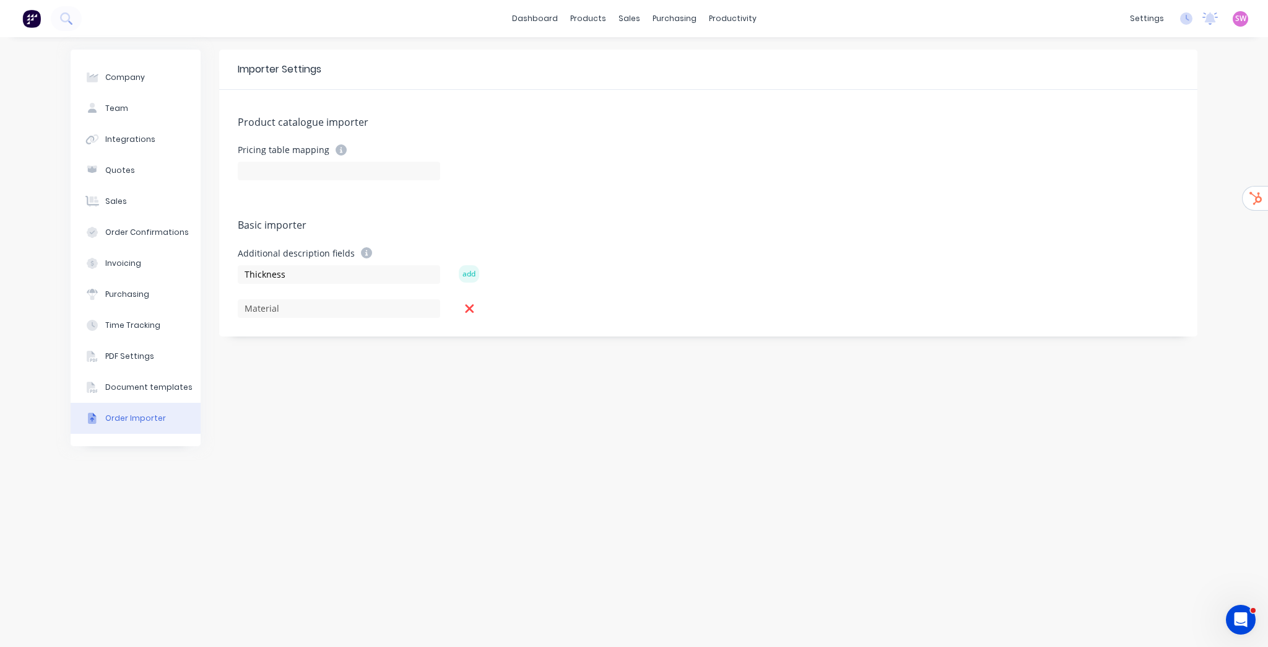
click at [473, 273] on button "add" at bounding box center [469, 273] width 20 height 17
click at [292, 272] on input at bounding box center [339, 274] width 203 height 19
click at [303, 279] on input "Part" at bounding box center [339, 274] width 203 height 19
paste input "Dimensions"
type input "PartDimensions"
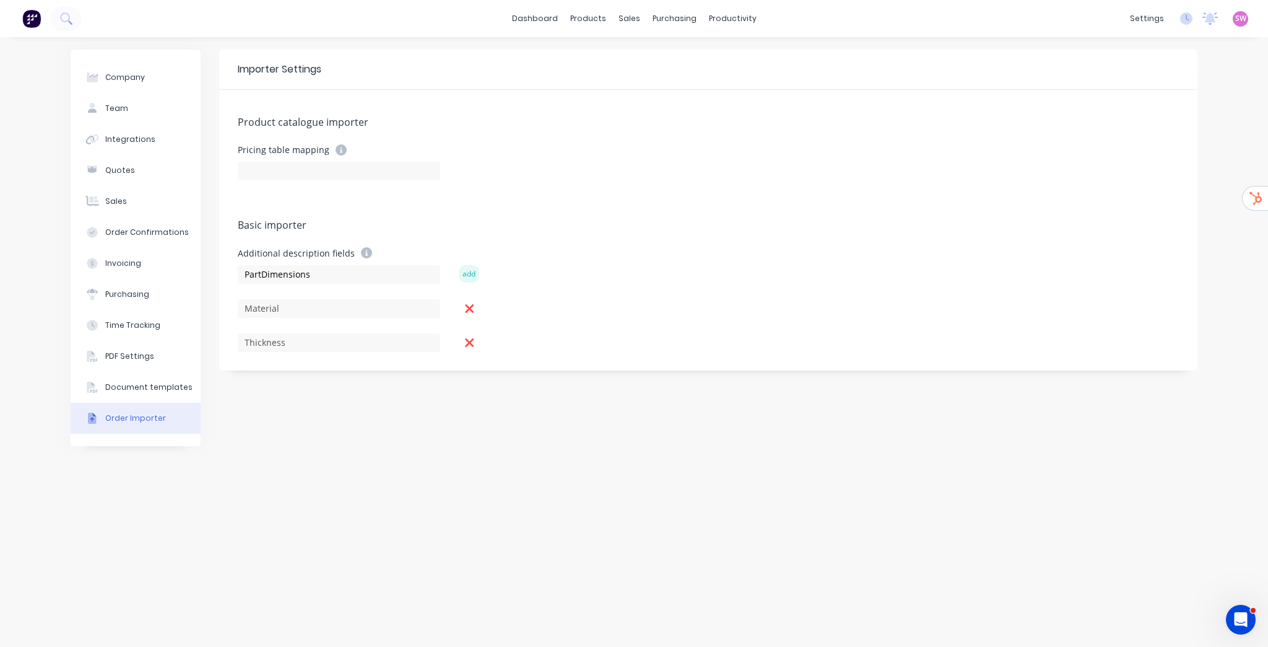
click at [463, 269] on button "add" at bounding box center [469, 273] width 20 height 17
click at [286, 276] on input at bounding box center [339, 274] width 203 height 19
paste input "Cutting technology"
type input "Cutting technology"
click at [463, 268] on button "add" at bounding box center [469, 273] width 20 height 17
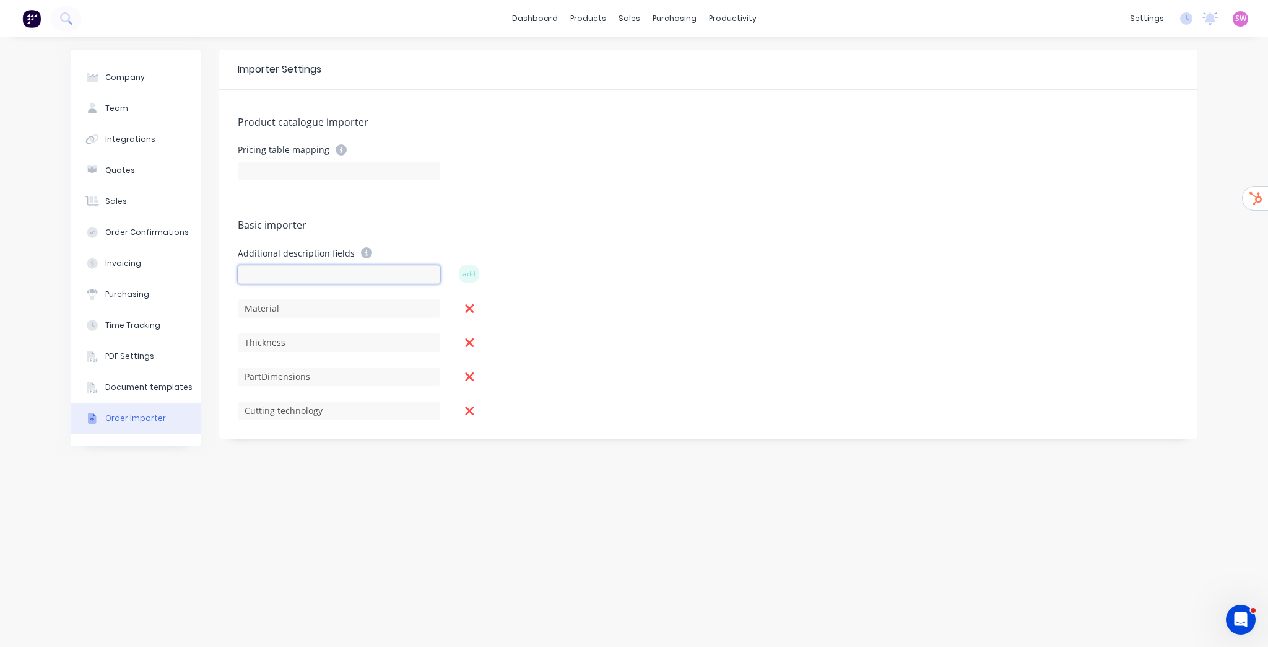
click at [322, 273] on input at bounding box center [339, 274] width 203 height 19
paste input "Number of folds"
type input "Number of folds"
click at [474, 274] on button "add" at bounding box center [469, 273] width 20 height 17
click at [539, 549] on div "Importer Settings Product catalogue importer Pricing table mapping Basic import…" at bounding box center [708, 342] width 979 height 585
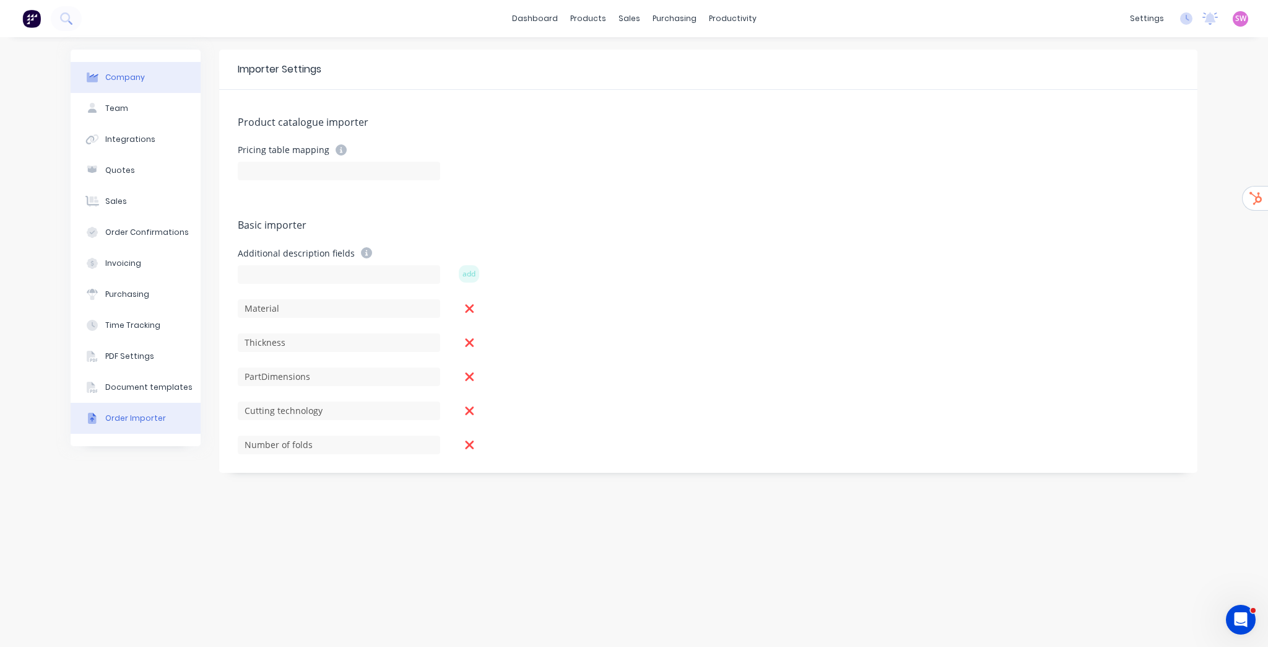
click at [126, 80] on div "Company" at bounding box center [125, 77] width 40 height 11
select select "AU"
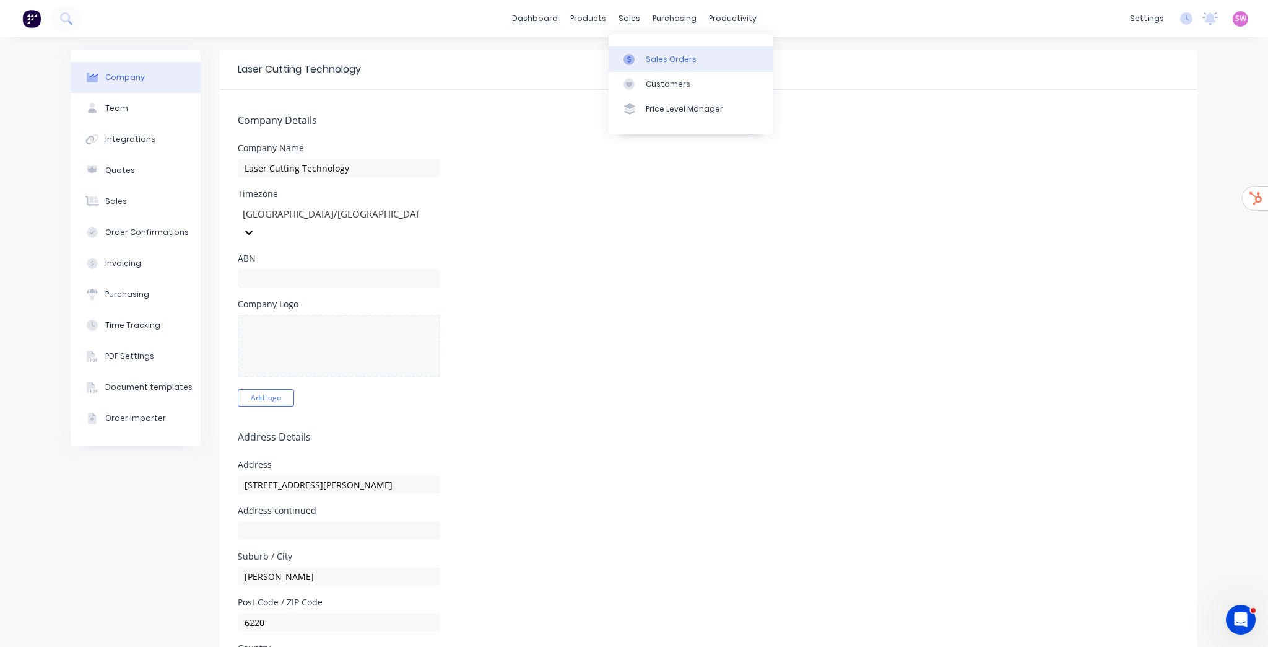
click at [653, 56] on div "Sales Orders" at bounding box center [671, 59] width 51 height 11
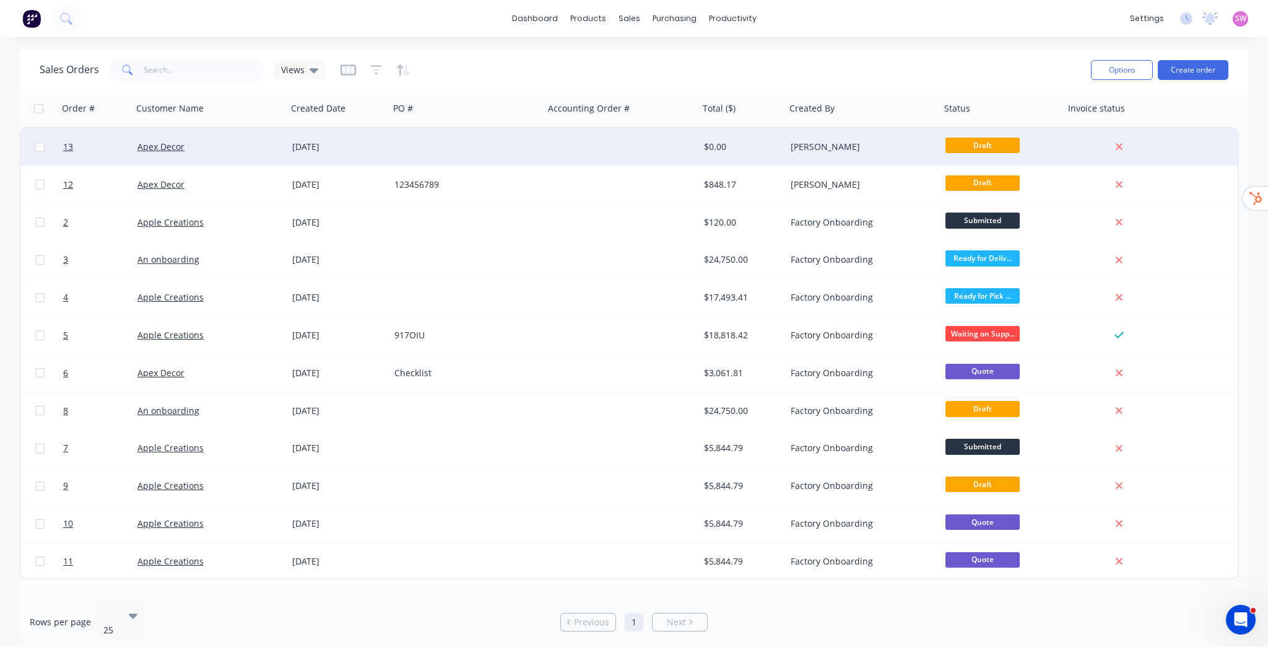
click at [808, 146] on div "[PERSON_NAME]" at bounding box center [860, 147] width 138 height 12
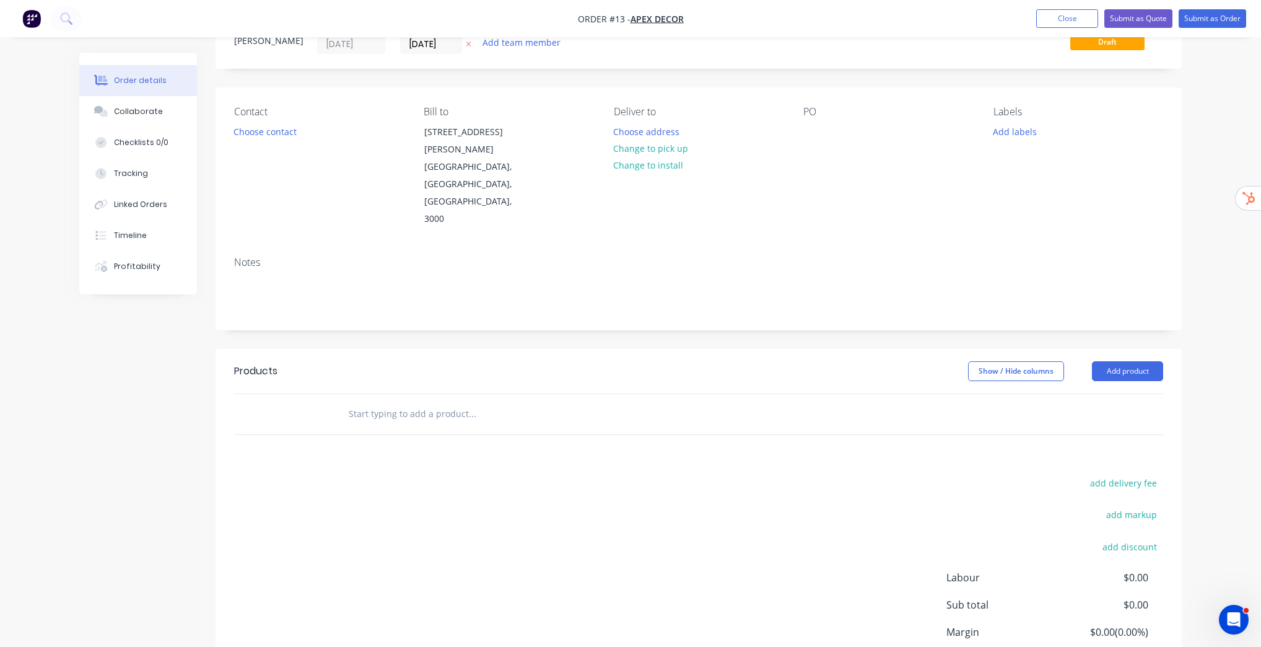
scroll to position [99, 0]
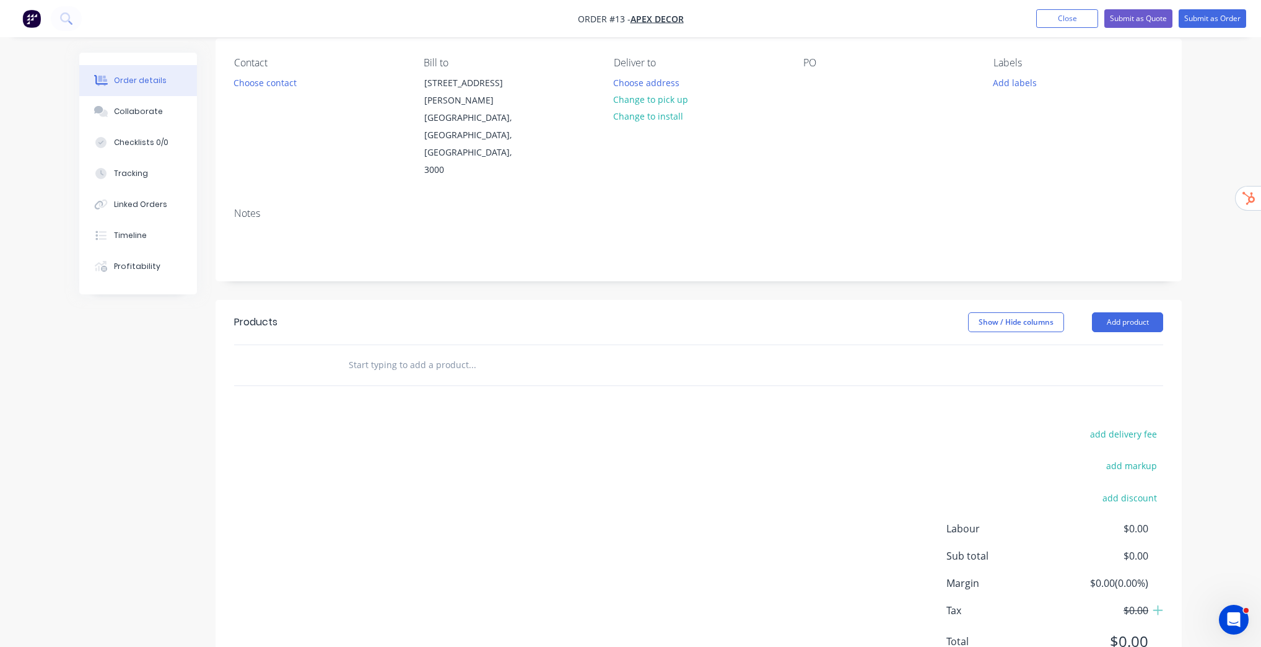
click at [1057, 300] on header "Products Show / Hide columns Add product" at bounding box center [699, 322] width 966 height 45
click at [1057, 312] on button "Add product" at bounding box center [1127, 322] width 71 height 20
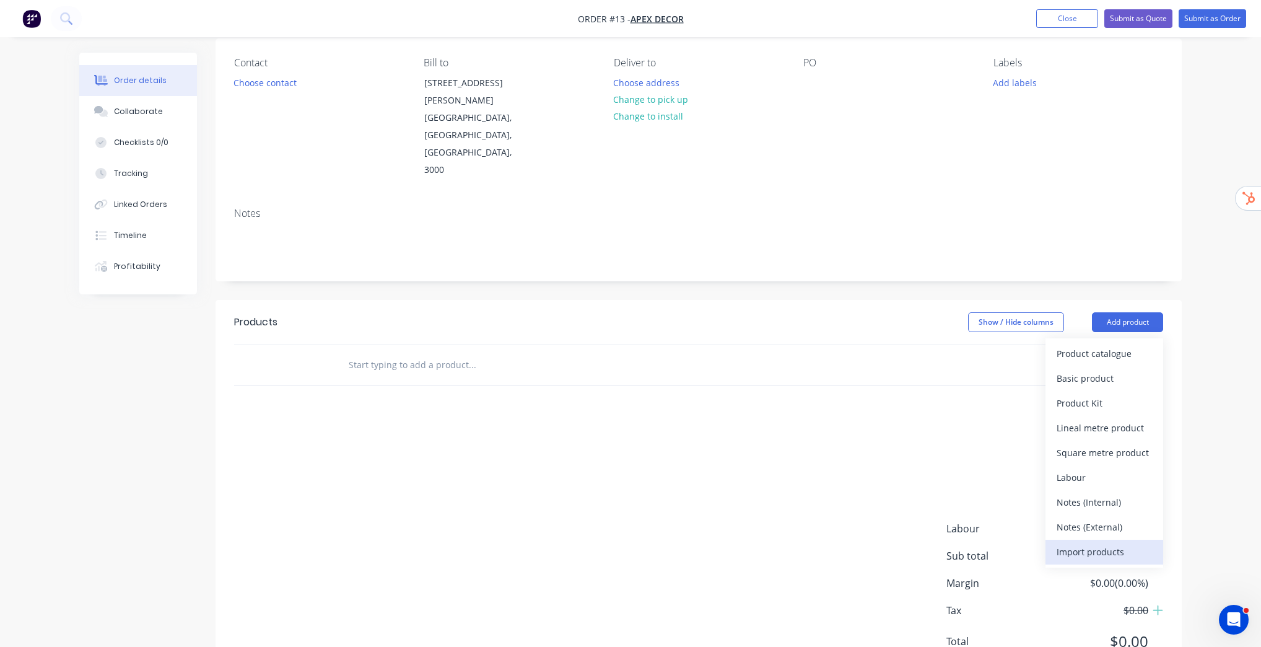
click at [1057, 543] on div "Import products" at bounding box center [1104, 552] width 95 height 18
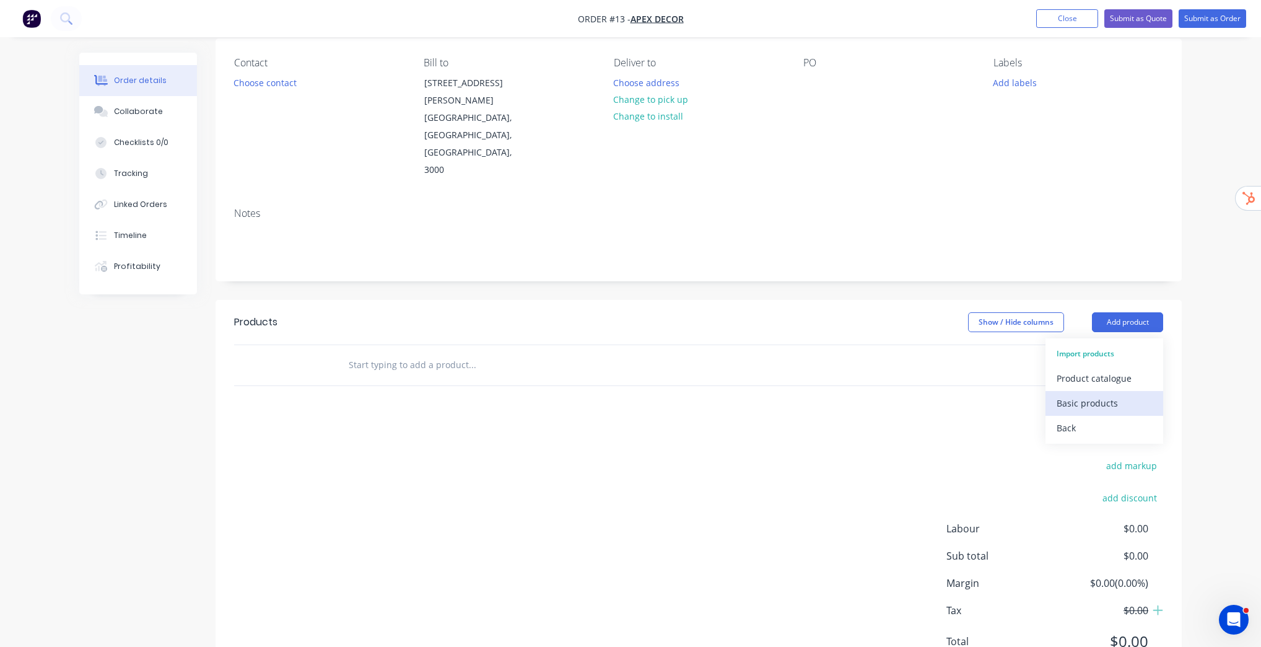
click at [1057, 394] on div "Basic products" at bounding box center [1104, 403] width 95 height 18
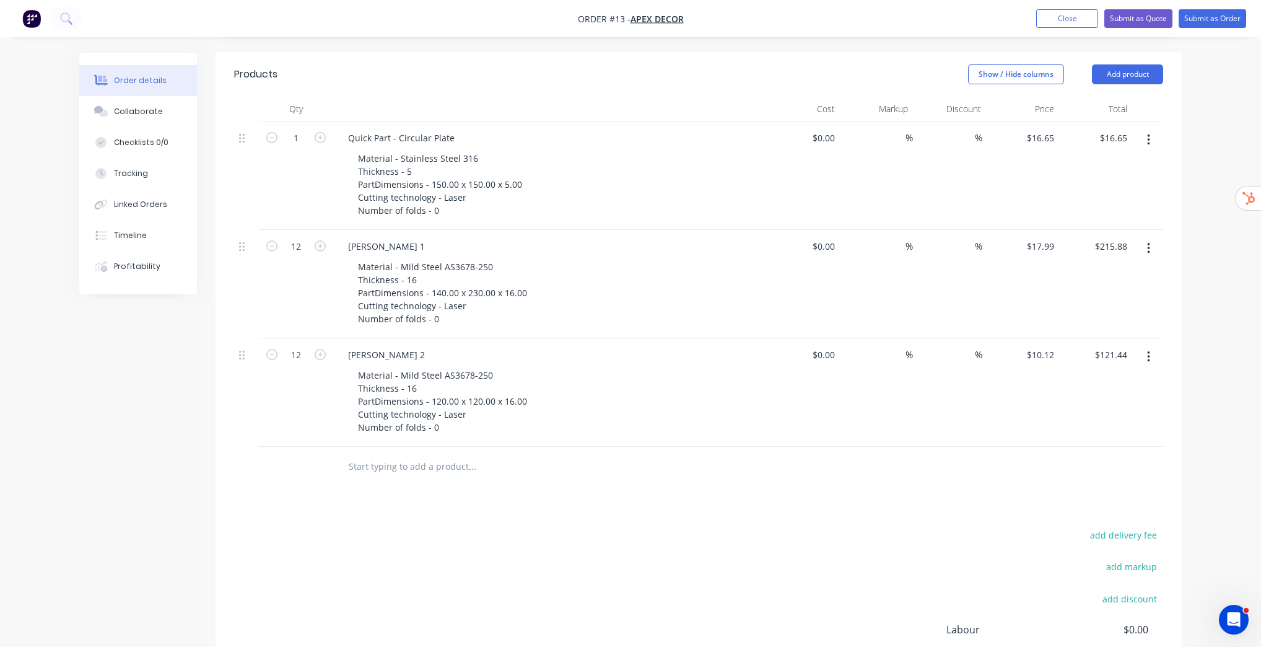
scroll to position [248, 0]
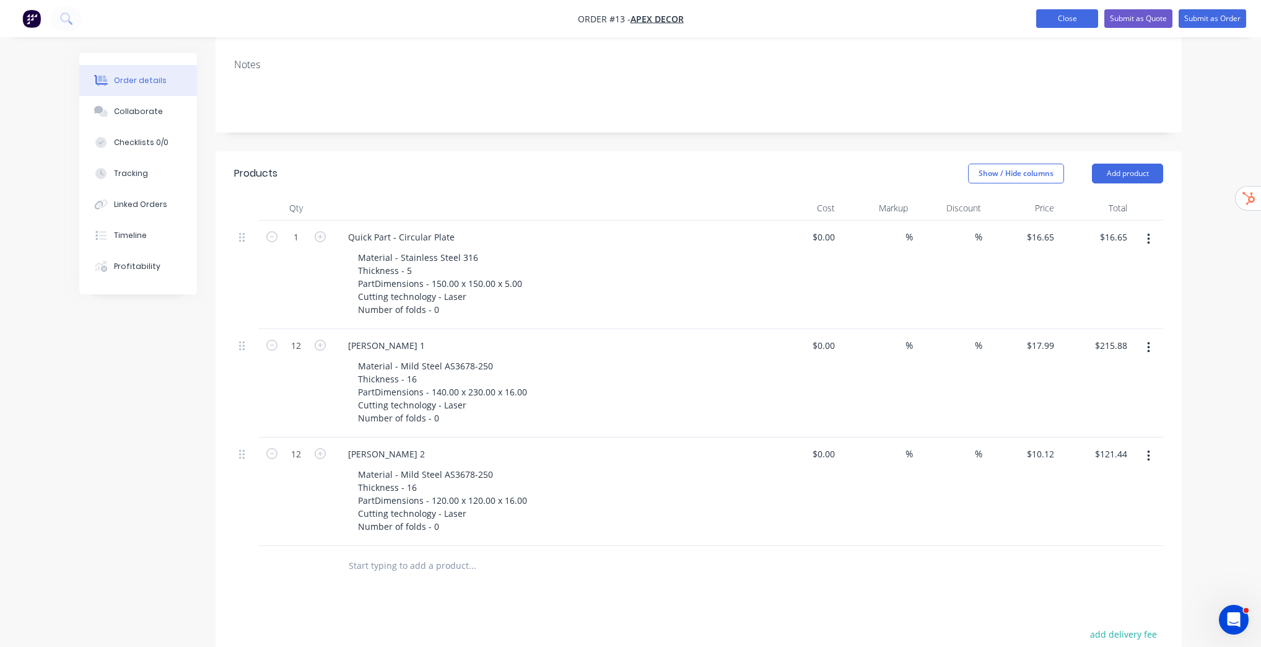
click at [1057, 13] on button "Close" at bounding box center [1067, 18] width 62 height 19
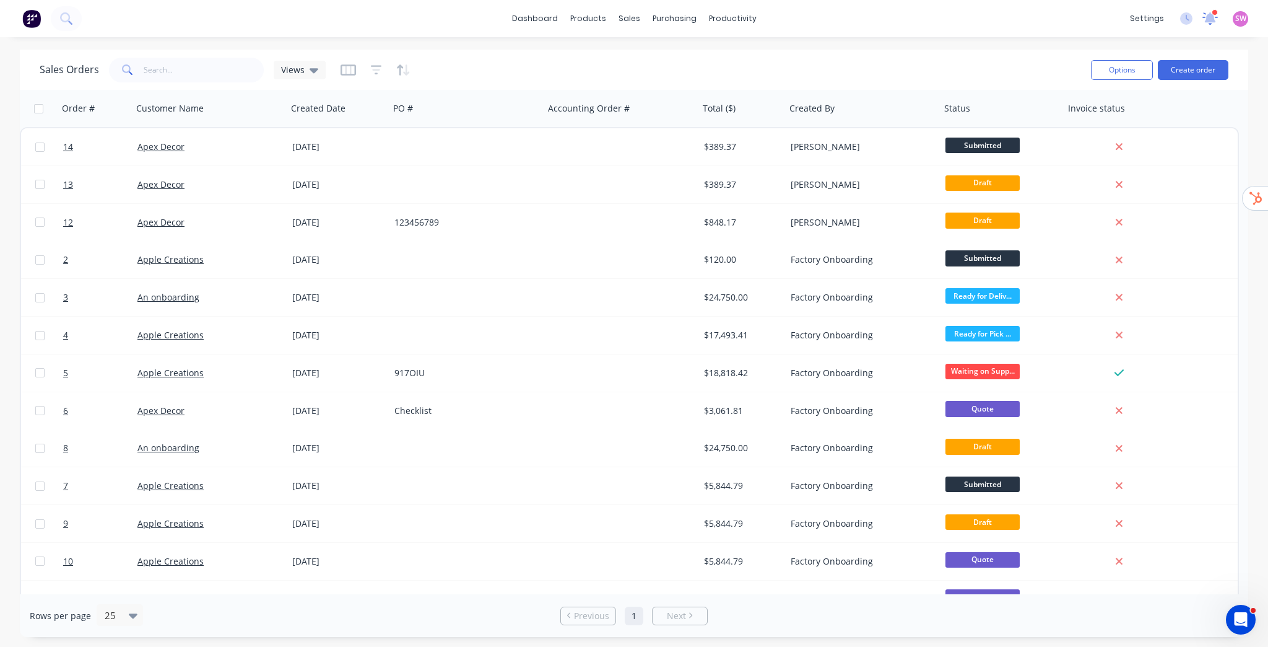
click at [1213, 17] on icon at bounding box center [1210, 17] width 11 height 10
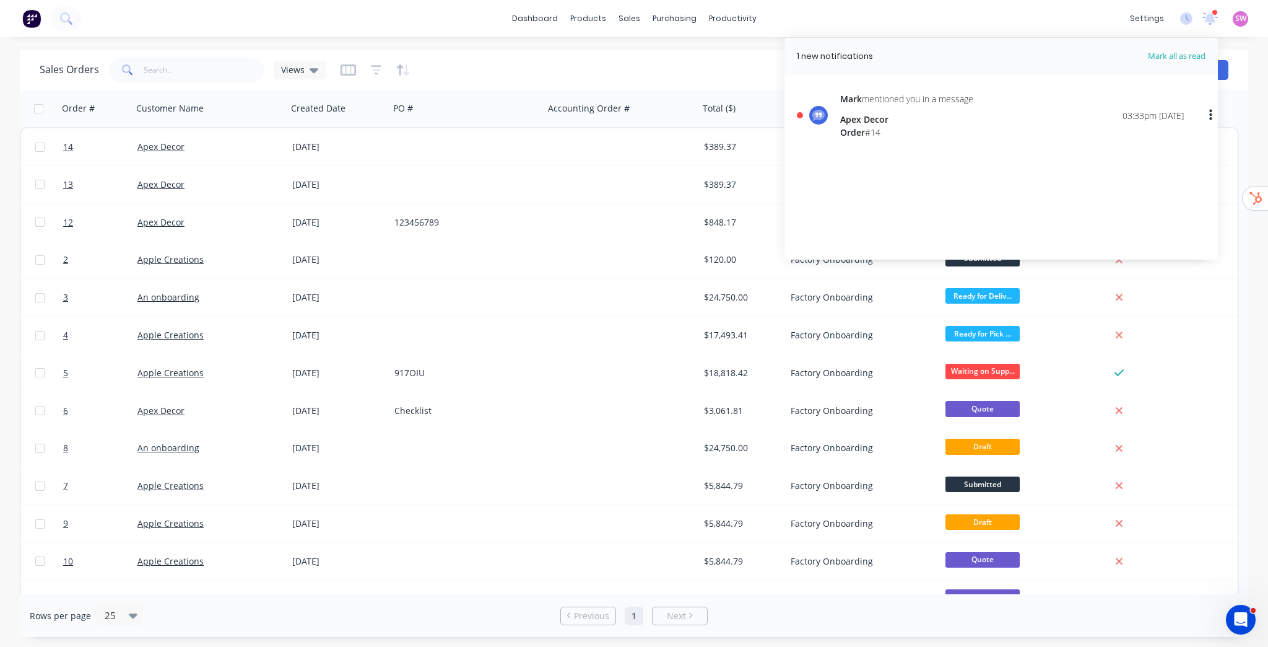
click at [895, 124] on div "Apex Decor" at bounding box center [906, 119] width 133 height 13
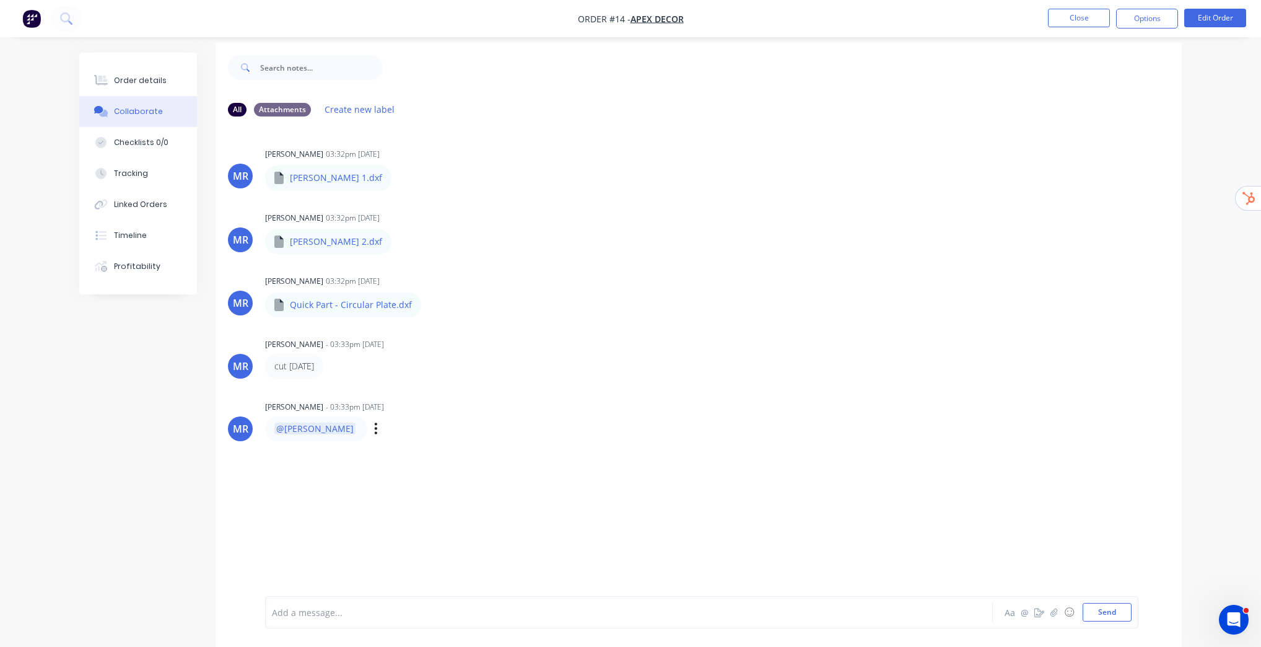
scroll to position [18, 0]
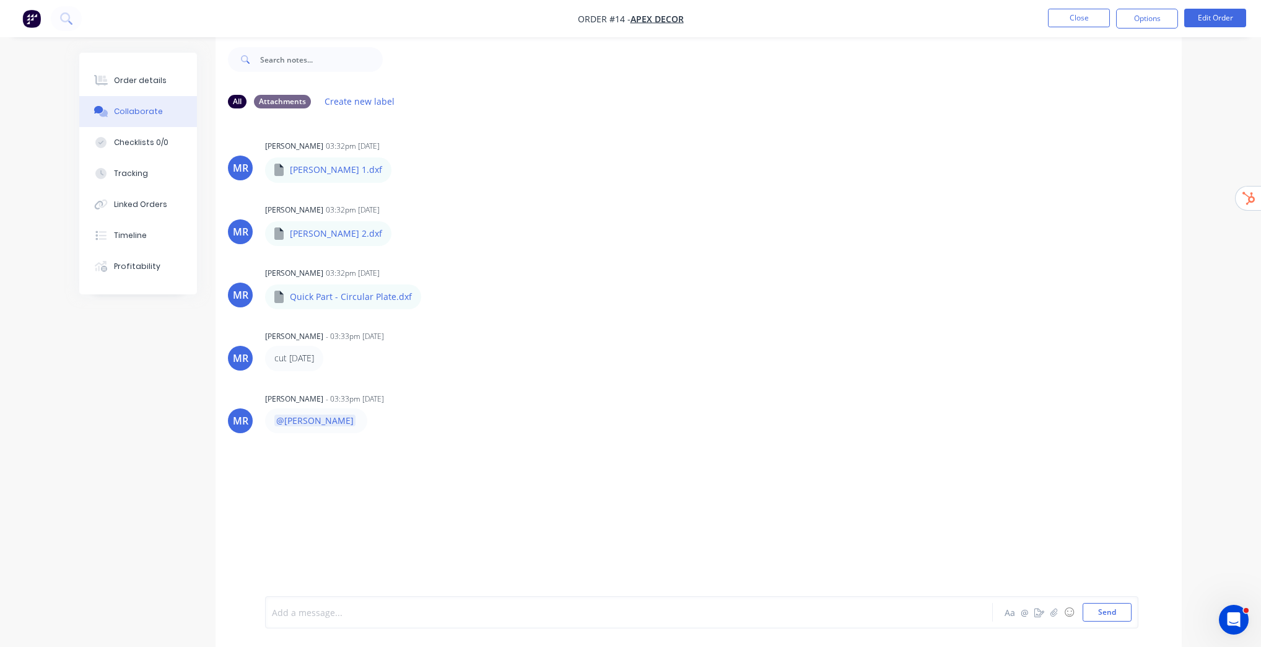
click at [363, 606] on div at bounding box center [595, 612] width 644 height 13
click at [396, 167] on div "Labels Download Delete" at bounding box center [465, 170] width 139 height 18
click at [396, 170] on div "Labels Download Delete" at bounding box center [465, 170] width 139 height 18
click at [400, 166] on icon "button" at bounding box center [402, 170] width 4 height 14
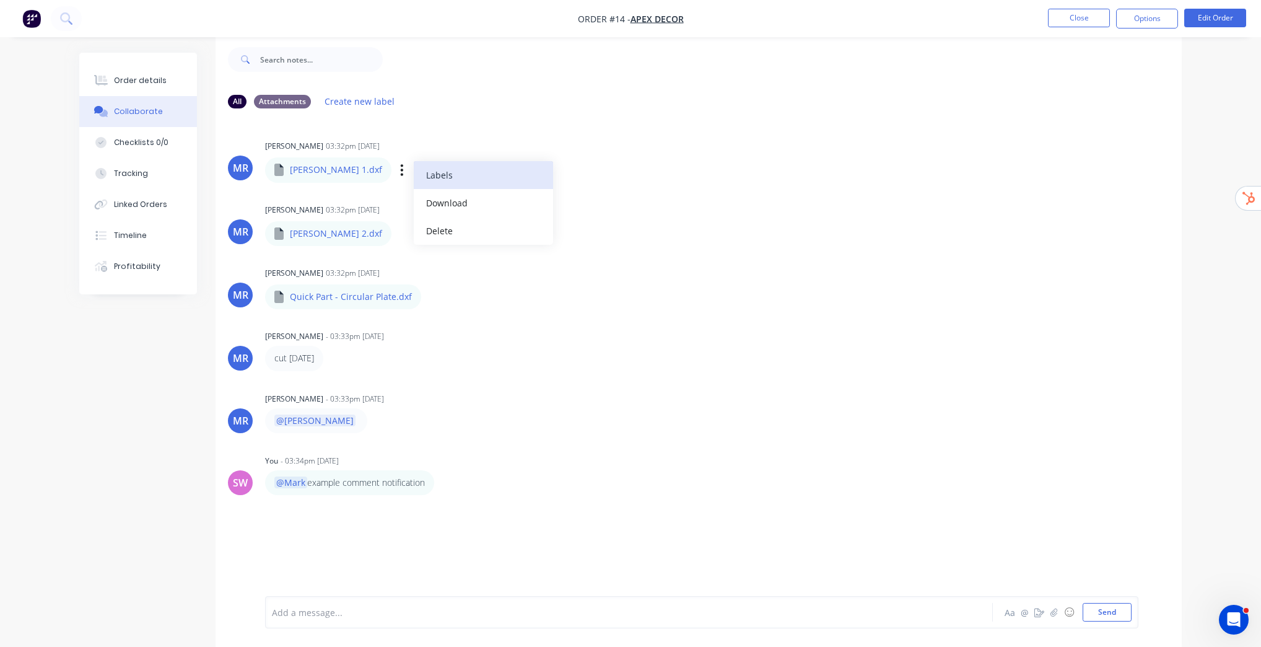
click at [437, 173] on button "Labels" at bounding box center [483, 175] width 139 height 28
click at [559, 181] on input "text" at bounding box center [538, 190] width 135 height 25
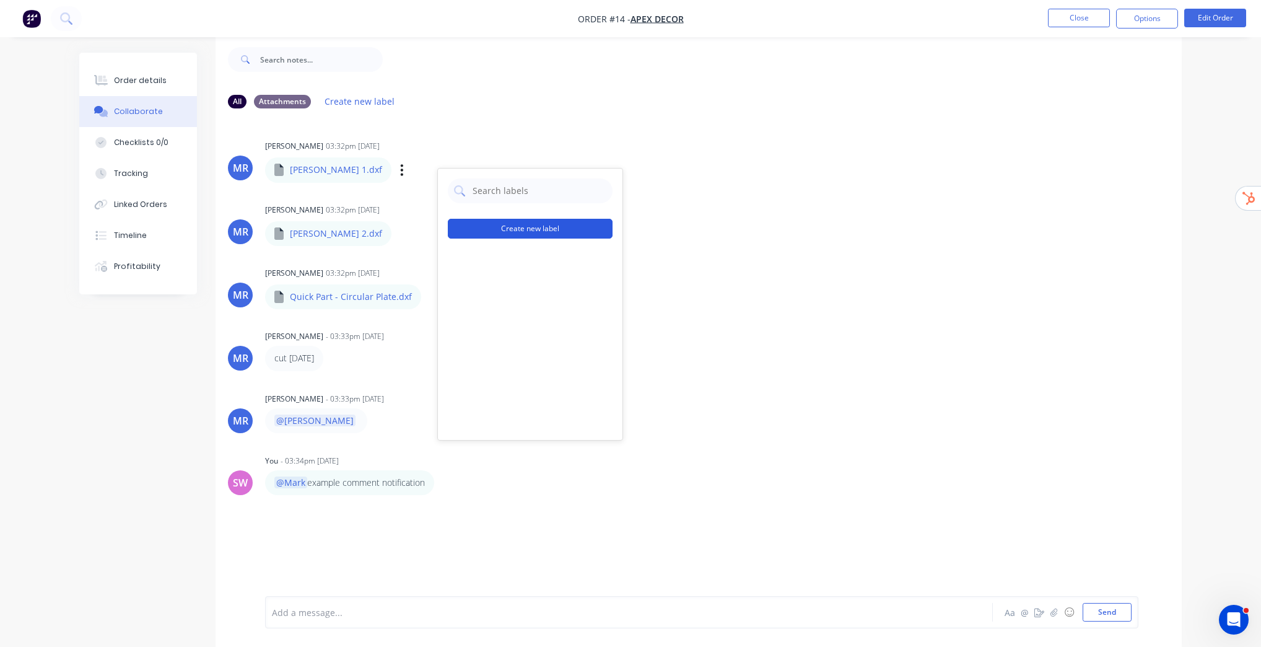
click at [489, 225] on button "Create new label" at bounding box center [530, 229] width 165 height 20
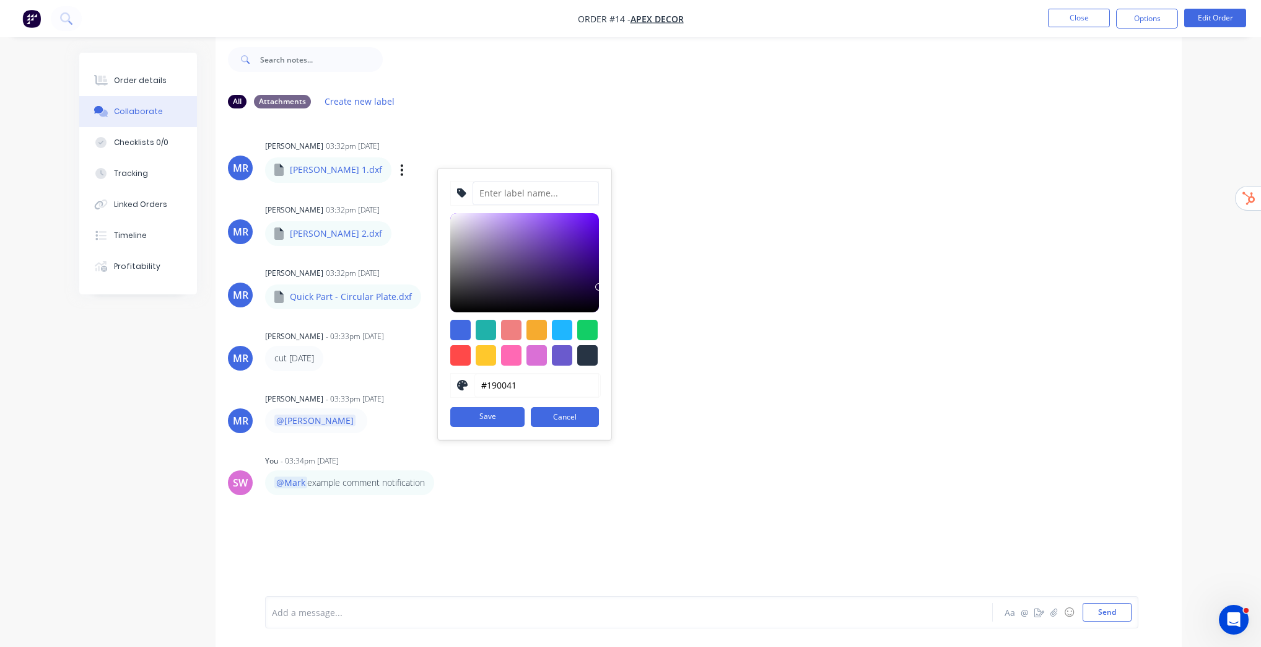
click at [555, 191] on input at bounding box center [536, 193] width 126 height 24
type input "Cut File"
click at [492, 424] on button "Save" at bounding box center [487, 417] width 74 height 20
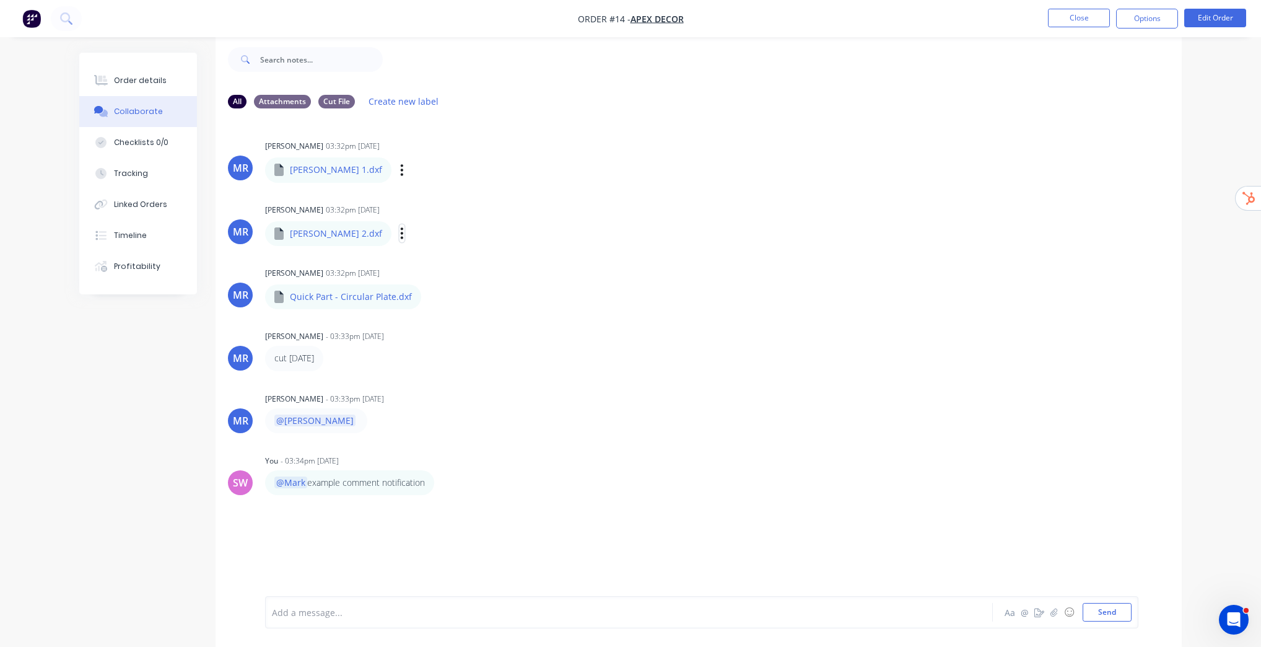
click at [401, 232] on icon "button" at bounding box center [402, 232] width 2 height 11
click at [414, 232] on button "Labels" at bounding box center [483, 238] width 139 height 28
click at [428, 322] on div at bounding box center [428, 325] width 25 height 25
click at [517, 166] on div "[PERSON_NAME] 03:32pm [DATE] [PERSON_NAME] 1.dxf [PERSON_NAME] 1.dxf Labels Dow…" at bounding box center [458, 159] width 387 height 45
click at [430, 294] on icon "button" at bounding box center [432, 297] width 4 height 14
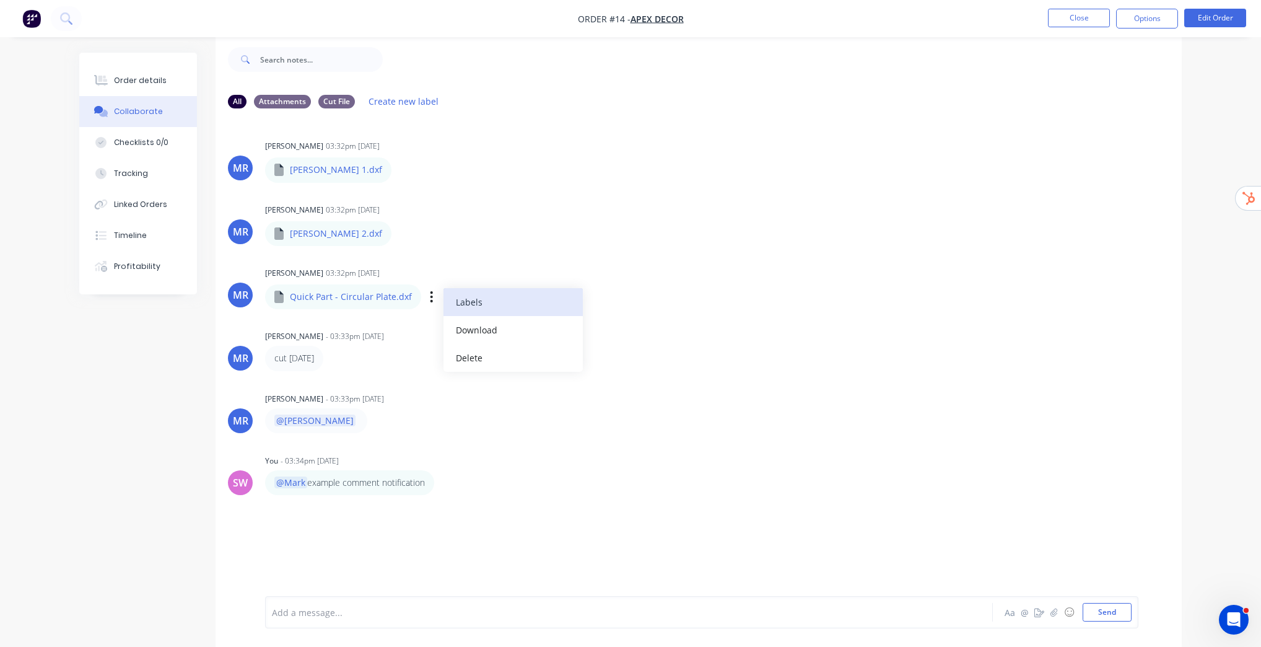
click at [486, 307] on button "Labels" at bounding box center [512, 302] width 139 height 28
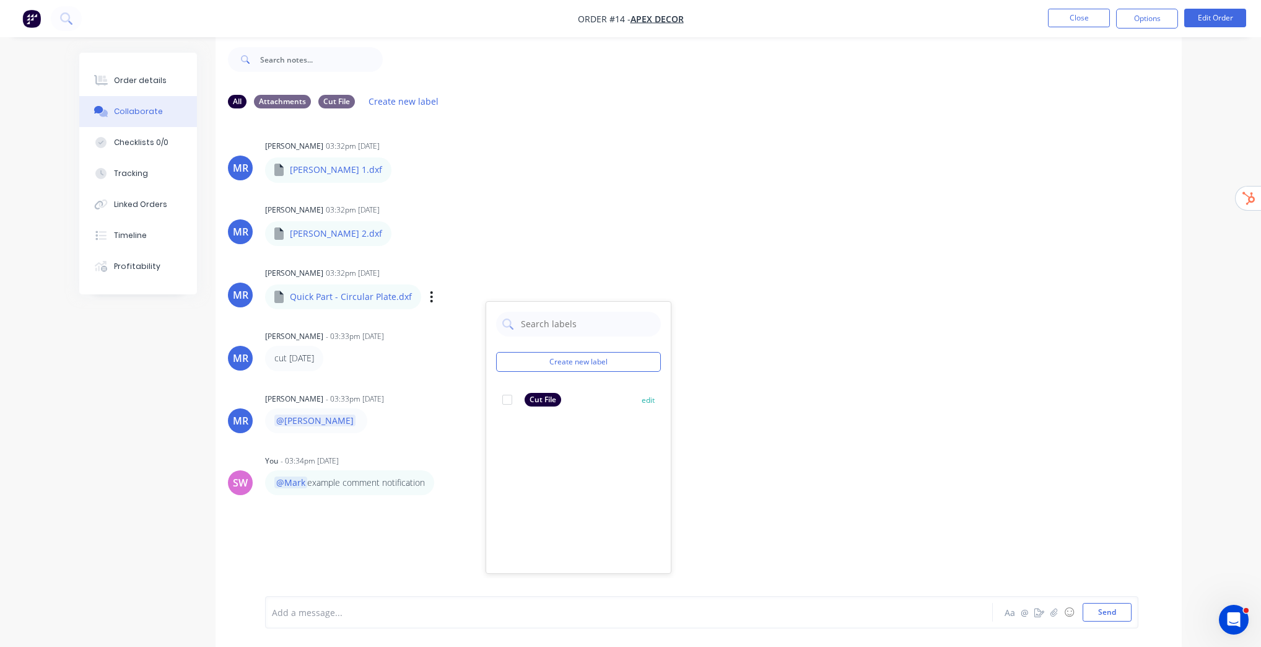
click at [509, 399] on div at bounding box center [507, 399] width 25 height 25
click at [790, 203] on div "[PERSON_NAME] 03:32pm [DATE] [PERSON_NAME] 2.dxf [PERSON_NAME] 2.dxf Labels Dow…" at bounding box center [699, 223] width 966 height 45
click at [1076, 16] on button "Close" at bounding box center [1079, 18] width 62 height 19
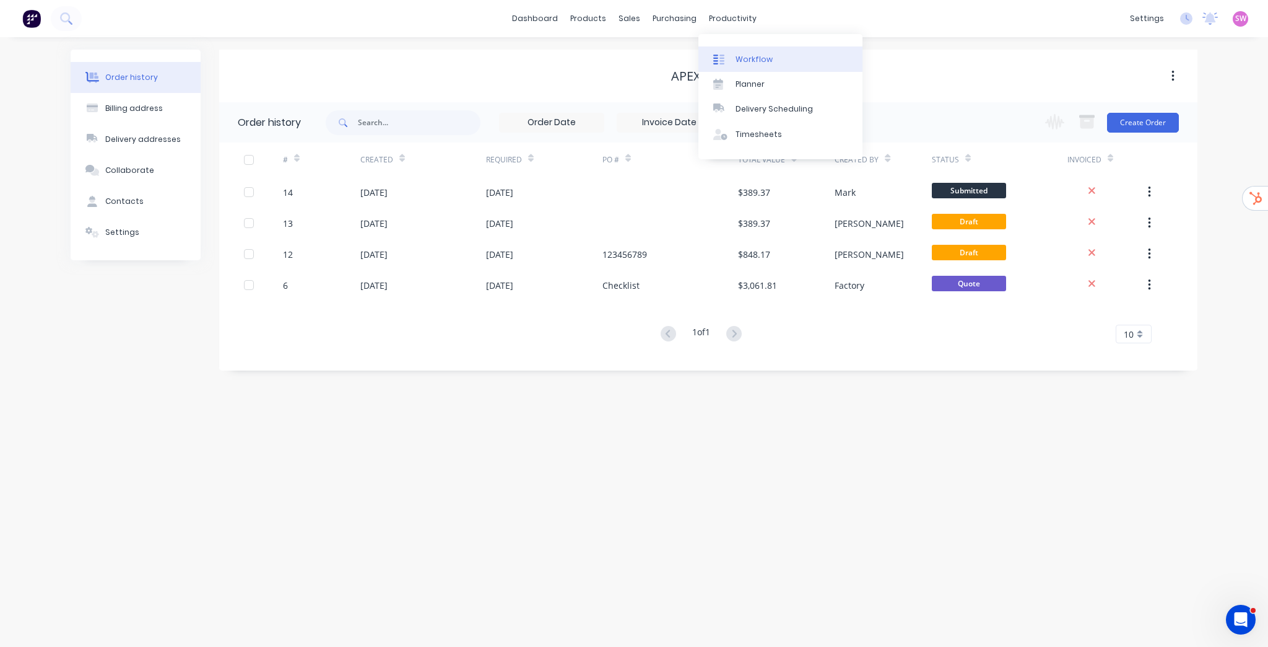
click at [747, 68] on link "Workflow" at bounding box center [781, 58] width 164 height 25
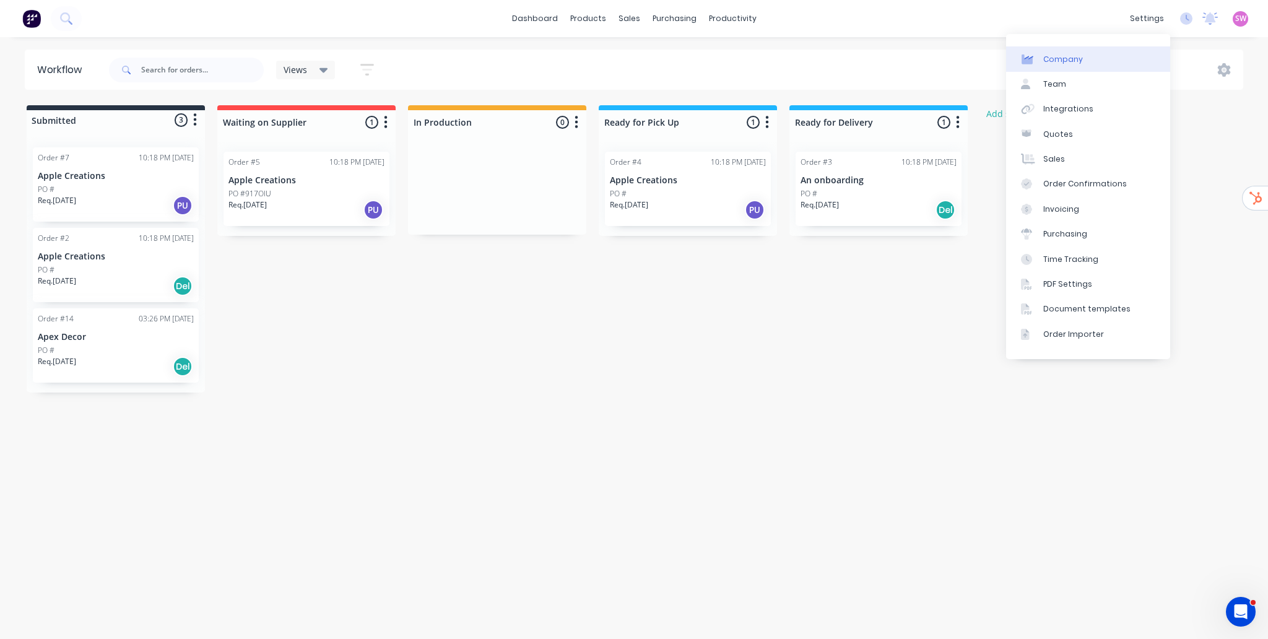
click at [1096, 55] on link "Company" at bounding box center [1088, 58] width 164 height 25
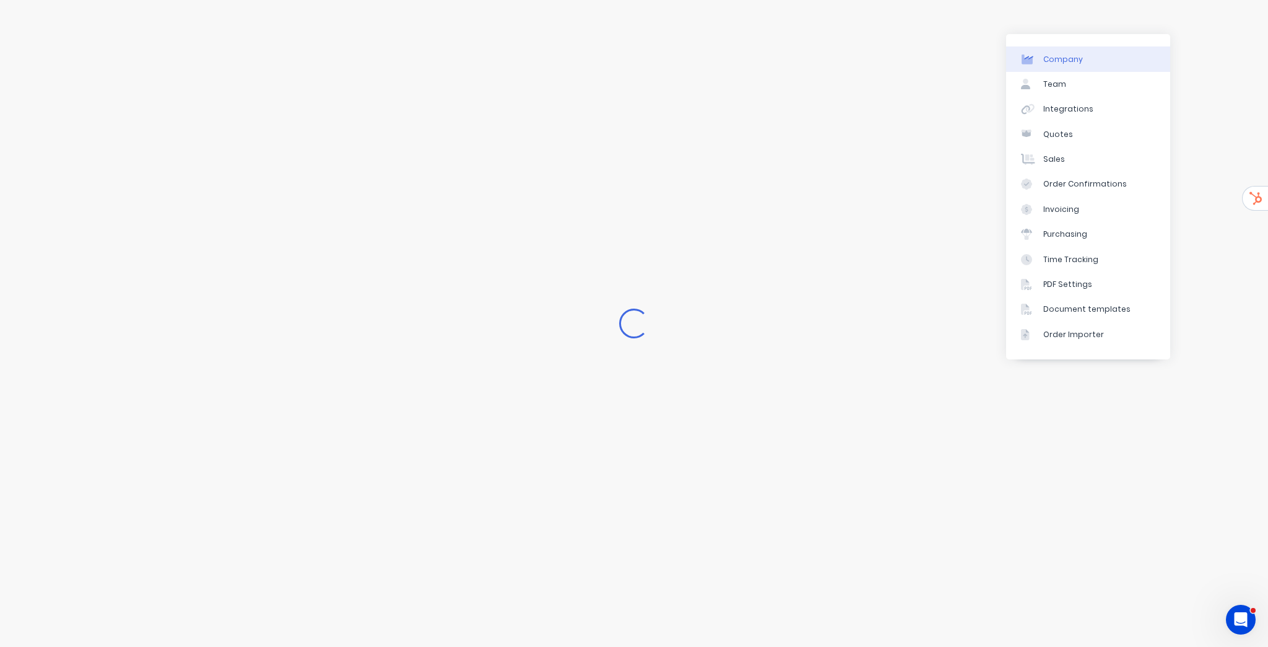
select select "AU"
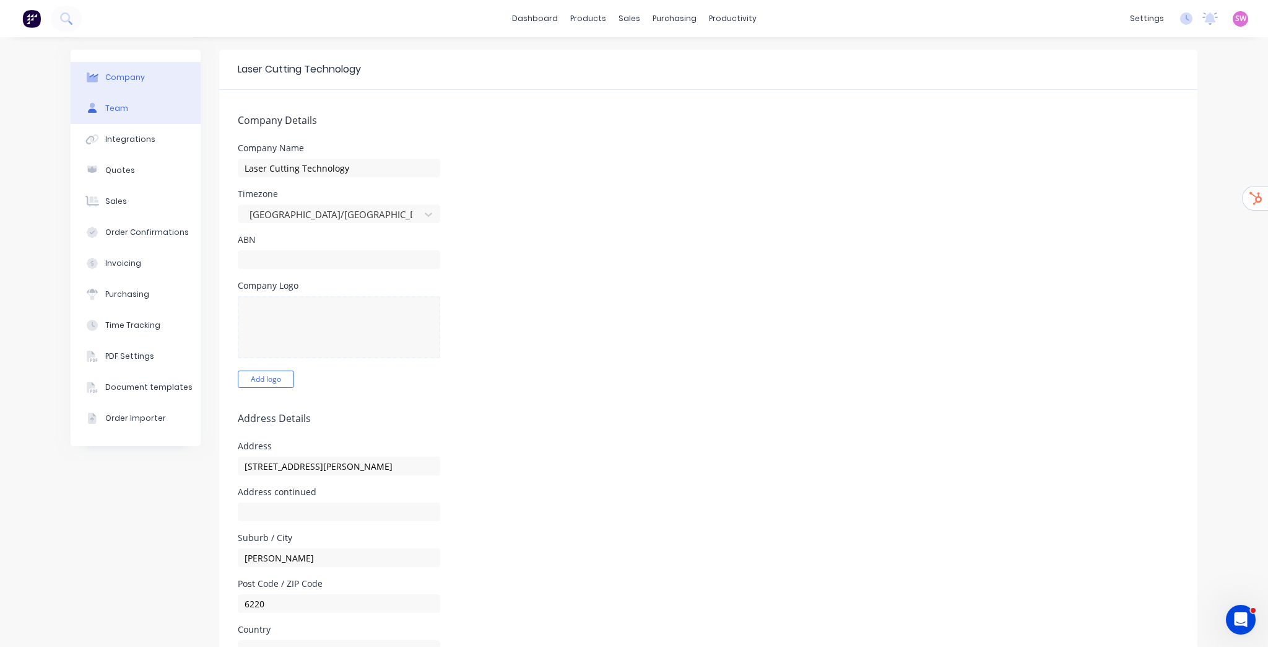
click at [134, 119] on button "Team" at bounding box center [136, 108] width 130 height 31
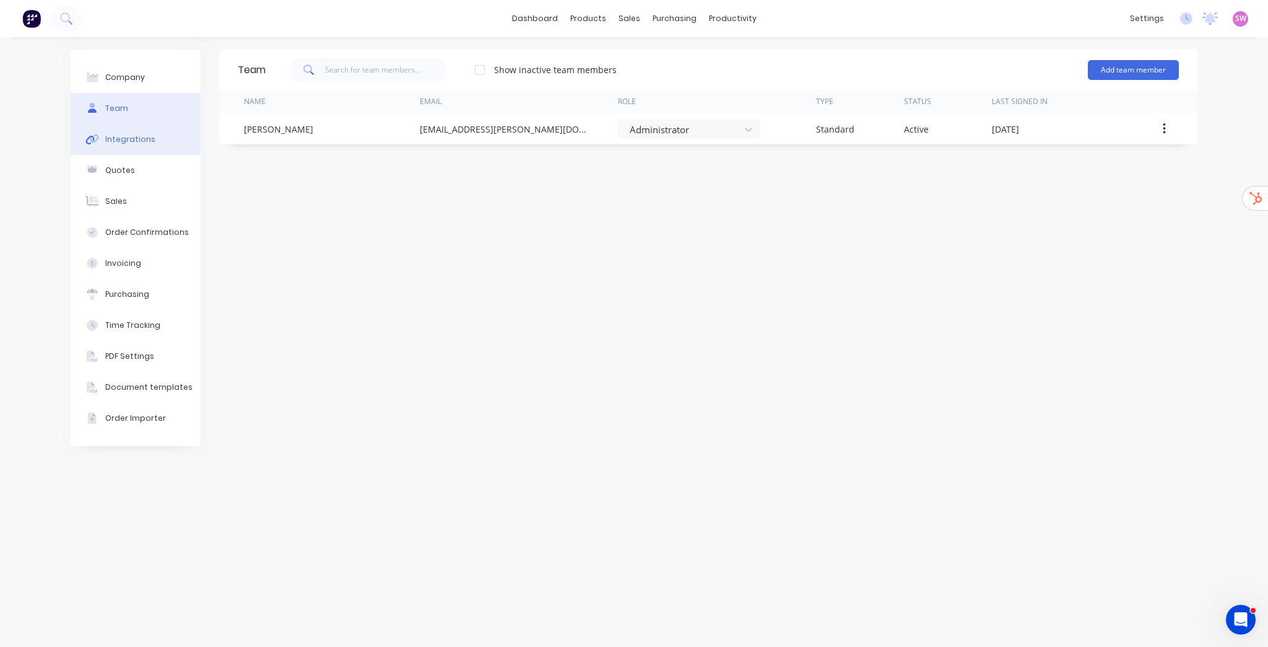
click at [131, 138] on div "Integrations" at bounding box center [130, 139] width 50 height 11
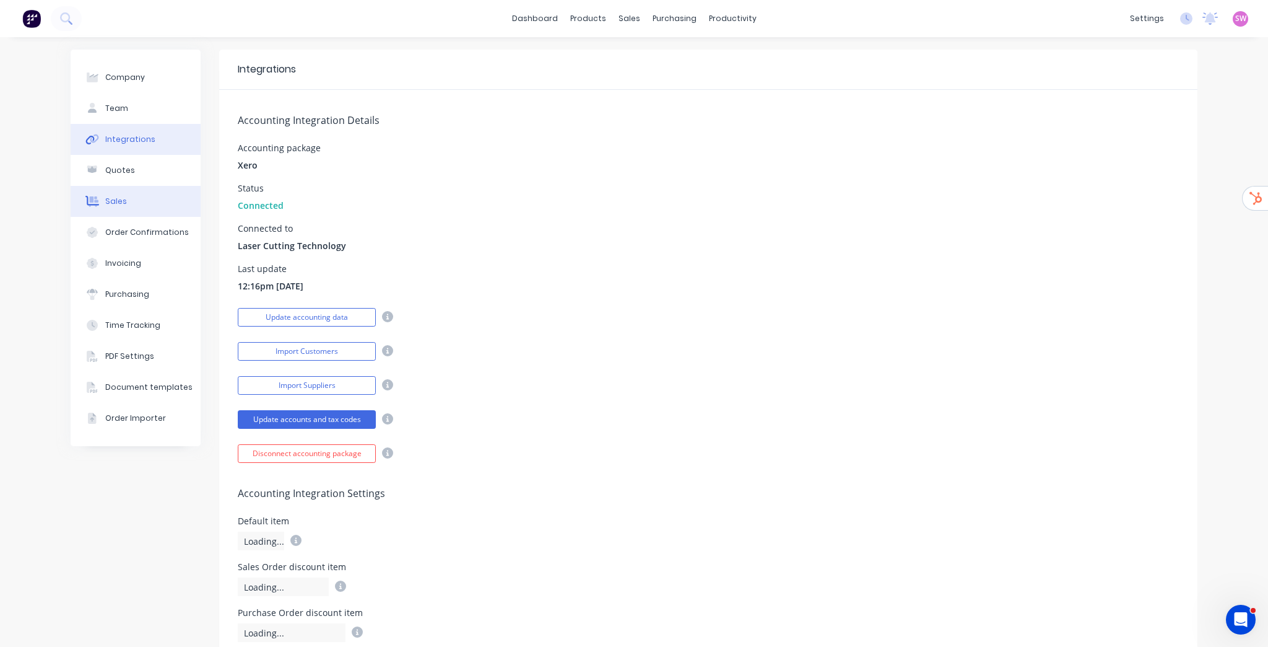
click at [131, 184] on button "Quotes" at bounding box center [136, 170] width 130 height 31
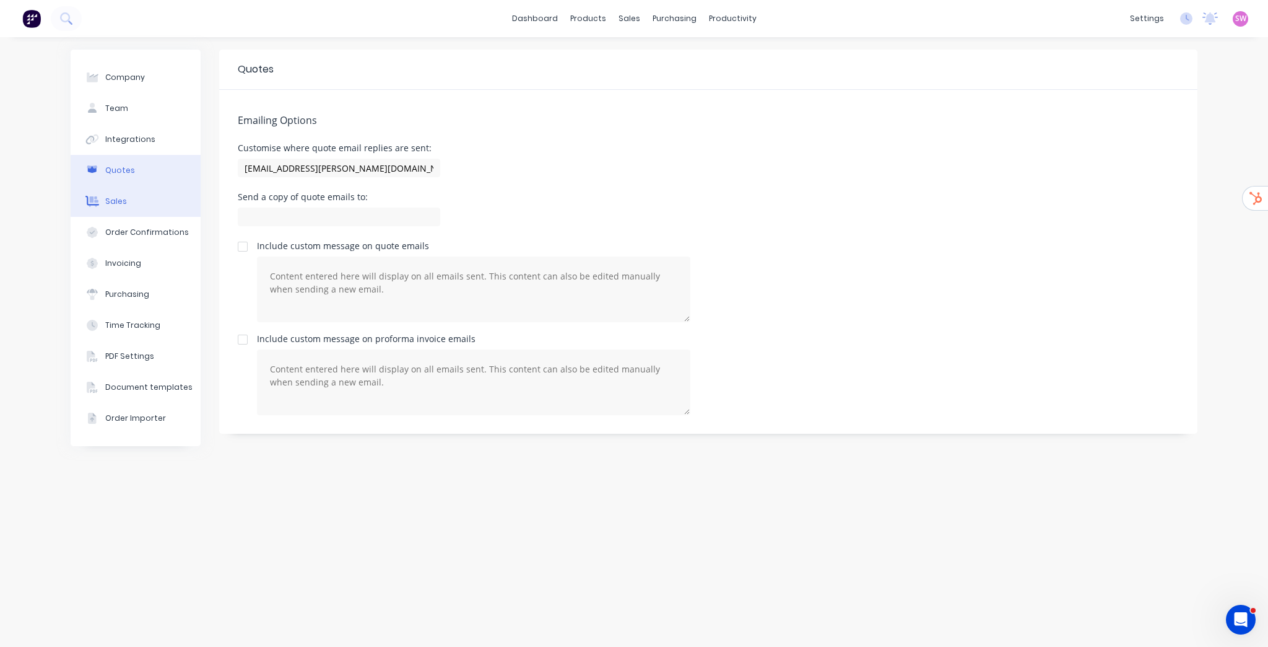
click at [132, 171] on button "Quotes" at bounding box center [136, 170] width 130 height 31
click at [124, 197] on div "Sales" at bounding box center [116, 201] width 22 height 11
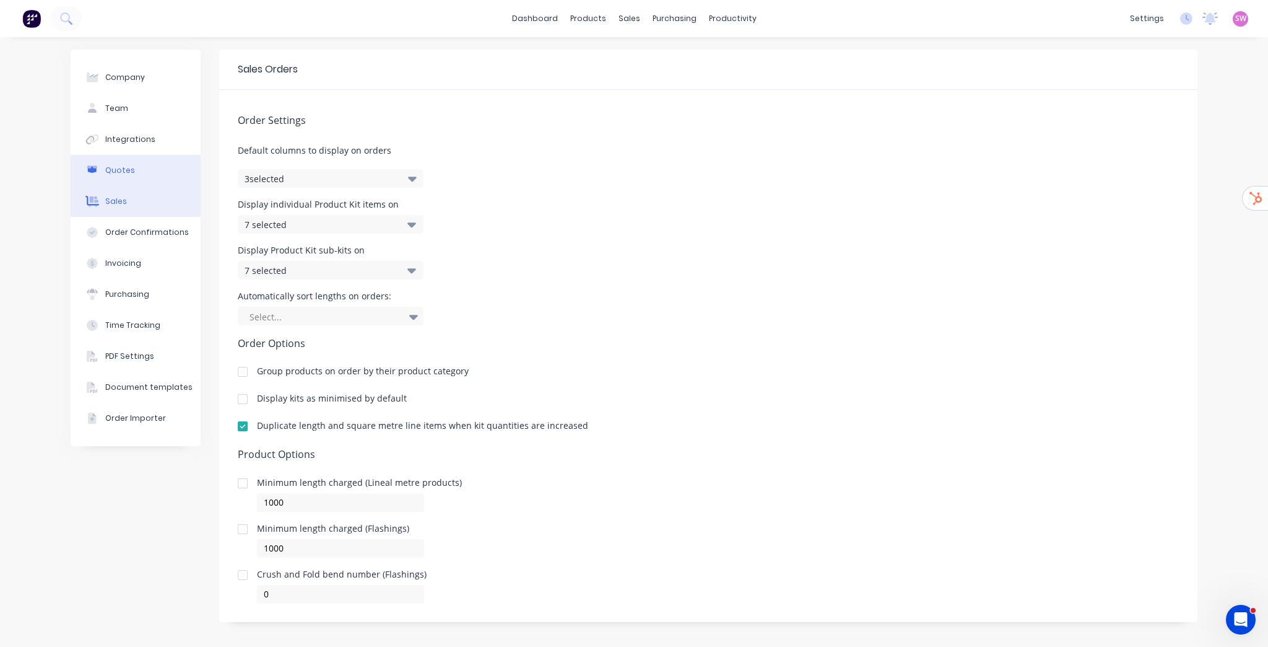
click at [137, 165] on button "Quotes" at bounding box center [136, 170] width 130 height 31
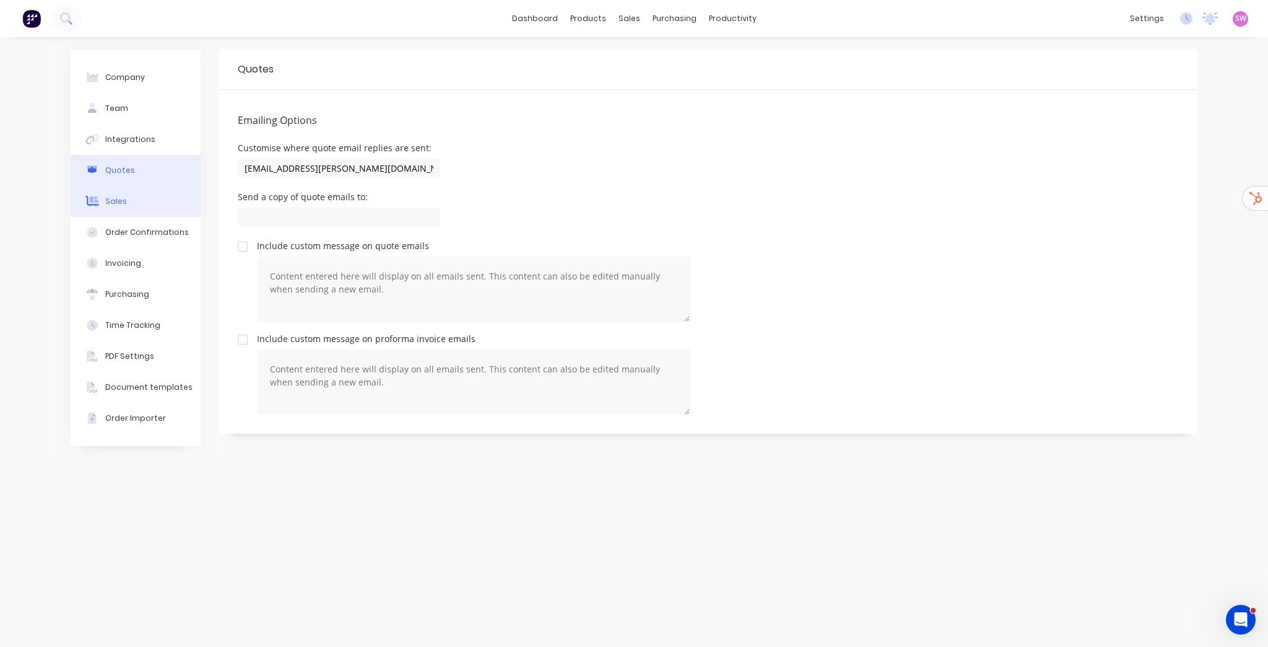
click at [135, 209] on button "Sales" at bounding box center [136, 201] width 130 height 31
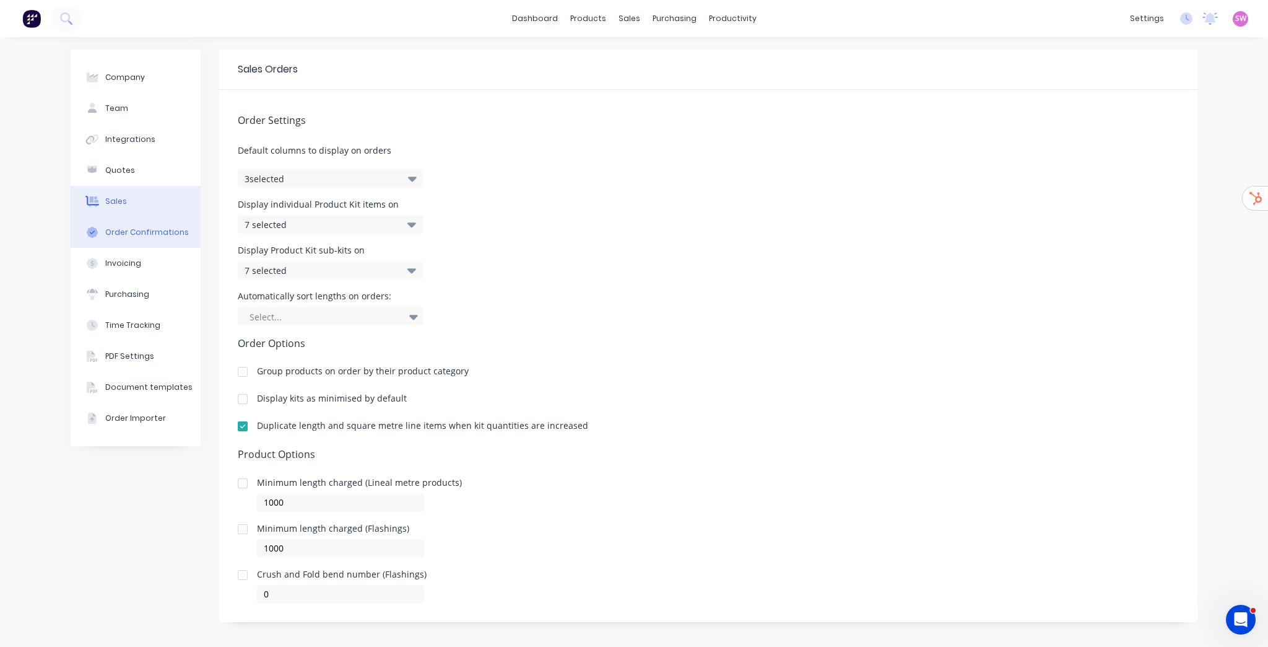
click at [135, 237] on div "Order Confirmations" at bounding box center [147, 232] width 84 height 11
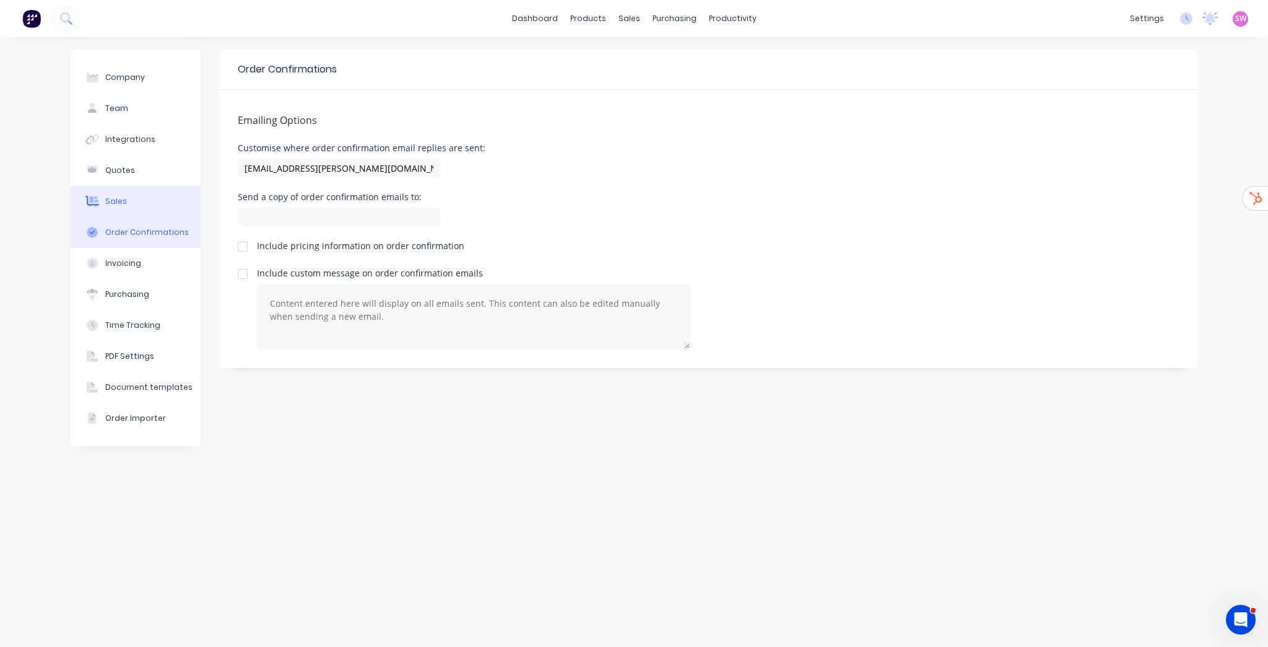
click at [134, 198] on button "Sales" at bounding box center [136, 201] width 130 height 31
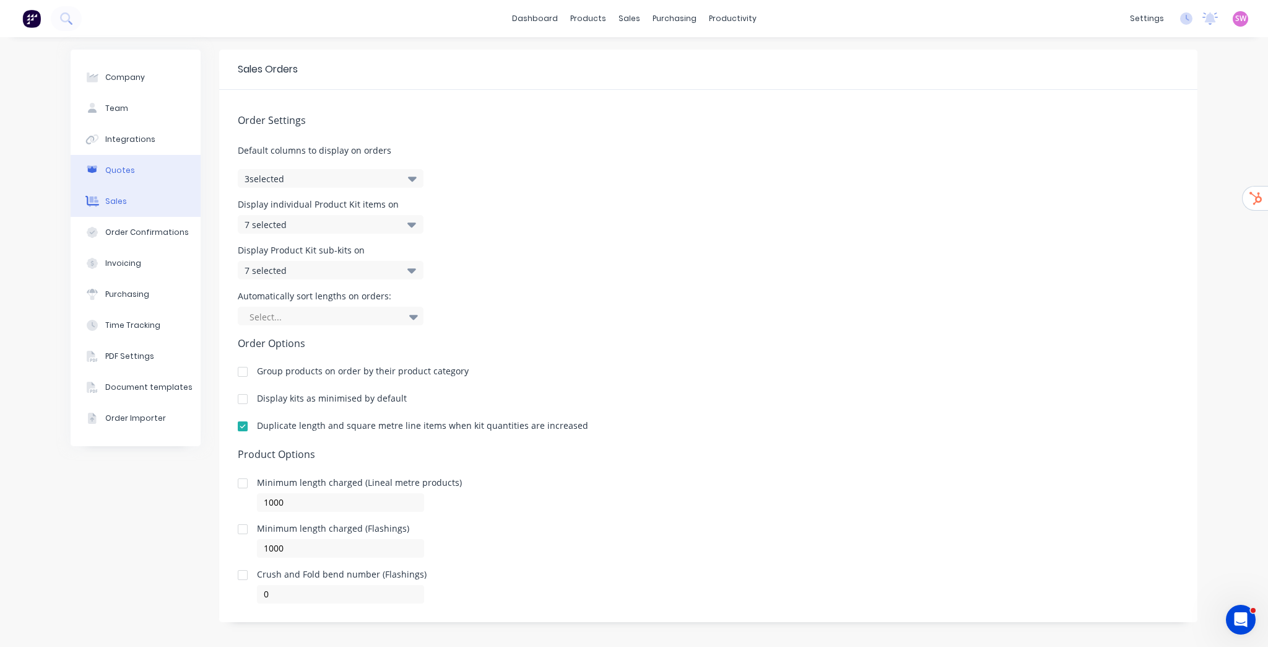
click at [135, 171] on button "Quotes" at bounding box center [136, 170] width 130 height 31
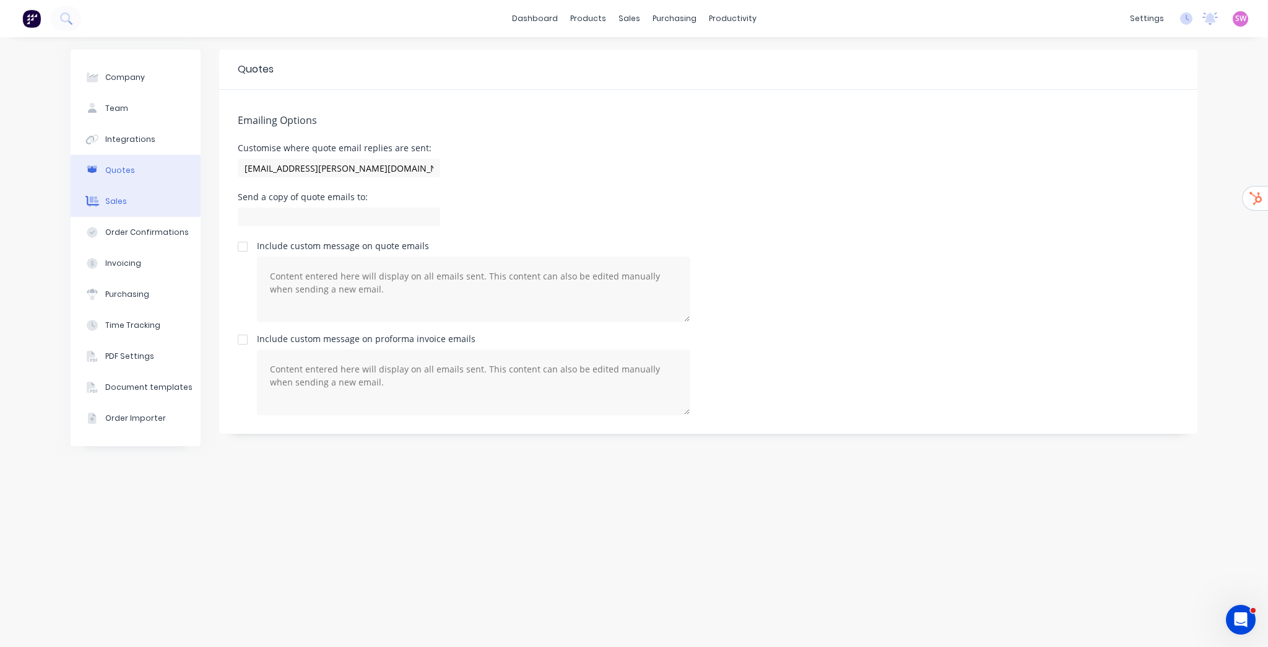
click at [117, 206] on div "Sales" at bounding box center [116, 201] width 22 height 11
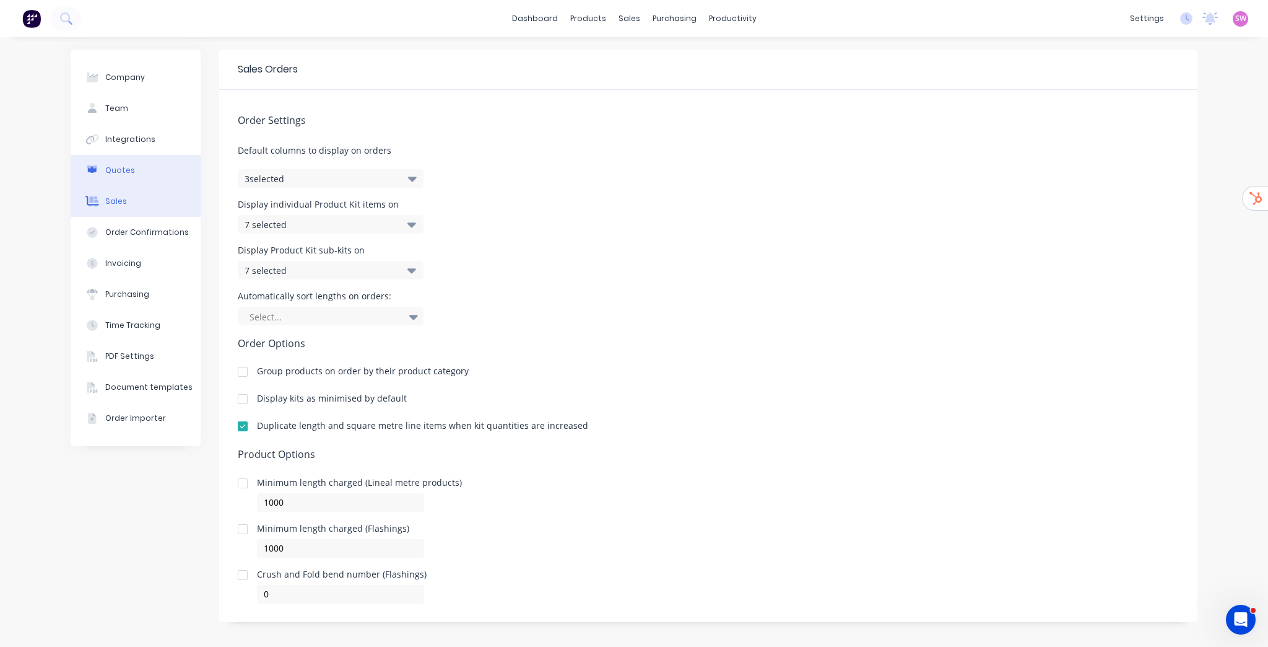
click at [131, 166] on button "Quotes" at bounding box center [136, 170] width 130 height 31
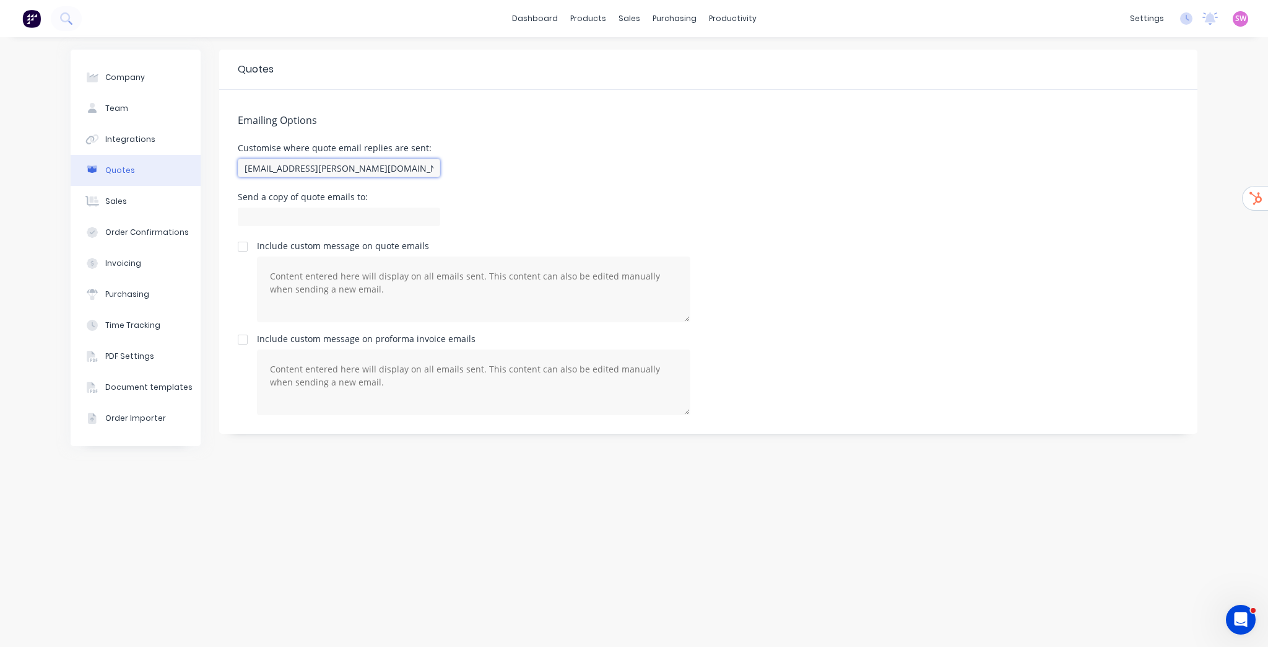
drag, startPoint x: 371, startPoint y: 168, endPoint x: 140, endPoint y: 159, distance: 231.2
click at [141, 159] on div "Company Team Integrations Quotes Sales Order Confirmations Invoicing Purchasing…" at bounding box center [634, 342] width 1127 height 585
type input "info@lasercuttingtech.com.au"
click at [518, 141] on div "Emailing Options Customise where quote email replies are sent: info@lasercuttin…" at bounding box center [708, 262] width 979 height 344
click at [128, 242] on button "Order Confirmations" at bounding box center [136, 232] width 130 height 31
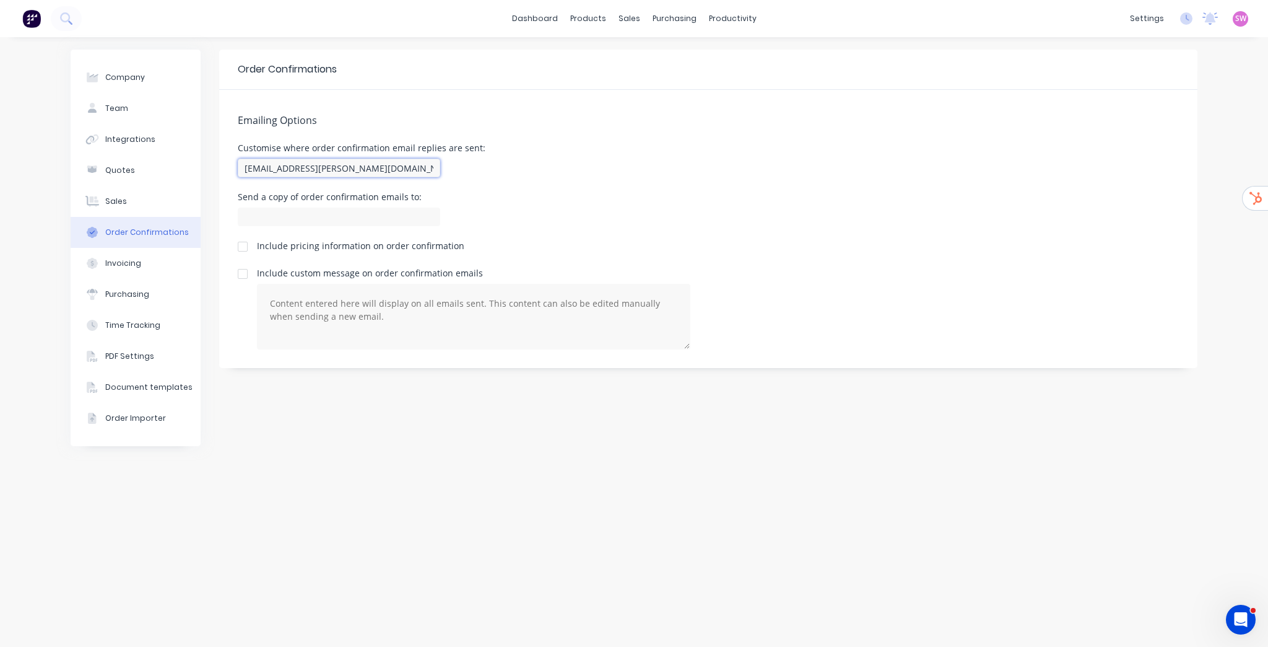
click at [391, 160] on input "team+roesner@factory.app" at bounding box center [339, 168] width 203 height 19
paste input "info@lasercuttingtech.com.au"
type input "info@lasercuttingtech.com.au"
click at [574, 131] on div "Emailing Options Customise where order confirmation email replies are sent: inf…" at bounding box center [708, 229] width 979 height 278
click at [124, 173] on div "Quotes" at bounding box center [120, 170] width 30 height 11
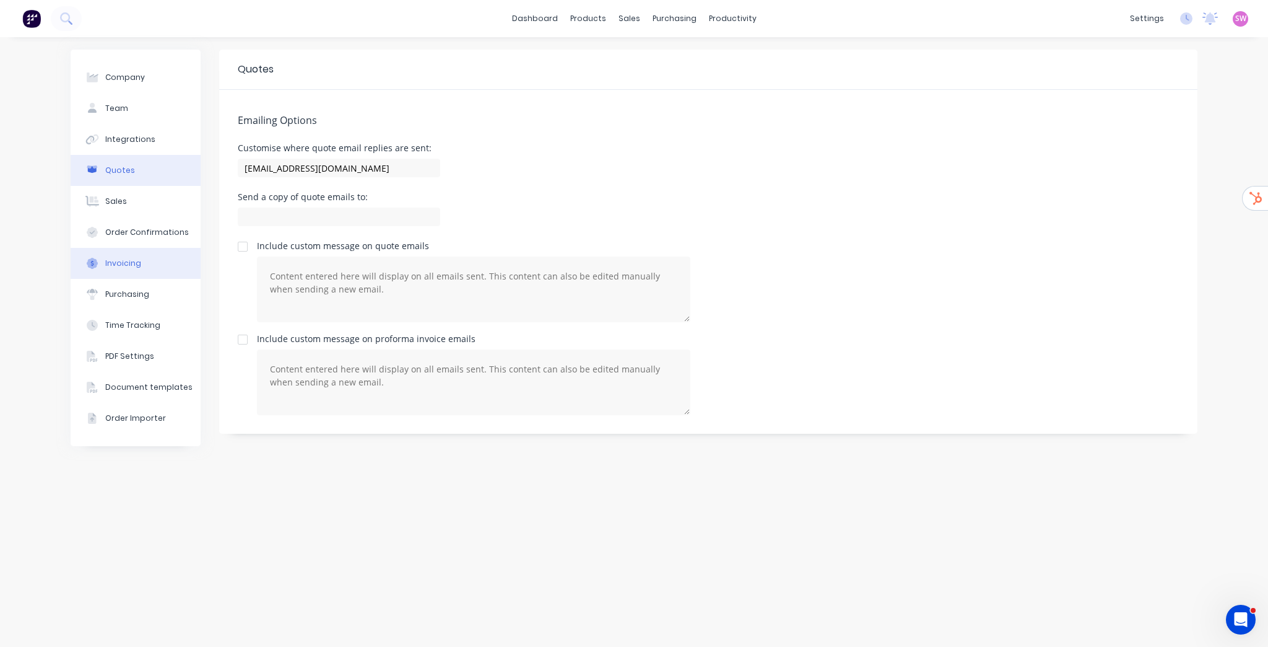
click at [128, 269] on button "Invoicing" at bounding box center [136, 263] width 130 height 31
click at [409, 173] on input "team+roesner@factory.app" at bounding box center [339, 168] width 203 height 19
paste input "info@lasercuttingtech.com.au"
type input "info@lasercuttingtech.com.au"
drag, startPoint x: 642, startPoint y: 185, endPoint x: 606, endPoint y: 183, distance: 35.3
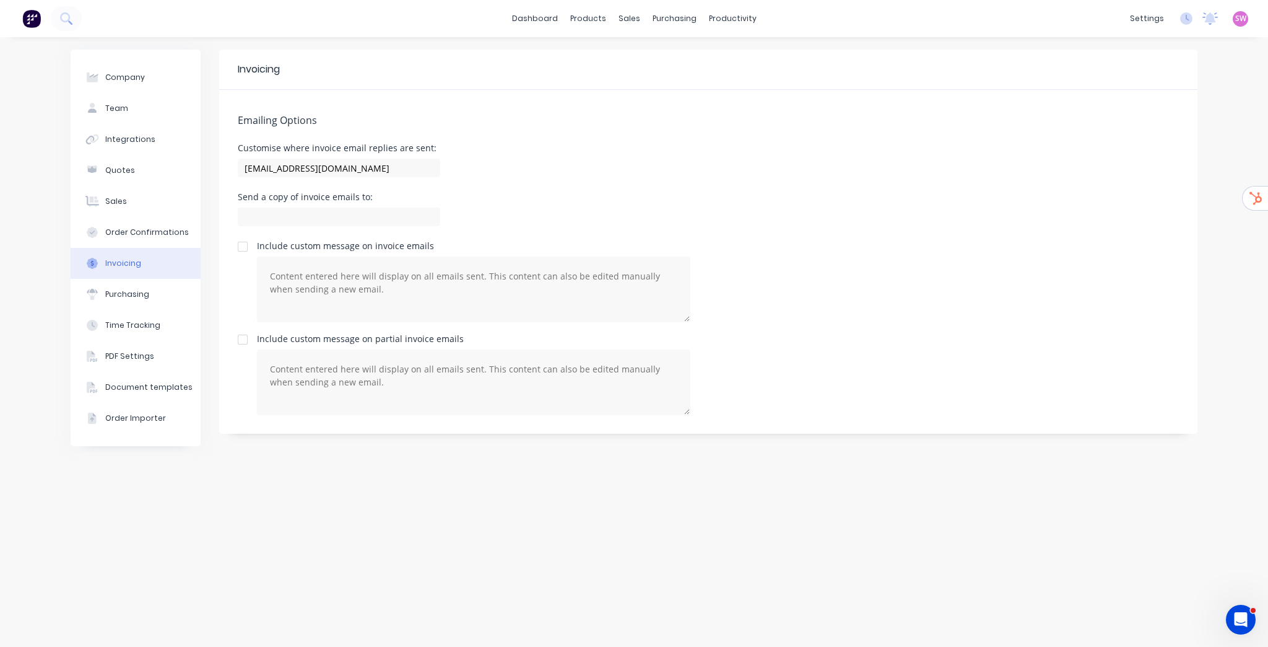
click at [639, 185] on div "Emailing Options Customise where invoice email replies are sent: info@lasercutt…" at bounding box center [708, 262] width 979 height 344
click at [147, 299] on button "Purchasing" at bounding box center [136, 294] width 130 height 31
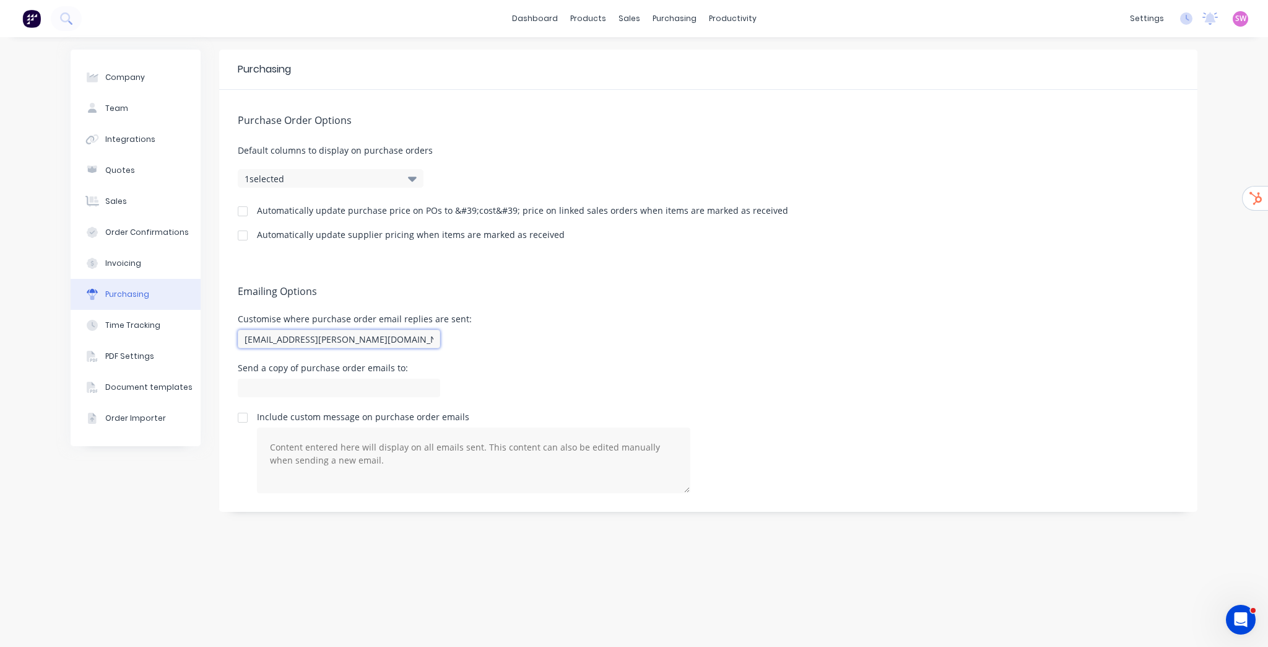
click at [364, 339] on input "team+roesner@factory.app" at bounding box center [339, 339] width 203 height 19
paste input "info@lasercuttingtech.com.au"
type input "info@lasercuttingtech.com.au"
click at [638, 267] on div "Emailing Options Customise where purchase order email replies are sent: info@la…" at bounding box center [708, 386] width 979 height 251
click at [159, 265] on button "Invoicing" at bounding box center [136, 263] width 130 height 31
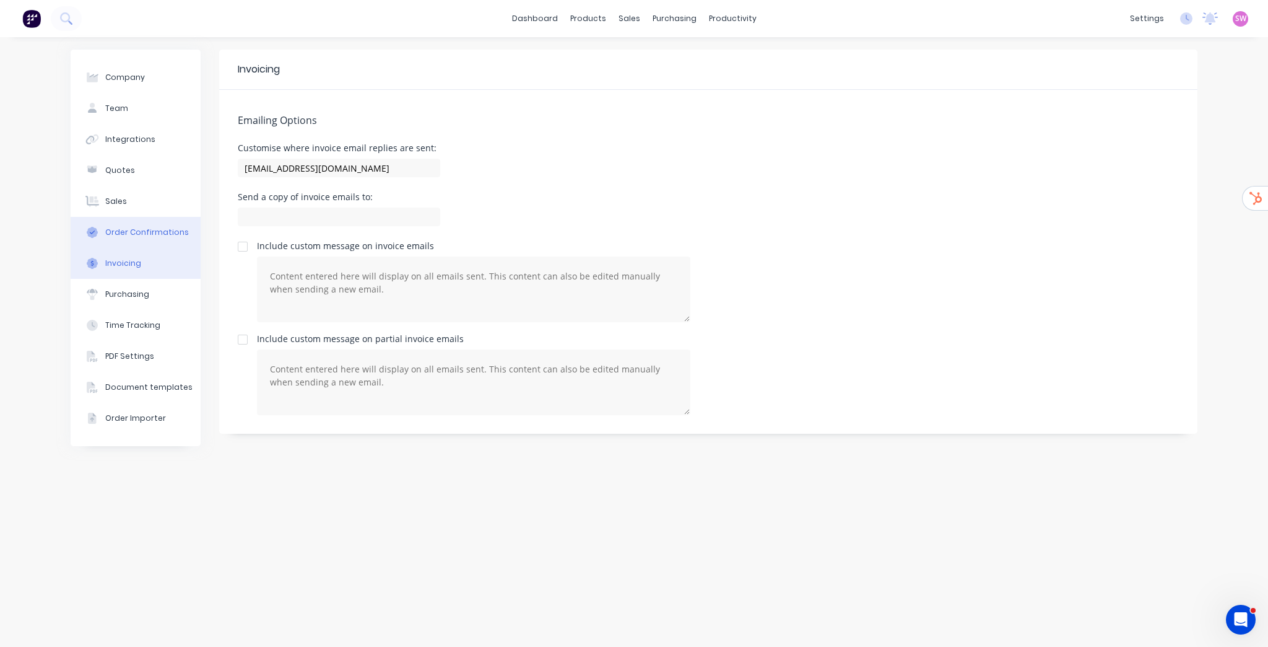
click at [152, 238] on button "Order Confirmations" at bounding box center [136, 232] width 130 height 31
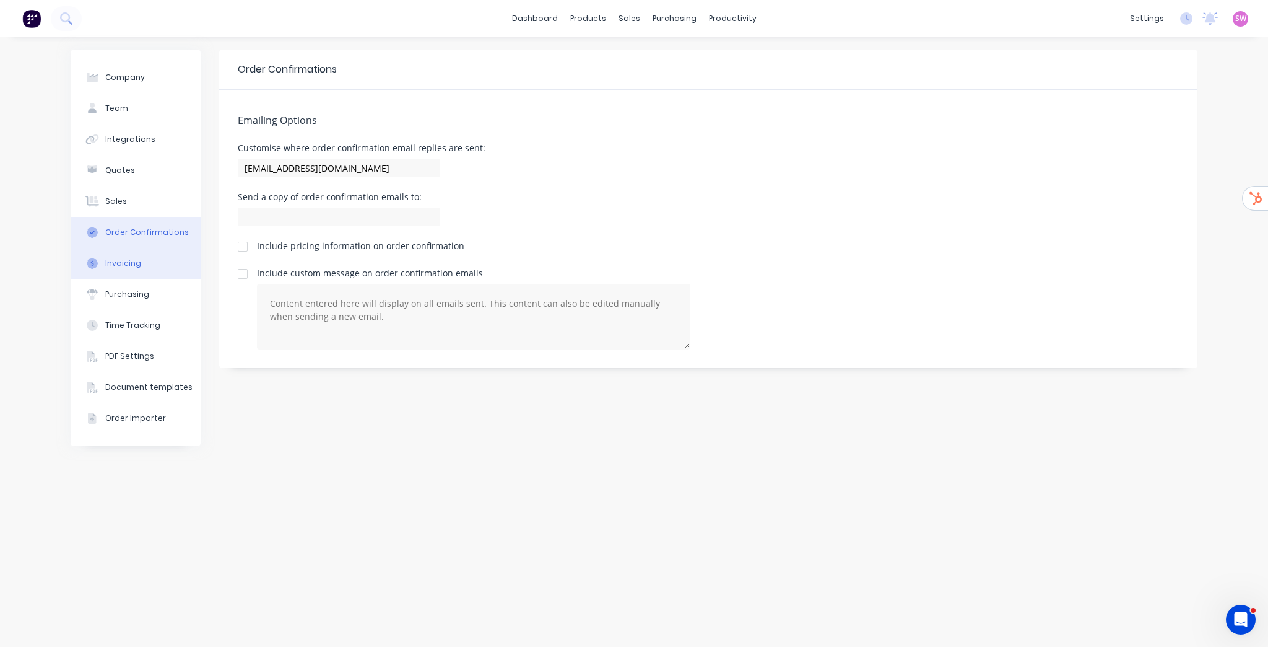
click at [139, 268] on button "Invoicing" at bounding box center [136, 263] width 130 height 31
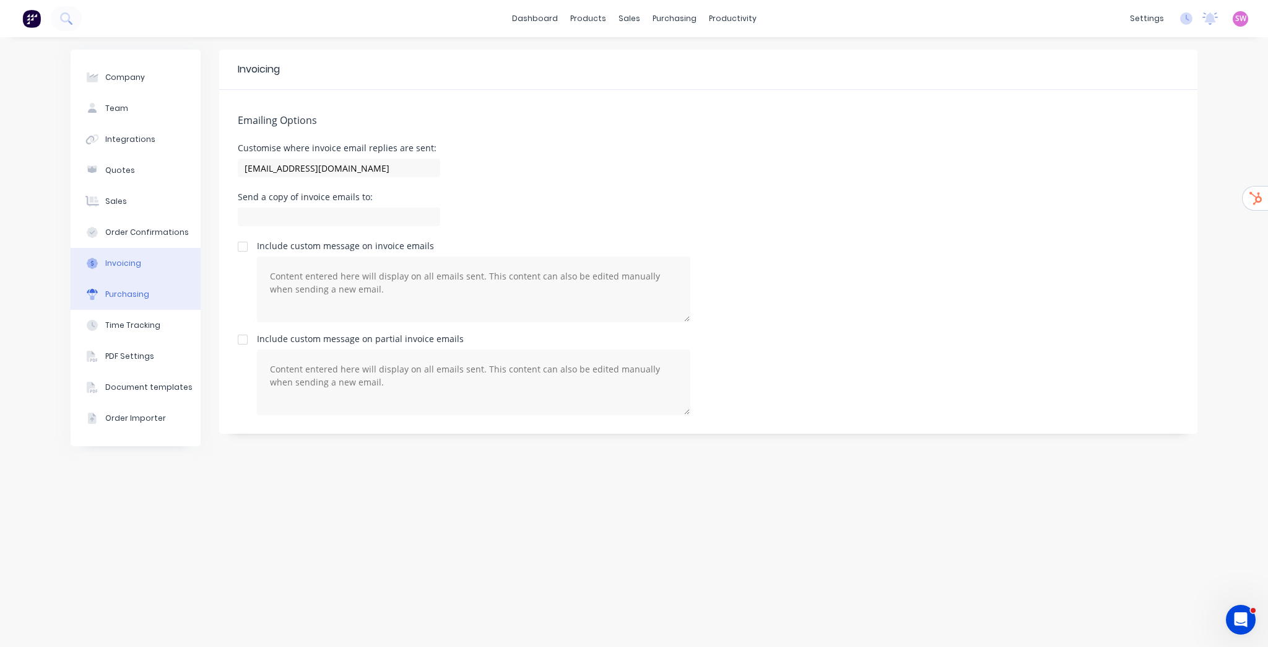
click at [135, 297] on div "Purchasing" at bounding box center [127, 294] width 44 height 11
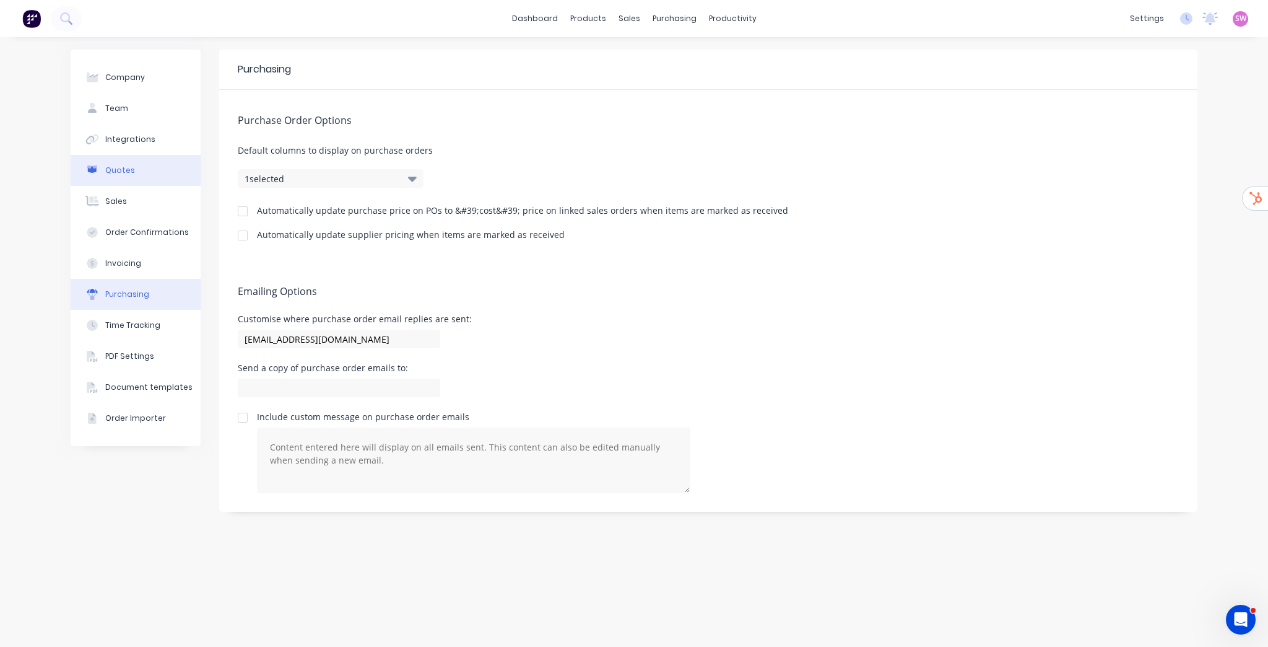
click at [121, 165] on div "Quotes" at bounding box center [120, 170] width 30 height 11
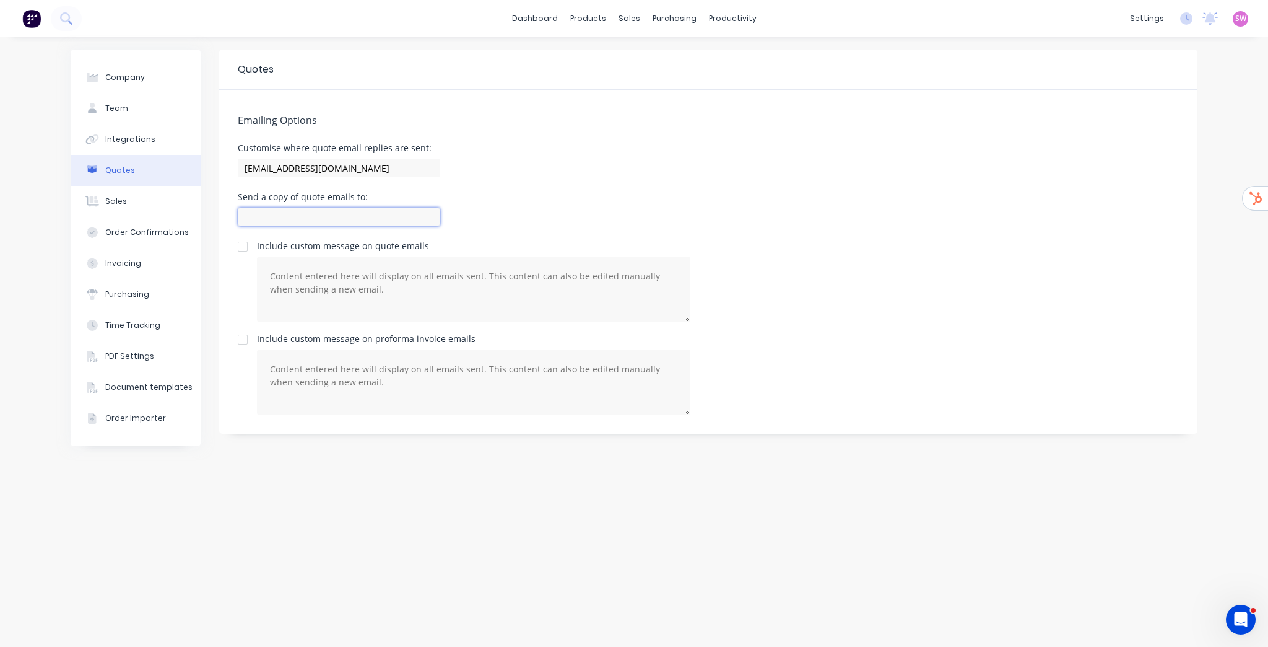
click at [325, 223] on input at bounding box center [339, 216] width 203 height 19
paste input "info@lasercuttingtech.com.au"
type input "info@lasercuttingtech.com.au"
click at [582, 164] on div "Customise where quote email replies are sent: info@lasercuttingtech.com.au" at bounding box center [708, 162] width 941 height 37
click at [146, 144] on div "Integrations" at bounding box center [130, 139] width 50 height 11
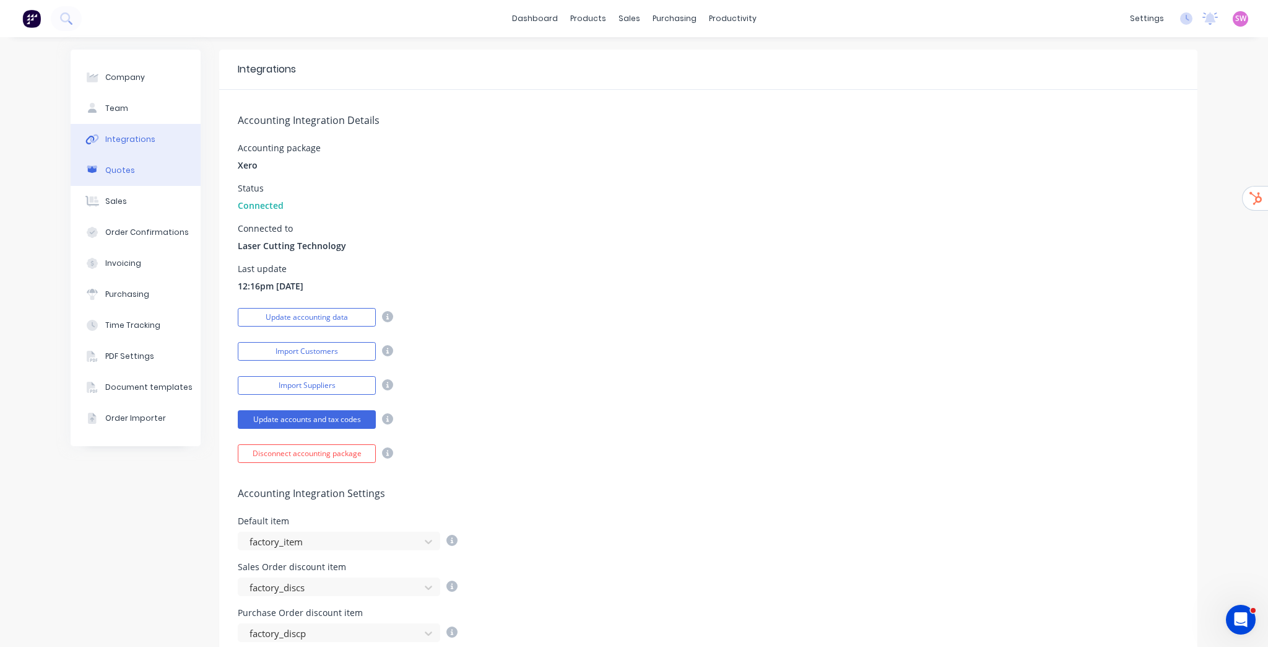
click at [133, 168] on button "Quotes" at bounding box center [136, 170] width 130 height 31
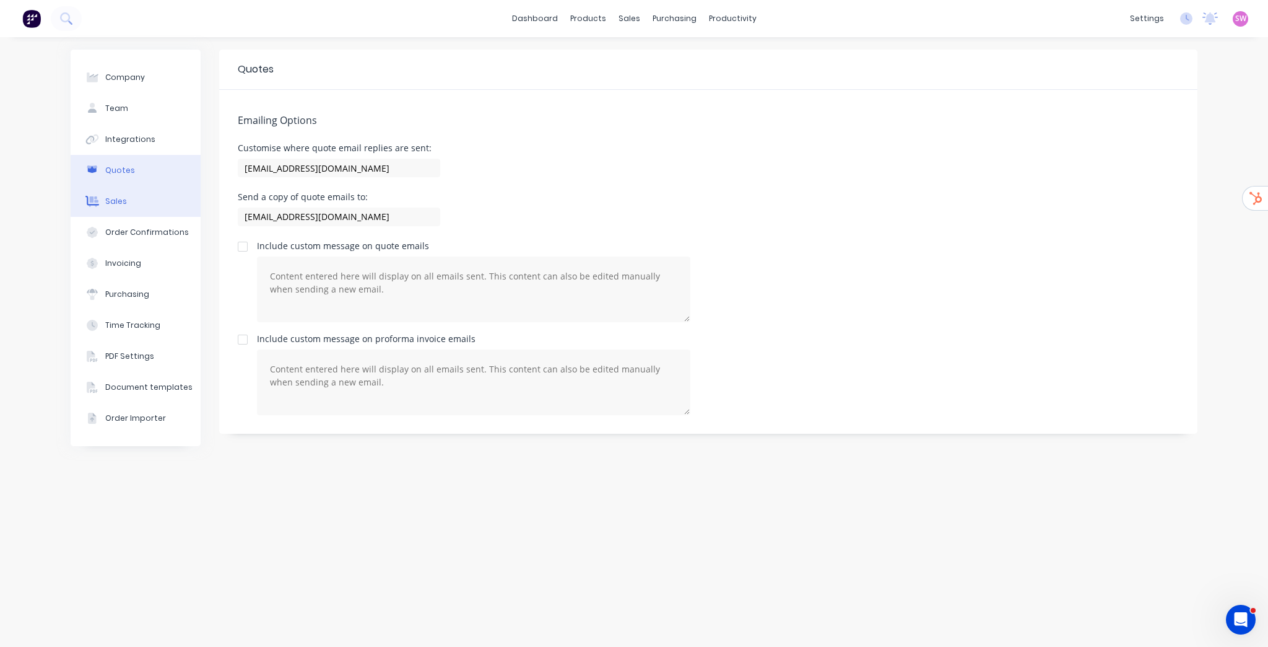
click at [131, 200] on button "Sales" at bounding box center [136, 201] width 130 height 31
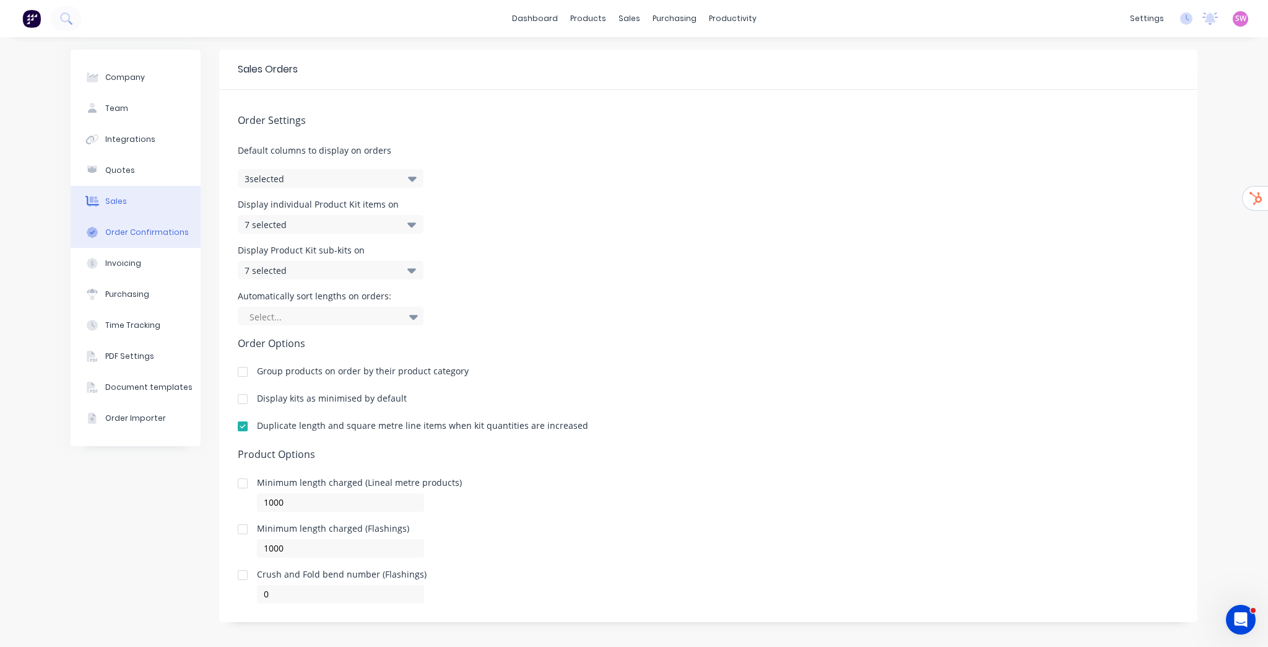
click at [128, 233] on div "Order Confirmations" at bounding box center [147, 232] width 84 height 11
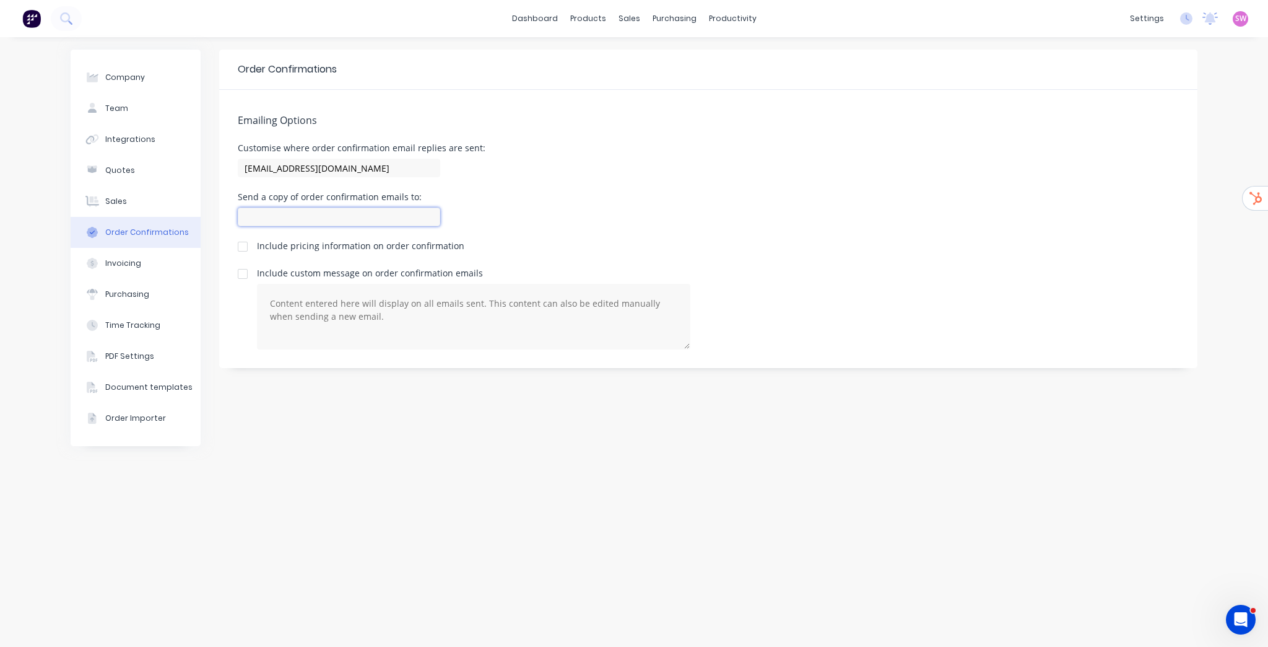
click at [339, 208] on input at bounding box center [339, 216] width 203 height 19
paste input "info@lasercuttingtech.com.au"
type input "info@lasercuttingtech.com.au"
click at [544, 180] on div "Emailing Options Customise where order confirmation email replies are sent: inf…" at bounding box center [708, 229] width 979 height 278
click at [147, 271] on button "Invoicing" at bounding box center [136, 263] width 130 height 31
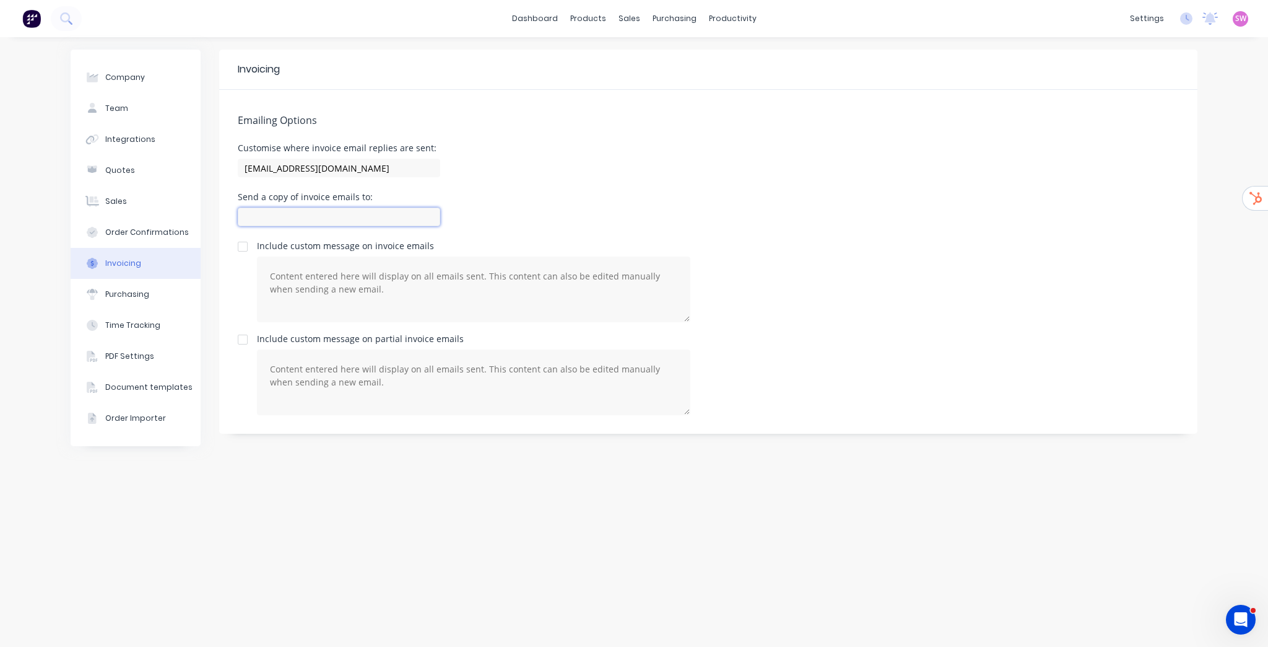
click at [369, 209] on input at bounding box center [339, 216] width 203 height 19
paste input "info@lasercuttingtech.com.au"
type input "info@lasercuttingtech.com.au"
click at [644, 178] on div "Customise where invoice email replies are sent: info@lasercuttingtech.com.au" at bounding box center [708, 162] width 941 height 37
click at [146, 298] on button "Purchasing" at bounding box center [136, 294] width 130 height 31
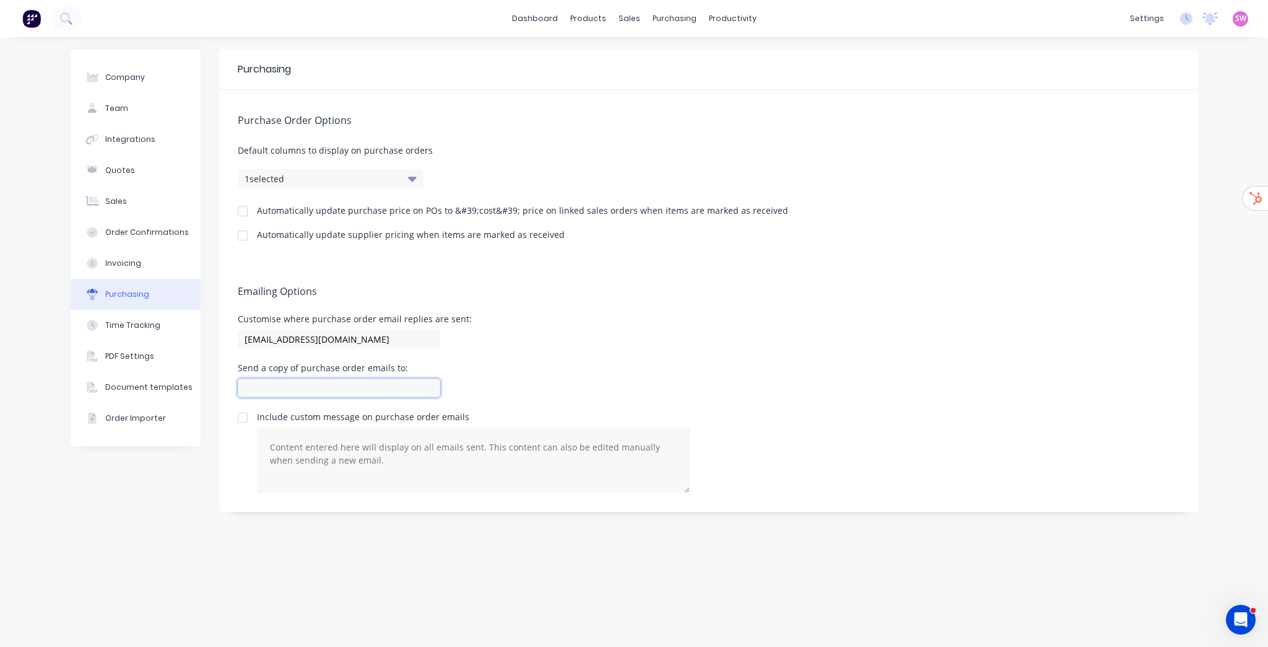
click at [303, 382] on input at bounding box center [339, 387] width 203 height 19
paste input "info@lasercuttingtech.com.au"
type input "info@lasercuttingtech.com.au"
click at [635, 238] on div "Automatically update supplier pricing when items are marked as received" at bounding box center [708, 236] width 941 height 12
click at [526, 18] on link "dashboard" at bounding box center [535, 18] width 58 height 19
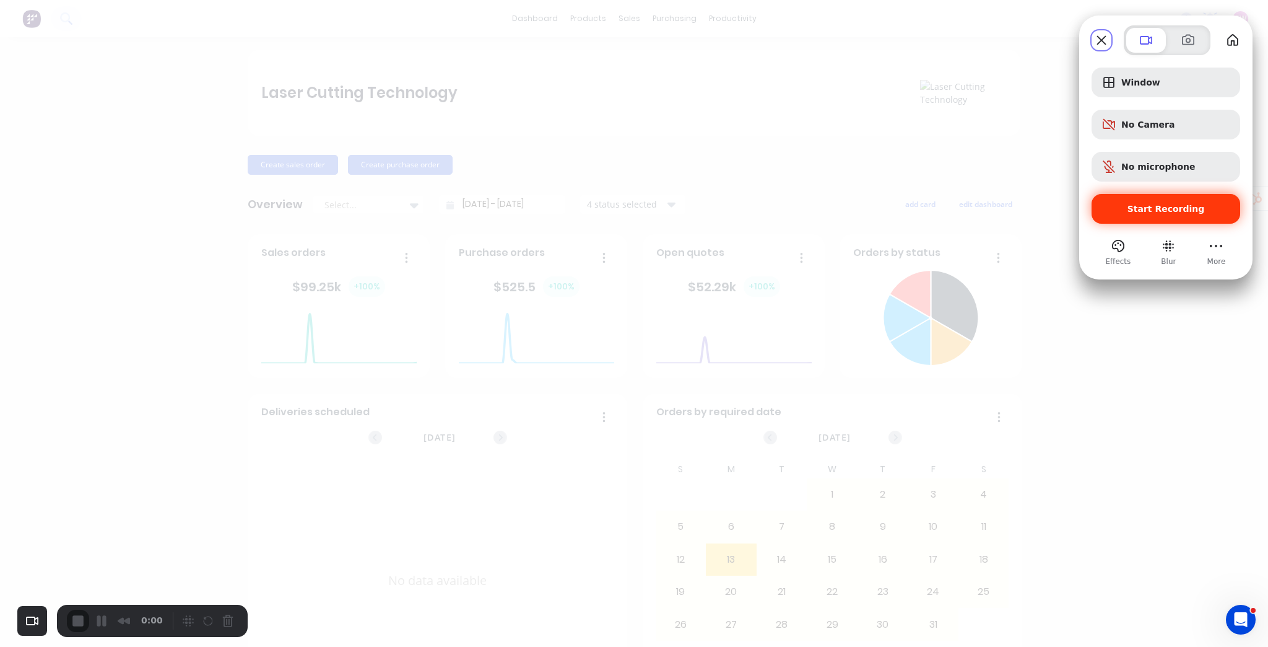
click at [1172, 207] on span "Start Recording" at bounding box center [1166, 209] width 77 height 10
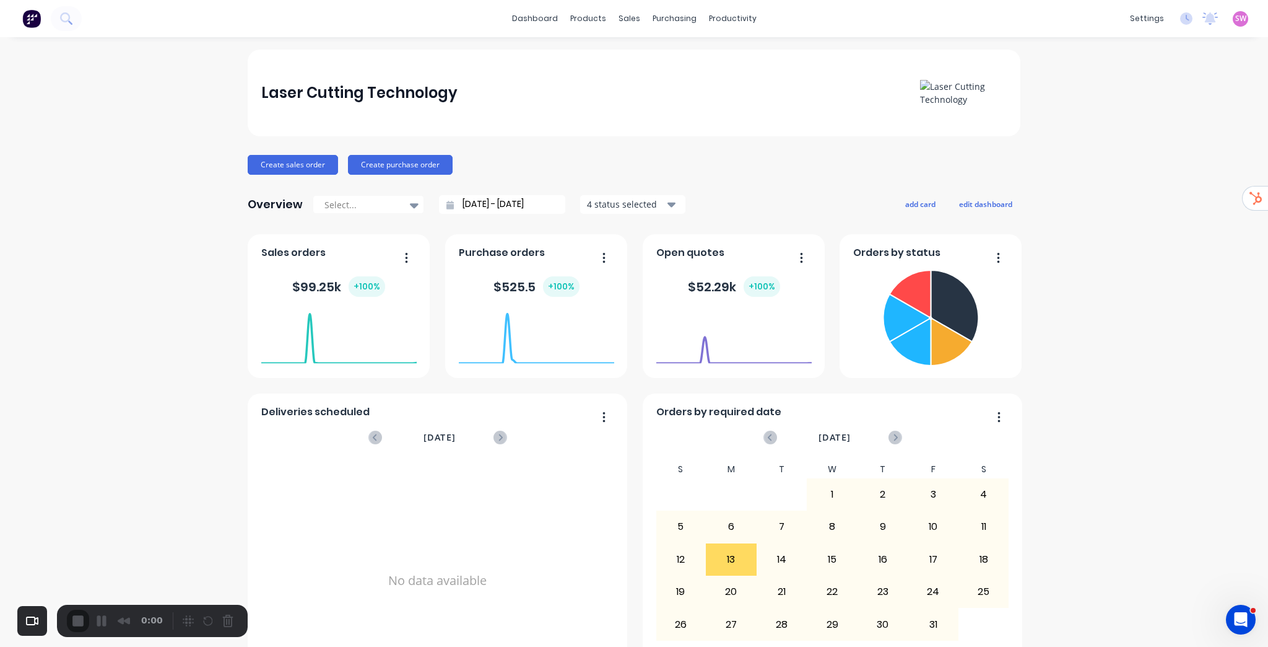
click at [642, 159] on div "Create sales order Create purchase order" at bounding box center [634, 165] width 773 height 20
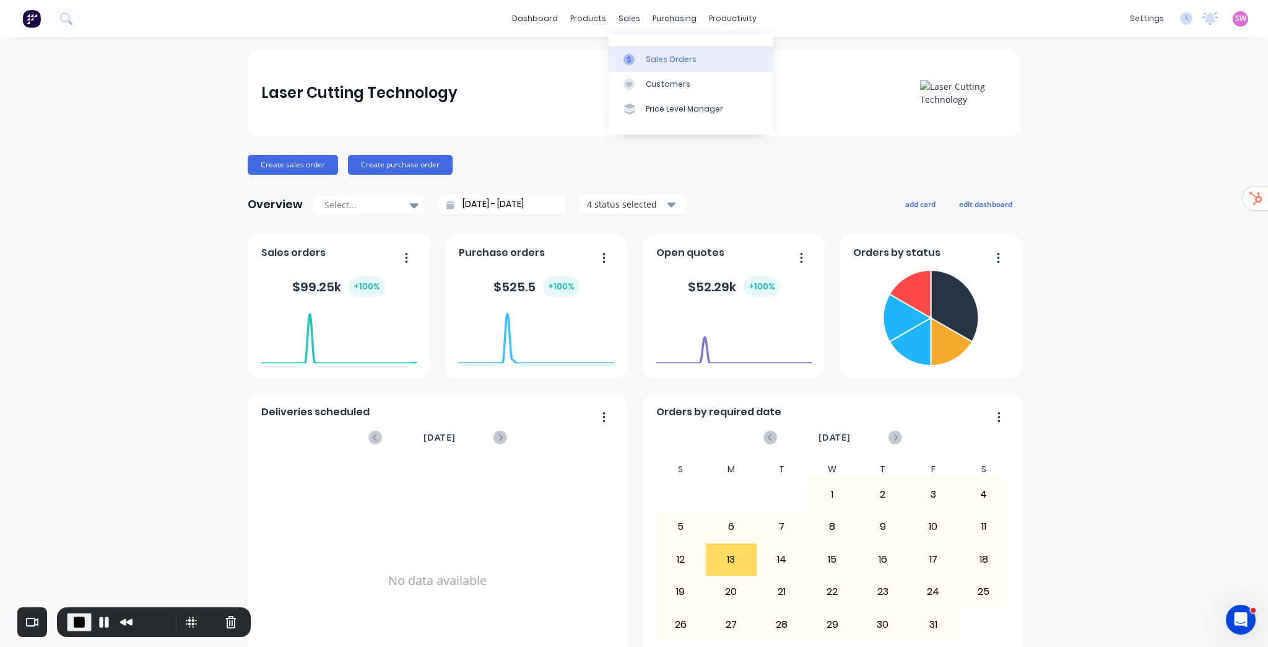
click at [666, 62] on div "Sales Orders" at bounding box center [671, 59] width 51 height 11
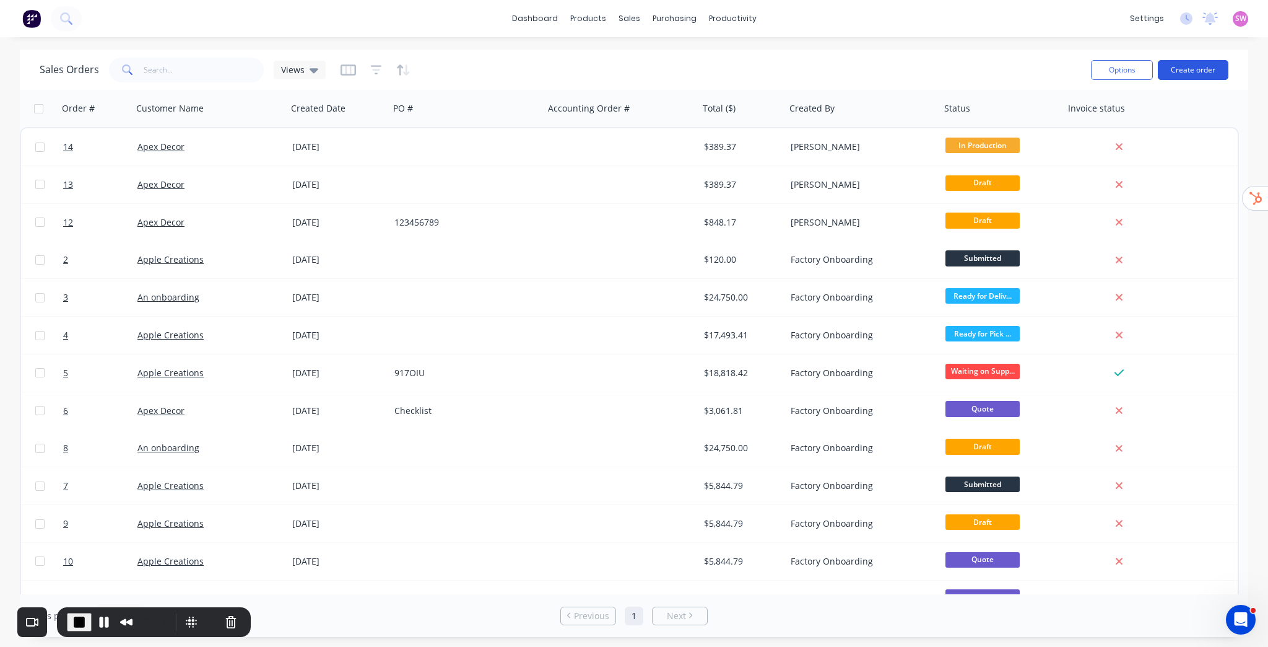
click at [1198, 71] on button "Create order" at bounding box center [1193, 70] width 71 height 20
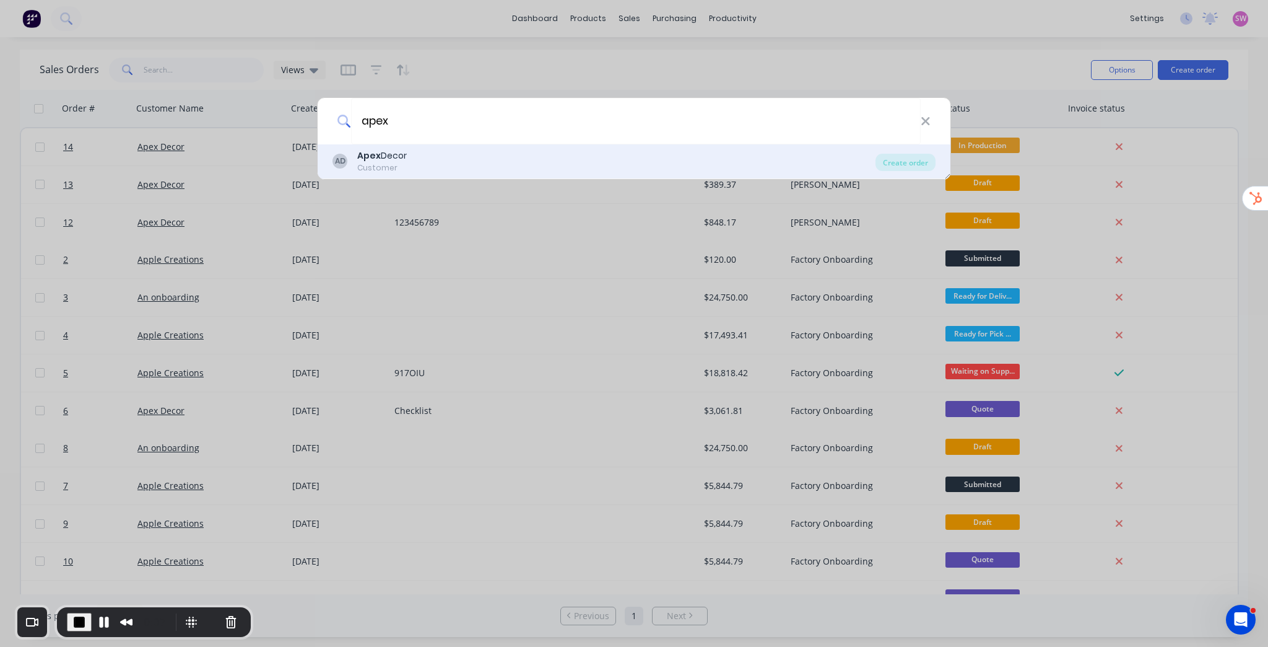
type input "apex"
click at [401, 157] on div "Apex Decor" at bounding box center [382, 155] width 50 height 13
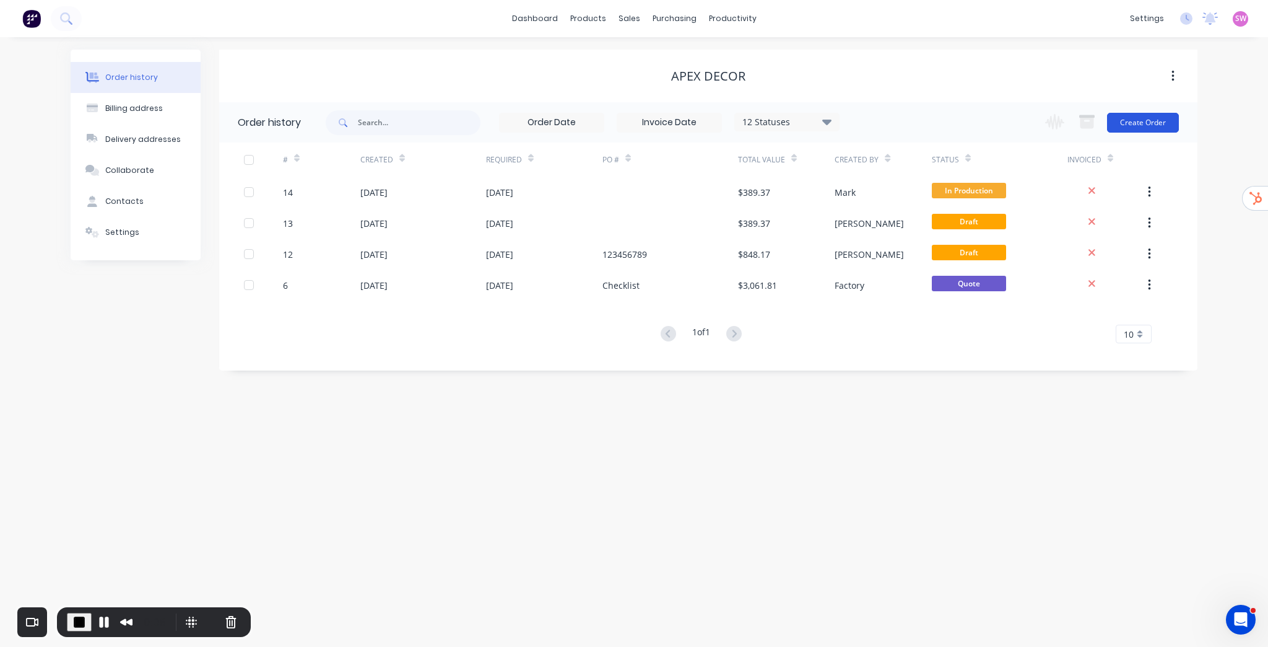
click at [1133, 118] on button "Create Order" at bounding box center [1143, 123] width 72 height 20
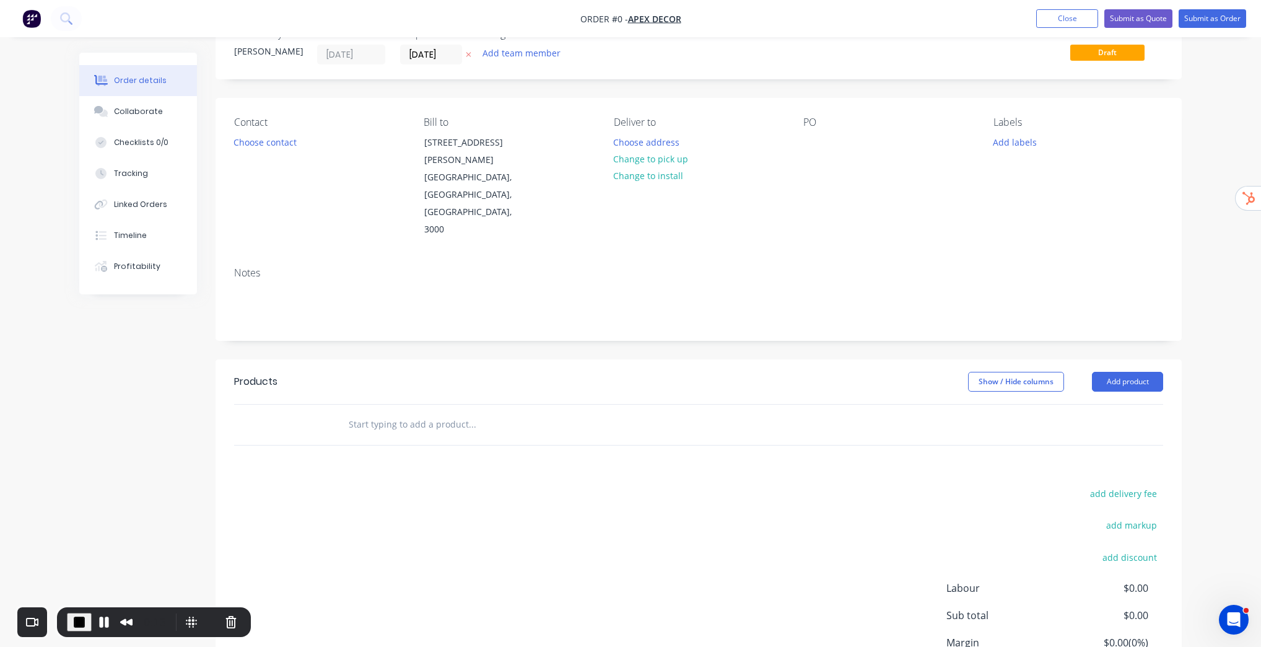
scroll to position [99, 0]
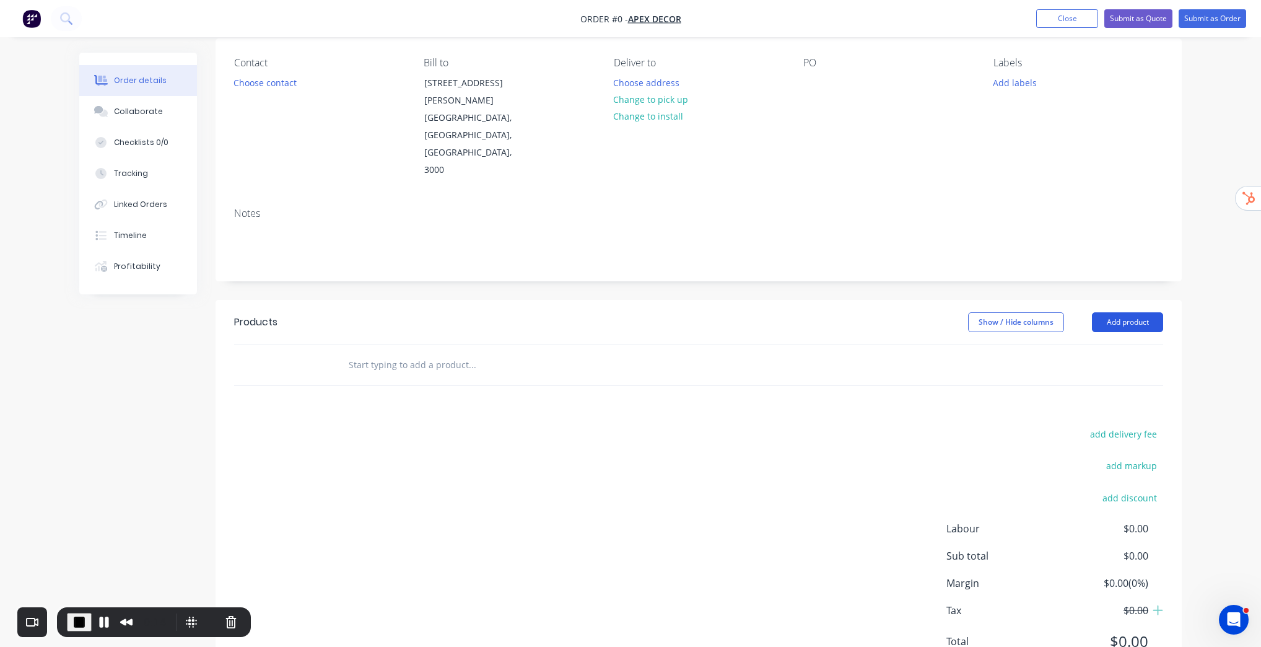
click at [1140, 312] on button "Add product" at bounding box center [1127, 322] width 71 height 20
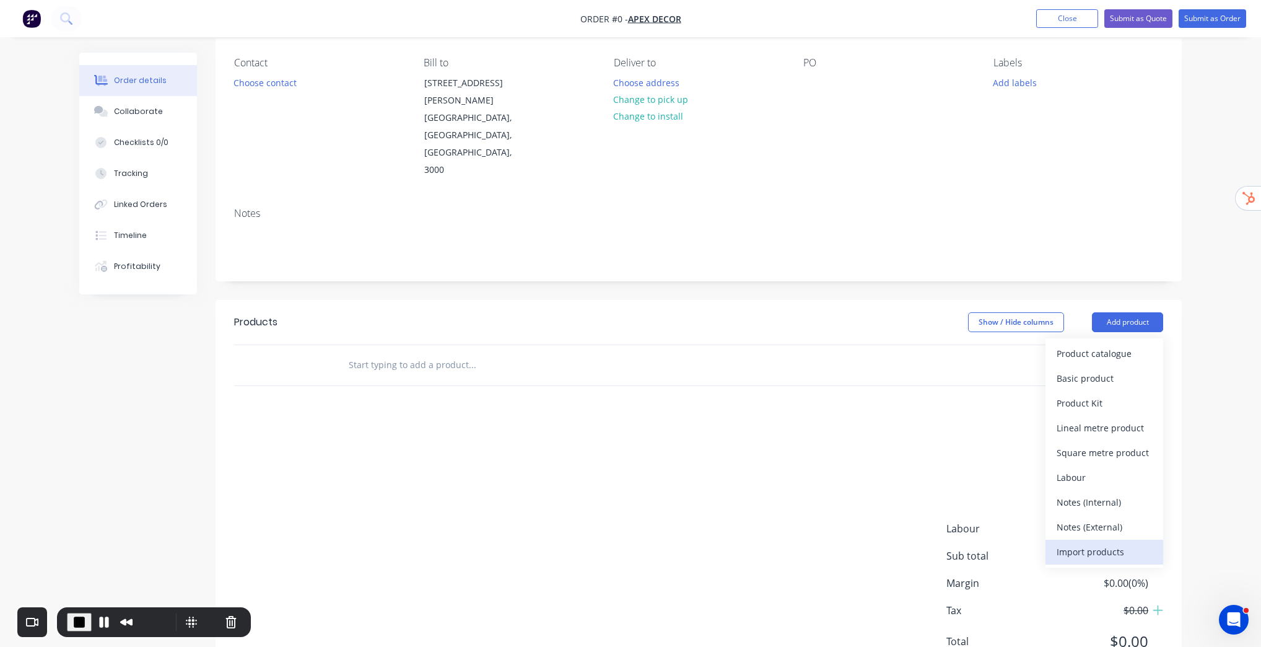
click at [1116, 543] on div "Import products" at bounding box center [1104, 552] width 95 height 18
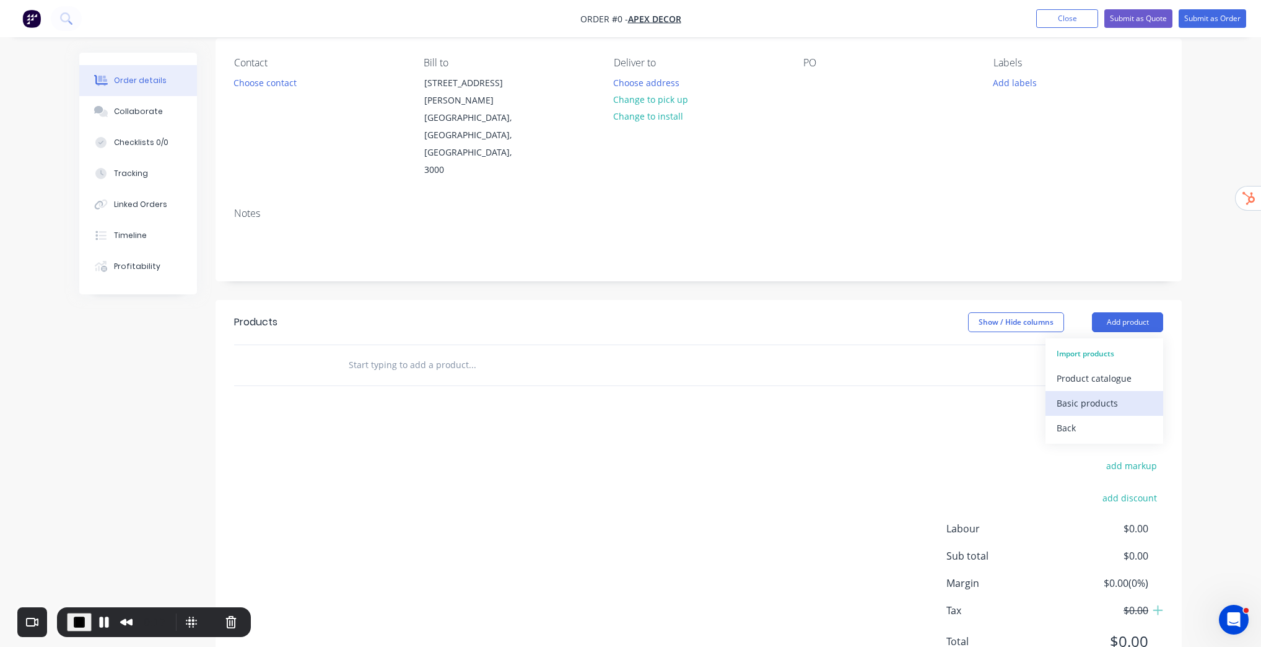
click at [1083, 394] on div "Basic products" at bounding box center [1104, 403] width 95 height 18
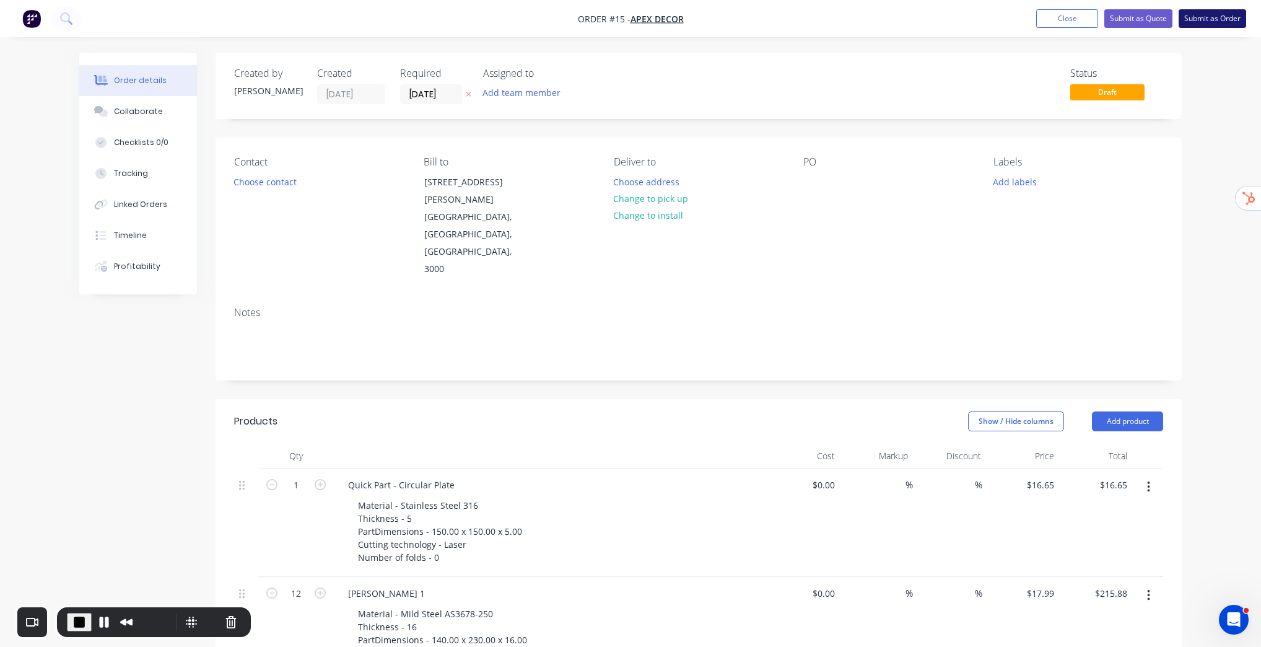
click at [1222, 20] on button "Submit as Order" at bounding box center [1213, 18] width 68 height 19
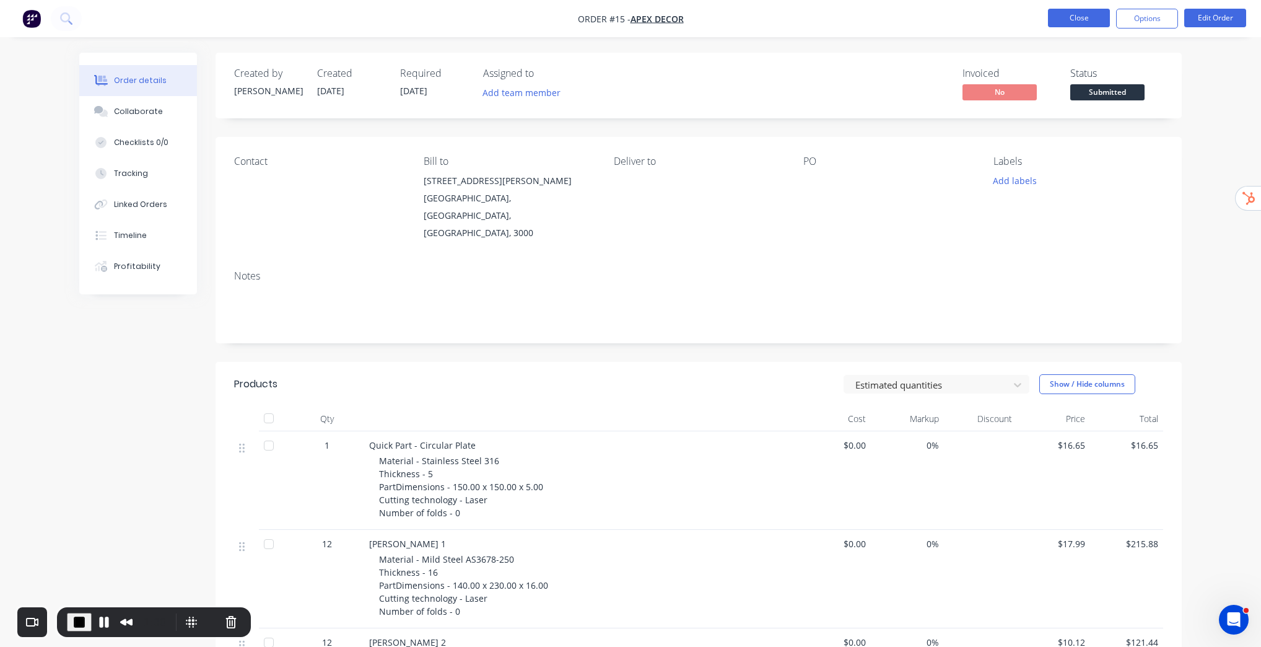
click at [1073, 16] on button "Close" at bounding box center [1079, 18] width 62 height 19
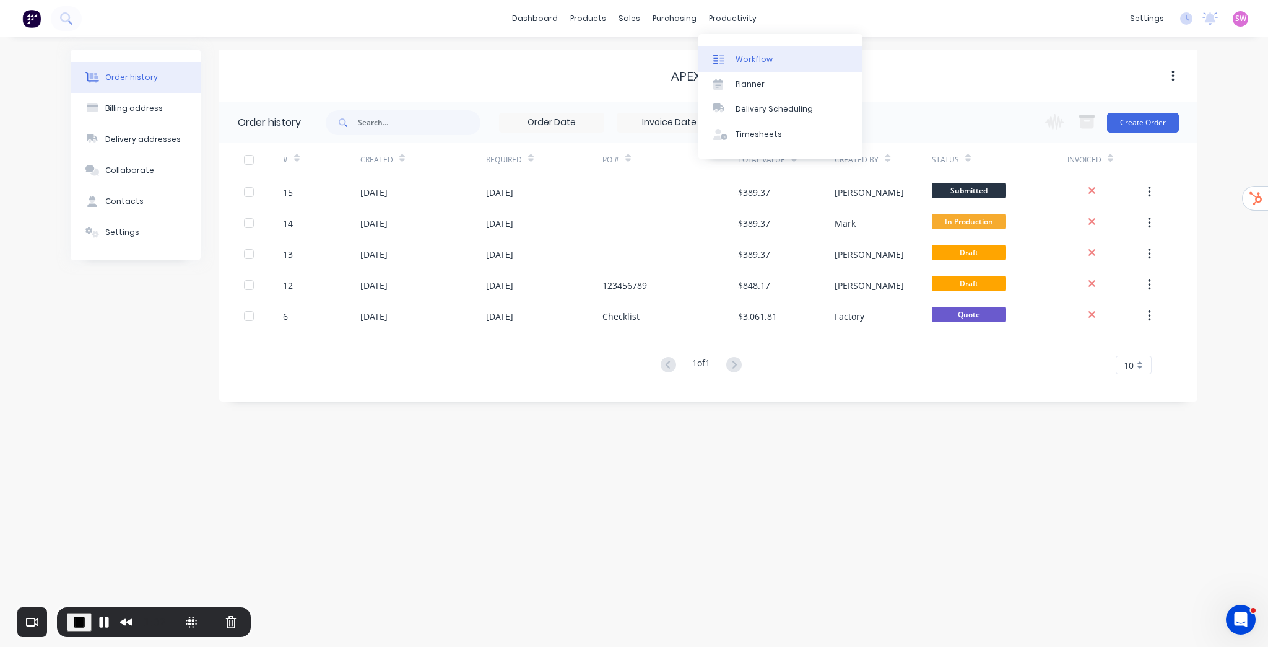
click at [738, 51] on link "Workflow" at bounding box center [781, 58] width 164 height 25
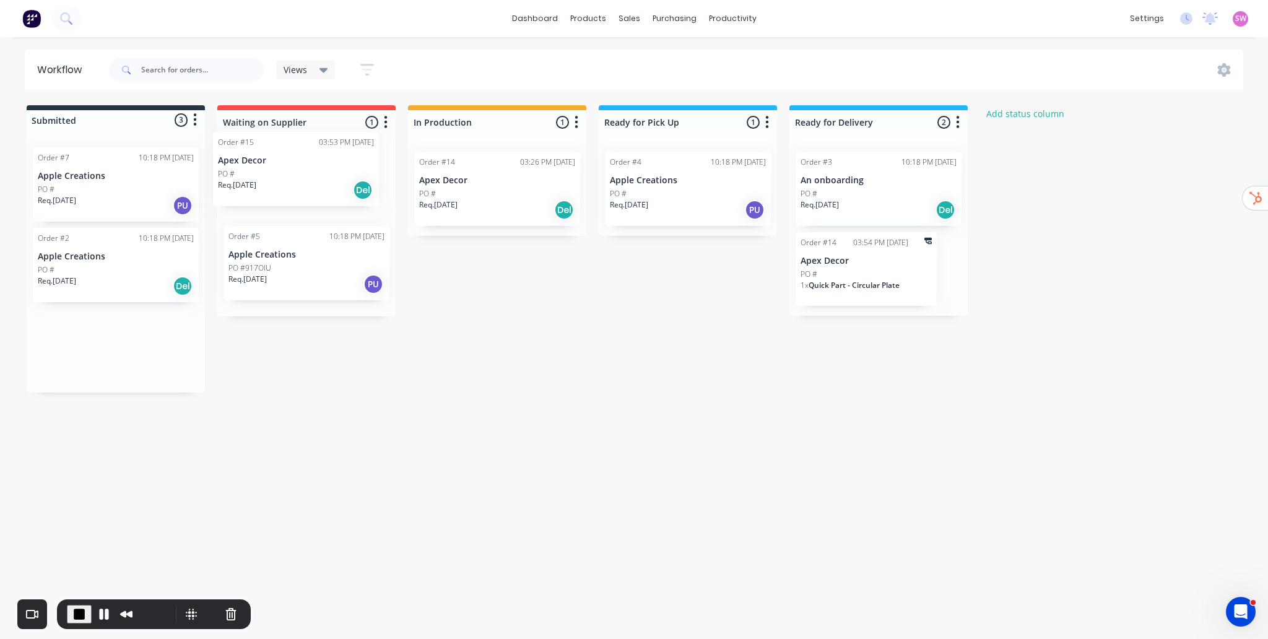
drag, startPoint x: 141, startPoint y: 362, endPoint x: 302, endPoint y: 176, distance: 245.9
click at [302, 176] on div "Submitted 3 Status colour #273444 hex #273444 Save Cancel Summaries Total order…" at bounding box center [664, 248] width 1347 height 287
click at [302, 191] on div "PO #" at bounding box center [307, 193] width 156 height 11
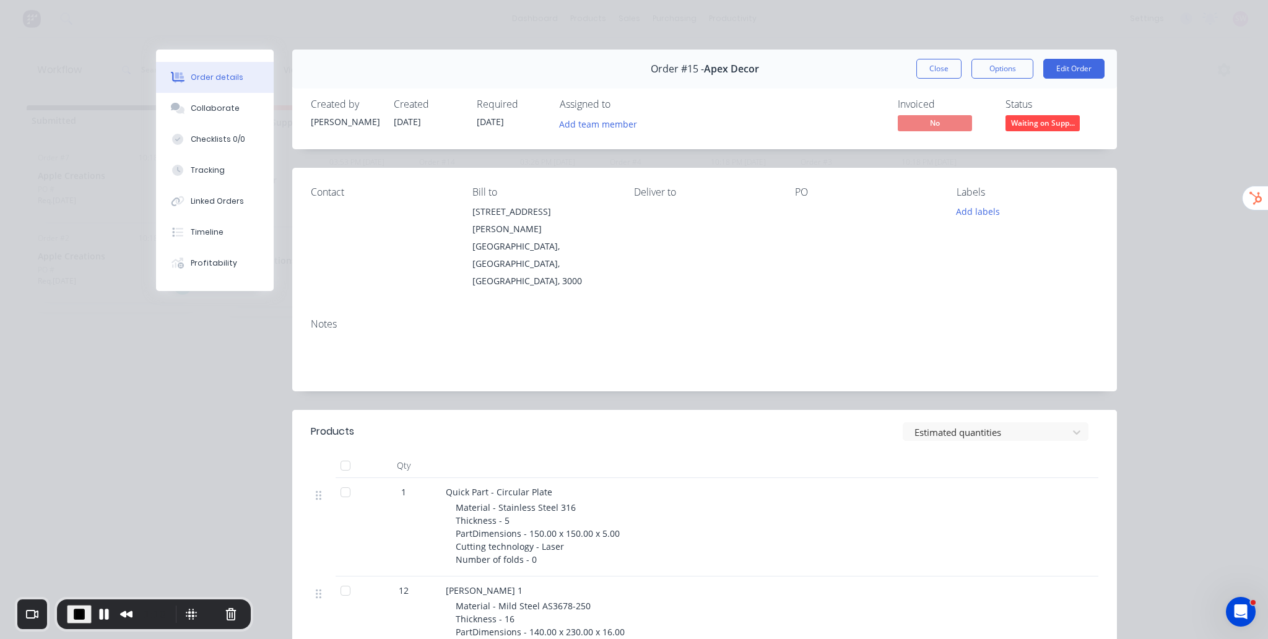
click at [1041, 121] on span "Waiting on Supp..." at bounding box center [1043, 122] width 74 height 15
click at [767, 106] on div "Invoiced No Status Waiting on Supp..." at bounding box center [891, 116] width 415 height 36
click at [217, 173] on div "Tracking" at bounding box center [208, 170] width 34 height 11
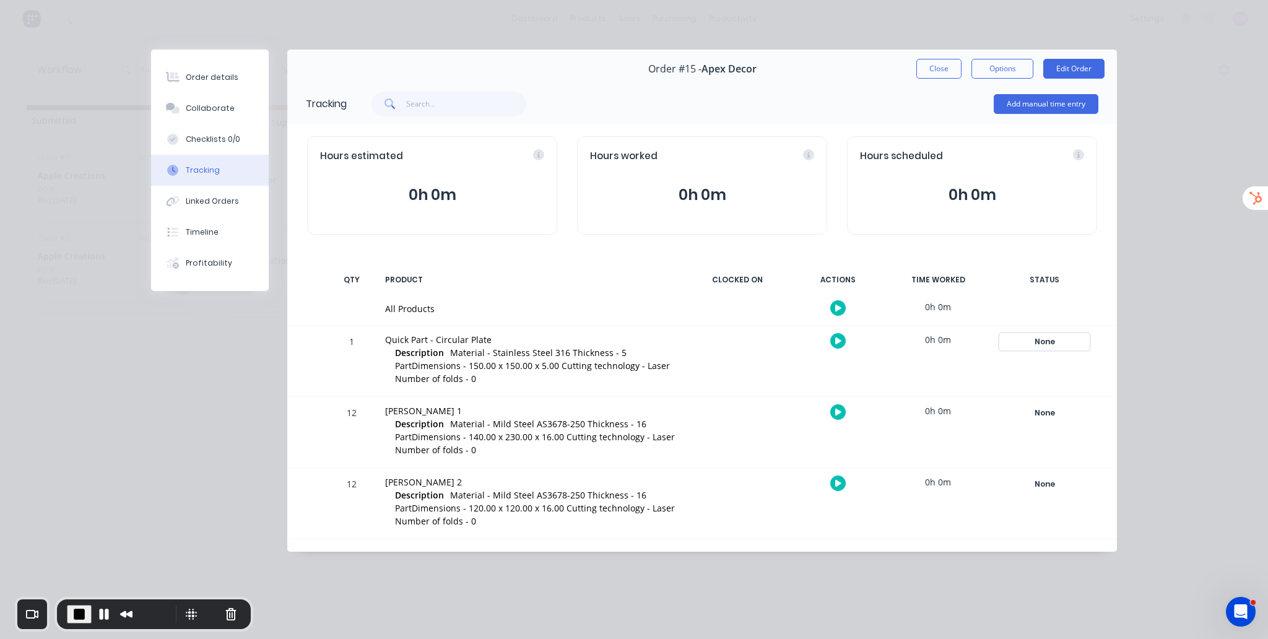
click at [1044, 339] on div "None" at bounding box center [1044, 342] width 89 height 16
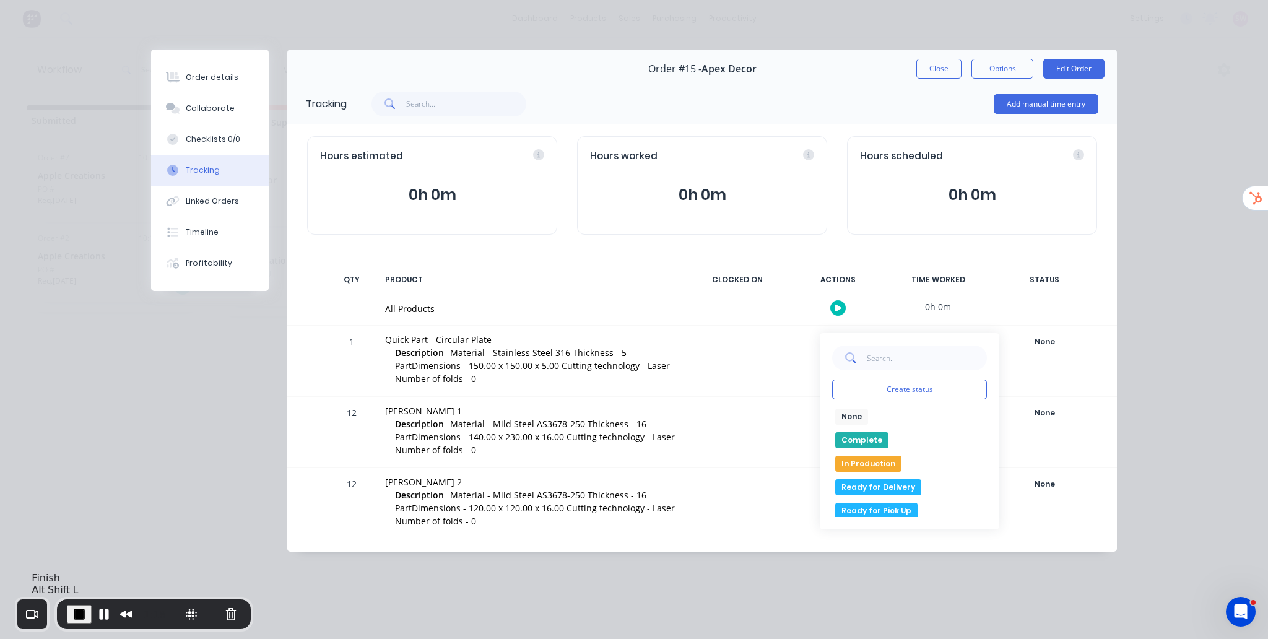
click at [79, 616] on span "End Recording" at bounding box center [79, 614] width 15 height 15
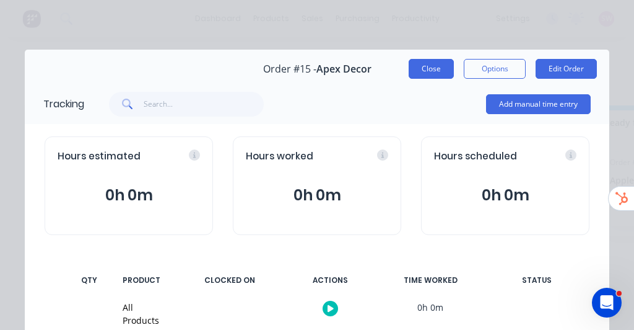
click at [434, 71] on button "Close" at bounding box center [431, 69] width 45 height 20
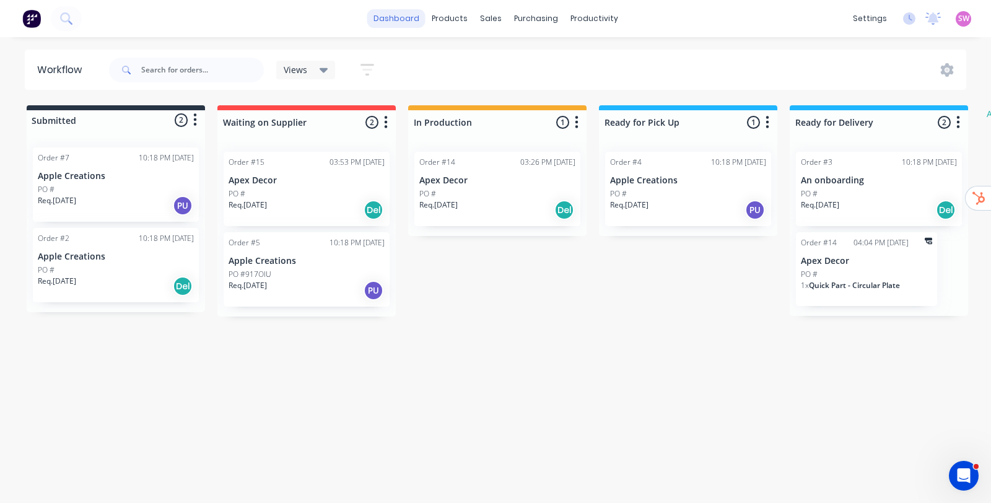
click at [421, 22] on link "dashboard" at bounding box center [396, 18] width 58 height 19
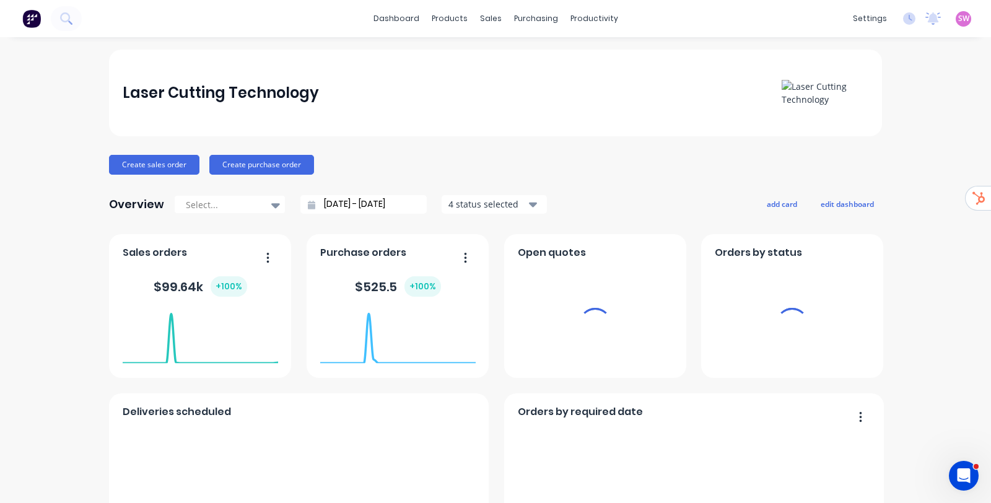
click at [958, 14] on span "SW" at bounding box center [963, 18] width 11 height 11
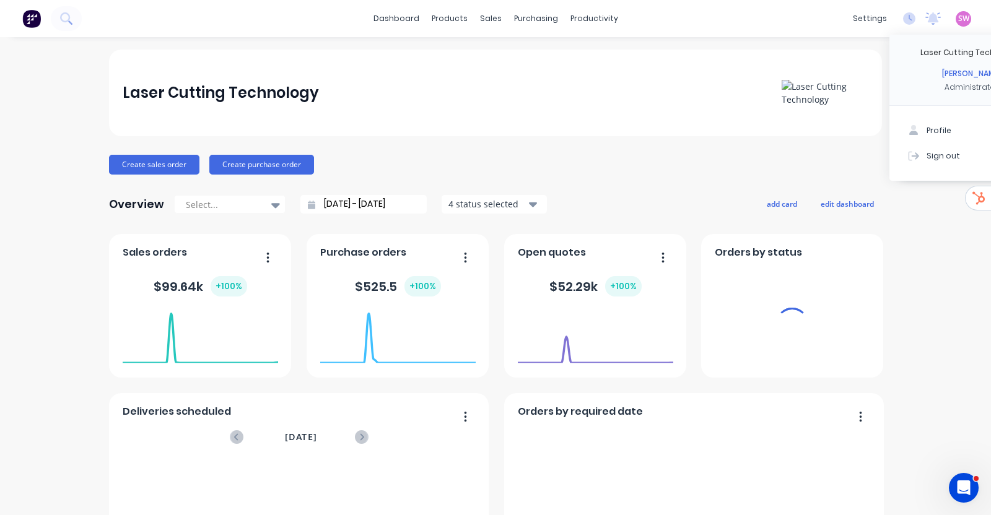
click at [932, 157] on div "Sign out" at bounding box center [943, 155] width 33 height 11
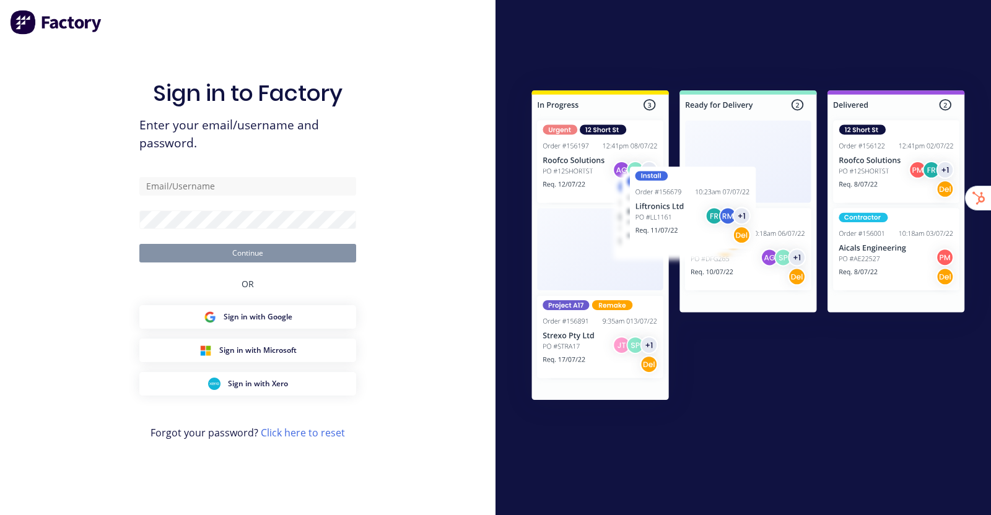
type input "[EMAIL_ADDRESS][DOMAIN_NAME]"
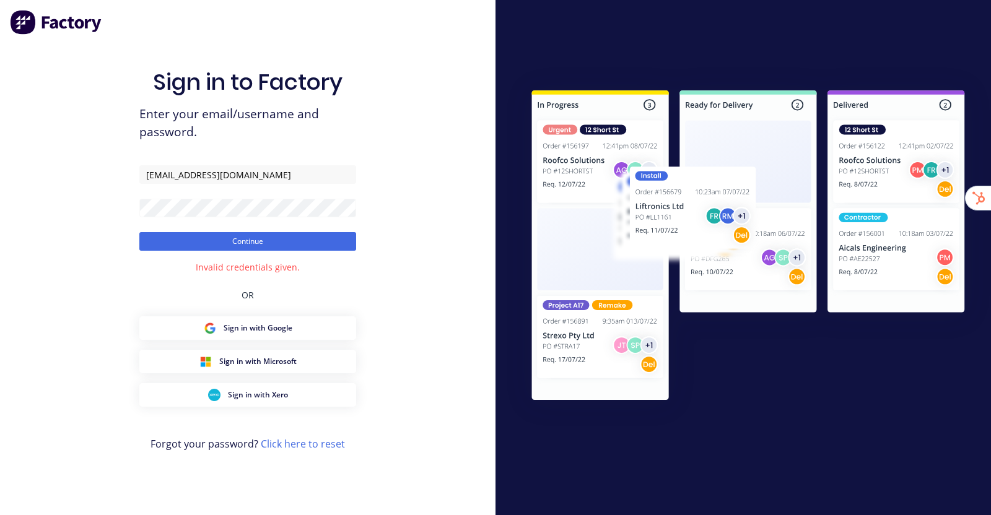
click at [335, 50] on div "Sign in to Factory Enter your email/username and password. [EMAIL_ADDRESS][DOMA…" at bounding box center [247, 270] width 217 height 471
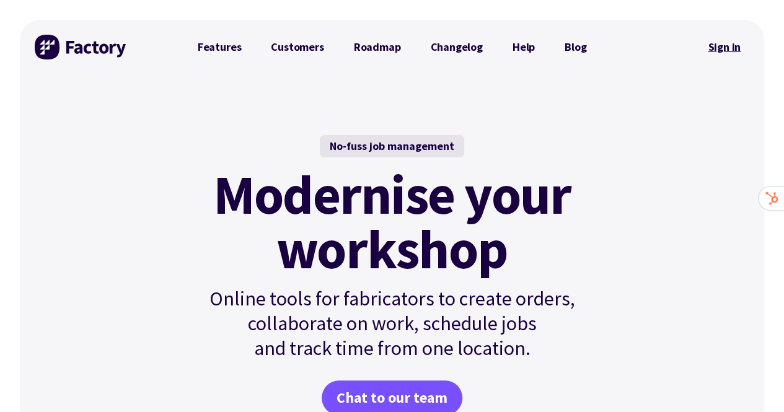
click at [729, 41] on link "Sign in" at bounding box center [724, 47] width 50 height 28
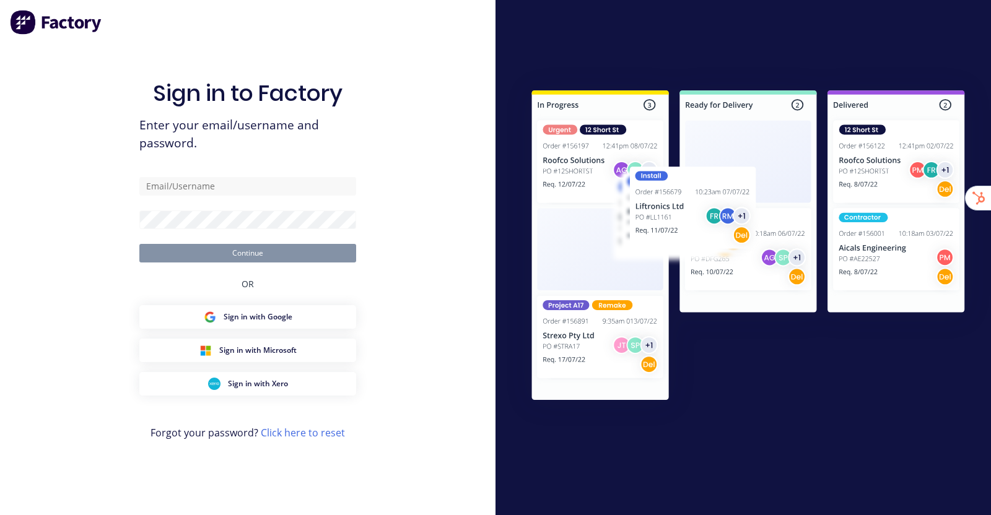
type input "[EMAIL_ADDRESS][DOMAIN_NAME]"
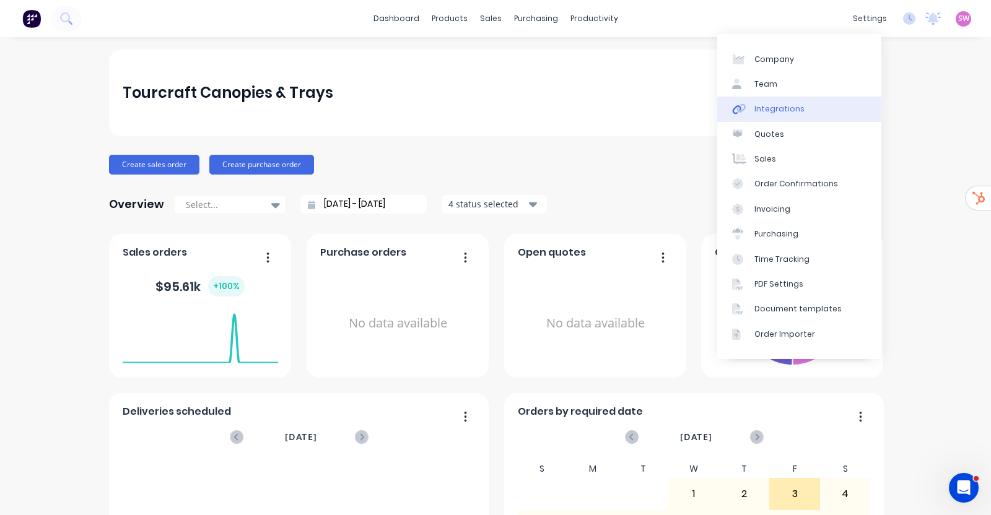
click at [795, 100] on link "Integrations" at bounding box center [799, 109] width 164 height 25
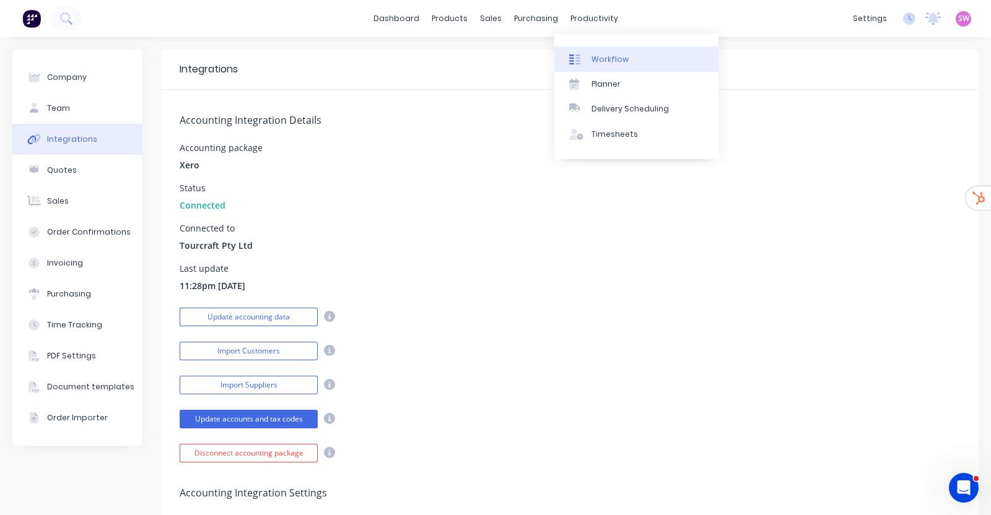
click at [624, 61] on div "Workflow" at bounding box center [610, 59] width 37 height 11
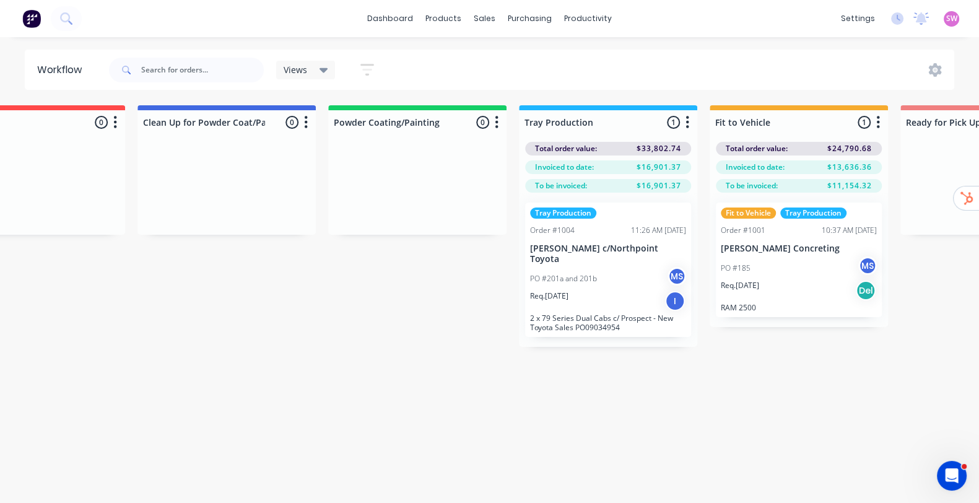
scroll to position [0, 1446]
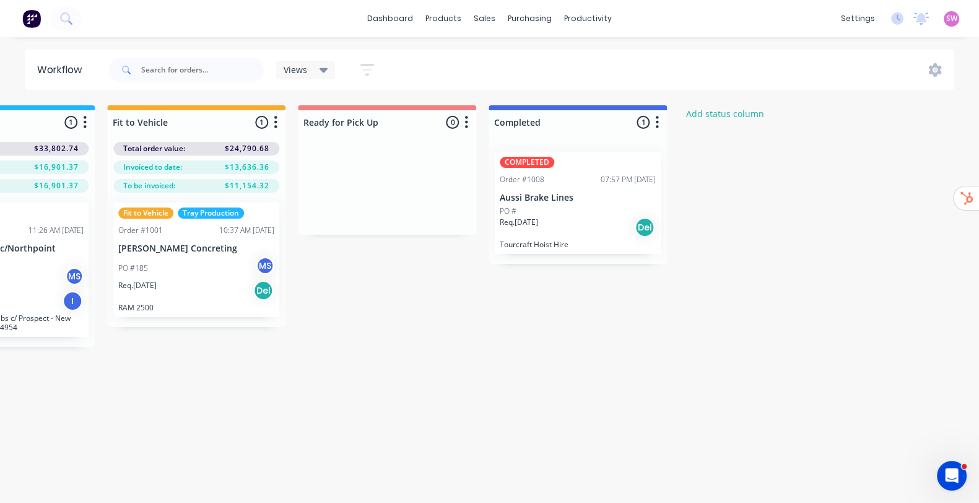
click at [601, 229] on div "Req. [DATE] Del" at bounding box center [578, 227] width 156 height 21
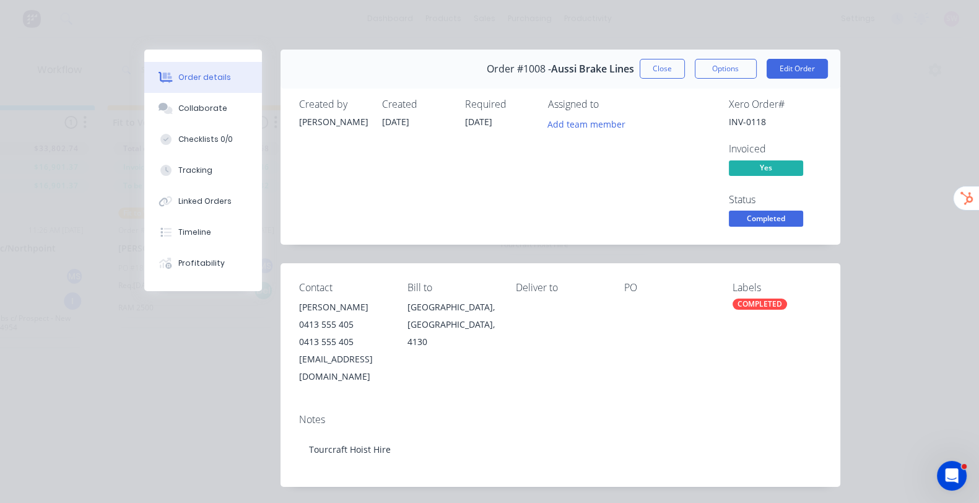
click at [803, 211] on span "Completed" at bounding box center [766, 218] width 74 height 15
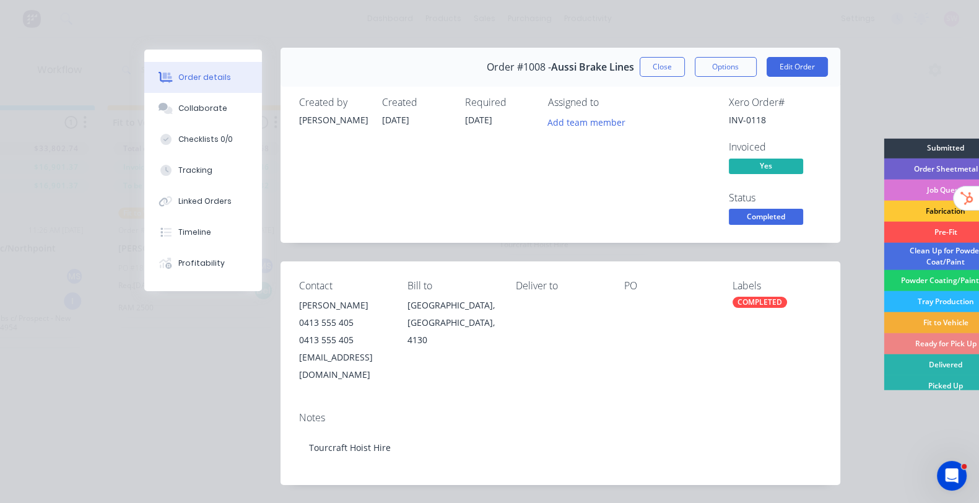
scroll to position [0, 0]
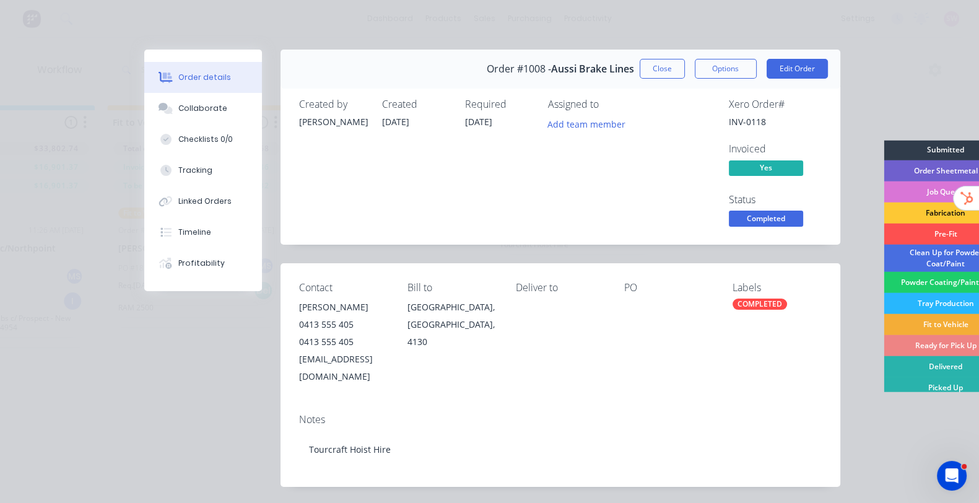
click at [755, 57] on div "Order #1008 - Aussi Brake Lines Close Options Edit Order" at bounding box center [561, 69] width 560 height 39
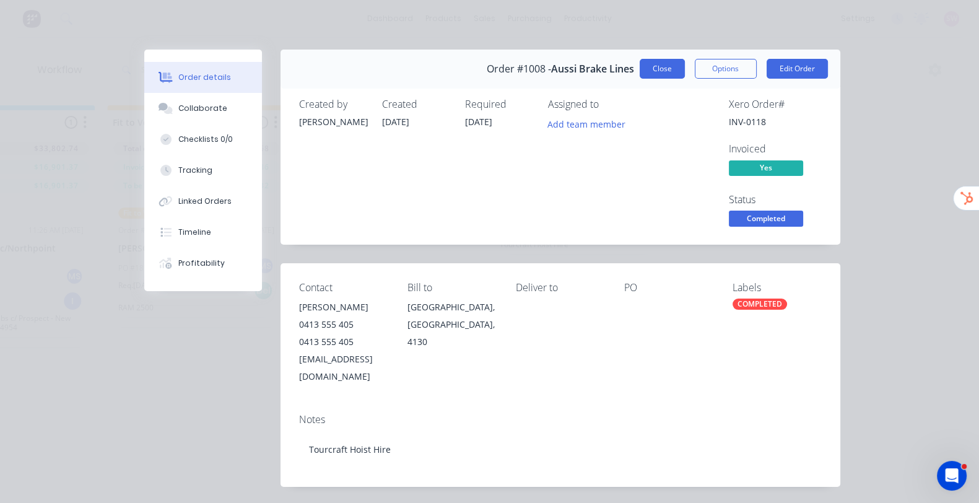
click at [685, 72] on button "Close" at bounding box center [662, 69] width 45 height 20
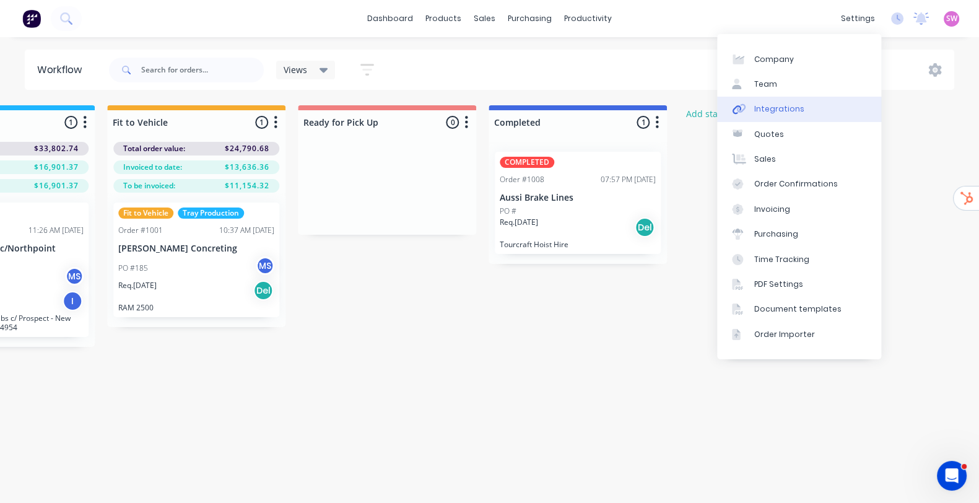
click at [784, 108] on div "Integrations" at bounding box center [779, 108] width 50 height 11
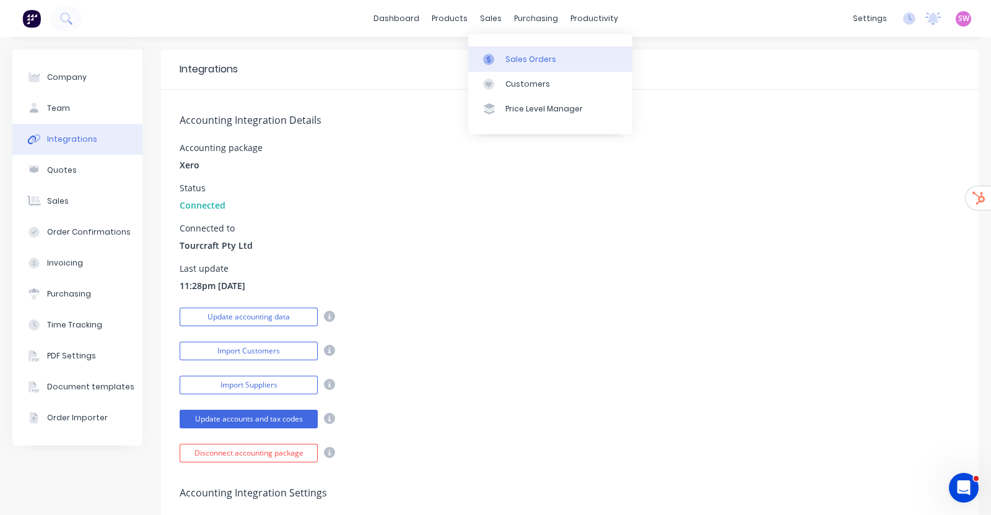
click at [530, 56] on div "Sales Orders" at bounding box center [530, 59] width 51 height 11
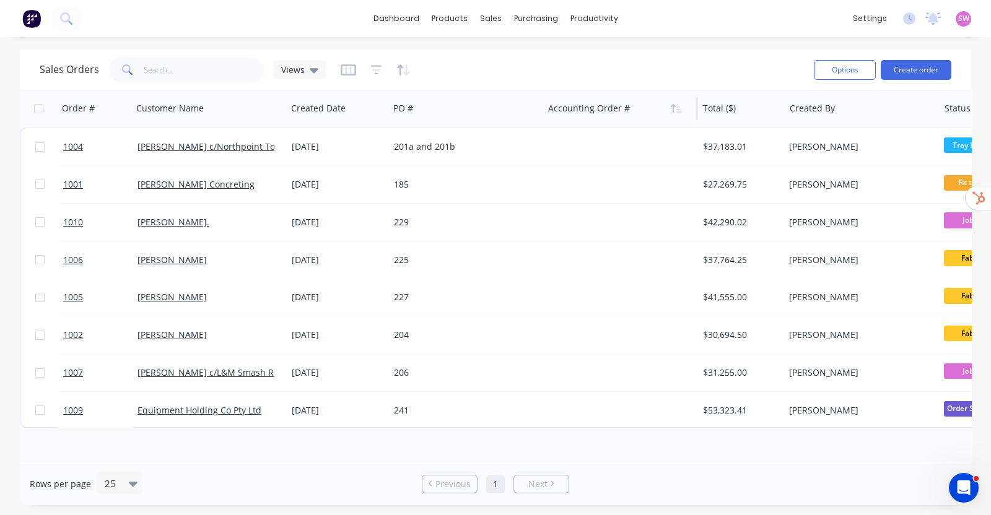
click at [631, 111] on div at bounding box center [617, 108] width 138 height 25
click at [676, 110] on icon "button" at bounding box center [676, 108] width 11 height 10
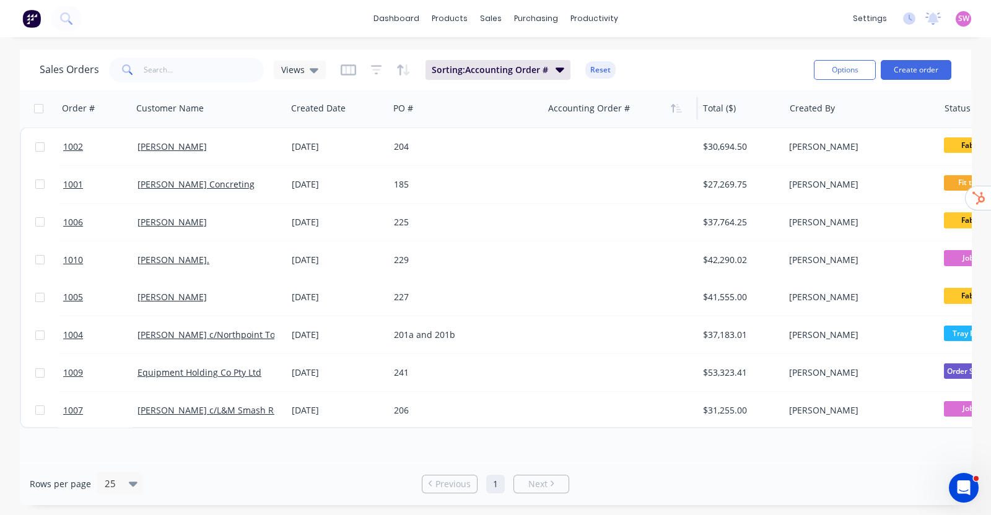
click at [676, 110] on icon "button" at bounding box center [676, 108] width 11 height 10
click at [675, 108] on icon "button" at bounding box center [676, 108] width 11 height 10
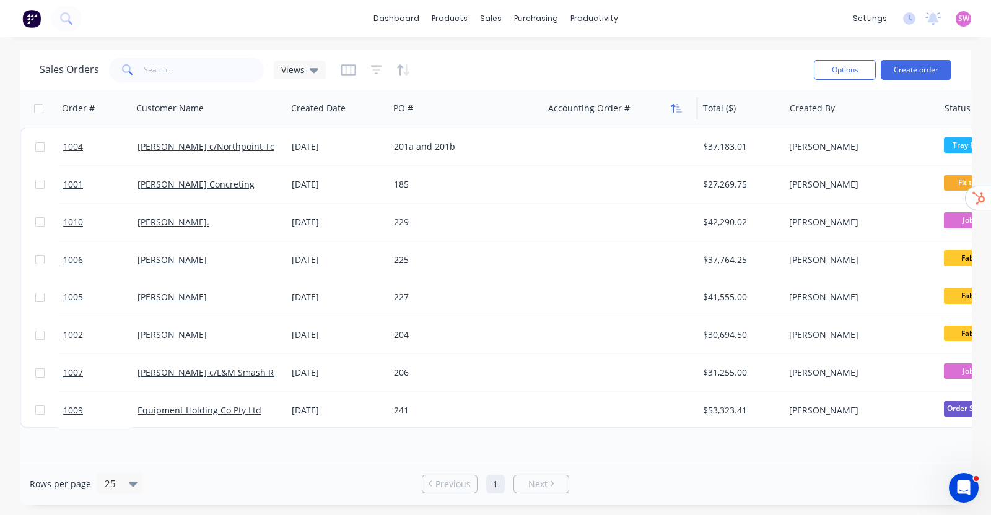
click at [678, 112] on icon "button" at bounding box center [679, 108] width 6 height 9
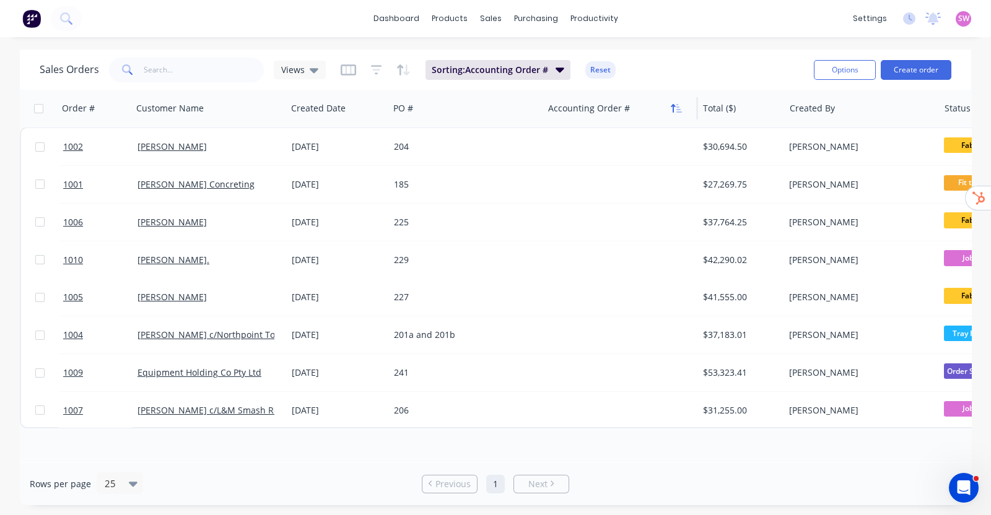
click at [678, 114] on button "button" at bounding box center [676, 108] width 19 height 19
click at [598, 66] on button "Reset" at bounding box center [600, 69] width 30 height 17
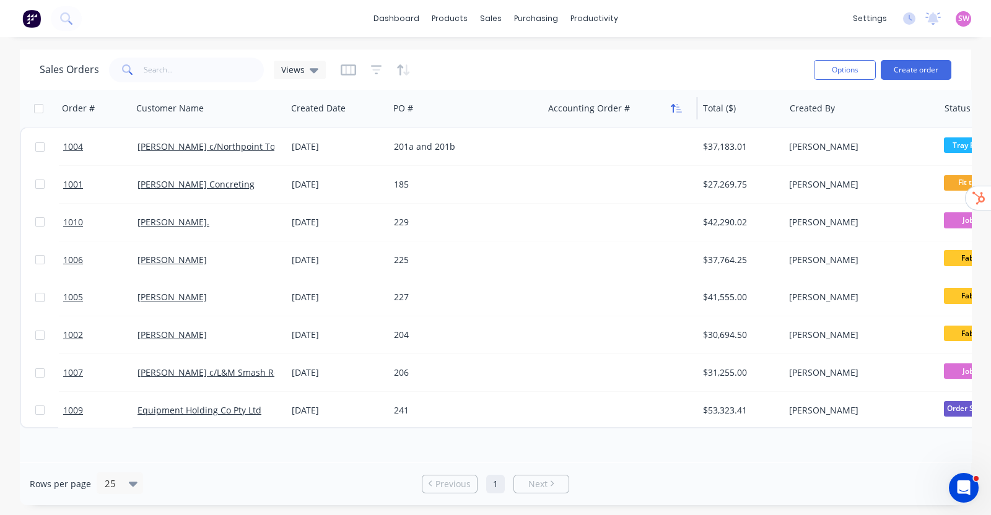
click at [675, 113] on button "button" at bounding box center [676, 108] width 19 height 19
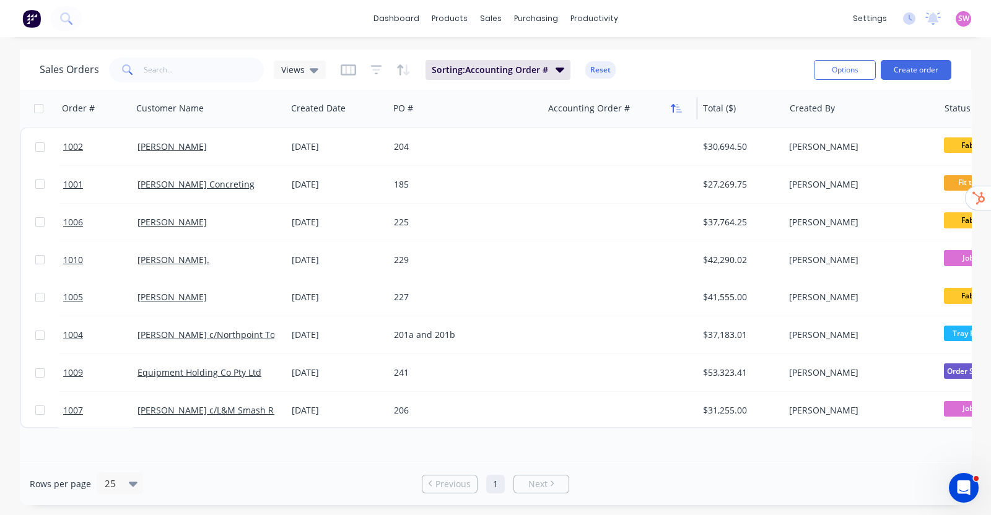
click at [678, 107] on icon "button" at bounding box center [679, 108] width 6 height 9
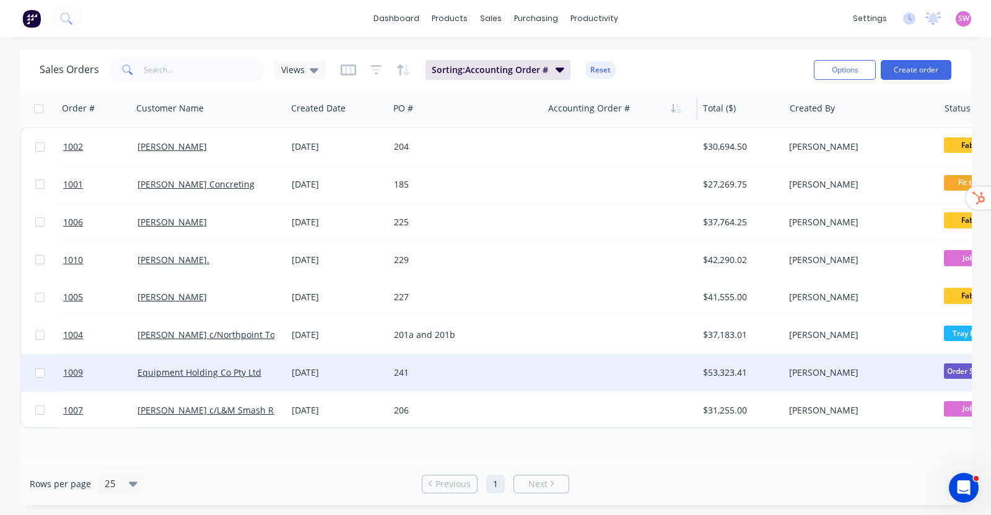
click at [600, 367] on div at bounding box center [620, 372] width 154 height 37
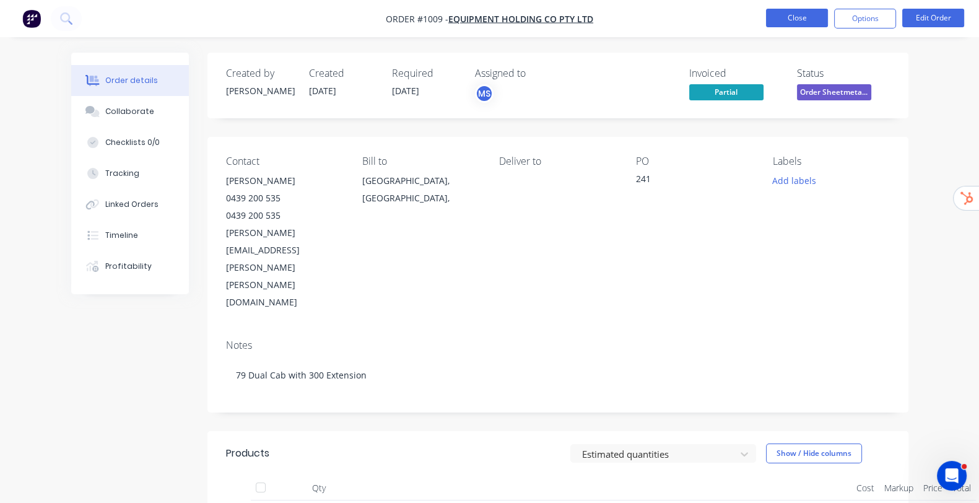
click at [800, 19] on button "Close" at bounding box center [797, 18] width 62 height 19
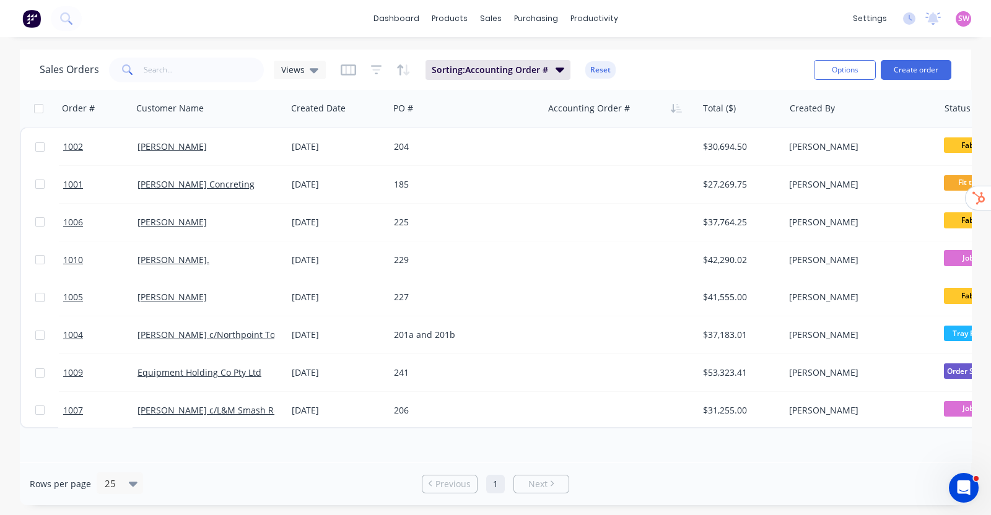
drag, startPoint x: 660, startPoint y: 462, endPoint x: 727, endPoint y: 456, distance: 67.2
click at [727, 456] on div "Sales Orders Views Sorting: Accounting Order # Reset Options Create order Order…" at bounding box center [495, 278] width 951 height 456
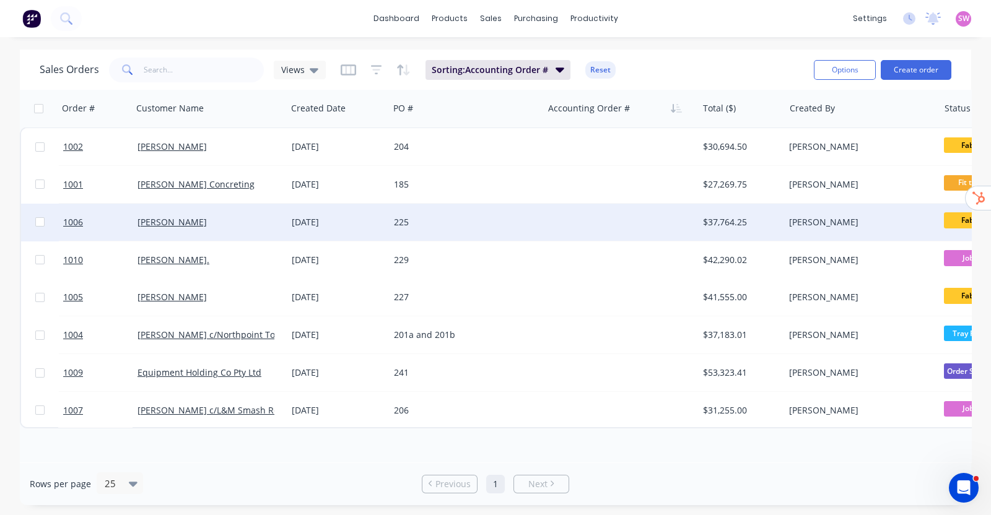
click at [588, 223] on div at bounding box center [620, 222] width 154 height 37
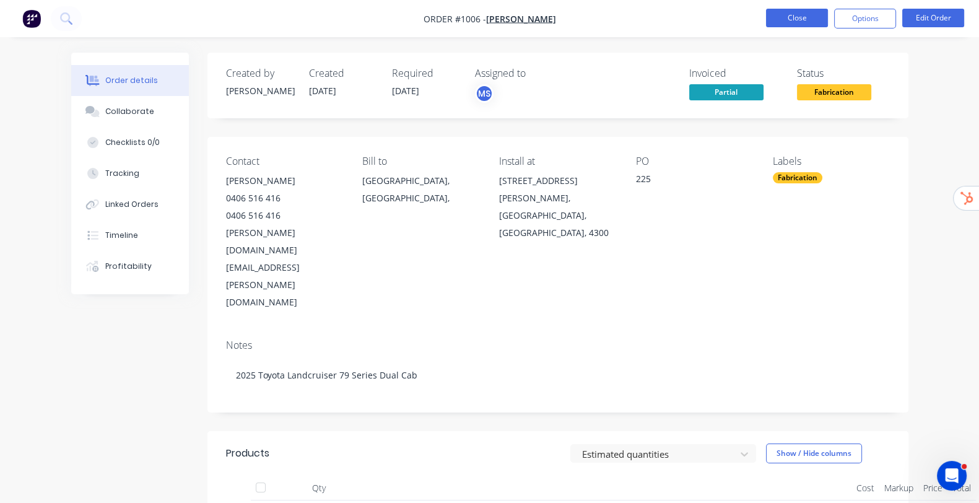
click at [808, 20] on button "Close" at bounding box center [797, 18] width 62 height 19
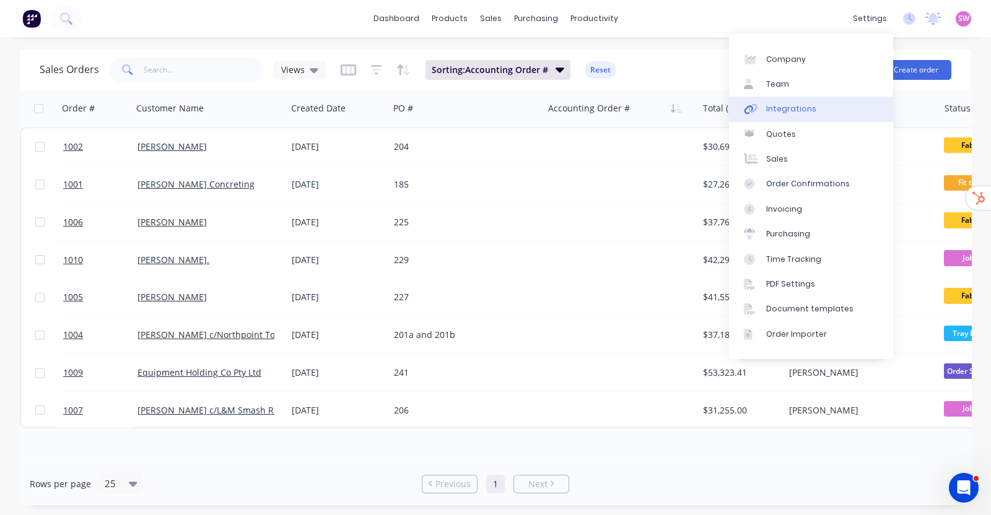
click at [805, 108] on div "Integrations" at bounding box center [791, 108] width 50 height 11
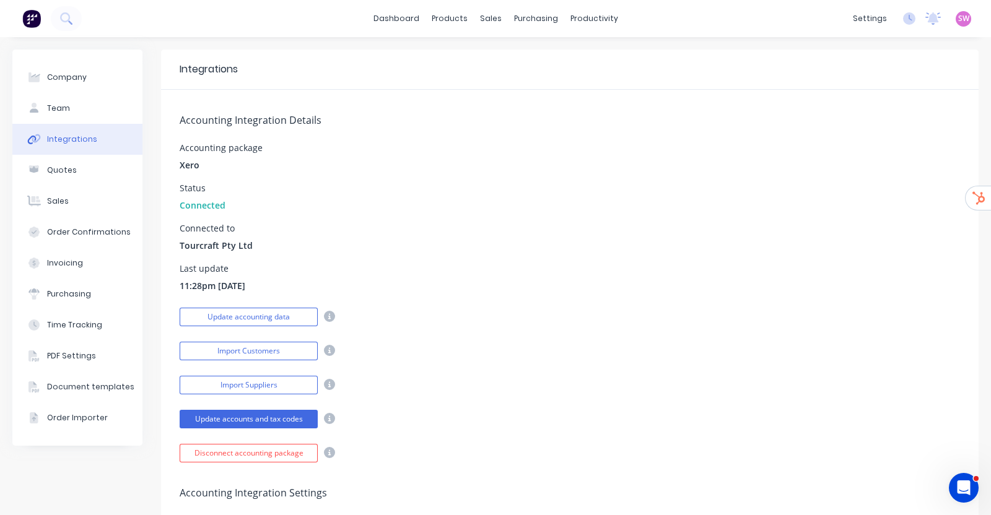
click at [645, 225] on div "Connected to Tourcraft Pty Ltd" at bounding box center [570, 238] width 780 height 28
click at [266, 318] on button "Update accounting data" at bounding box center [249, 317] width 138 height 19
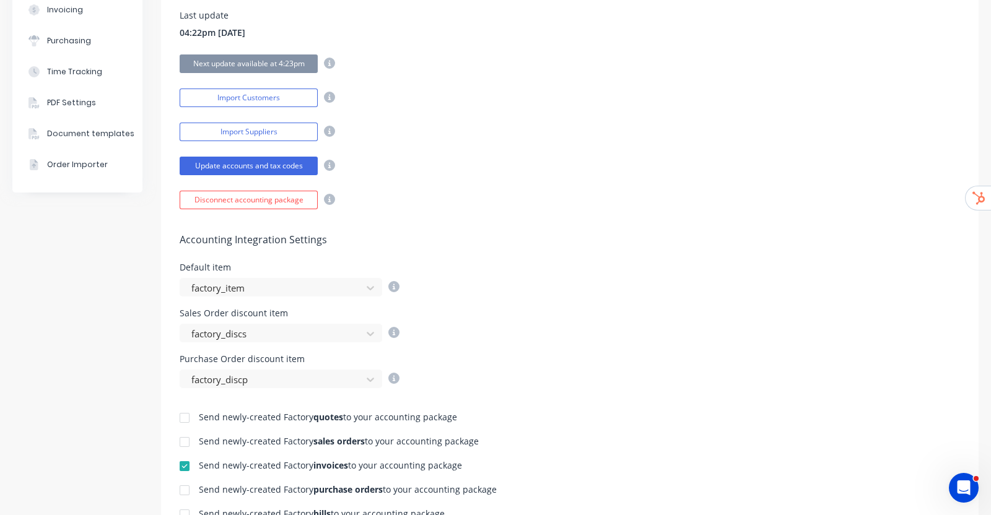
scroll to position [387, 0]
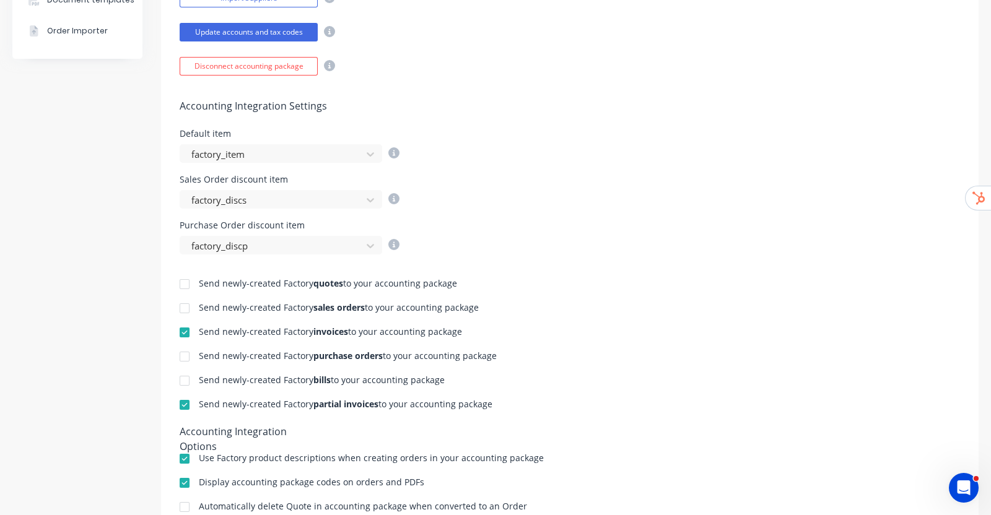
click at [186, 401] on div at bounding box center [184, 405] width 25 height 25
click at [183, 404] on div at bounding box center [184, 405] width 25 height 25
click at [186, 332] on div at bounding box center [184, 332] width 25 height 25
click at [186, 329] on div at bounding box center [184, 332] width 25 height 25
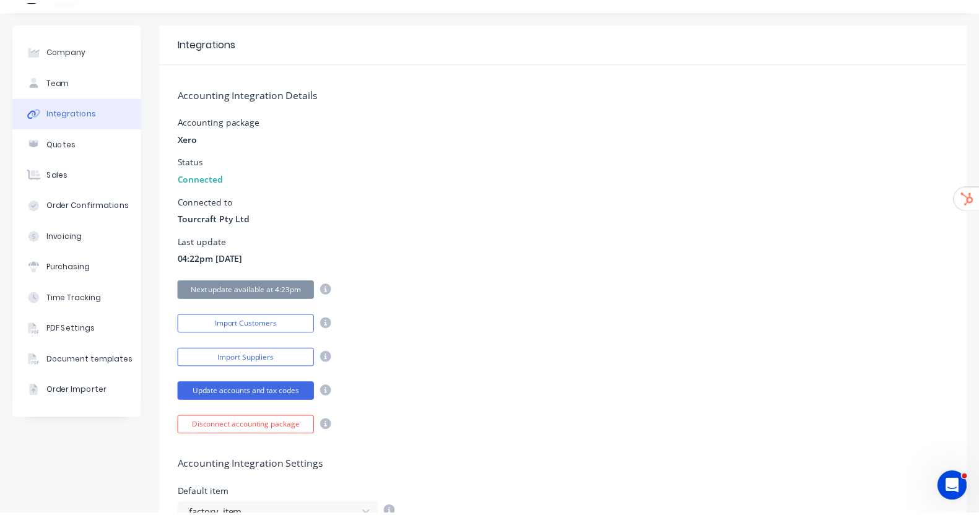
scroll to position [0, 0]
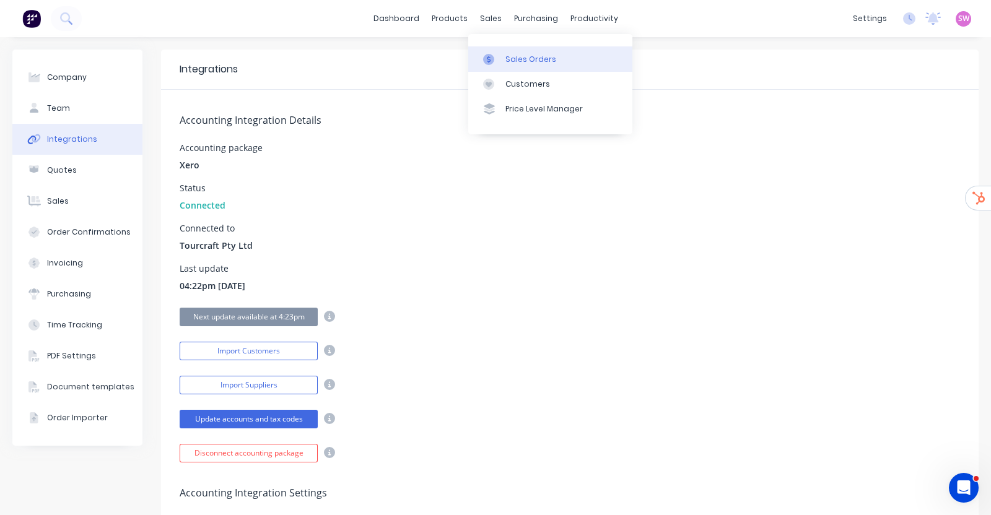
click at [533, 61] on div "Sales Orders" at bounding box center [530, 59] width 51 height 11
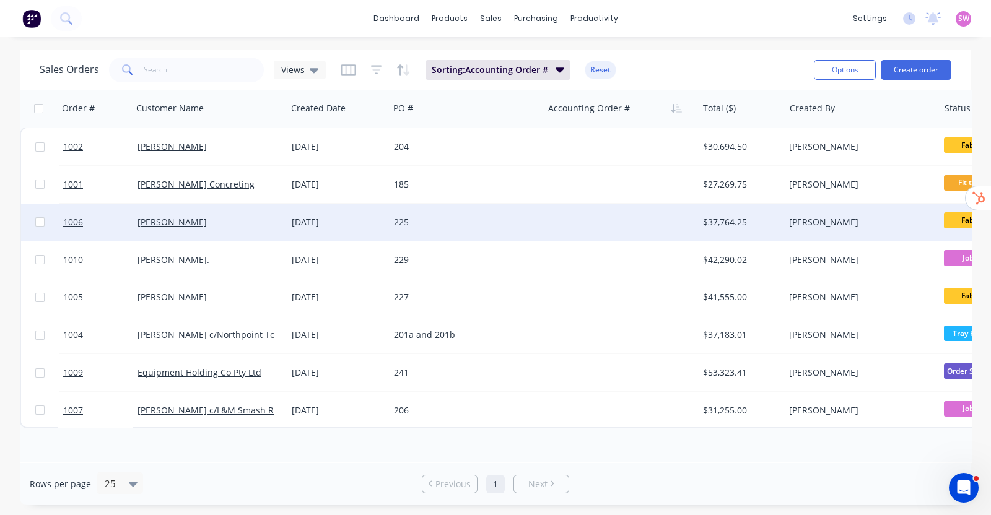
click at [608, 221] on div at bounding box center [620, 222] width 154 height 37
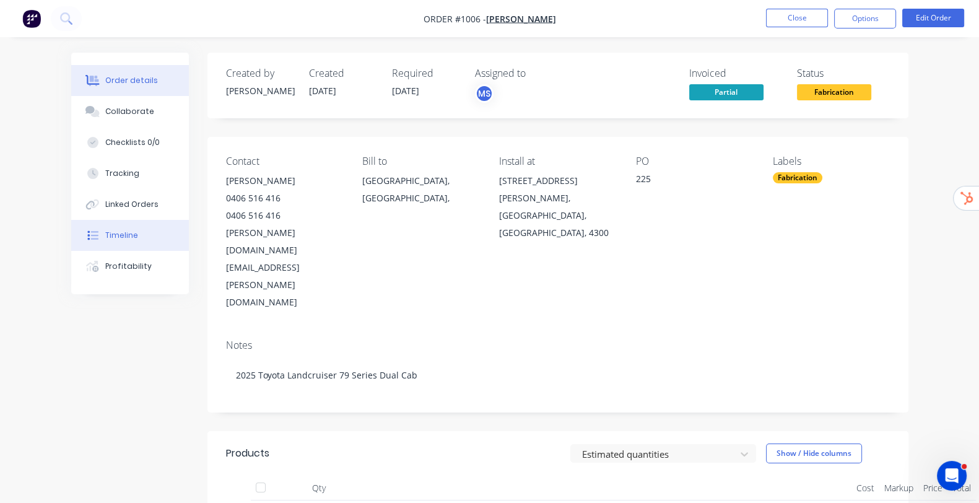
click at [82, 234] on button "Timeline" at bounding box center [130, 235] width 118 height 31
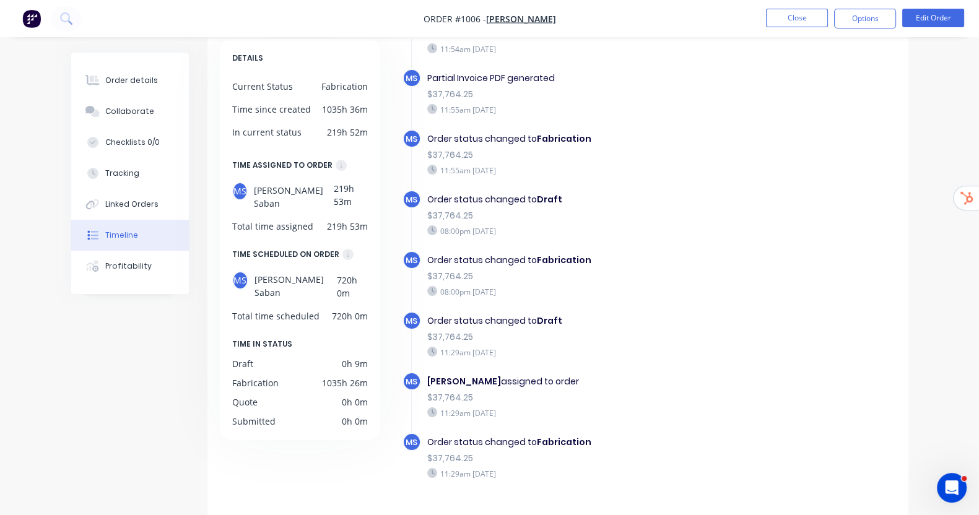
scroll to position [98, 0]
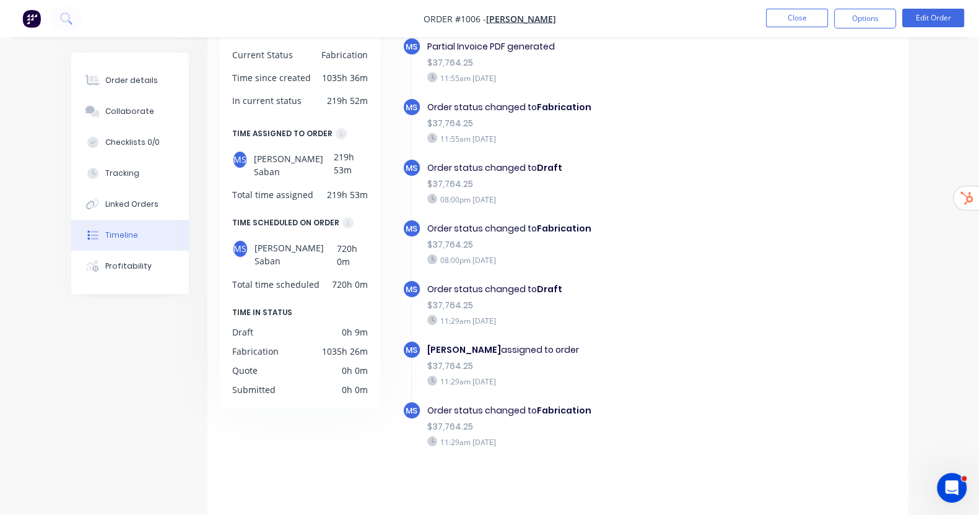
drag, startPoint x: 456, startPoint y: 354, endPoint x: 546, endPoint y: 365, distance: 89.9
click at [559, 352] on div "[PERSON_NAME] assigned to order" at bounding box center [578, 350] width 303 height 13
drag, startPoint x: 404, startPoint y: 414, endPoint x: 570, endPoint y: 411, distance: 166.0
click at [570, 411] on div "Order status changed to Fabrication" at bounding box center [578, 410] width 303 height 13
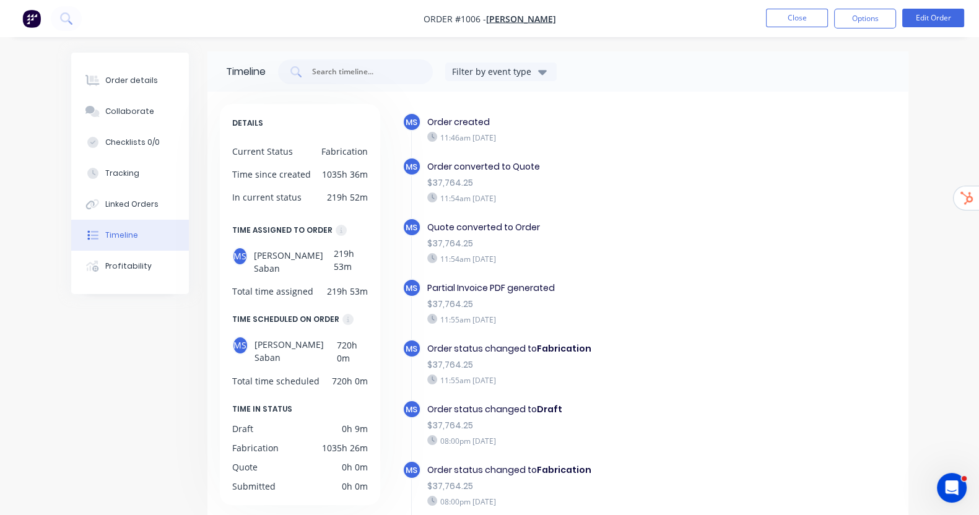
scroll to position [0, 0]
drag, startPoint x: 419, startPoint y: 284, endPoint x: 557, endPoint y: 287, distance: 137.5
click at [557, 287] on div "Partial Invoice PDF generated" at bounding box center [578, 289] width 303 height 13
drag, startPoint x: 458, startPoint y: 322, endPoint x: 514, endPoint y: 326, distance: 55.9
click at [514, 326] on div "Partial Invoice PDF generated $37,764.25 11:55am [DATE]" at bounding box center [578, 305] width 315 height 50
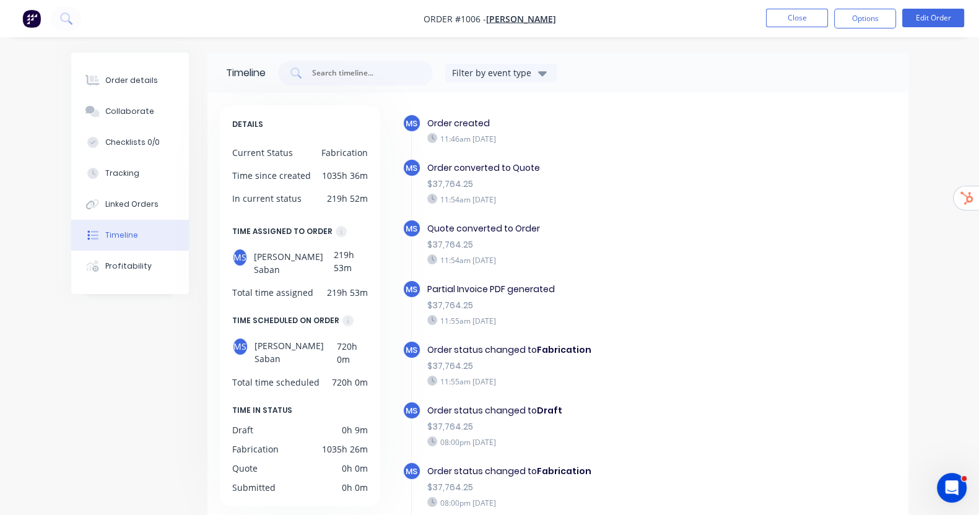
click at [485, 354] on div "Order status changed to Fabrication" at bounding box center [578, 350] width 303 height 13
drag, startPoint x: 447, startPoint y: 354, endPoint x: 561, endPoint y: 351, distance: 114.0
click at [561, 351] on div "Order status changed to Fabrication" at bounding box center [578, 350] width 303 height 13
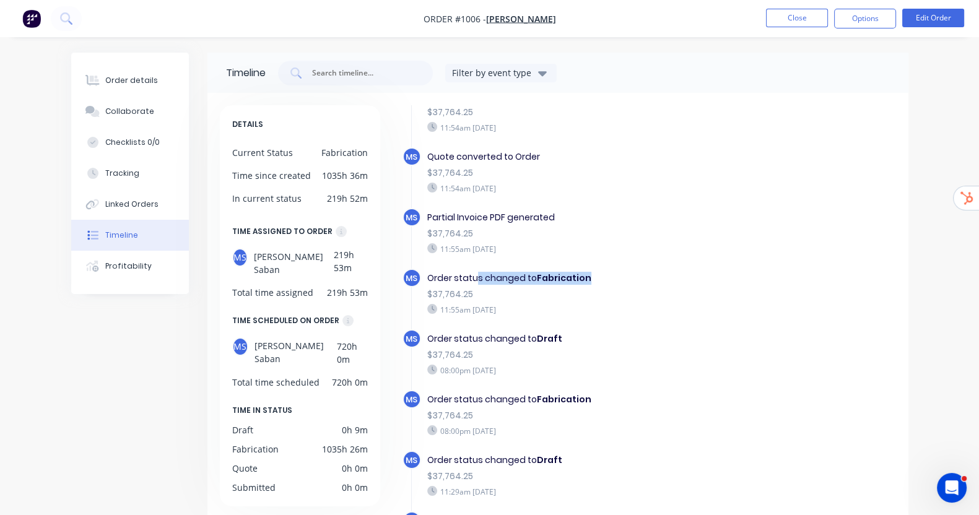
scroll to position [145, 0]
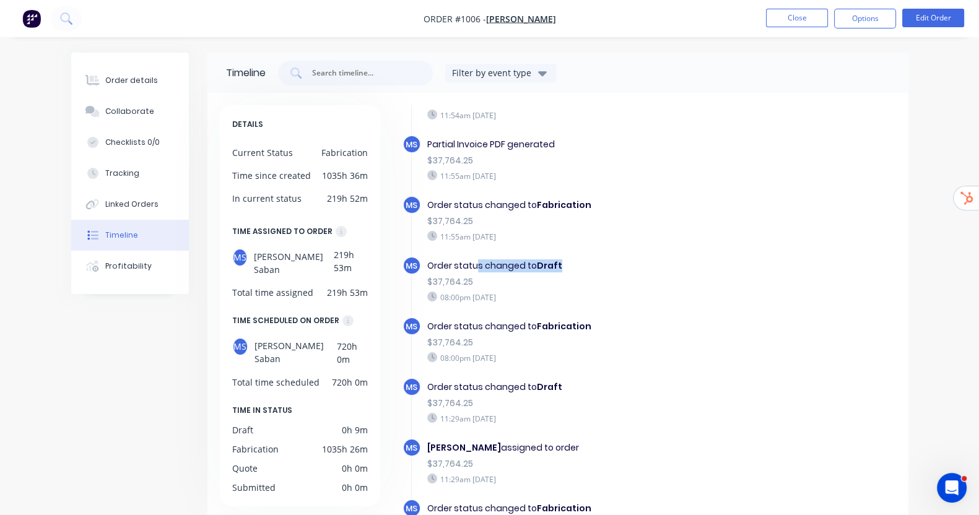
drag, startPoint x: 497, startPoint y: 266, endPoint x: 540, endPoint y: 276, distance: 43.9
click at [535, 273] on div "Order status changed to Draft $37,764.25 08:00pm [DATE]" at bounding box center [578, 281] width 315 height 50
click at [543, 287] on div "$37,764.25" at bounding box center [578, 282] width 303 height 13
drag, startPoint x: 471, startPoint y: 322, endPoint x: 605, endPoint y: 323, distance: 134.4
click at [605, 323] on div "Order status changed to Fabrication" at bounding box center [578, 326] width 303 height 13
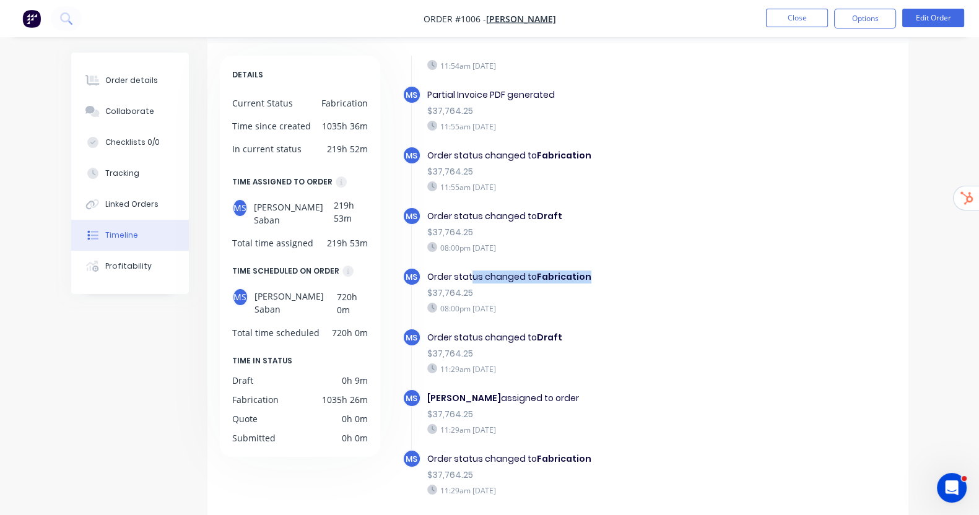
scroll to position [98, 0]
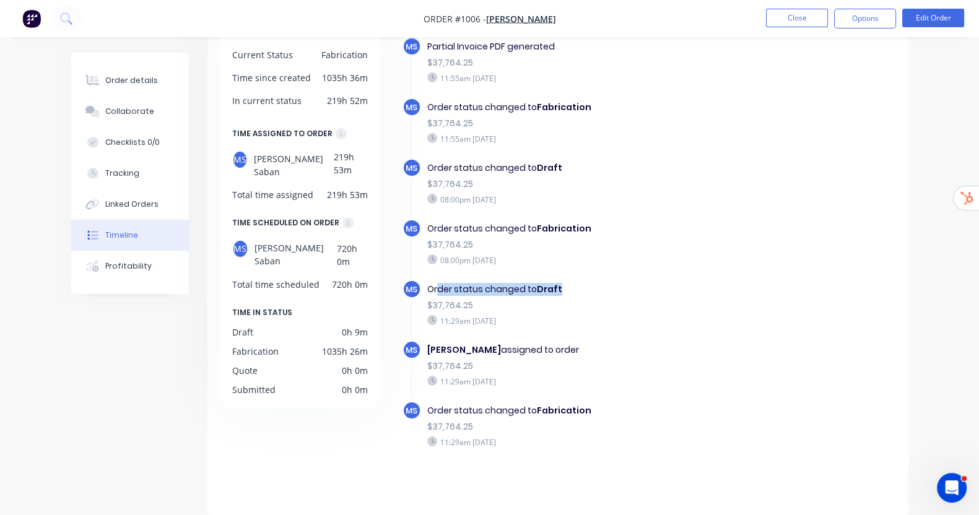
drag, startPoint x: 408, startPoint y: 286, endPoint x: 564, endPoint y: 286, distance: 156.7
click at [564, 286] on div "Order status changed to Draft" at bounding box center [578, 289] width 303 height 13
drag, startPoint x: 395, startPoint y: 347, endPoint x: 561, endPoint y: 360, distance: 165.9
click at [580, 353] on div "[PERSON_NAME] assigned to order $37,764.25 11:29am [DATE]" at bounding box center [578, 366] width 315 height 50
click at [463, 388] on div "[PERSON_NAME] assigned to order $37,764.25 11:29am [DATE]" at bounding box center [578, 366] width 315 height 50
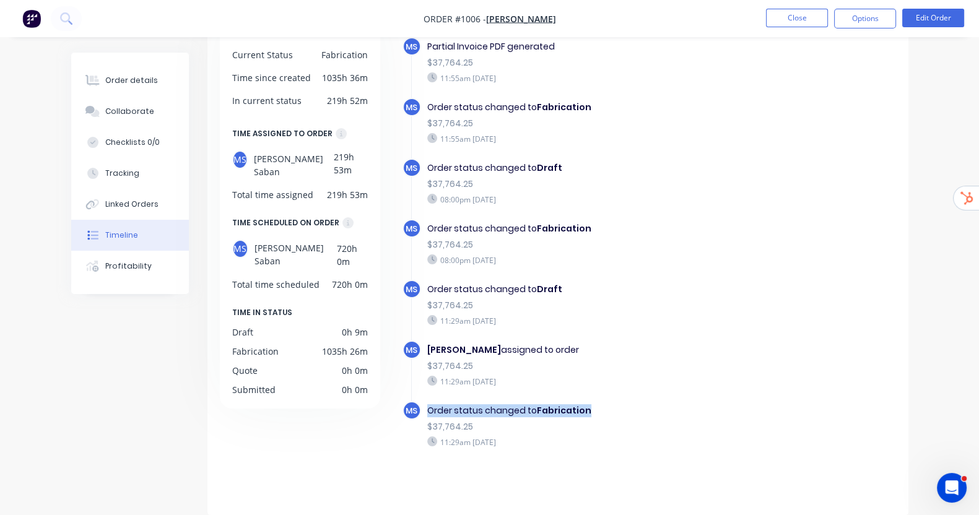
drag, startPoint x: 418, startPoint y: 410, endPoint x: 582, endPoint y: 404, distance: 164.3
click at [582, 404] on div "Order status changed to Fabrication $37,764.25 11:29am [DATE]" at bounding box center [578, 426] width 315 height 50
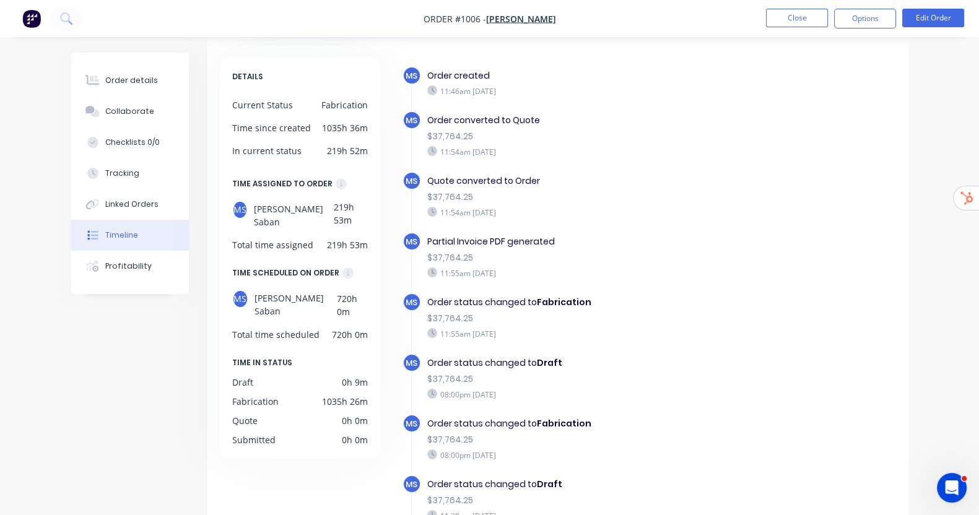
scroll to position [0, 0]
